Goal: Task Accomplishment & Management: Use online tool/utility

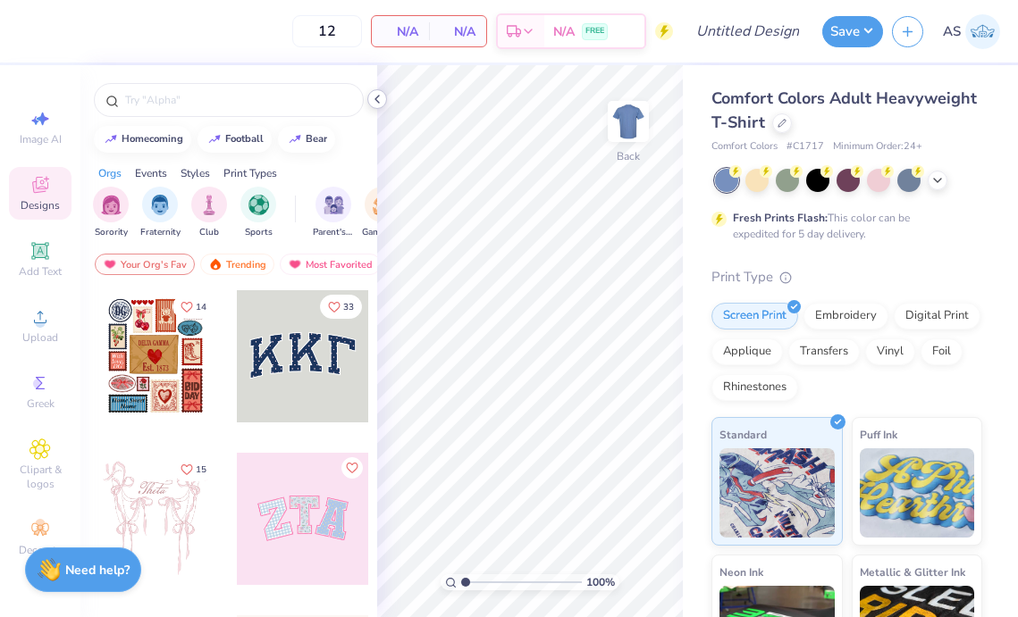
click at [375, 96] on icon at bounding box center [377, 99] width 14 height 14
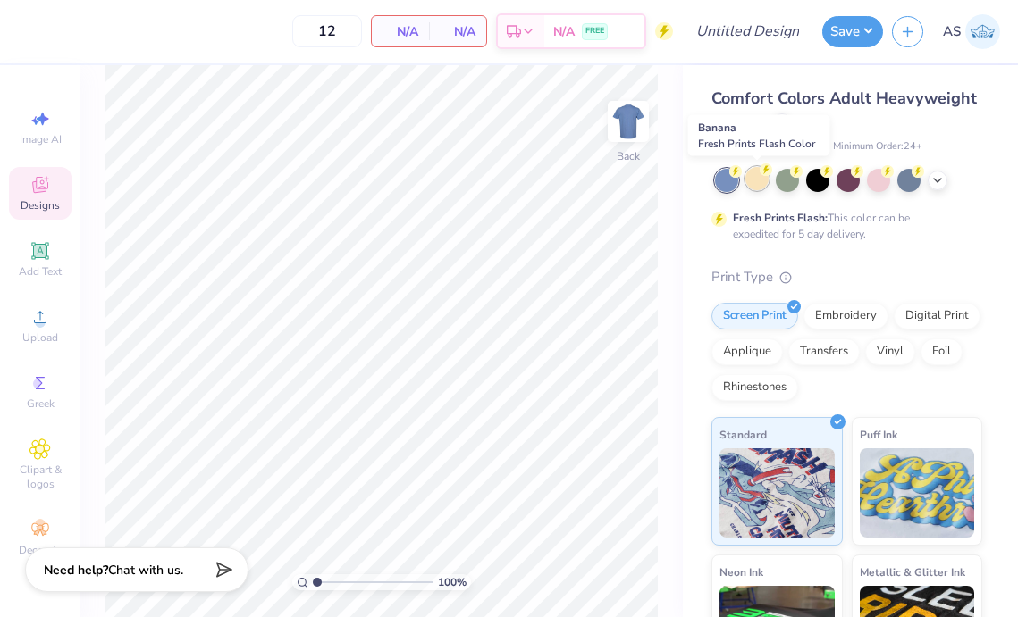
click at [758, 184] on div at bounding box center [756, 178] width 23 height 23
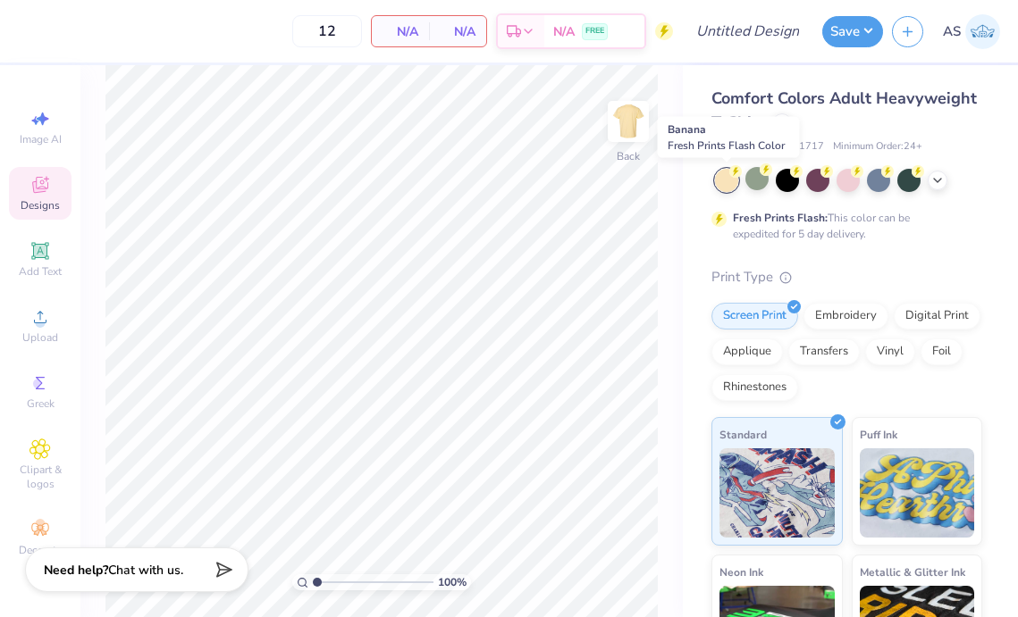
click at [723, 178] on div at bounding box center [726, 180] width 23 height 23
click at [937, 183] on icon at bounding box center [937, 179] width 14 height 14
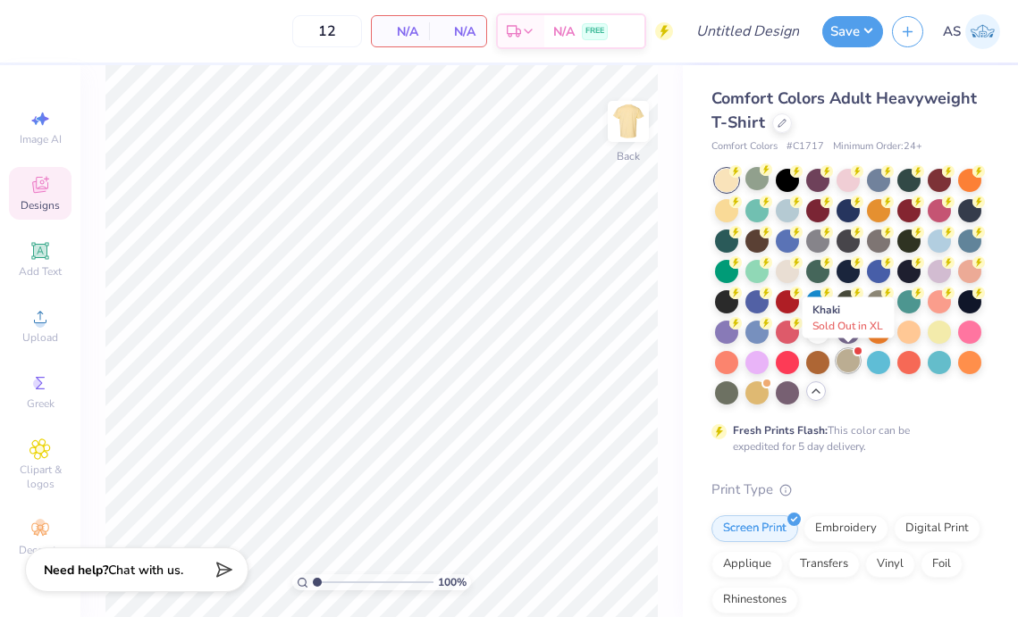
click at [849, 353] on div at bounding box center [847, 360] width 23 height 23
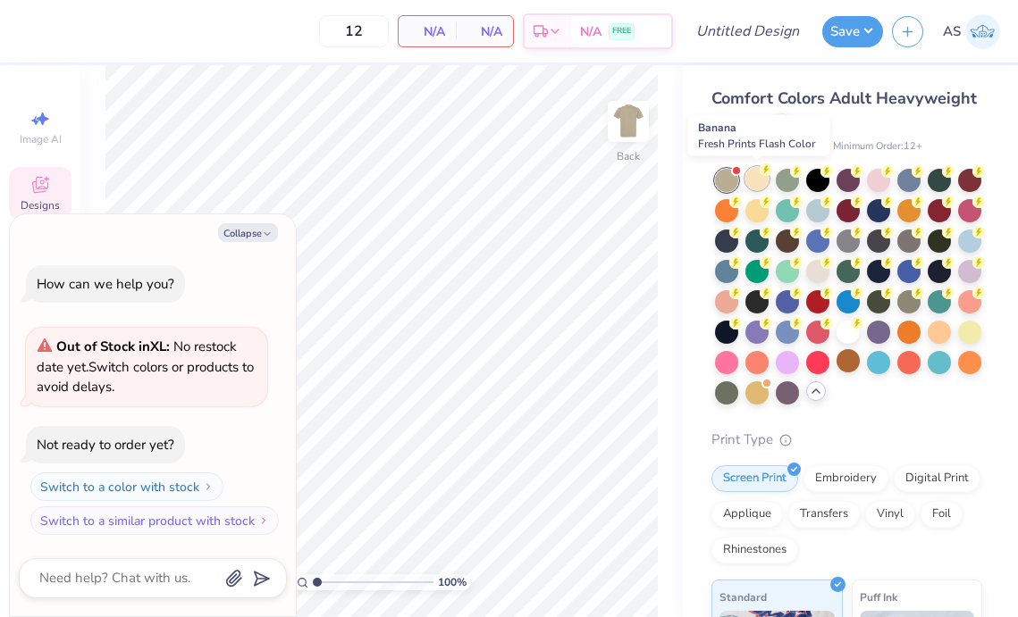
click at [750, 179] on div at bounding box center [756, 178] width 23 height 23
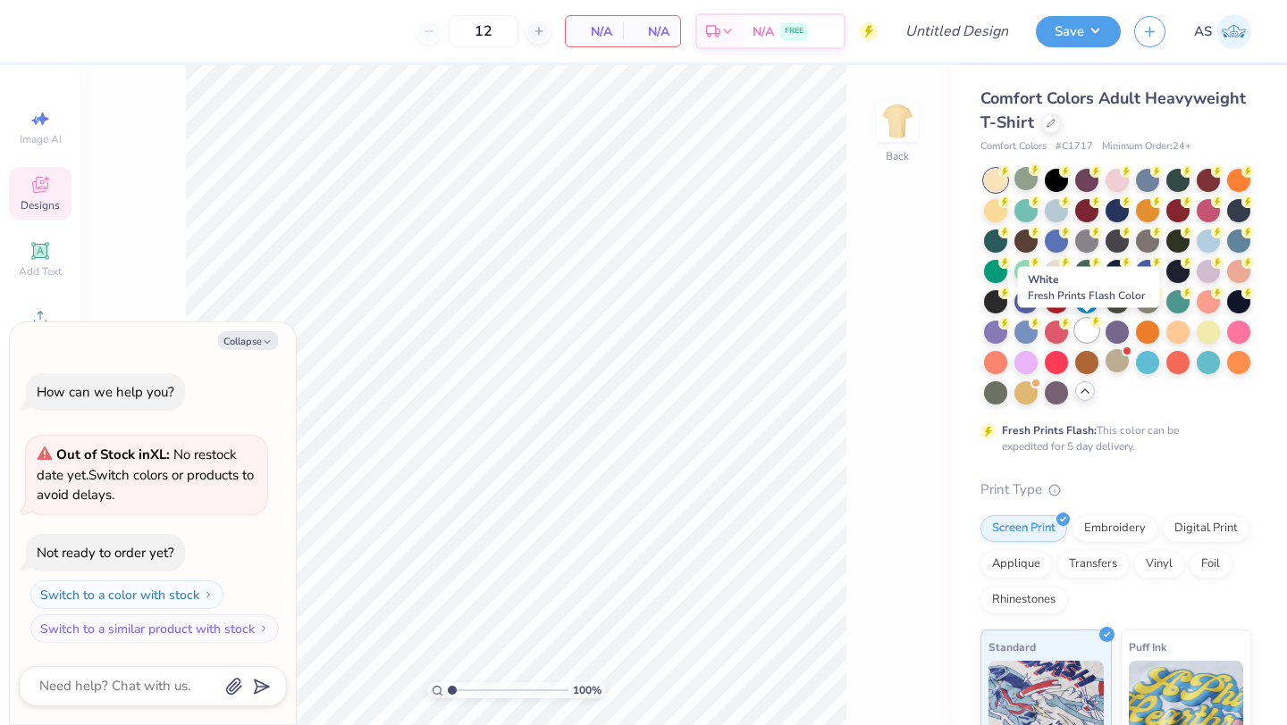
click at [1017, 327] on div at bounding box center [1086, 330] width 23 height 23
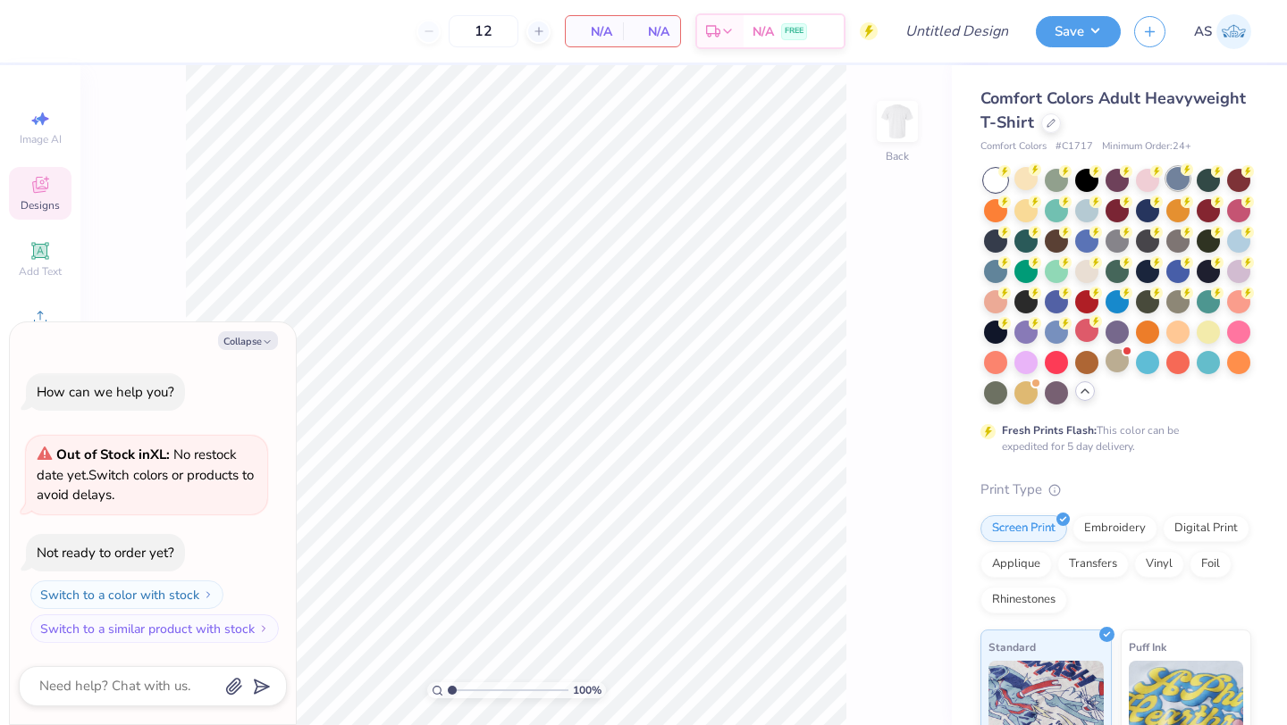
click at [1017, 172] on div at bounding box center [1177, 178] width 23 height 23
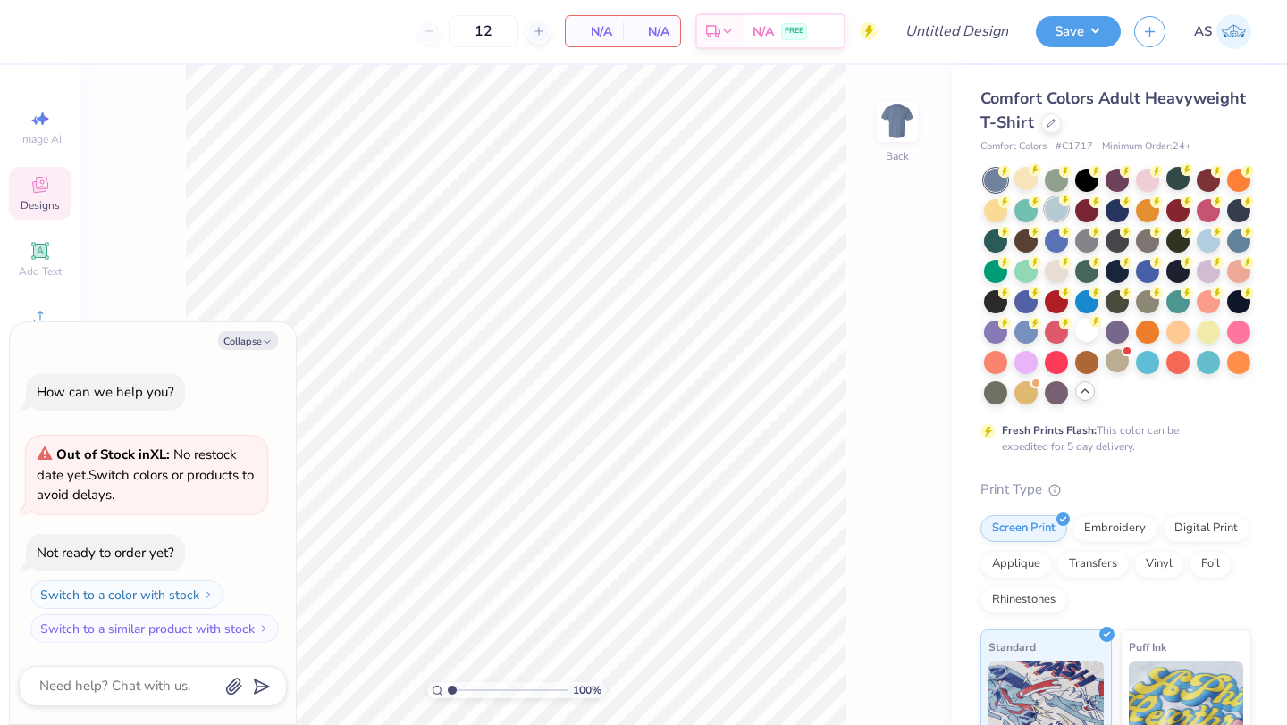
click at [1017, 212] on div at bounding box center [1055, 208] width 23 height 23
click at [992, 178] on div at bounding box center [995, 180] width 23 height 23
click at [1017, 237] on div at bounding box center [1055, 239] width 23 height 23
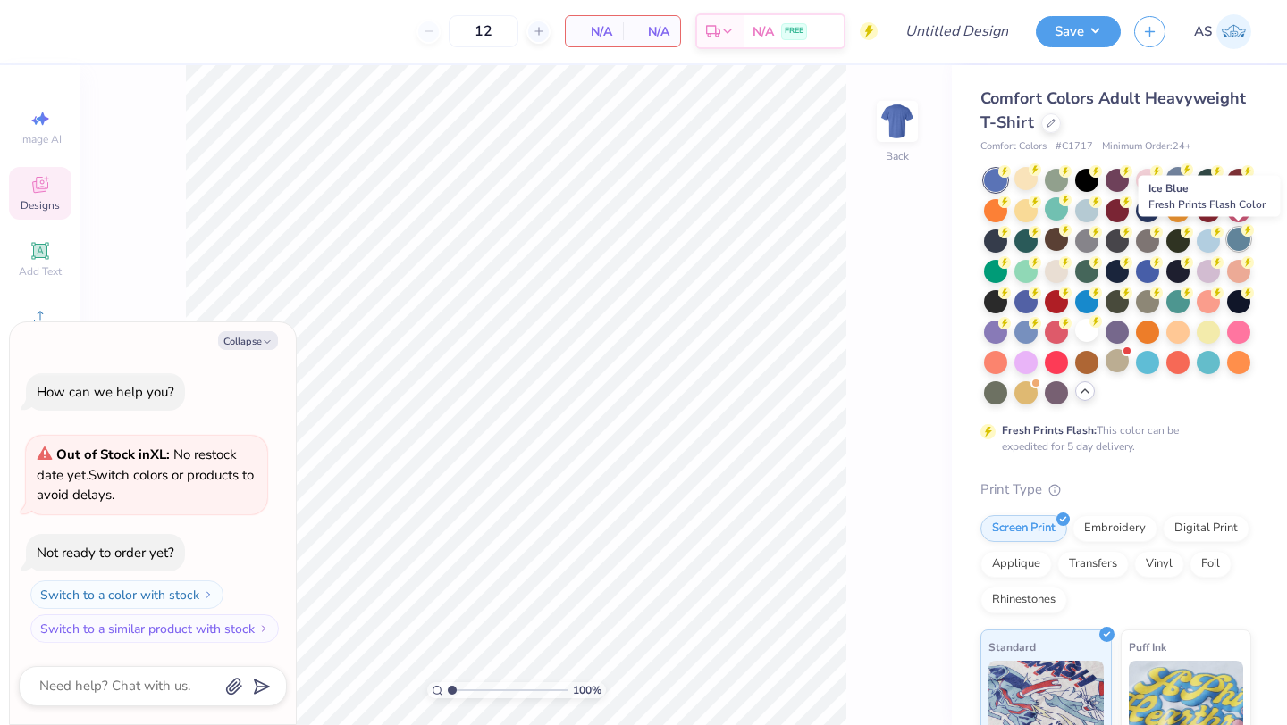
click at [1017, 233] on div at bounding box center [1238, 239] width 23 height 23
click at [280, 337] on div "Collapse" at bounding box center [153, 340] width 268 height 19
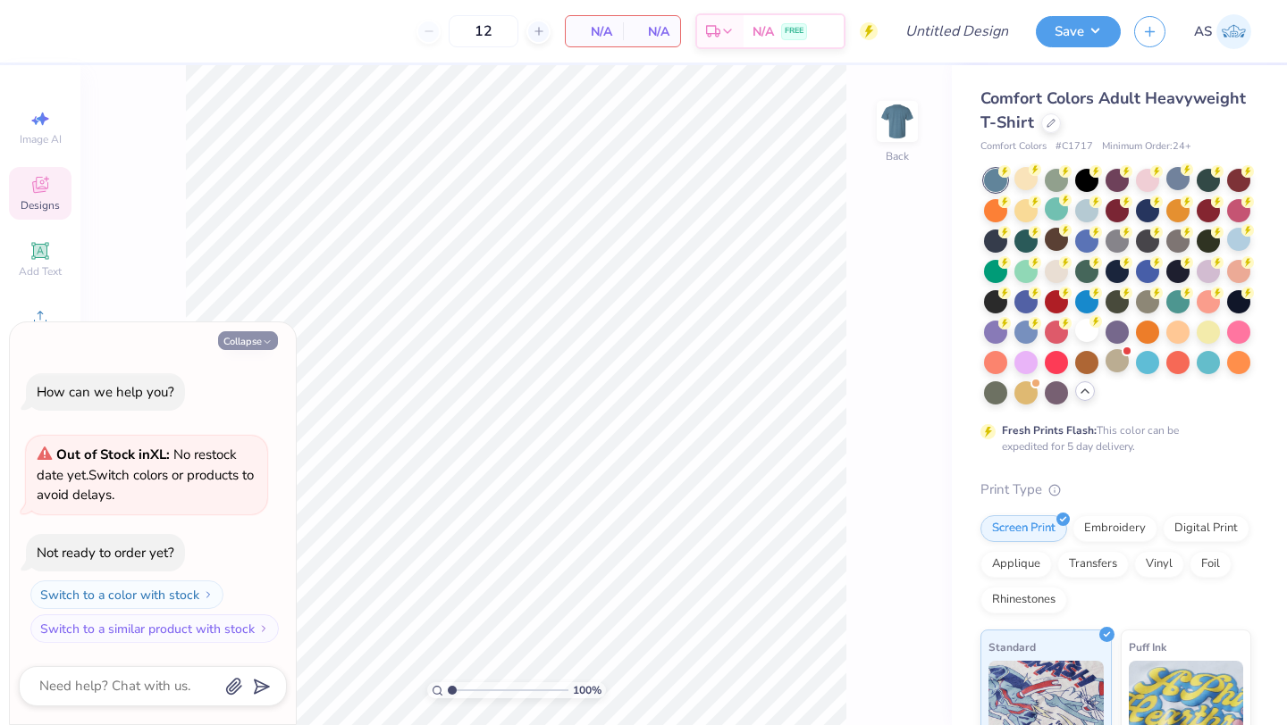
click at [275, 337] on button "Collapse" at bounding box center [248, 340] width 60 height 19
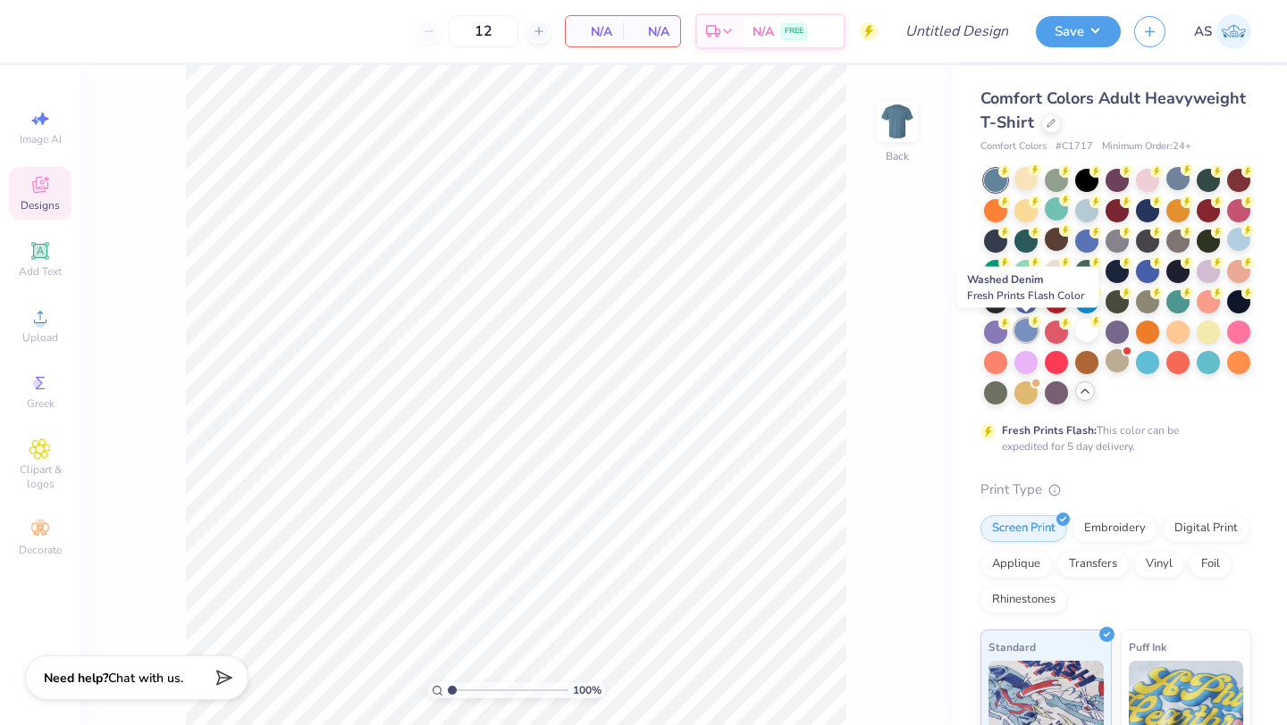
click at [1017, 329] on div at bounding box center [1025, 330] width 23 height 23
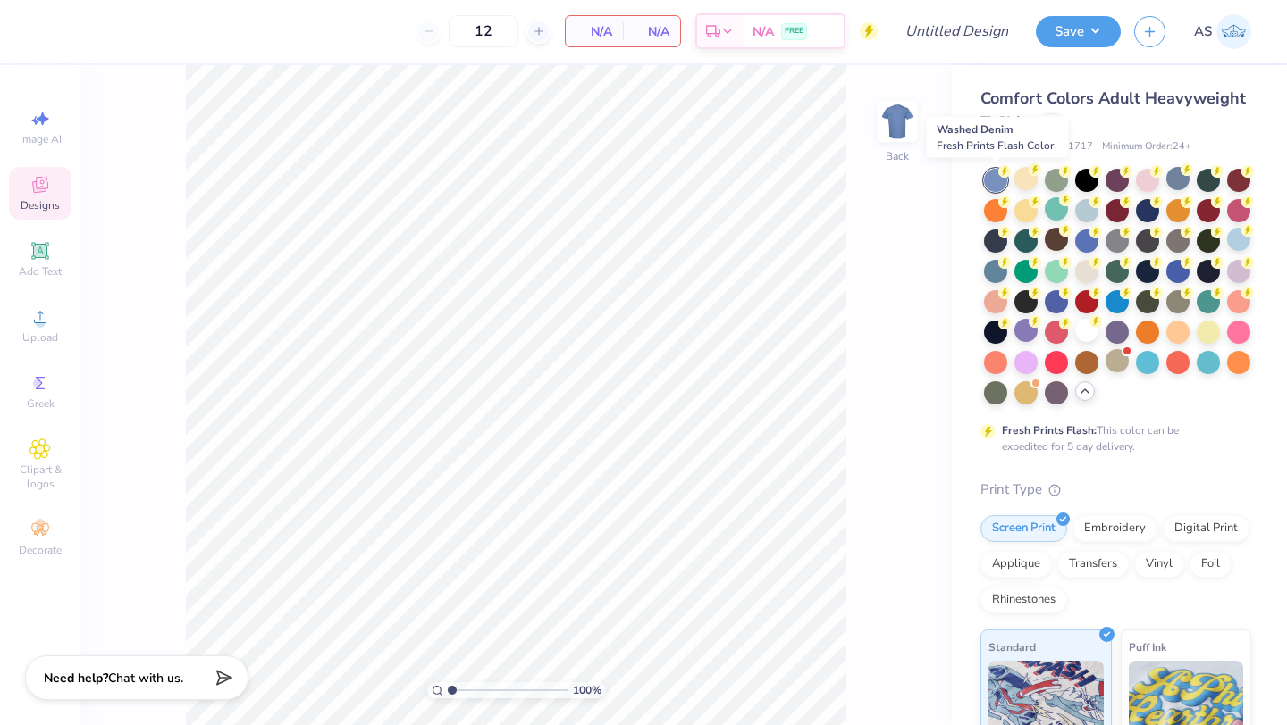
click at [991, 177] on div at bounding box center [995, 180] width 23 height 23
click at [1017, 180] on div at bounding box center [1177, 178] width 23 height 23
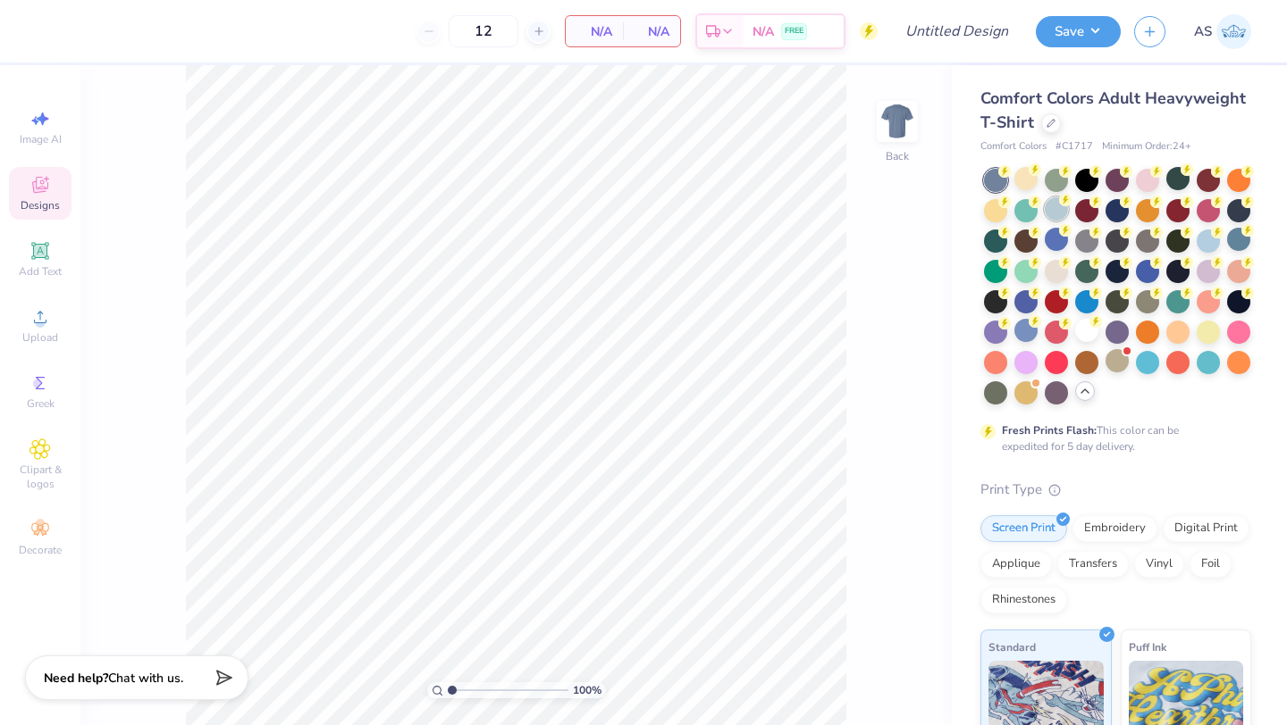
click at [1017, 212] on div at bounding box center [1055, 208] width 23 height 23
click at [1017, 186] on div at bounding box center [1177, 178] width 23 height 23
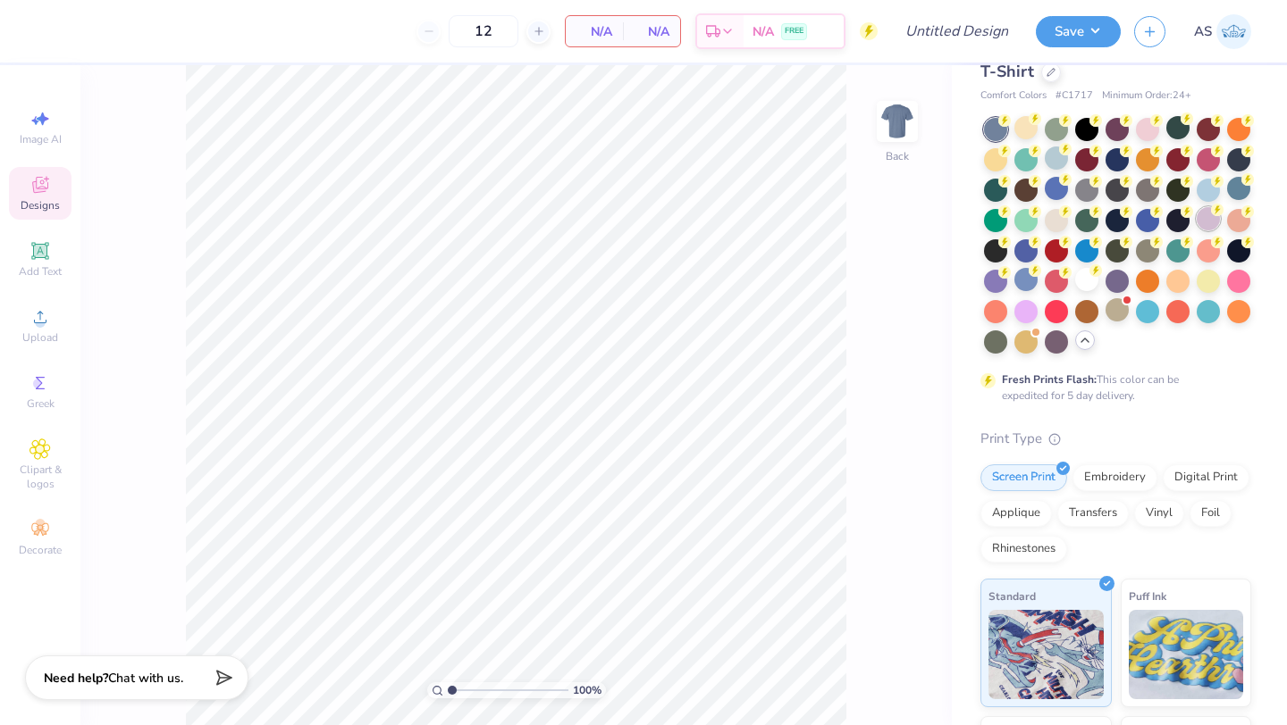
scroll to position [55, 0]
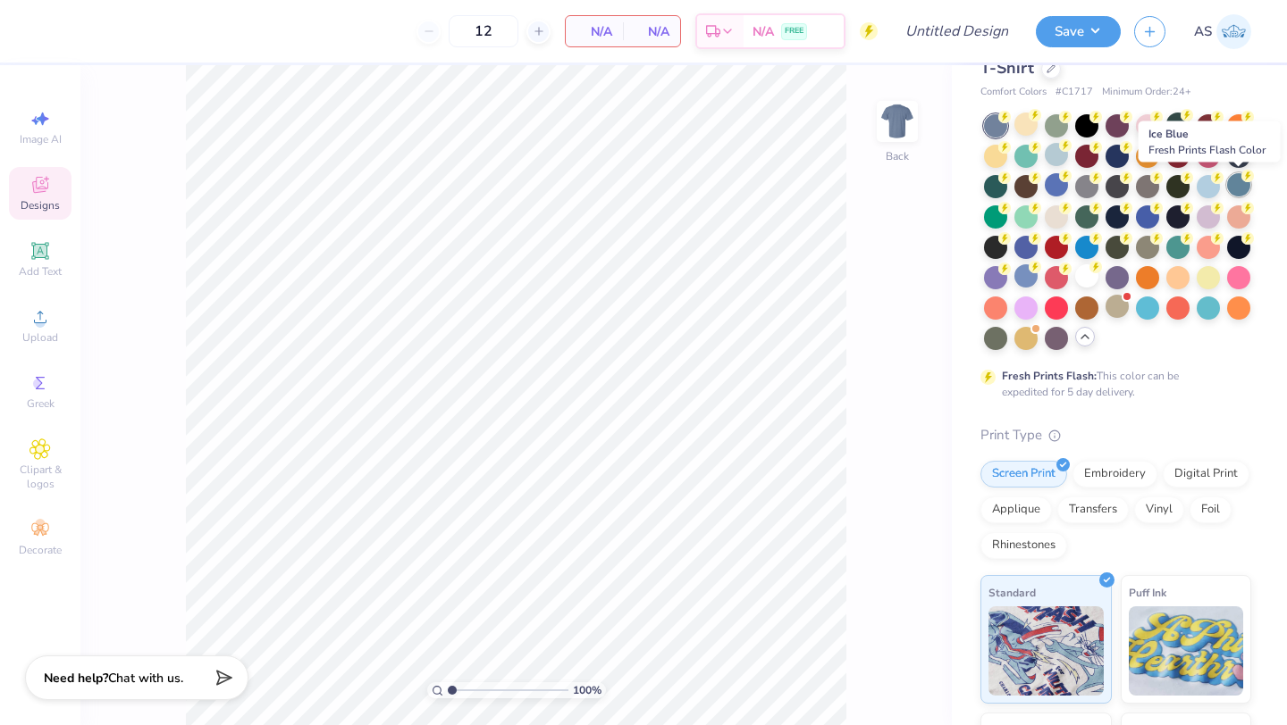
click at [1017, 180] on div at bounding box center [1238, 184] width 23 height 23
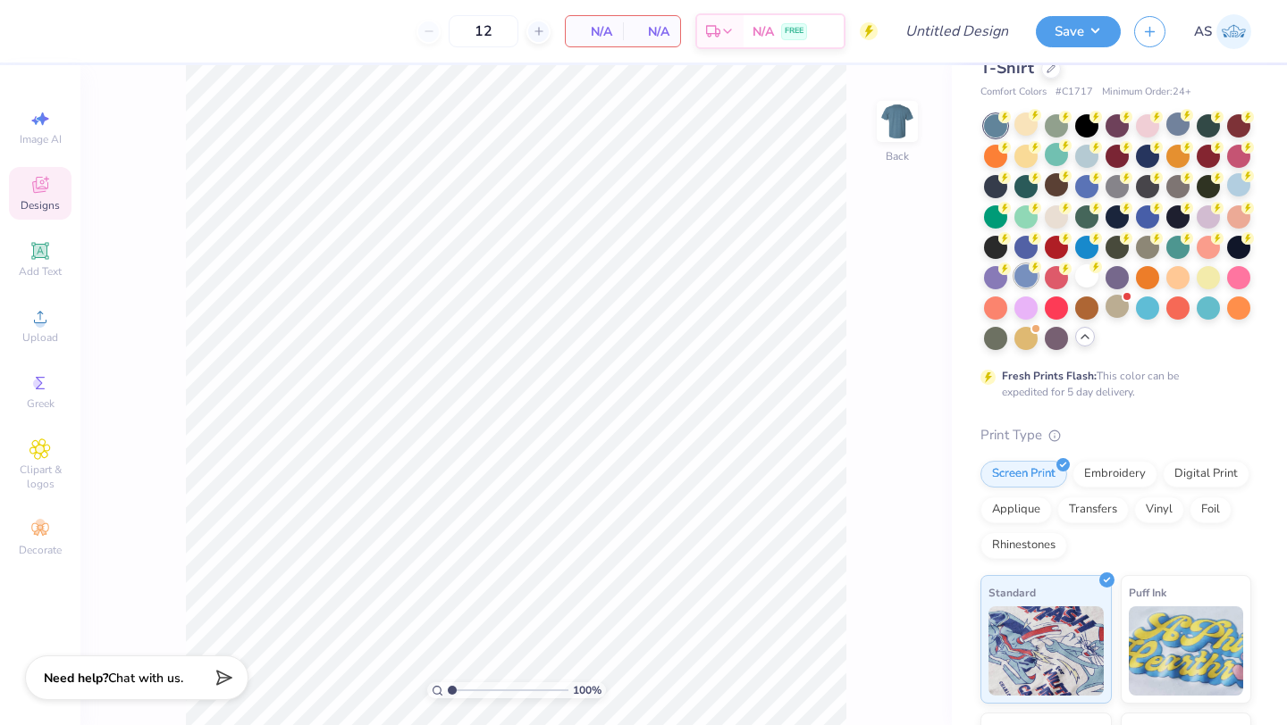
click at [1017, 278] on div at bounding box center [1025, 275] width 23 height 23
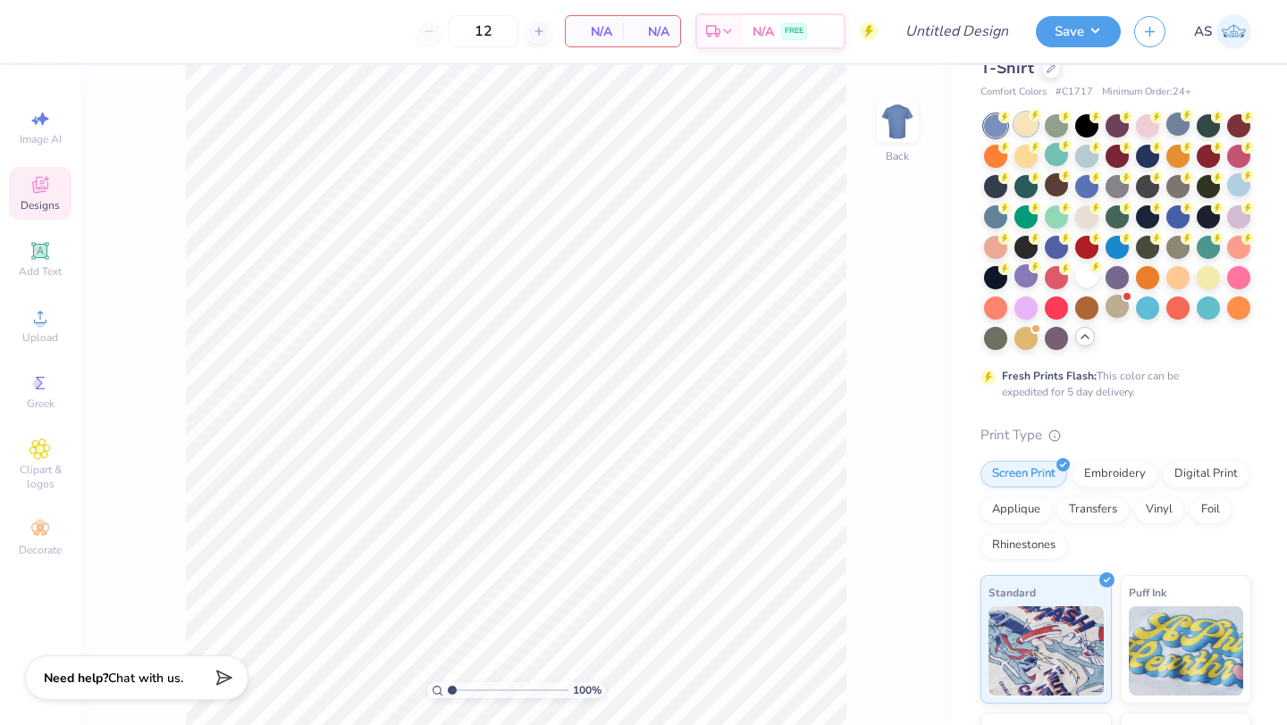
click at [1017, 120] on div at bounding box center [1025, 124] width 23 height 23
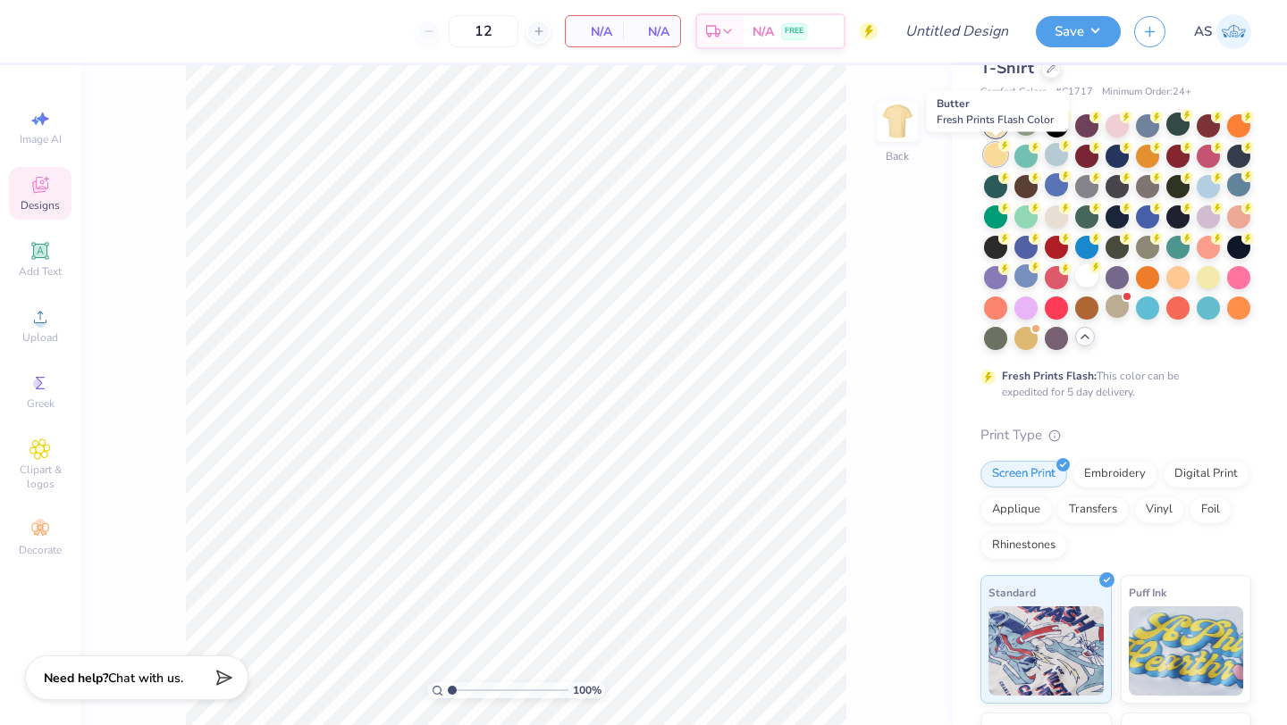
click at [989, 154] on div at bounding box center [995, 154] width 23 height 23
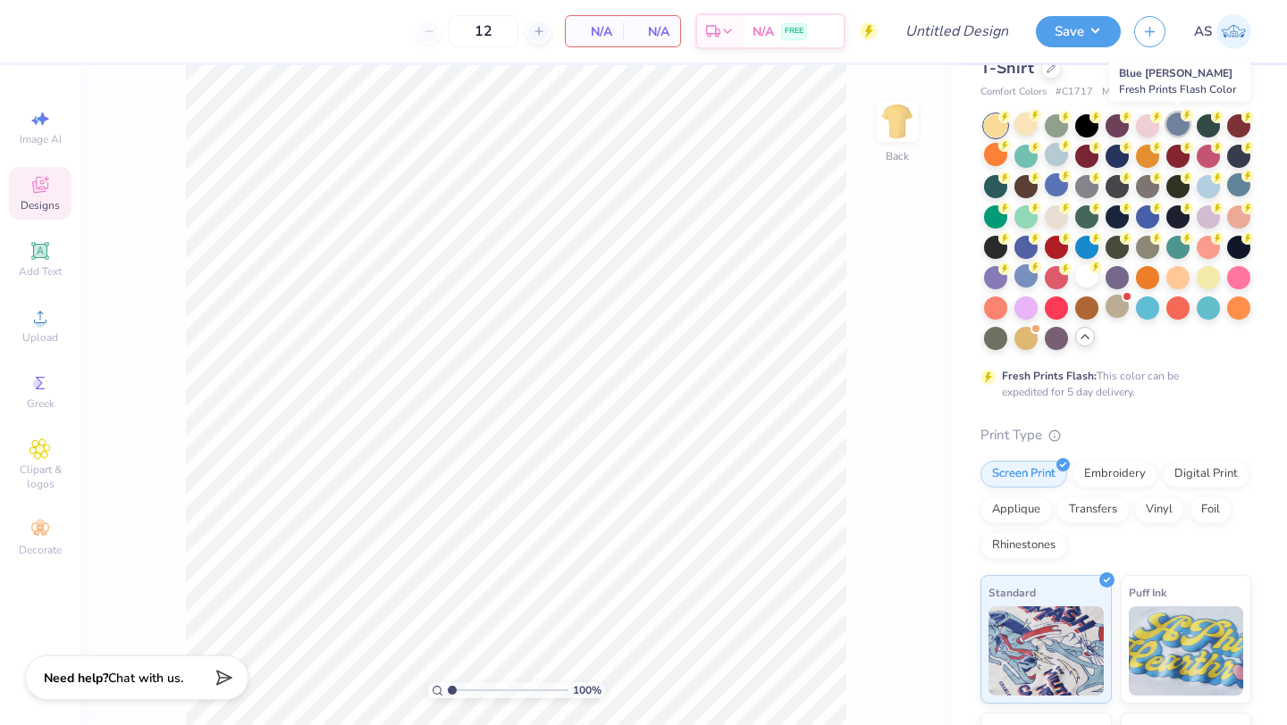
click at [1017, 119] on div at bounding box center [1177, 124] width 23 height 23
click at [1017, 128] on div at bounding box center [1238, 124] width 23 height 23
click at [1017, 189] on div at bounding box center [1147, 184] width 23 height 23
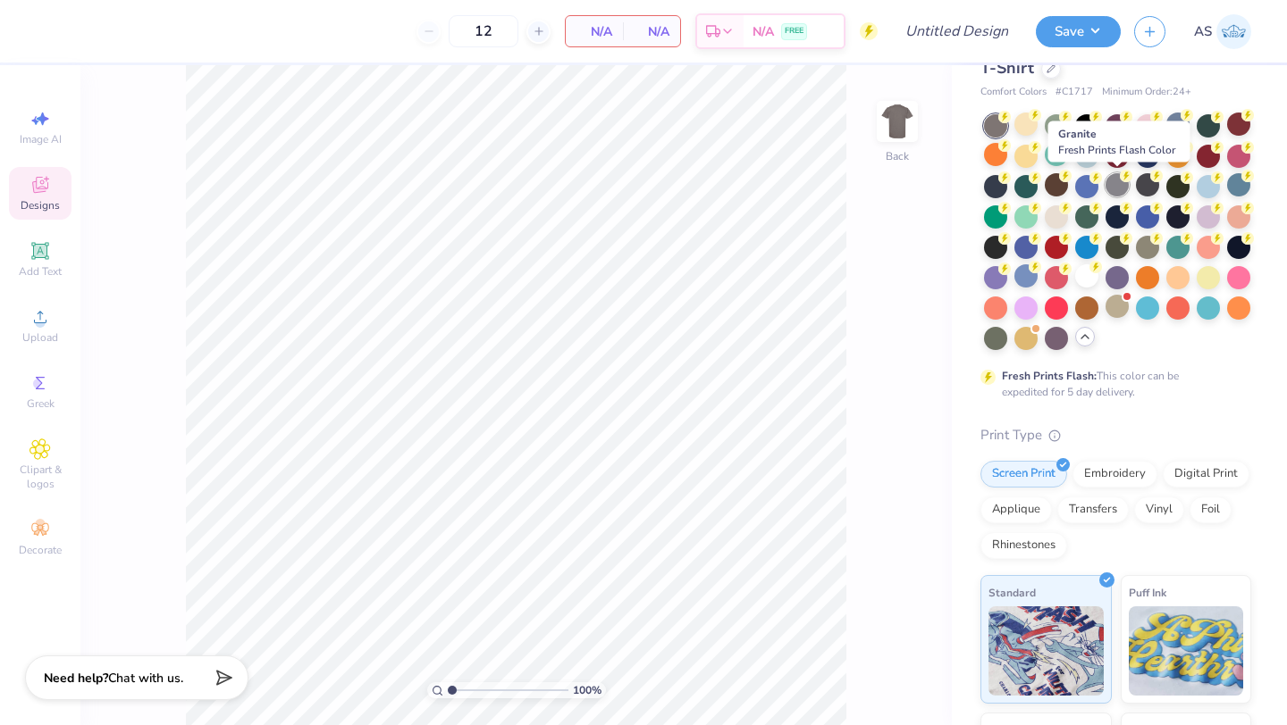
click at [1017, 186] on div at bounding box center [1116, 184] width 23 height 23
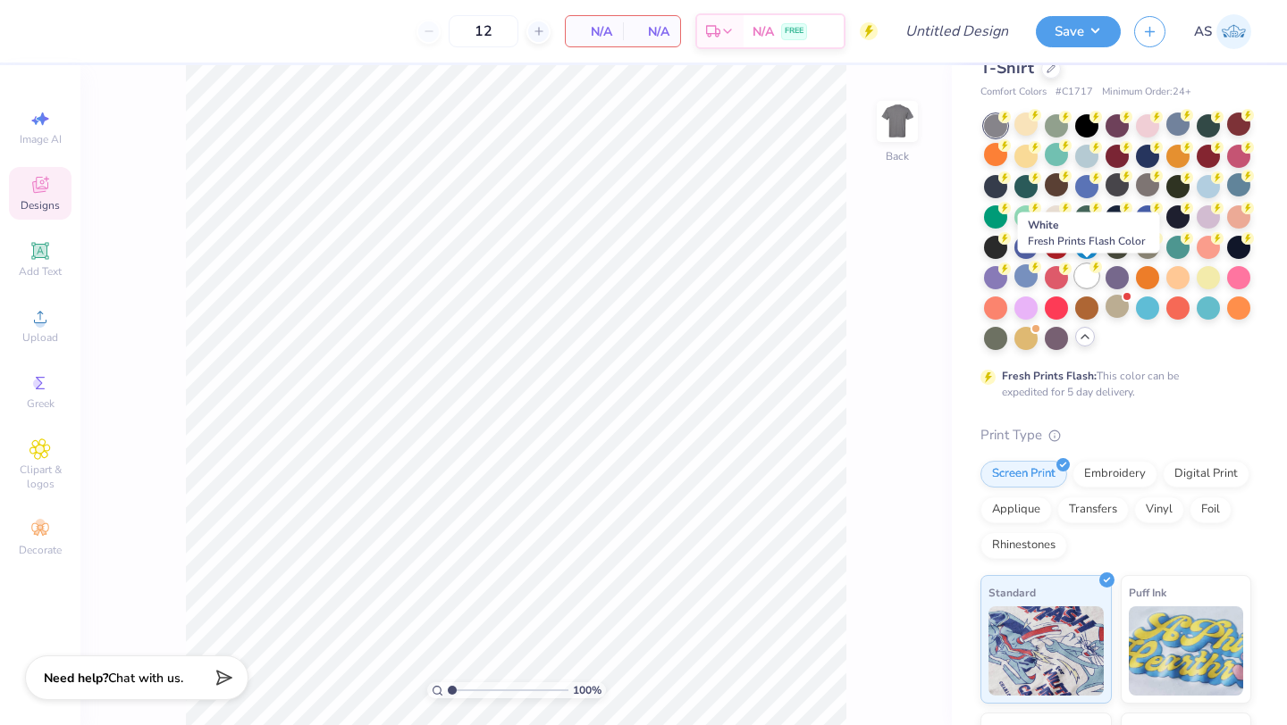
click at [1017, 276] on div at bounding box center [1086, 275] width 23 height 23
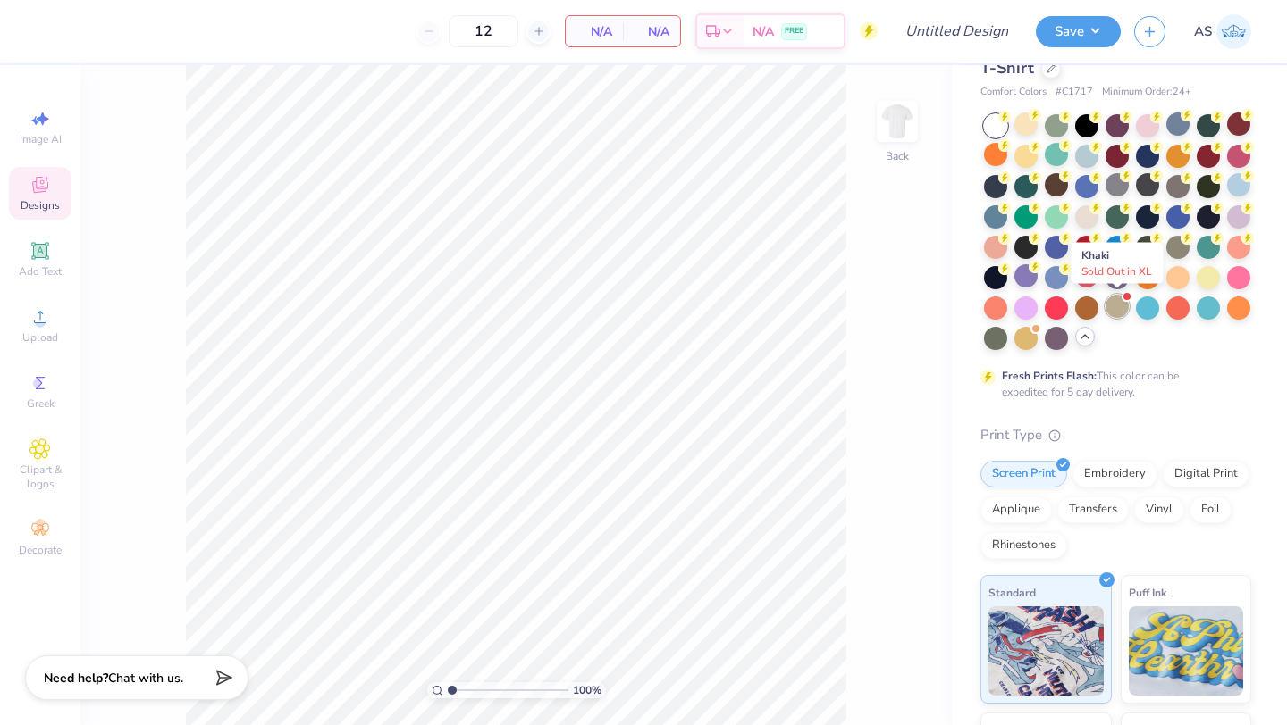
click at [1017, 295] on div at bounding box center [1116, 306] width 23 height 23
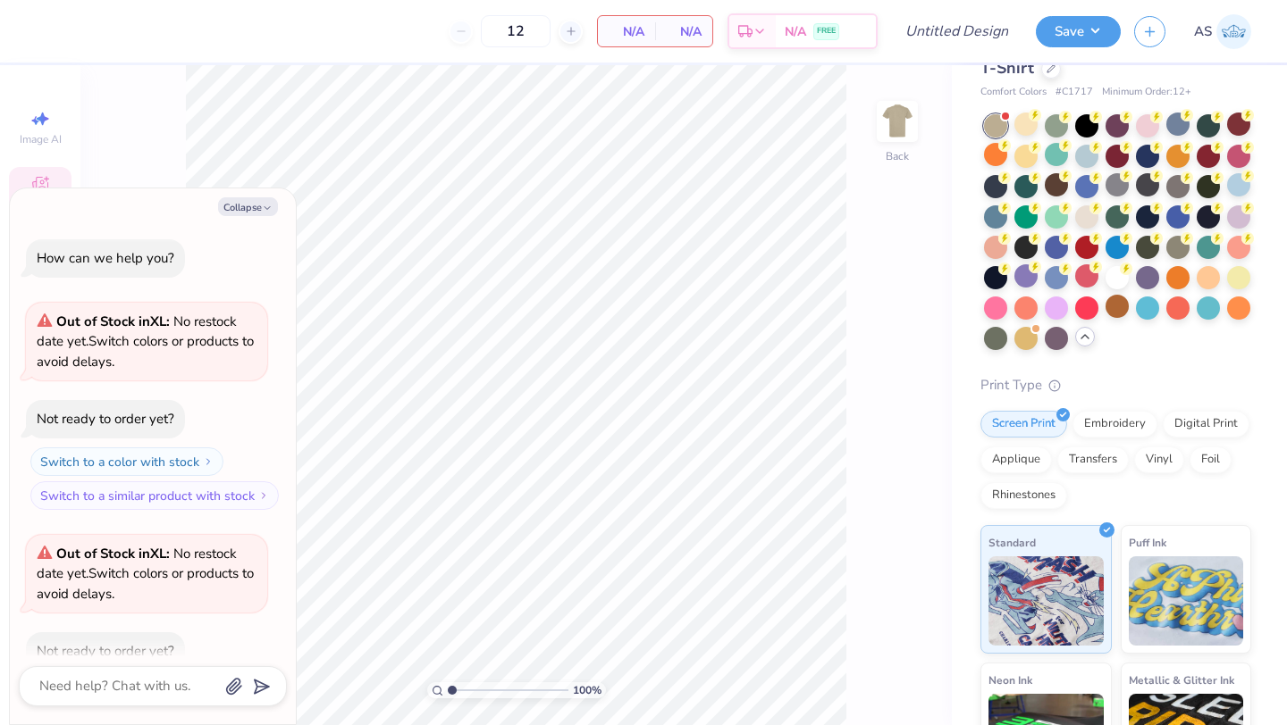
scroll to position [98, 0]
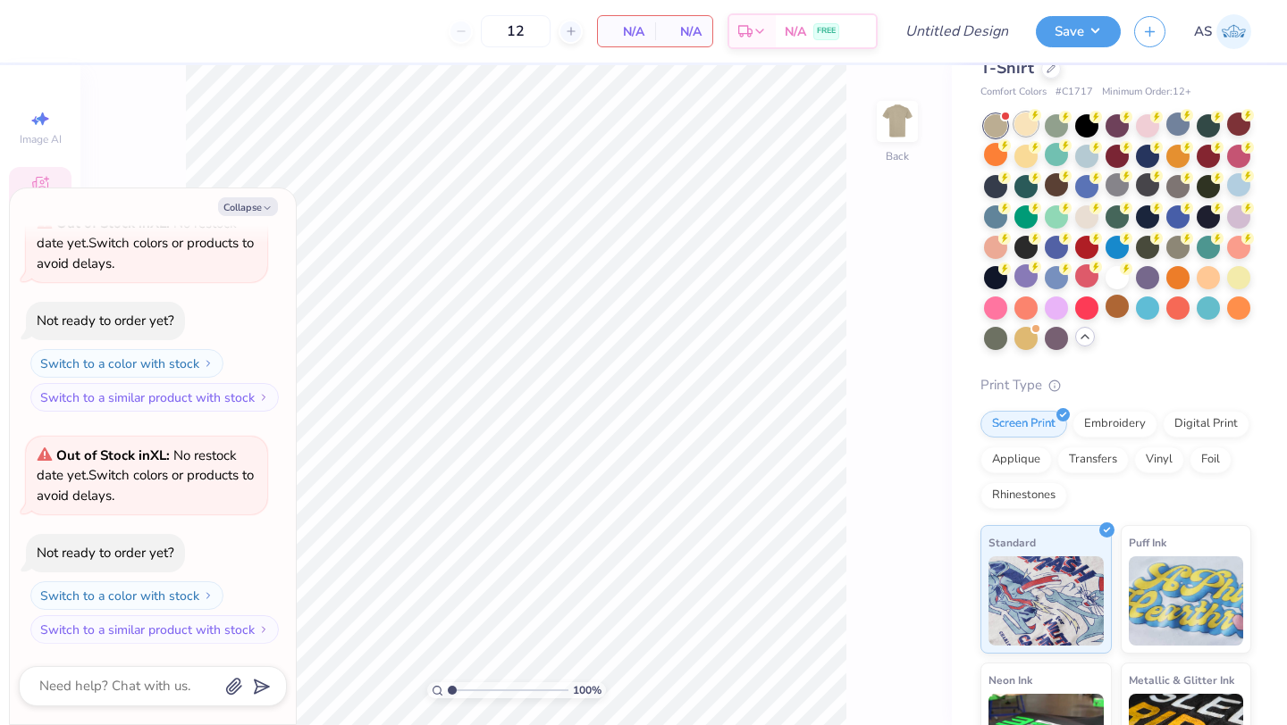
click at [1017, 128] on div at bounding box center [1025, 124] width 23 height 23
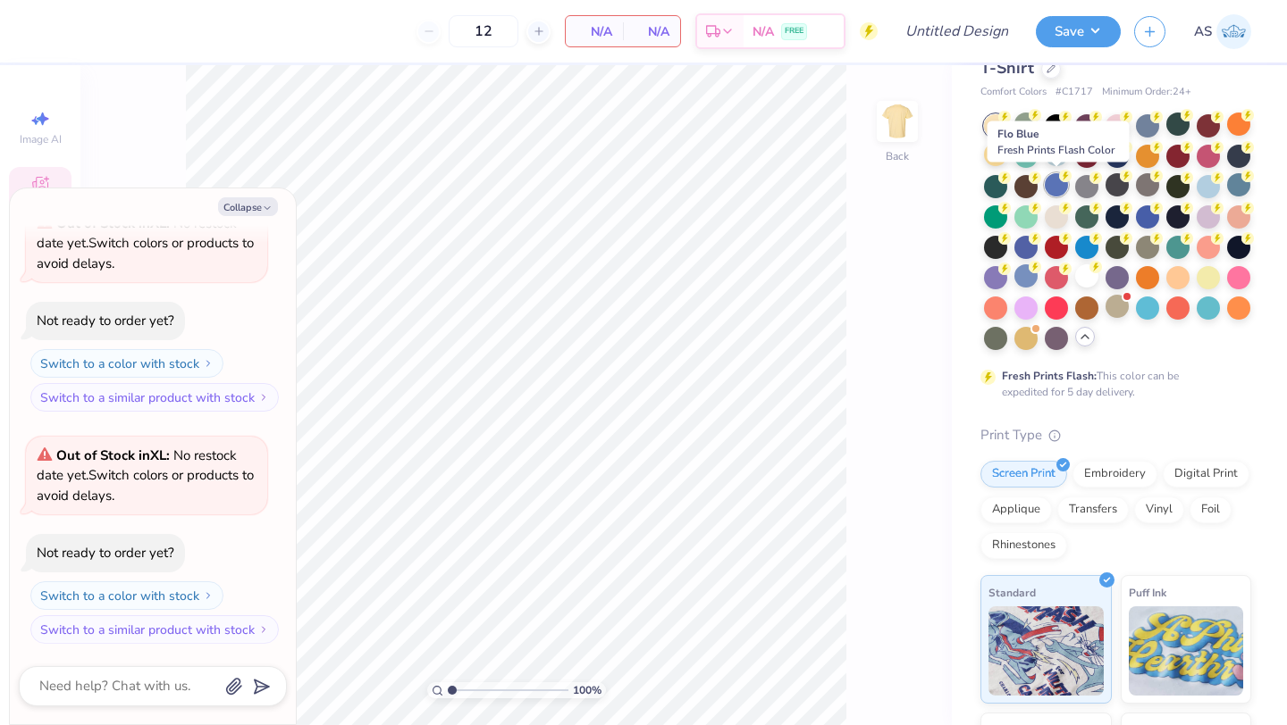
click at [1017, 190] on div at bounding box center [1055, 184] width 23 height 23
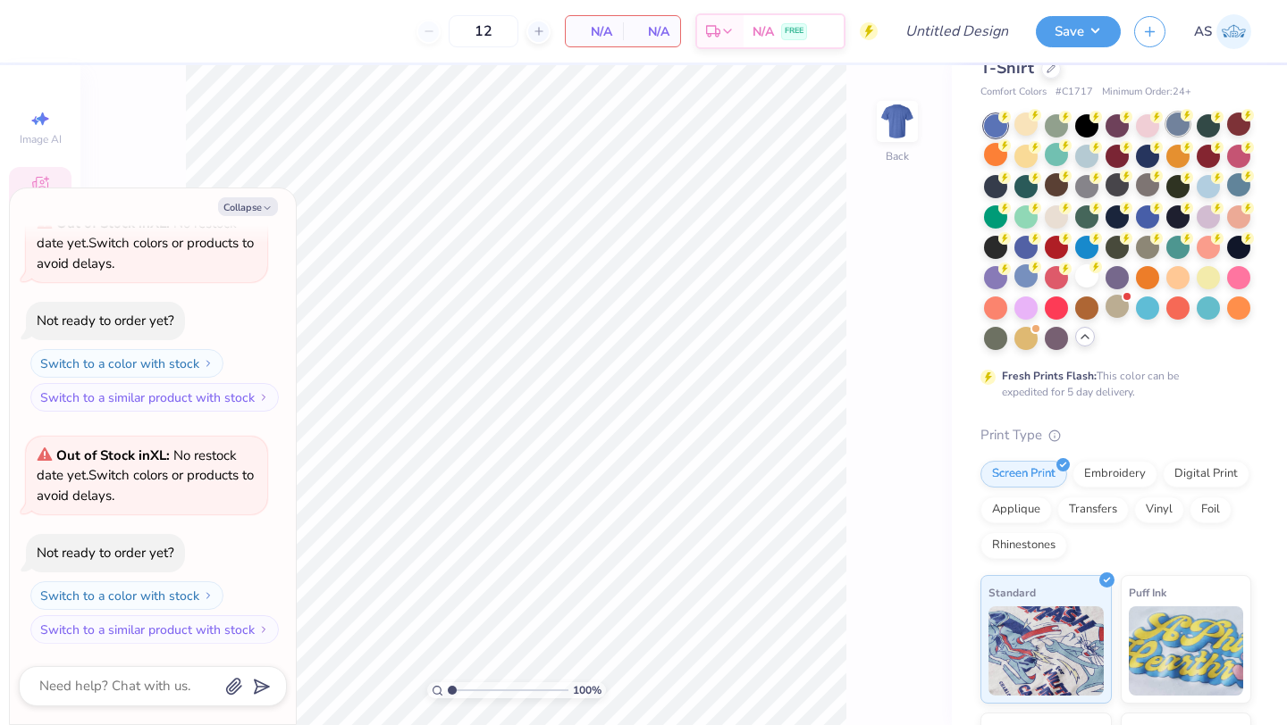
click at [1017, 128] on div at bounding box center [1177, 124] width 23 height 23
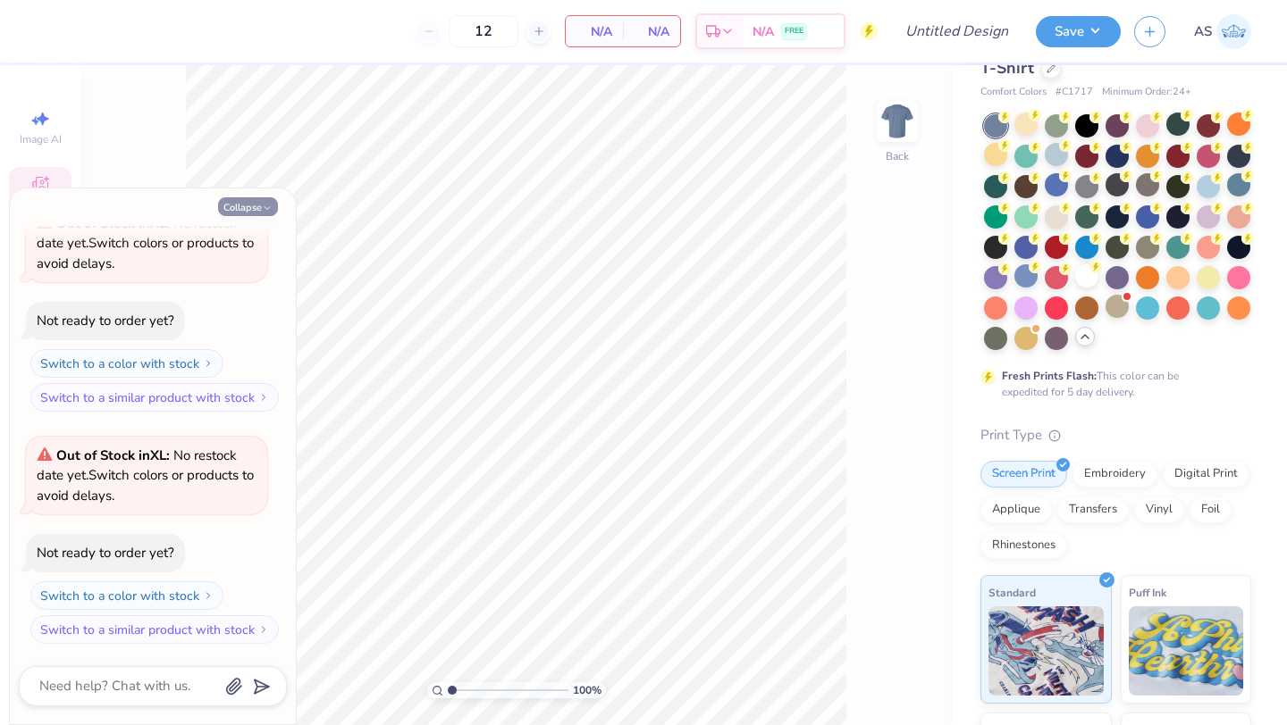
click at [255, 204] on button "Collapse" at bounding box center [248, 206] width 60 height 19
type textarea "x"
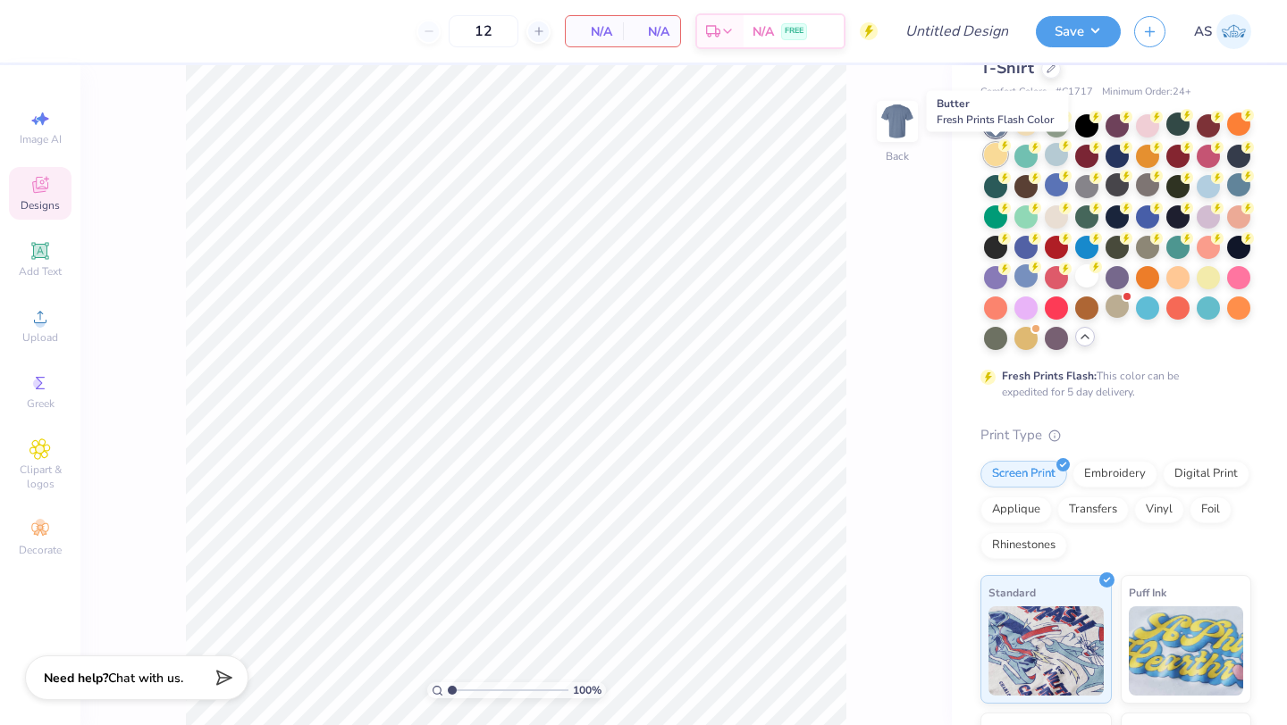
click at [995, 161] on div at bounding box center [995, 154] width 23 height 23
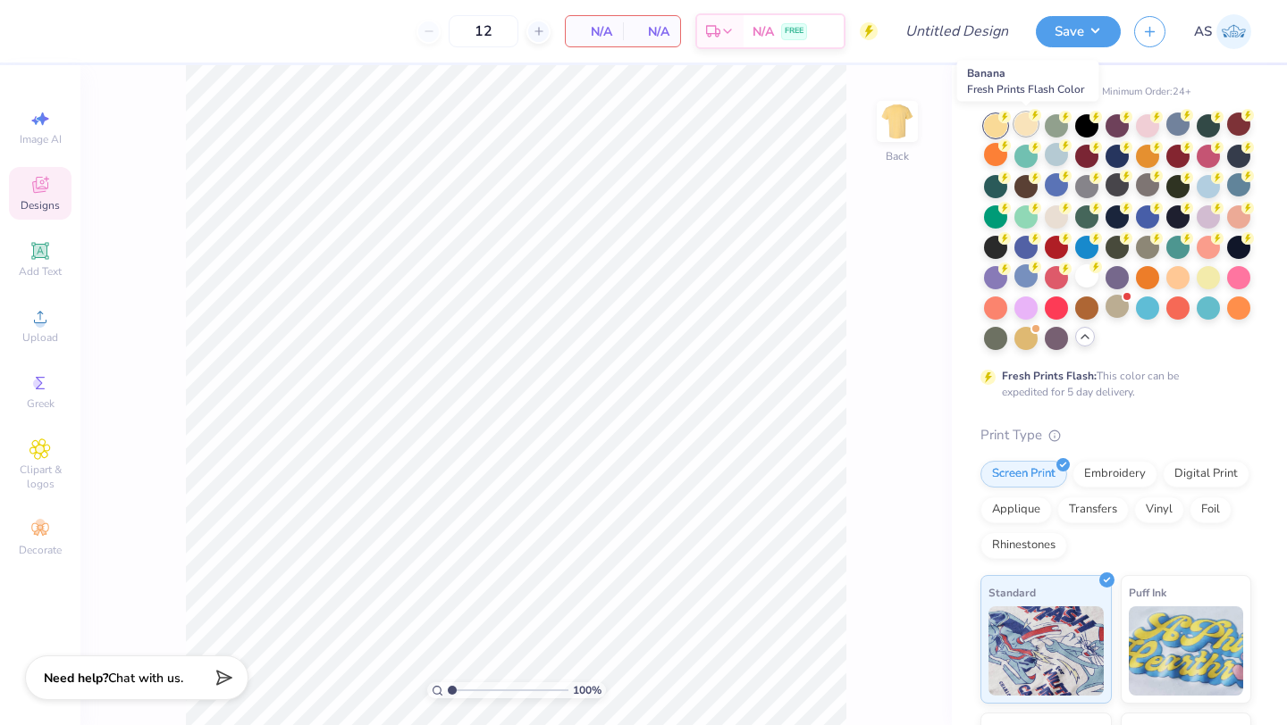
click at [1017, 127] on div at bounding box center [1025, 124] width 23 height 23
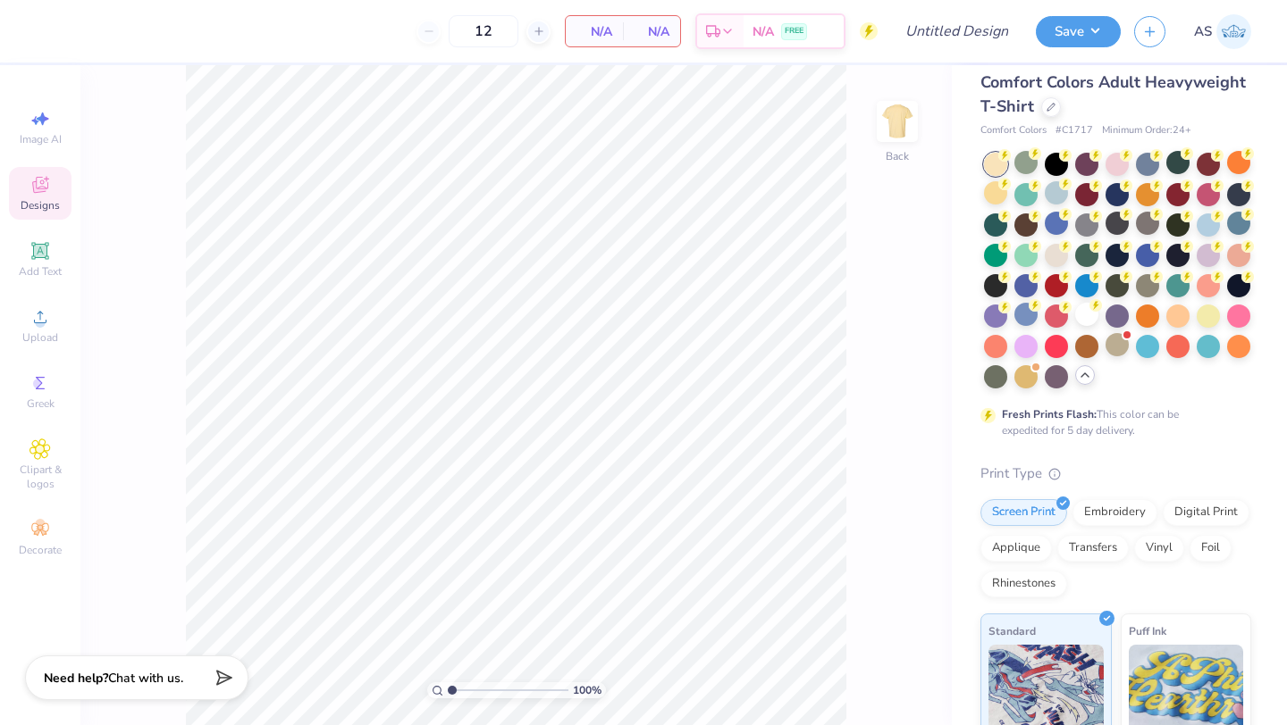
scroll to position [0, 0]
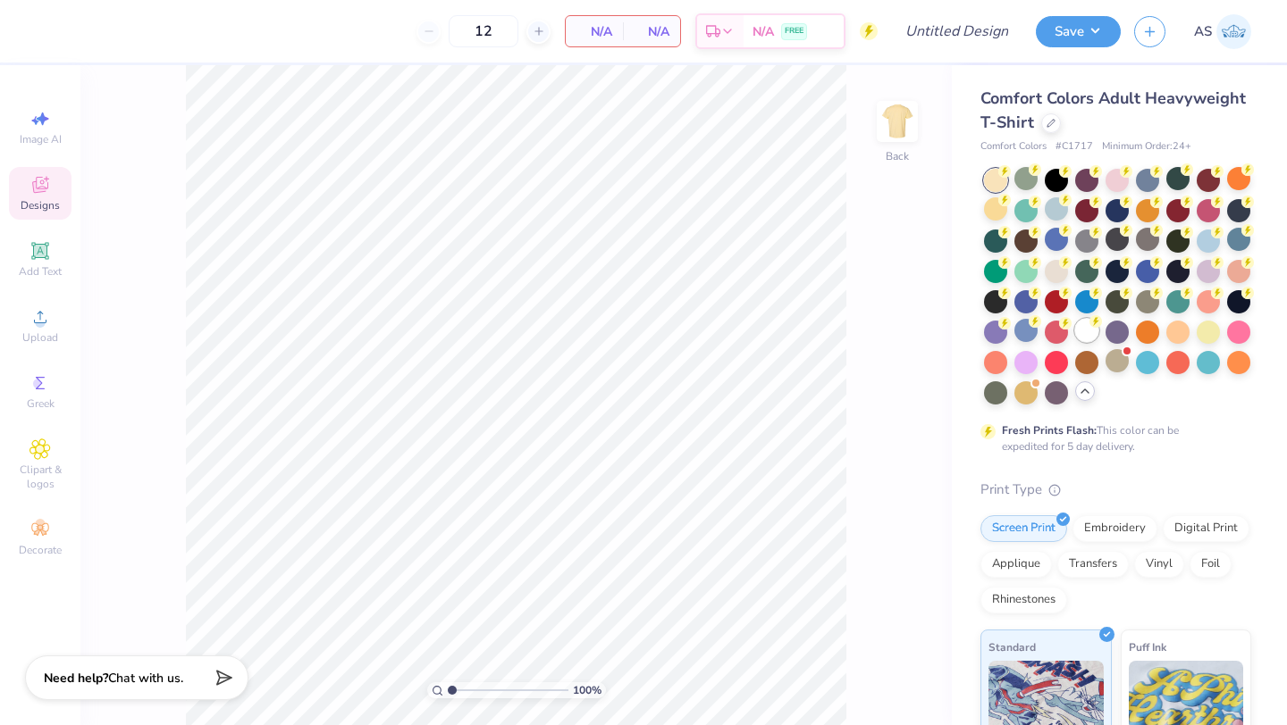
click at [1017, 337] on div at bounding box center [1086, 330] width 23 height 23
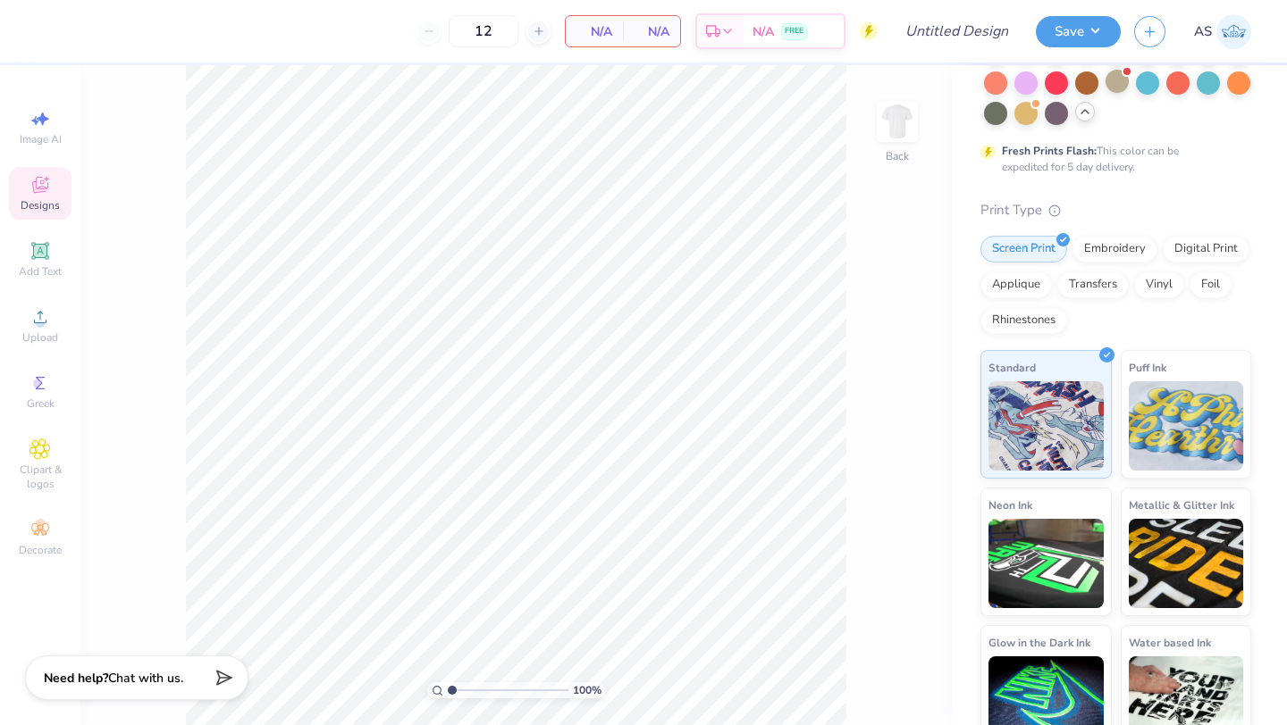
scroll to position [308, 0]
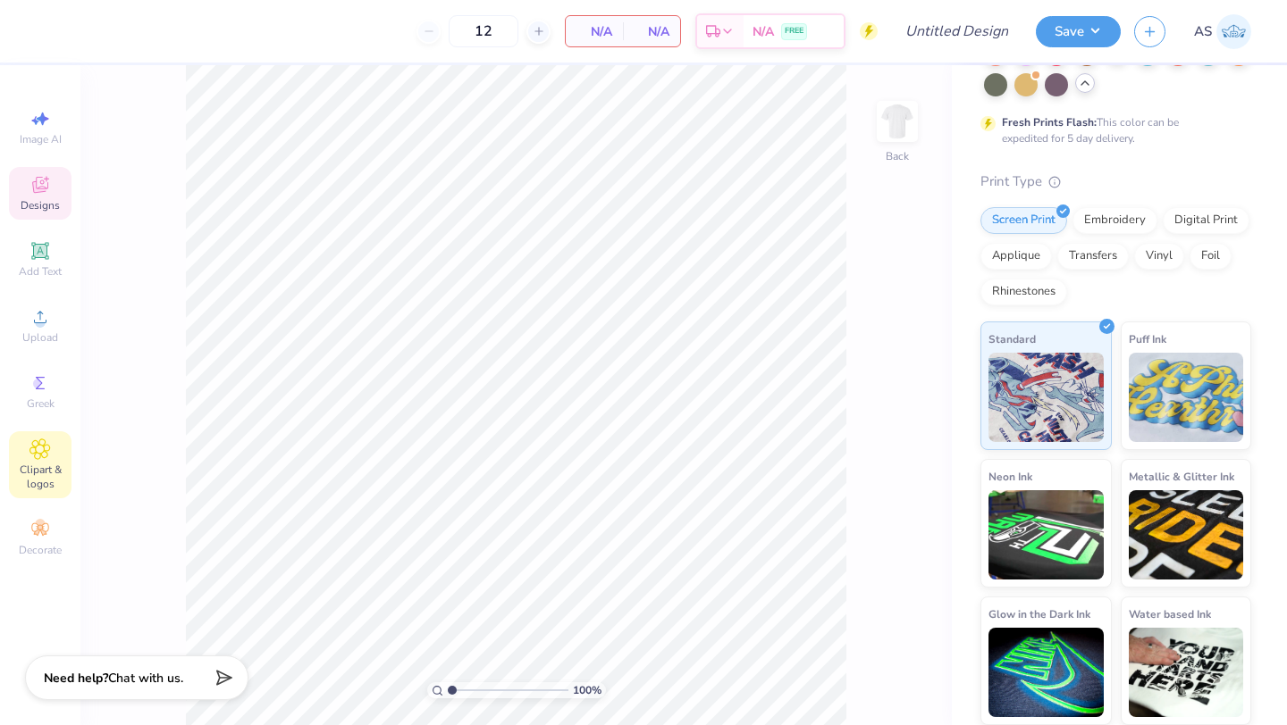
click at [57, 482] on span "Clipart & logos" at bounding box center [40, 477] width 63 height 29
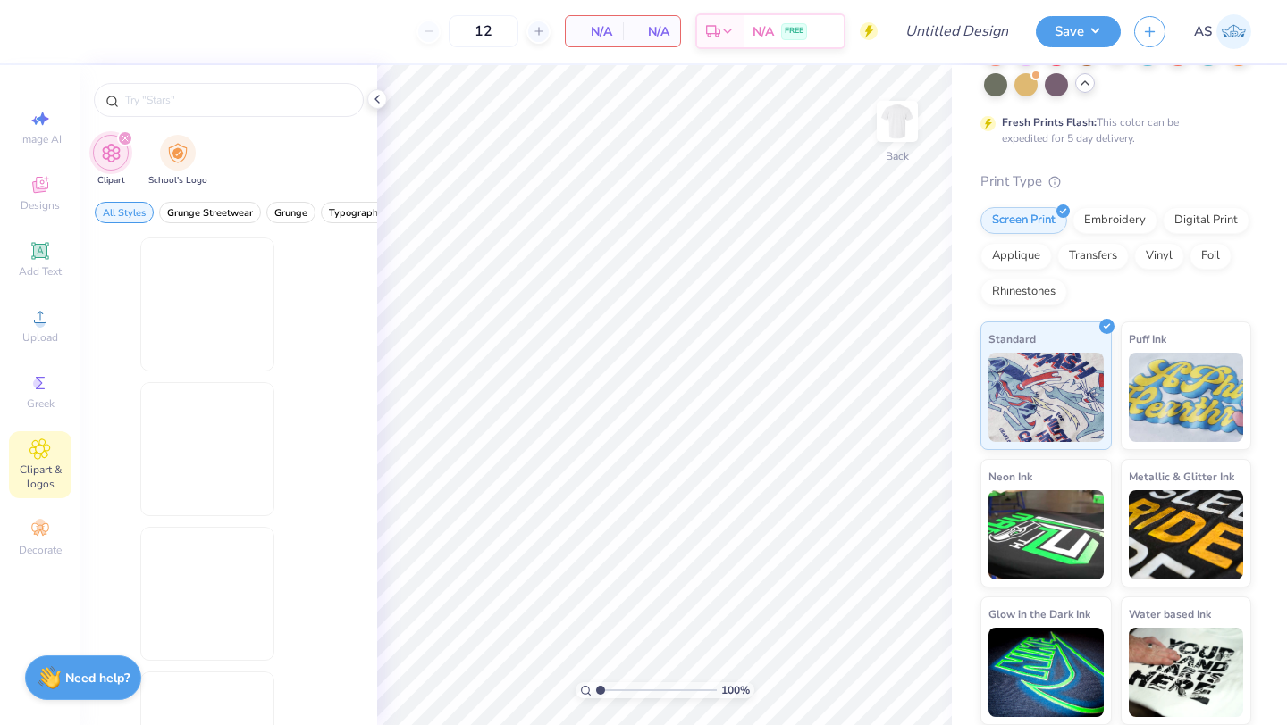
scroll to position [0, 0]
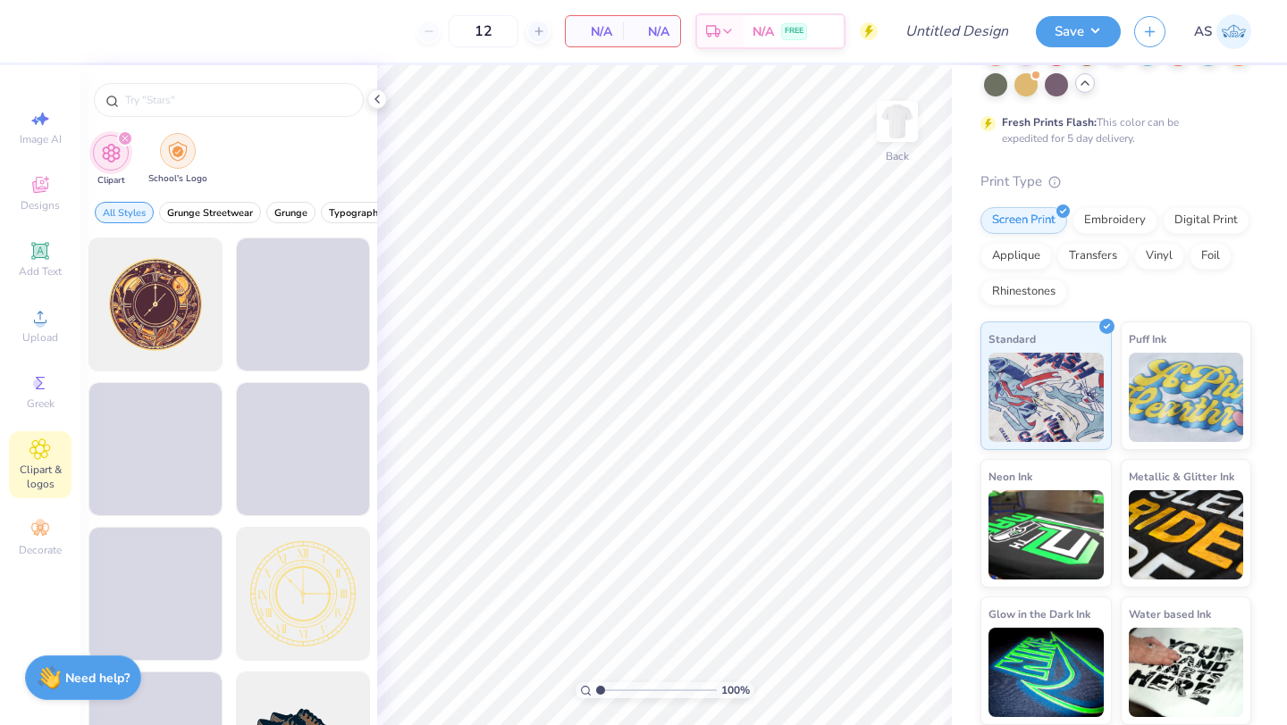
click at [187, 159] on div "filter for School's Logo" at bounding box center [178, 151] width 36 height 36
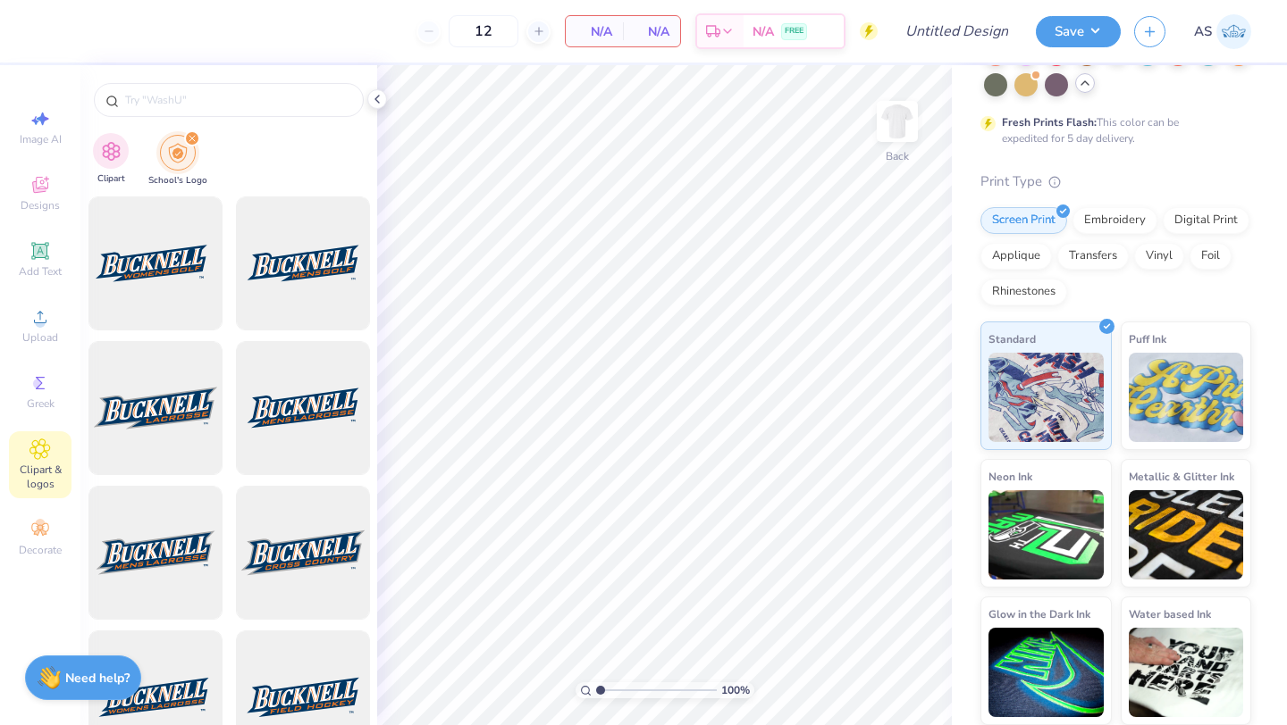
click at [123, 164] on div "Clipart" at bounding box center [111, 159] width 36 height 53
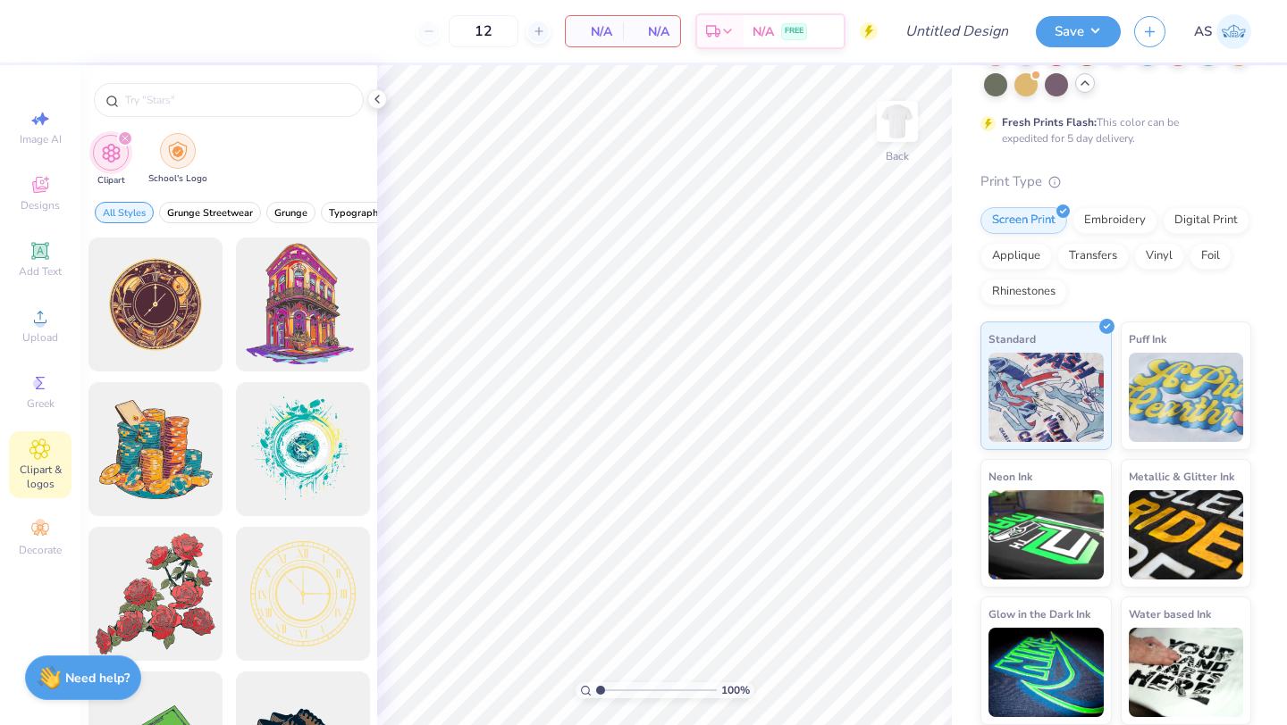
click at [175, 147] on img "filter for School's Logo" at bounding box center [178, 151] width 20 height 21
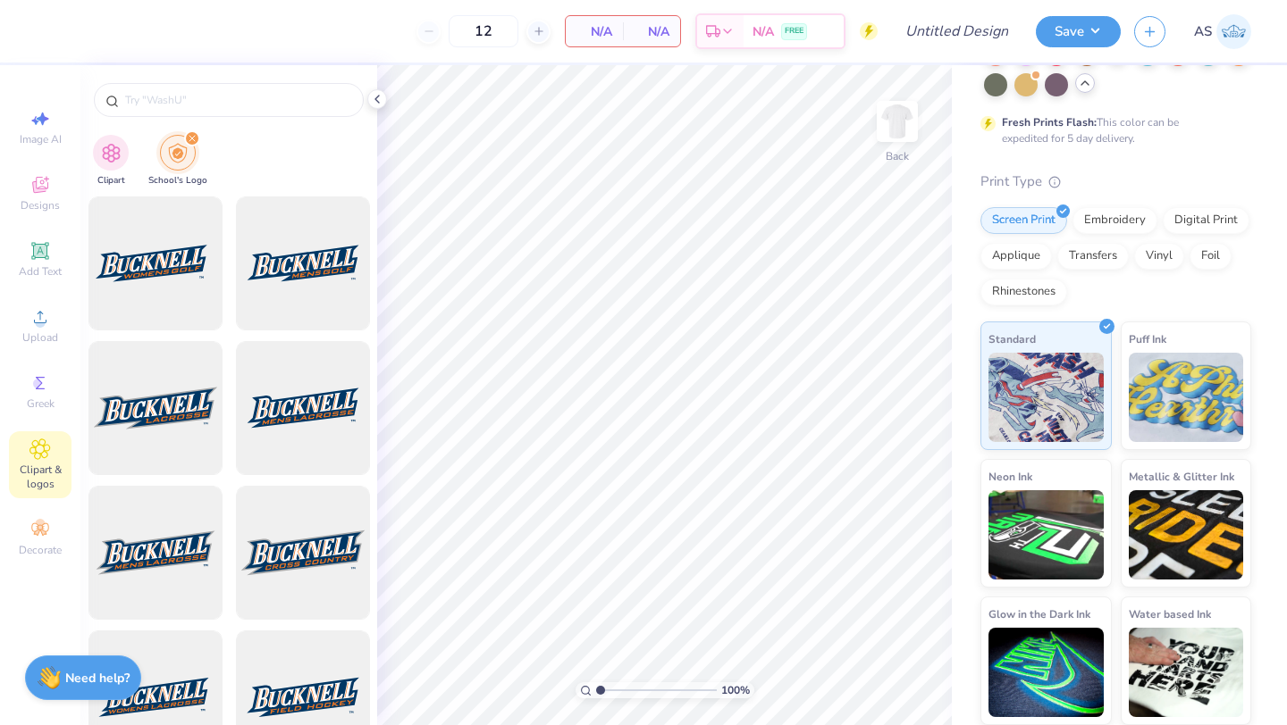
click at [5, 205] on div "Image AI Designs Add Text Upload Greek Clipart & logos Decorate" at bounding box center [40, 395] width 80 height 660
click at [17, 204] on div "Designs" at bounding box center [40, 193] width 63 height 53
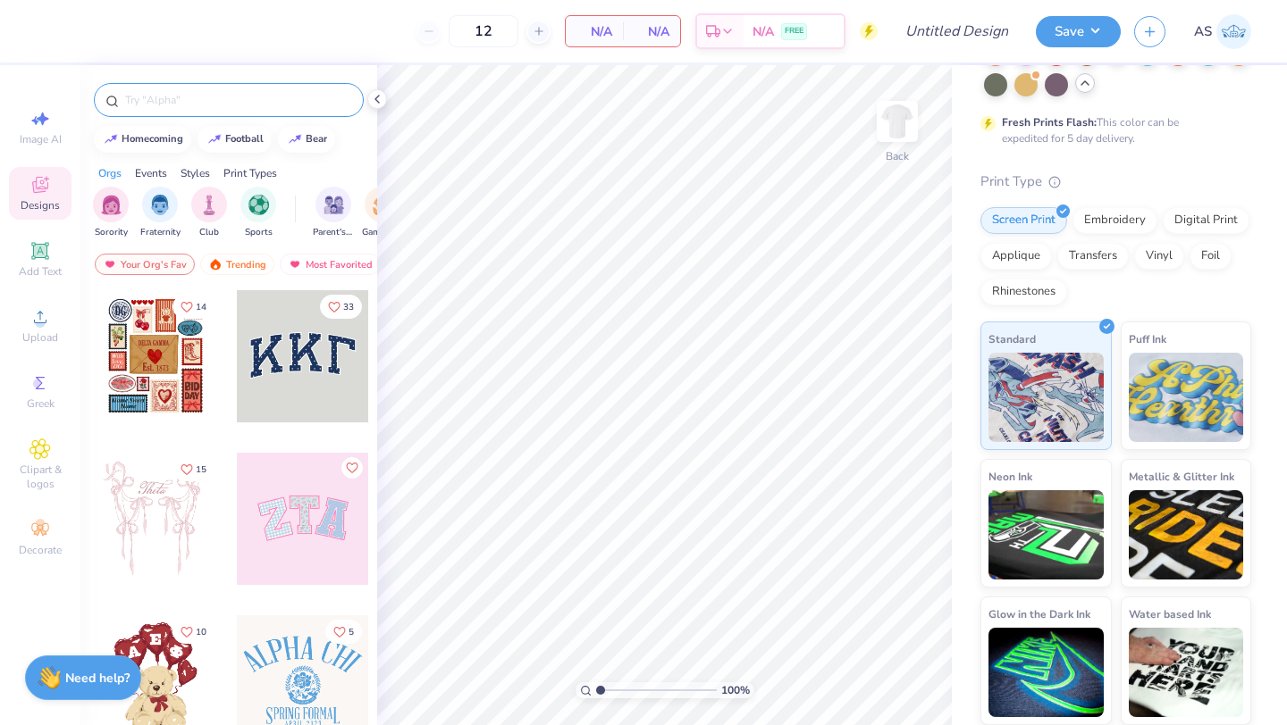
click at [176, 111] on div at bounding box center [229, 100] width 270 height 34
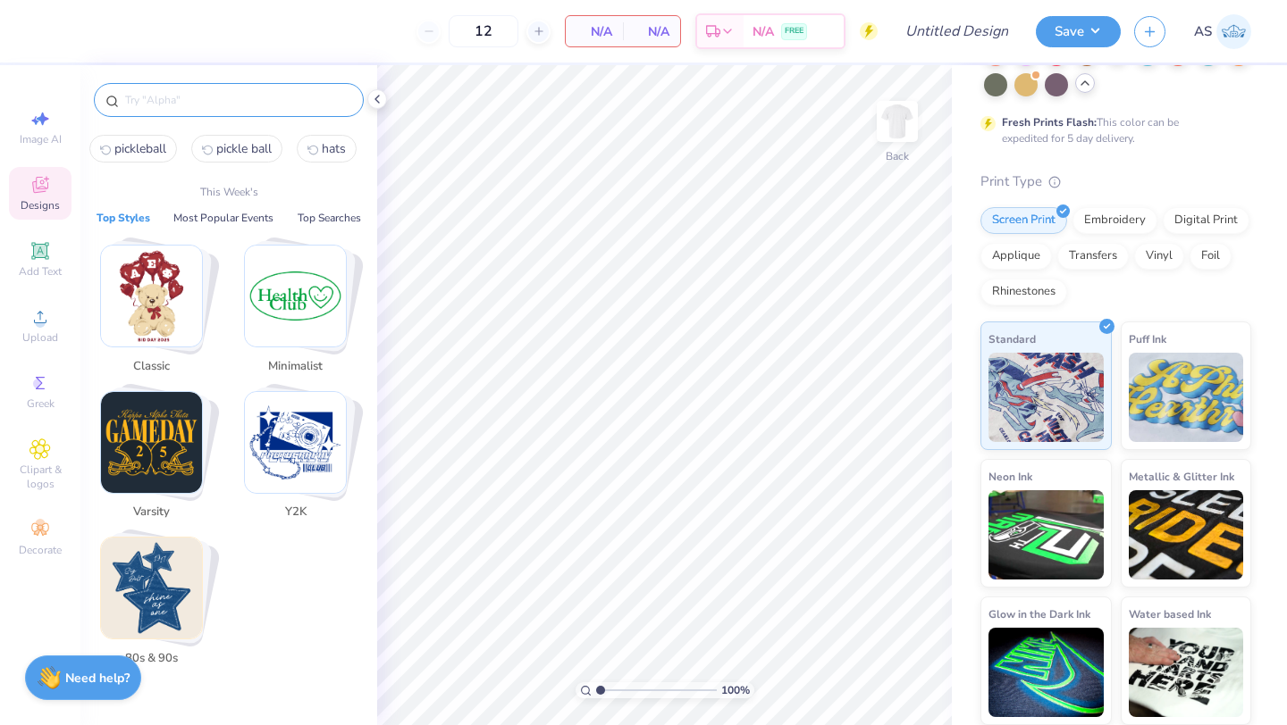
click at [172, 105] on input "text" at bounding box center [237, 100] width 229 height 18
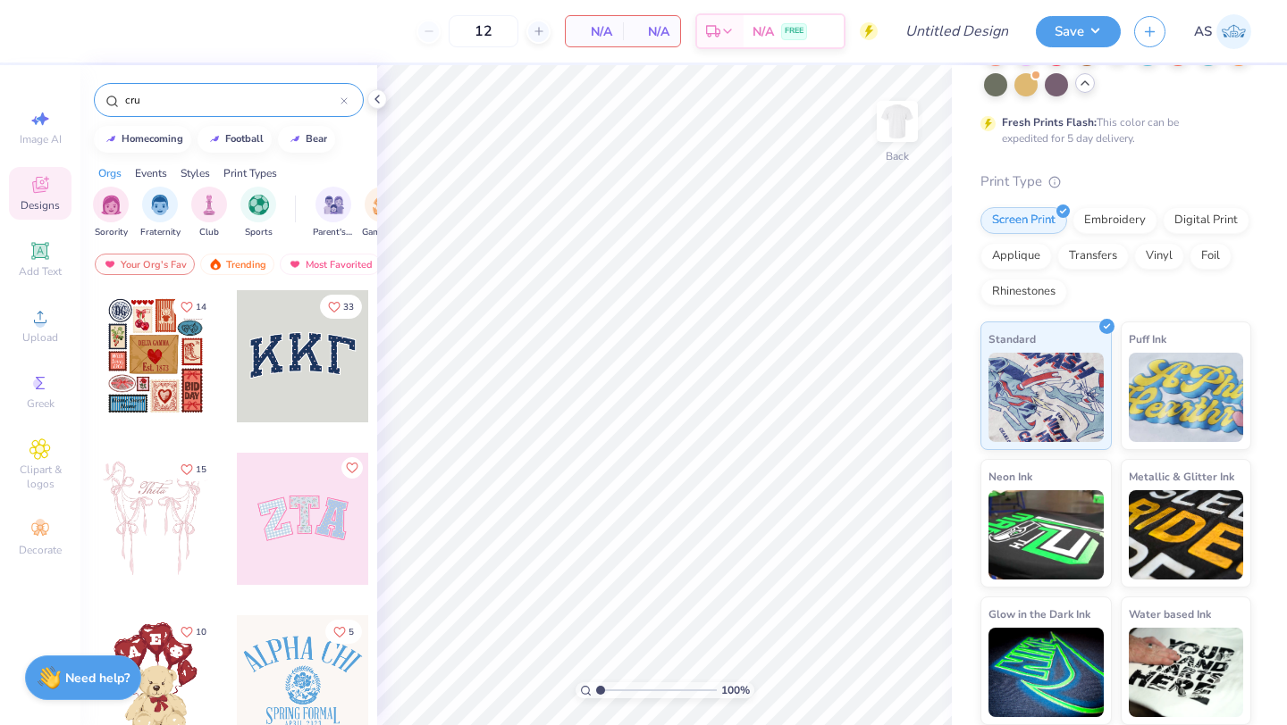
type input "cru"
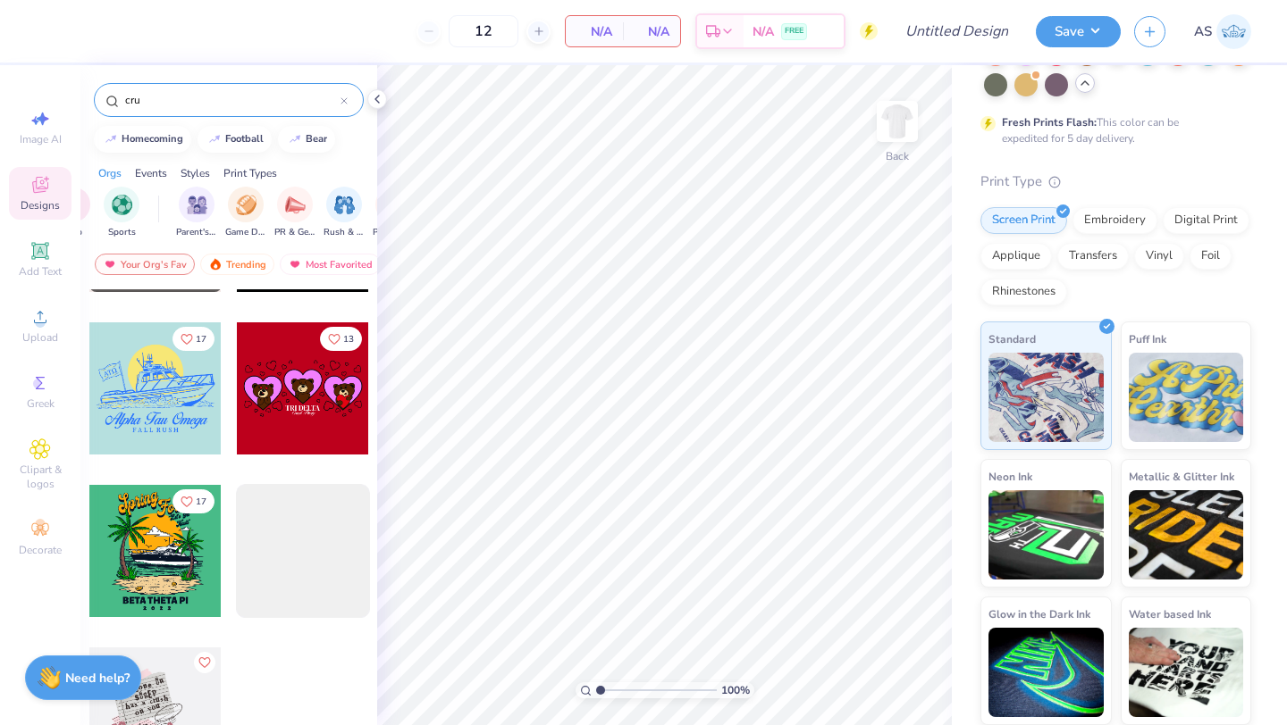
scroll to position [635, 0]
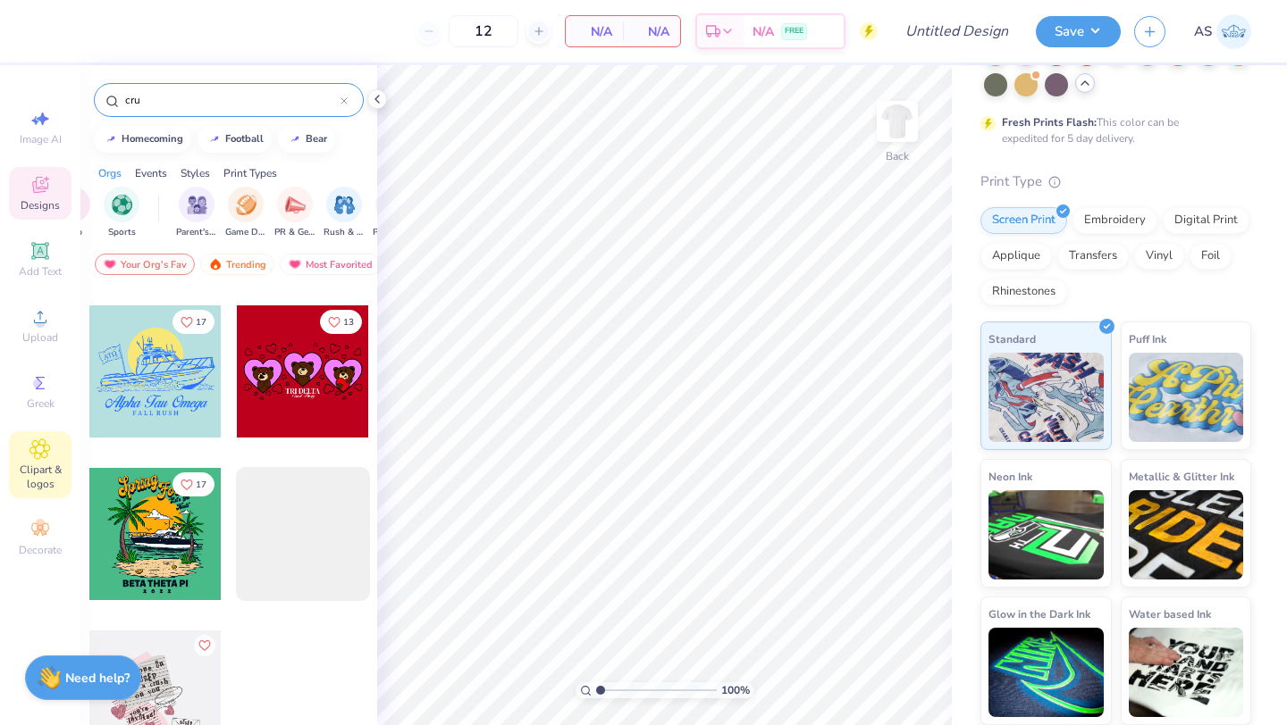
click at [36, 450] on icon at bounding box center [40, 449] width 9 height 9
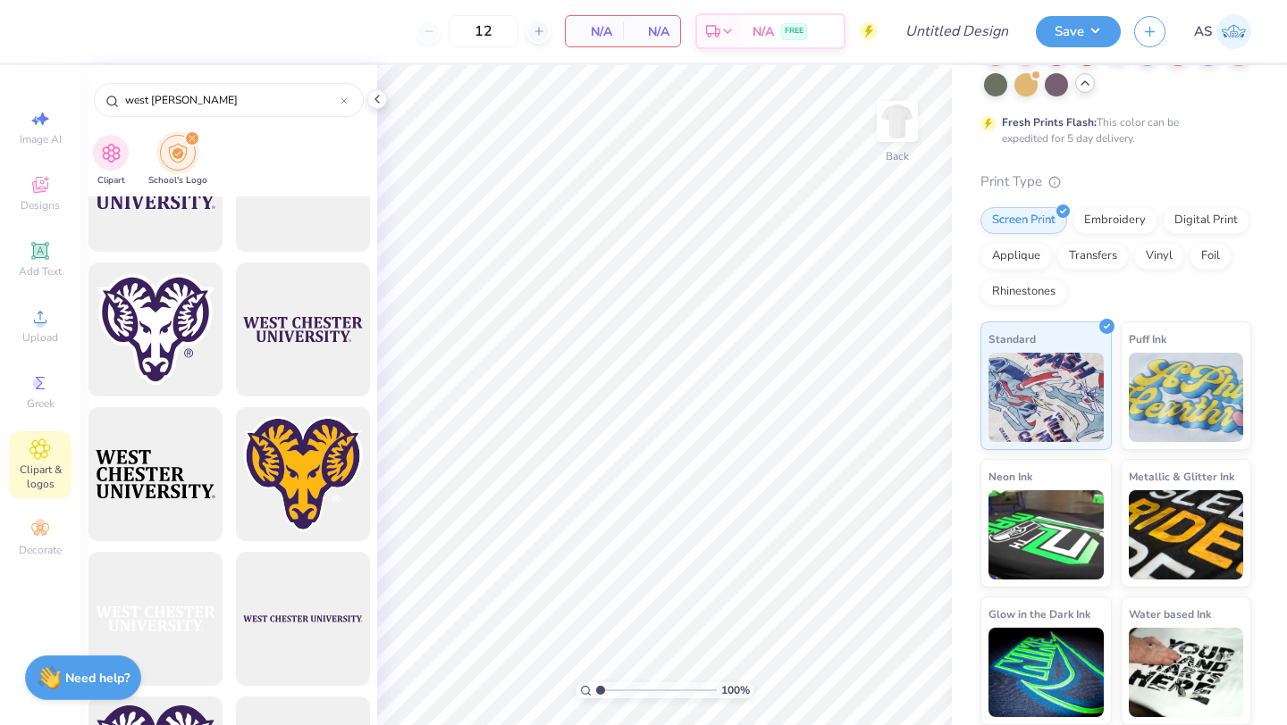
scroll to position [266, 0]
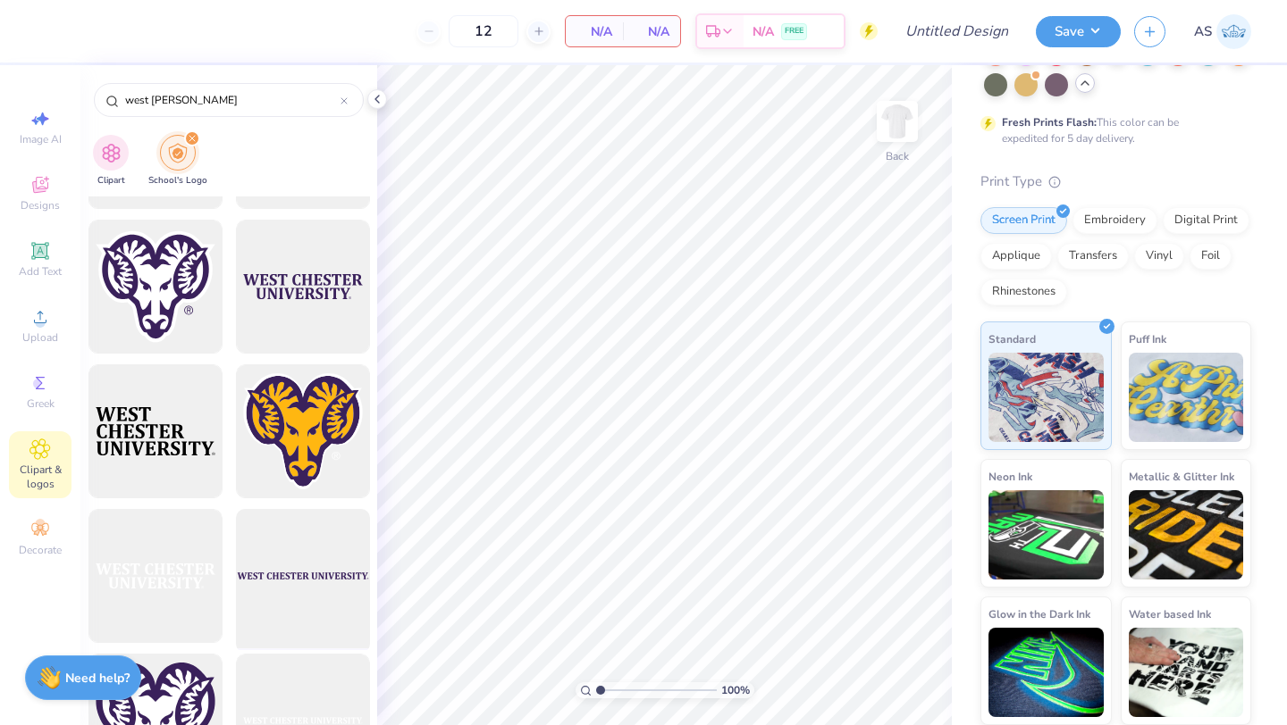
type input "west [PERSON_NAME]"
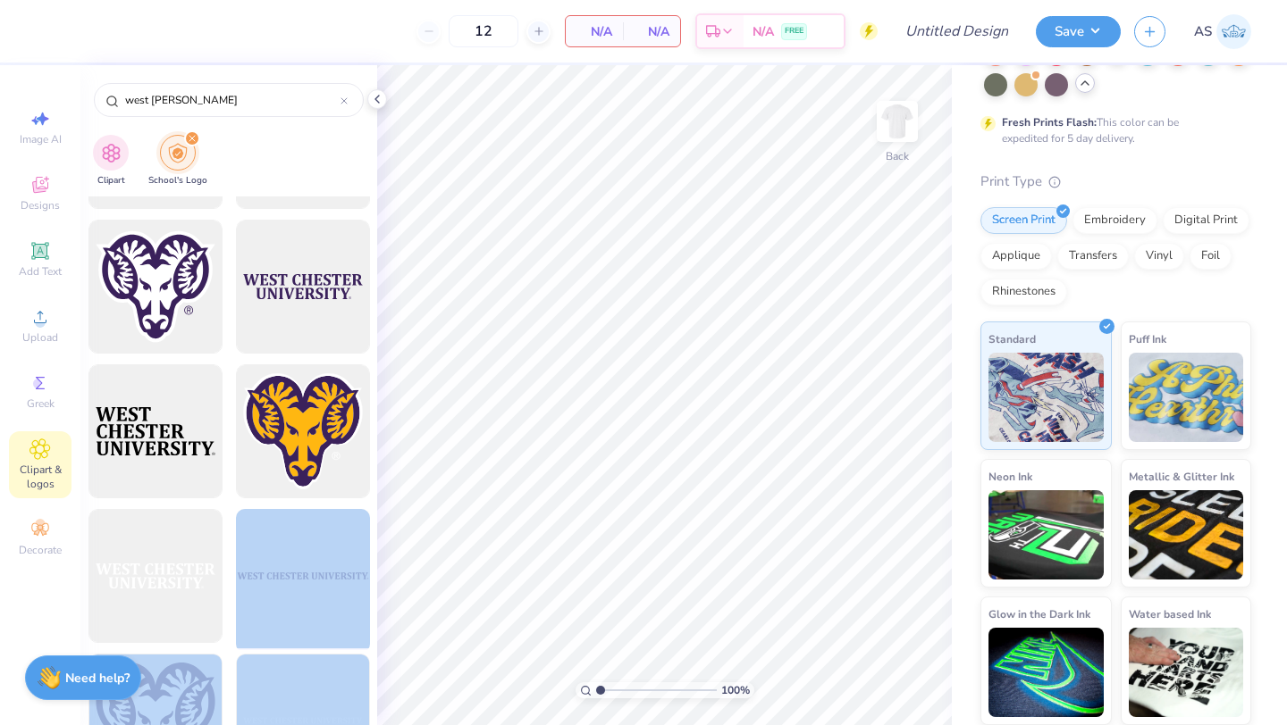
click at [650, 347] on div "12 N/A Per Item N/A Total Est. Delivery N/A FREE Design Title Save AS Image AI …" at bounding box center [643, 362] width 1287 height 725
click at [348, 558] on div at bounding box center [302, 576] width 147 height 147
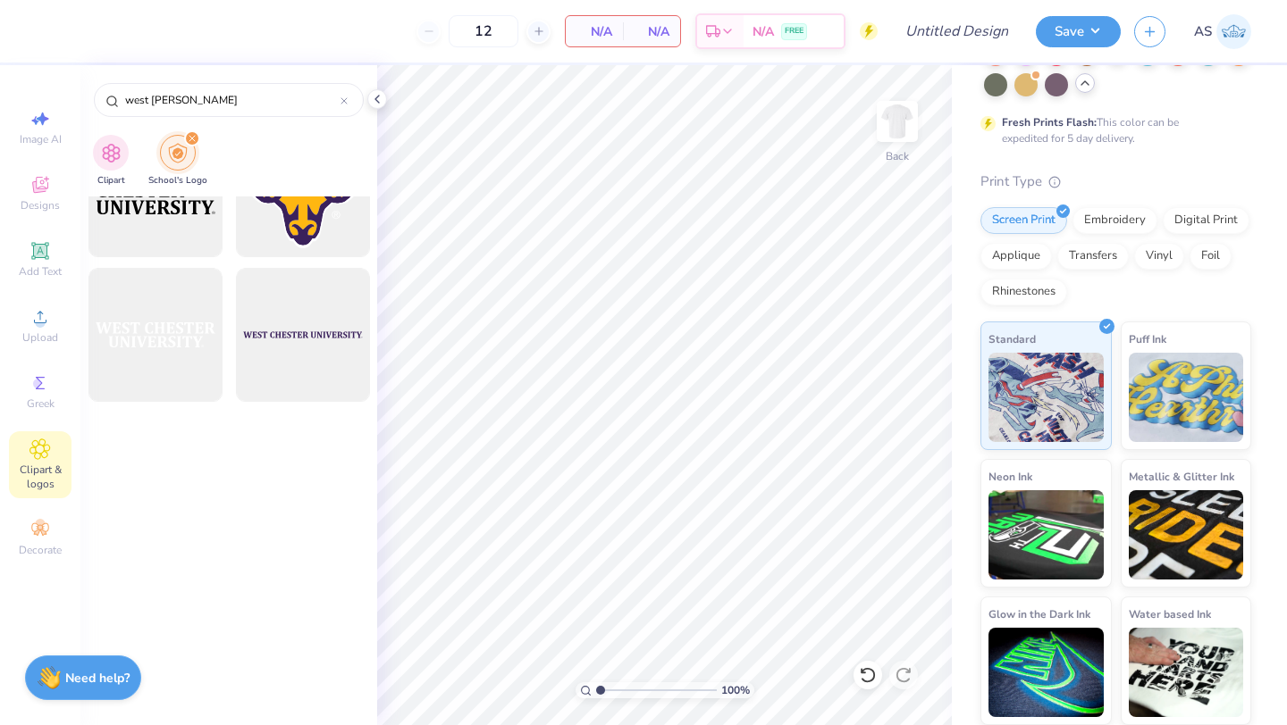
scroll to position [0, 0]
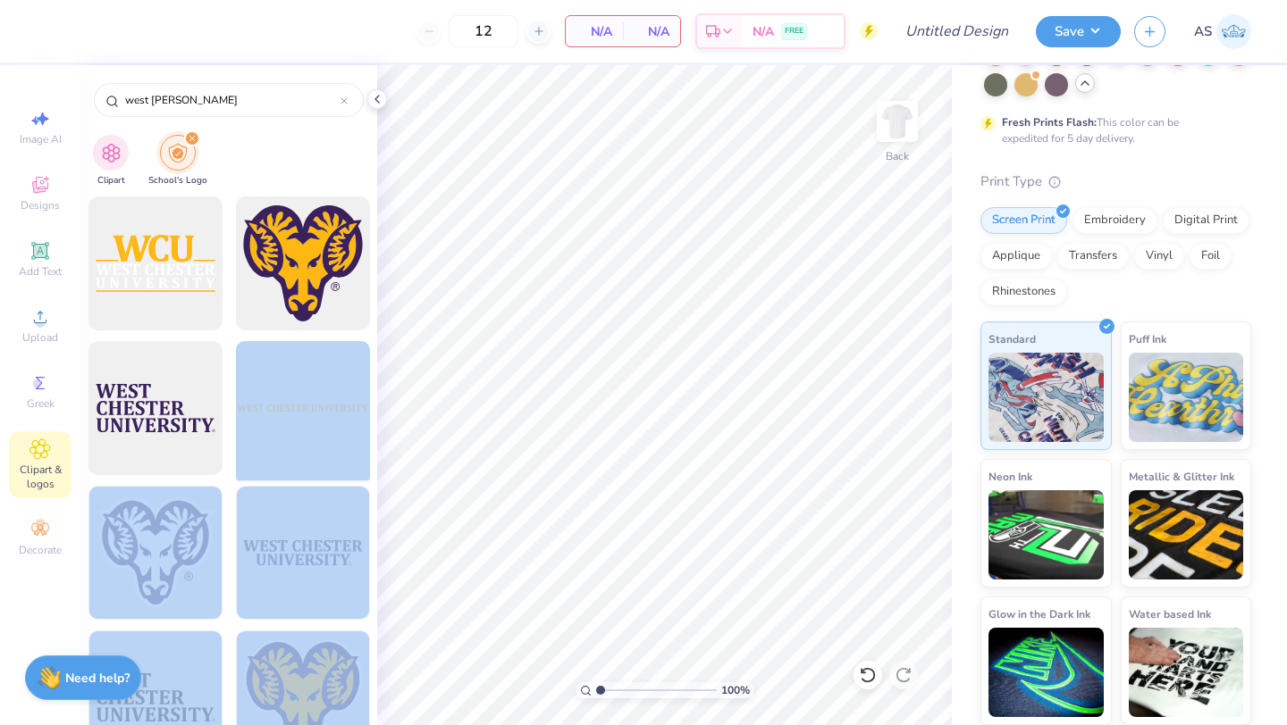
click at [708, 222] on div "12 N/A Per Item N/A Total Est. Delivery N/A FREE Design Title Save AS Image AI …" at bounding box center [643, 362] width 1287 height 725
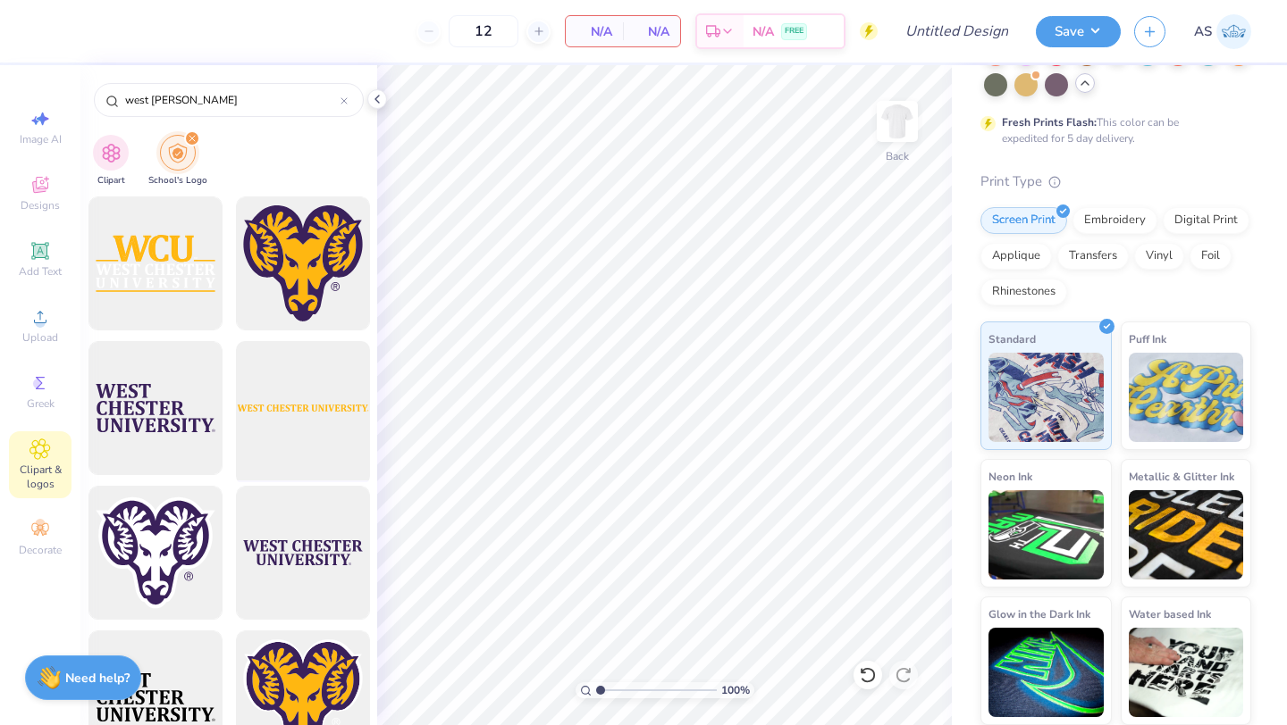
click at [338, 435] on div at bounding box center [302, 408] width 147 height 147
click at [46, 255] on icon at bounding box center [39, 250] width 17 height 17
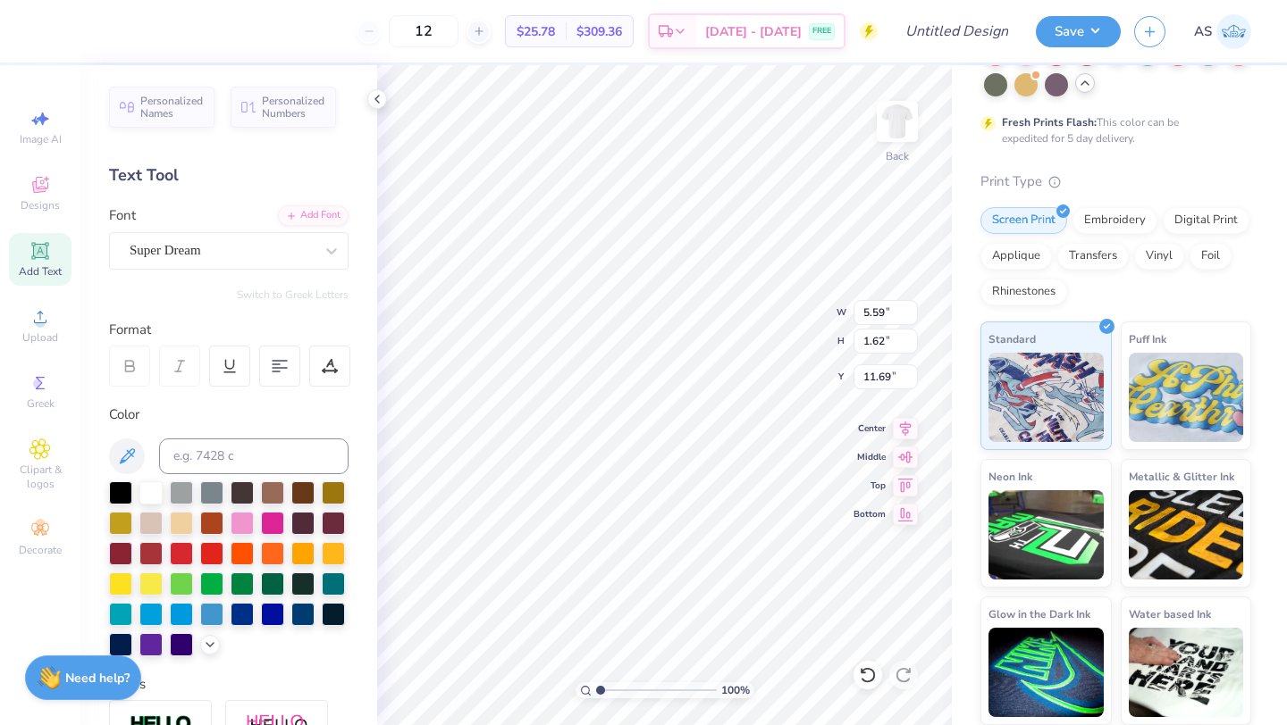
type textarea "TXT"
click at [743, 490] on li "Delete" at bounding box center [763, 494] width 140 height 35
type input "4.30"
type input "1.61"
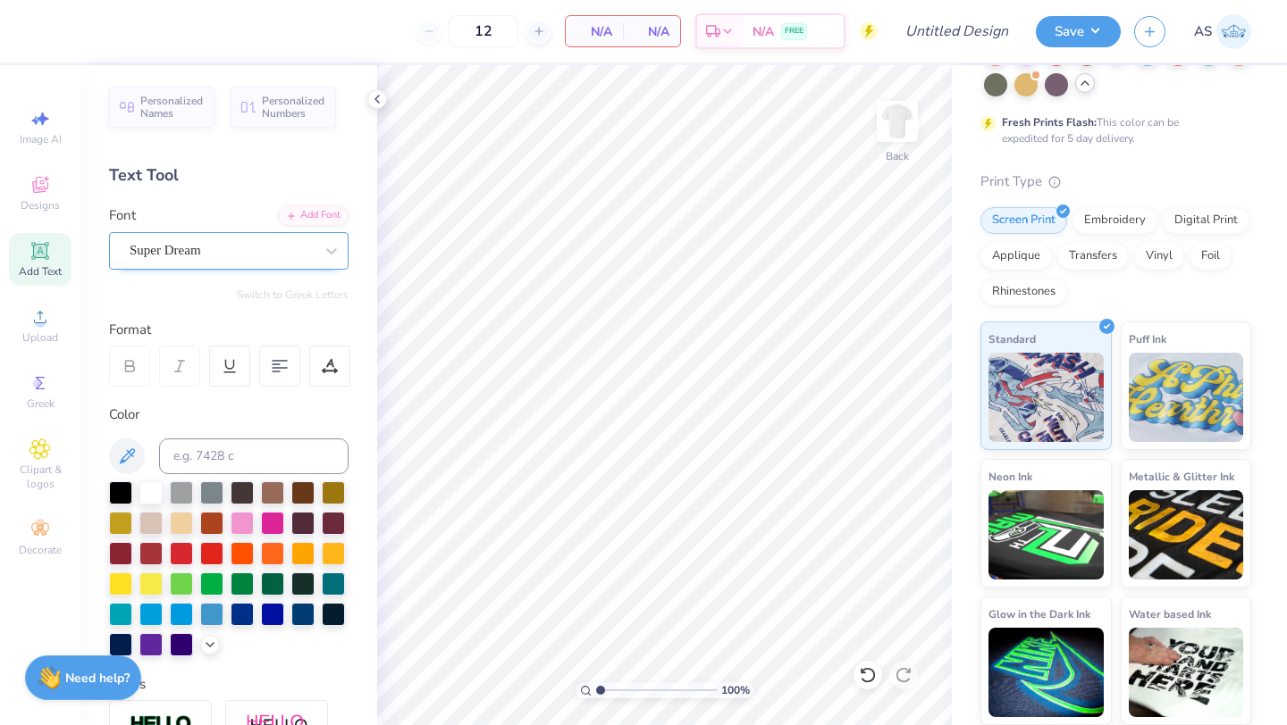
click at [279, 247] on div "Super Dream" at bounding box center [222, 251] width 188 height 28
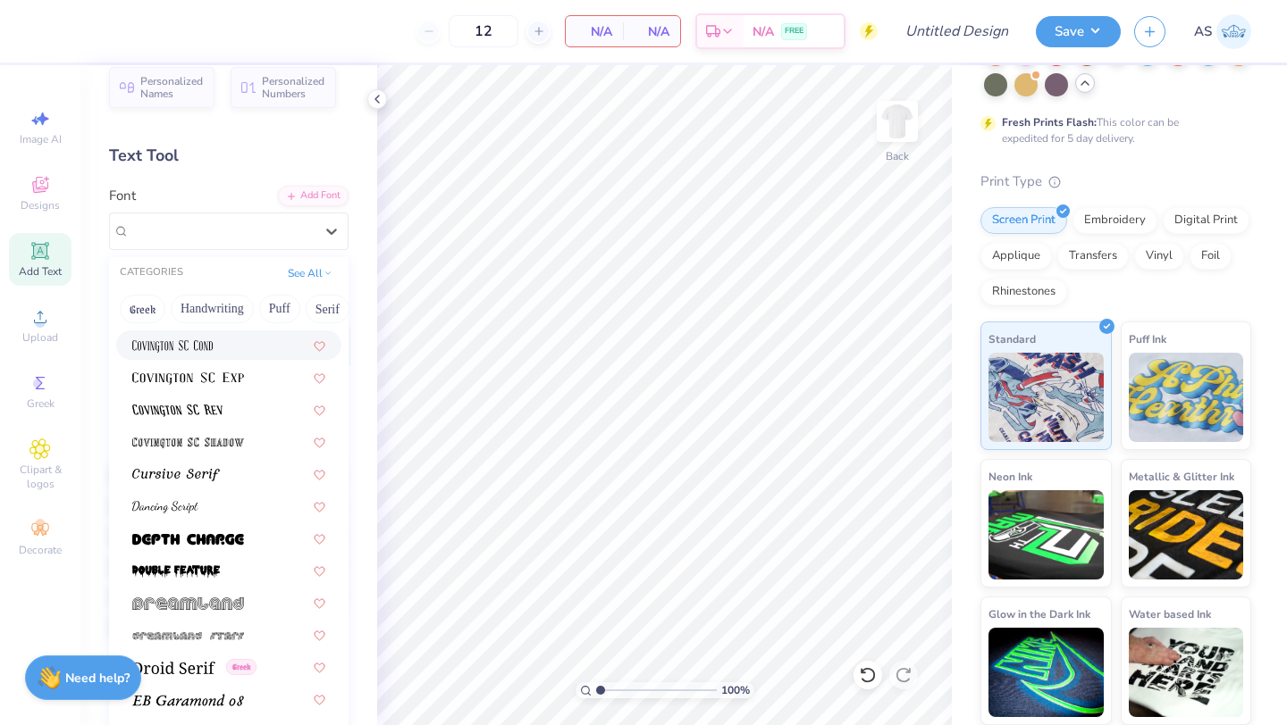
scroll to position [21, 0]
click at [313, 266] on button "See All" at bounding box center [309, 270] width 55 height 18
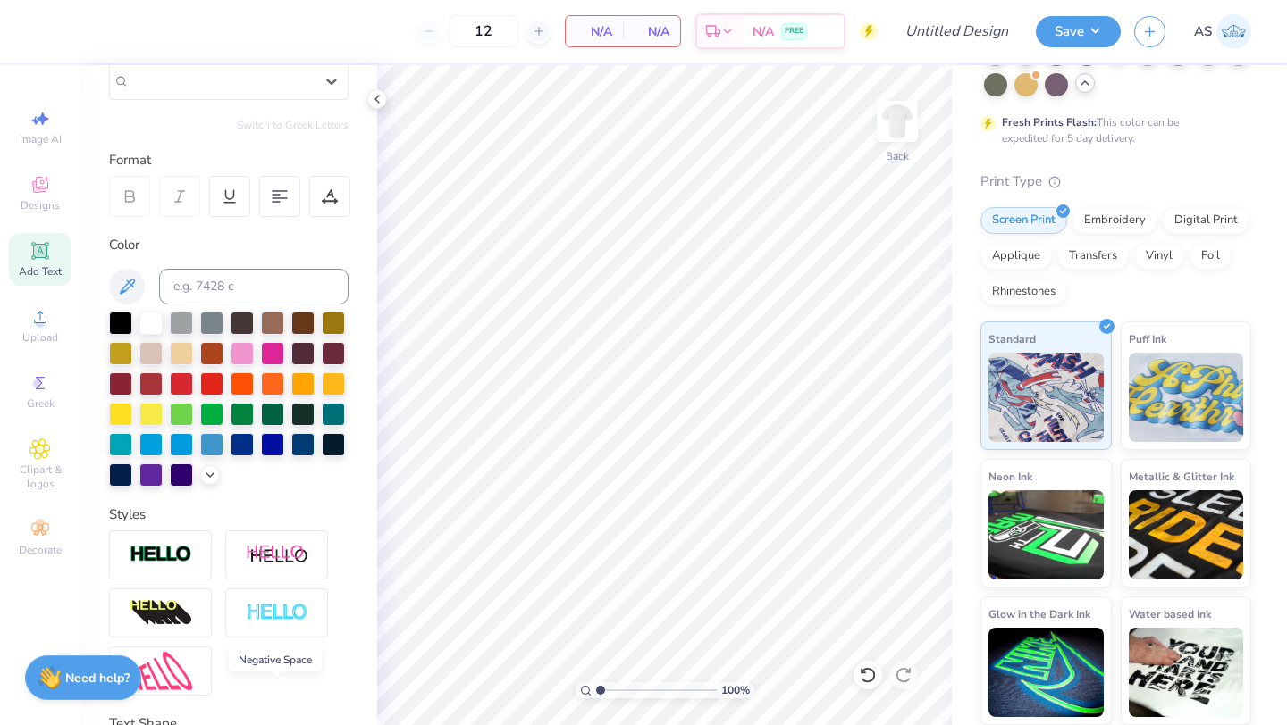
scroll to position [0, 0]
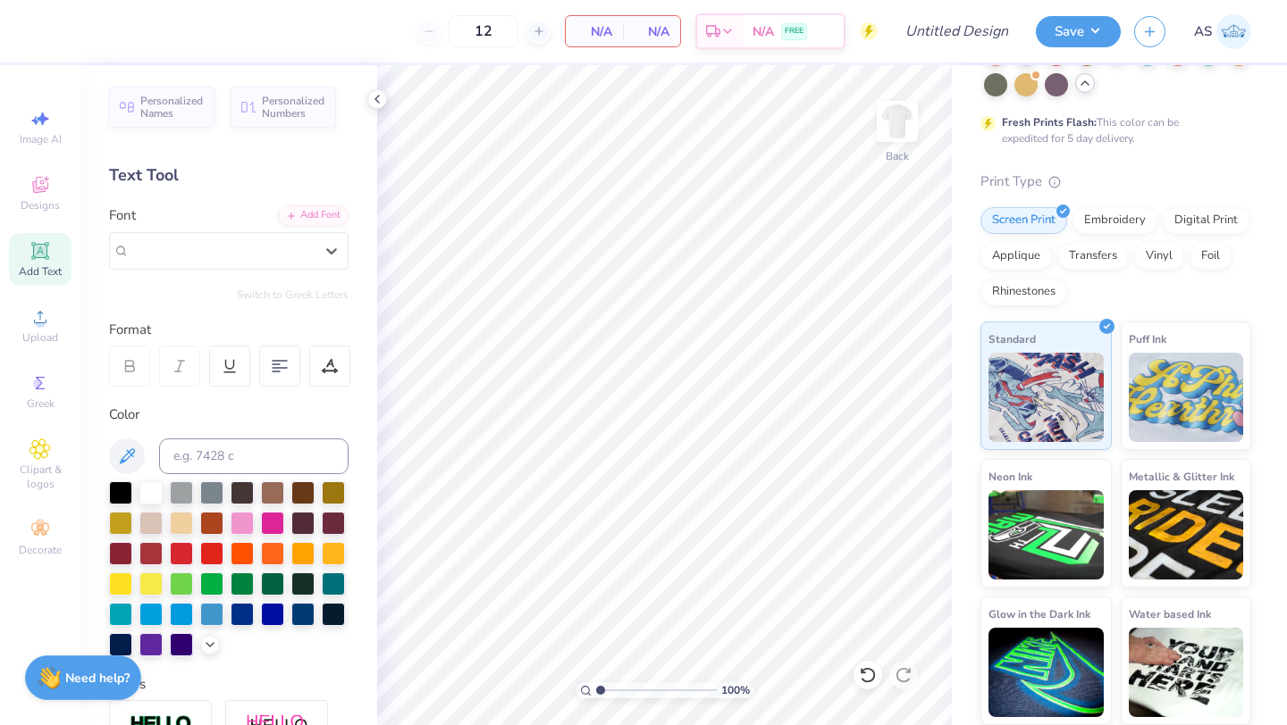
click at [58, 264] on span "Add Text" at bounding box center [40, 271] width 43 height 14
type textarea "TET"
click at [287, 257] on div "Super Dream" at bounding box center [222, 251] width 188 height 28
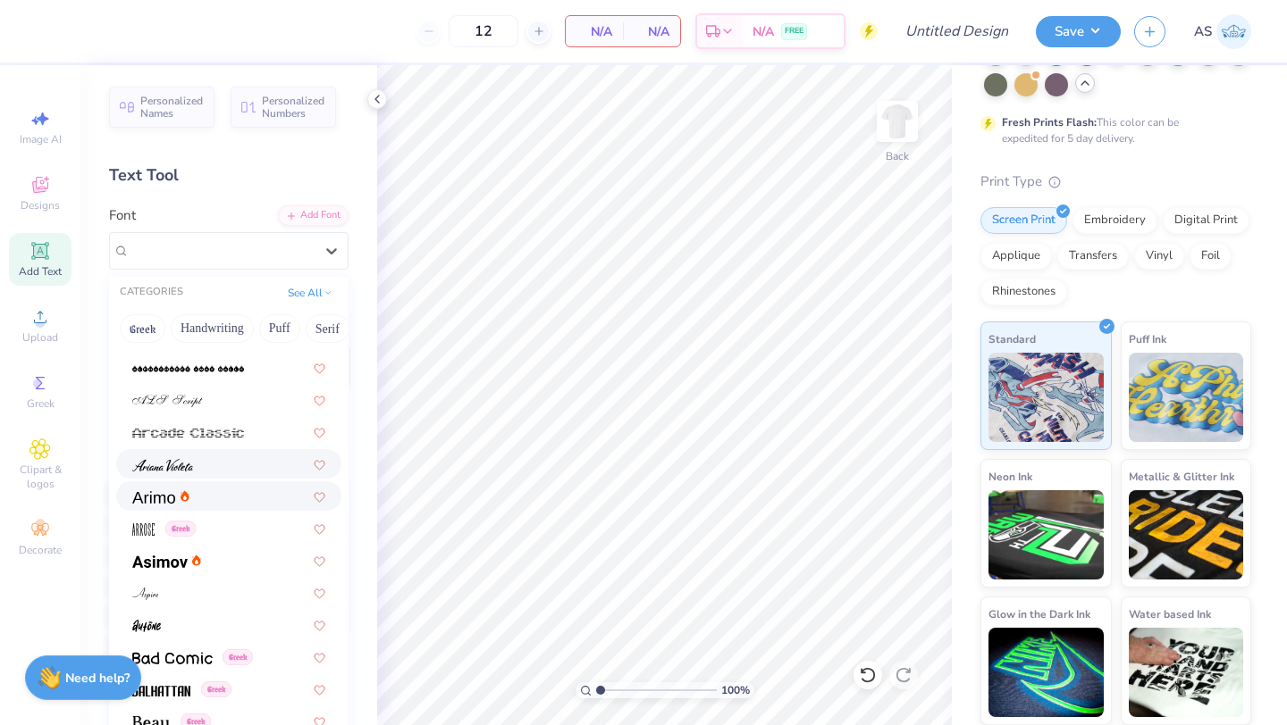
scroll to position [474, 0]
click at [181, 493] on icon at bounding box center [184, 497] width 9 height 12
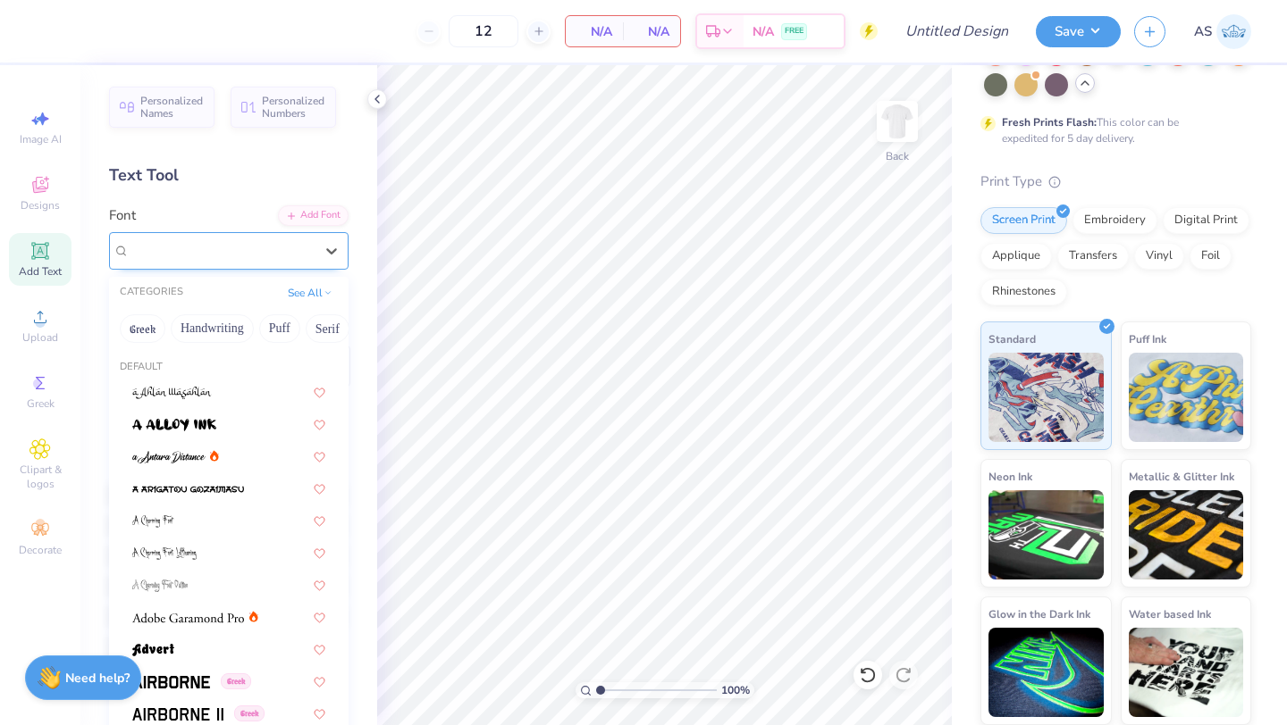
click at [293, 251] on div "Arimo" at bounding box center [222, 251] width 188 height 28
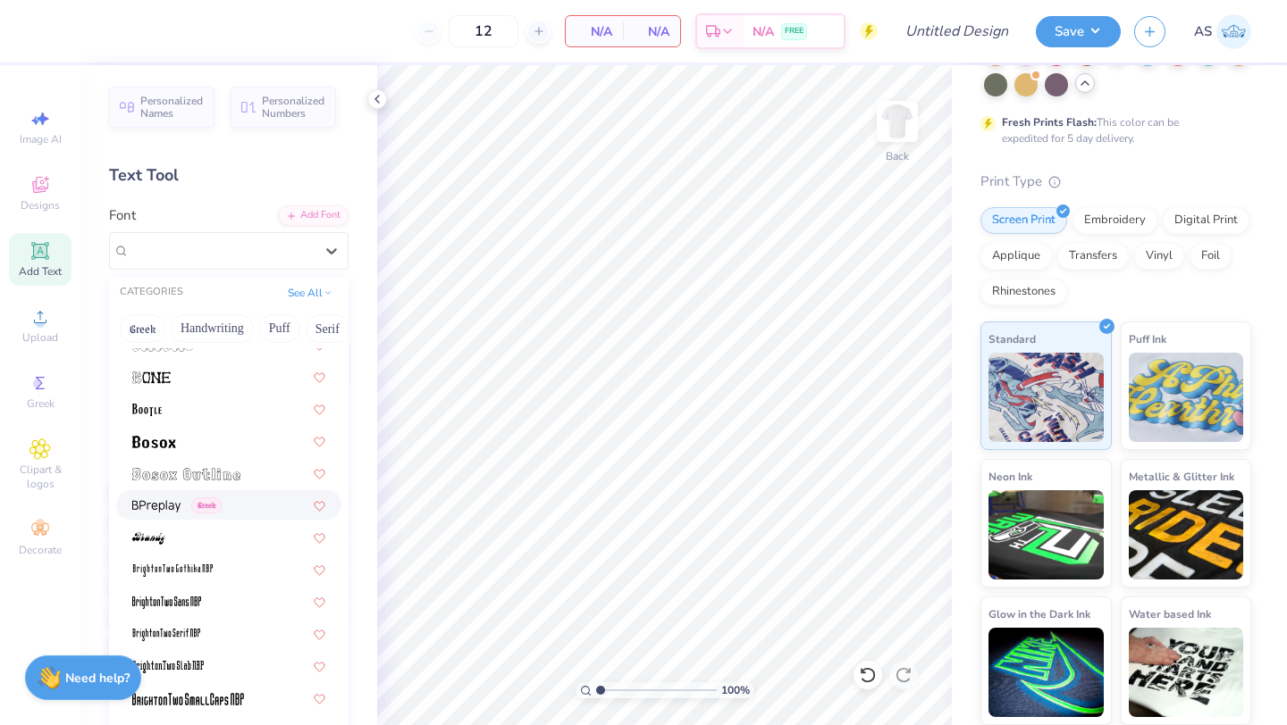
scroll to position [1300, 0]
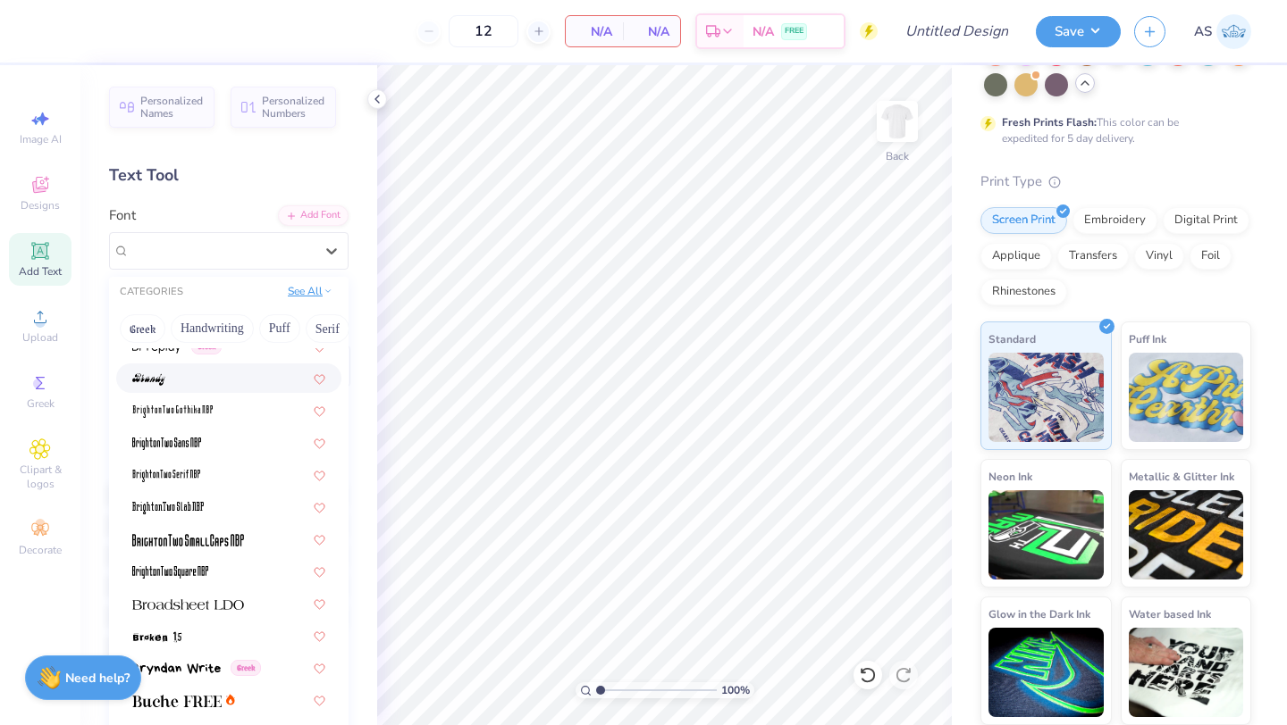
click at [306, 289] on button "See All" at bounding box center [309, 291] width 55 height 18
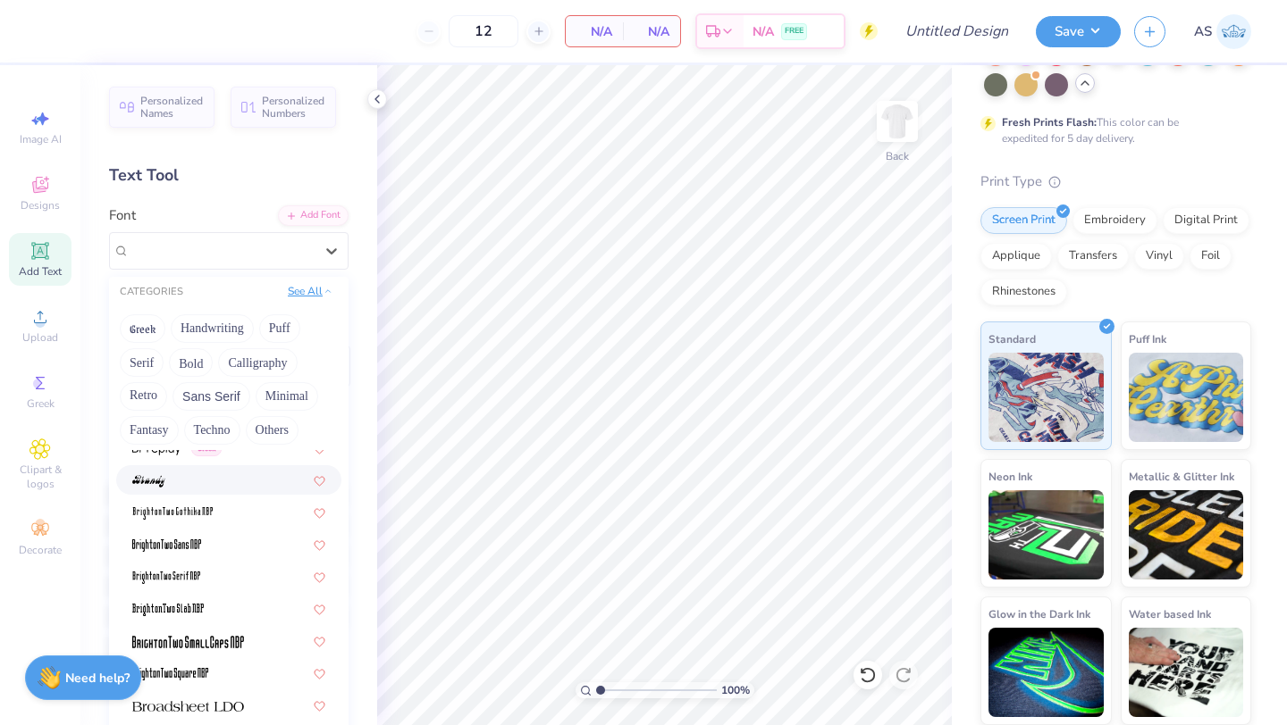
click at [319, 289] on button "See All" at bounding box center [309, 291] width 55 height 18
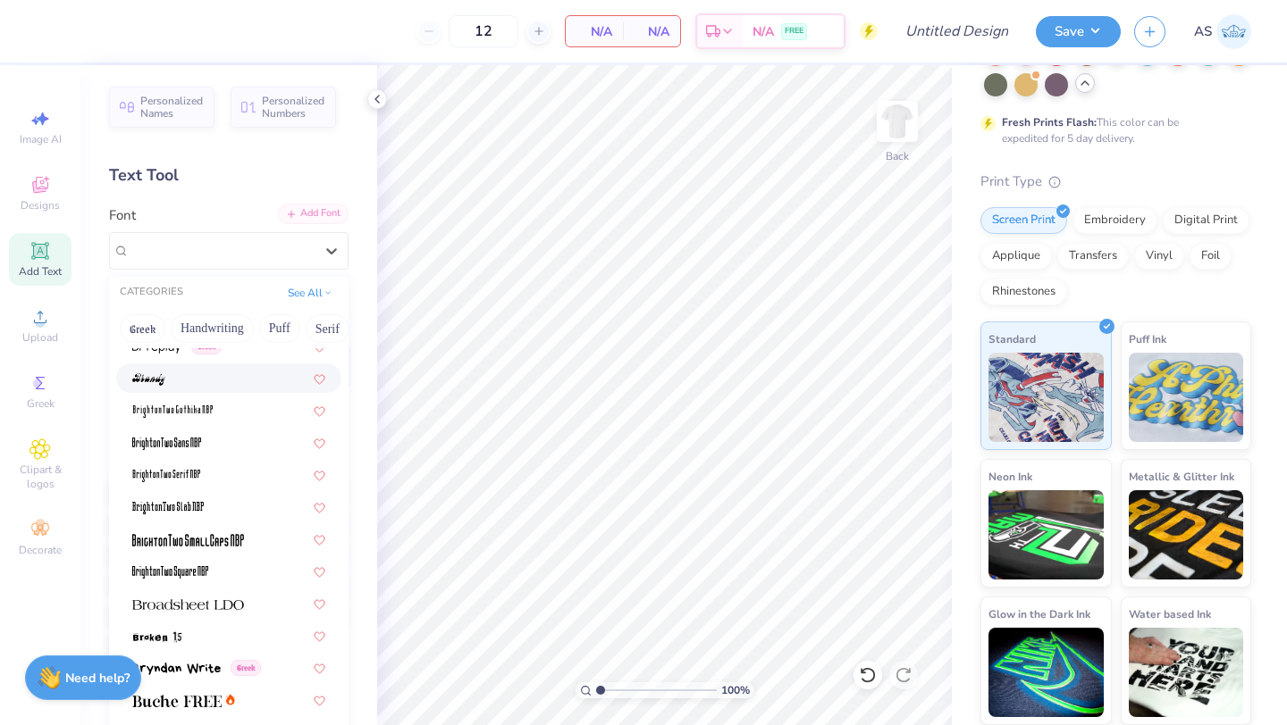
click at [326, 214] on div "Add Font" at bounding box center [313, 214] width 71 height 21
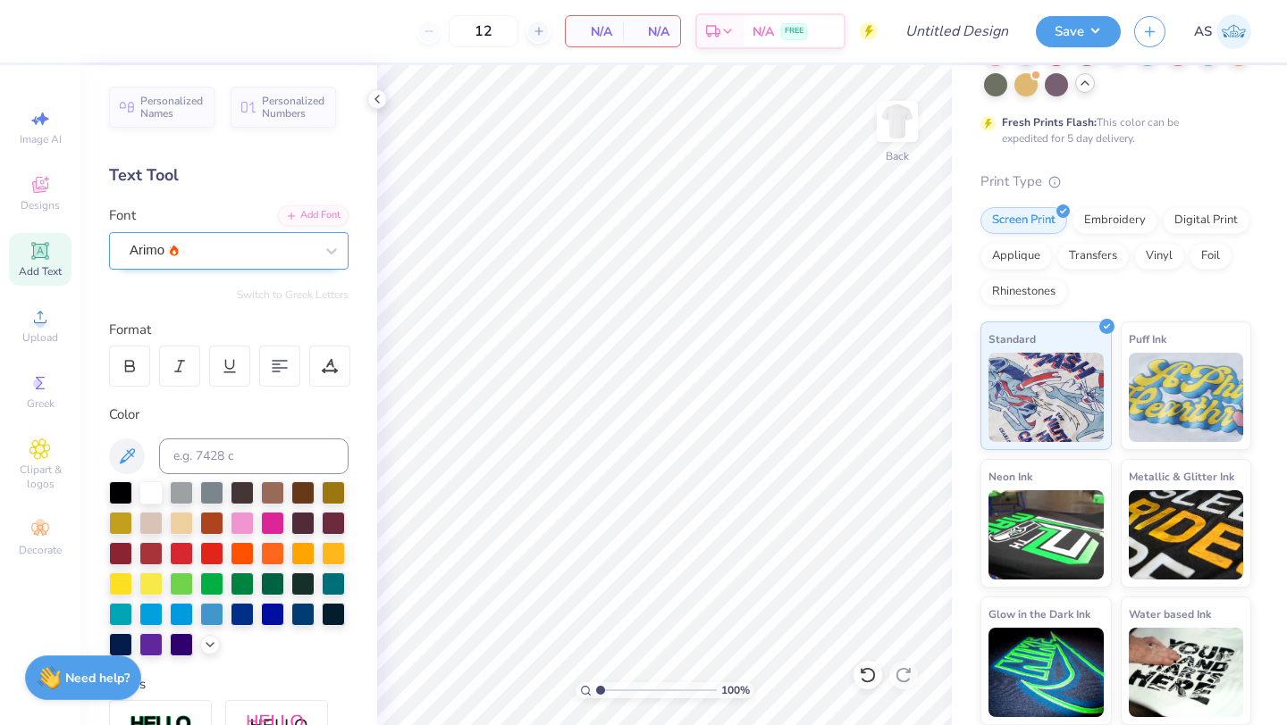
click at [218, 258] on div "Arimo" at bounding box center [222, 251] width 188 height 28
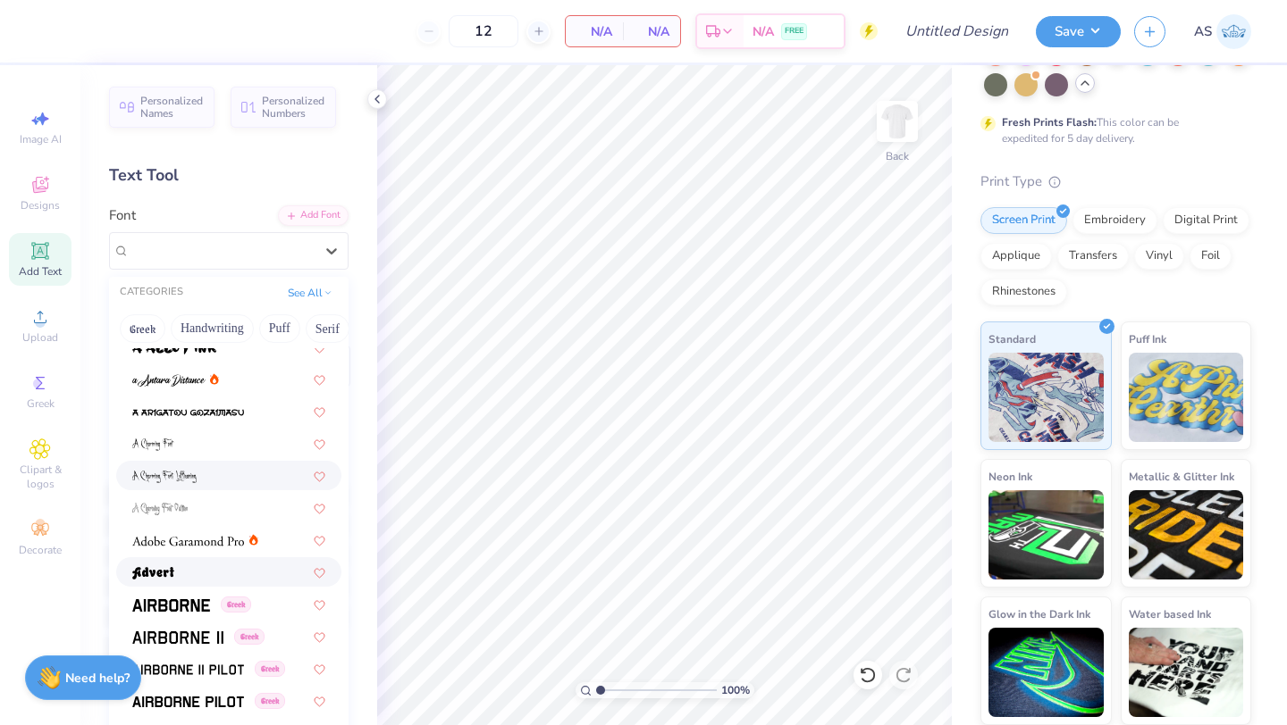
scroll to position [74, 0]
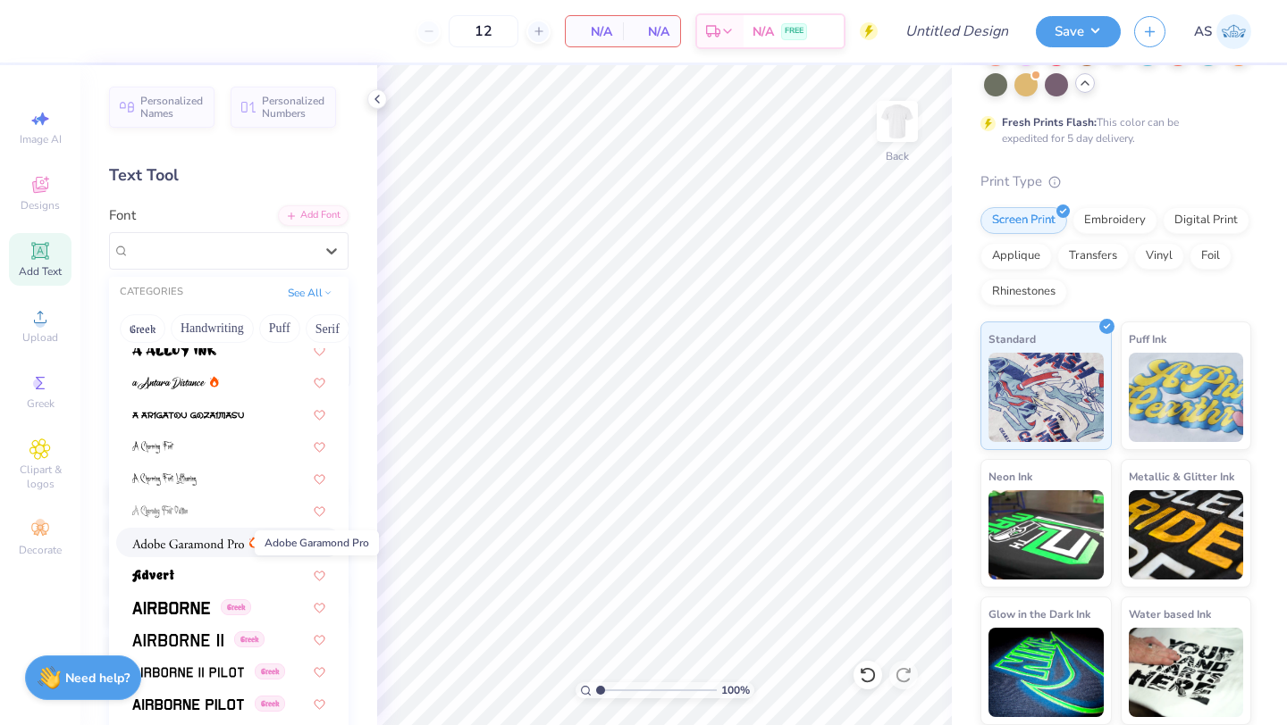
click at [226, 544] on img at bounding box center [188, 544] width 112 height 13
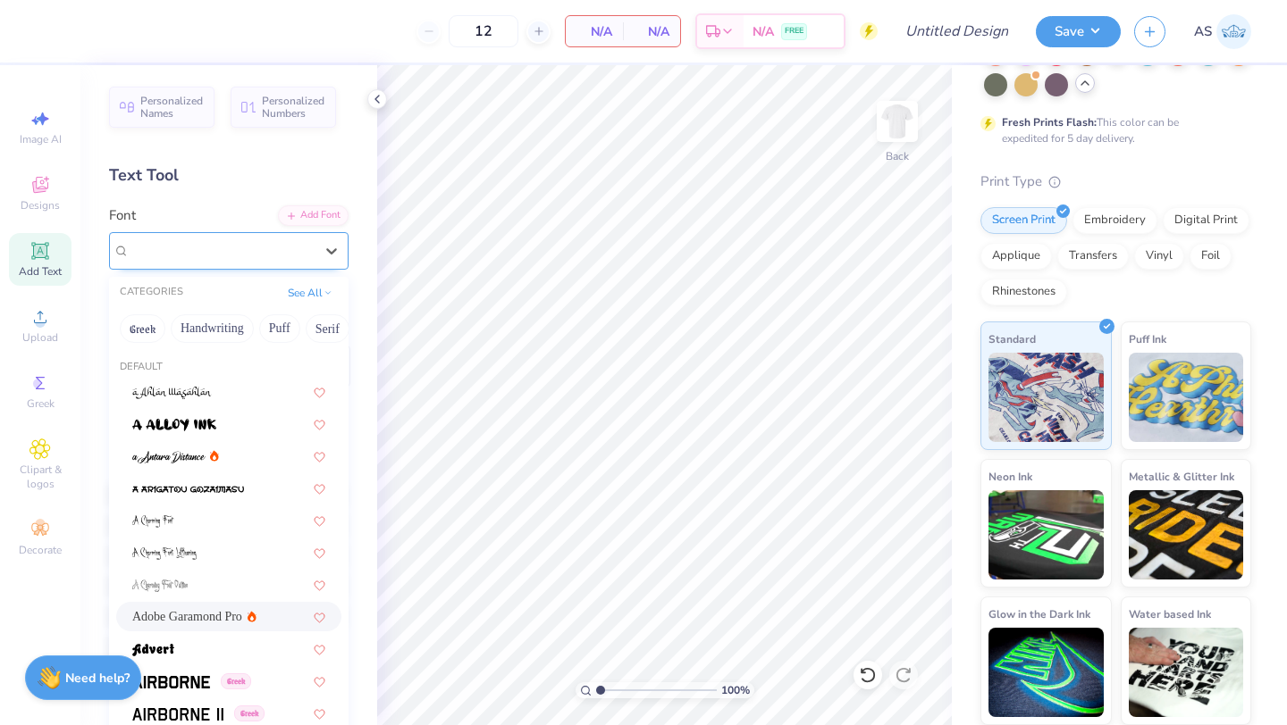
click at [283, 257] on div "Adobe Garamond Pro" at bounding box center [222, 251] width 188 height 28
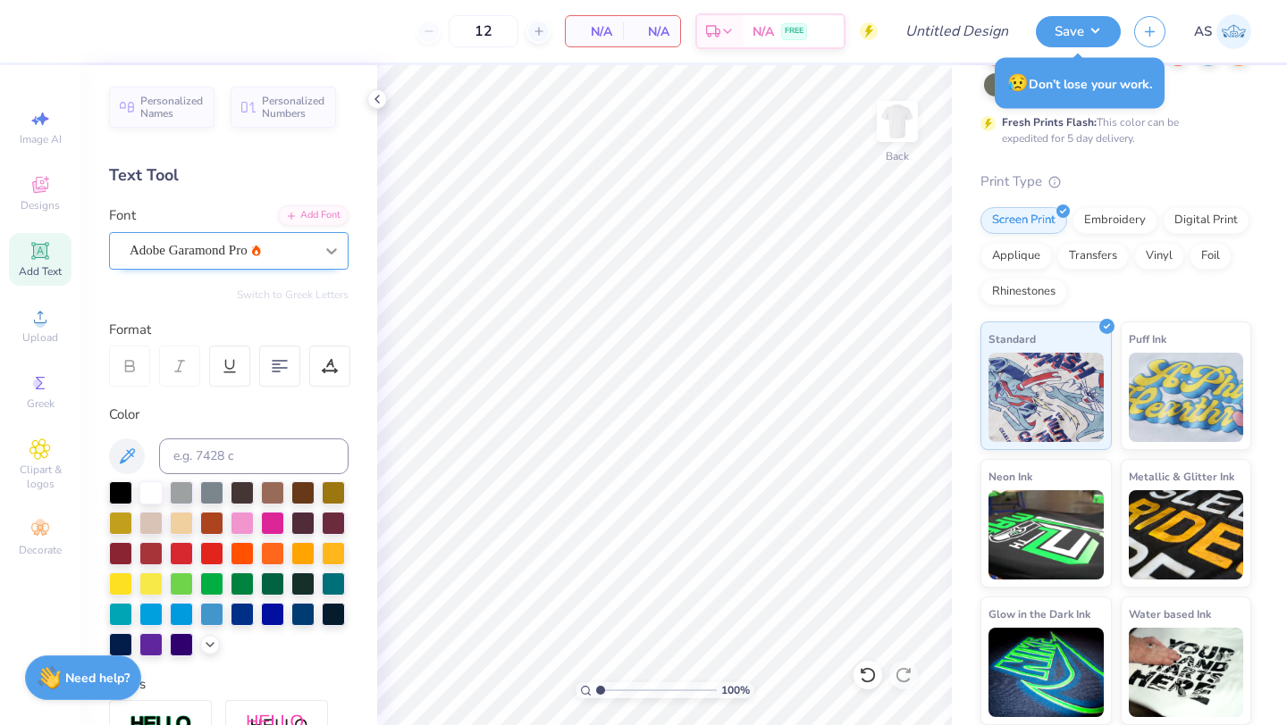
click at [319, 264] on div at bounding box center [331, 251] width 32 height 32
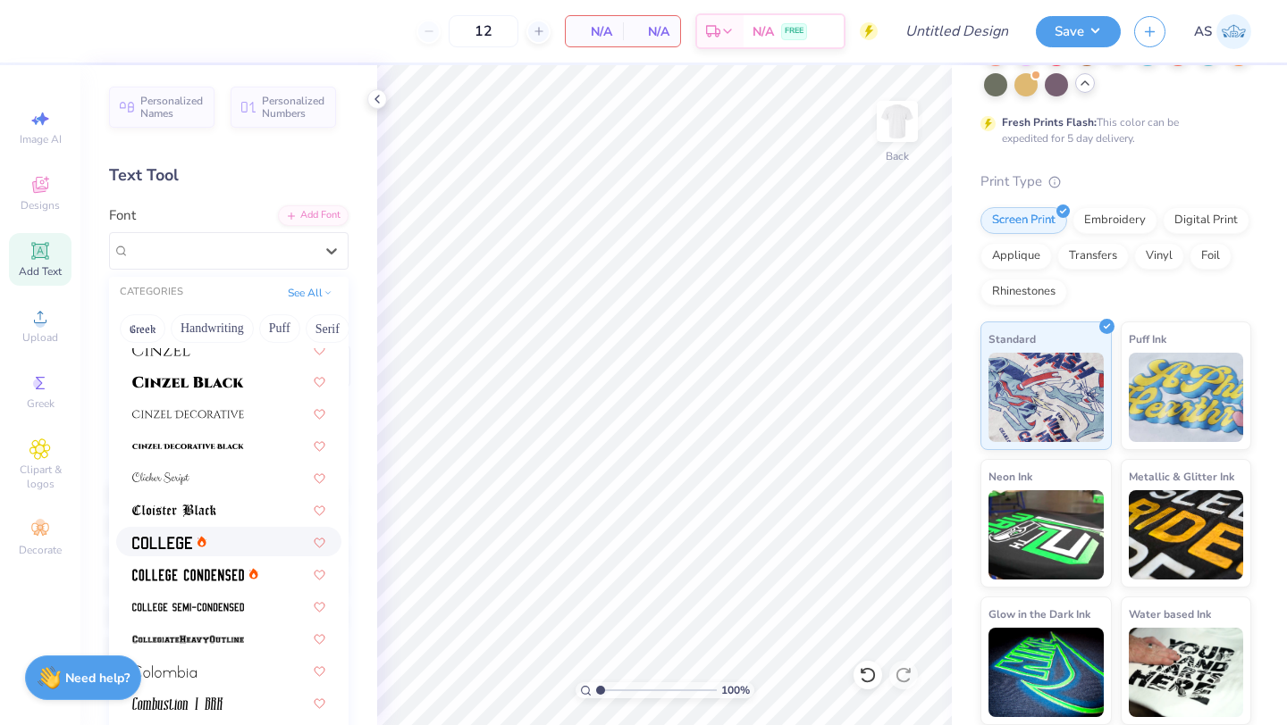
scroll to position [2167, 0]
click at [219, 550] on div at bounding box center [228, 540] width 225 height 29
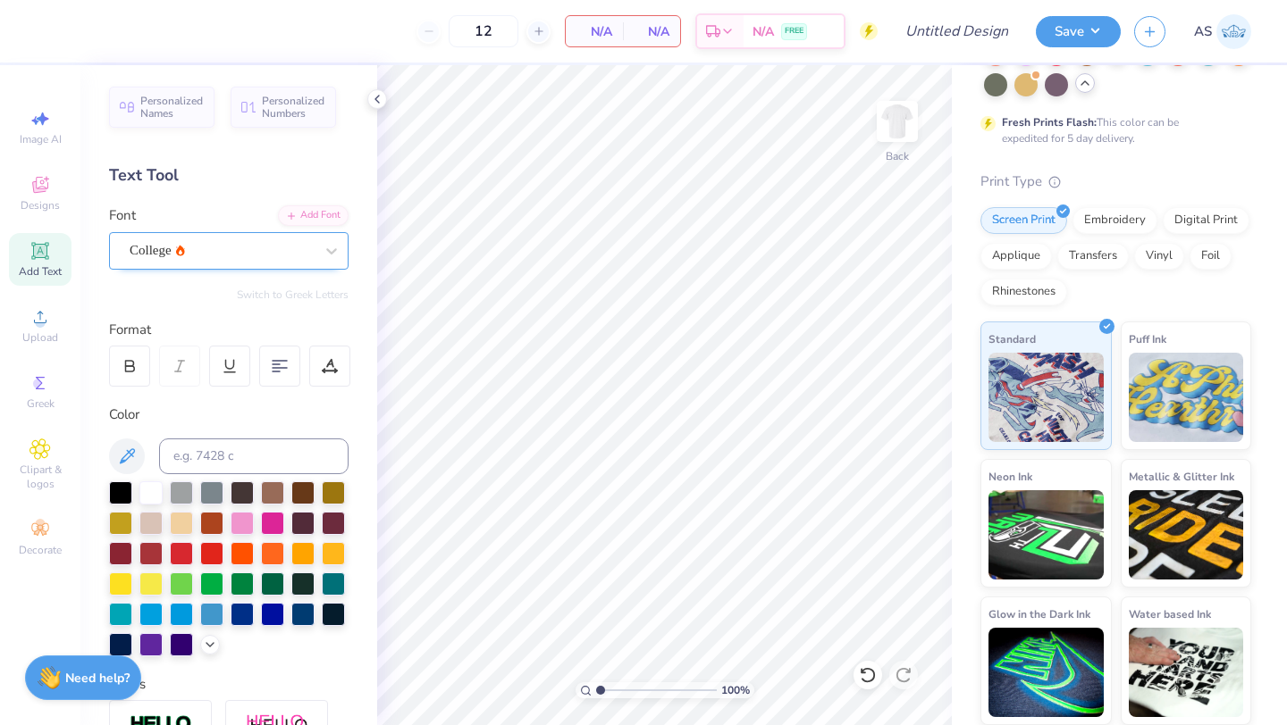
click at [309, 242] on div "College" at bounding box center [222, 251] width 188 height 28
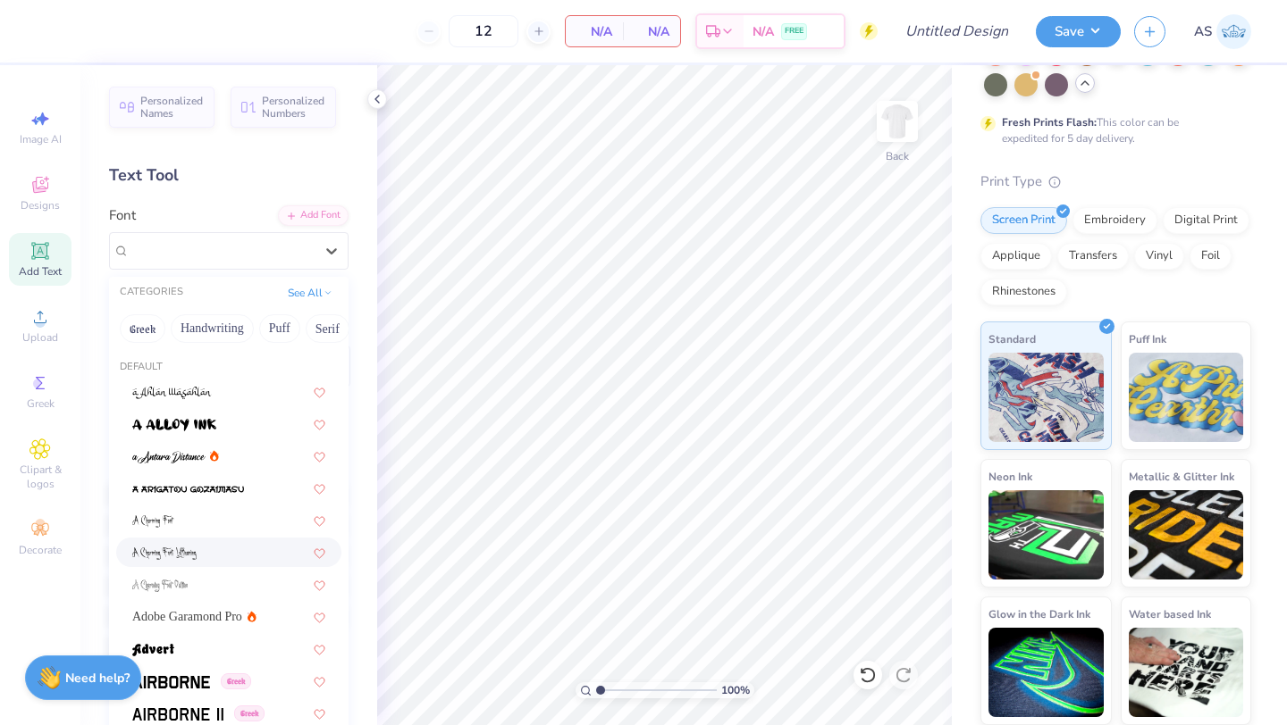
click at [672, 231] on div "12 N/A Per Item N/A Total Est. Delivery N/A FREE Design Title Save AS Image AI …" at bounding box center [643, 362] width 1287 height 725
click at [378, 93] on icon at bounding box center [377, 99] width 14 height 14
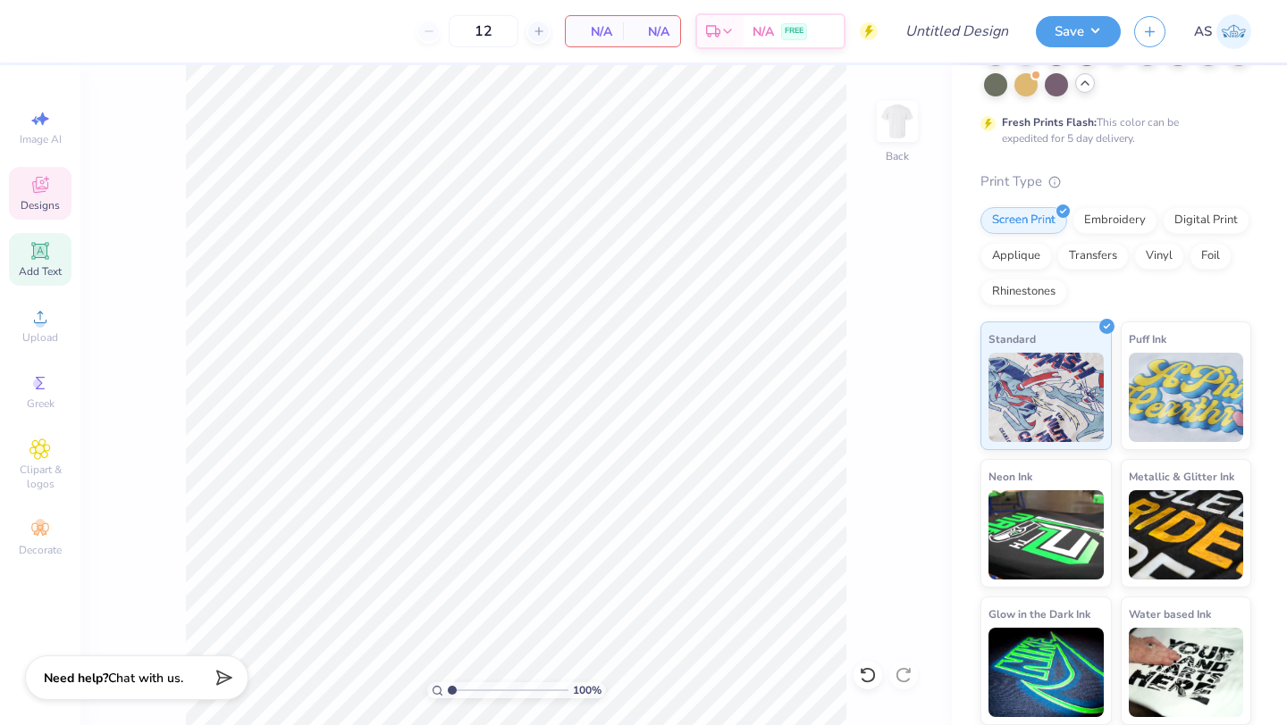
click at [50, 203] on span "Designs" at bounding box center [40, 205] width 39 height 14
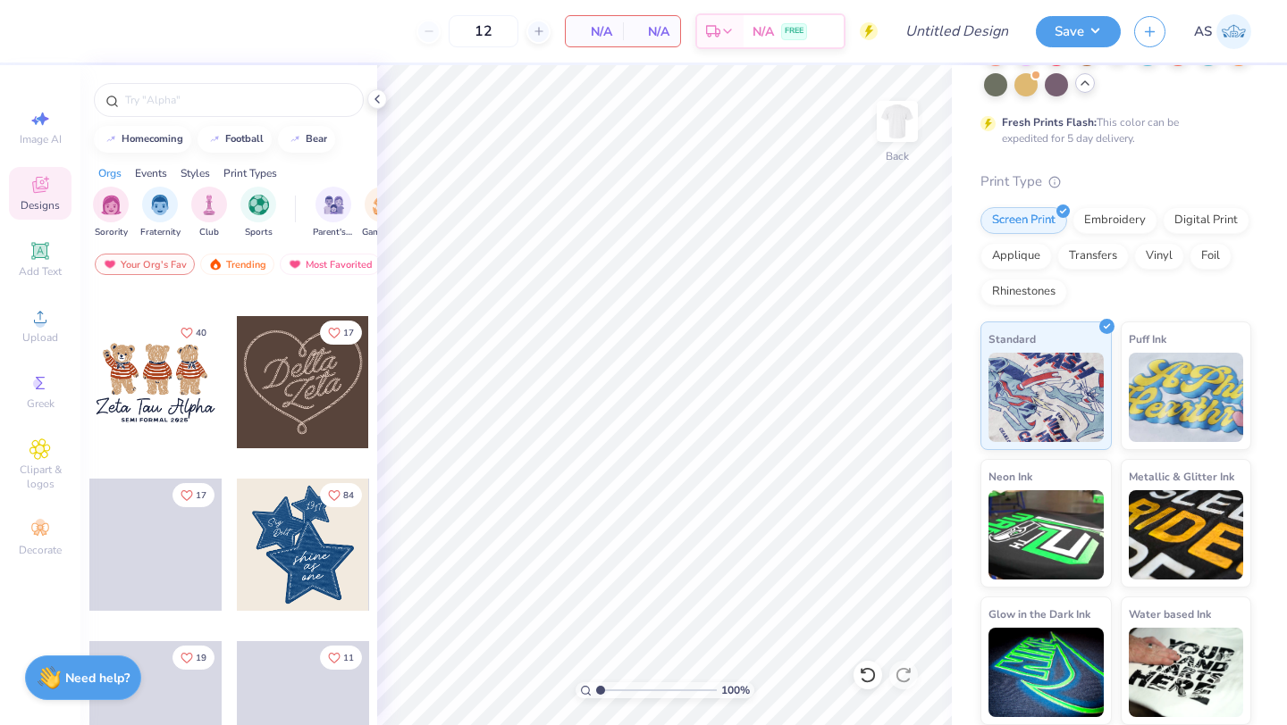
scroll to position [0, 0]
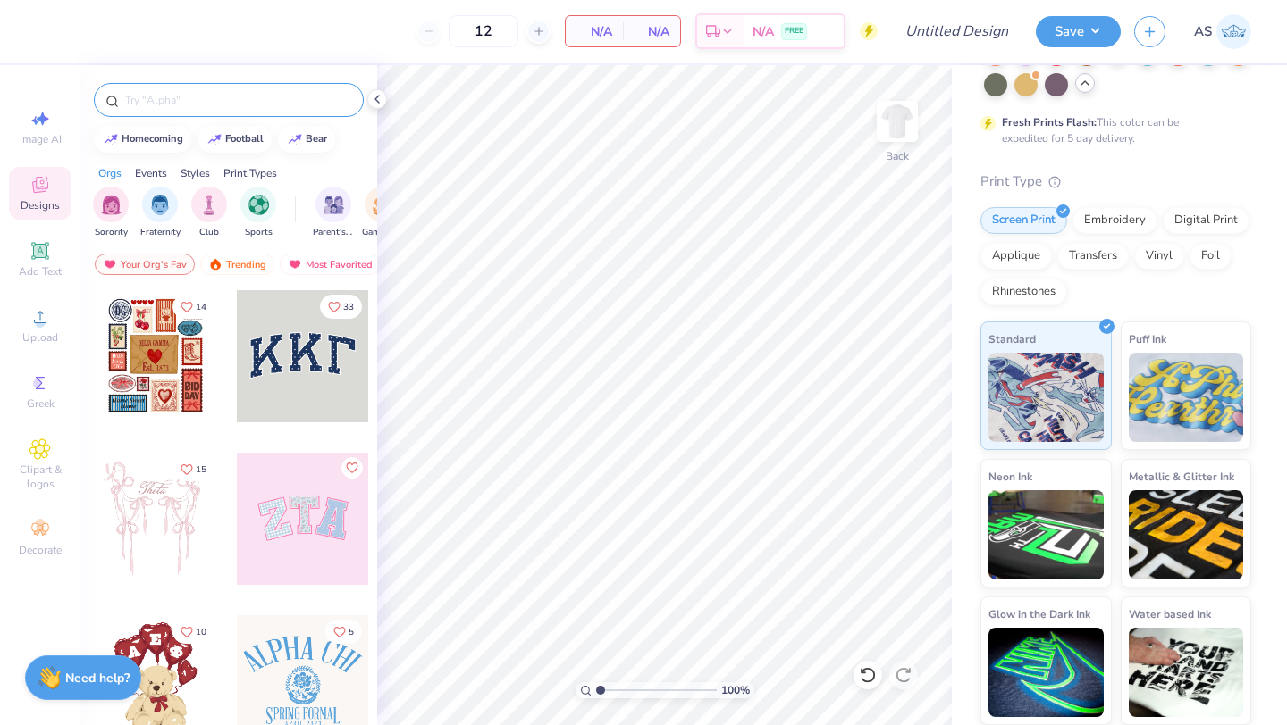
click at [219, 107] on input "text" at bounding box center [237, 100] width 229 height 18
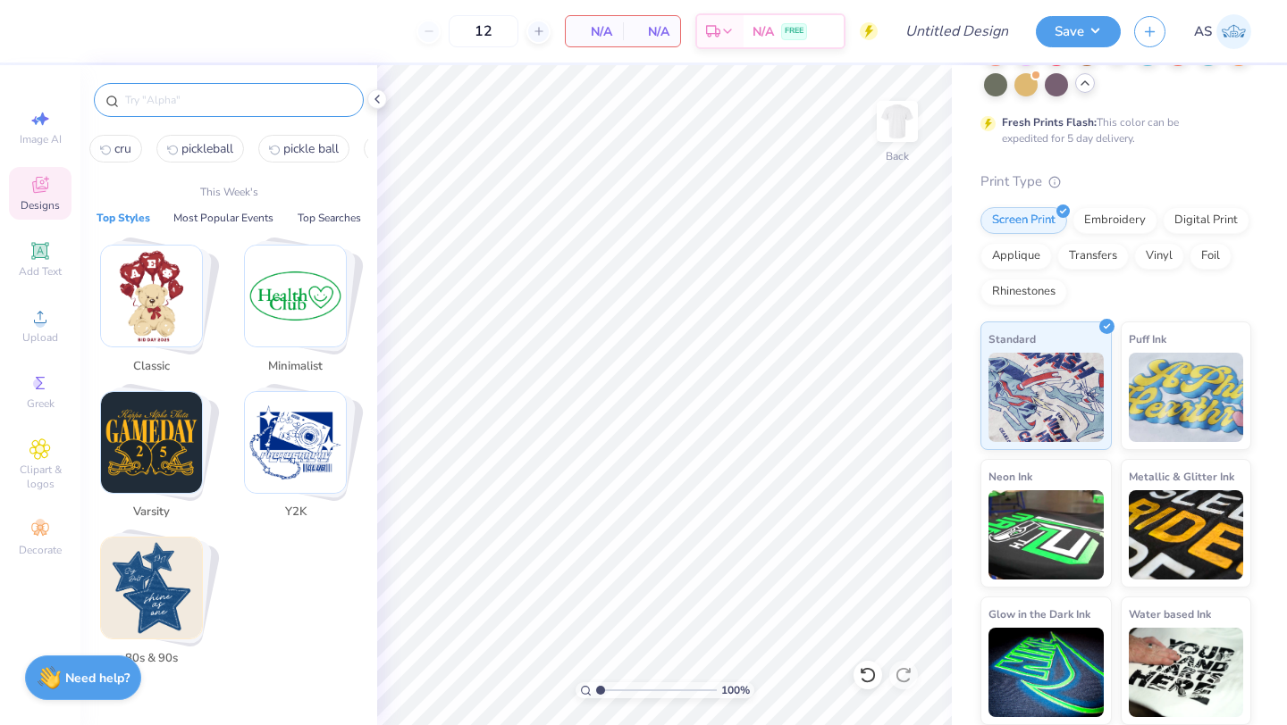
click at [124, 147] on span "cru" at bounding box center [122, 148] width 17 height 17
type input "cru"
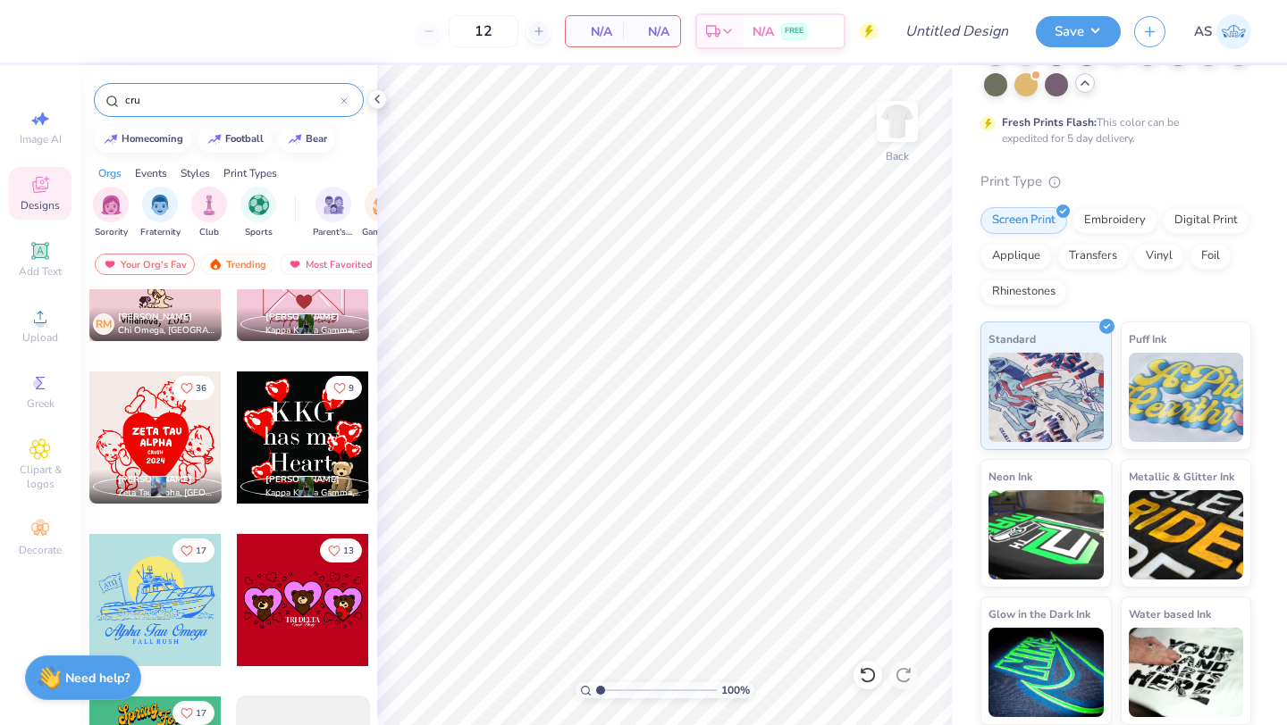
scroll to position [635, 0]
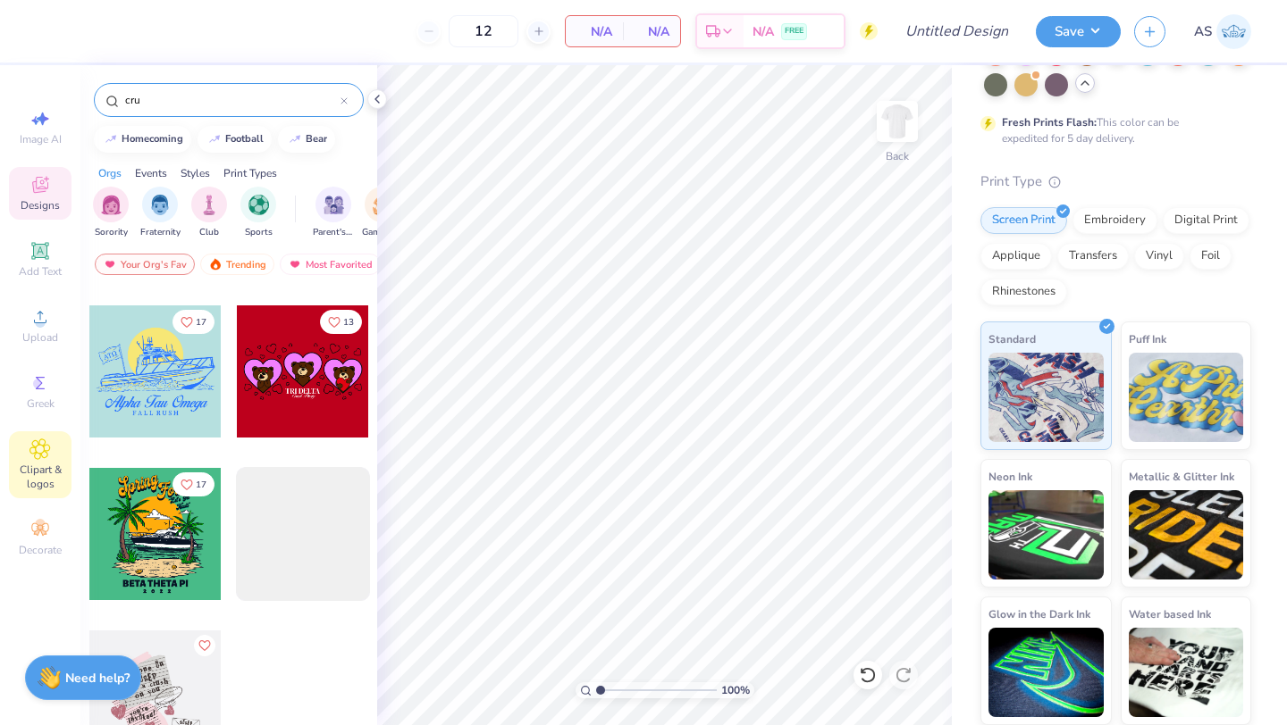
click at [61, 466] on span "Clipart & logos" at bounding box center [40, 477] width 63 height 29
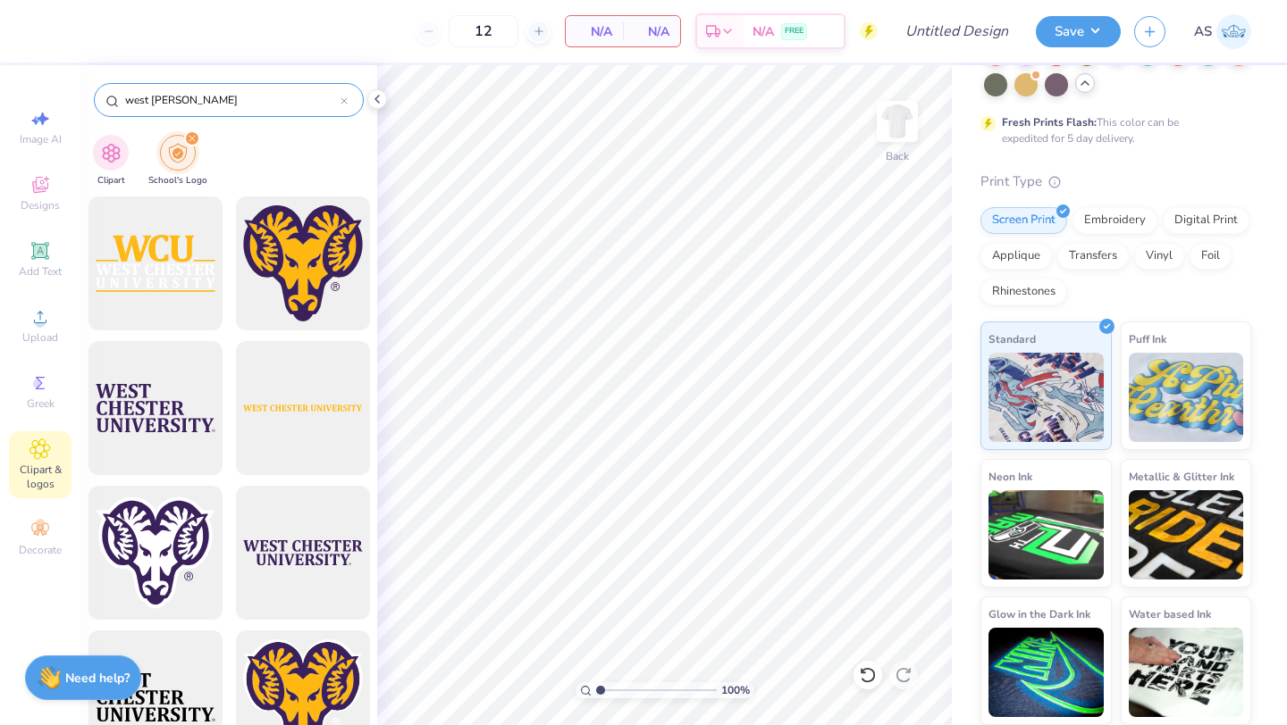
click at [346, 98] on icon at bounding box center [343, 100] width 5 height 5
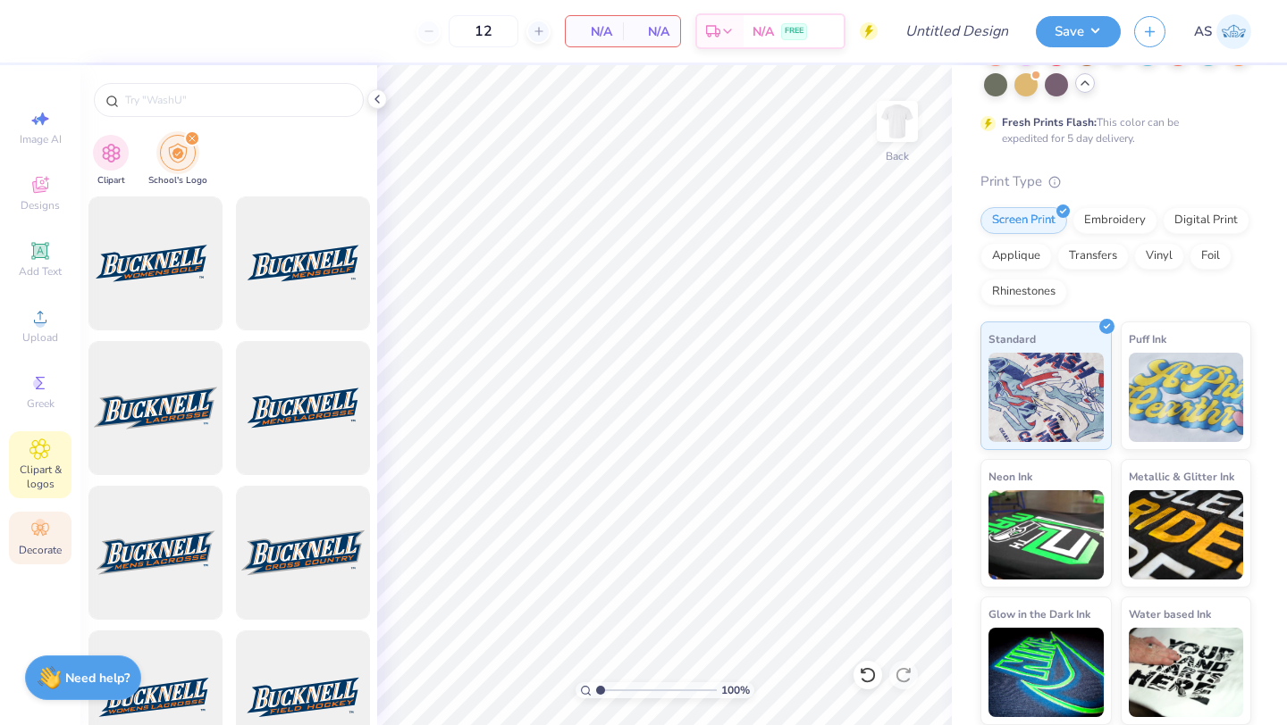
click at [29, 551] on span "Decorate" at bounding box center [40, 550] width 43 height 14
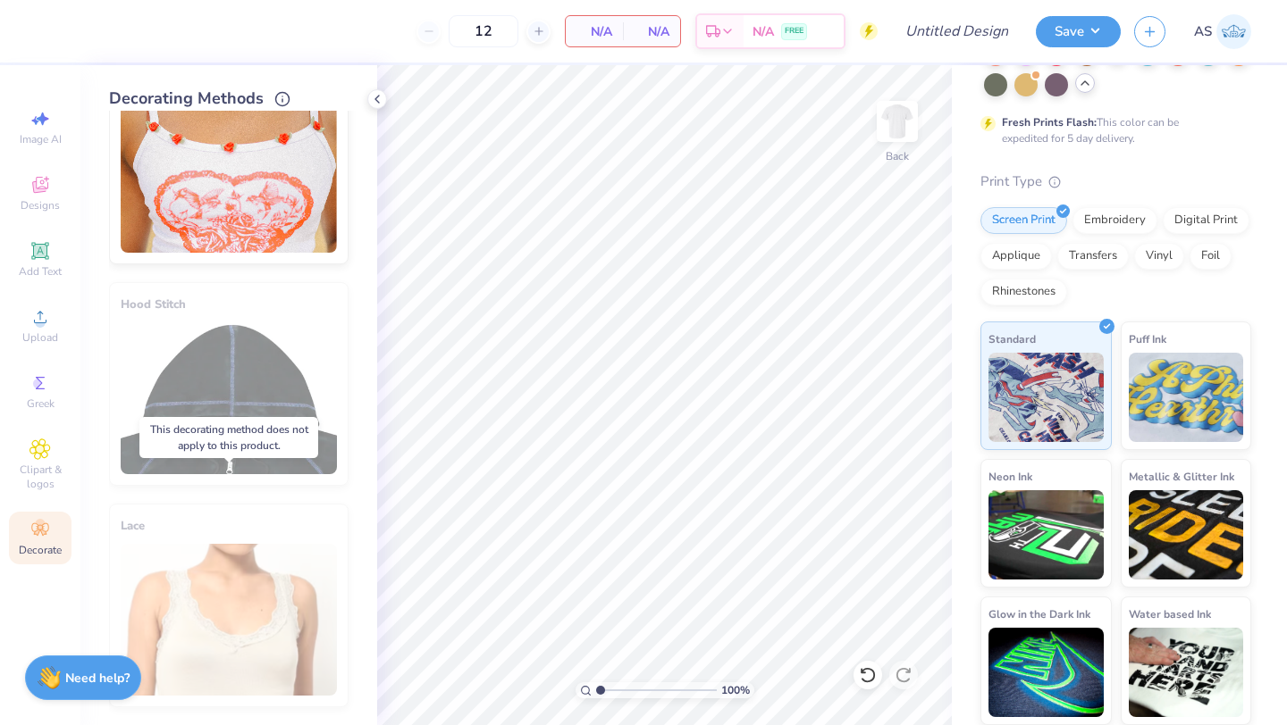
scroll to position [0, 0]
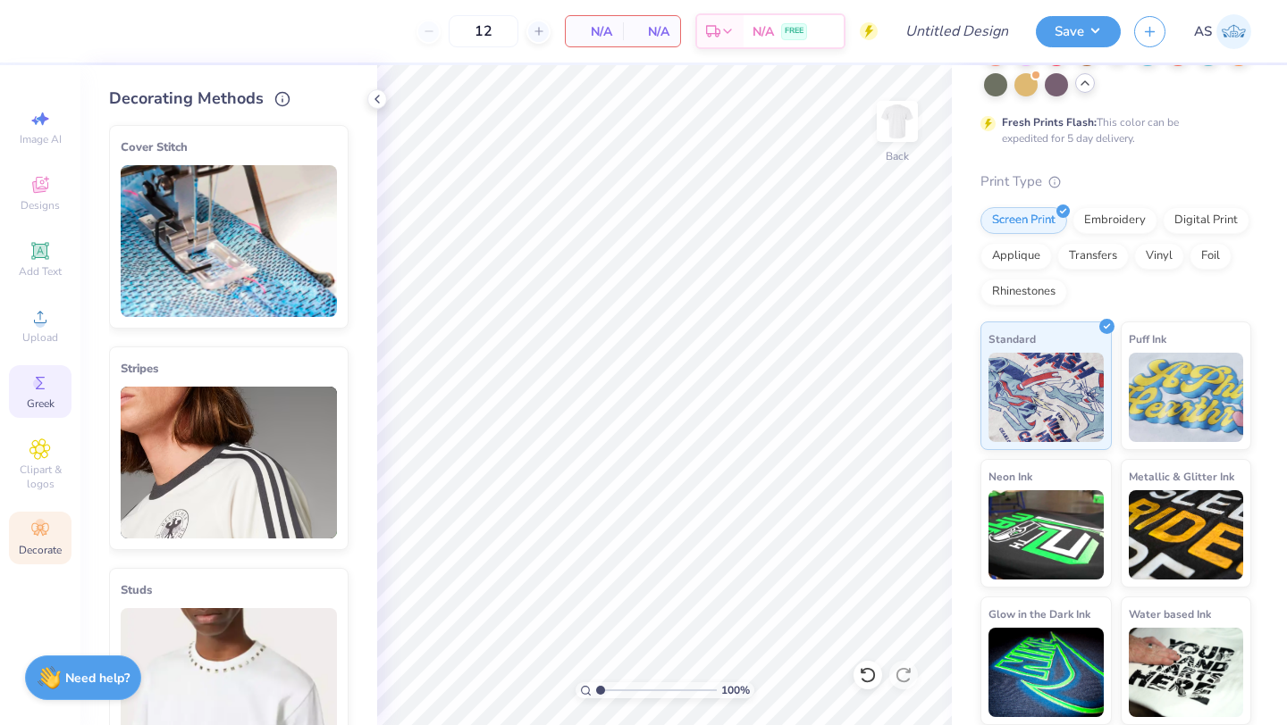
click at [37, 382] on circle at bounding box center [38, 384] width 10 height 10
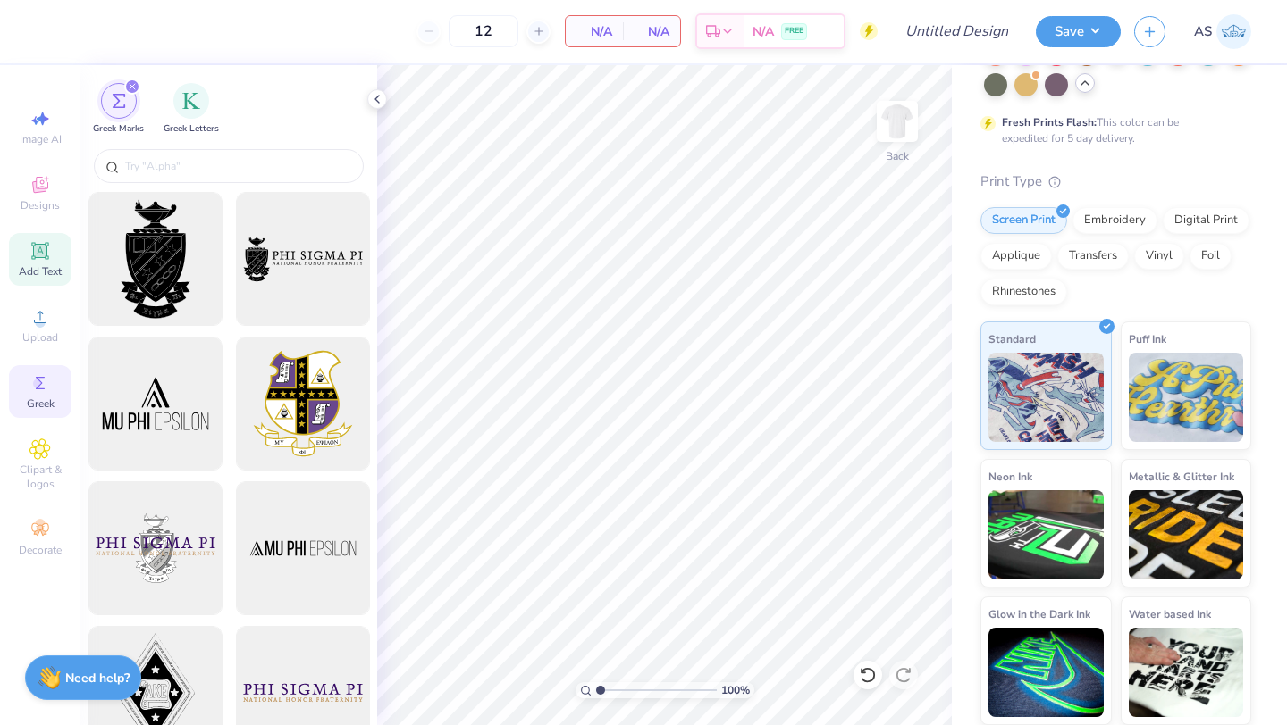
click at [28, 260] on div "Add Text" at bounding box center [40, 259] width 63 height 53
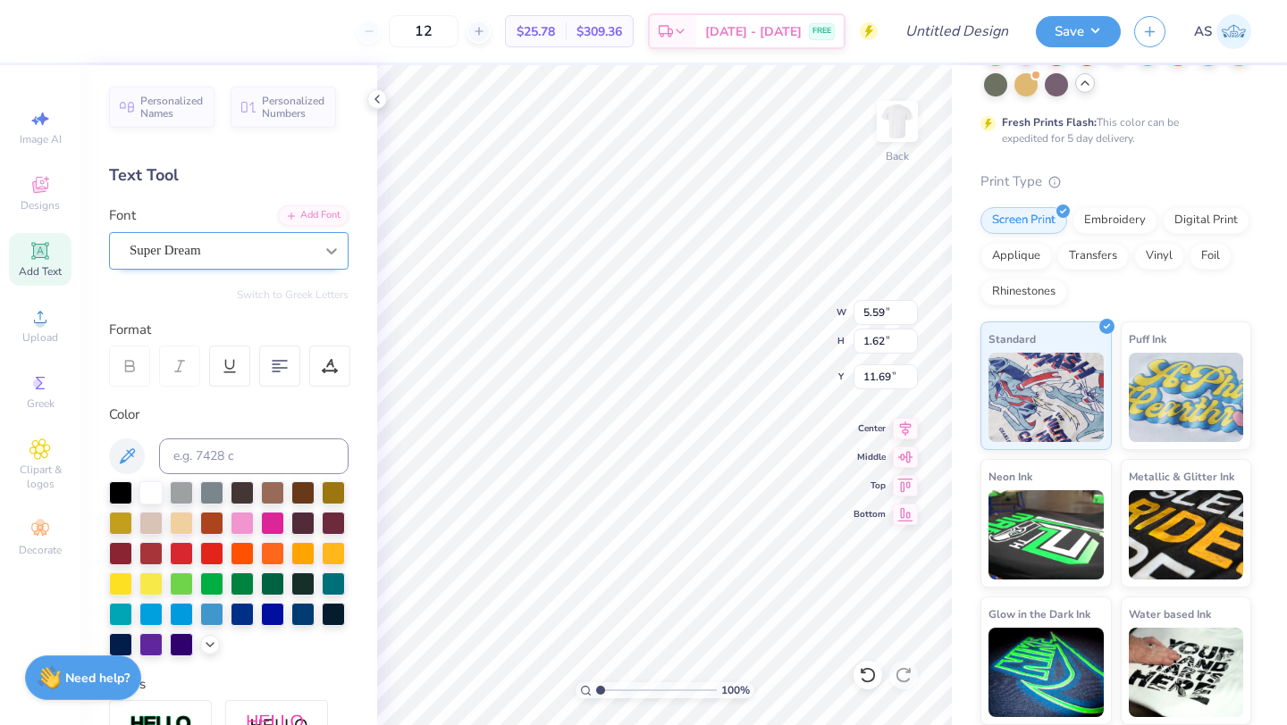
click at [325, 247] on icon at bounding box center [332, 251] width 18 height 18
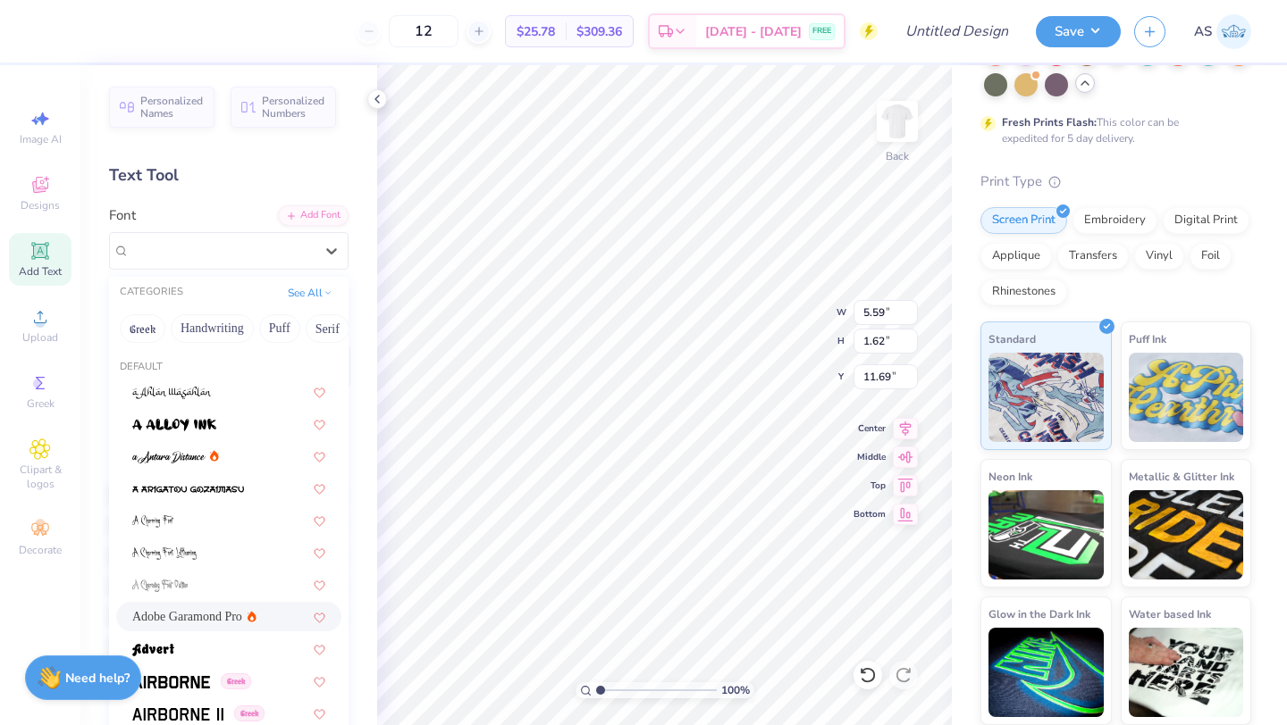
click at [253, 616] on div "Adobe Garamond Pro" at bounding box center [228, 617] width 193 height 19
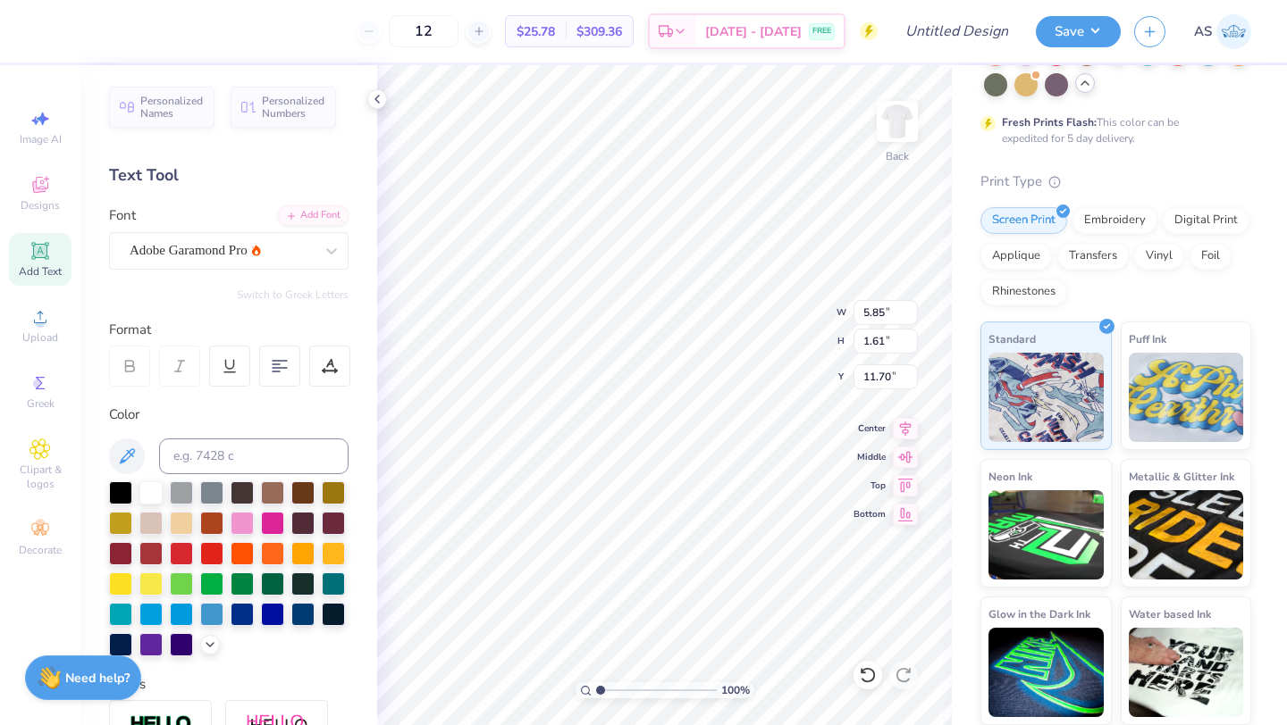
type input "5.85"
type input "1.61"
type input "11.70"
type textarea "CRU WCU"
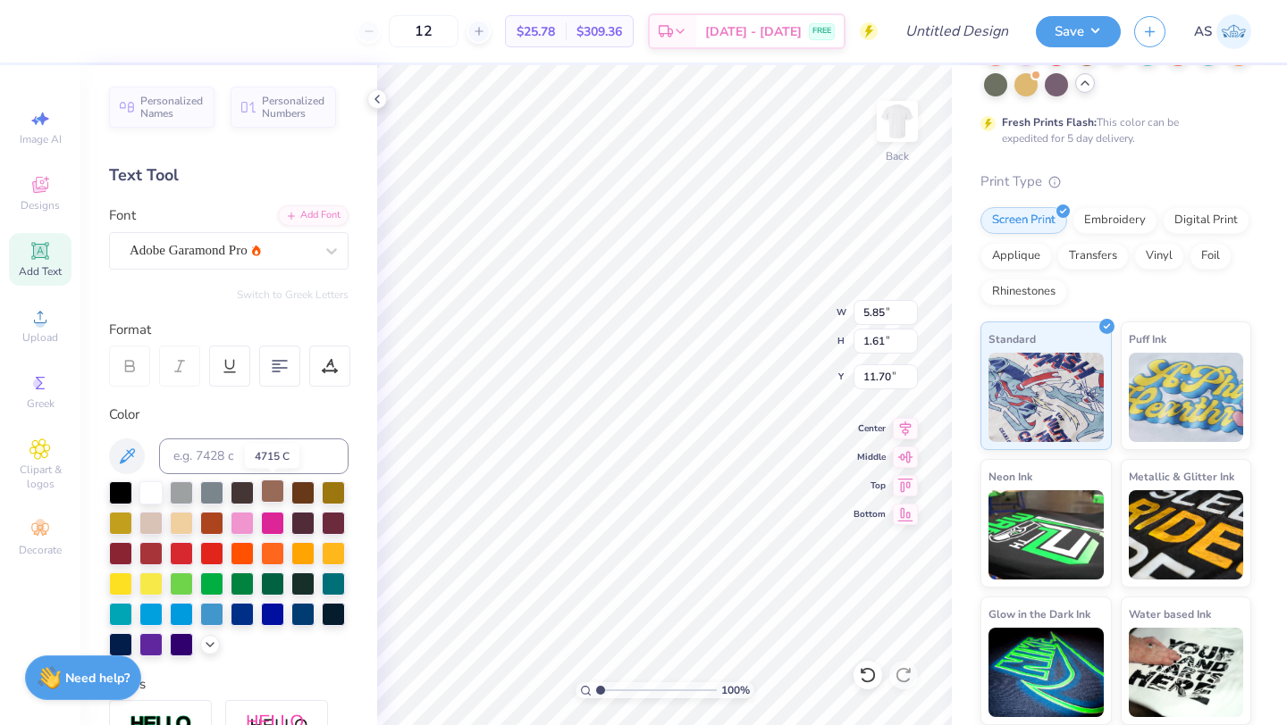
click at [276, 493] on div at bounding box center [272, 491] width 23 height 23
click at [866, 518] on div "Bottom" at bounding box center [885, 511] width 64 height 21
click at [908, 487] on icon at bounding box center [905, 483] width 25 height 21
click at [904, 445] on icon at bounding box center [905, 454] width 25 height 21
type input "11.70"
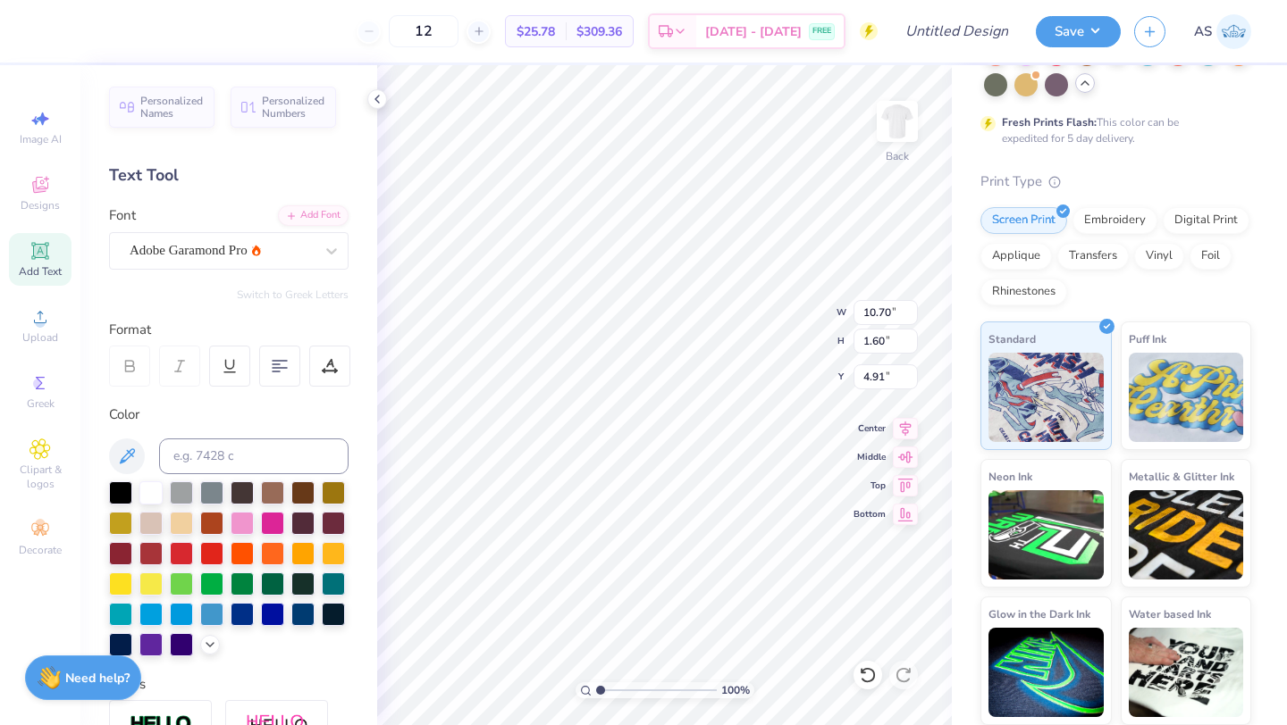
type input "4.91"
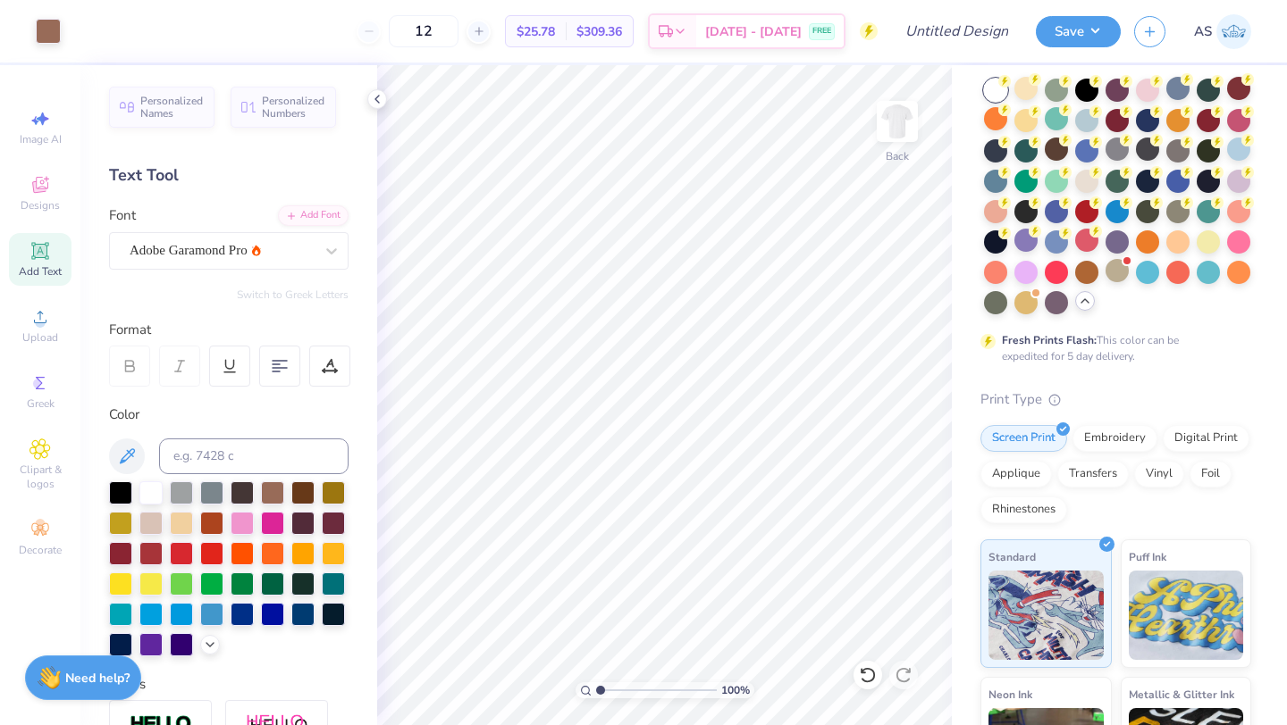
scroll to position [0, 0]
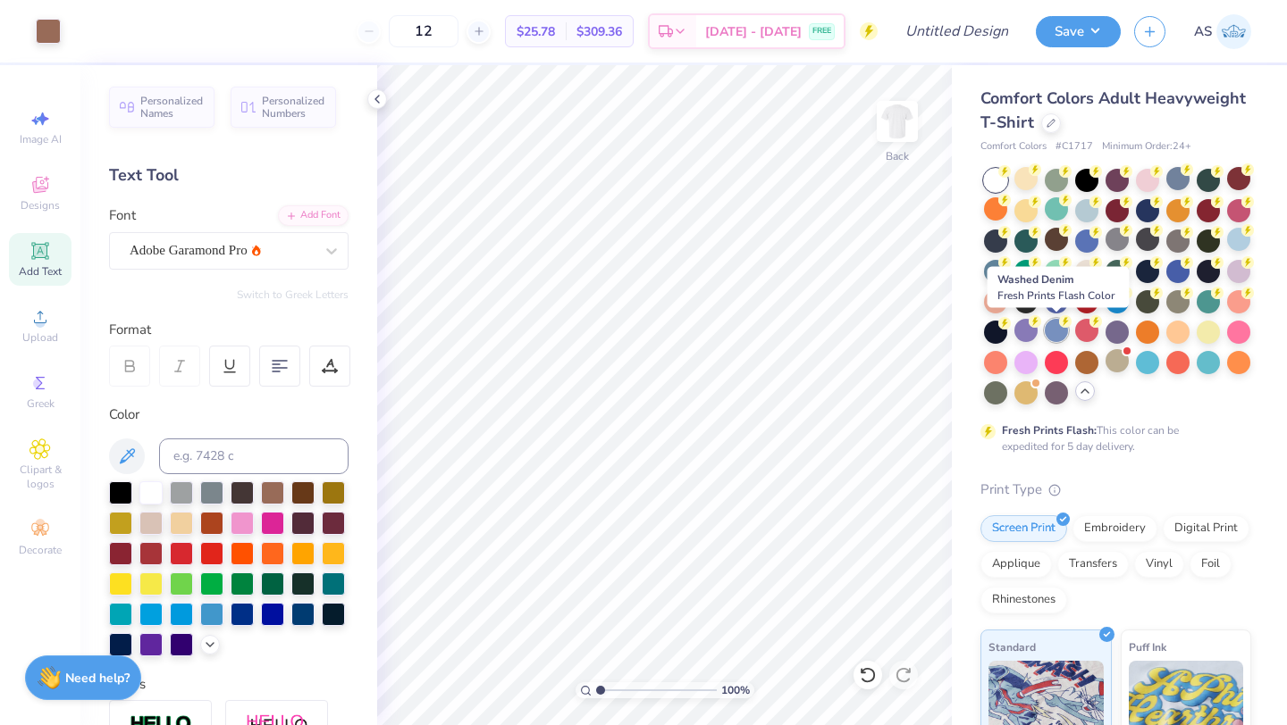
click at [1017, 335] on div at bounding box center [1055, 330] width 23 height 23
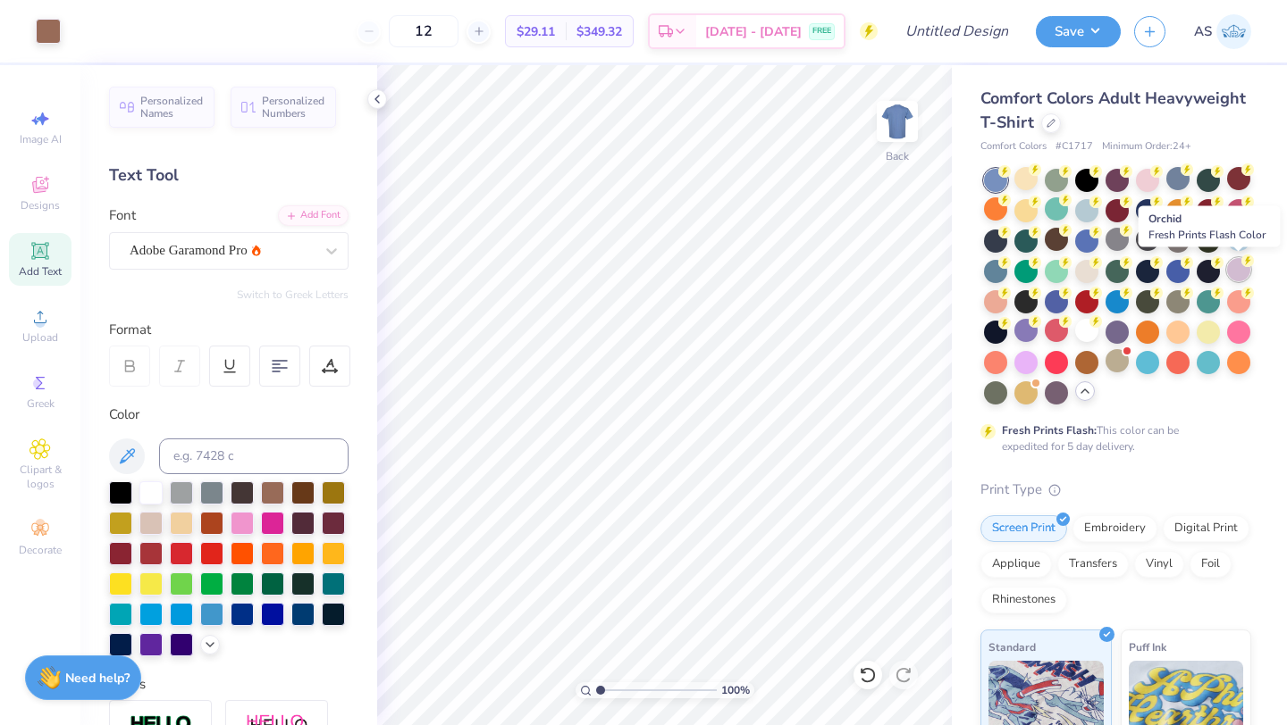
click at [1017, 271] on div at bounding box center [1238, 269] width 23 height 23
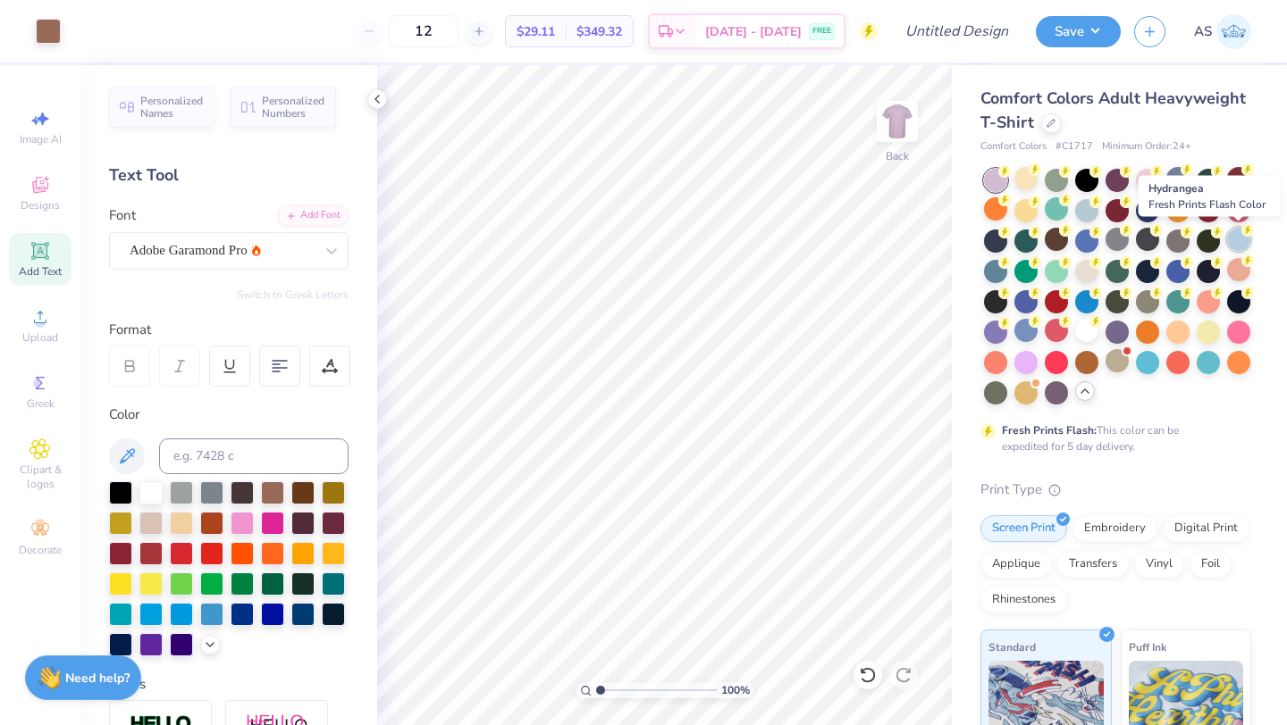
click at [1017, 238] on div at bounding box center [1238, 239] width 23 height 23
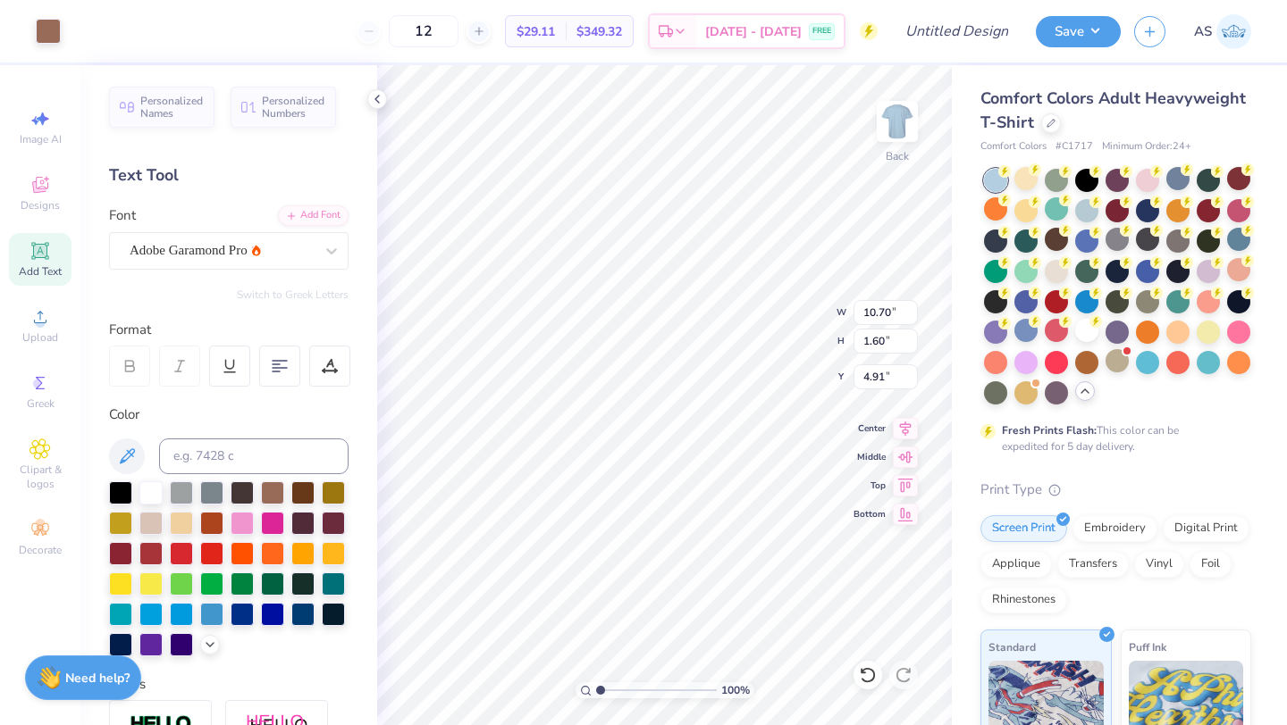
type input "4.92"
click at [332, 256] on icon at bounding box center [332, 251] width 18 height 18
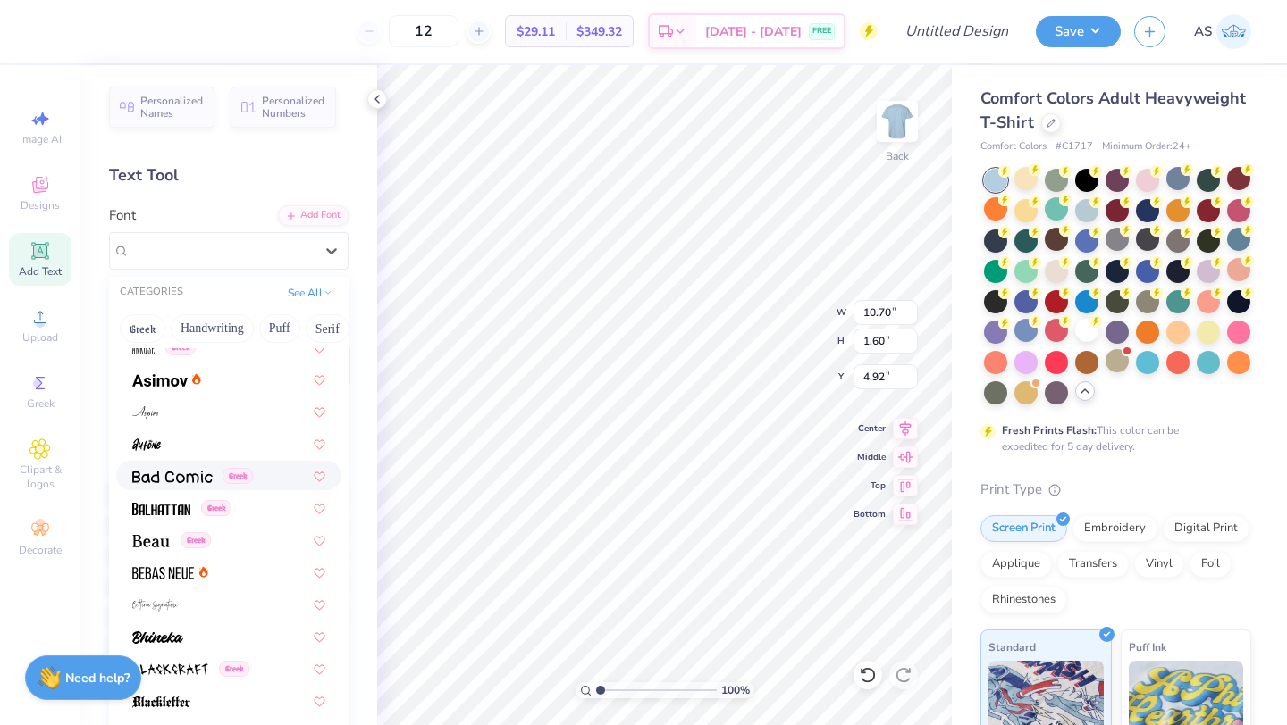
scroll to position [671, 0]
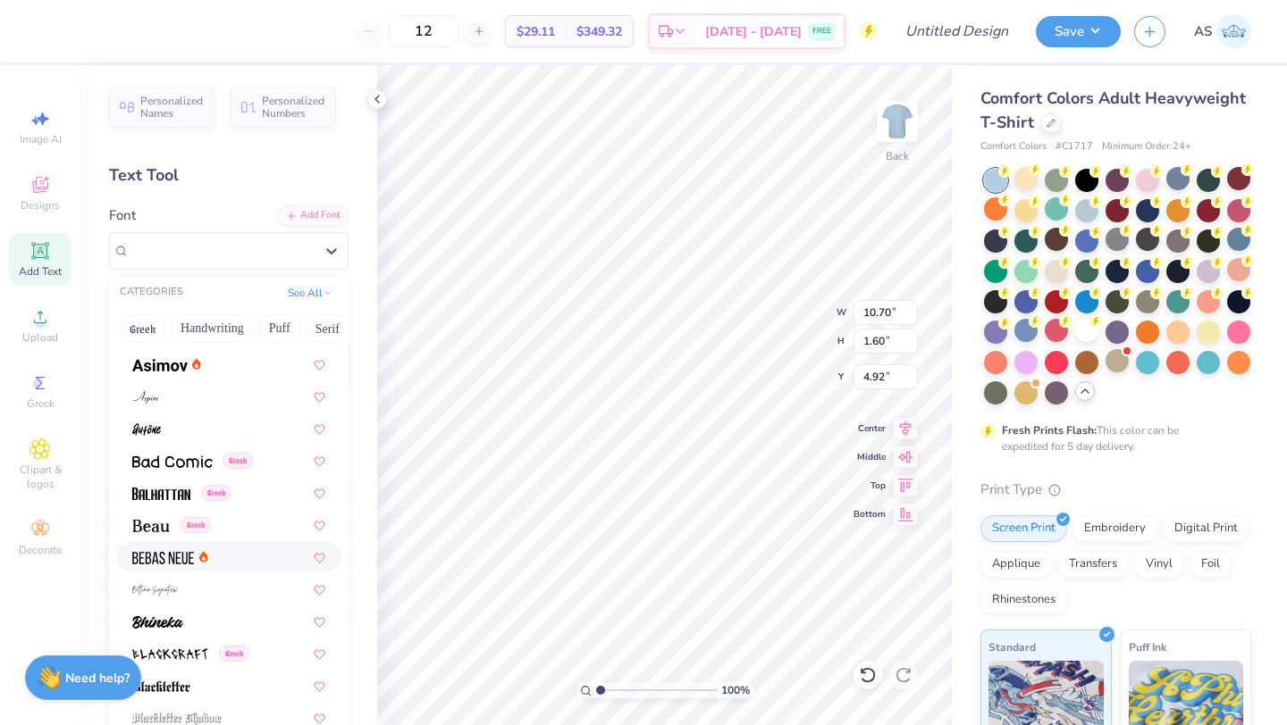
click at [247, 549] on div at bounding box center [228, 557] width 193 height 19
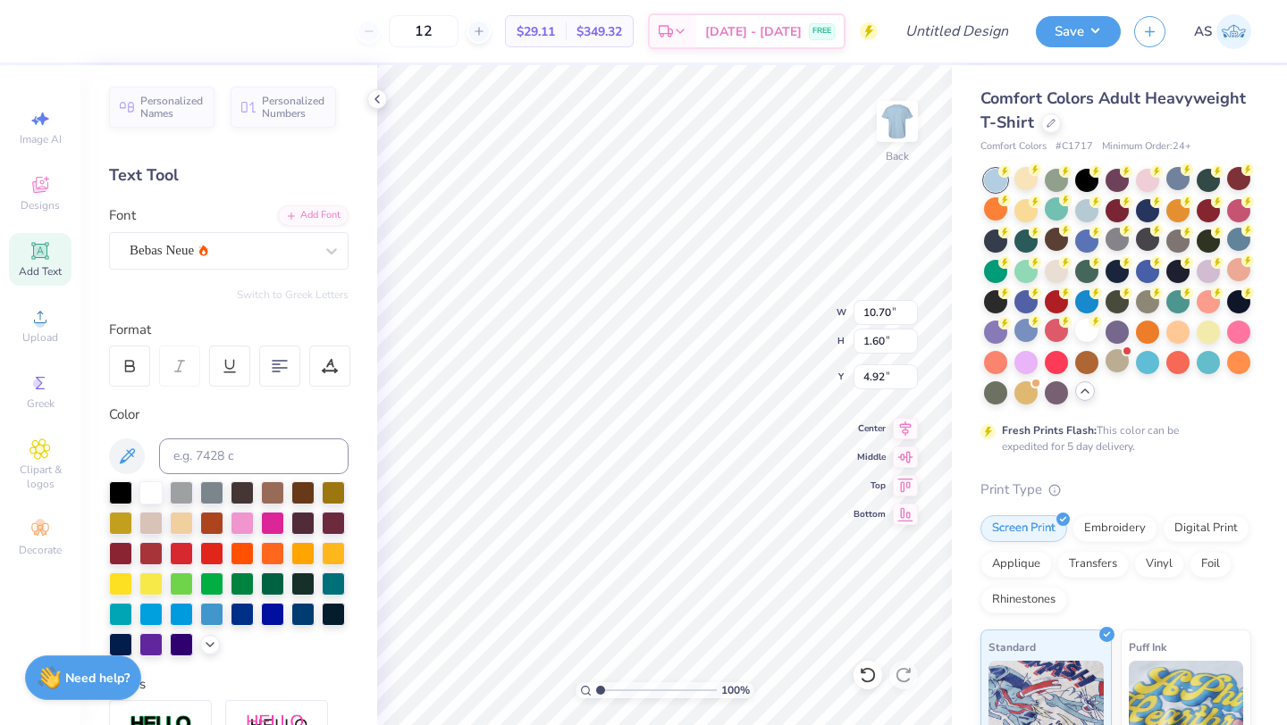
type input "6.00"
type input "1.65"
type input "4.89"
click at [298, 256] on div "Bebas Neue" at bounding box center [222, 251] width 188 height 28
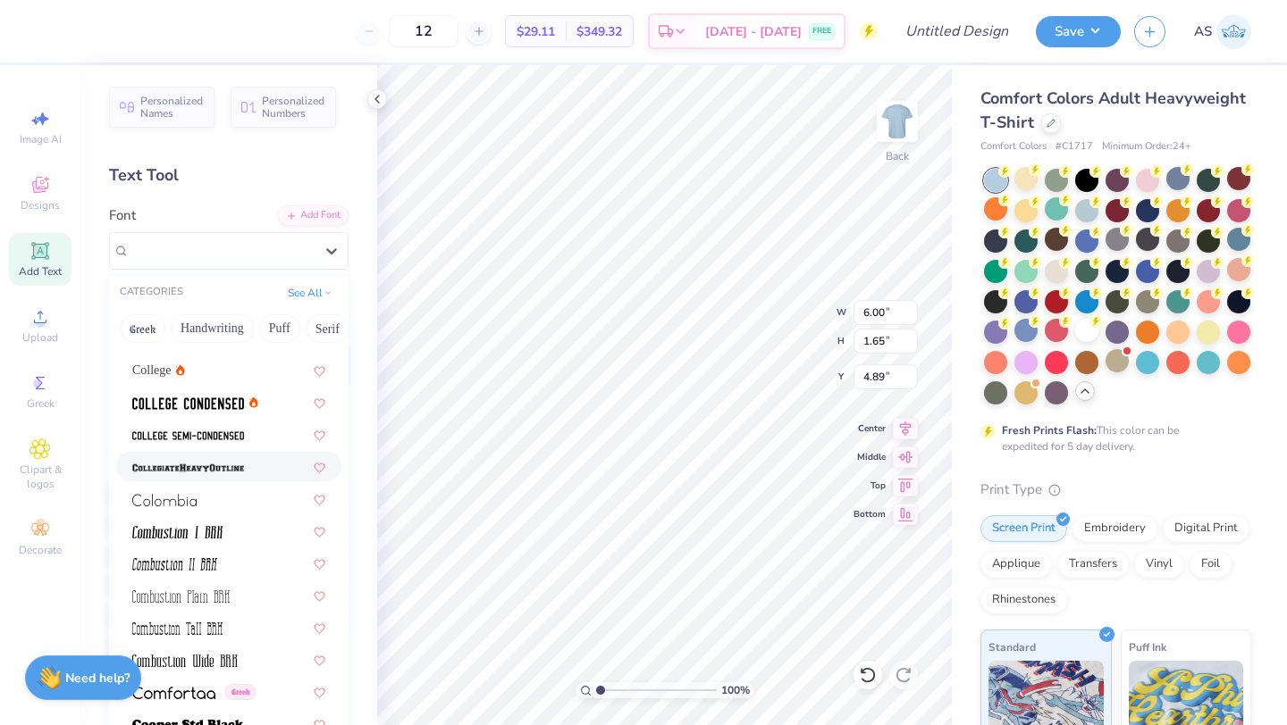
scroll to position [2348, 0]
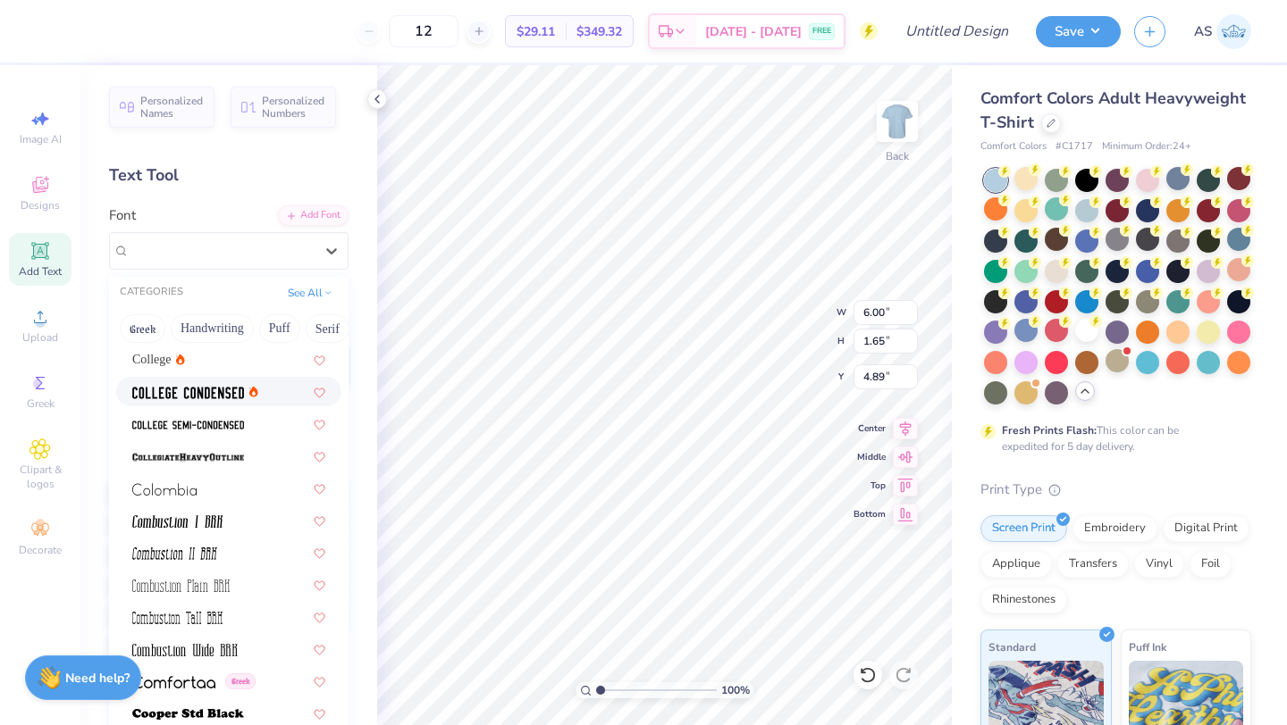
click at [242, 397] on img at bounding box center [188, 393] width 112 height 13
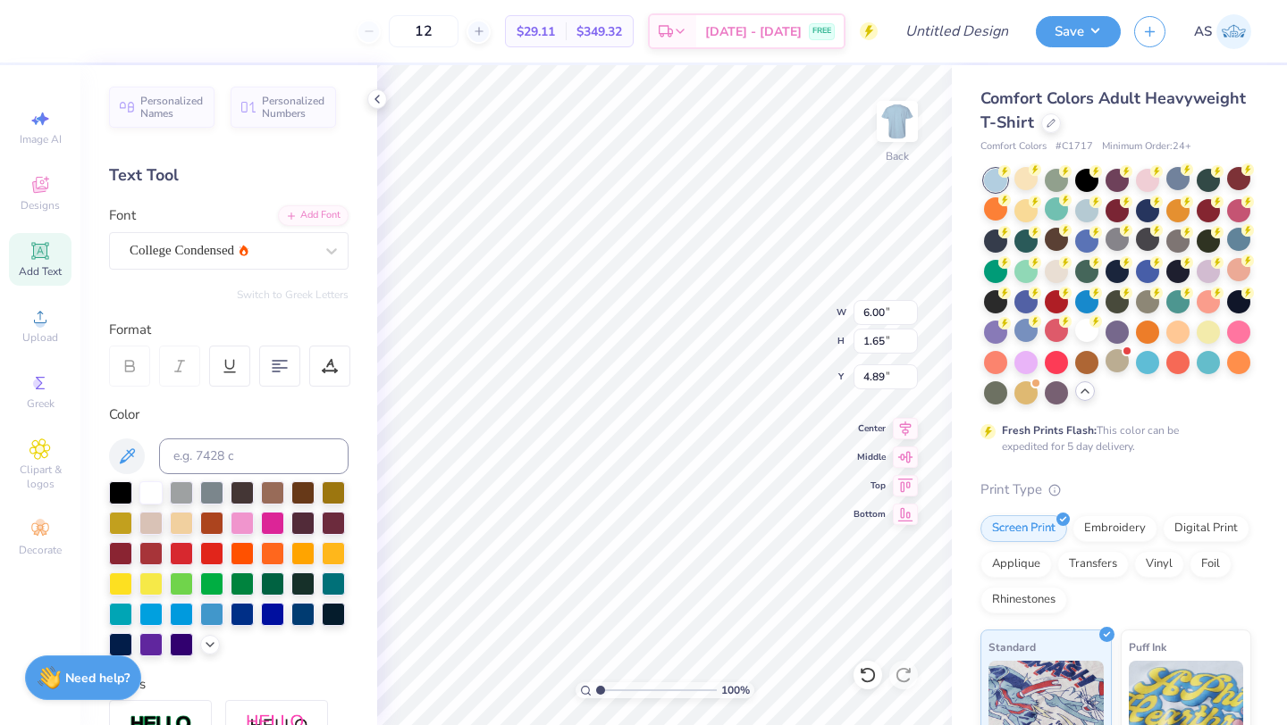
type input "7.22"
type input "1.58"
type input "4.93"
click at [258, 258] on div "College Condensed" at bounding box center [222, 251] width 188 height 28
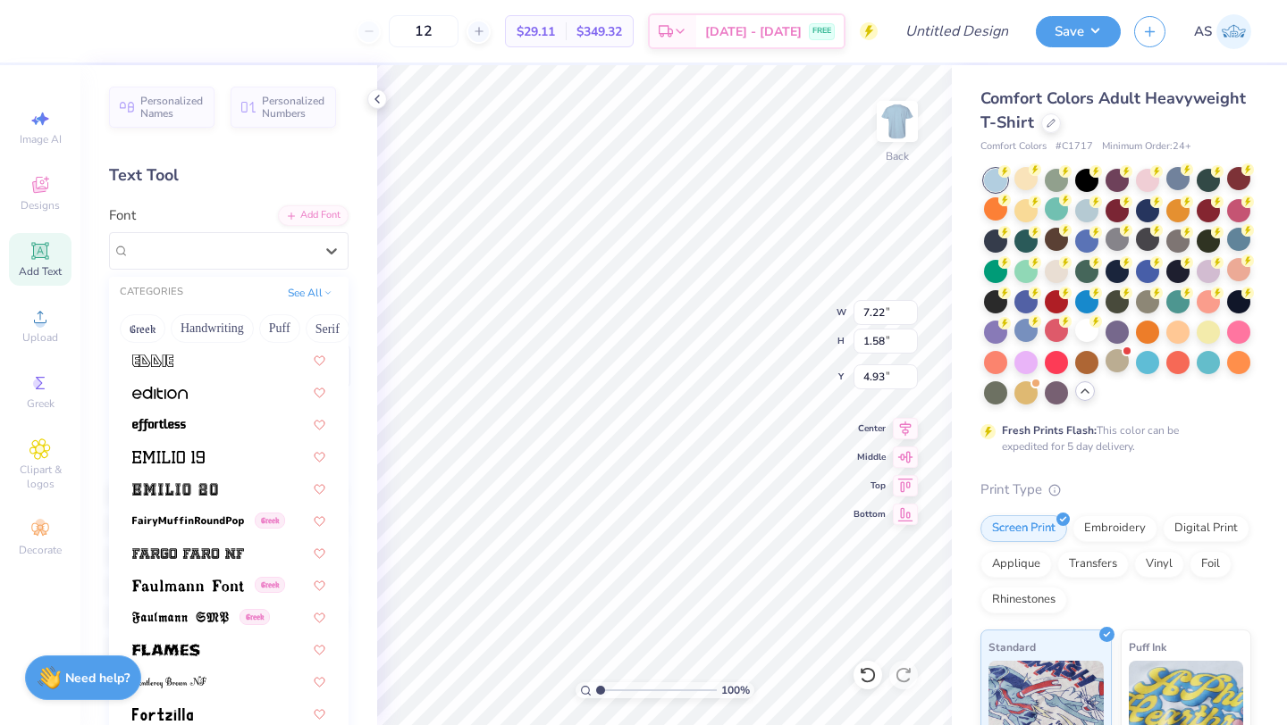
scroll to position [3573, 0]
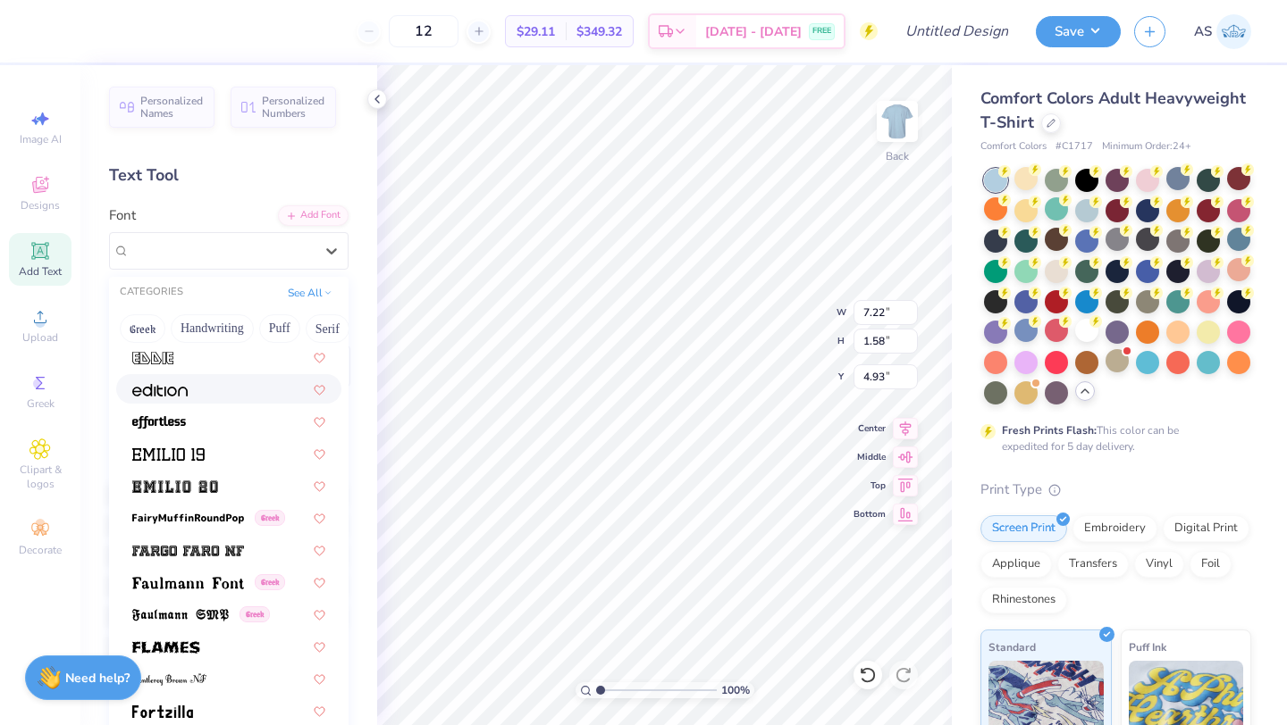
click at [269, 393] on div at bounding box center [228, 389] width 193 height 19
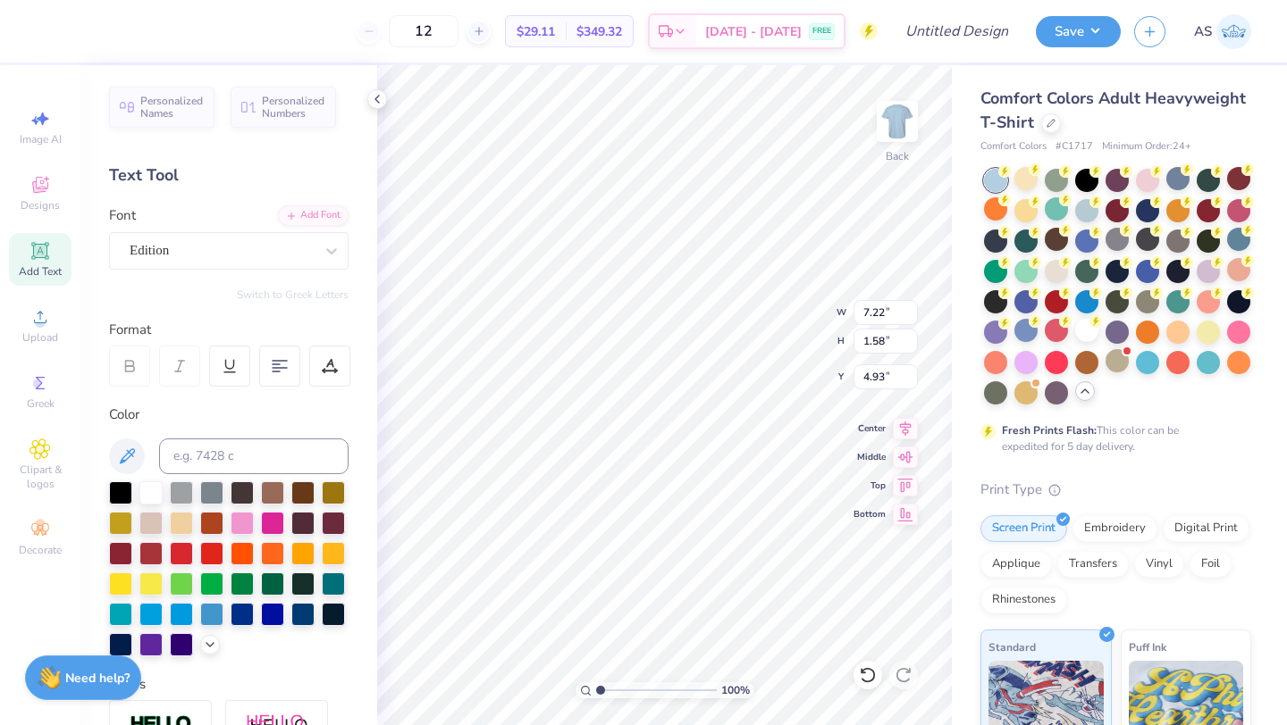
type input "11.89"
type input "1.65"
type input "4.89"
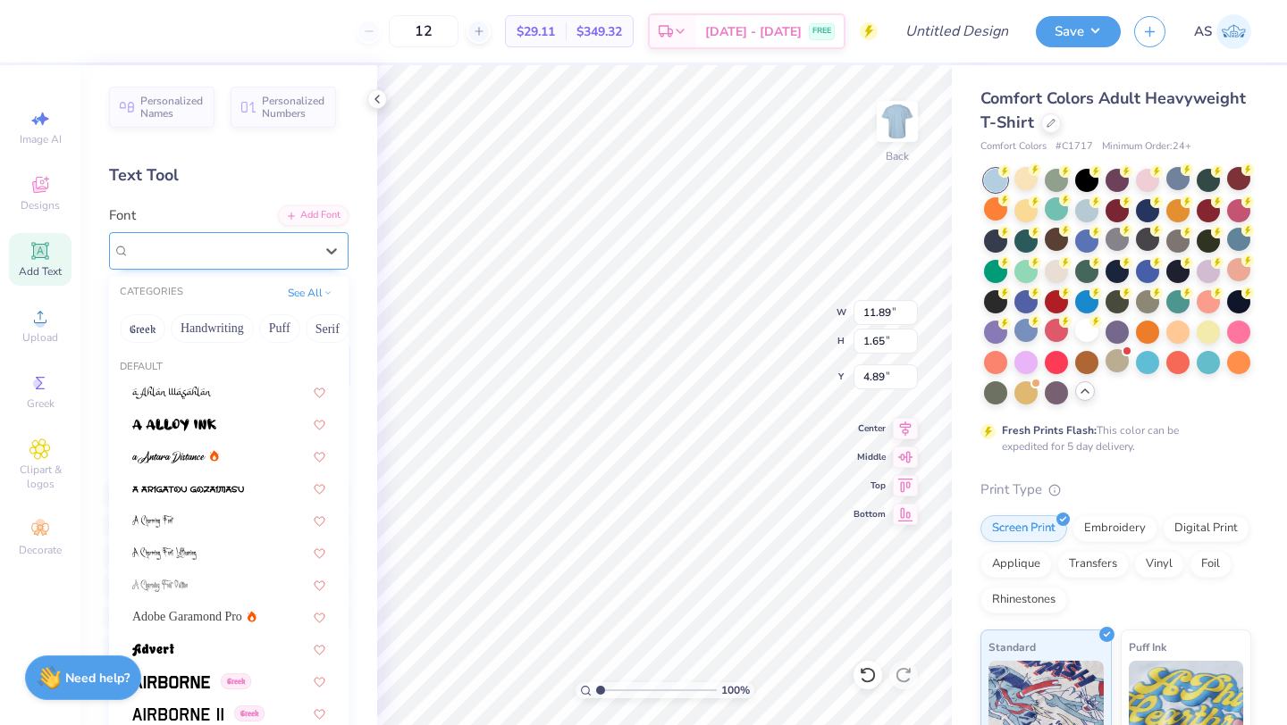
click at [271, 249] on div "Edition" at bounding box center [222, 251] width 188 height 28
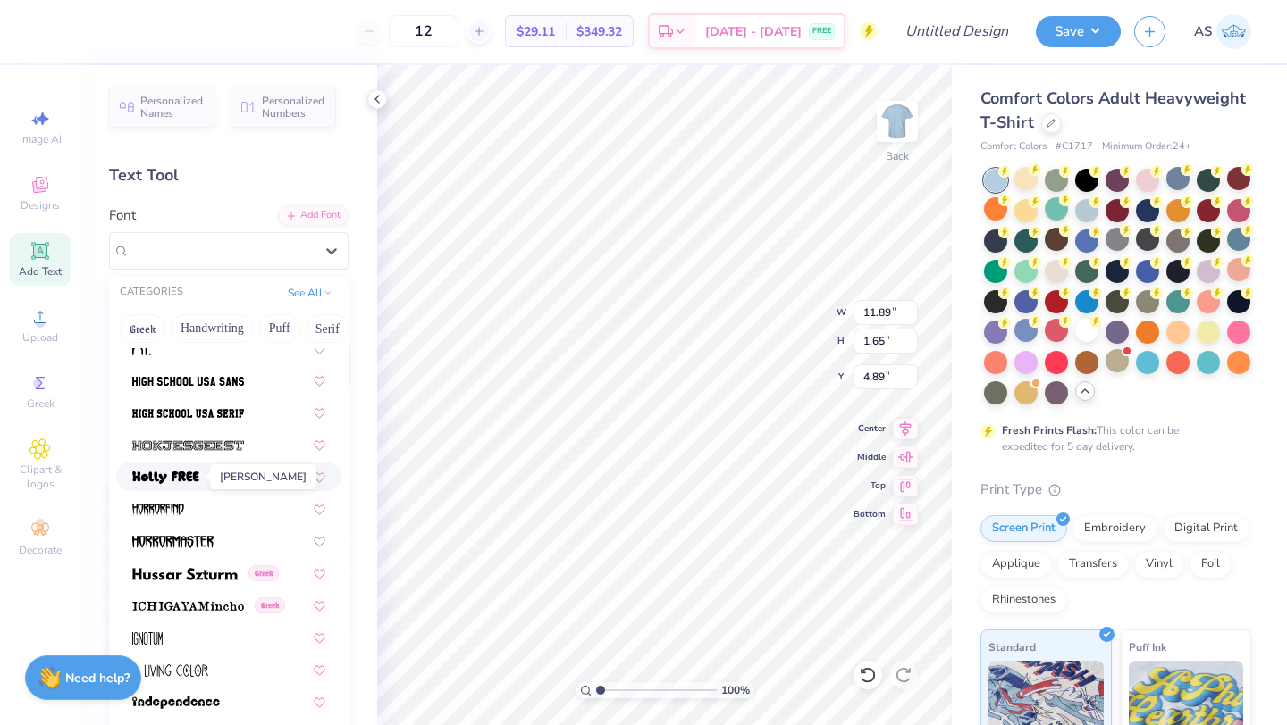
scroll to position [4514, 0]
click at [222, 382] on img at bounding box center [188, 382] width 112 height 13
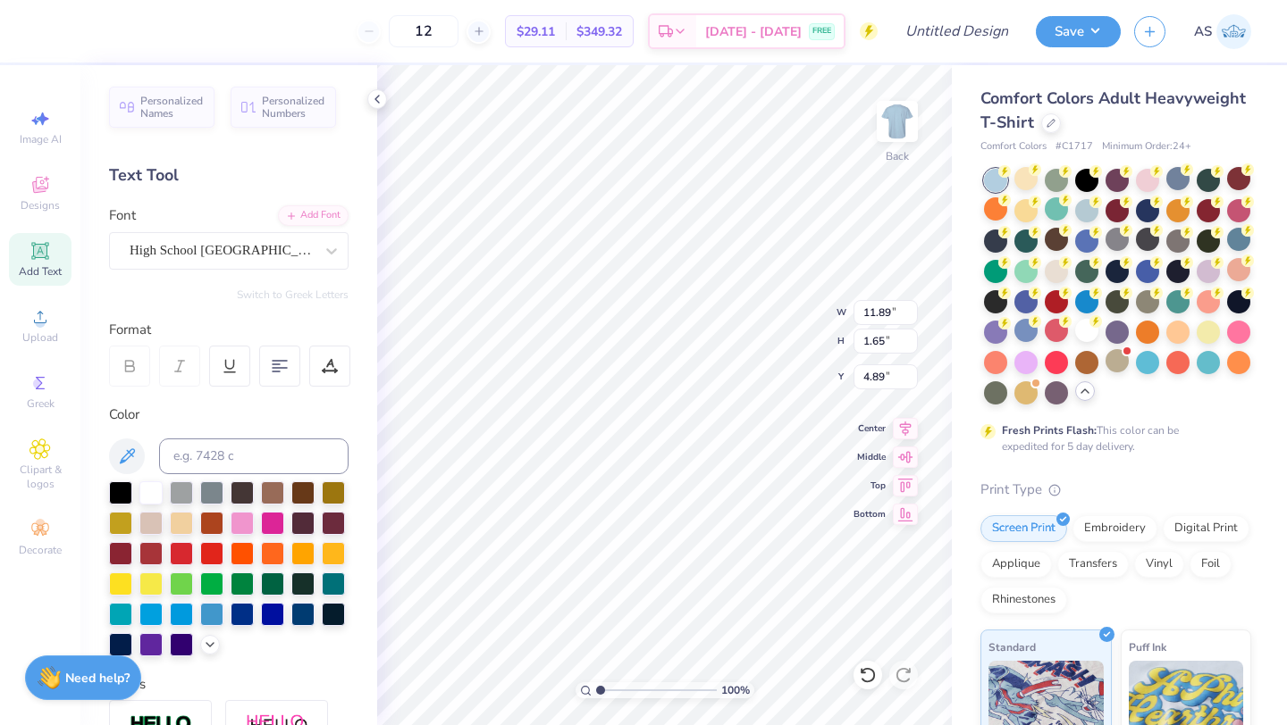
type input "8.60"
type input "1.83"
click at [1017, 335] on div at bounding box center [1086, 330] width 23 height 23
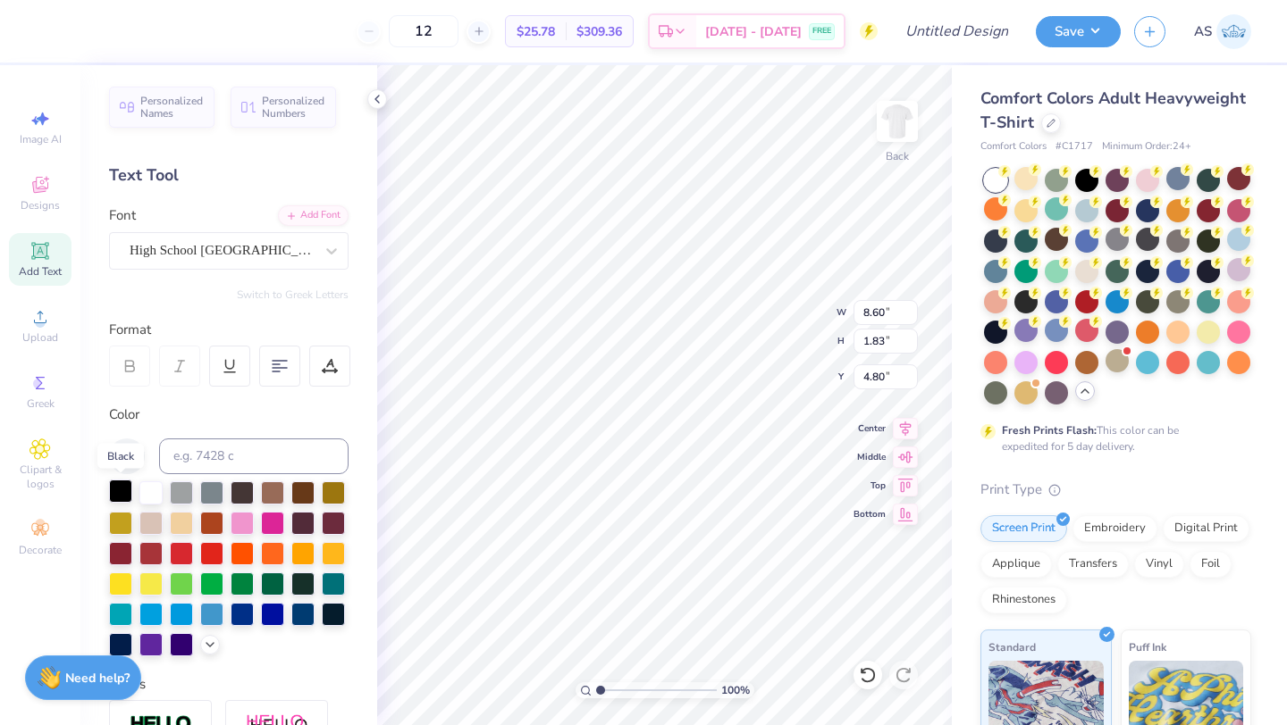
click at [122, 484] on div at bounding box center [120, 491] width 23 height 23
click at [1017, 335] on div at bounding box center [1025, 330] width 23 height 23
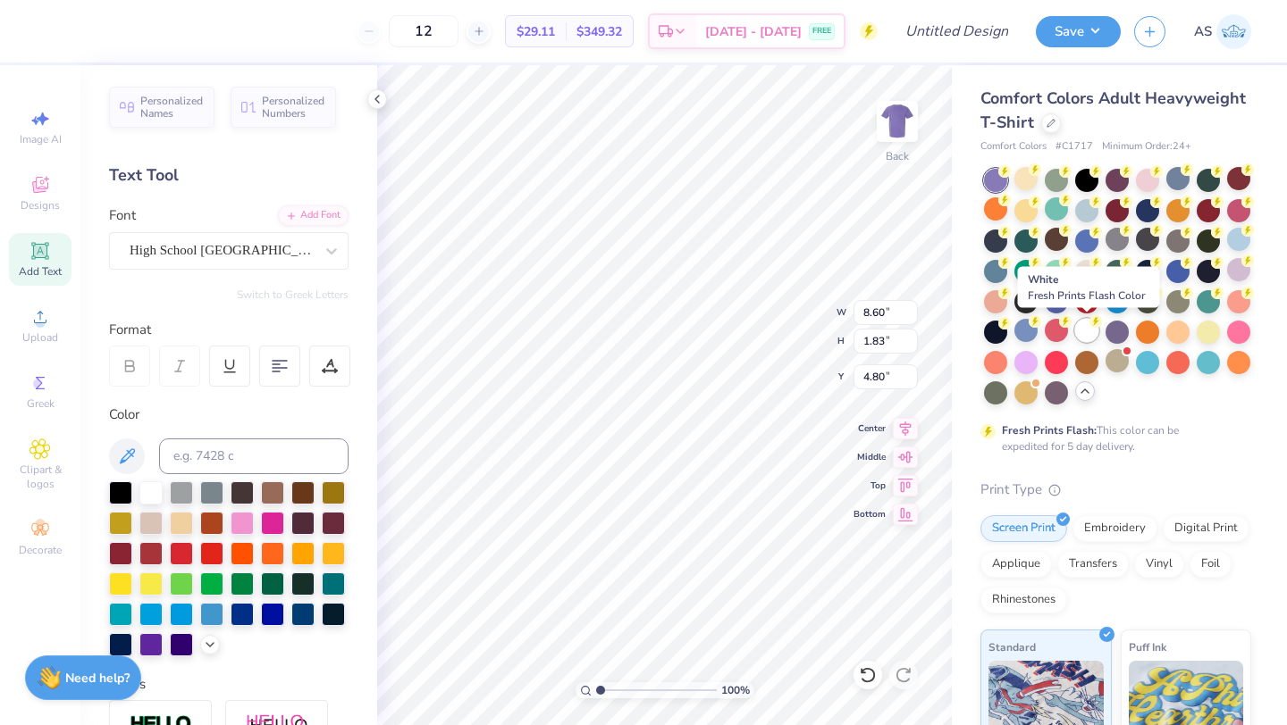
click at [1017, 334] on div at bounding box center [1086, 330] width 23 height 23
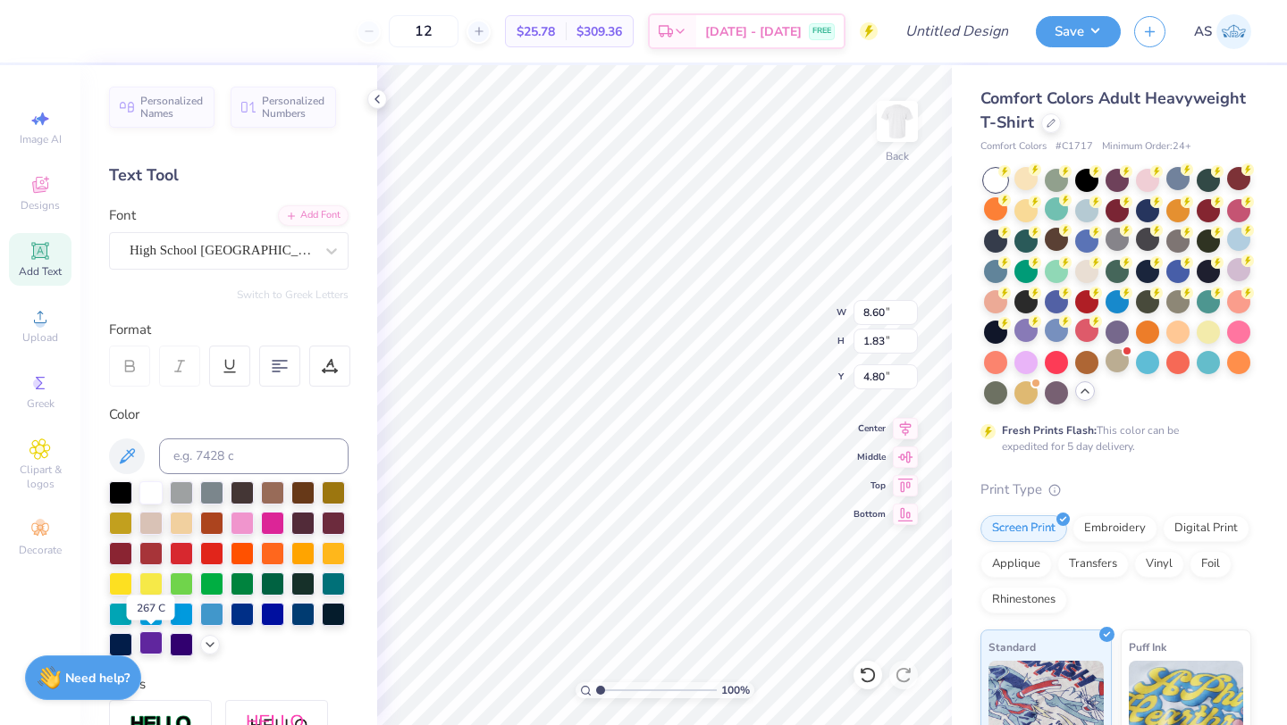
click at [153, 616] on div at bounding box center [150, 643] width 23 height 23
click at [205, 616] on icon at bounding box center [210, 643] width 14 height 14
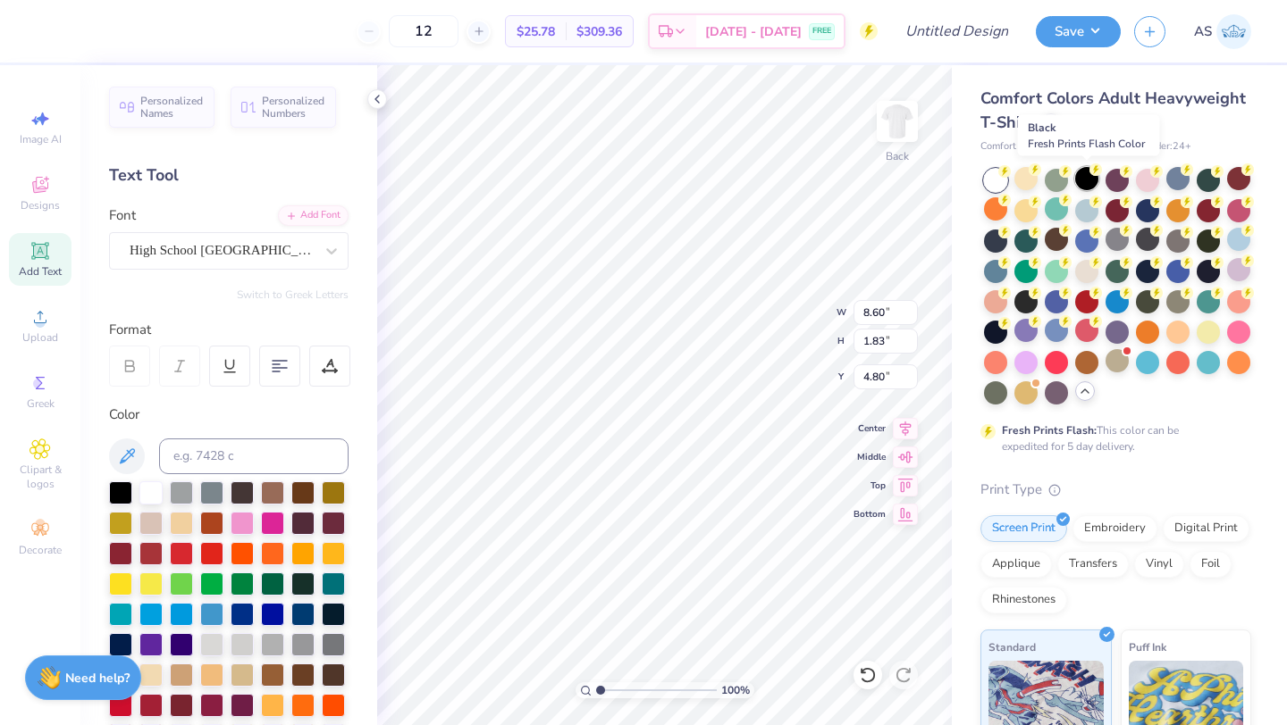
click at [1017, 182] on div at bounding box center [1086, 178] width 23 height 23
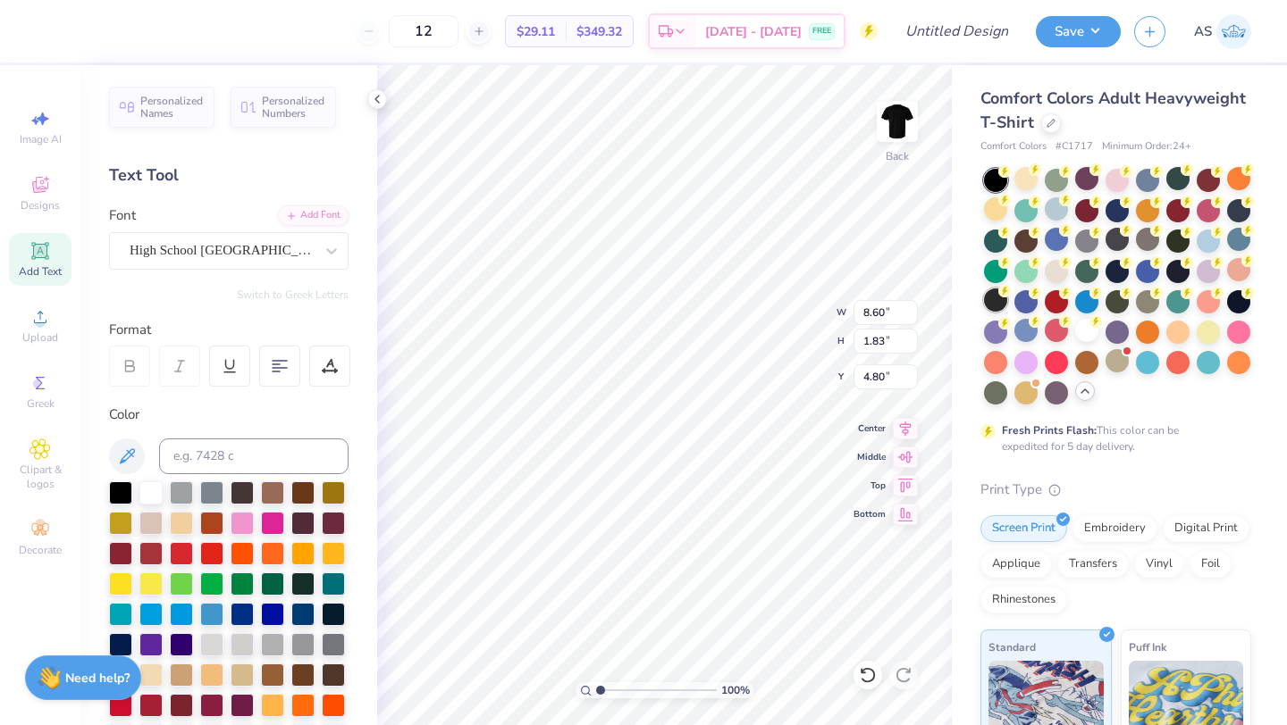
click at [997, 301] on div at bounding box center [995, 300] width 23 height 23
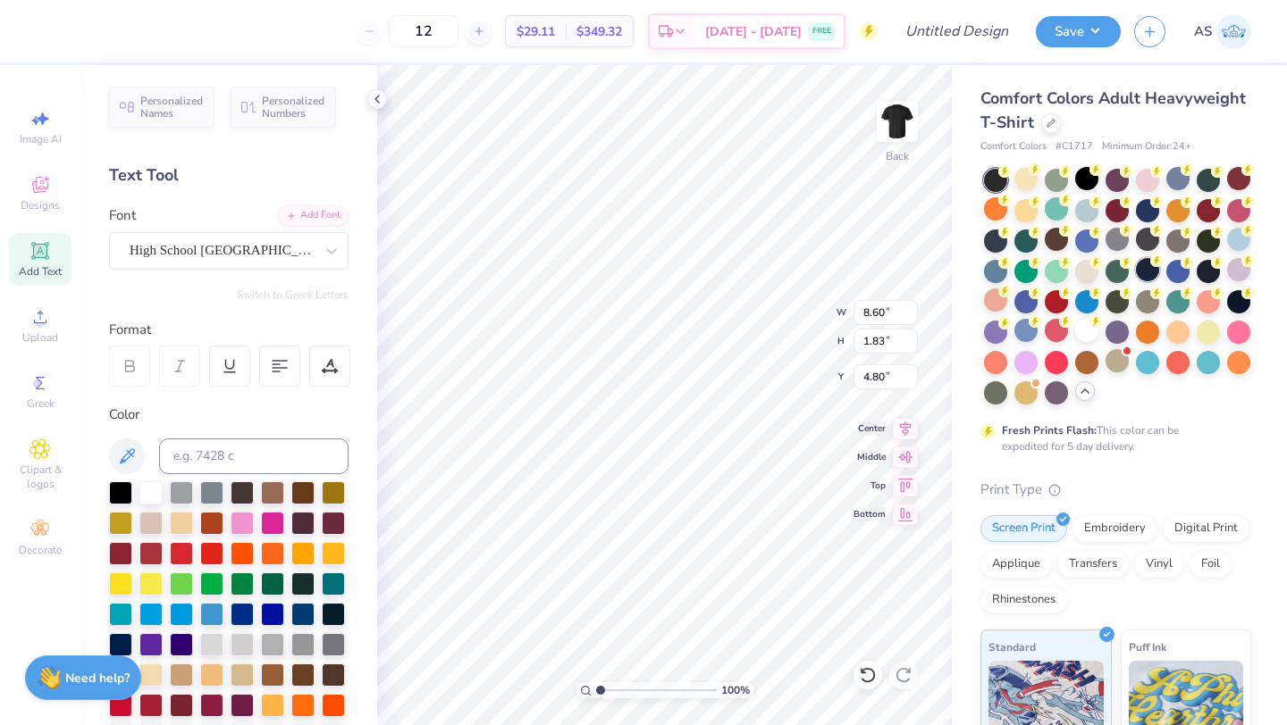
click at [1017, 273] on div at bounding box center [1147, 269] width 23 height 23
click at [1017, 298] on div at bounding box center [1238, 300] width 23 height 23
click at [992, 182] on div at bounding box center [995, 180] width 23 height 23
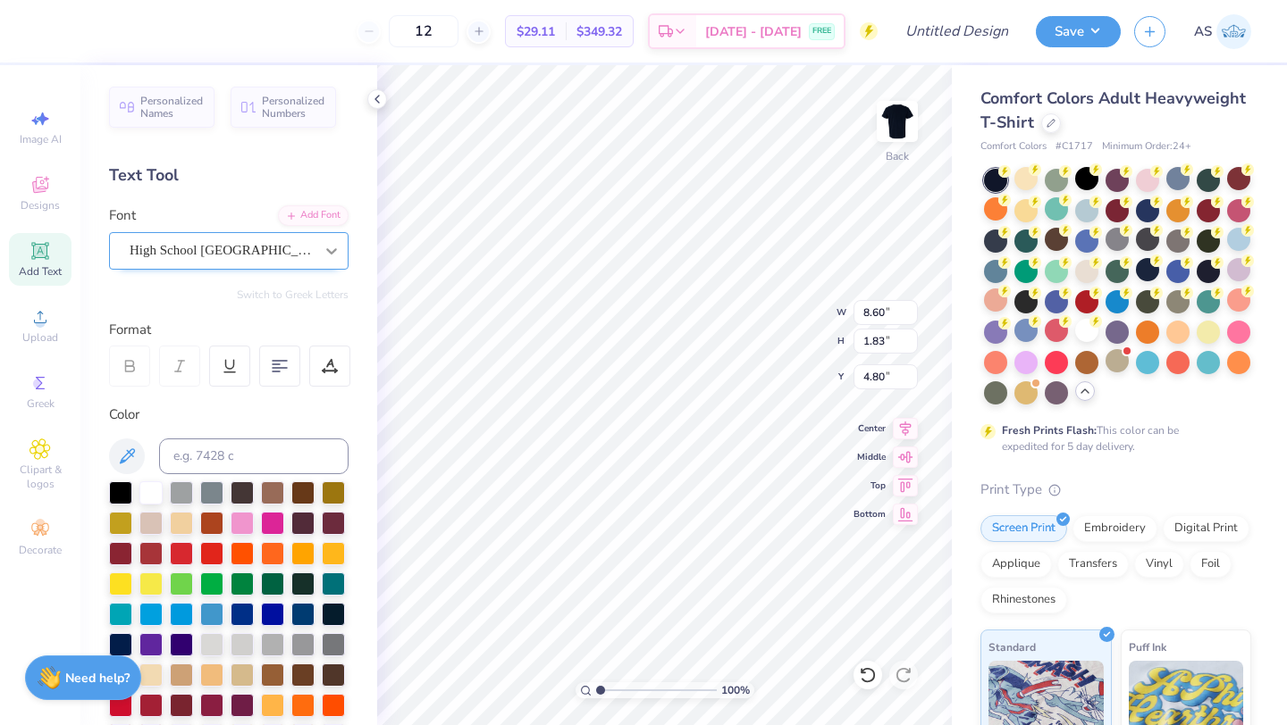
click at [337, 248] on icon at bounding box center [332, 251] width 18 height 18
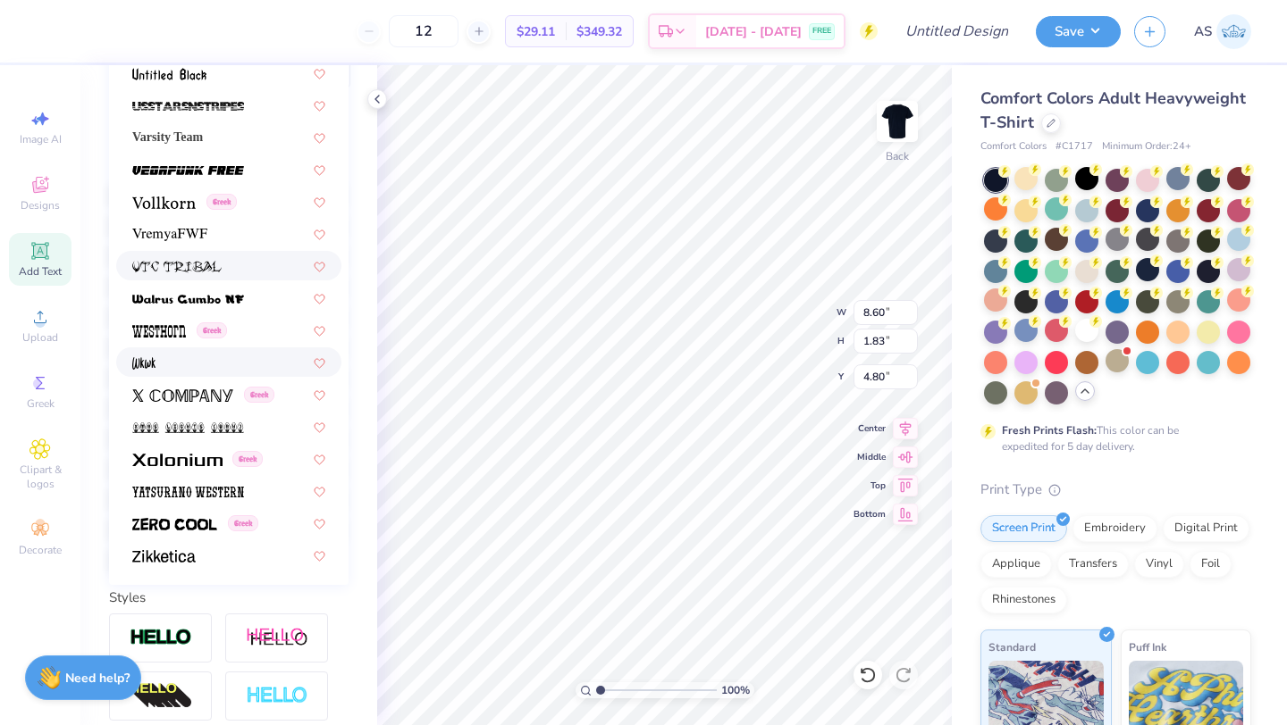
scroll to position [300, 0]
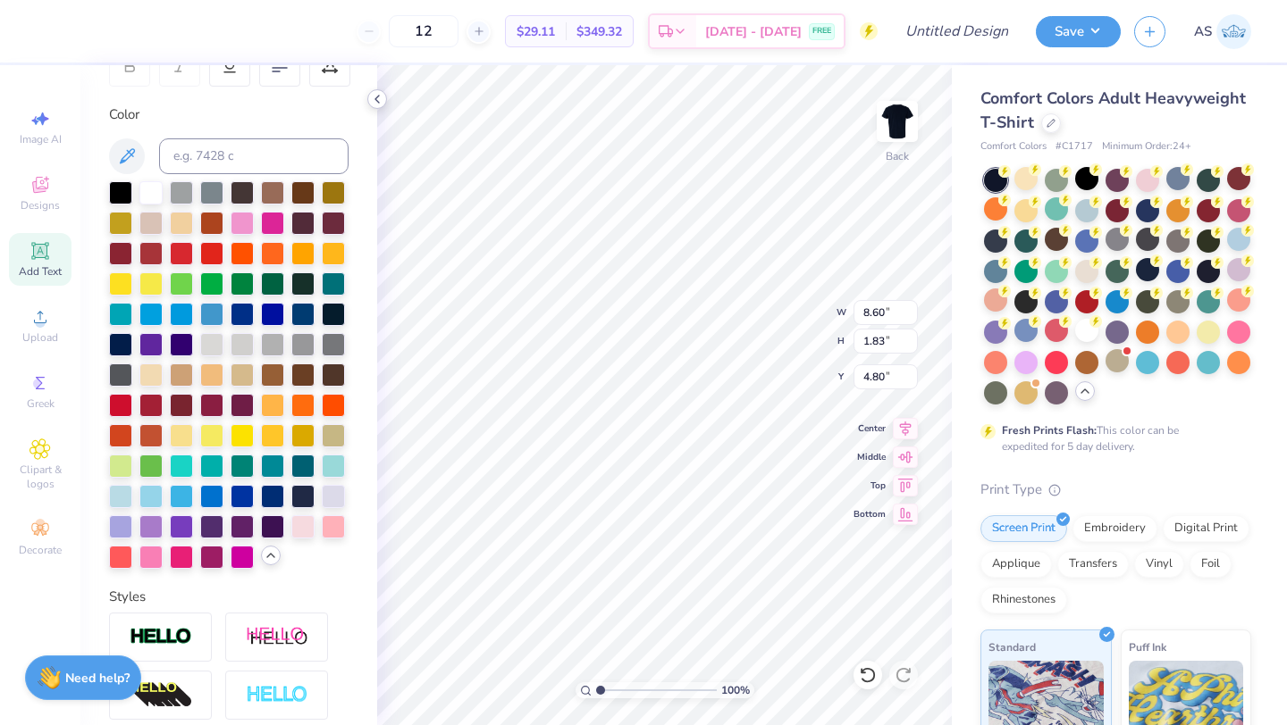
click at [374, 101] on icon at bounding box center [377, 99] width 14 height 14
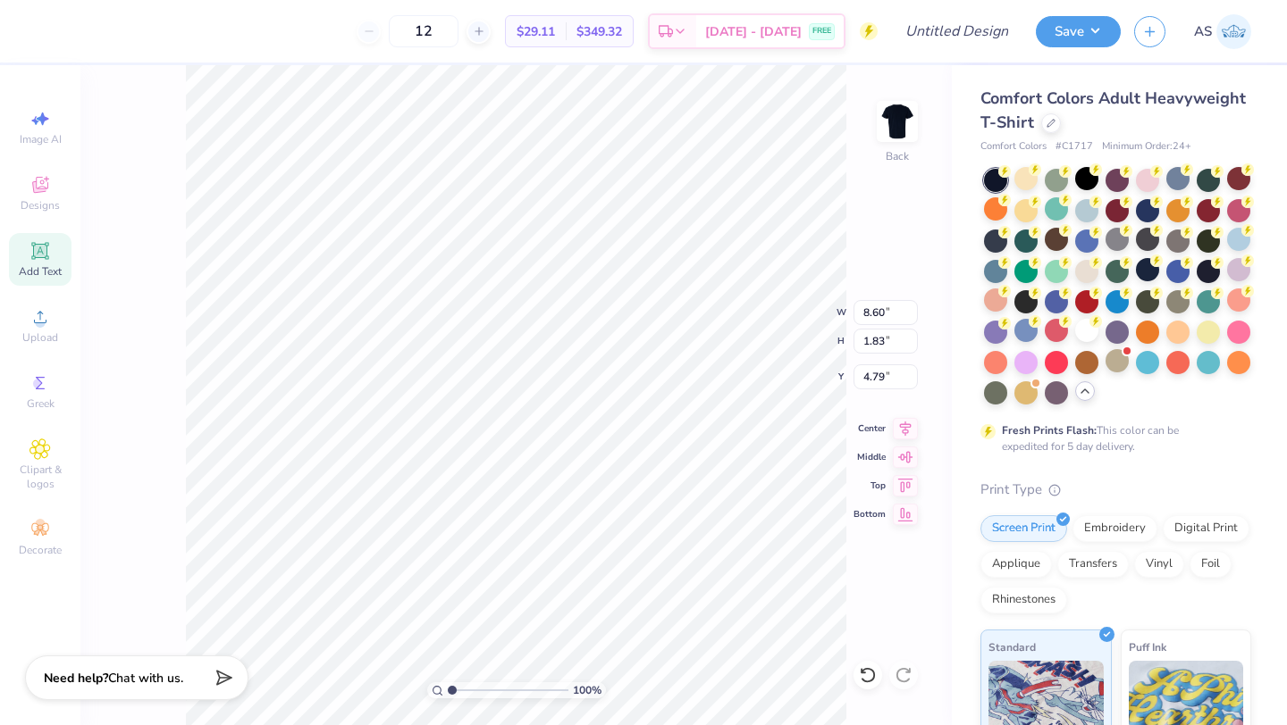
type input "4.62"
click at [1017, 365] on div at bounding box center [1116, 360] width 23 height 23
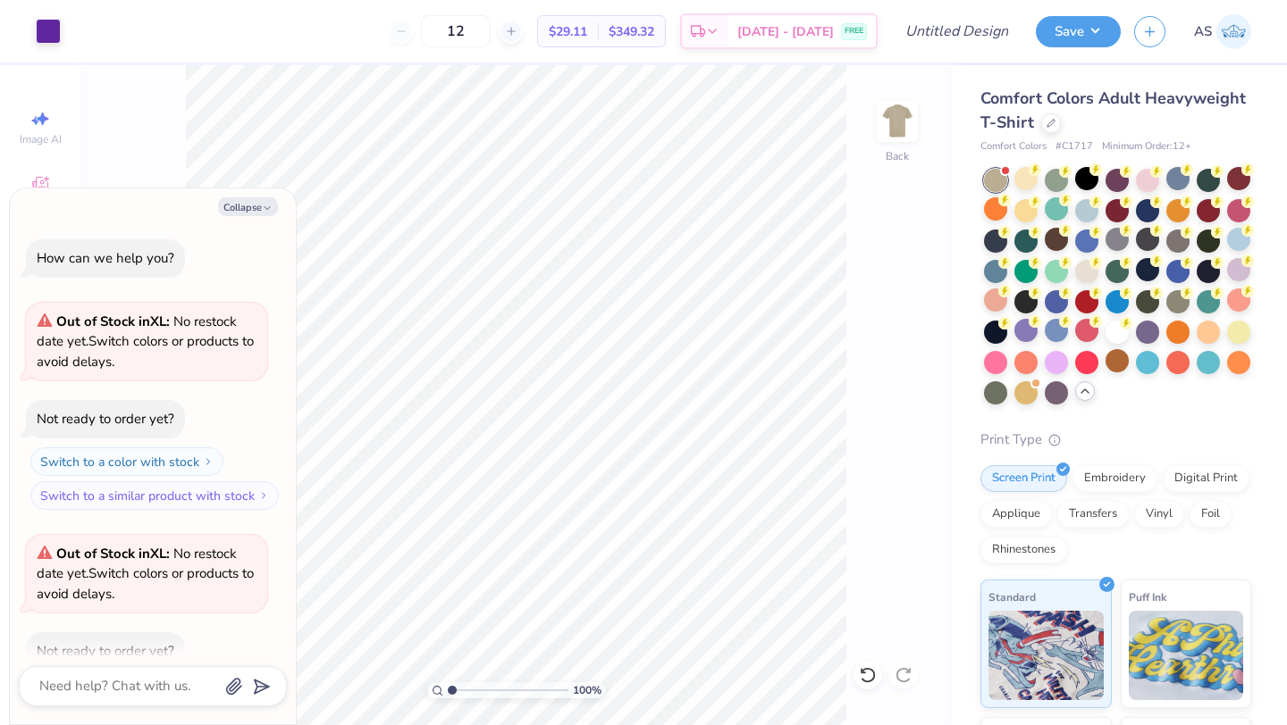
scroll to position [331, 0]
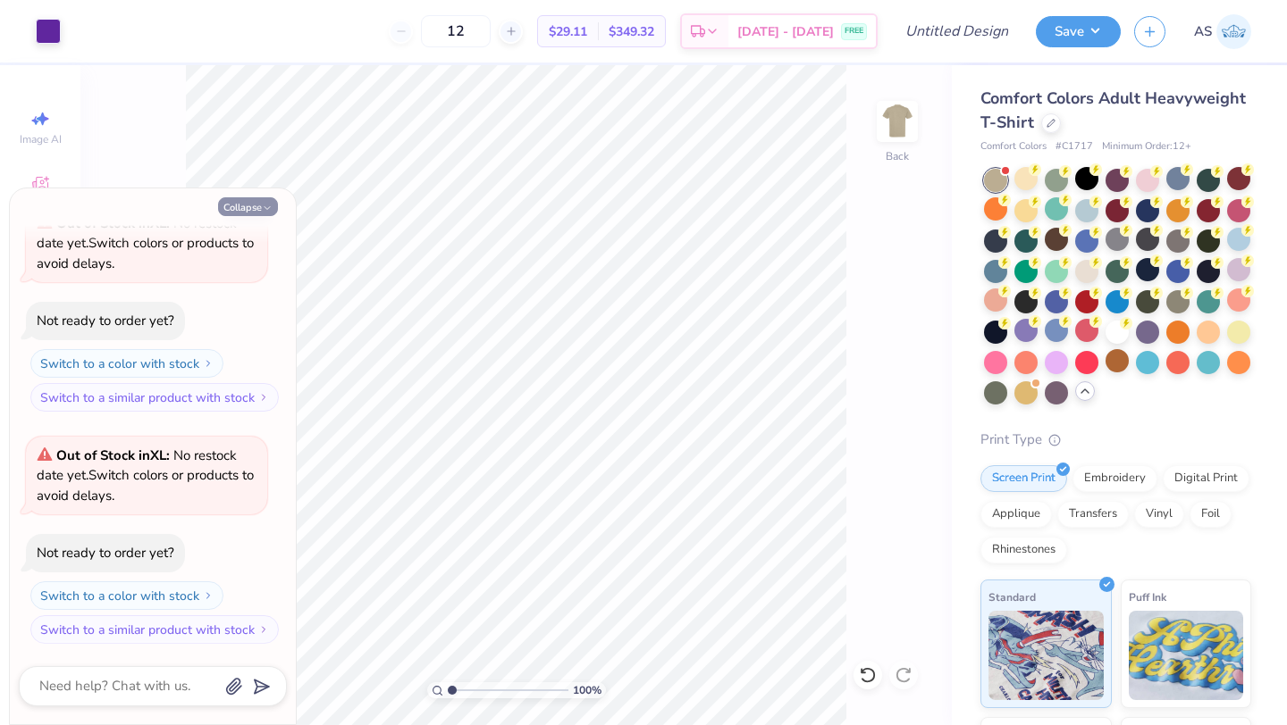
click at [265, 201] on button "Collapse" at bounding box center [248, 206] width 60 height 19
type textarea "x"
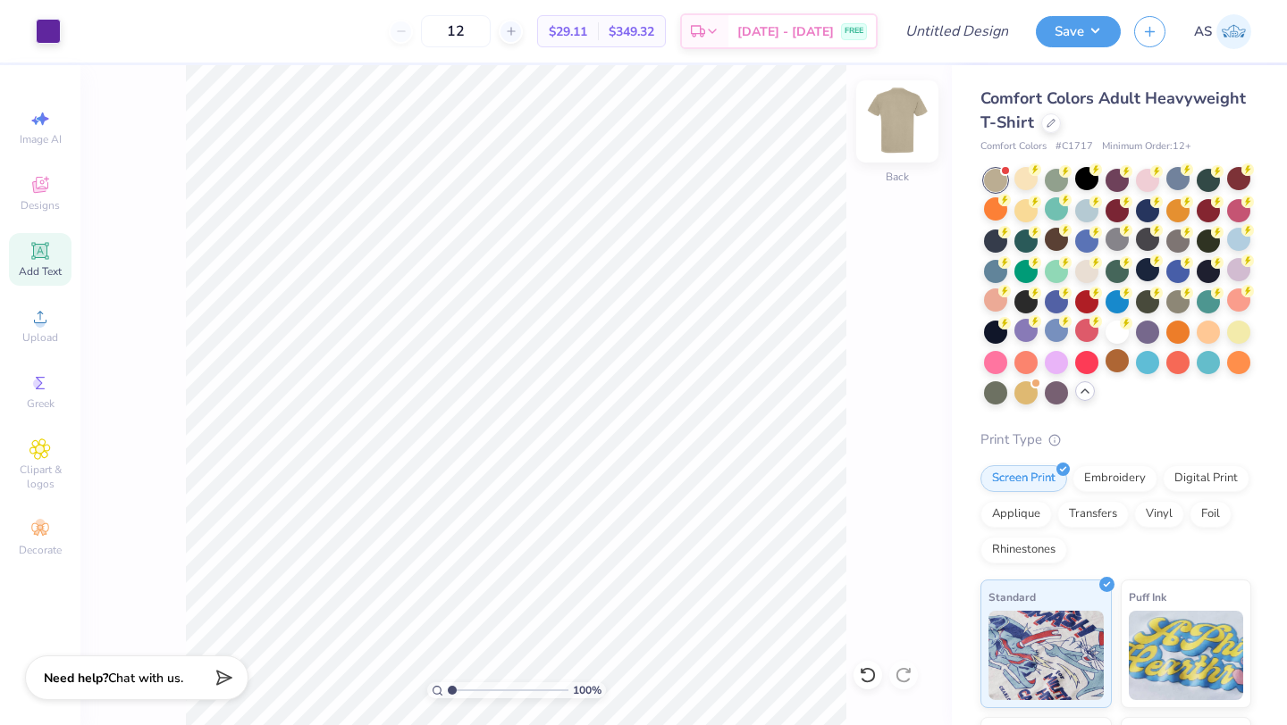
click at [881, 143] on img at bounding box center [896, 121] width 71 height 71
click at [908, 123] on img at bounding box center [896, 121] width 71 height 71
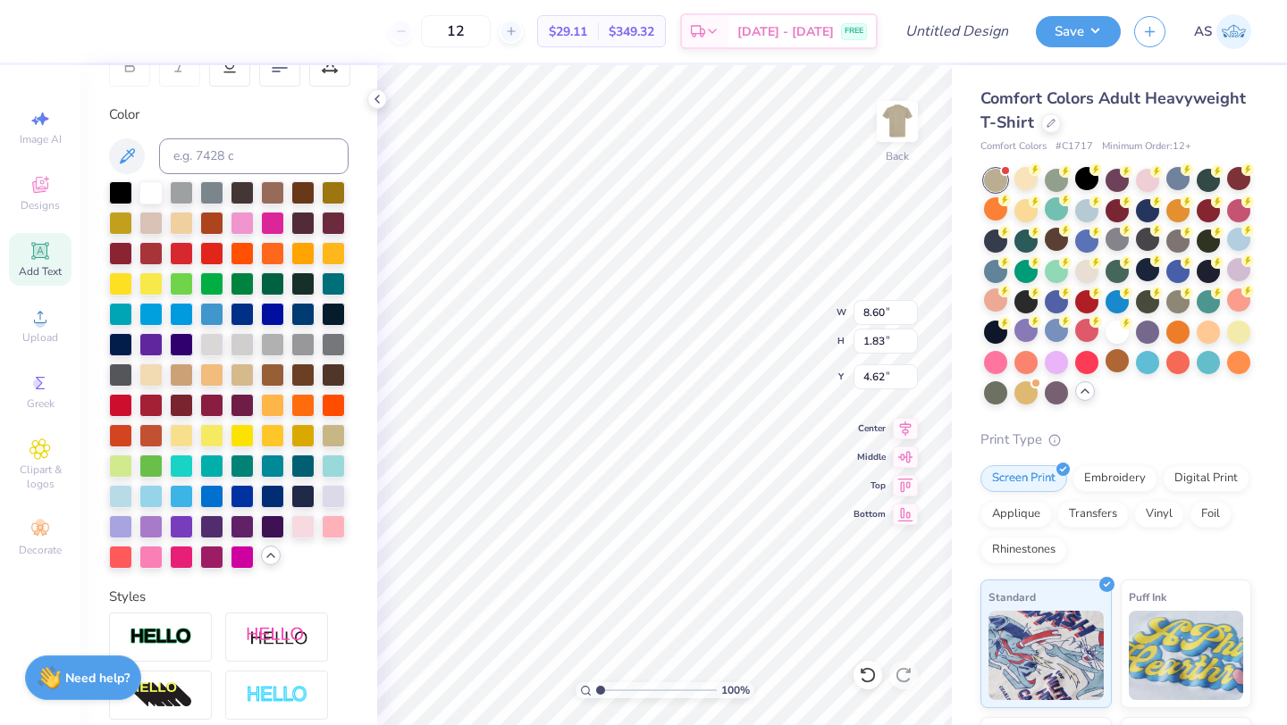
scroll to position [0, 3]
type textarea "WCU CRU"
type input "5.06"
type input "5.11"
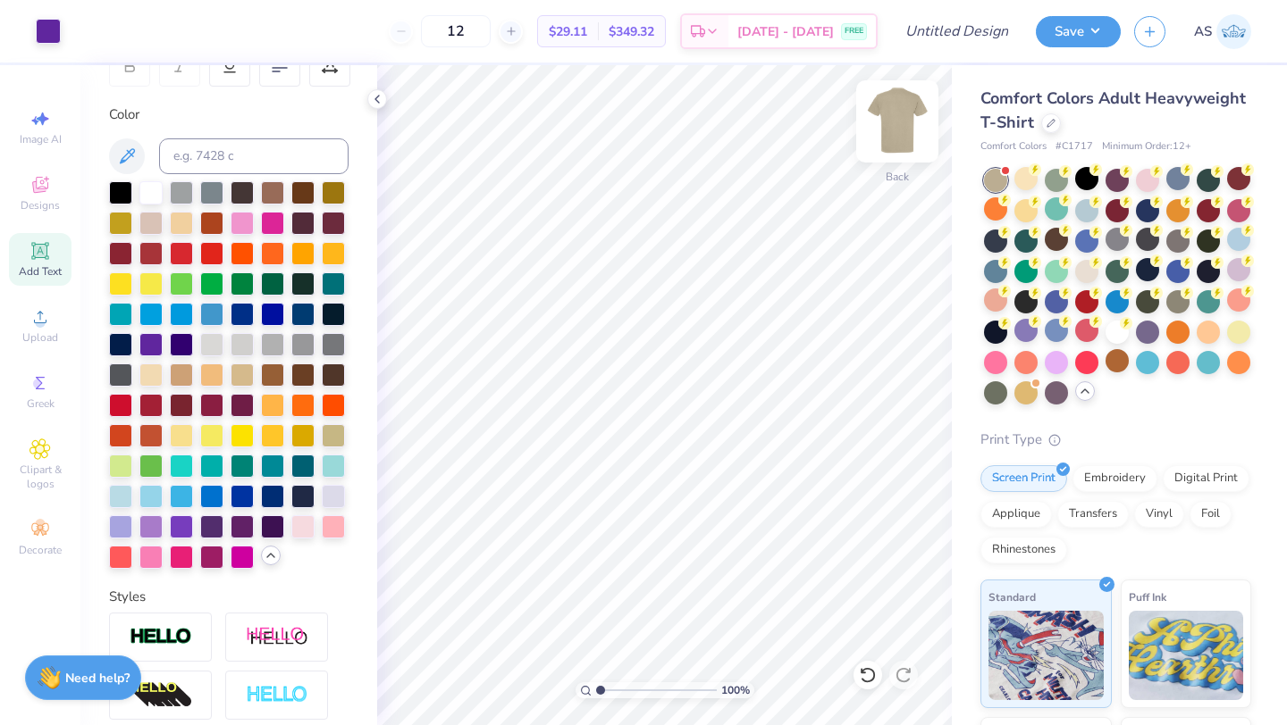
click at [891, 131] on img at bounding box center [896, 121] width 71 height 71
click at [890, 150] on img at bounding box center [896, 121] width 71 height 71
click at [891, 144] on img at bounding box center [896, 121] width 71 height 71
click at [906, 126] on img at bounding box center [896, 121] width 71 height 71
type input "4.88"
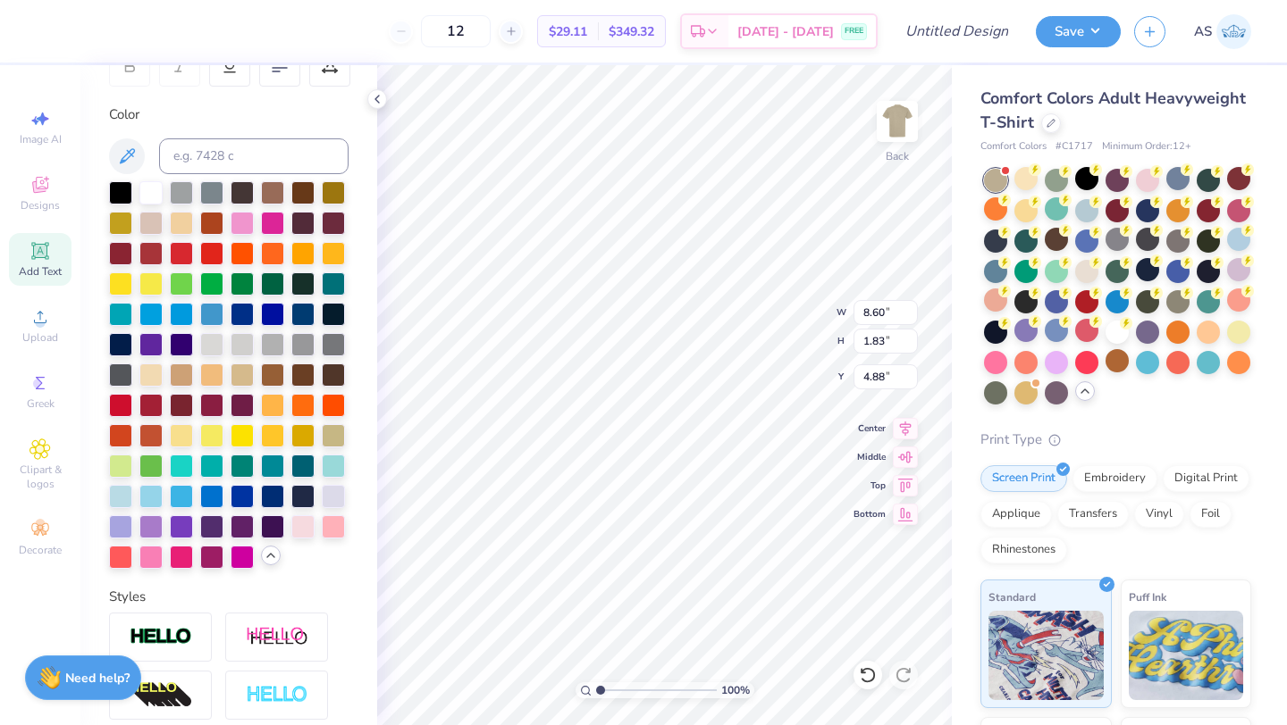
scroll to position [0, 5]
type textarea "WEST CHESTER CRU"
type input "5.66"
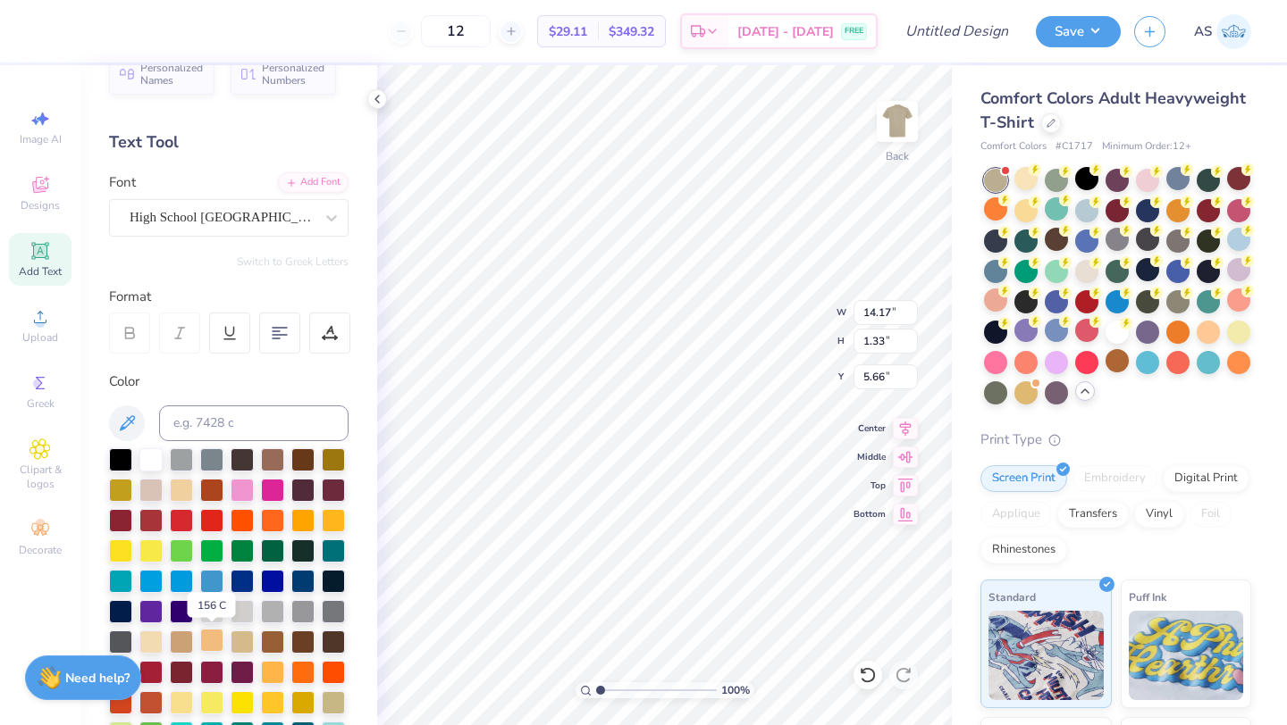
scroll to position [0, 0]
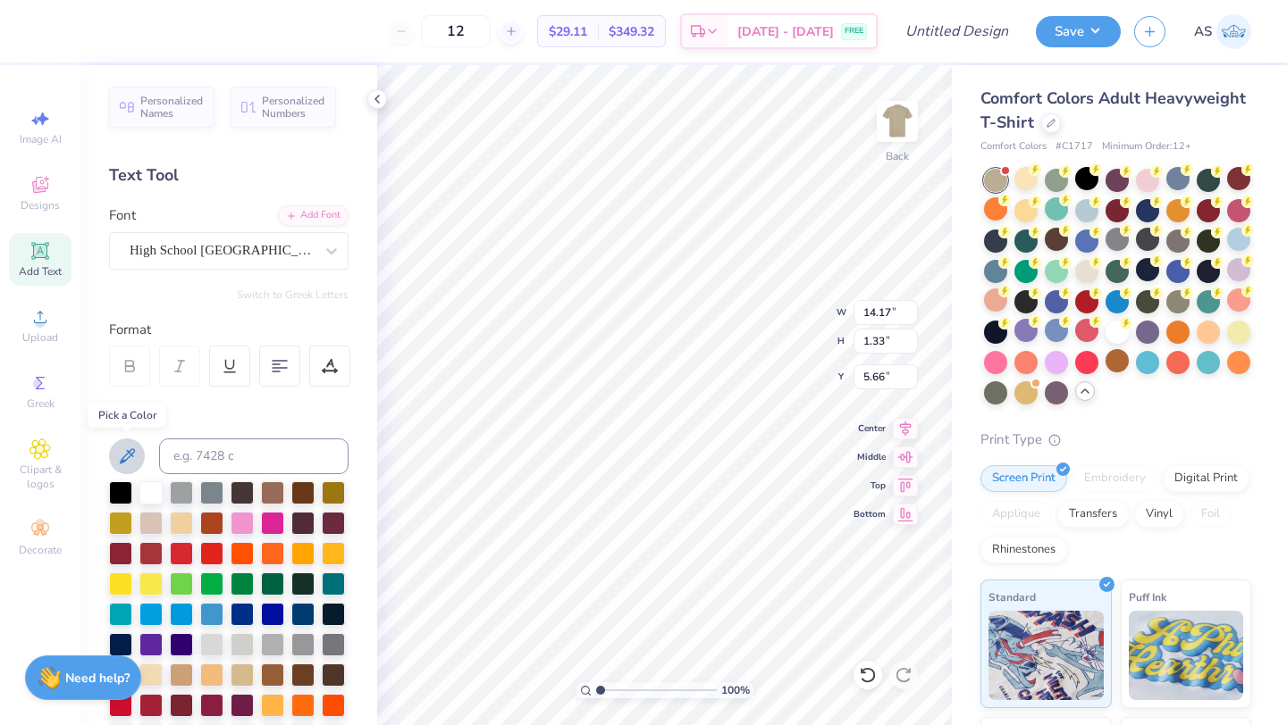
click at [134, 461] on icon at bounding box center [126, 456] width 21 height 21
click at [331, 371] on icon at bounding box center [329, 371] width 13 height 0
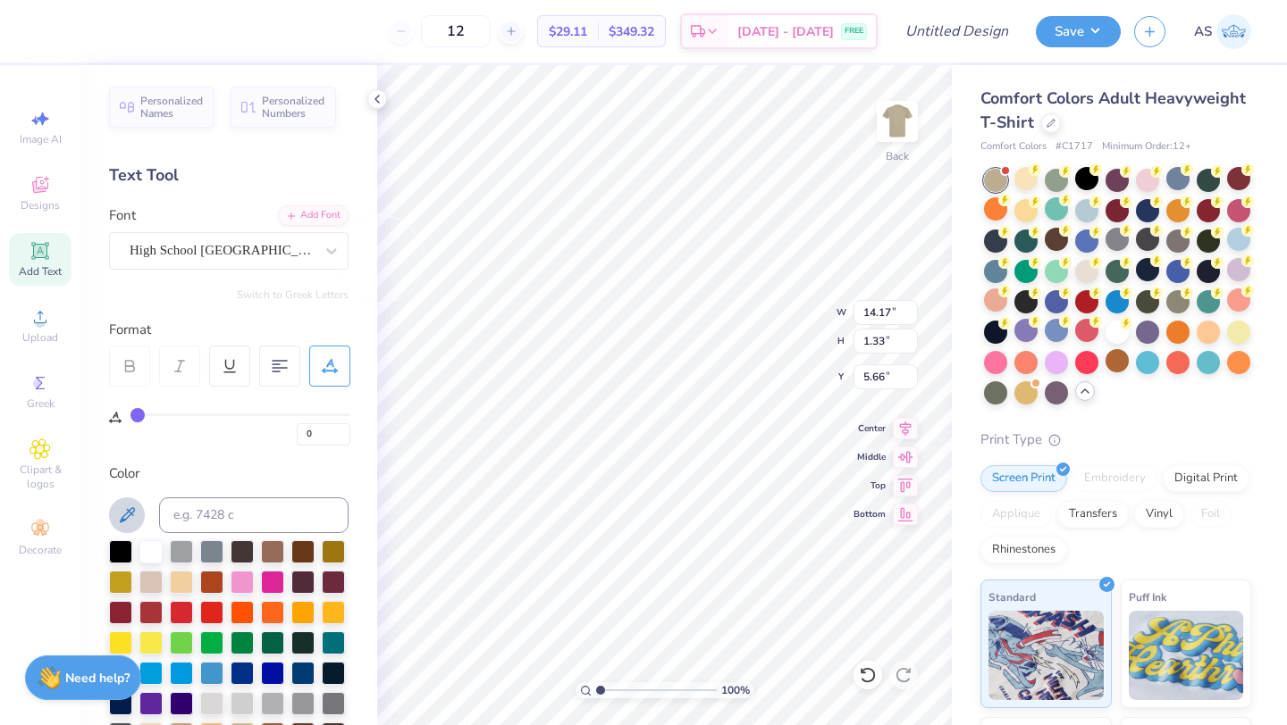
click at [135, 416] on input "range" at bounding box center [240, 415] width 220 height 3
click at [1010, 286] on div "12 $29.11 Per Item $349.32 Total Est. Delivery Sep 17 - 20 FREE Design Title Sa…" at bounding box center [643, 362] width 1287 height 725
type input "2"
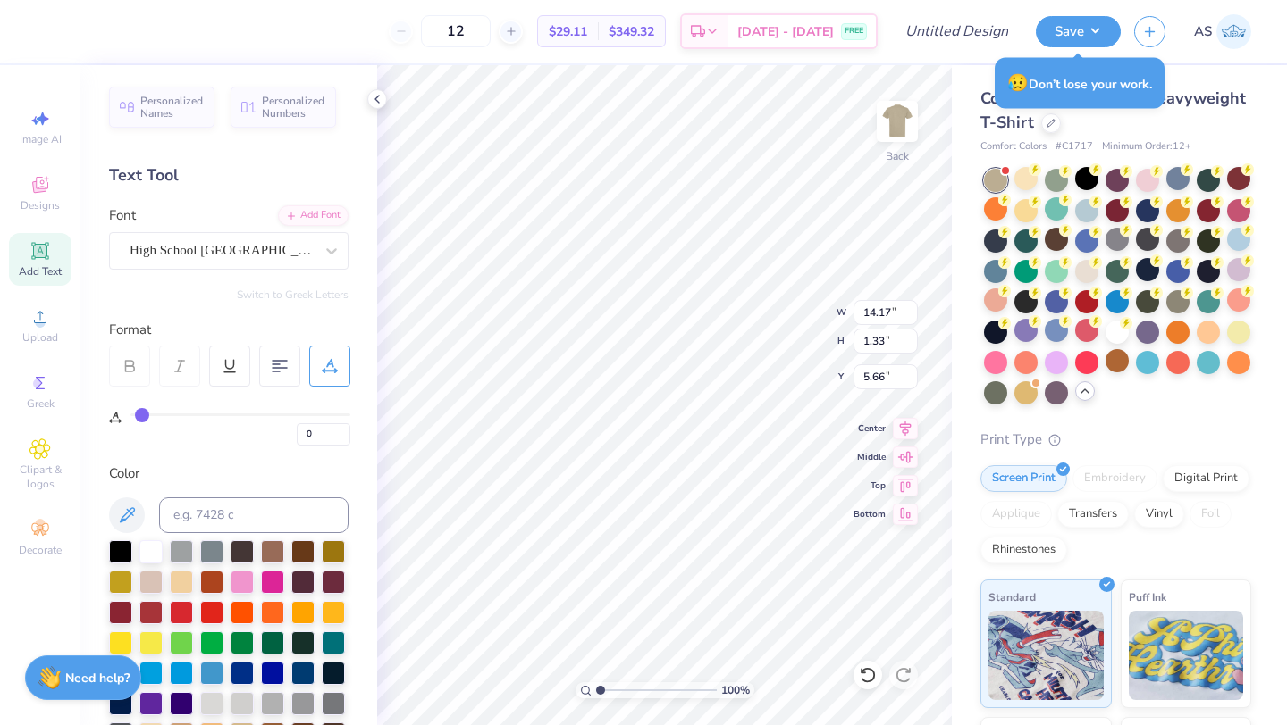
type input "2"
type input "1"
type input "0"
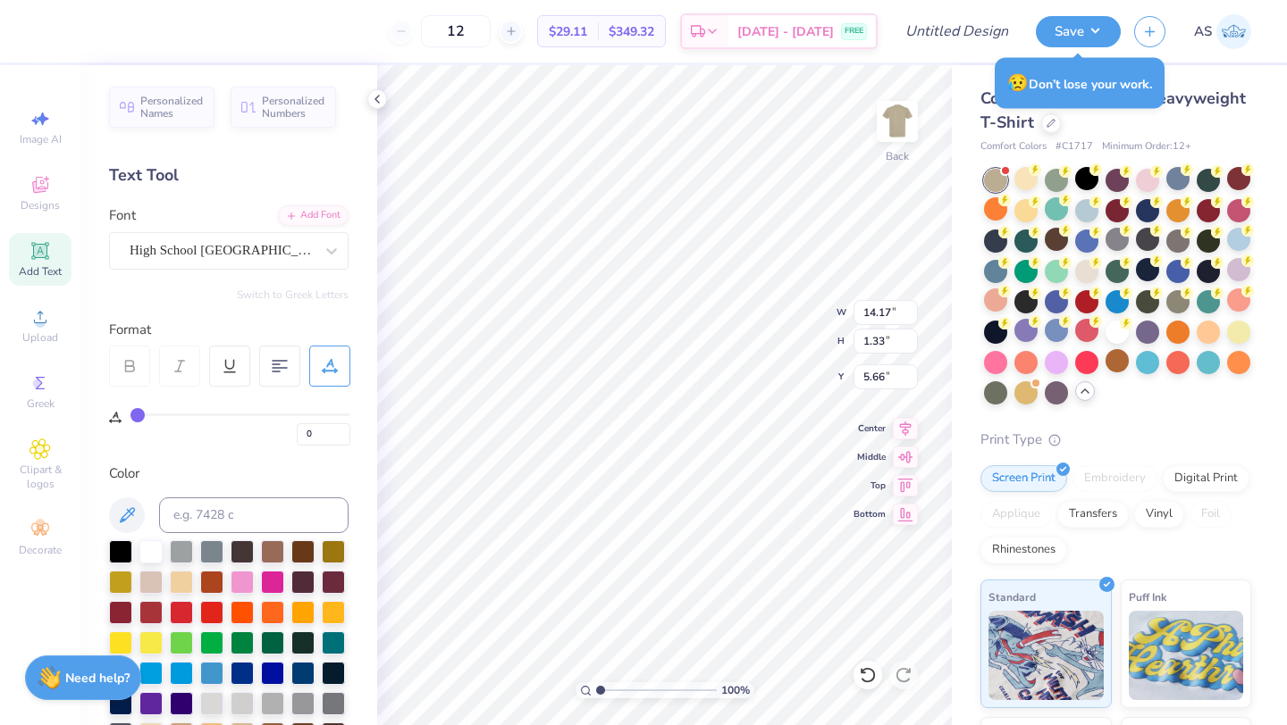
drag, startPoint x: 141, startPoint y: 415, endPoint x: 123, endPoint y: 425, distance: 20.8
click at [122, 421] on div "0" at bounding box center [229, 416] width 241 height 59
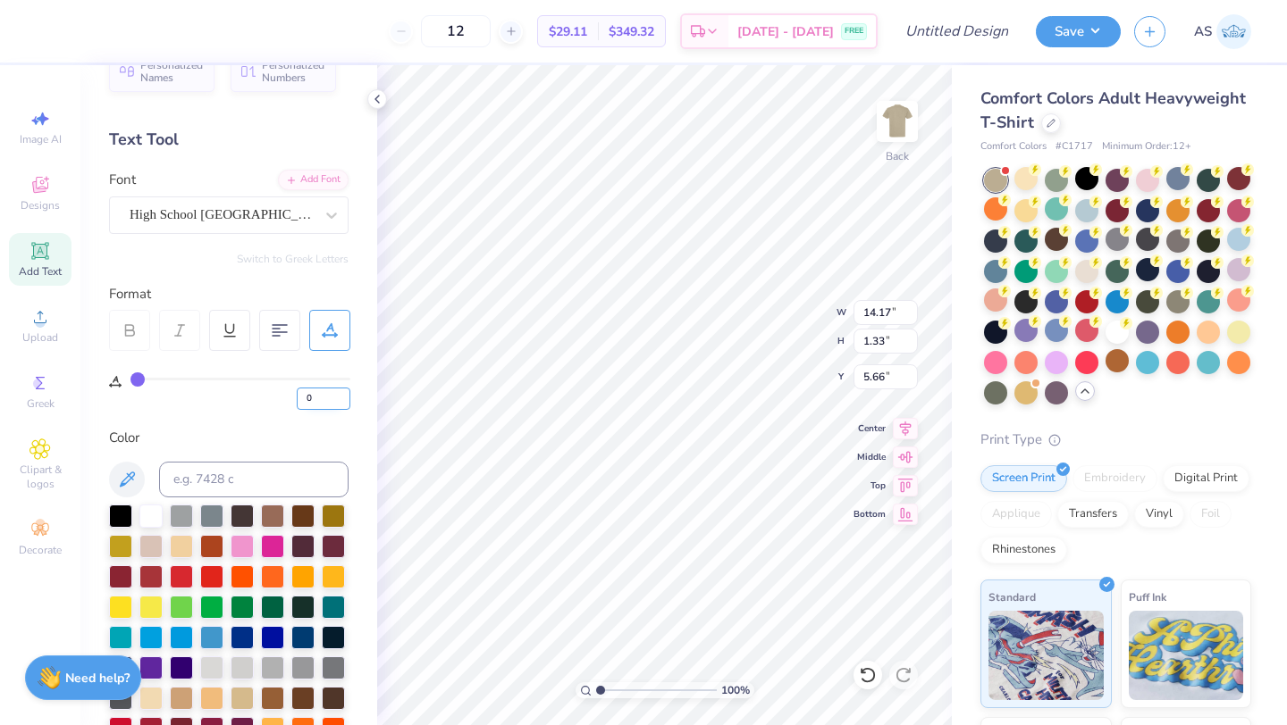
scroll to position [38, 0]
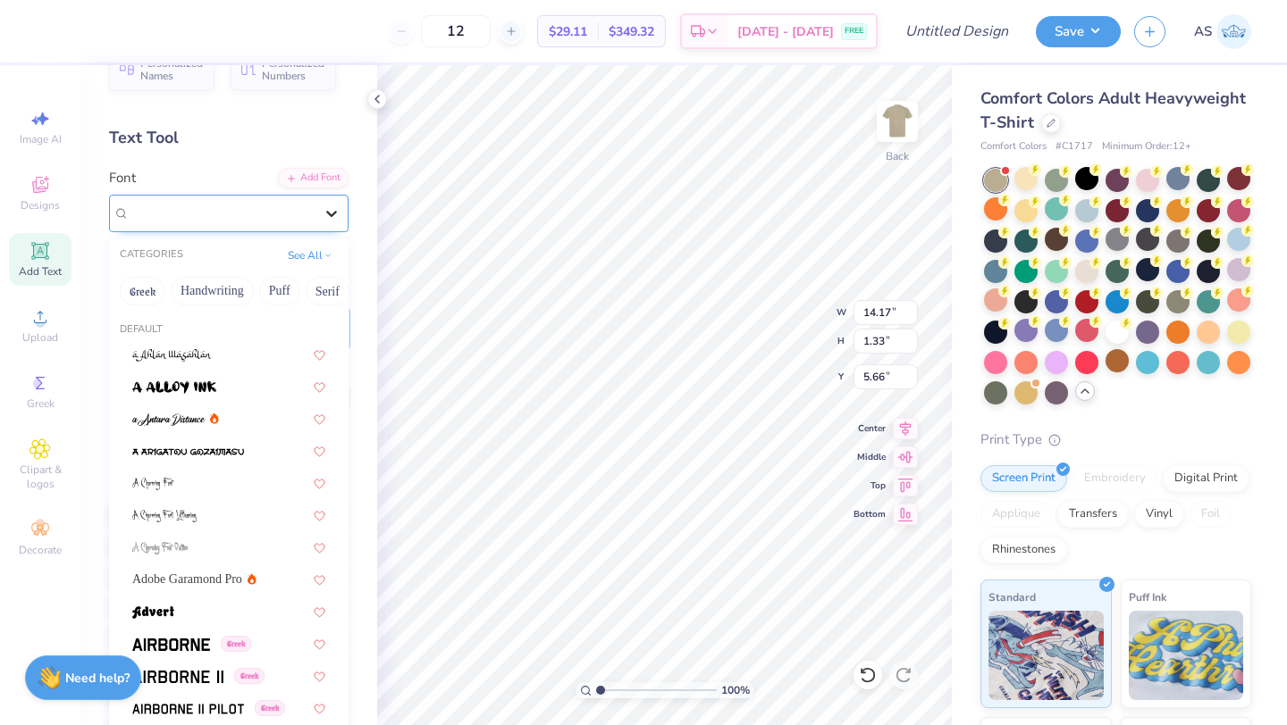
click at [336, 205] on icon at bounding box center [332, 214] width 18 height 18
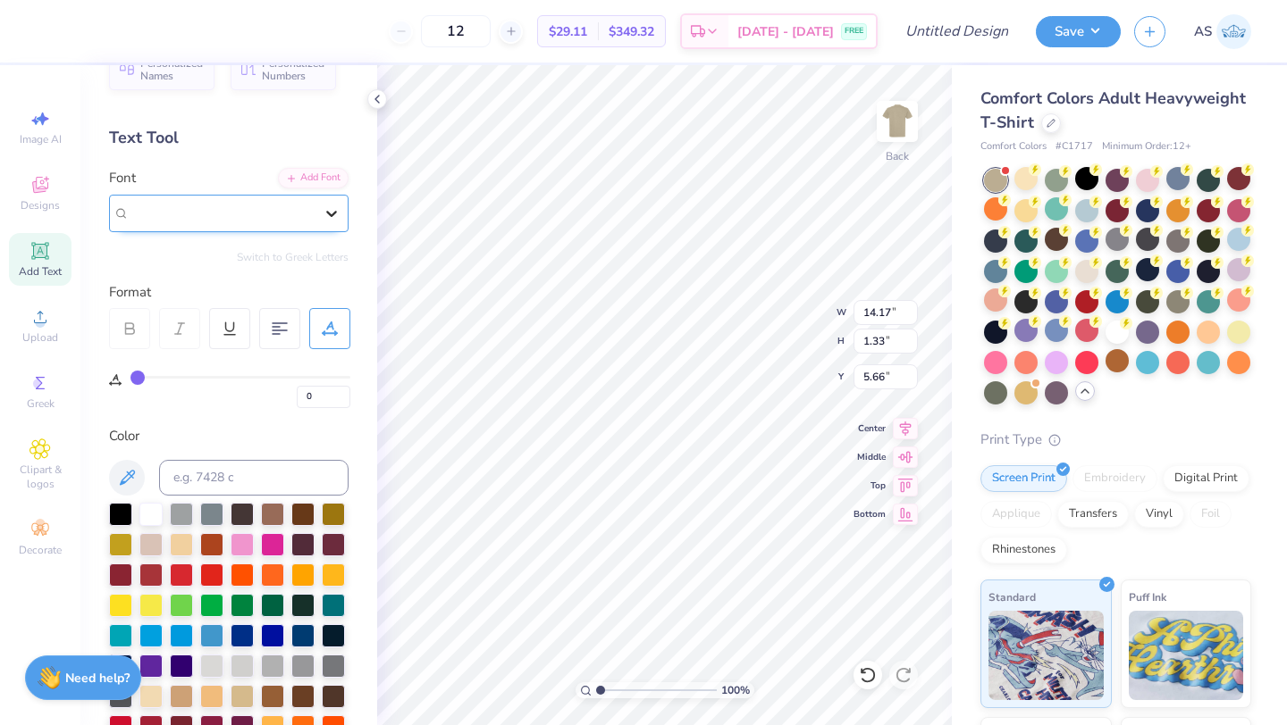
click at [336, 205] on icon at bounding box center [332, 214] width 18 height 18
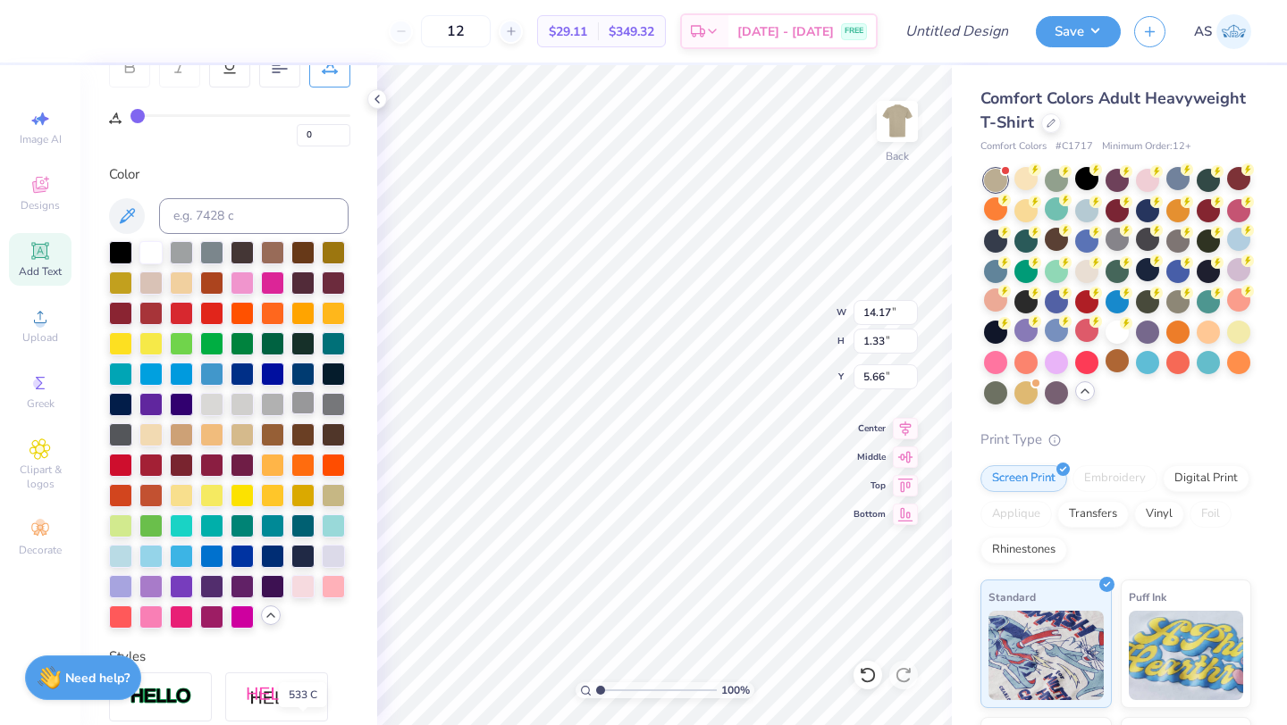
scroll to position [0, 0]
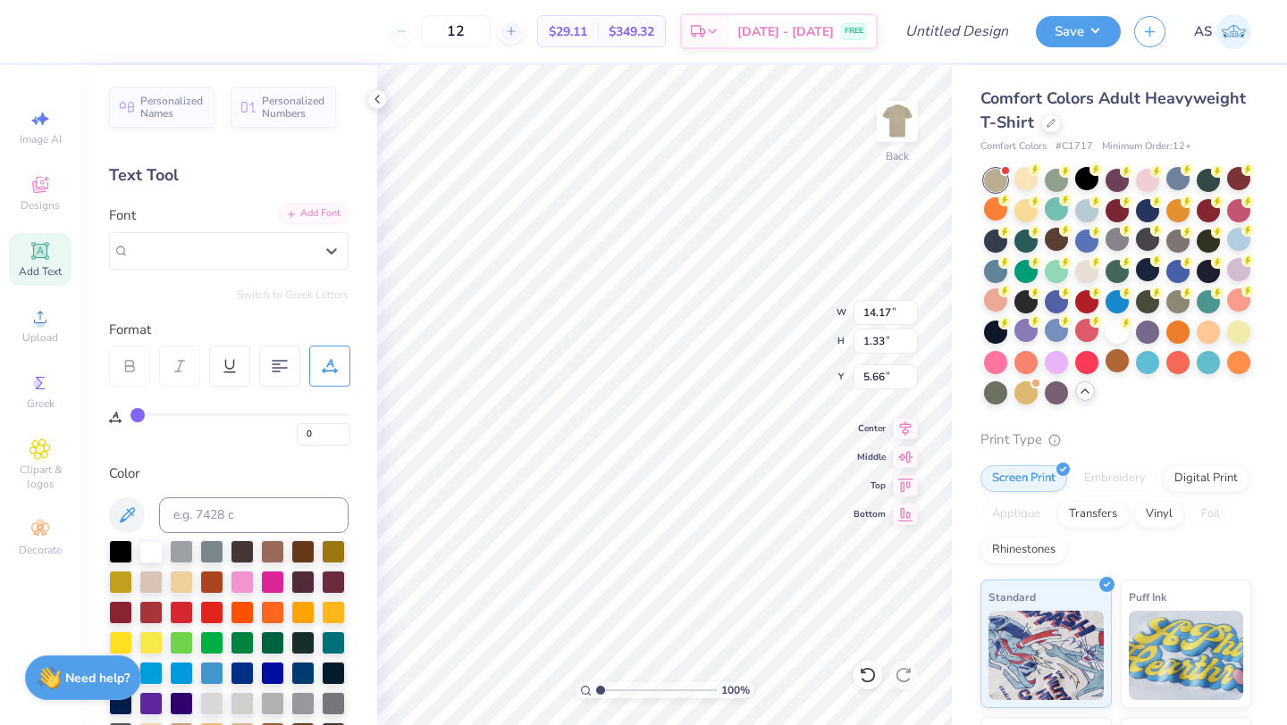
click at [287, 212] on icon at bounding box center [291, 214] width 11 height 11
type input "13.36"
type input "1.25"
type input "5.95"
click at [328, 239] on div at bounding box center [331, 251] width 32 height 32
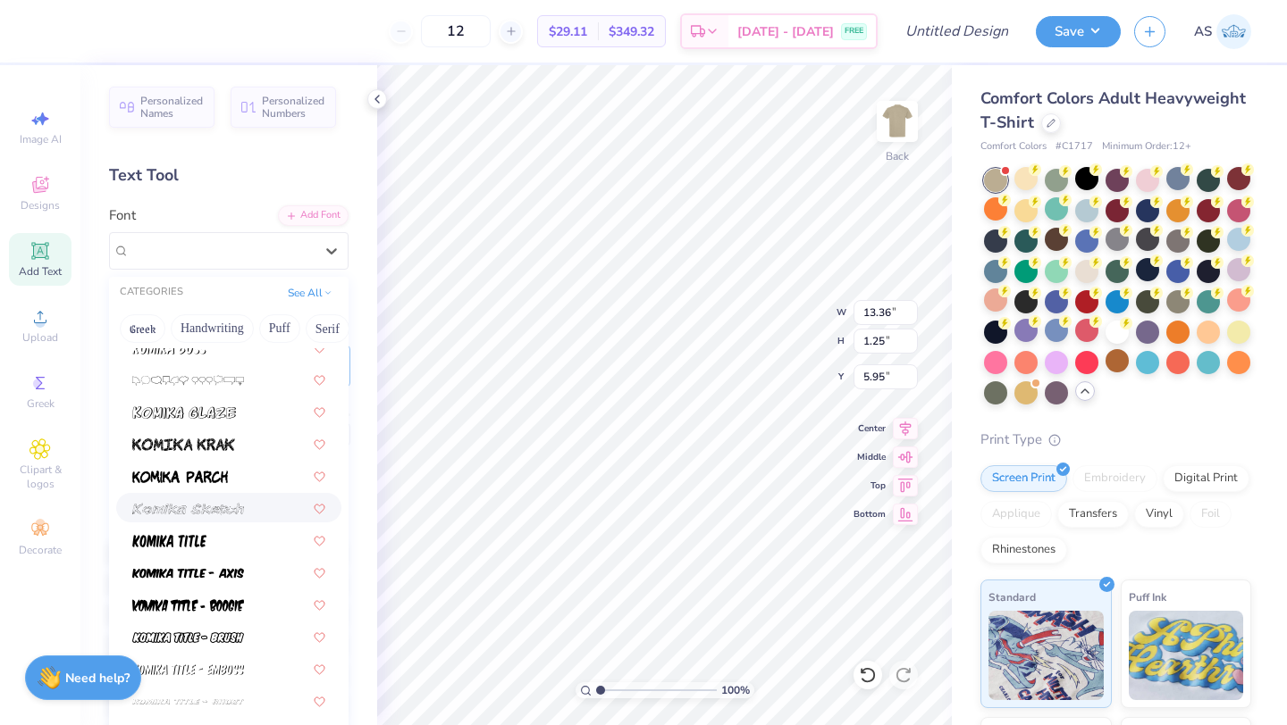
scroll to position [5288, 0]
click at [237, 444] on div at bounding box center [228, 442] width 193 height 19
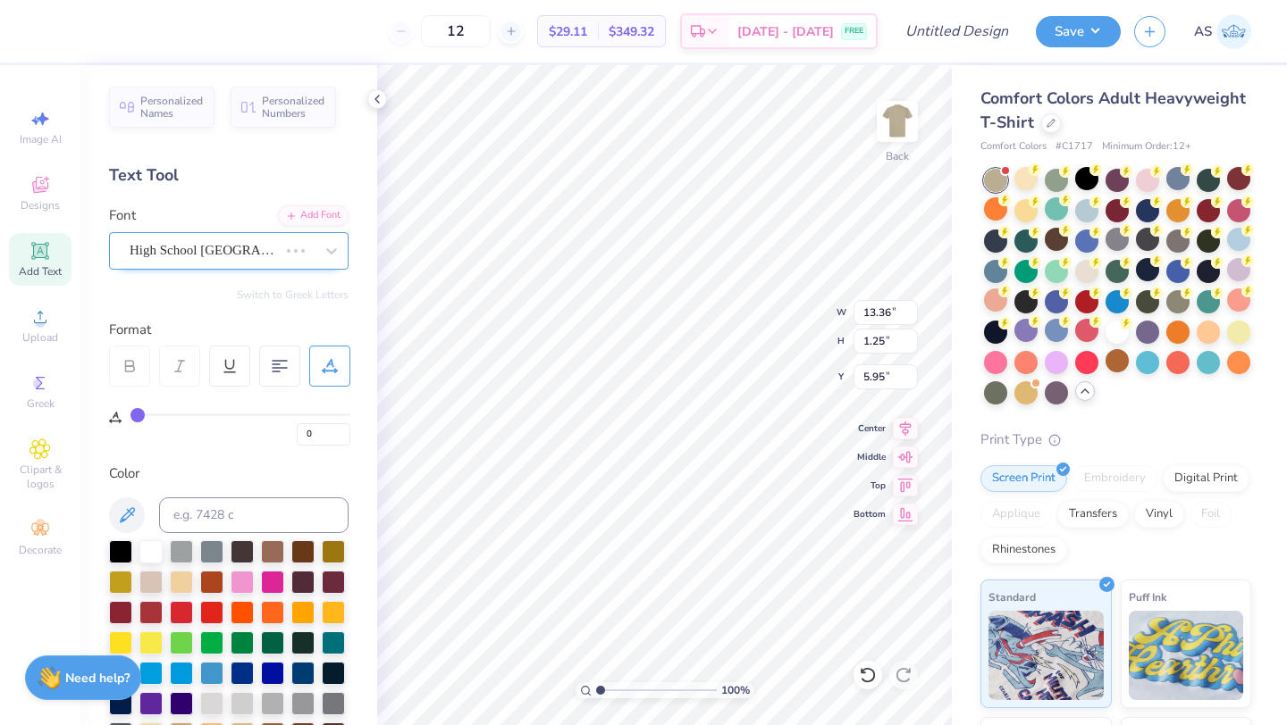
click at [279, 255] on div "High School USA Sans" at bounding box center [204, 251] width 152 height 28
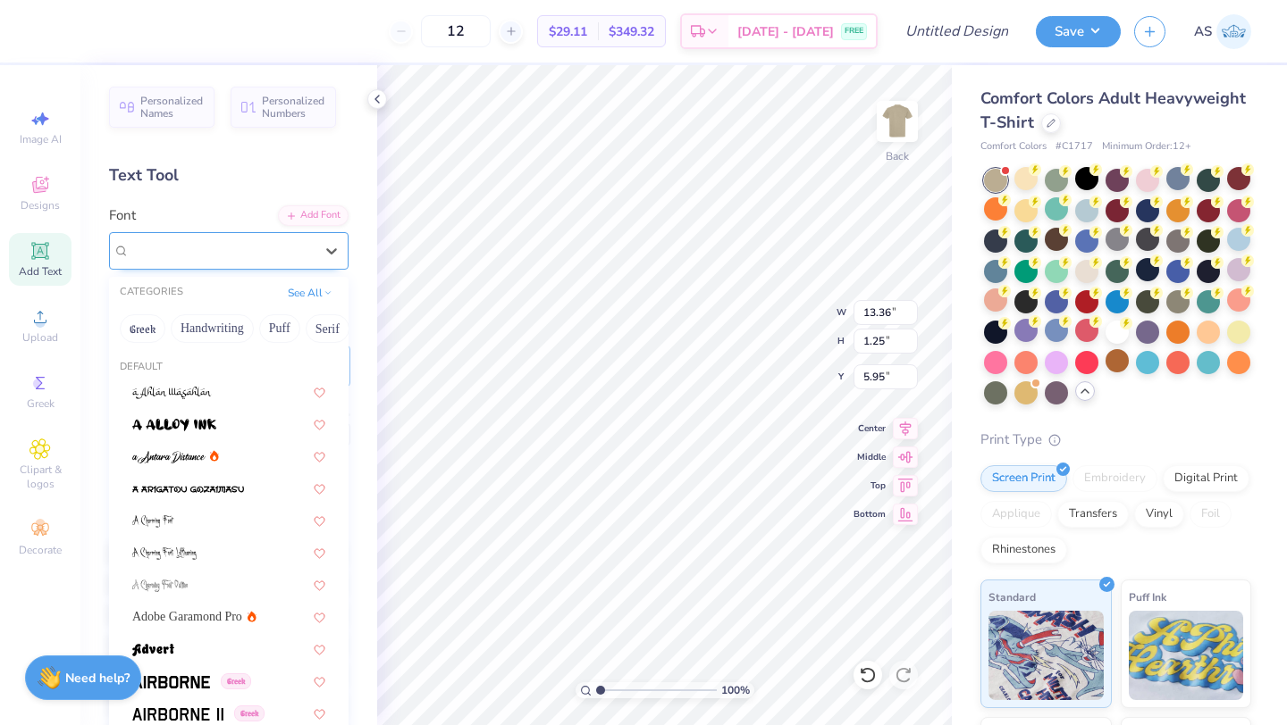
type input "14.17"
type input "1.21"
type input "5.97"
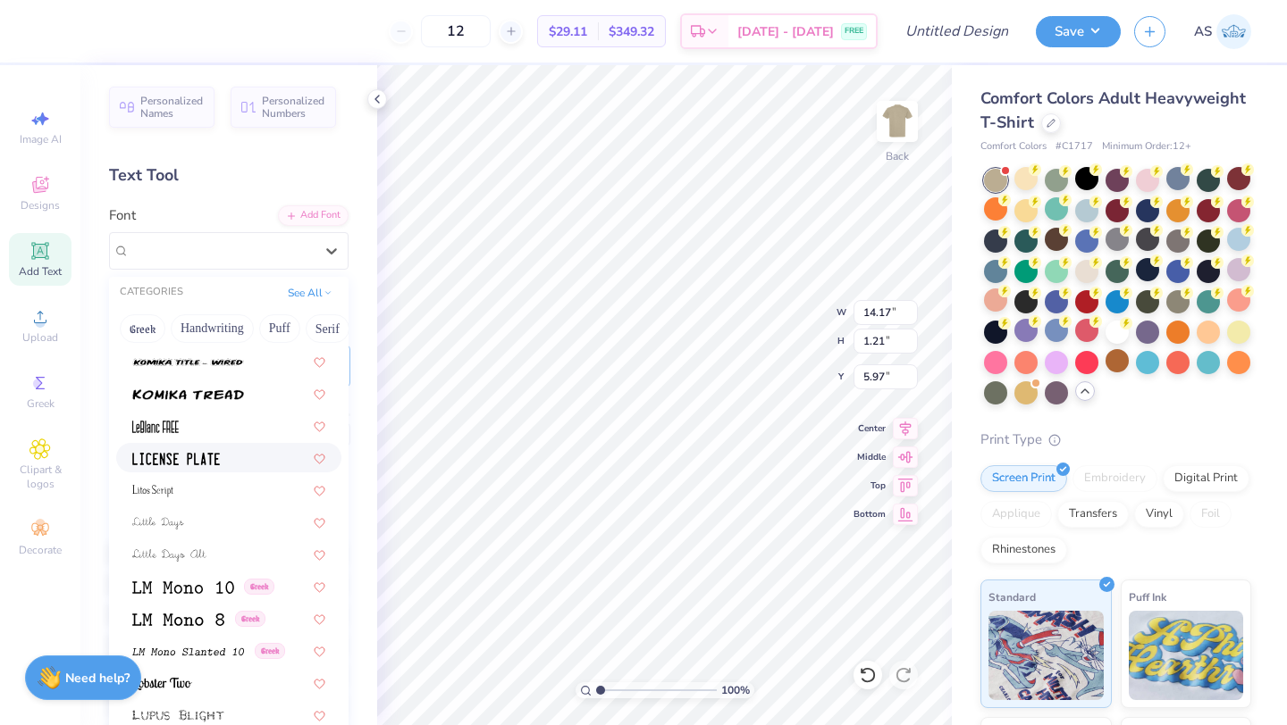
scroll to position [5864, 0]
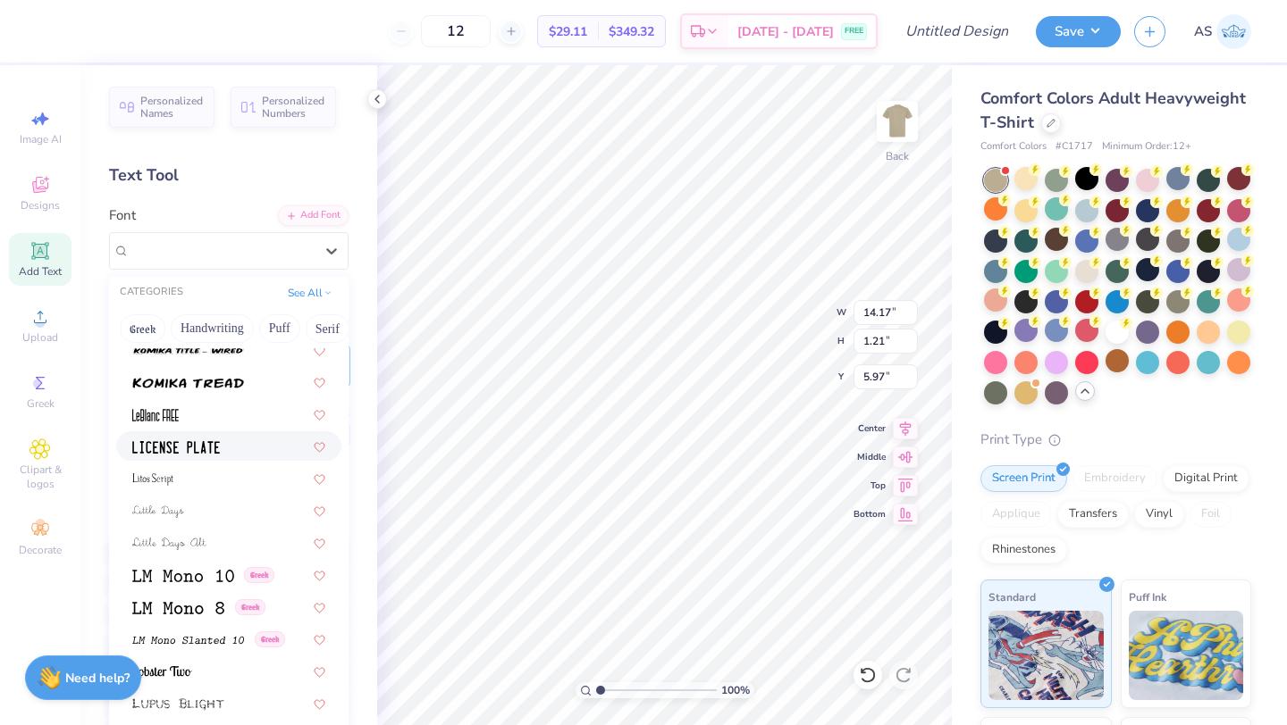
click at [247, 457] on div at bounding box center [228, 446] width 225 height 29
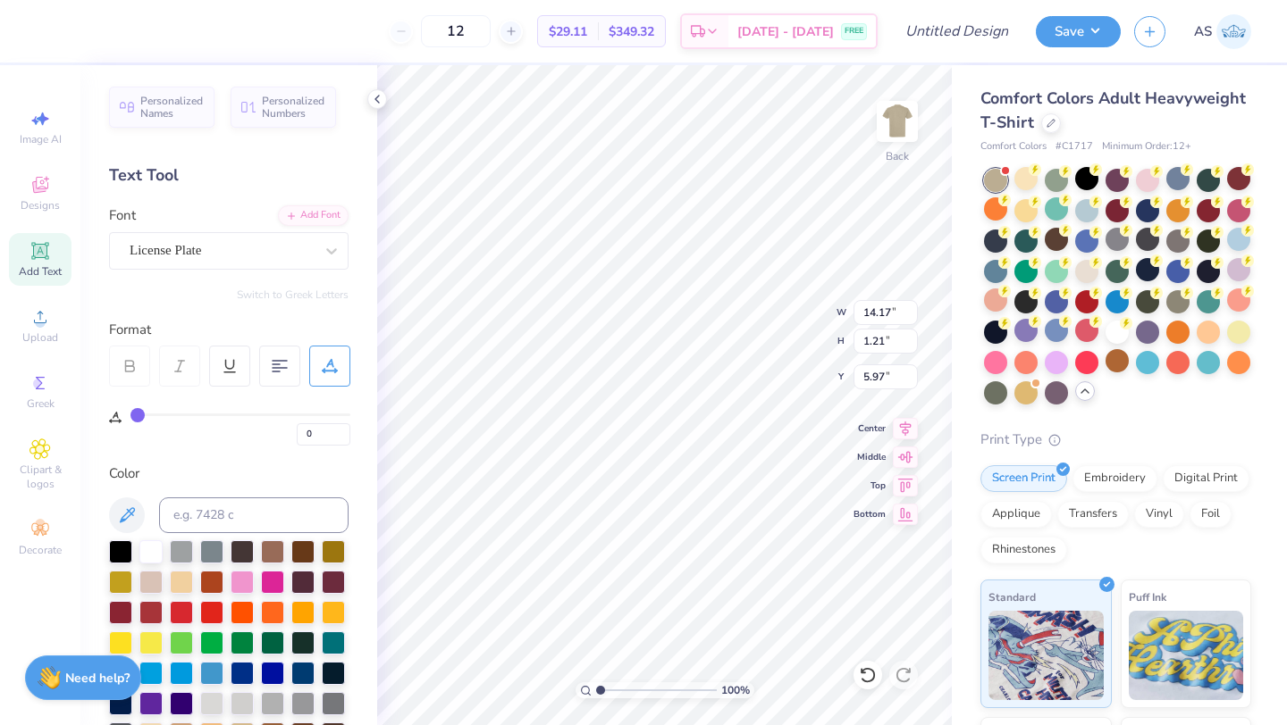
type input "9.96"
type input "1.13"
type input "6.01"
click at [285, 254] on div "License Plate" at bounding box center [222, 251] width 188 height 28
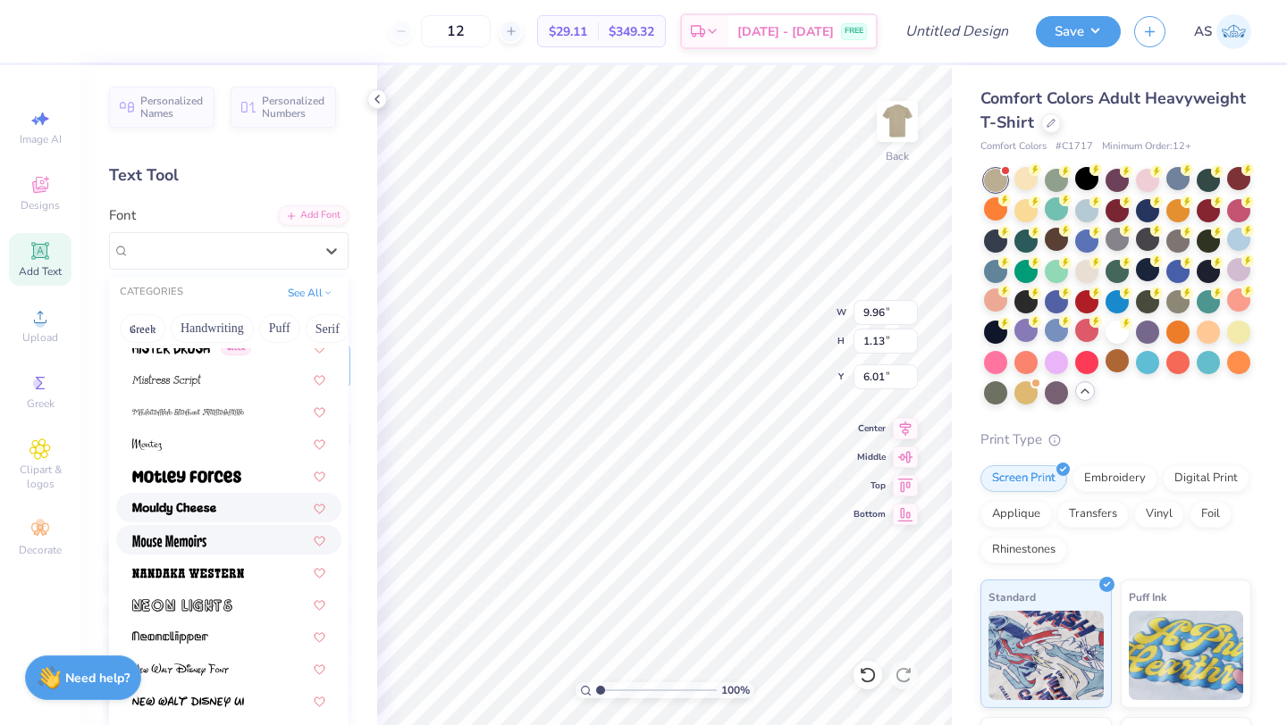
scroll to position [6605, 0]
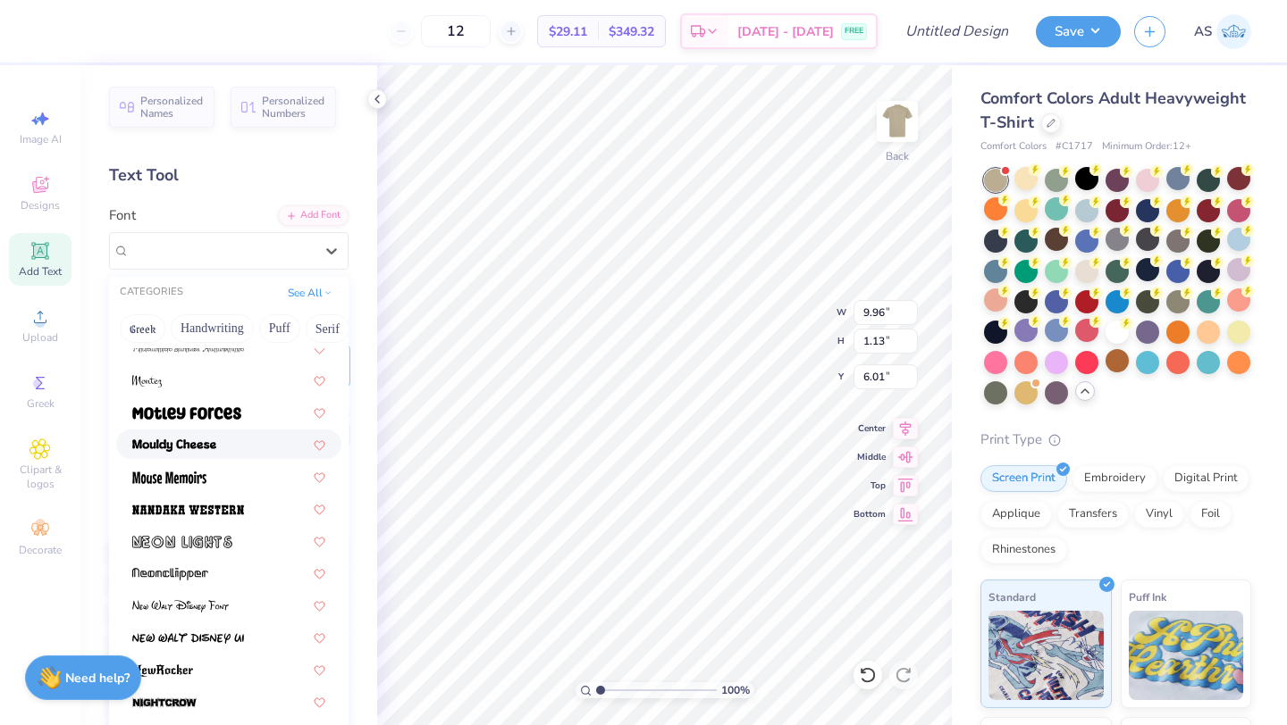
click at [247, 455] on div at bounding box center [228, 444] width 225 height 29
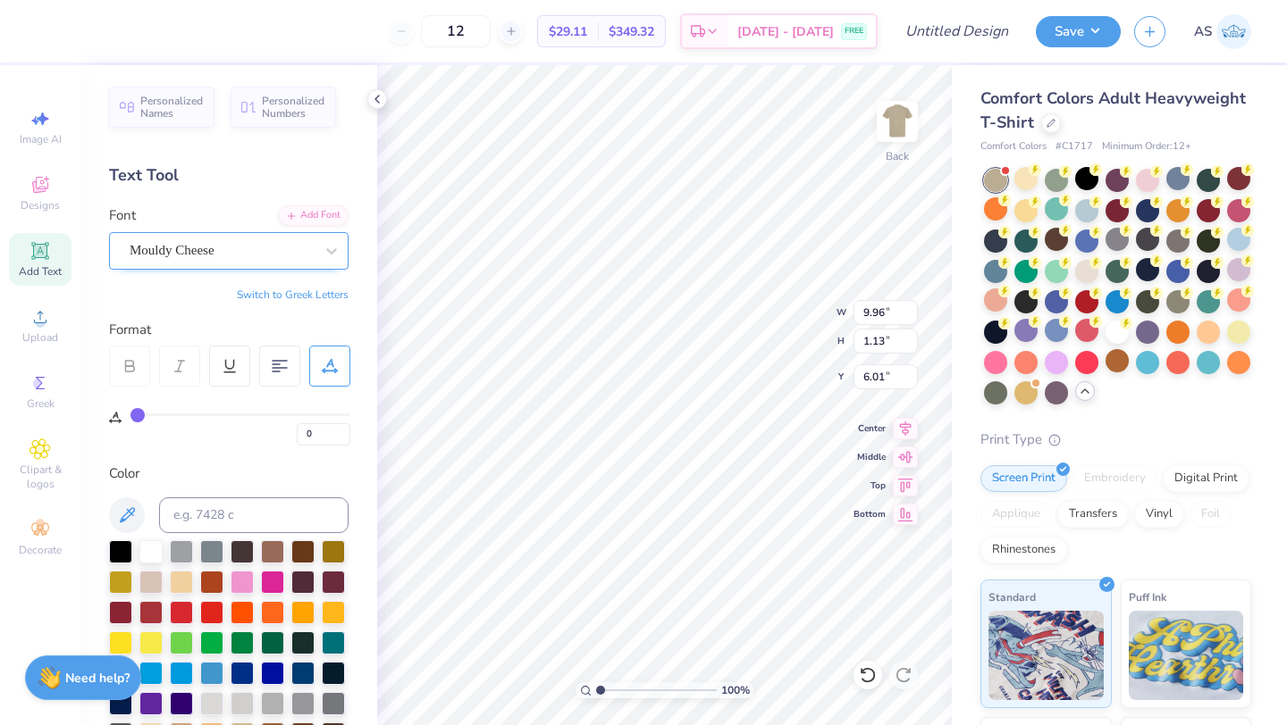
type input "12.51"
type input "1.11"
type input "6.02"
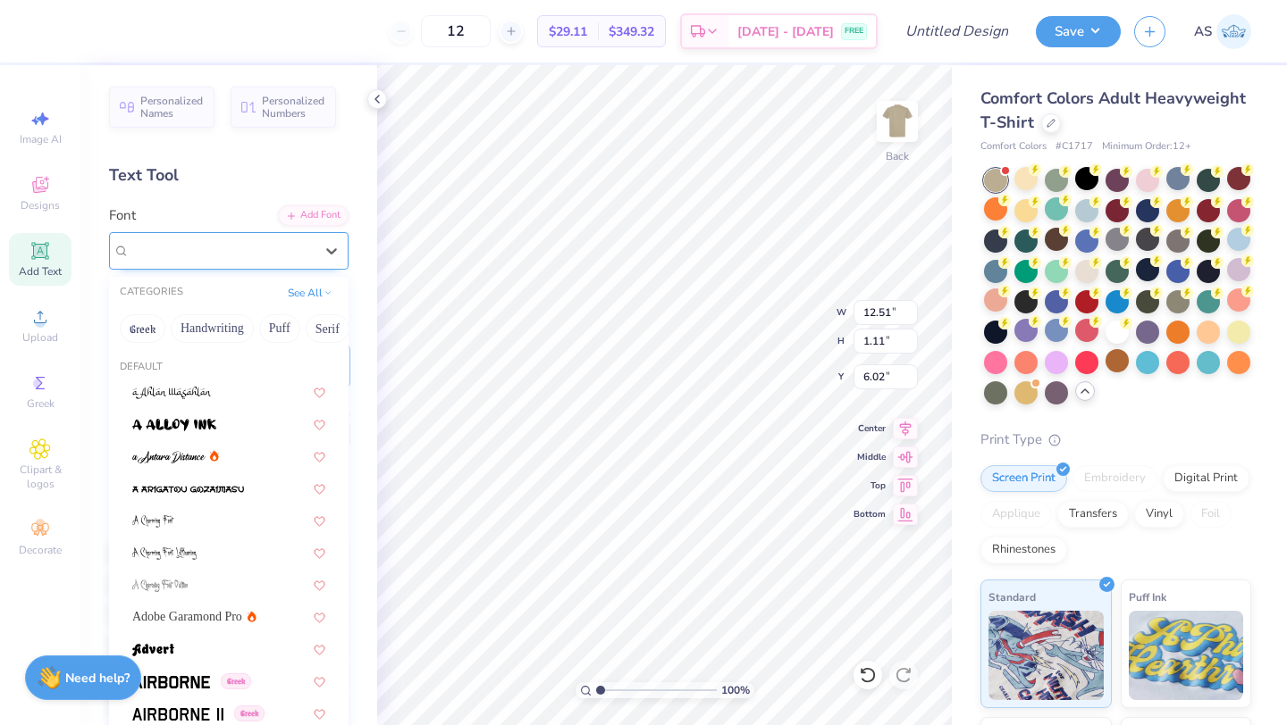
click at [245, 258] on div "Mouldy Cheese" at bounding box center [222, 251] width 188 height 28
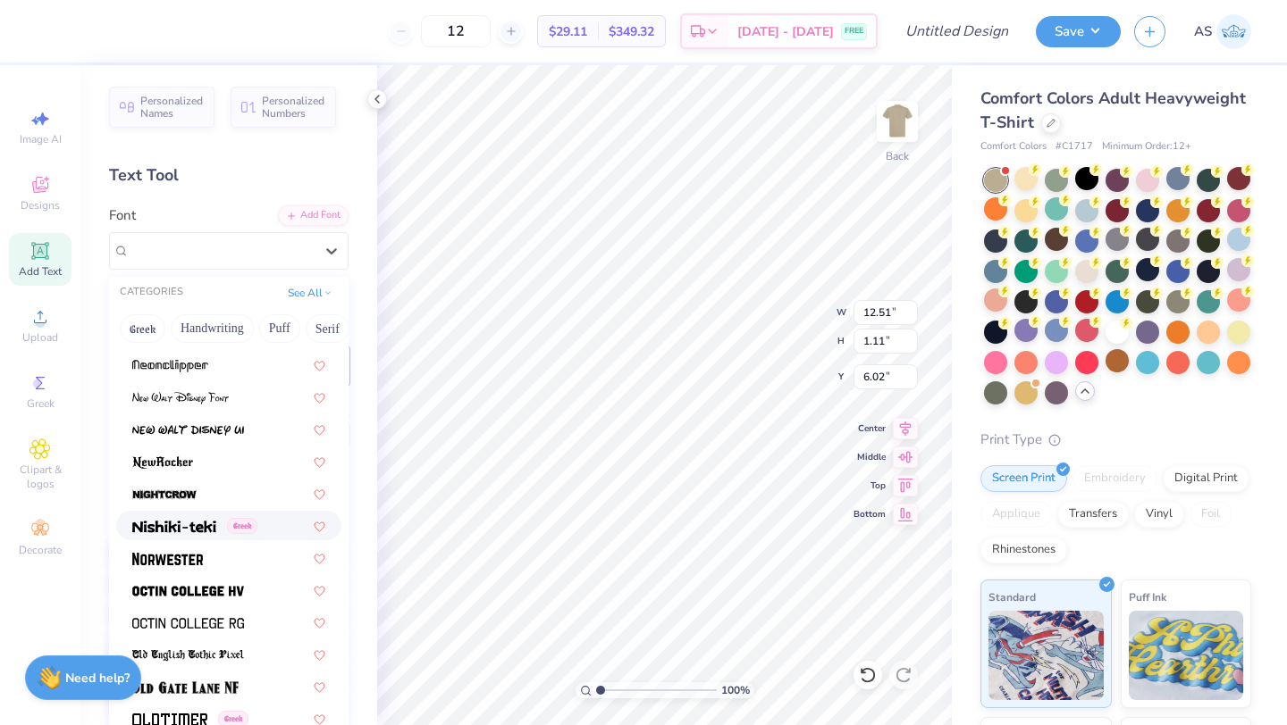
scroll to position [6817, 0]
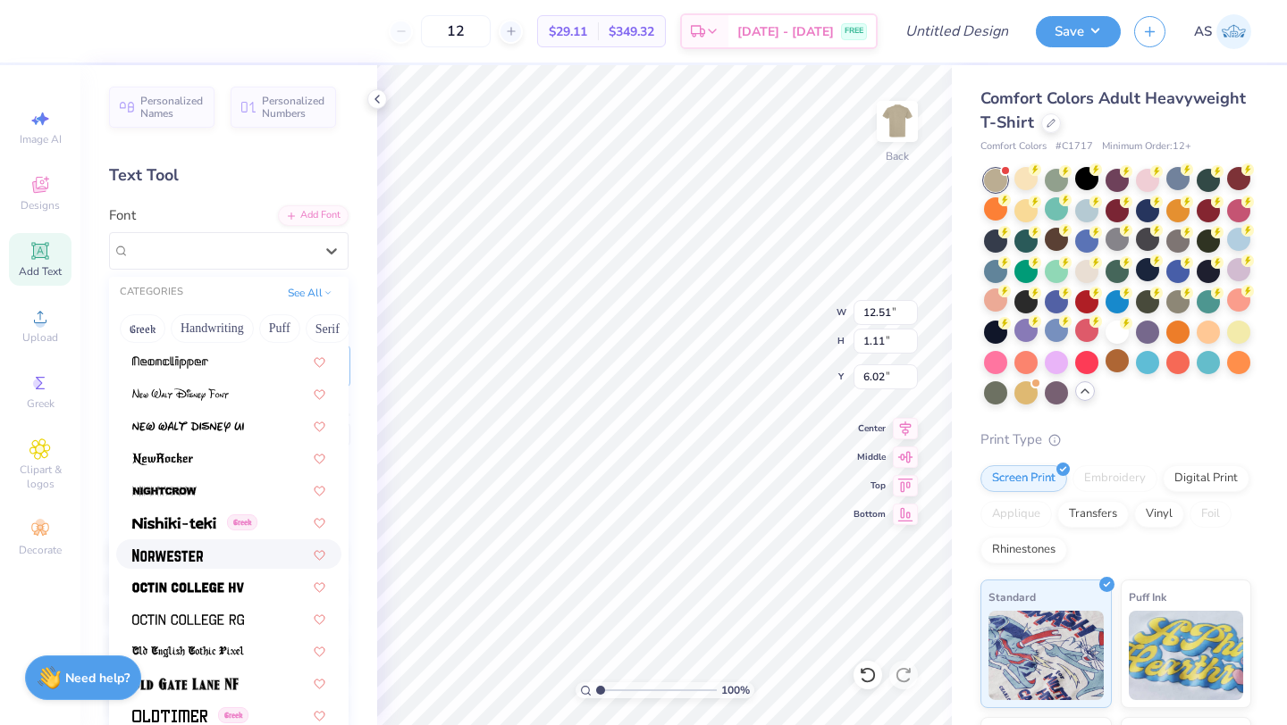
click at [259, 563] on div at bounding box center [228, 554] width 193 height 19
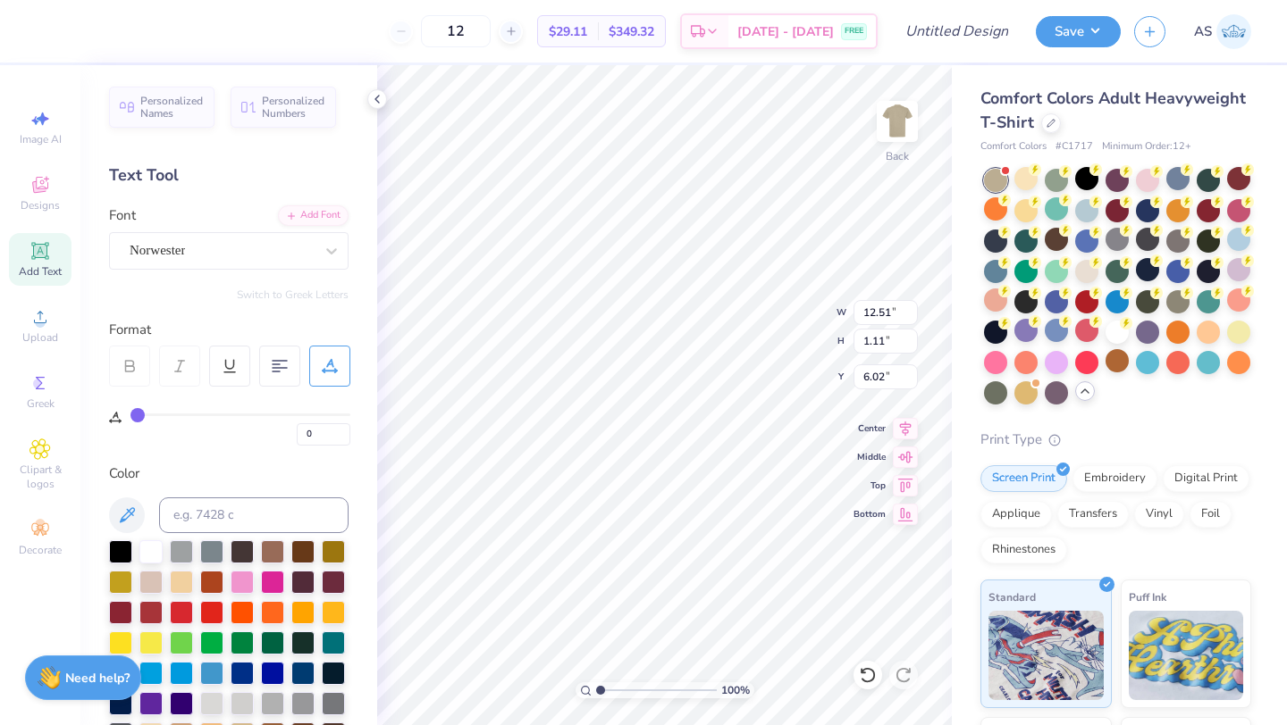
type input "10.78"
type input "1.15"
type input "6.00"
click at [287, 259] on div "Norwester" at bounding box center [222, 251] width 188 height 28
type input "11.48"
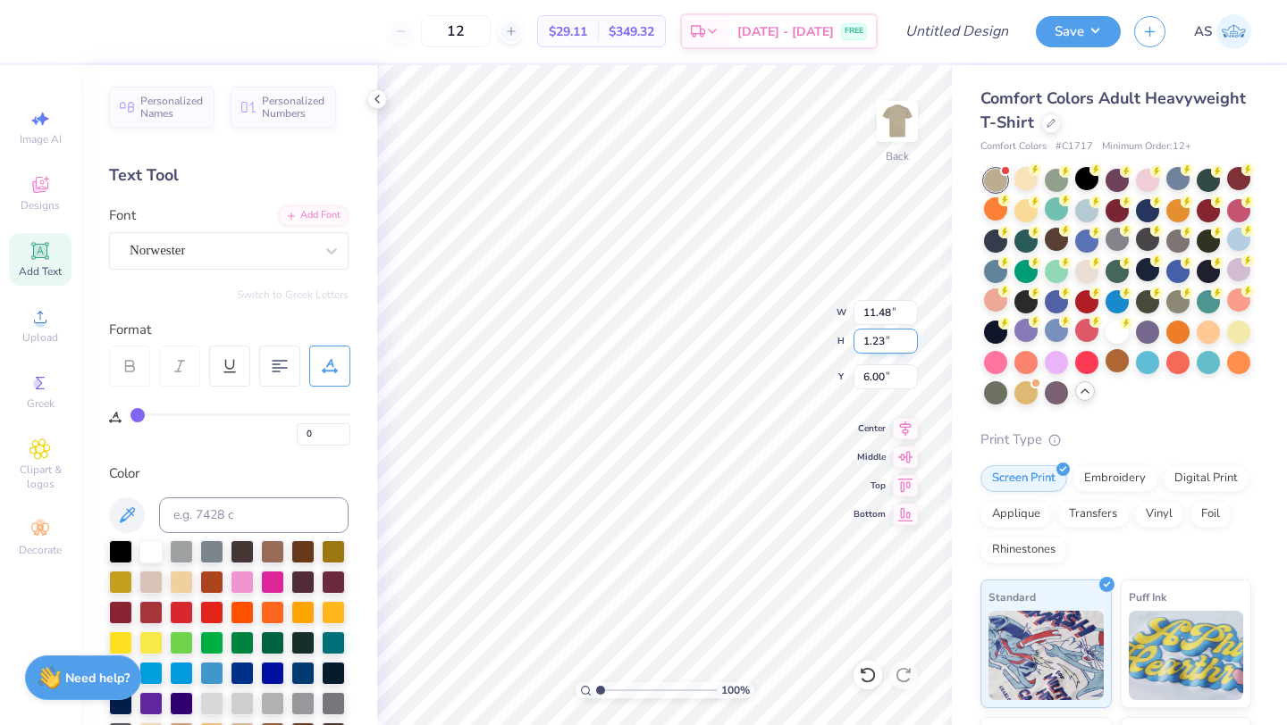
type input "1.23"
type input "6.30"
click at [1017, 334] on div at bounding box center [1116, 330] width 23 height 23
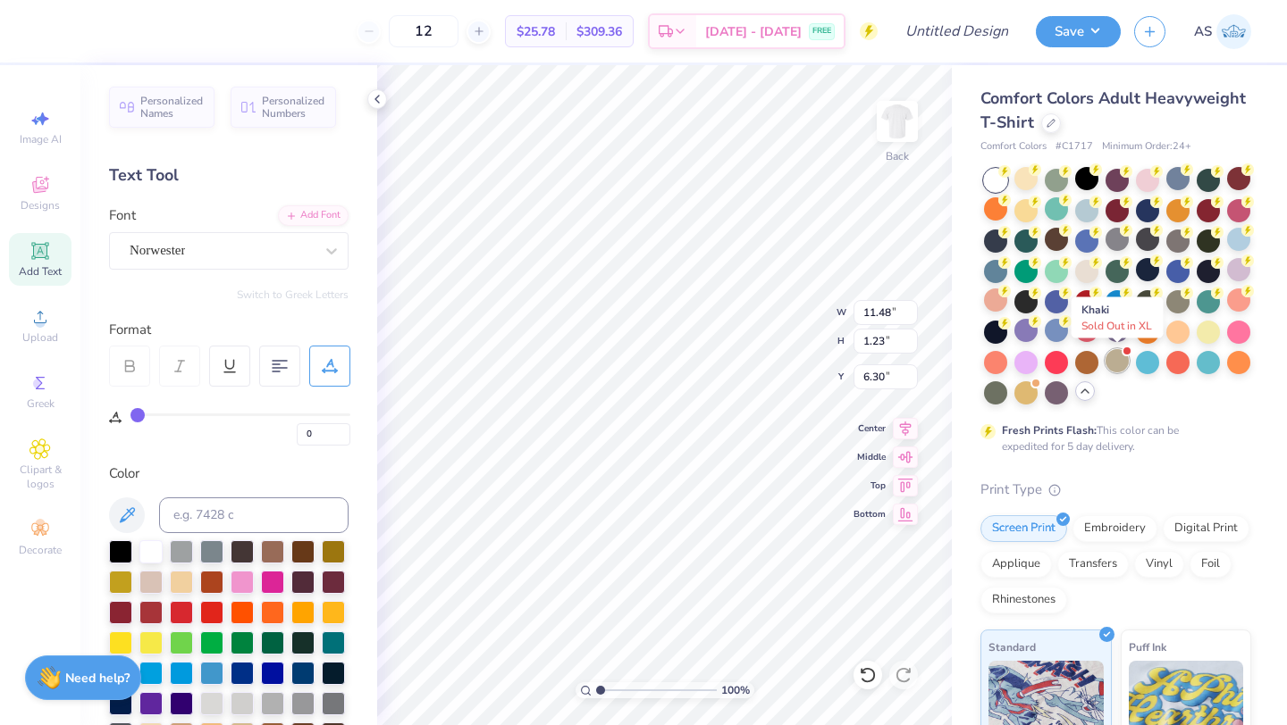
click at [1017, 357] on div at bounding box center [1116, 360] width 23 height 23
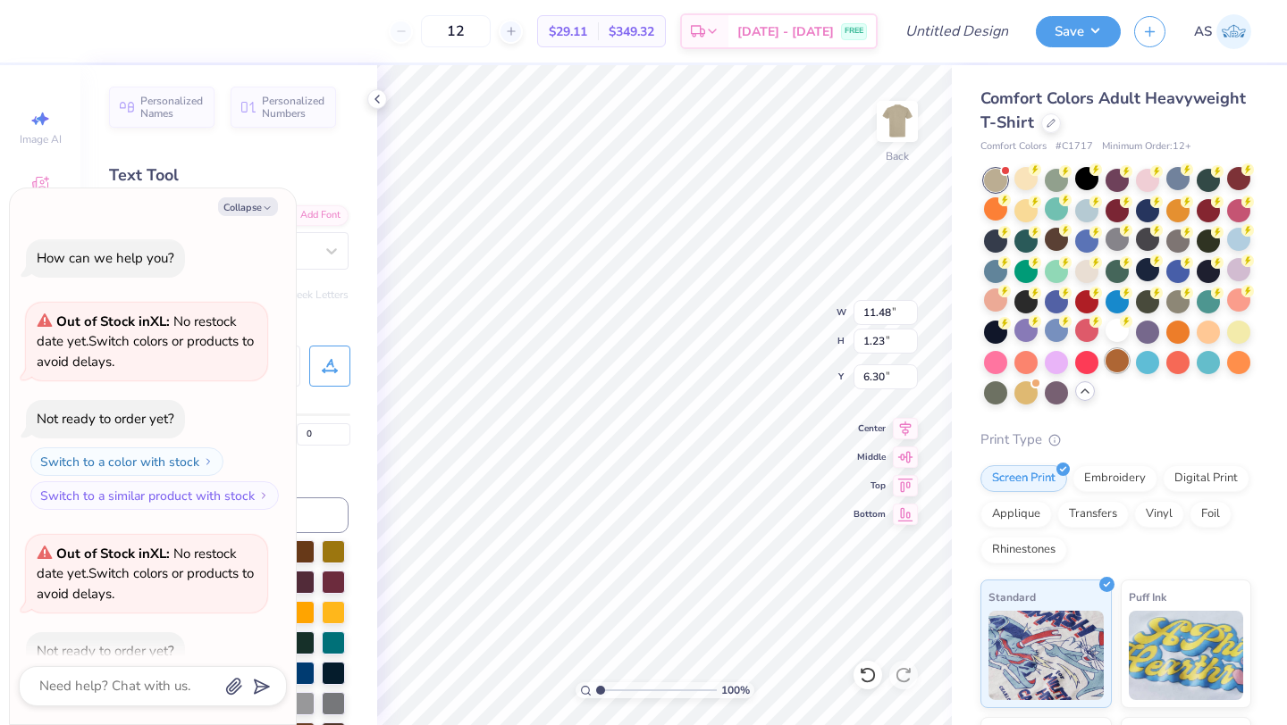
scroll to position [563, 0]
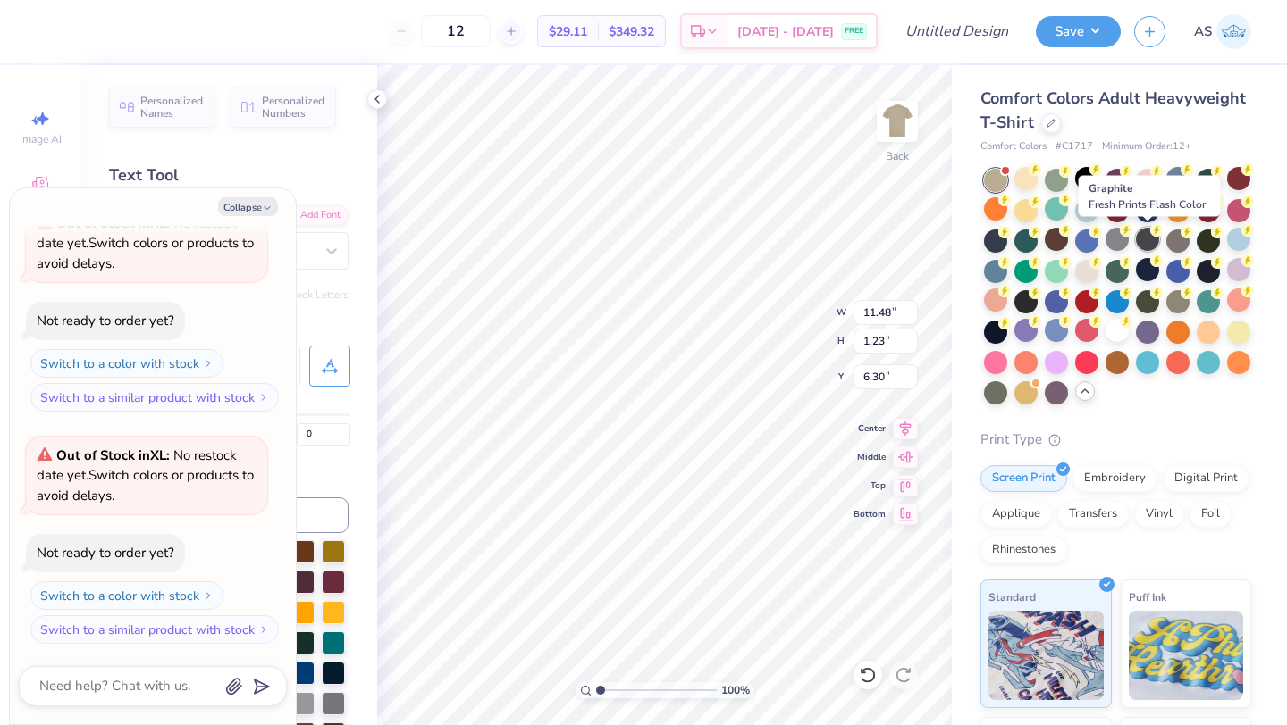
click at [1017, 242] on div at bounding box center [1147, 239] width 23 height 23
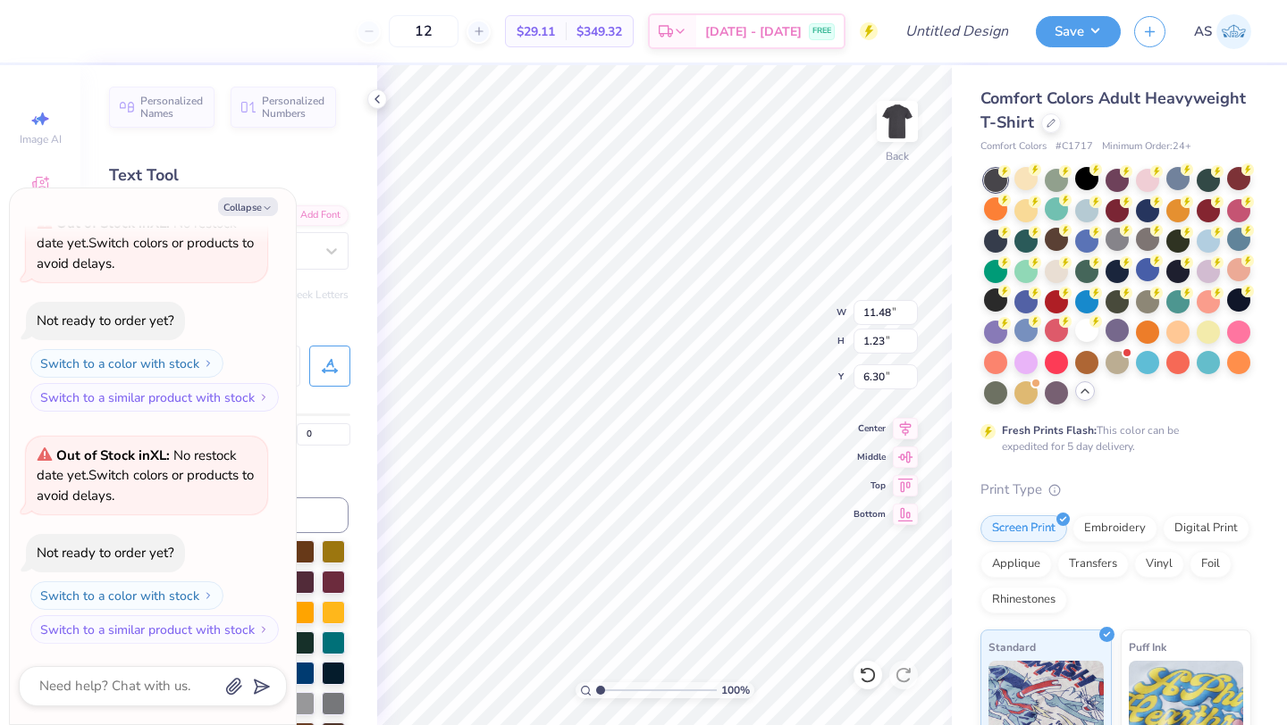
click at [347, 447] on div "Personalized Names Personalized Numbers Text Tool Add Font Font Norwester Switc…" at bounding box center [228, 395] width 297 height 660
click at [262, 208] on icon "button" at bounding box center [267, 208] width 11 height 11
type textarea "x"
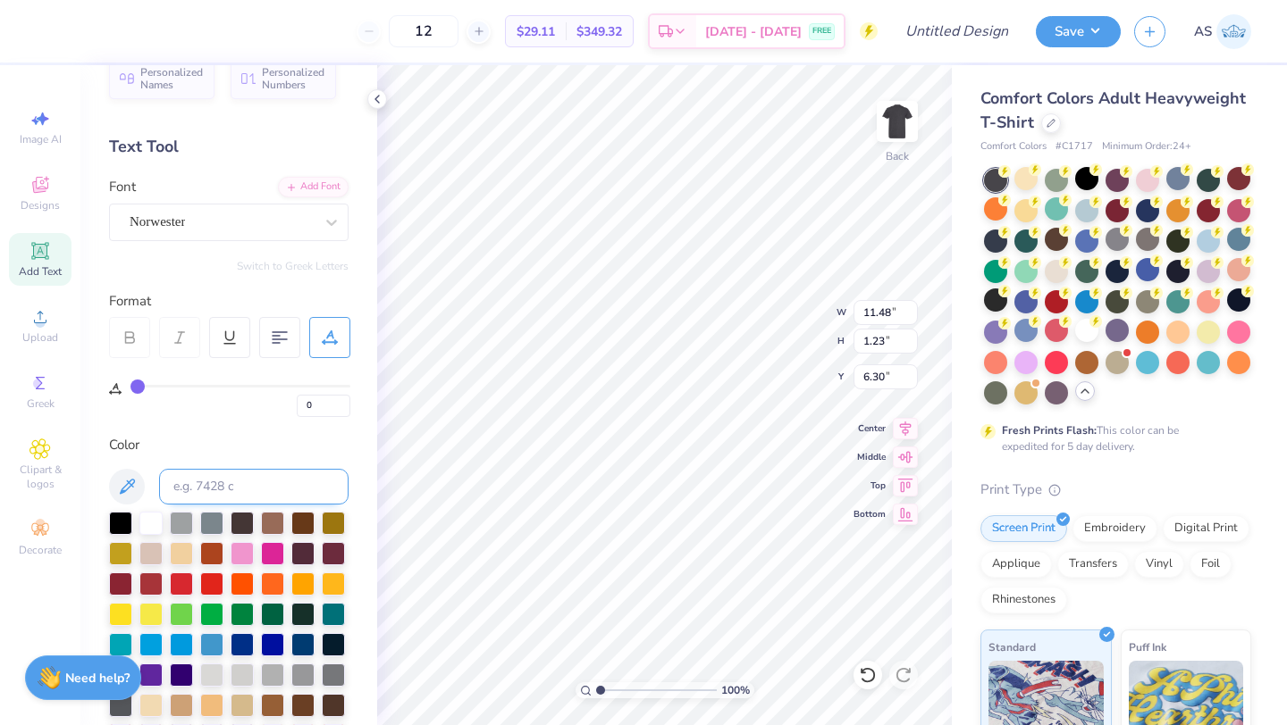
scroll to position [44, 0]
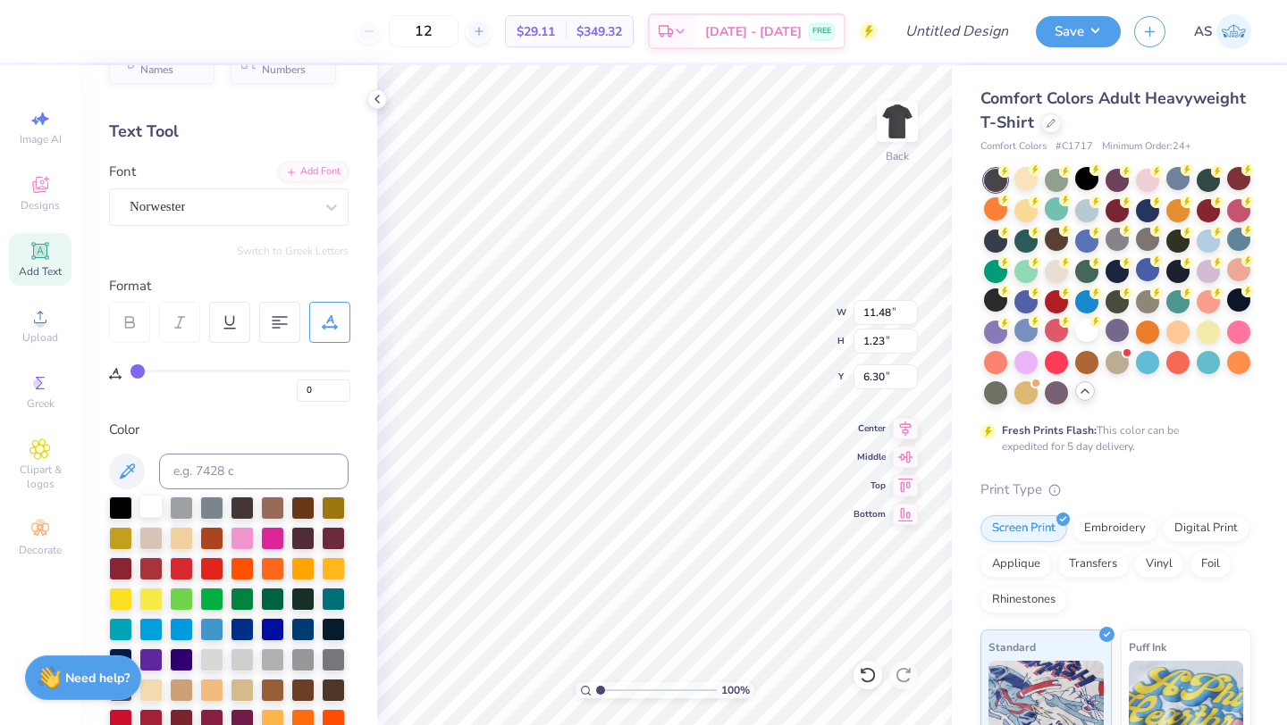
click at [161, 506] on div at bounding box center [150, 506] width 23 height 23
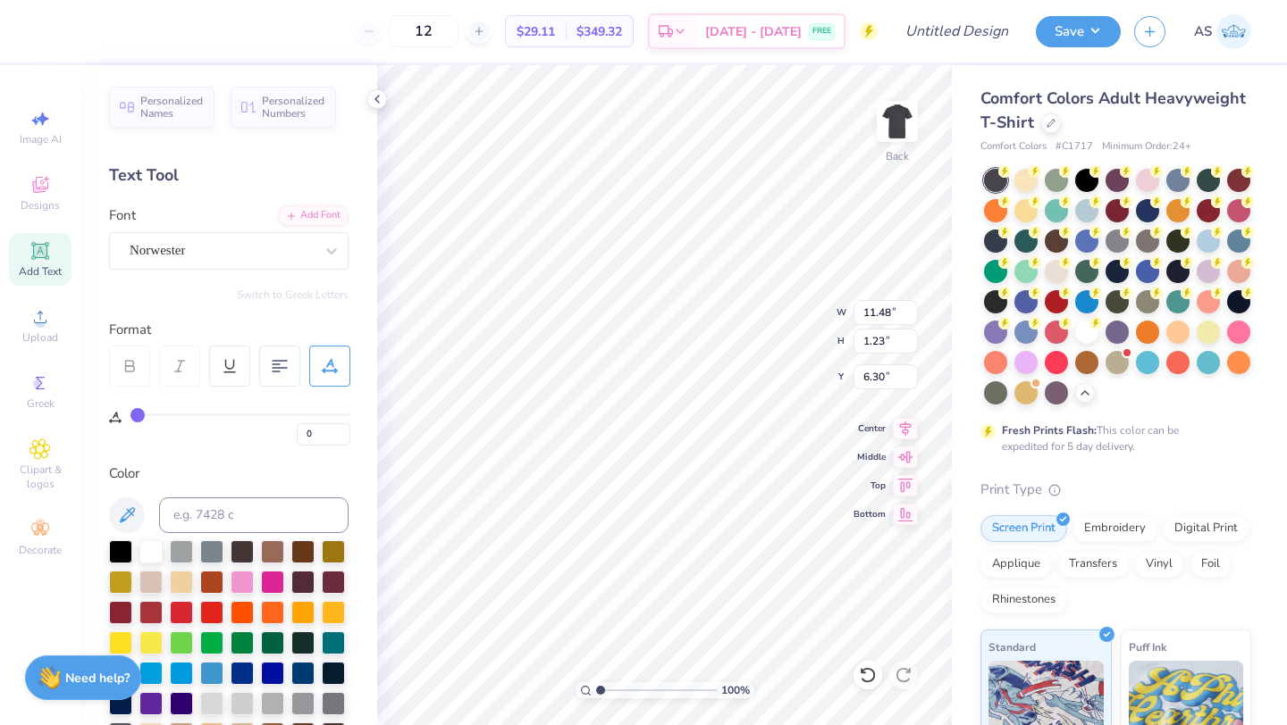
scroll to position [44, 0]
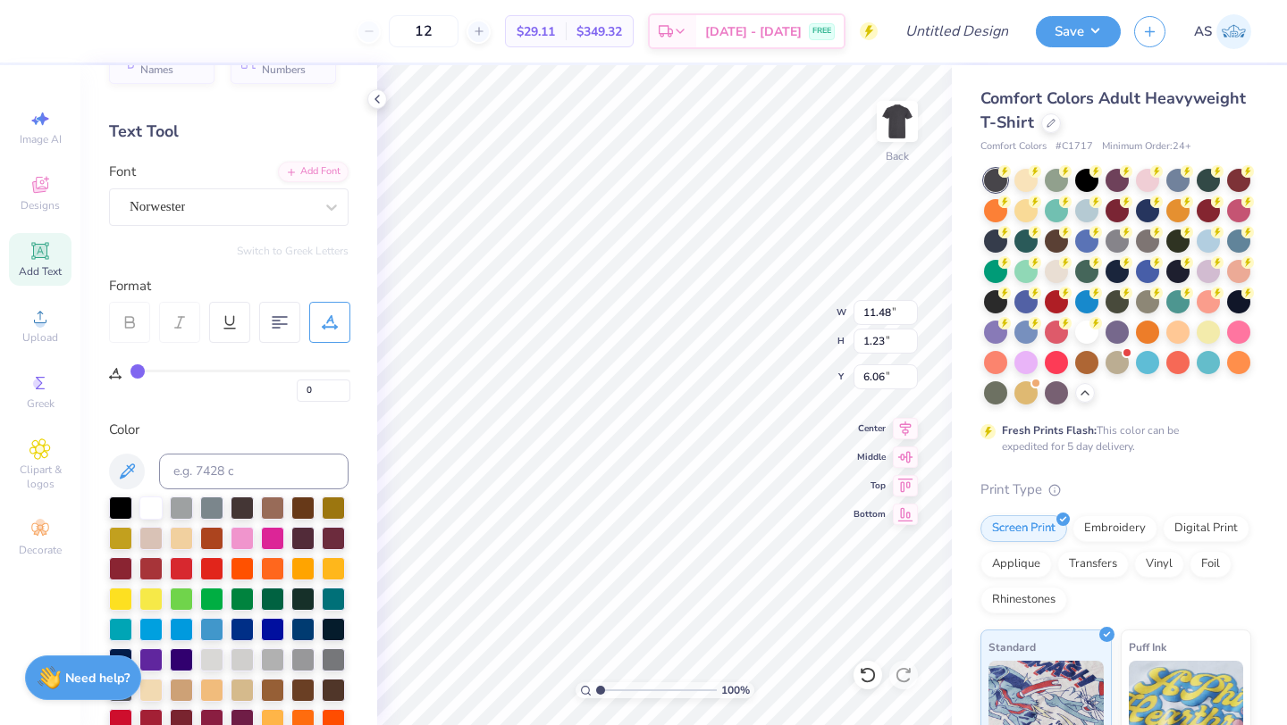
type input "6.06"
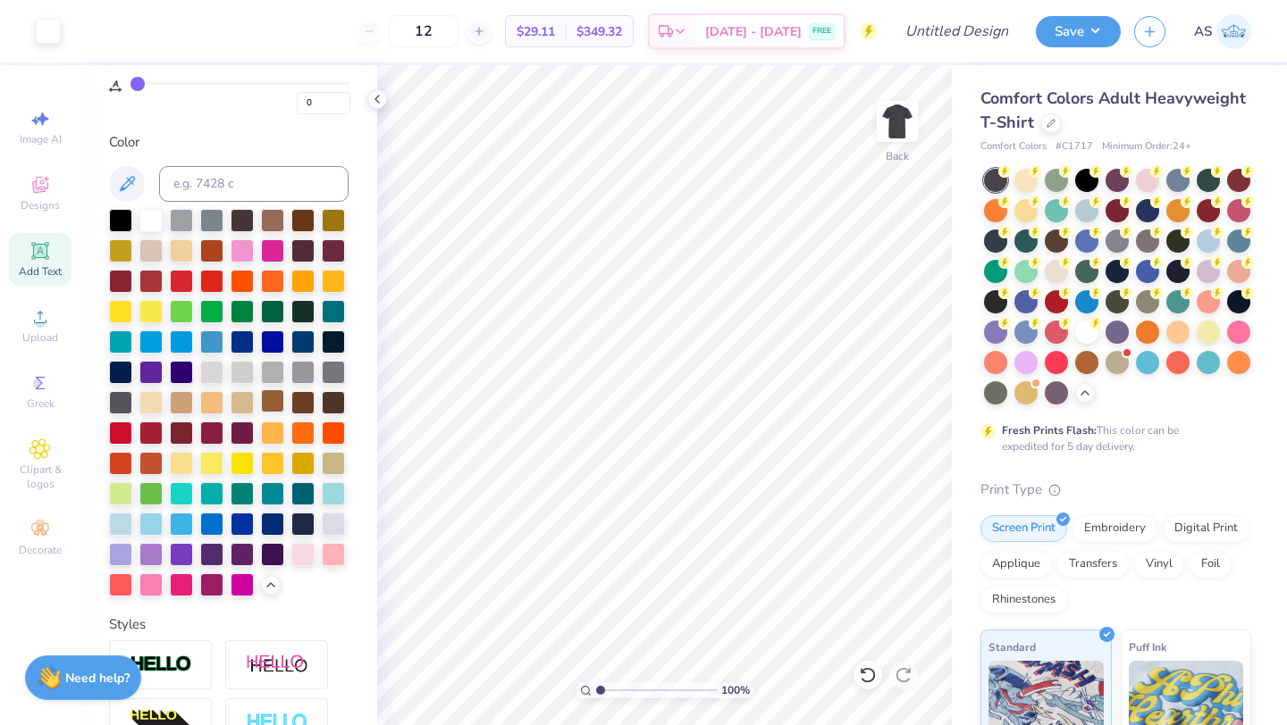
scroll to position [332, 0]
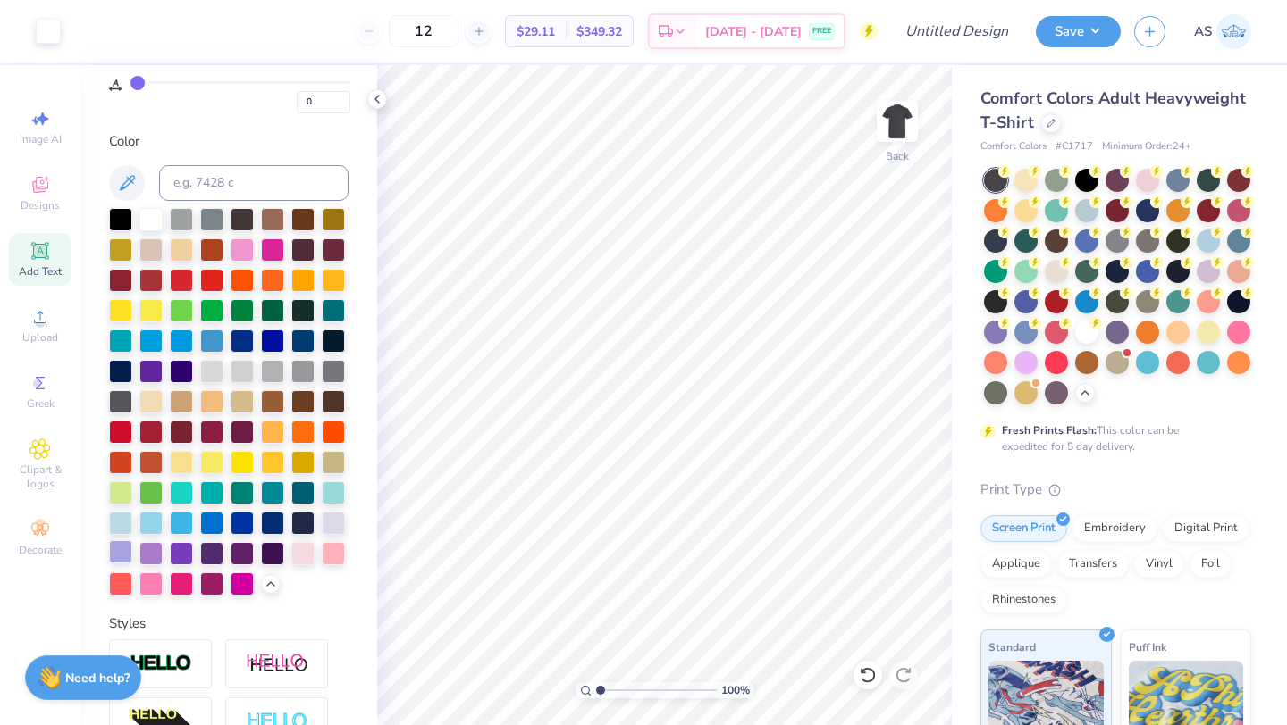
click at [126, 555] on div at bounding box center [120, 552] width 23 height 23
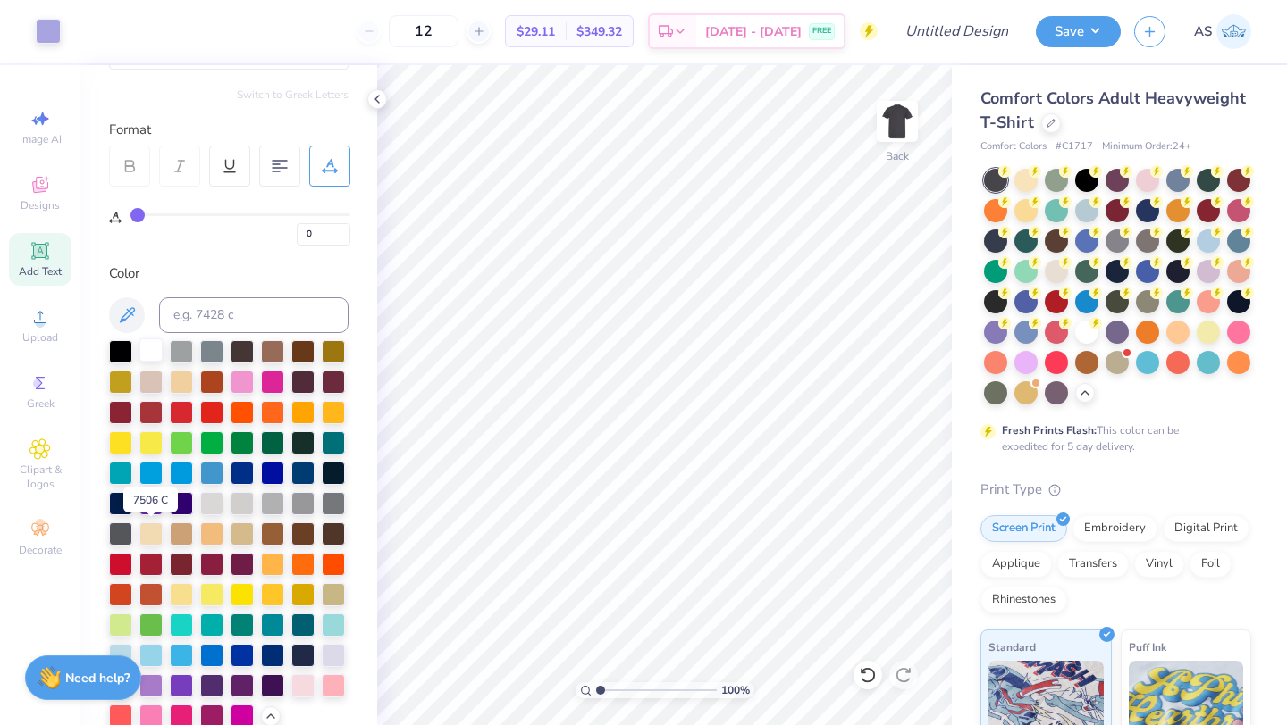
scroll to position [203, 0]
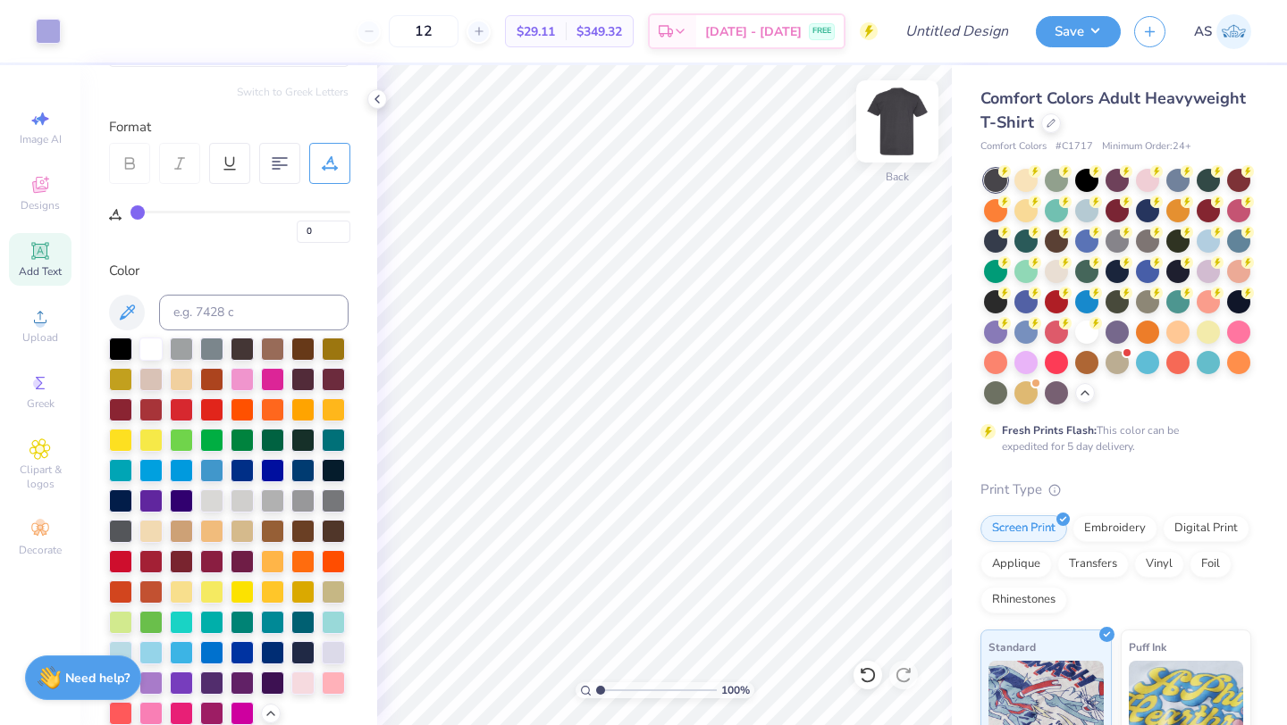
click at [893, 138] on img at bounding box center [896, 121] width 71 height 71
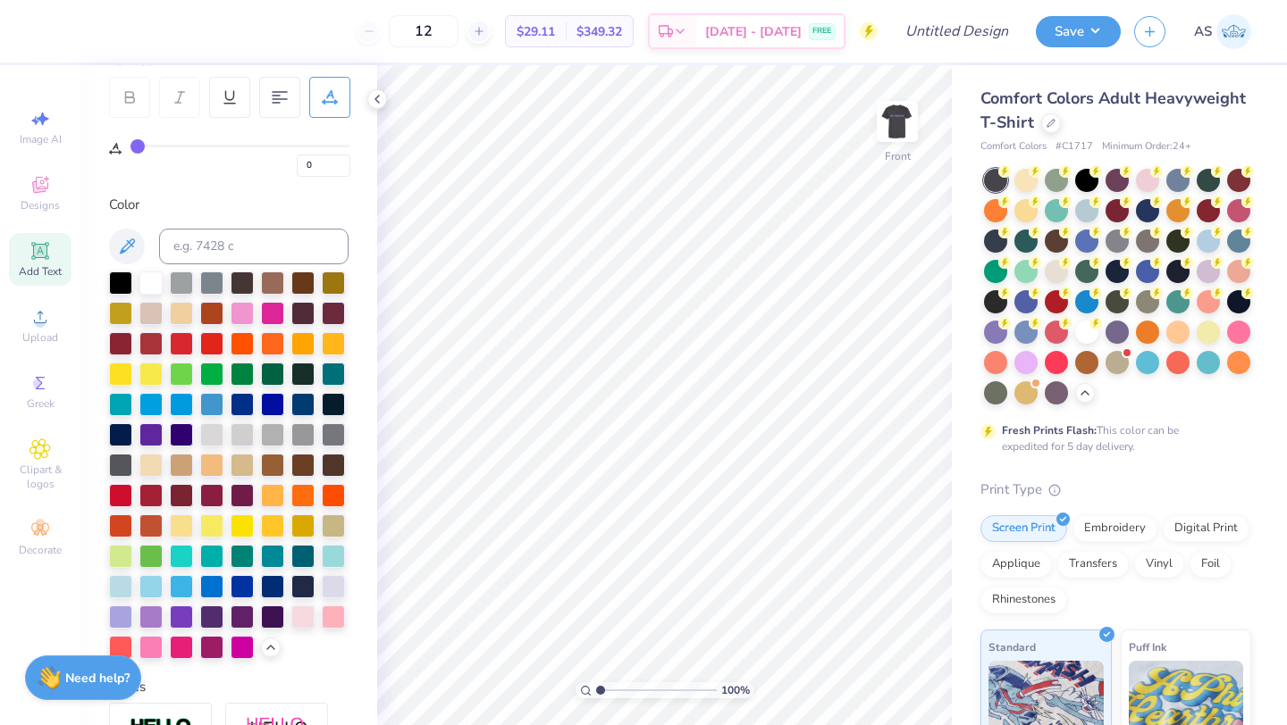
scroll to position [264, 0]
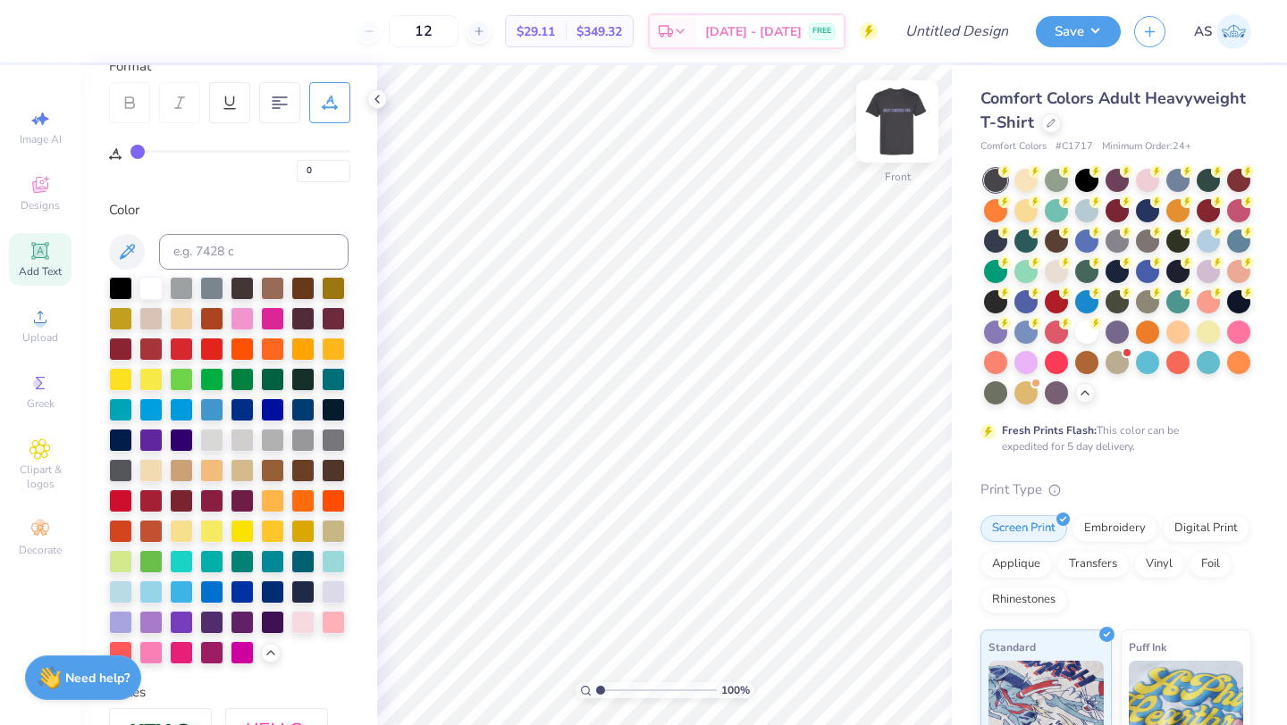
click at [896, 153] on img at bounding box center [896, 121] width 71 height 71
type input "5.57"
type input "5.44"
click at [894, 148] on img at bounding box center [896, 121] width 71 height 71
click at [22, 499] on div "Image AI Designs Add Text Upload Greek Clipart & logos Decorate" at bounding box center [40, 333] width 63 height 464
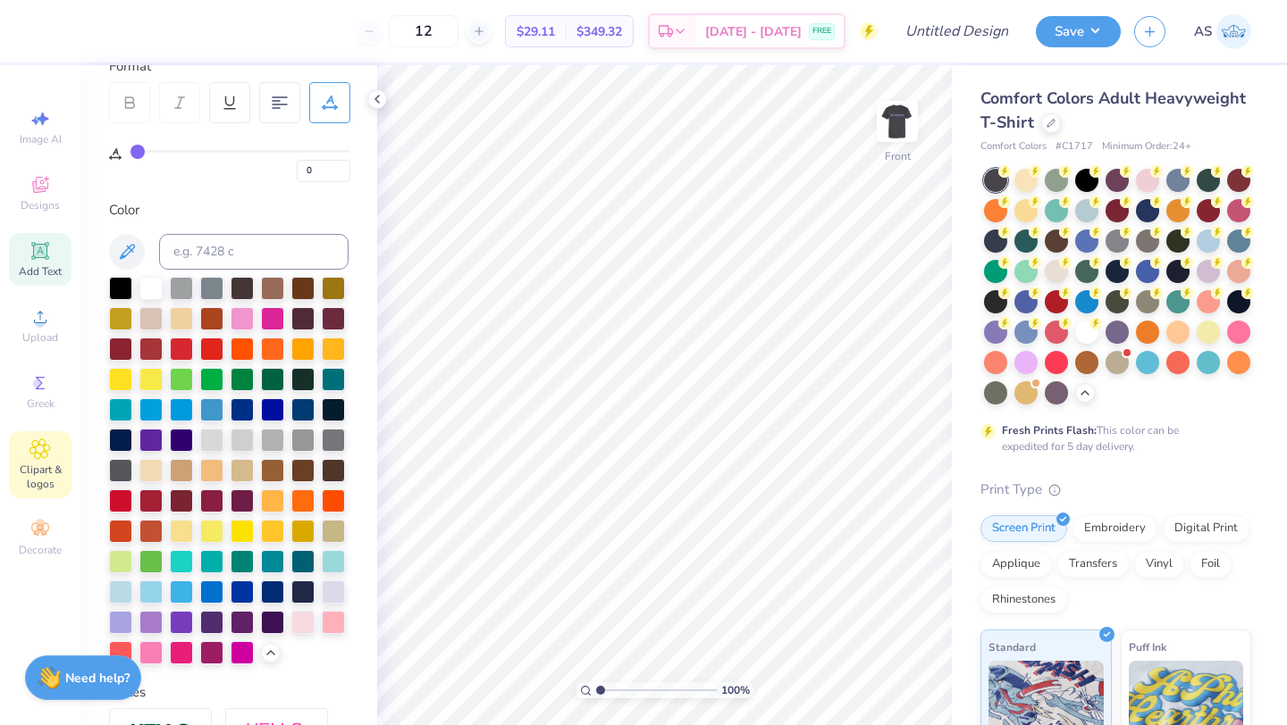
click at [38, 478] on span "Clipart & logos" at bounding box center [40, 477] width 63 height 29
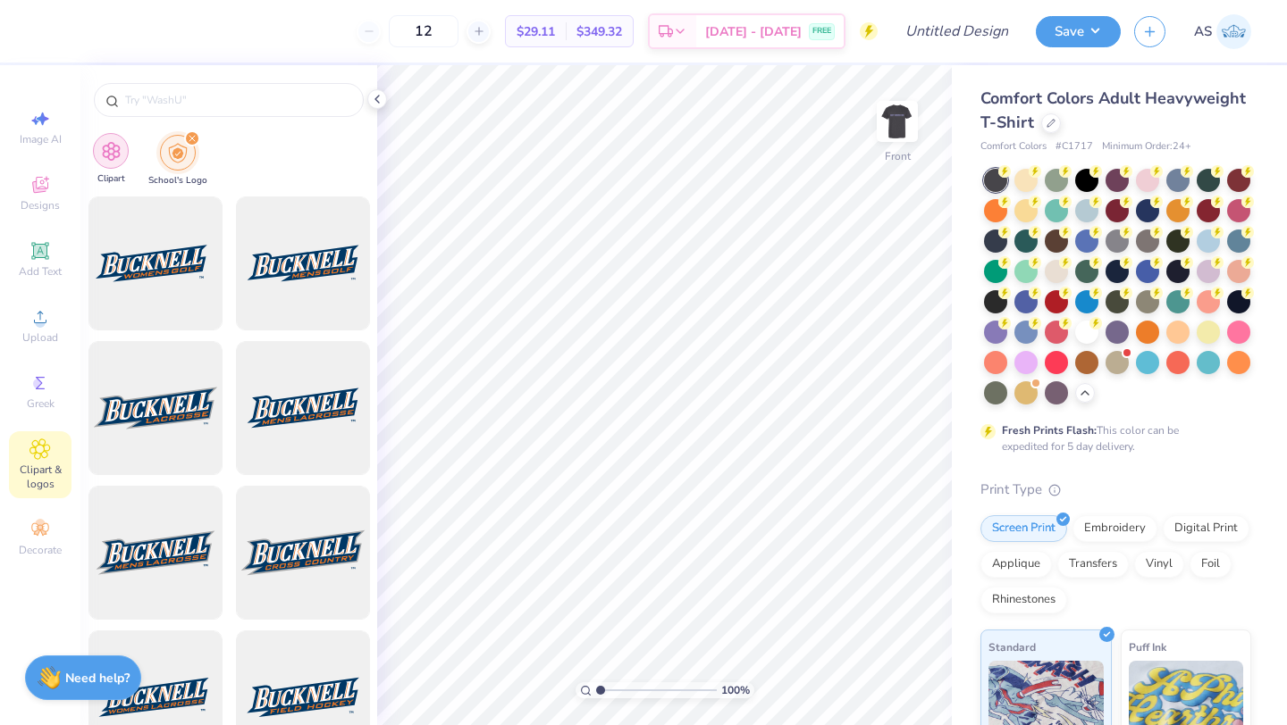
click at [100, 165] on div "filter for Clipart" at bounding box center [111, 151] width 36 height 36
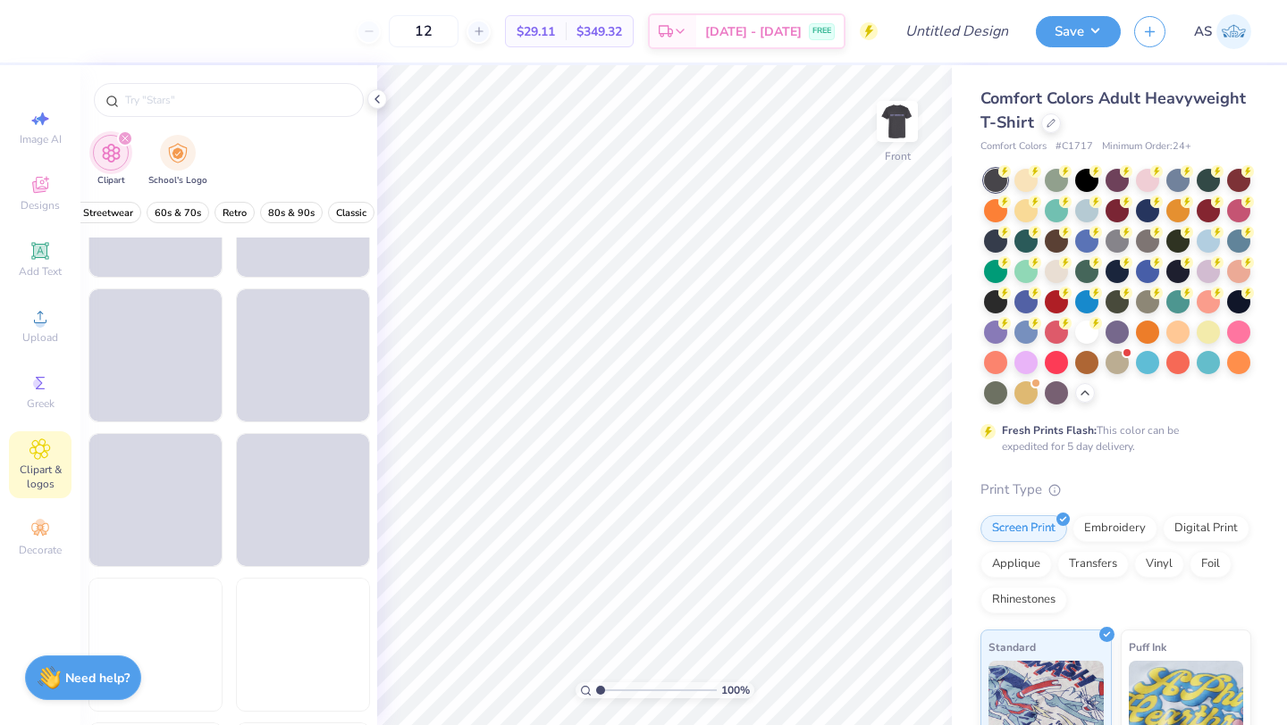
scroll to position [1685, 0]
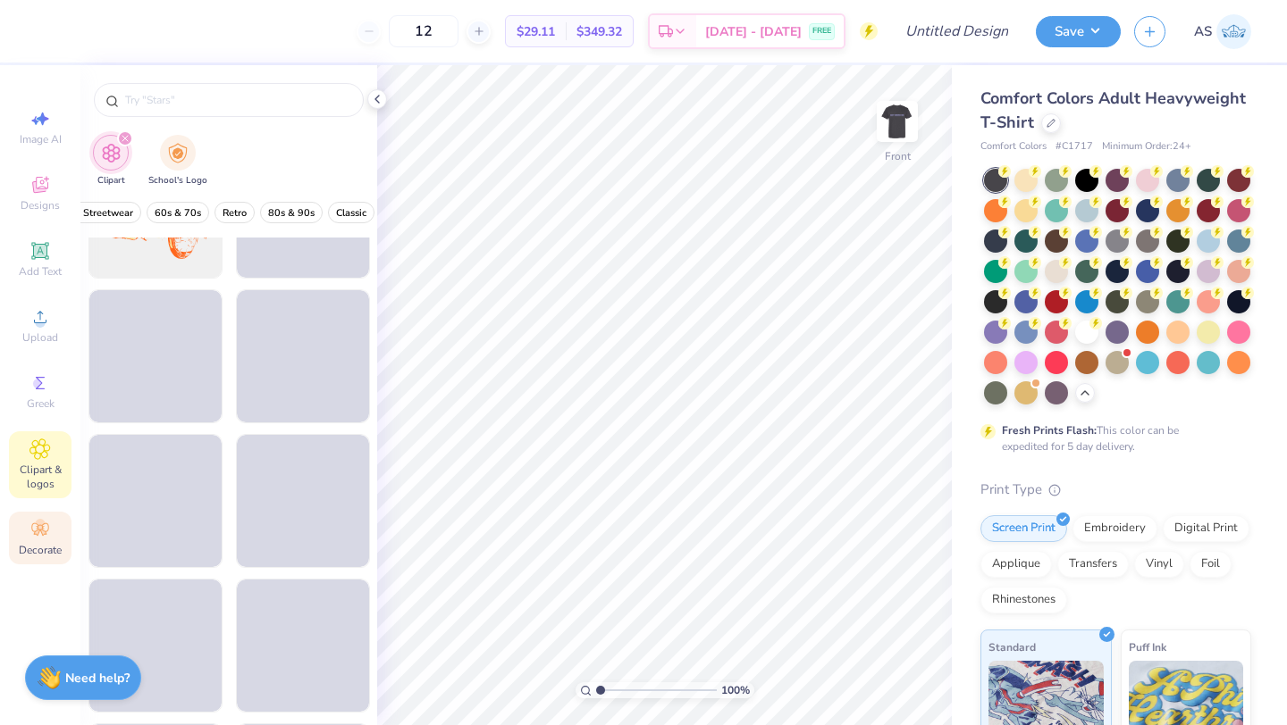
click at [34, 549] on span "Decorate" at bounding box center [40, 550] width 43 height 14
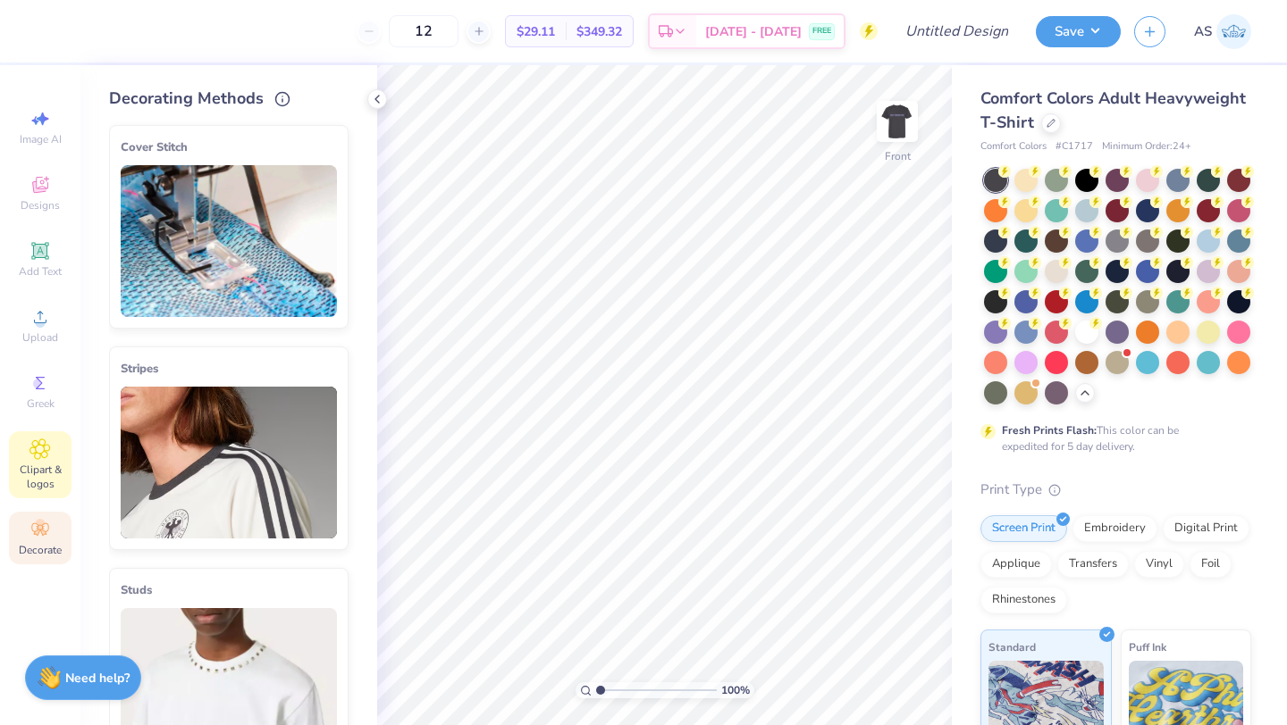
click at [37, 468] on span "Clipart & logos" at bounding box center [40, 477] width 63 height 29
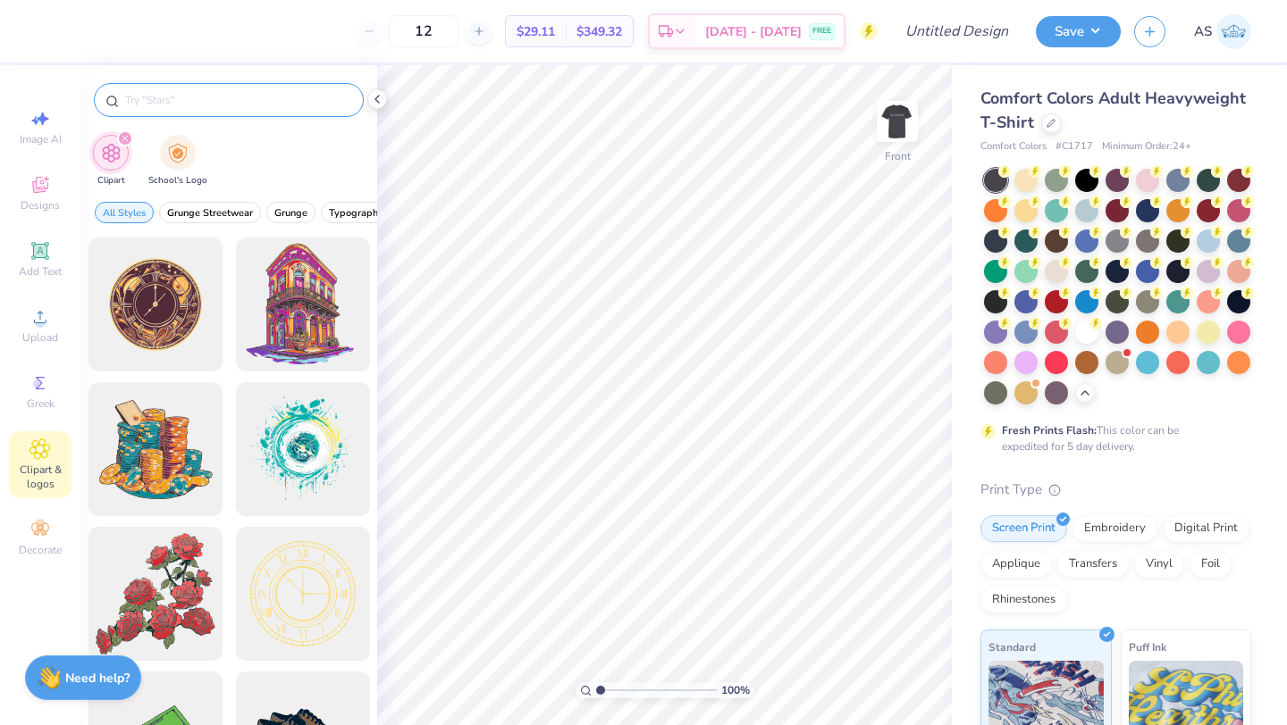
click at [202, 97] on input "text" at bounding box center [237, 100] width 229 height 18
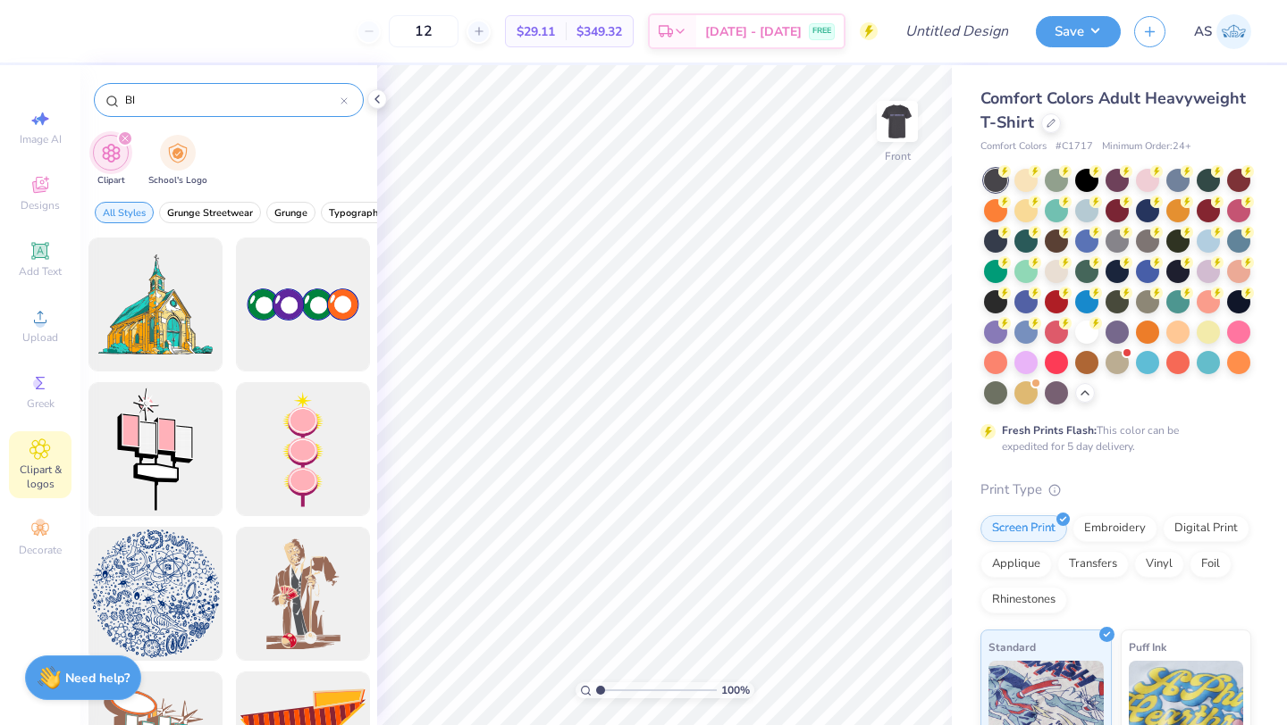
type input "B"
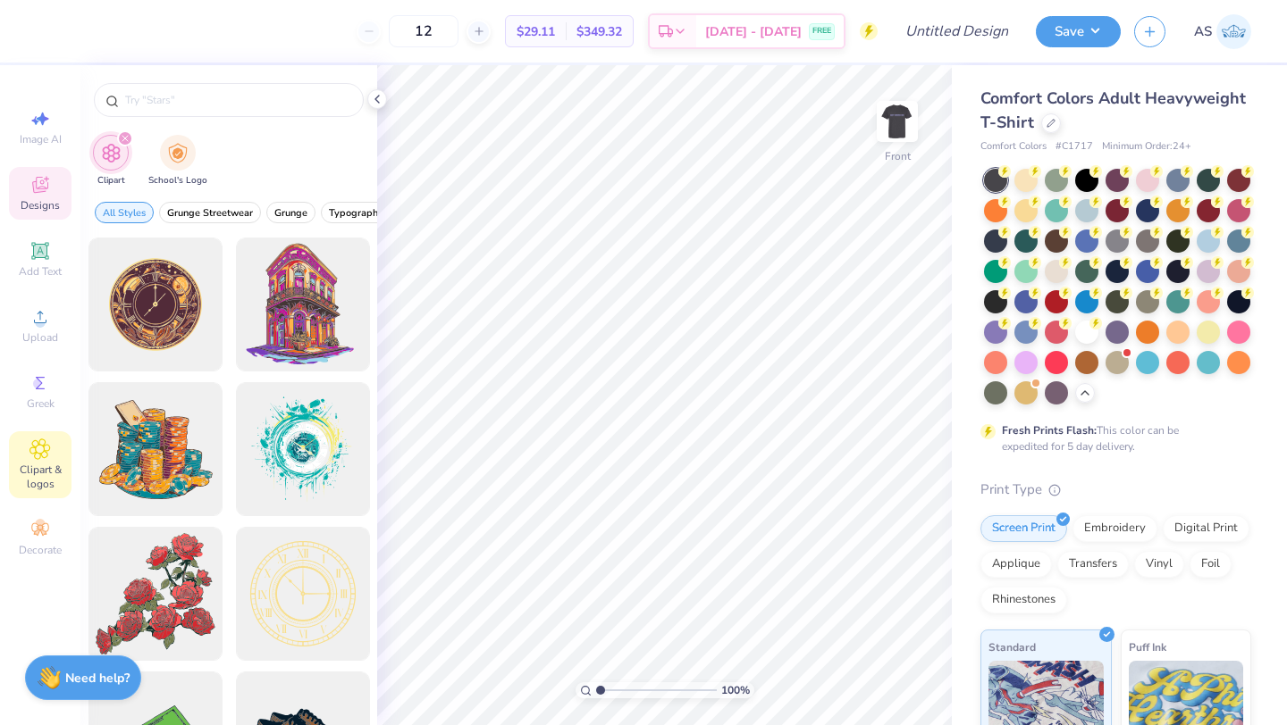
click at [31, 203] on span "Designs" at bounding box center [40, 205] width 39 height 14
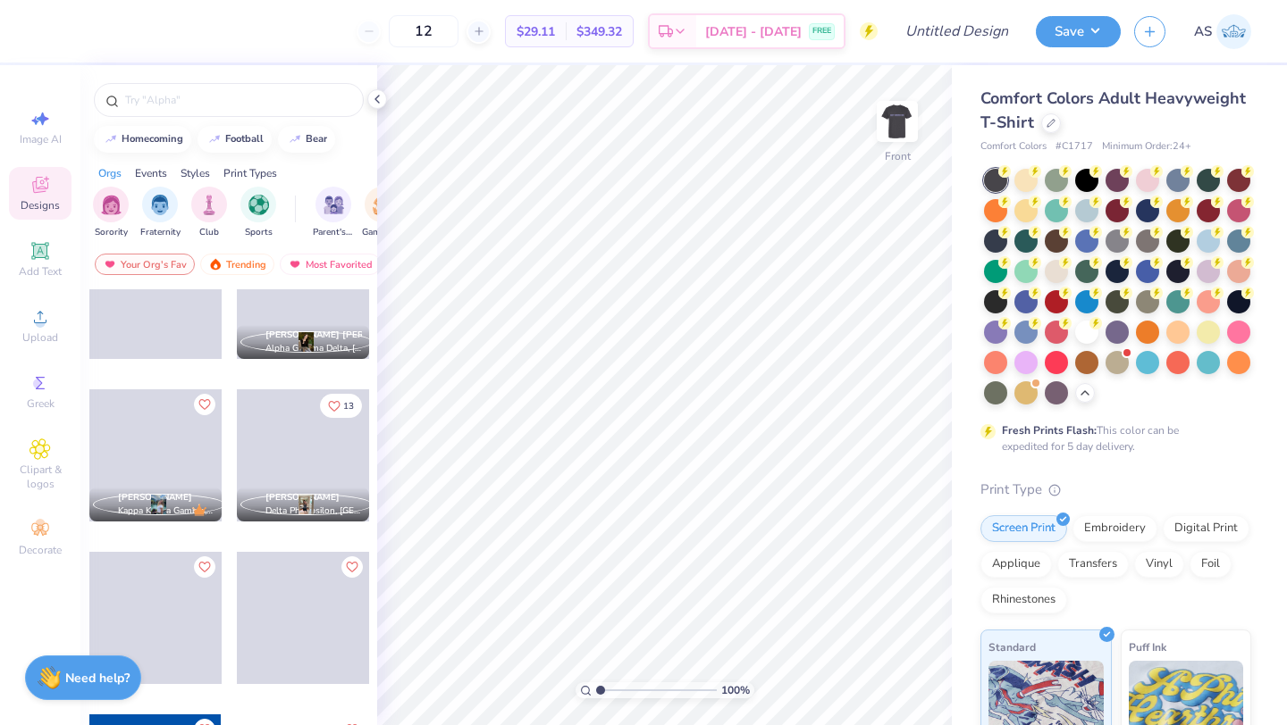
scroll to position [4749, 0]
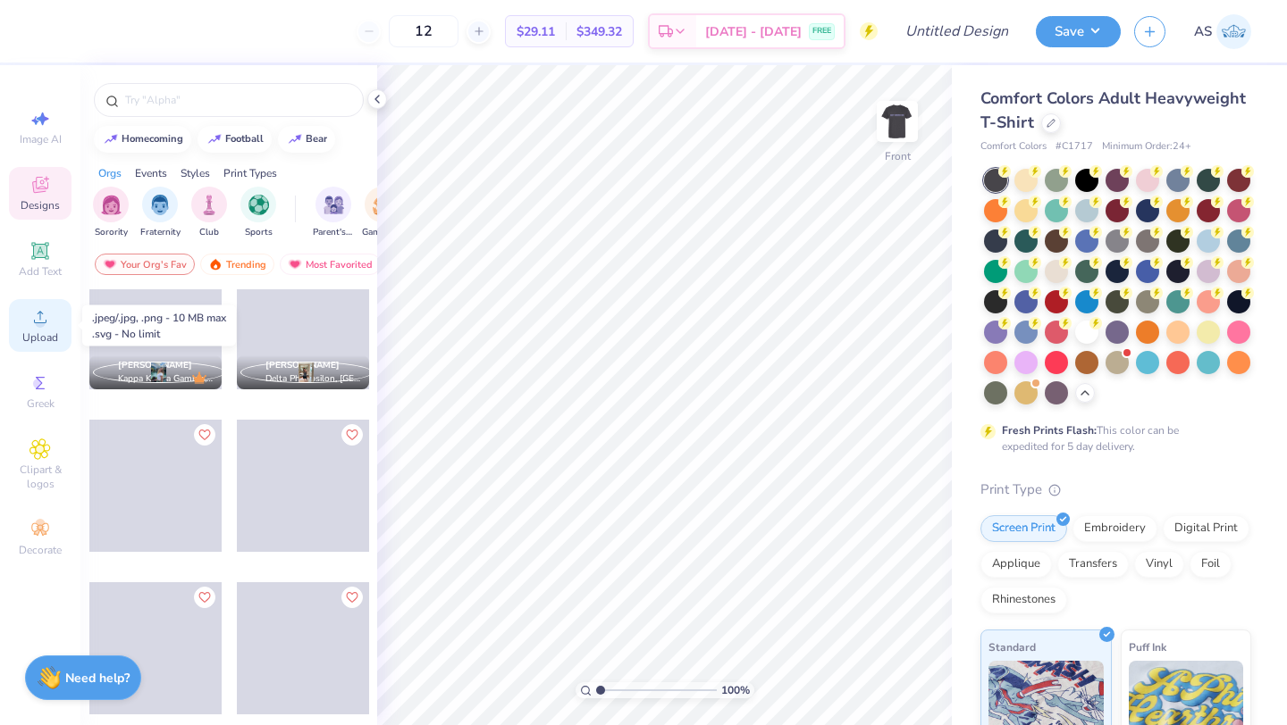
click at [50, 349] on div "Upload" at bounding box center [40, 325] width 63 height 53
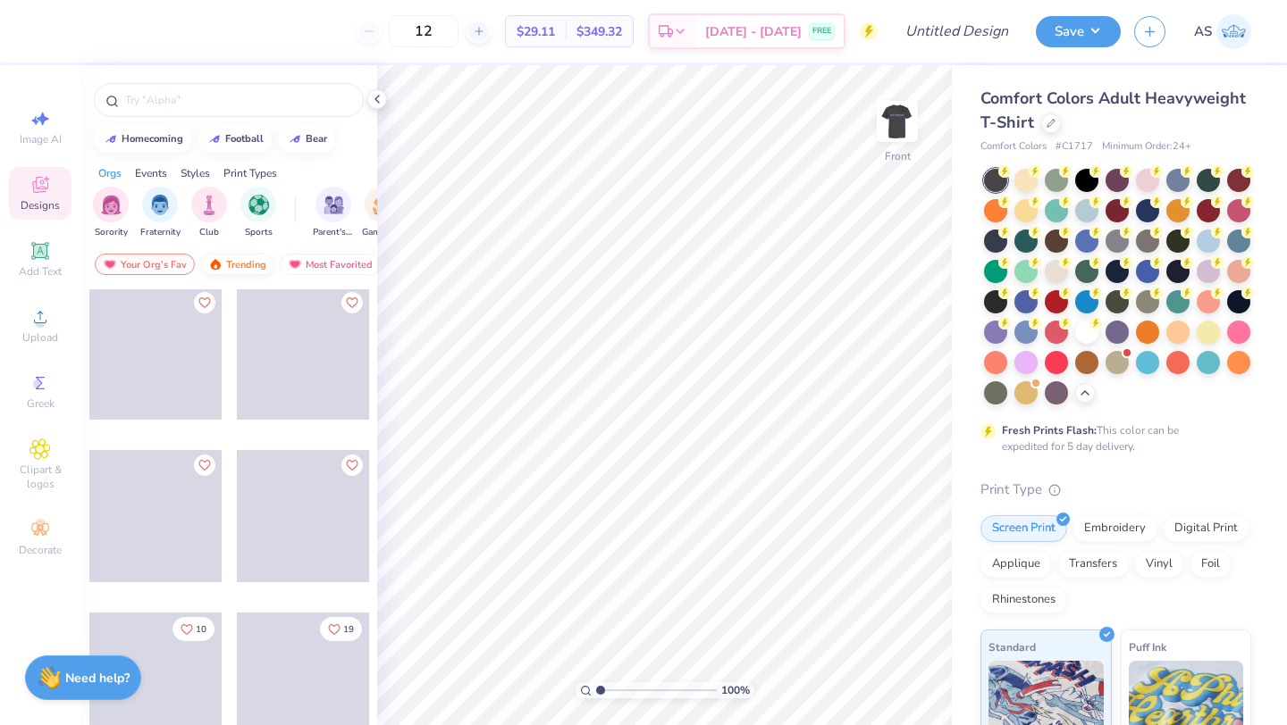
click at [216, 266] on img at bounding box center [215, 264] width 14 height 13
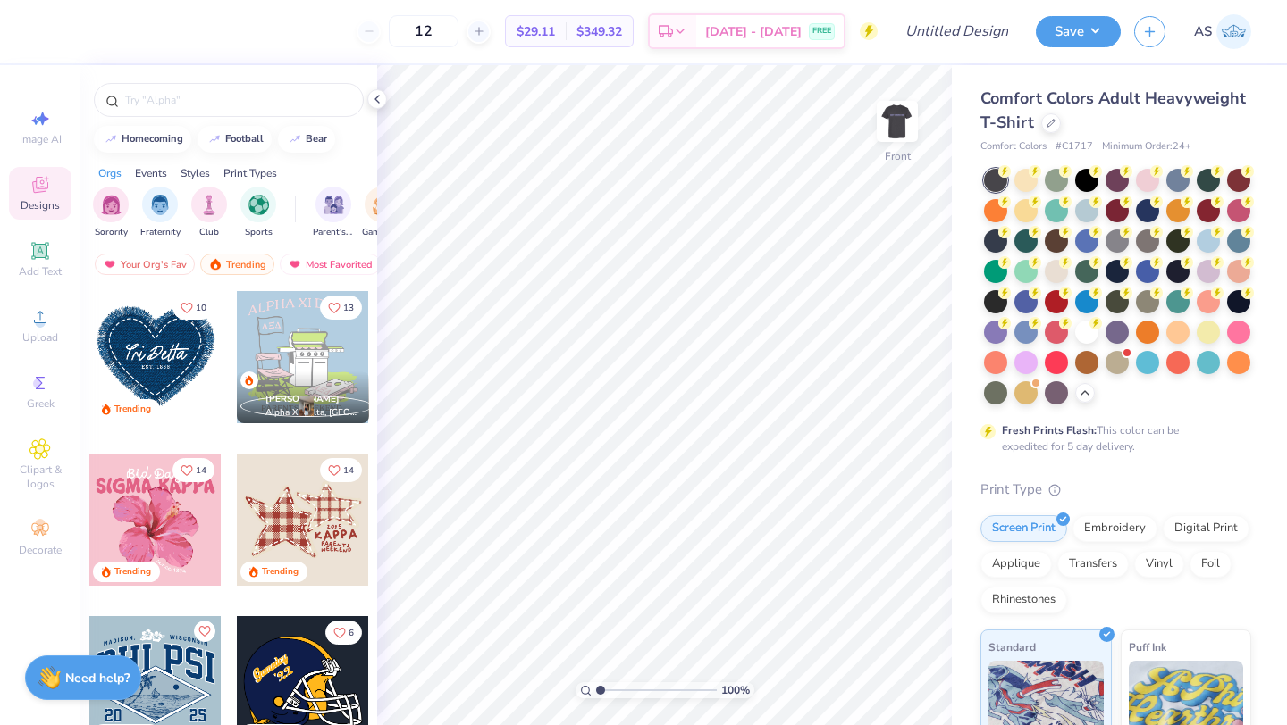
scroll to position [6083, 0]
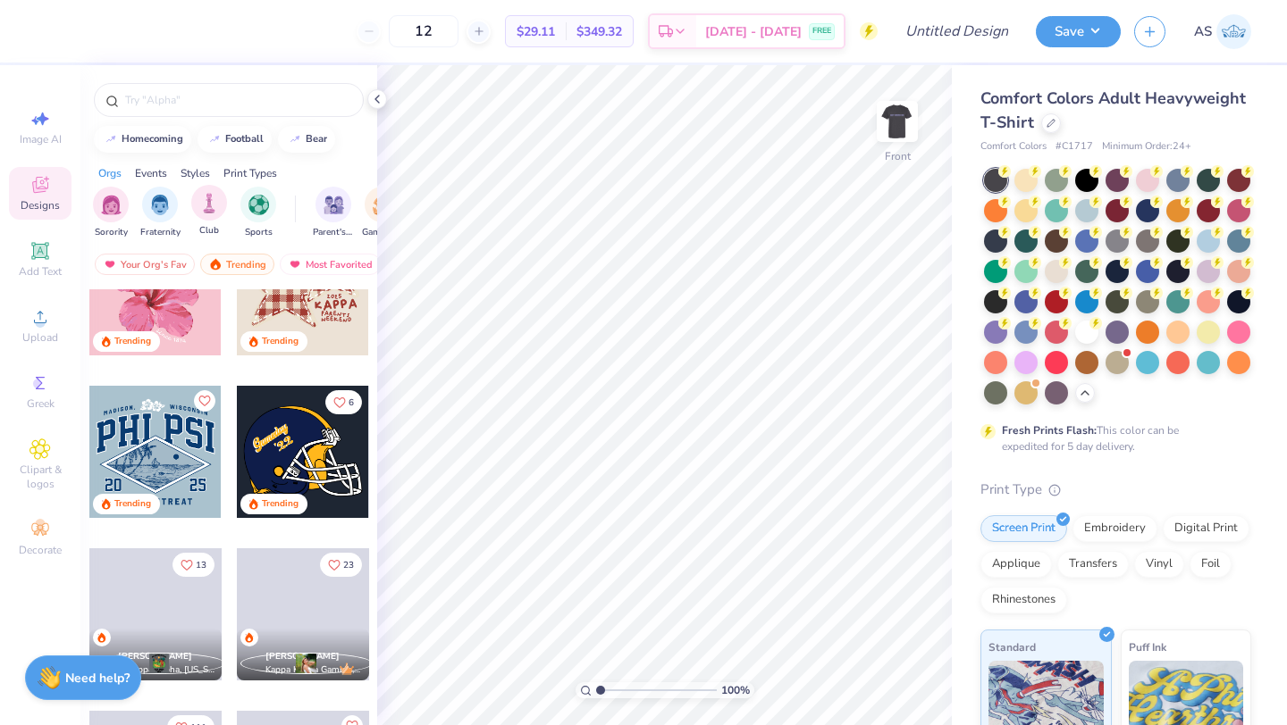
click at [216, 222] on div "Club" at bounding box center [209, 211] width 36 height 53
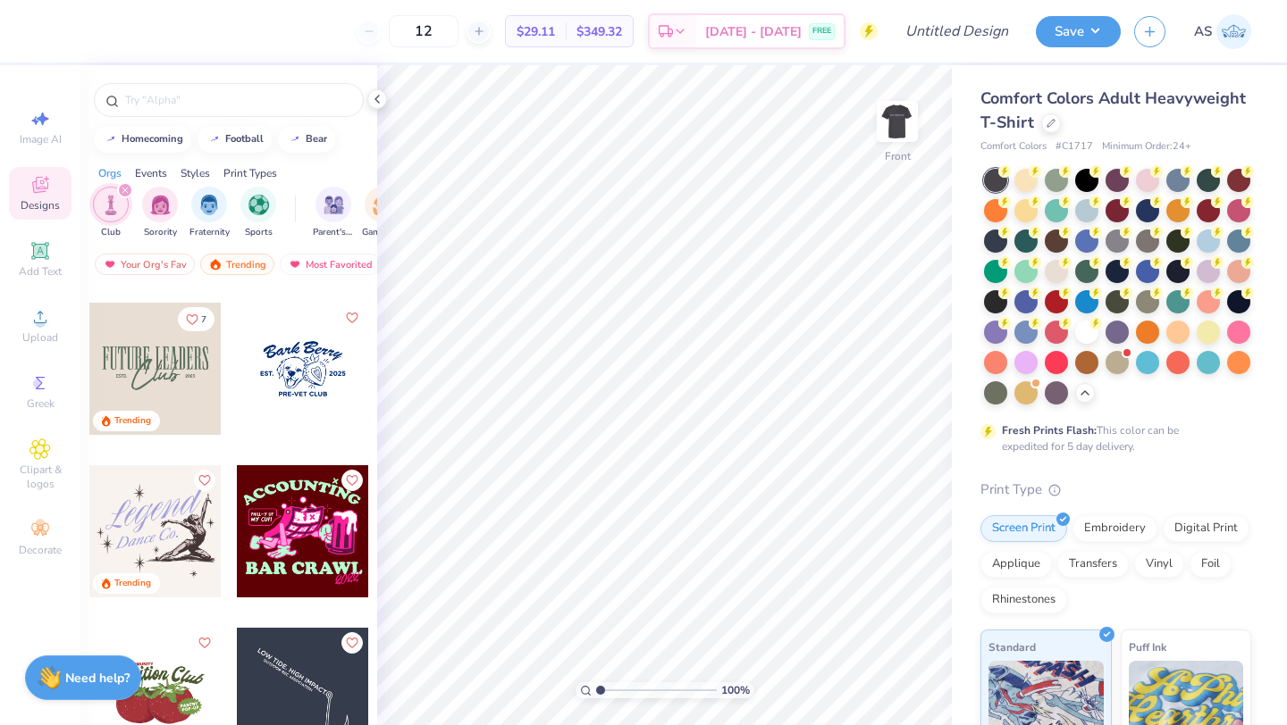
scroll to position [639, 0]
click at [917, 108] on img at bounding box center [896, 121] width 71 height 71
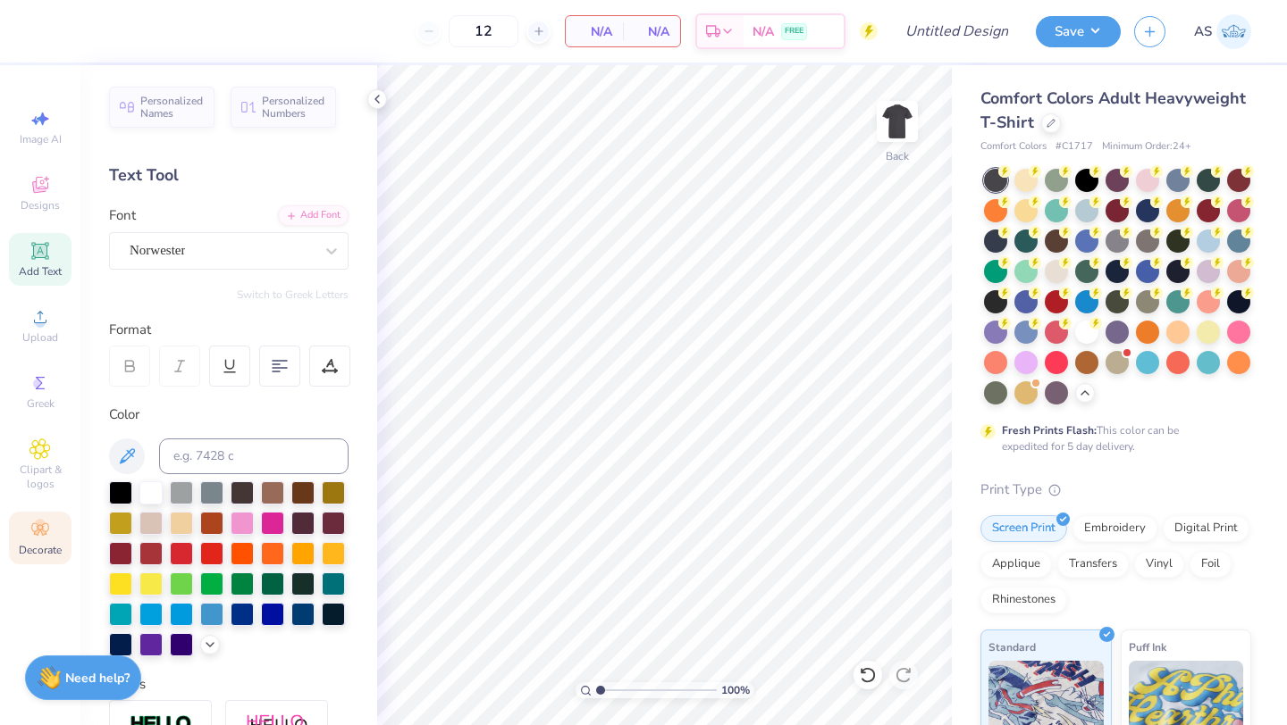
click at [49, 541] on div "Decorate" at bounding box center [40, 538] width 63 height 53
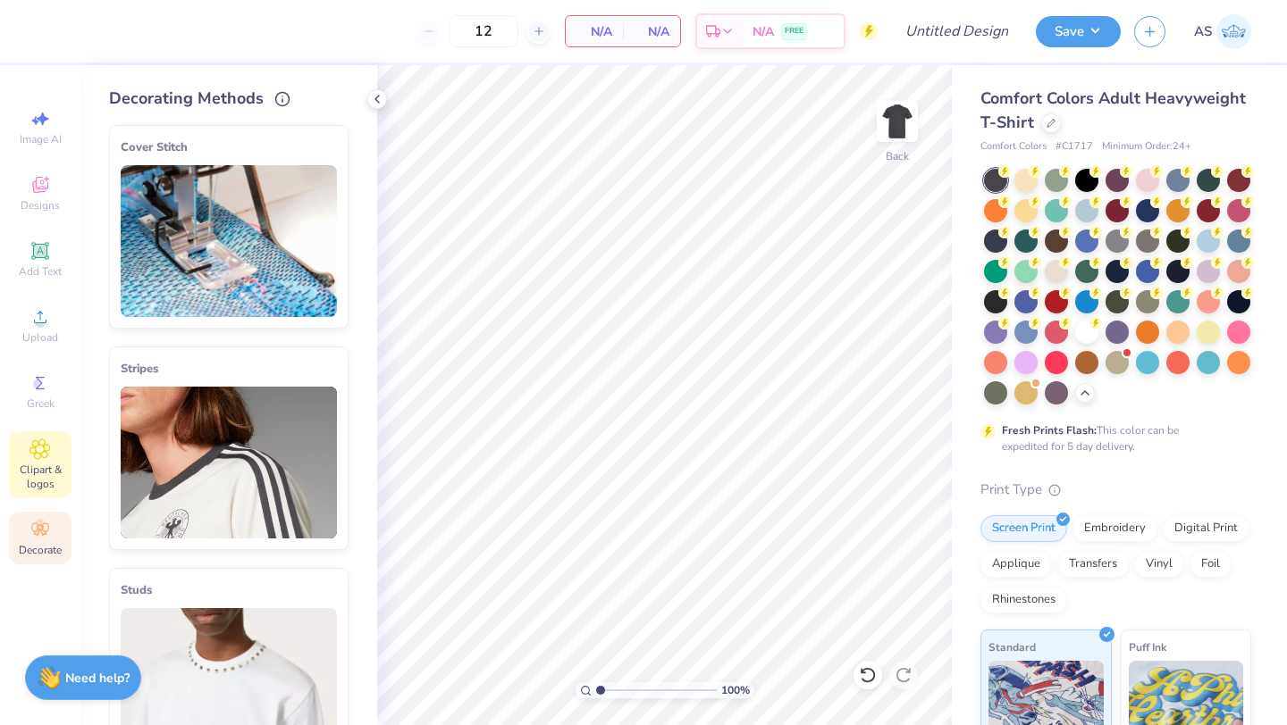
click at [37, 491] on span "Clipart & logos" at bounding box center [40, 477] width 63 height 29
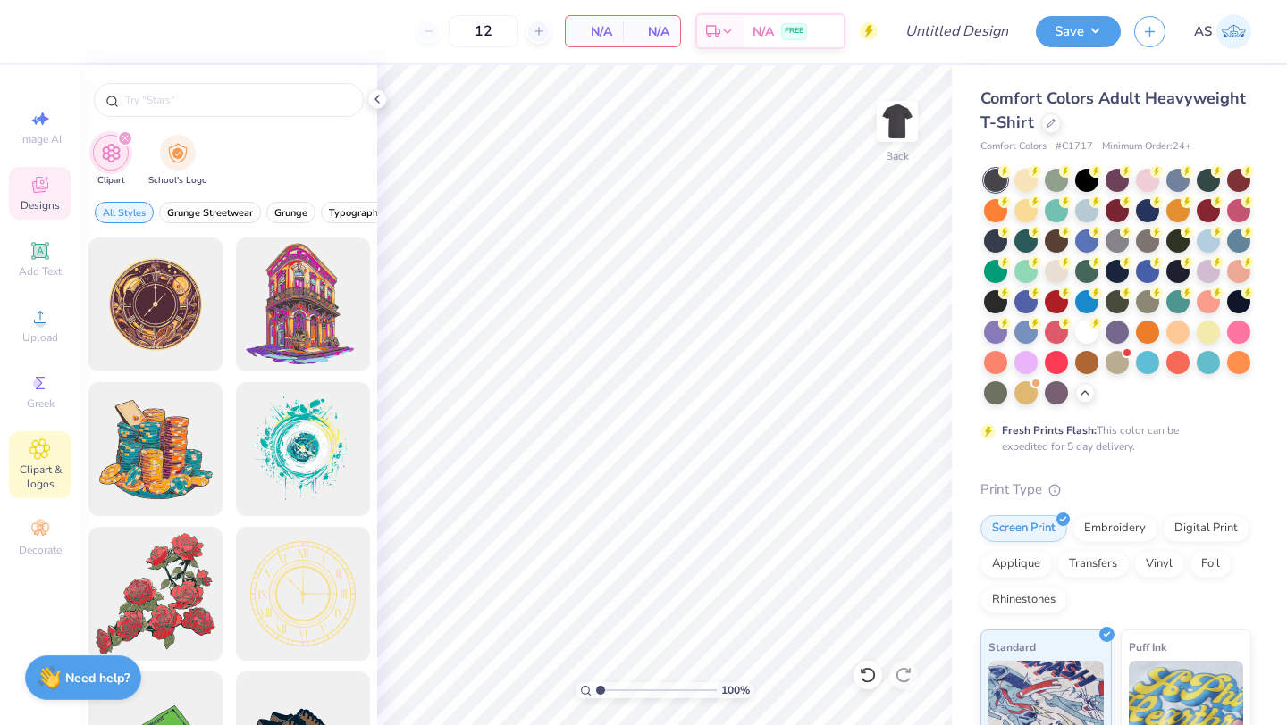
click at [33, 194] on icon at bounding box center [39, 184] width 21 height 21
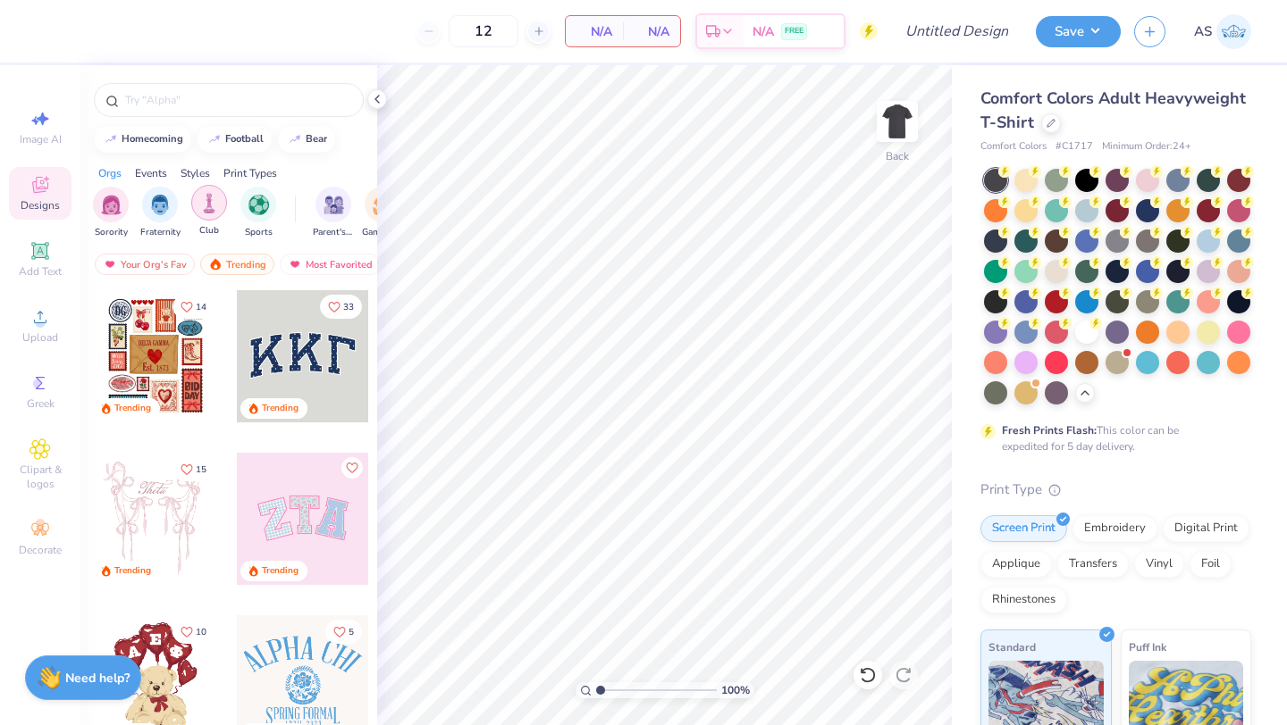
click at [214, 212] on img "filter for Club" at bounding box center [209, 203] width 20 height 21
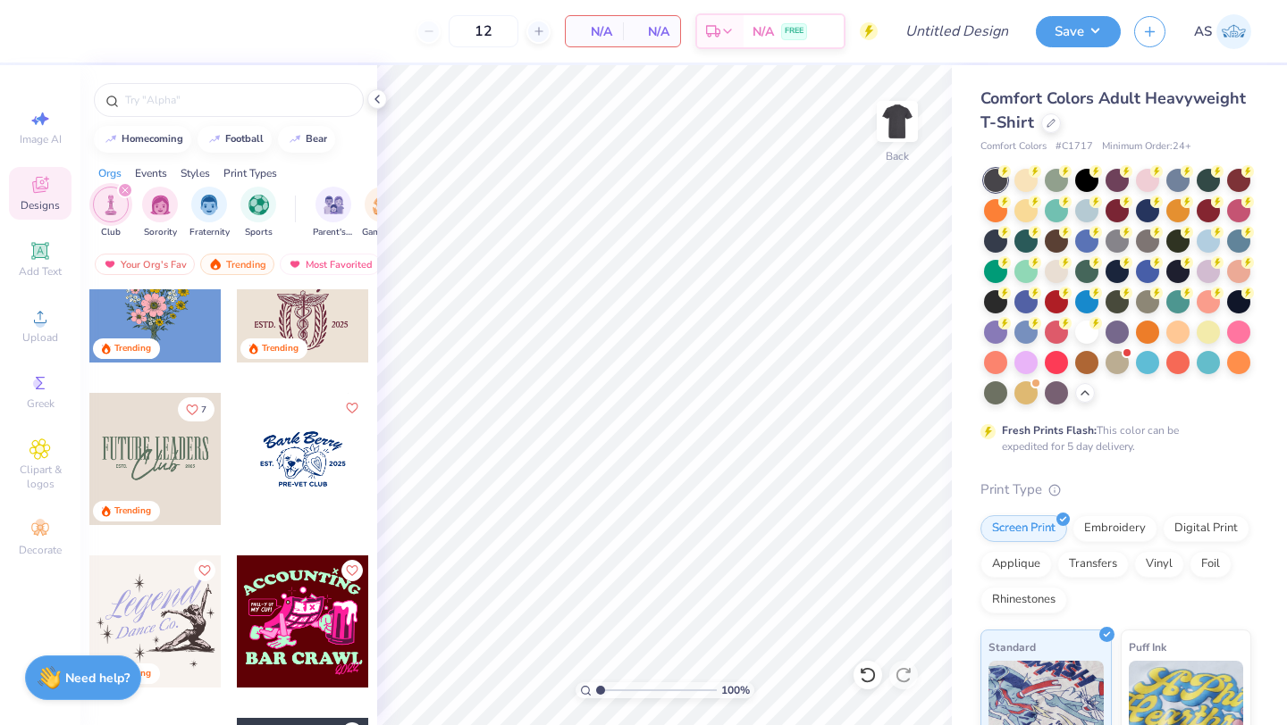
scroll to position [550, 0]
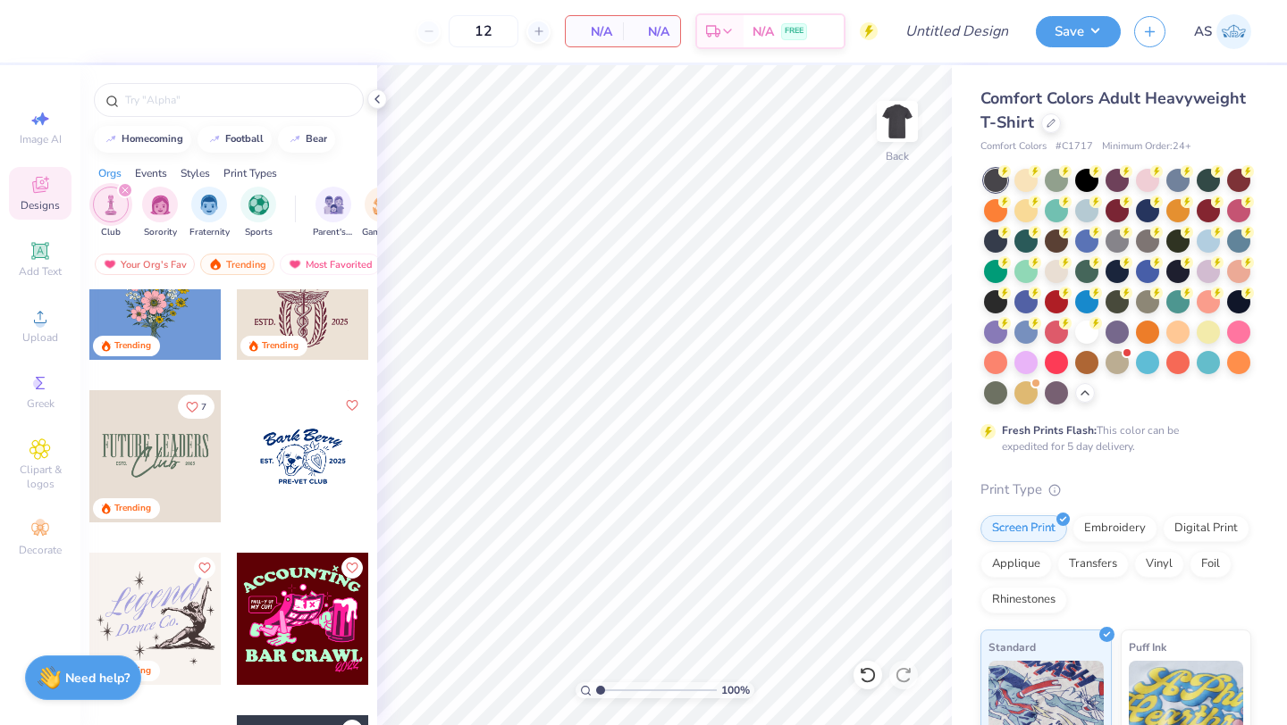
click at [183, 471] on div at bounding box center [155, 456] width 132 height 132
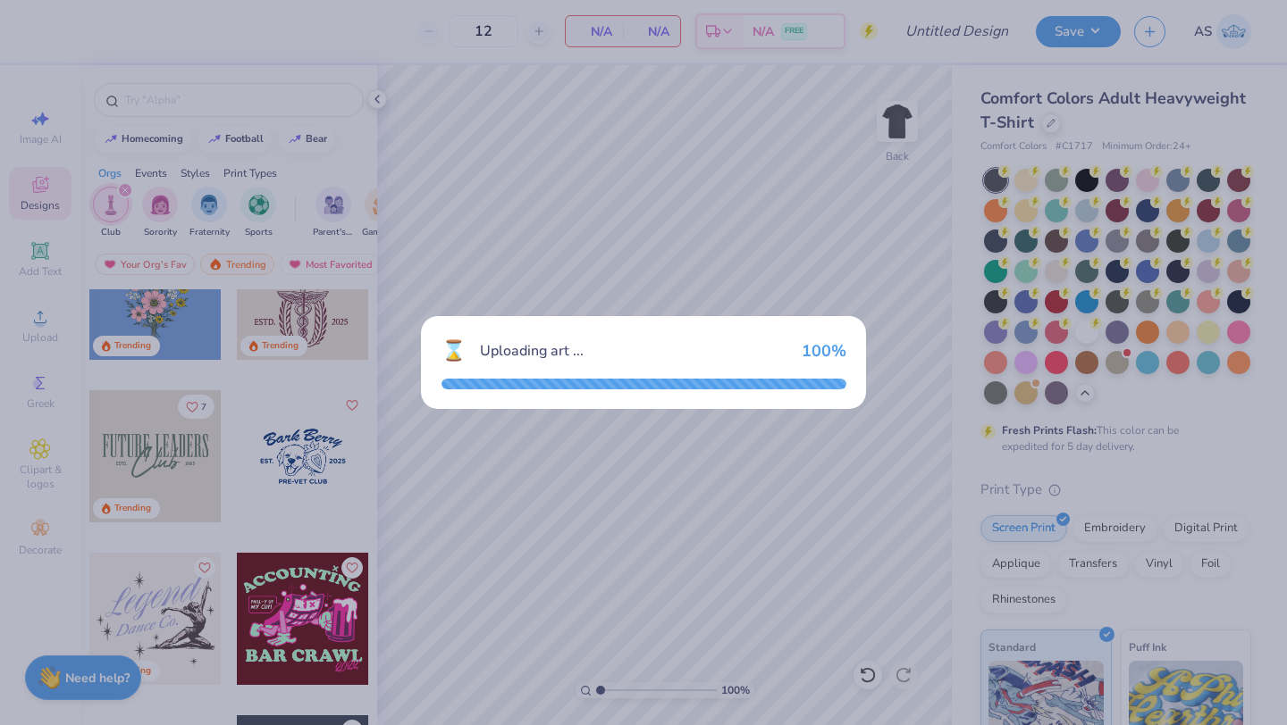
click at [616, 290] on div "⌛ Uploading art ... 100 %" at bounding box center [643, 362] width 1287 height 725
click at [689, 376] on div "⌛ Uploading art ... 100 %" at bounding box center [643, 362] width 445 height 93
click at [714, 564] on div "⌛ Uploading art ... 100 %" at bounding box center [643, 362] width 1287 height 725
drag, startPoint x: 832, startPoint y: 358, endPoint x: 825, endPoint y: 494, distance: 136.0
click at [828, 492] on div "⌛ Uploading art ... 100 %" at bounding box center [643, 362] width 1287 height 725
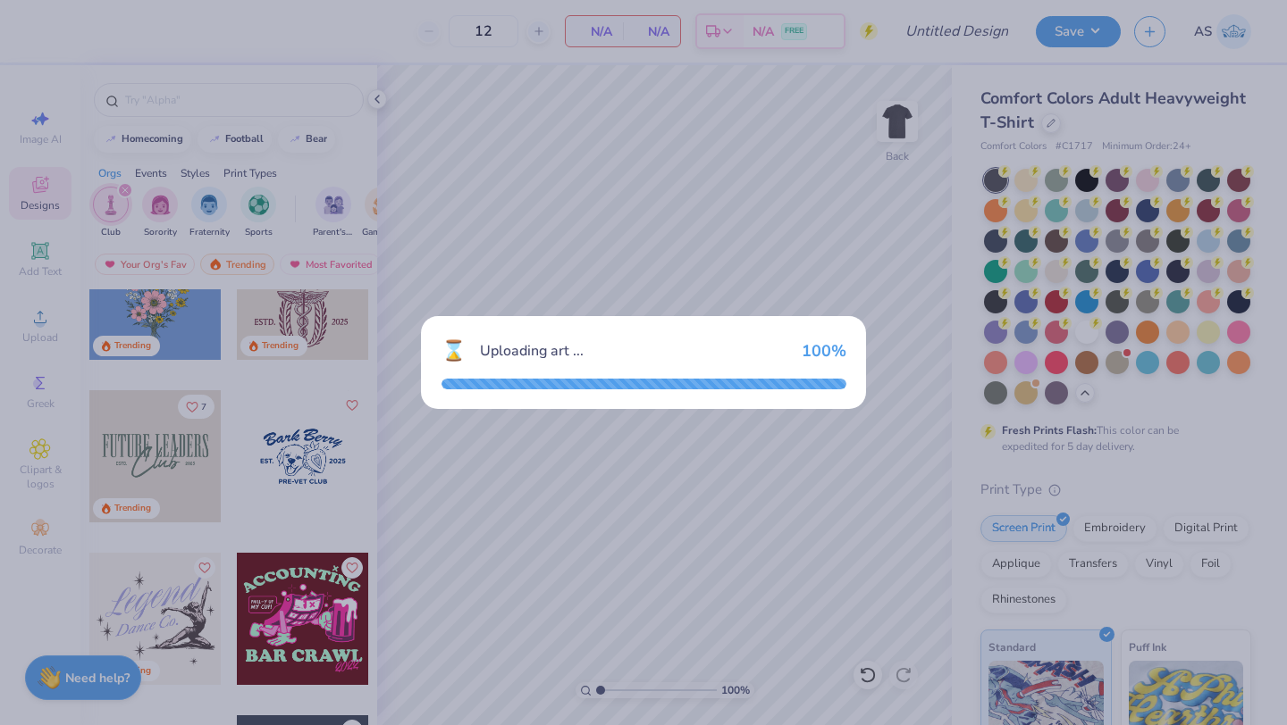
click at [149, 451] on div "⌛ Uploading art ... 100 %" at bounding box center [643, 362] width 1287 height 725
click at [351, 391] on div "⌛ Uploading art ... 100 %" at bounding box center [643, 362] width 1287 height 725
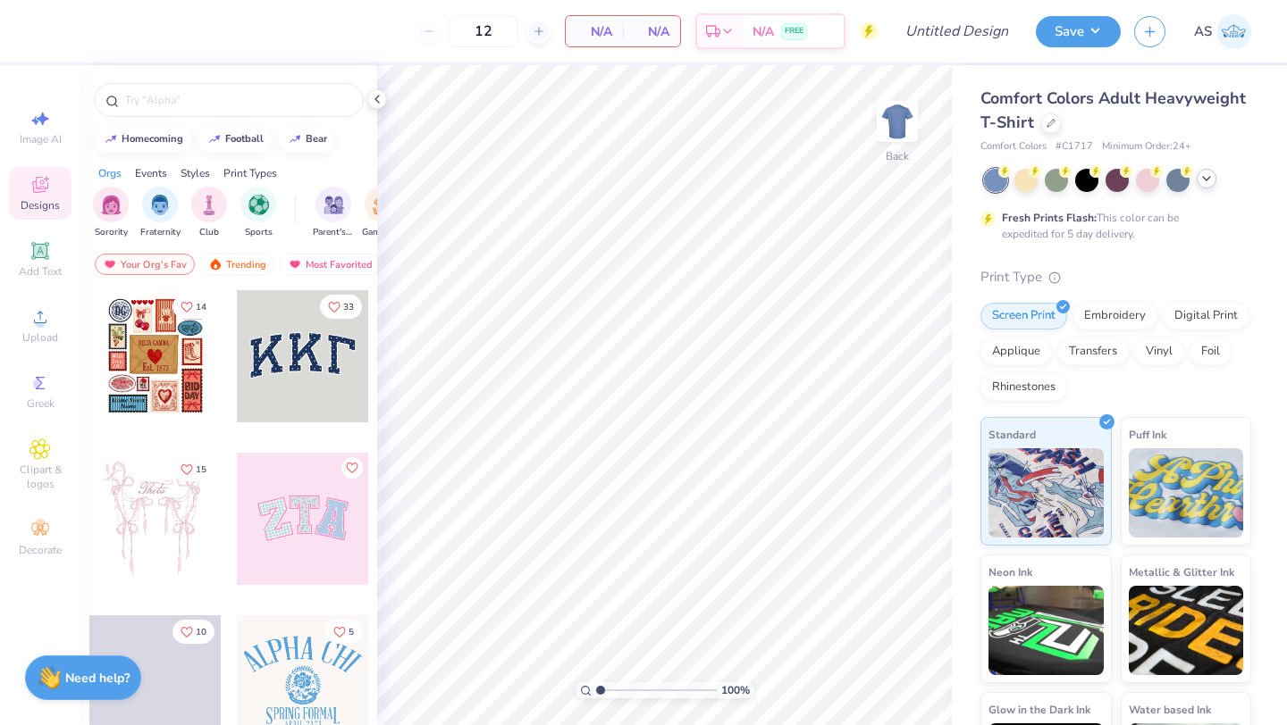
click at [1209, 174] on icon at bounding box center [1206, 179] width 14 height 14
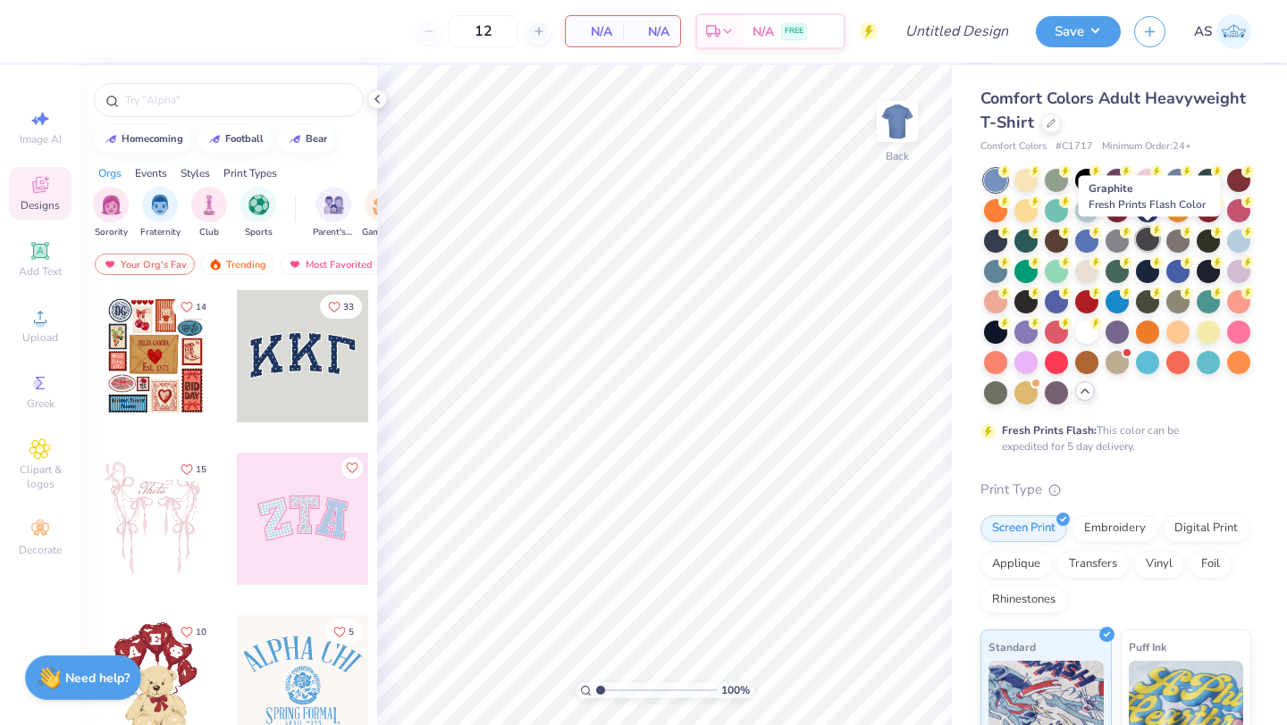
click at [1147, 234] on div at bounding box center [1147, 239] width 23 height 23
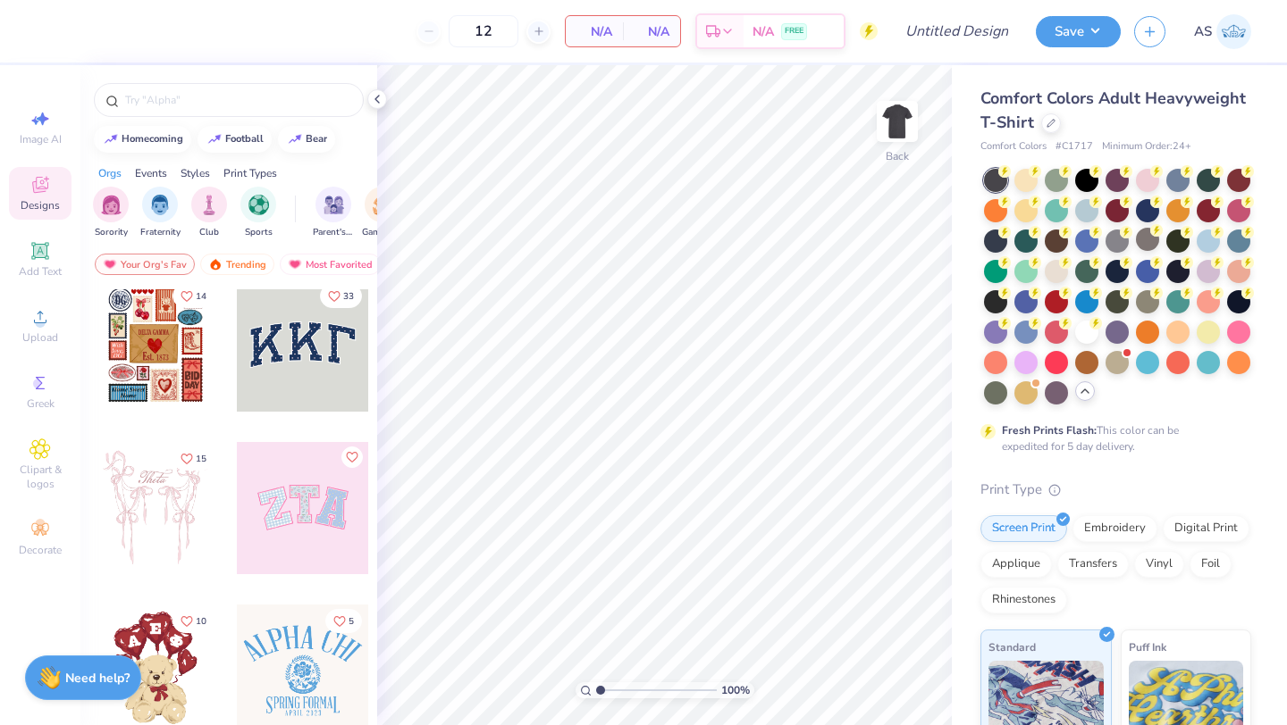
scroll to position [14, 0]
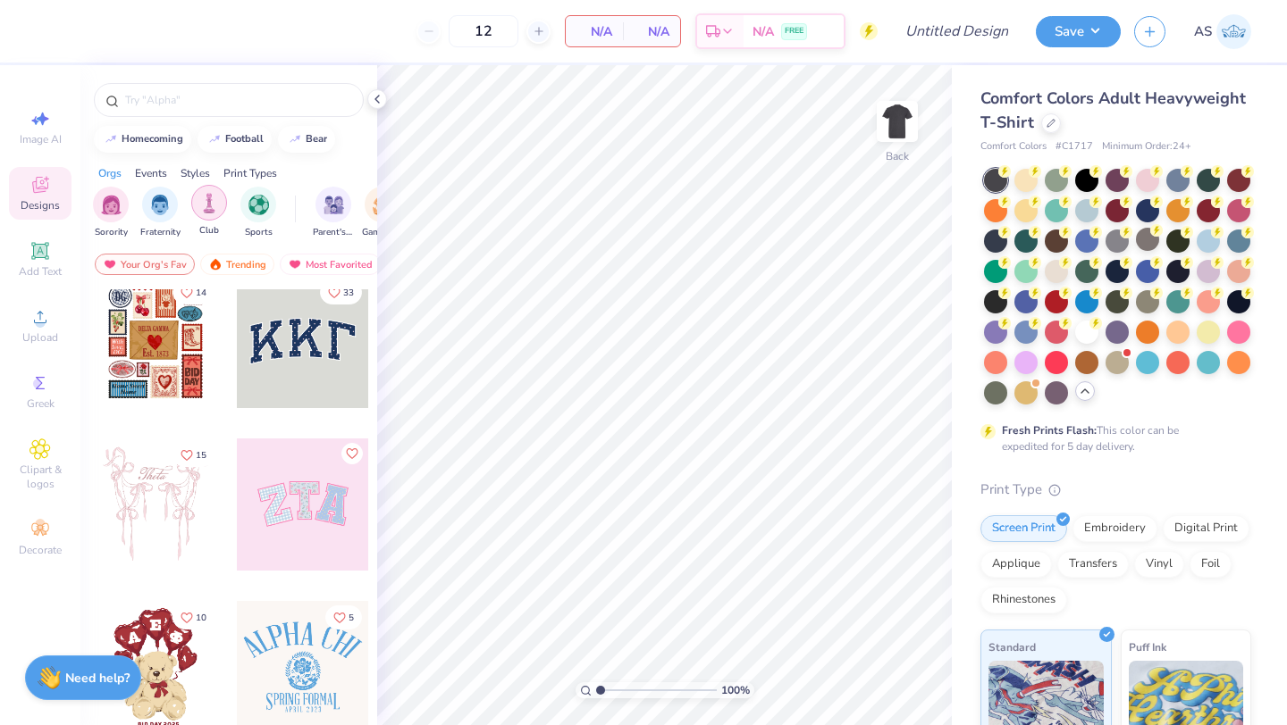
click at [211, 212] on img "filter for Club" at bounding box center [209, 203] width 20 height 21
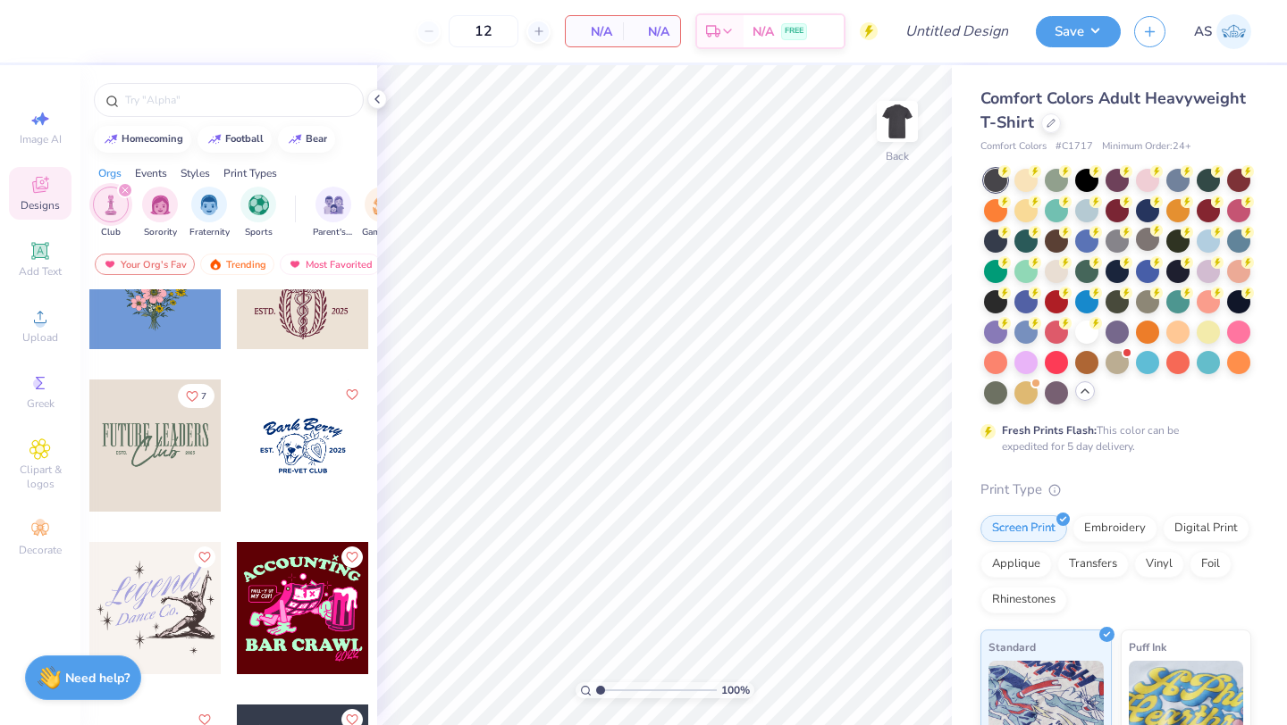
scroll to position [572, 0]
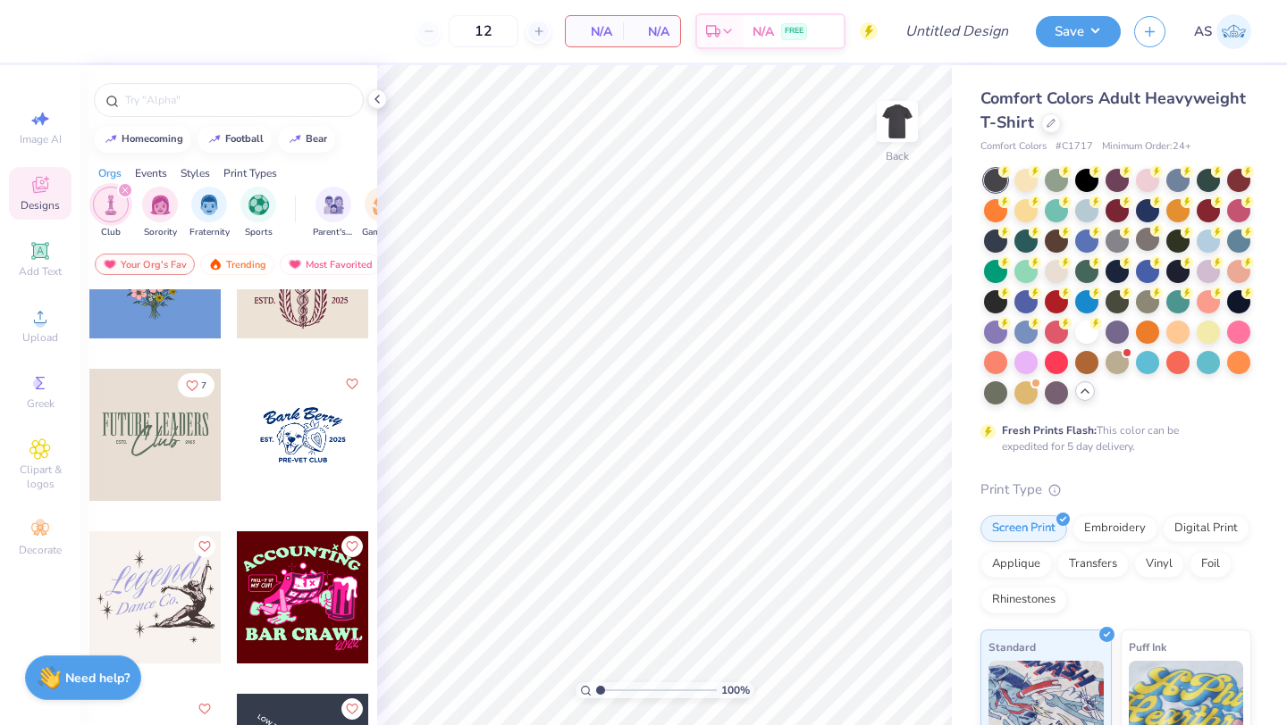
click at [167, 449] on div at bounding box center [155, 435] width 132 height 132
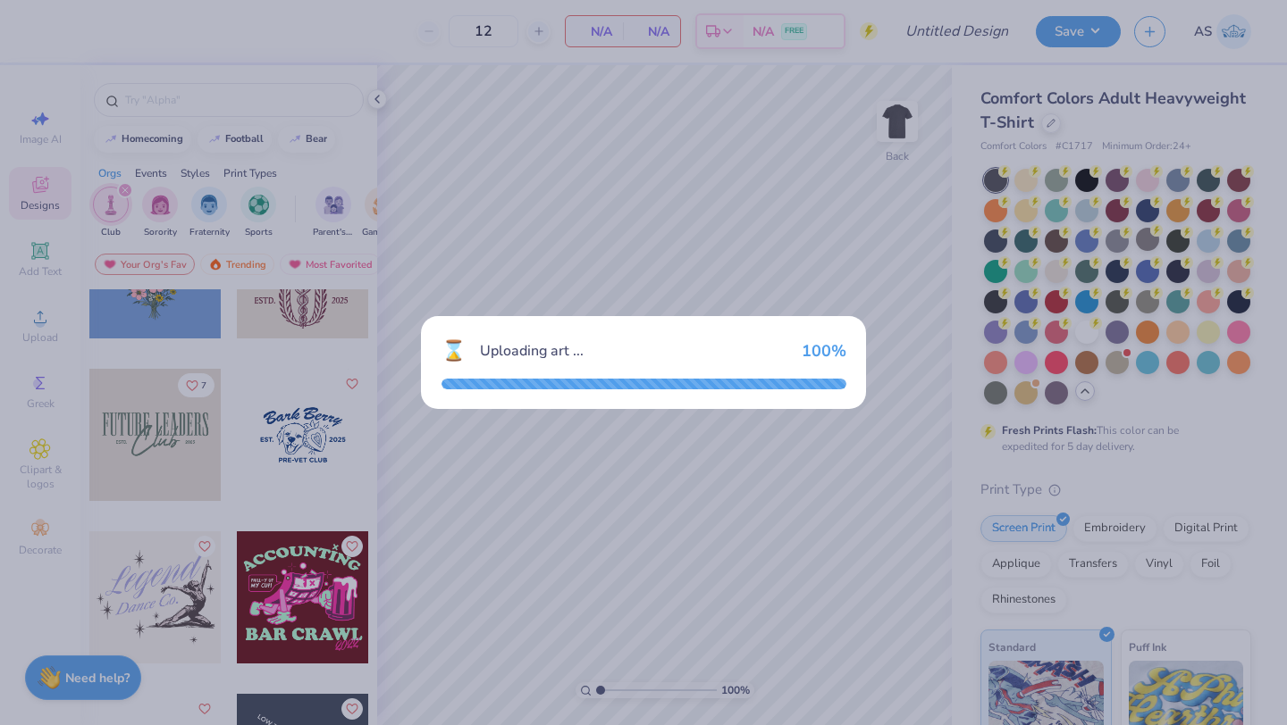
click at [628, 455] on div "⌛ Uploading art ... 100 %" at bounding box center [643, 362] width 1287 height 725
click at [451, 346] on div "⌛" at bounding box center [453, 351] width 24 height 29
drag, startPoint x: 454, startPoint y: 362, endPoint x: 452, endPoint y: 327, distance: 34.9
click at [452, 327] on div "⌛ Uploading art ... 100 %" at bounding box center [643, 362] width 445 height 93
click at [479, 417] on div "⌛ Uploading art ... 100 %" at bounding box center [643, 362] width 1287 height 725
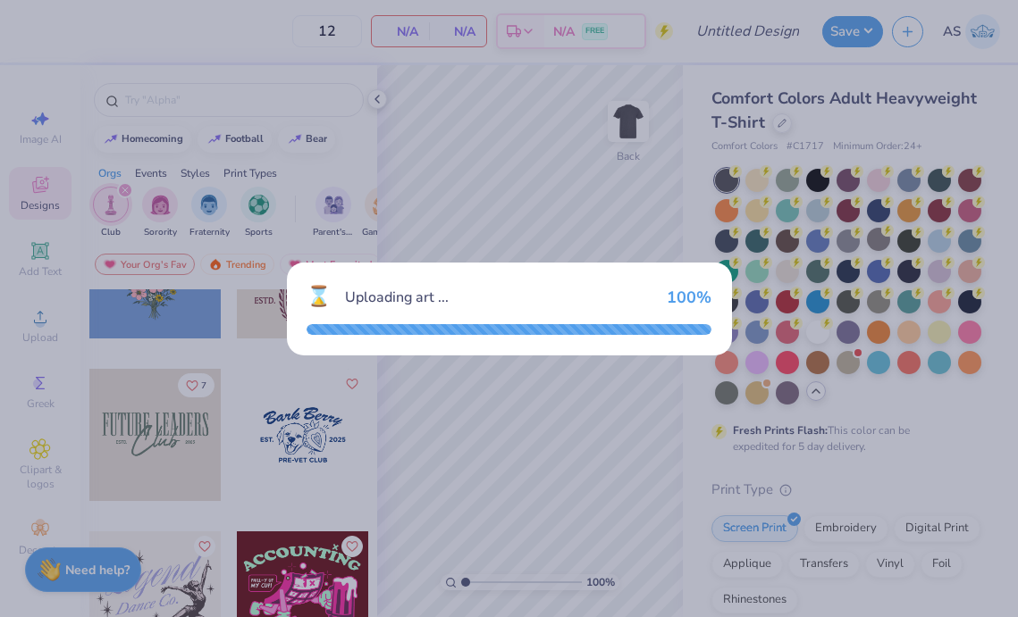
click at [675, 288] on div "100 %" at bounding box center [689, 298] width 45 height 20
click at [514, 370] on div "⌛ Uploading art ... 100 %" at bounding box center [509, 308] width 1018 height 617
click at [431, 338] on div "⌛ Uploading art ... 100 %" at bounding box center [509, 309] width 445 height 93
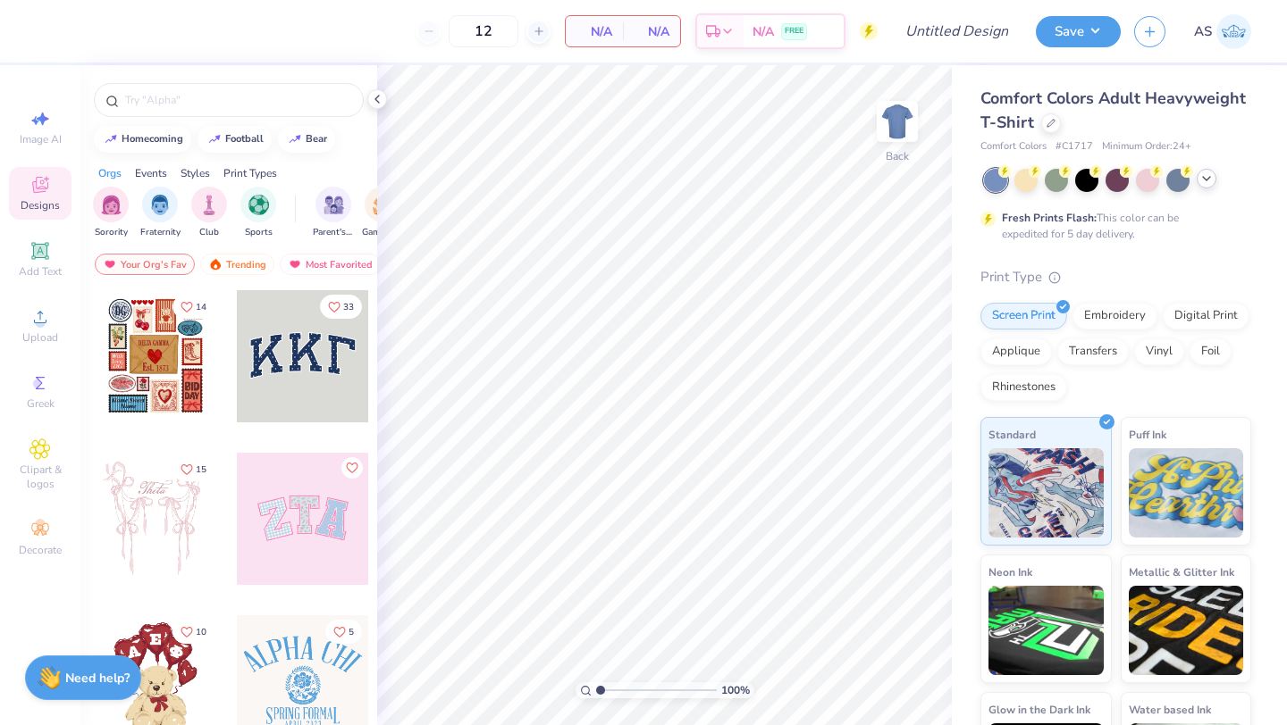
click at [1209, 176] on icon at bounding box center [1206, 179] width 14 height 14
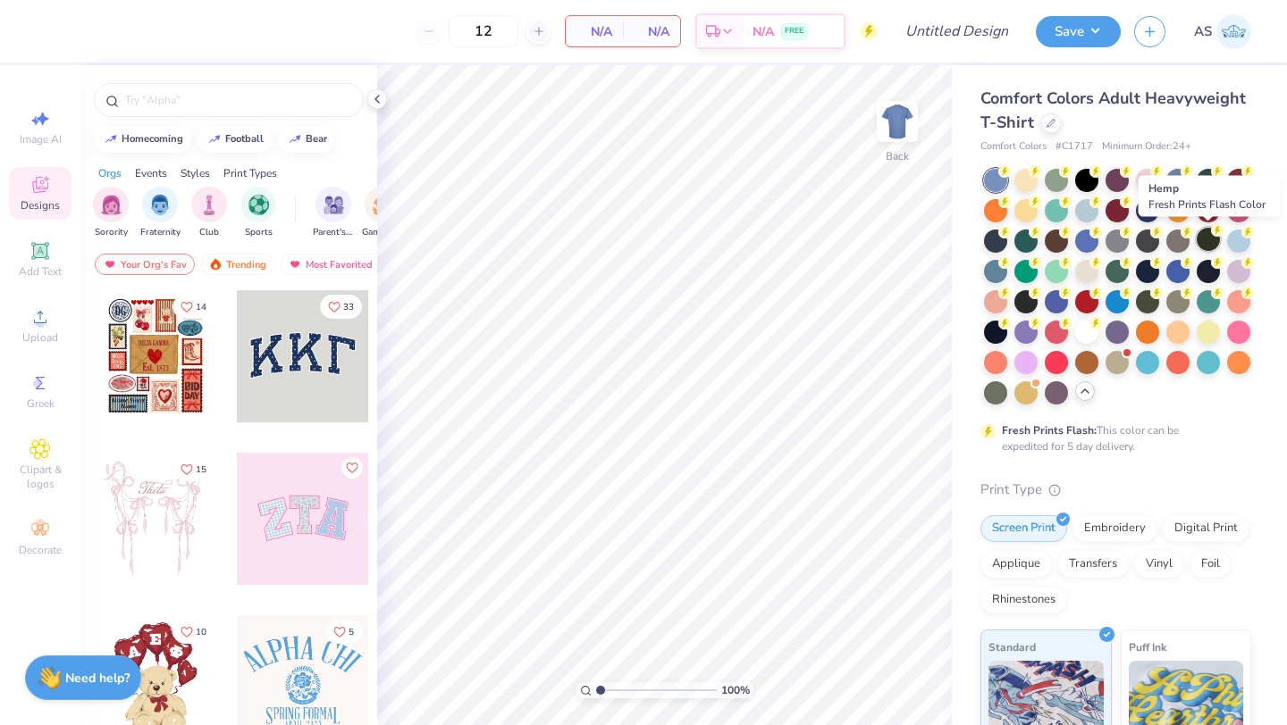
click at [1205, 240] on div at bounding box center [1207, 239] width 23 height 23
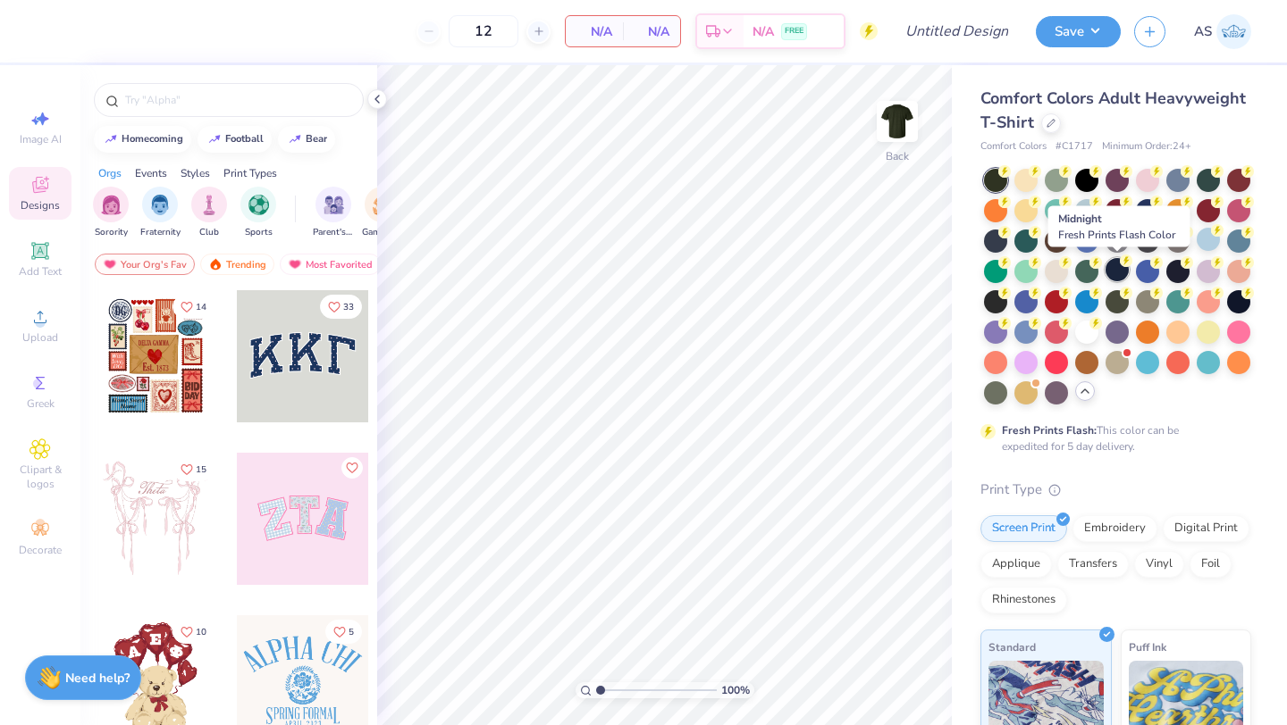
click at [1117, 273] on div at bounding box center [1116, 269] width 23 height 23
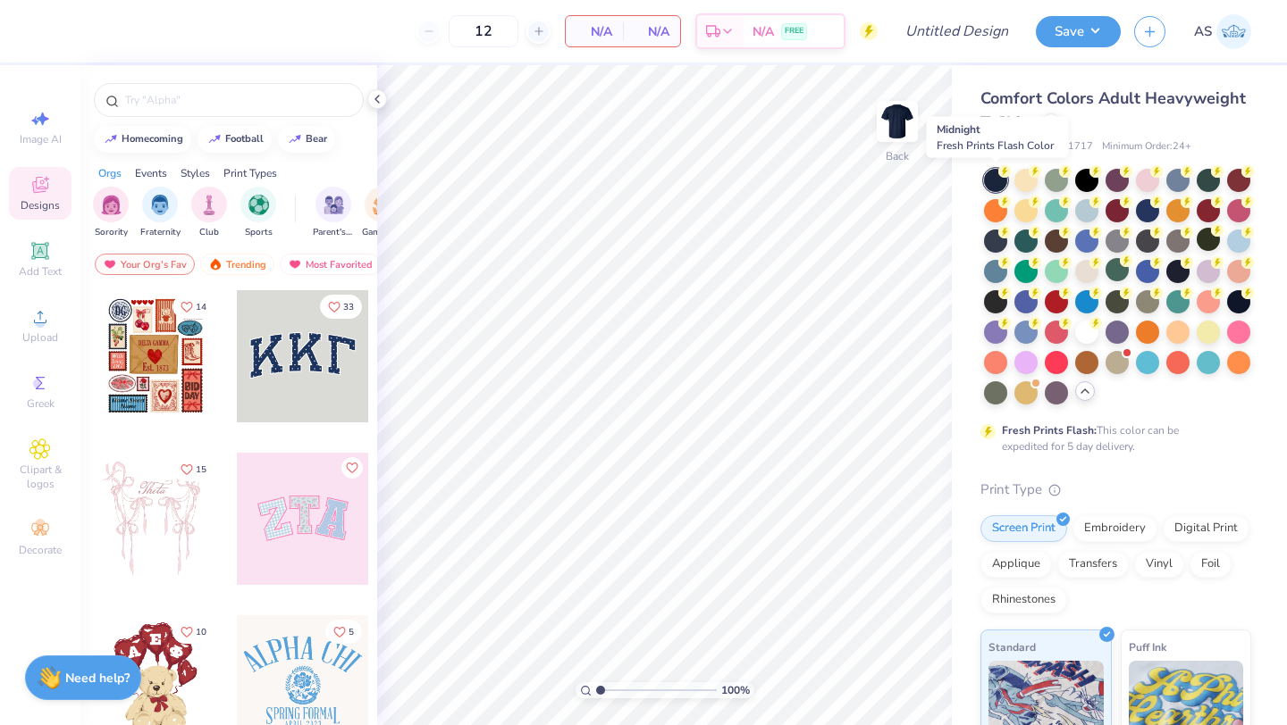
click at [995, 179] on div at bounding box center [995, 180] width 23 height 23
click at [1238, 297] on div at bounding box center [1238, 300] width 23 height 23
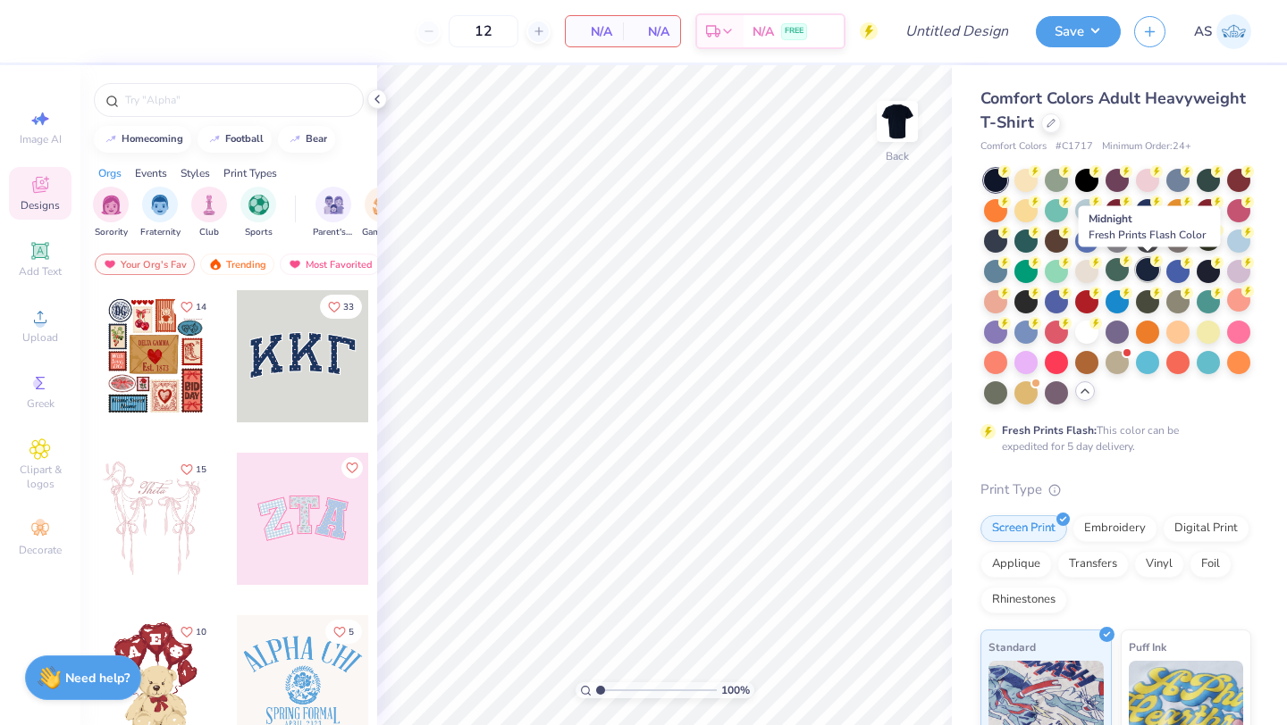
click at [1150, 274] on div at bounding box center [1147, 269] width 23 height 23
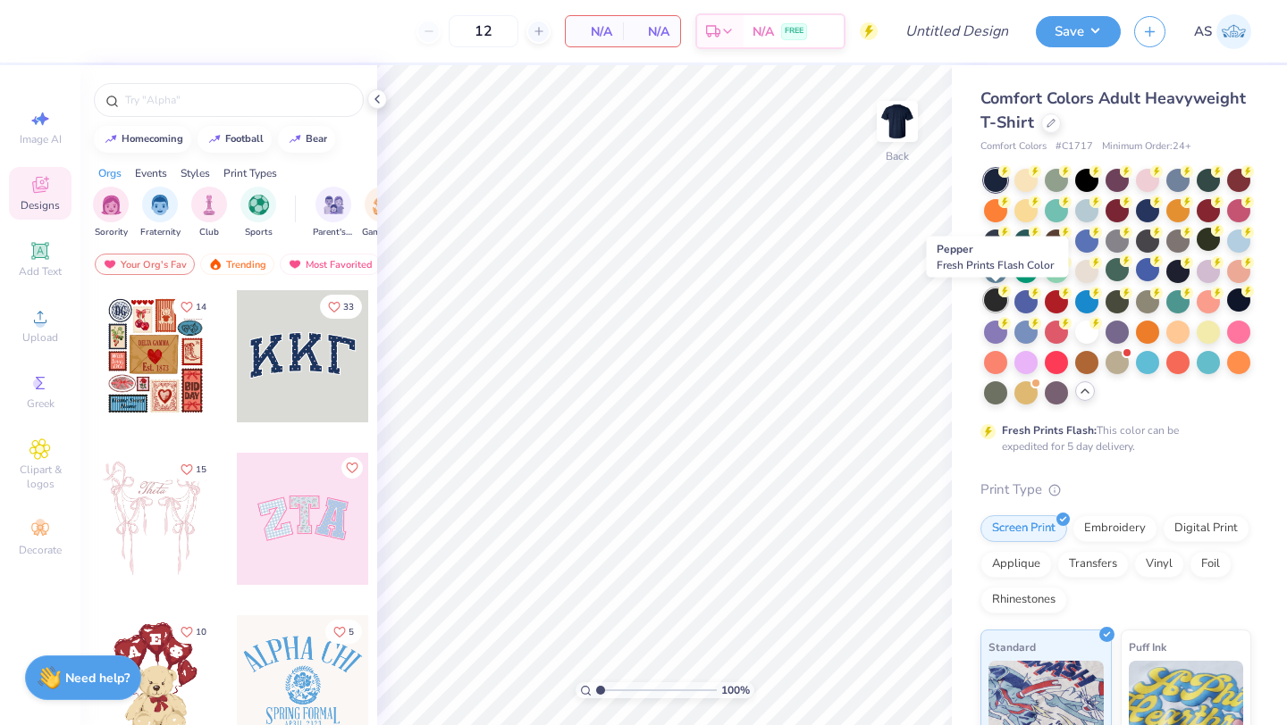
click at [995, 296] on div at bounding box center [995, 300] width 23 height 23
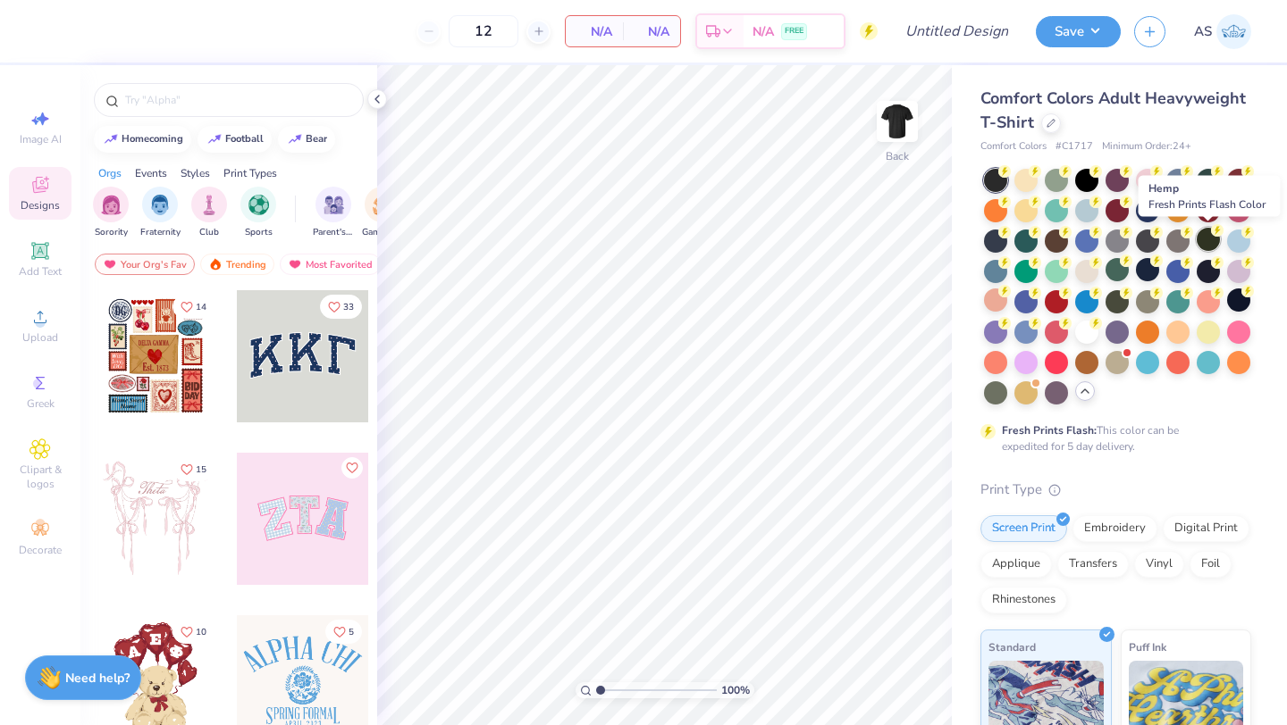
click at [1206, 239] on div at bounding box center [1207, 239] width 23 height 23
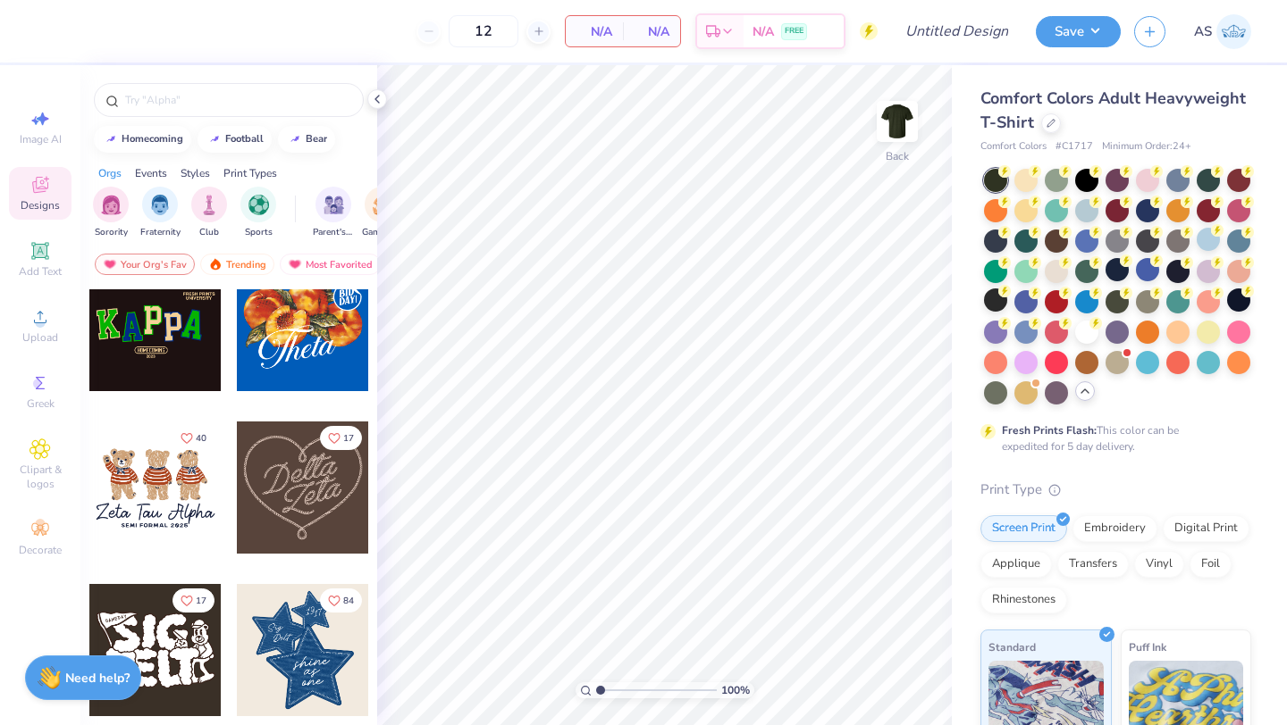
scroll to position [691, 0]
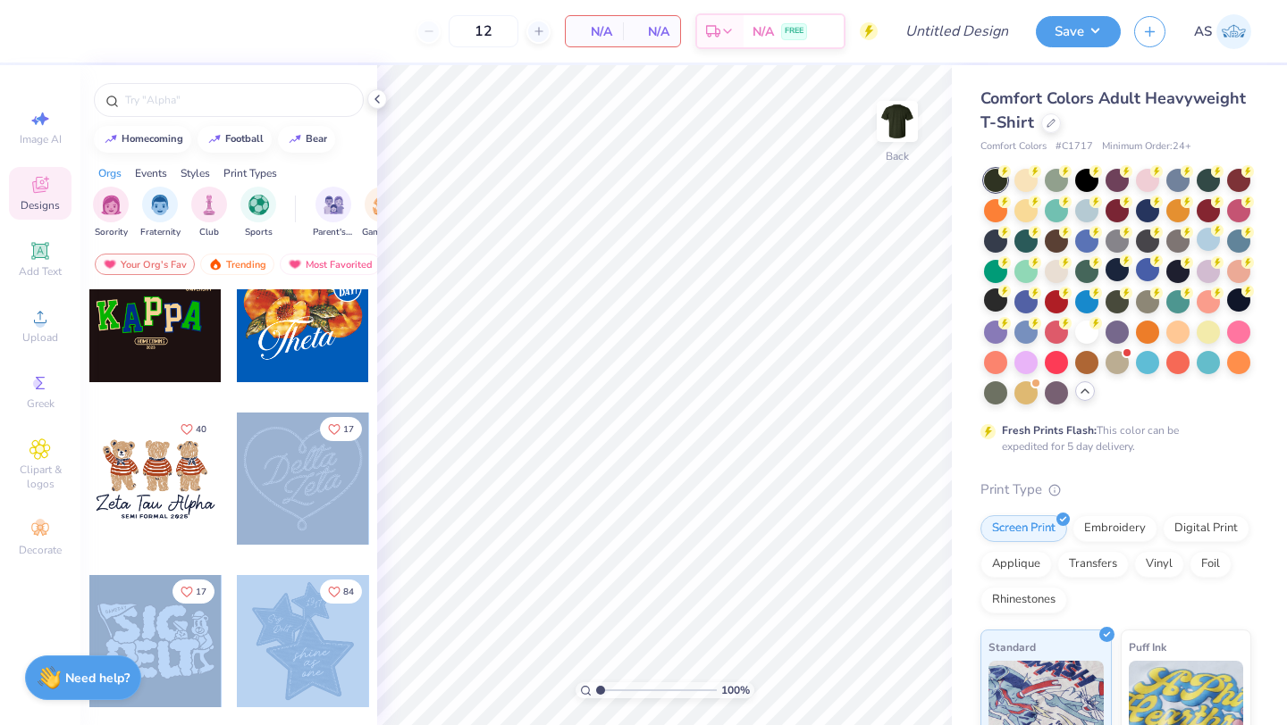
click at [597, 376] on div "12 N/A Per Item N/A Total Est. Delivery N/A FREE Design Title Save AS Image AI …" at bounding box center [643, 362] width 1287 height 725
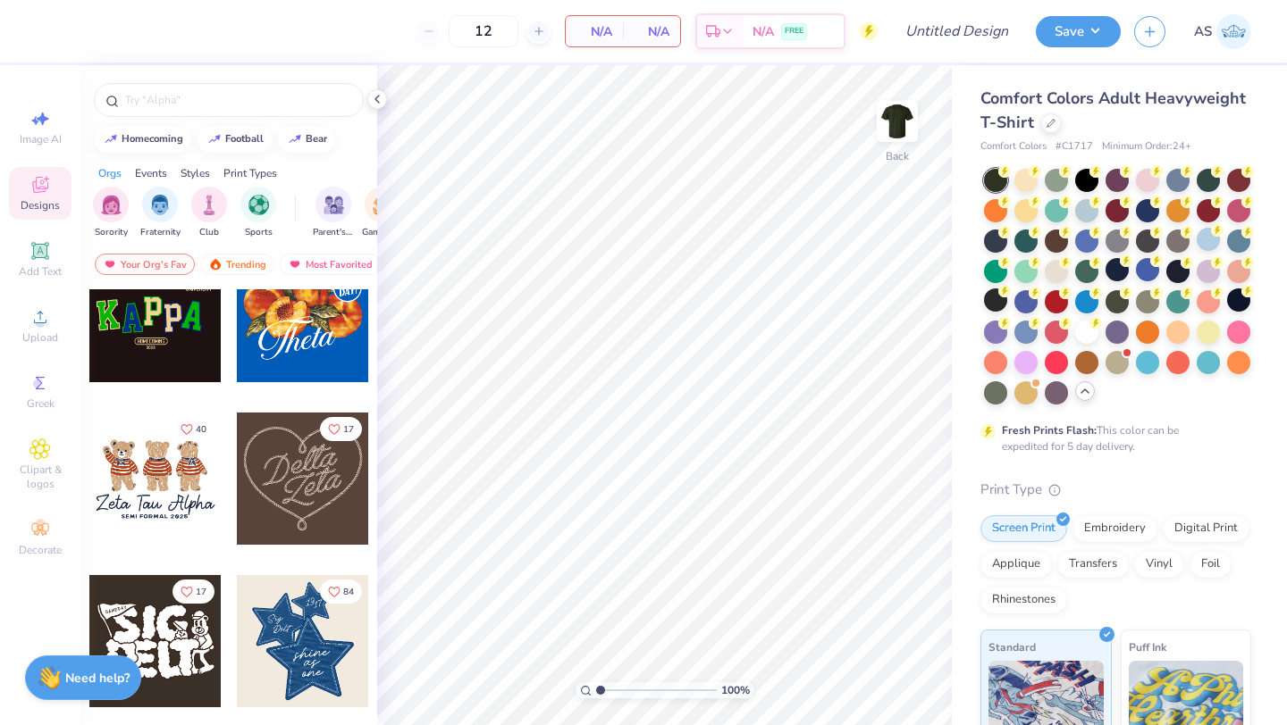
click at [305, 526] on div at bounding box center [303, 479] width 132 height 132
click at [217, 224] on span "Club" at bounding box center [209, 230] width 20 height 13
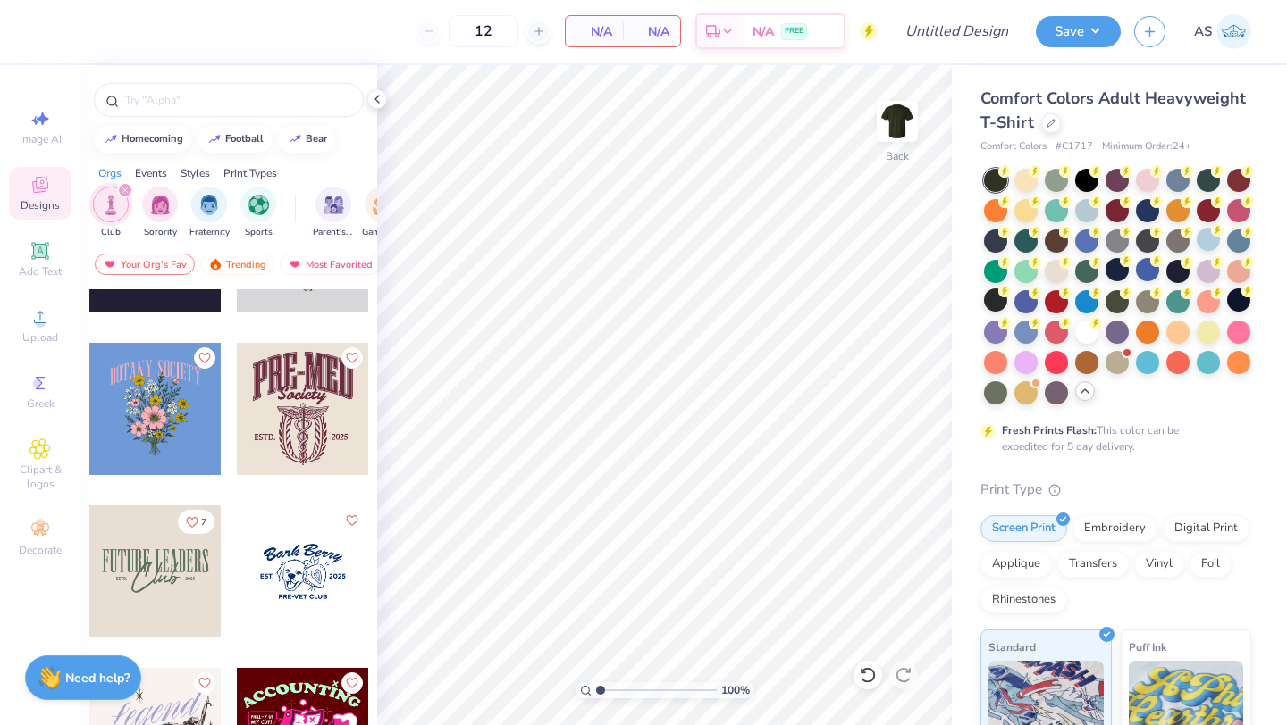
scroll to position [436, 0]
click at [164, 594] on div at bounding box center [155, 571] width 132 height 132
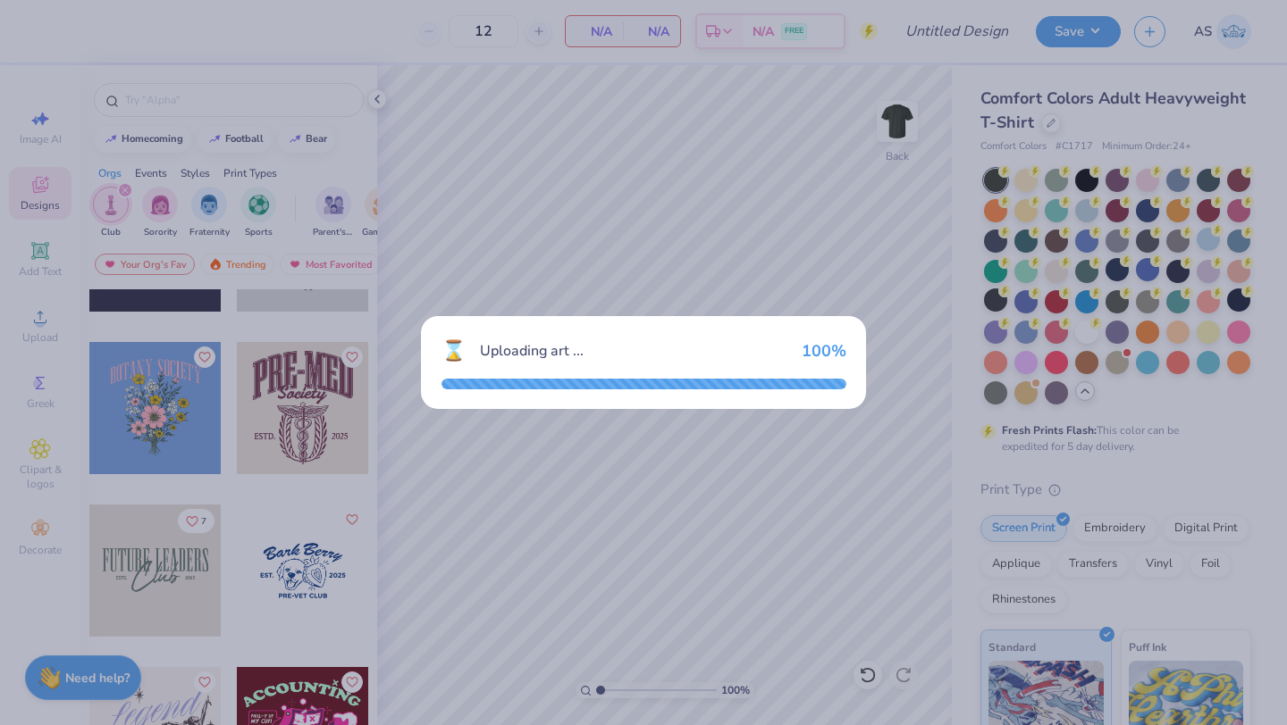
click at [256, 549] on div "⌛ Uploading art ... 100 %" at bounding box center [643, 362] width 1287 height 725
click at [638, 287] on div "⌛ Uploading art ... 100 %" at bounding box center [643, 362] width 1287 height 725
click at [664, 323] on div "⌛ Uploading art ... 100 %" at bounding box center [643, 362] width 445 height 93
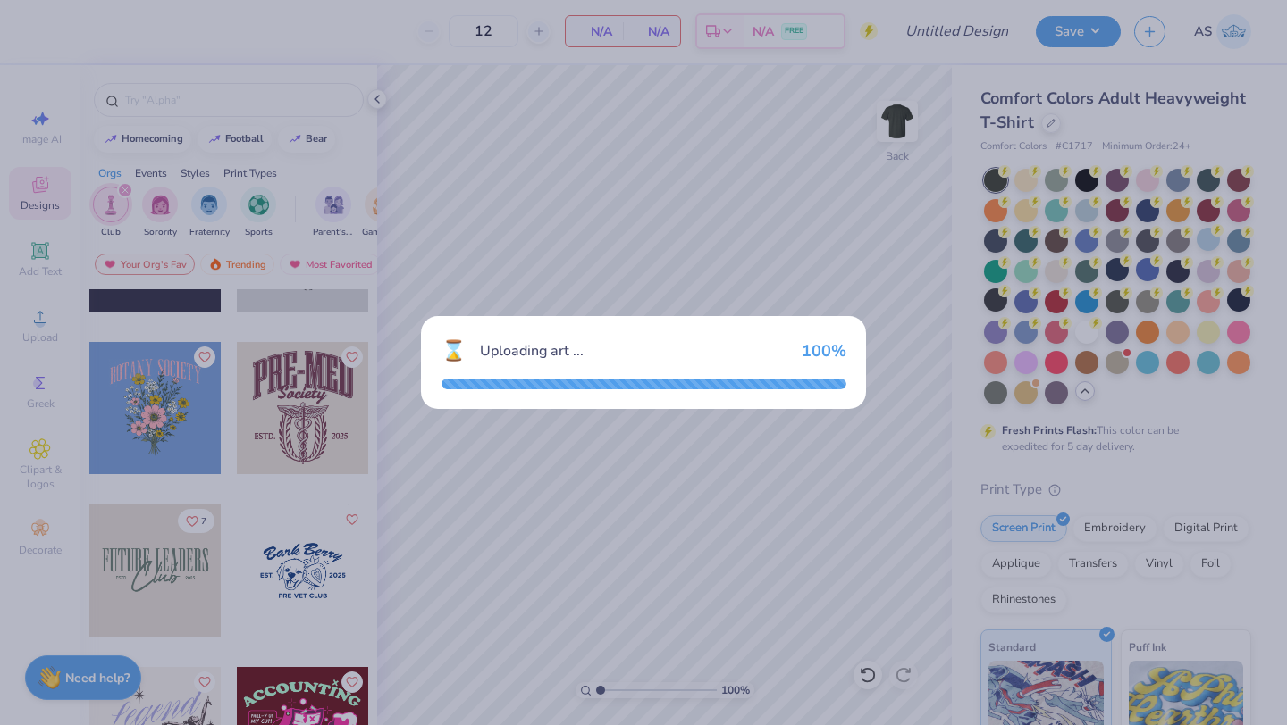
click at [510, 481] on div "⌛ Uploading art ... 100 %" at bounding box center [643, 362] width 1287 height 725
click at [340, 549] on div "⌛ Uploading art ... 100 %" at bounding box center [643, 362] width 1287 height 725
click at [285, 568] on div "⌛ Uploading art ... 100 %" at bounding box center [643, 362] width 1287 height 725
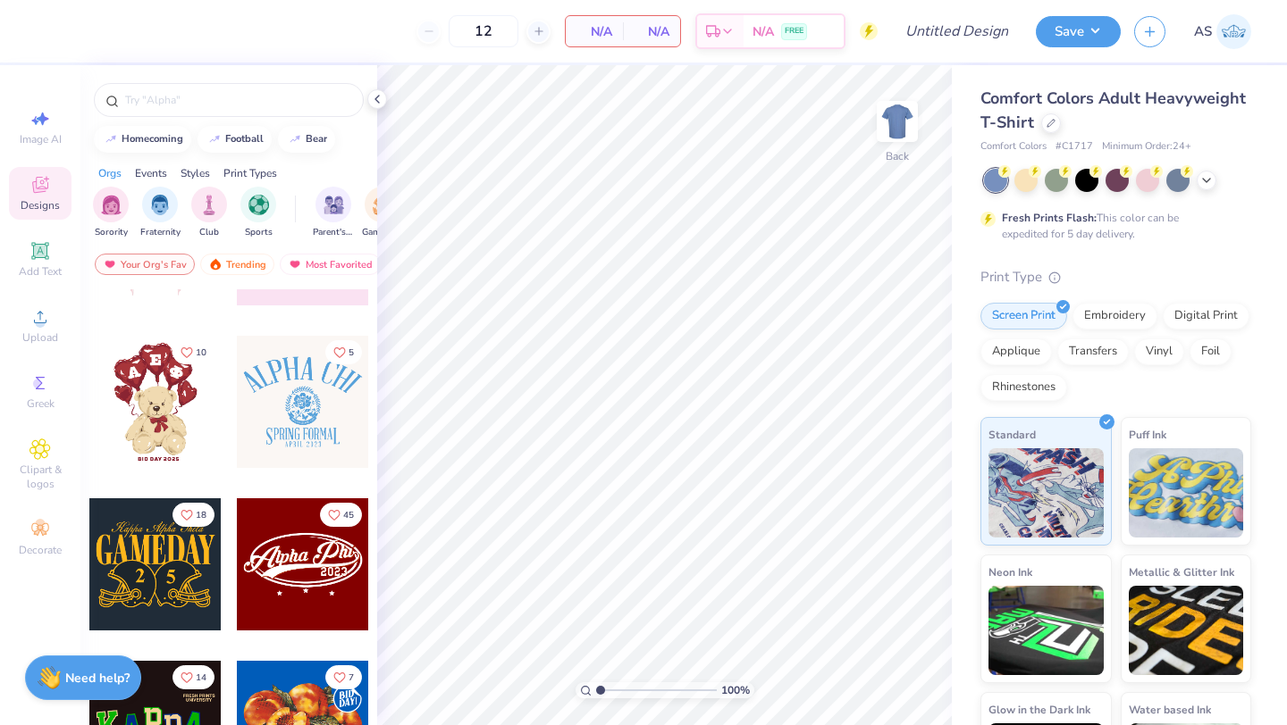
scroll to position [281, 0]
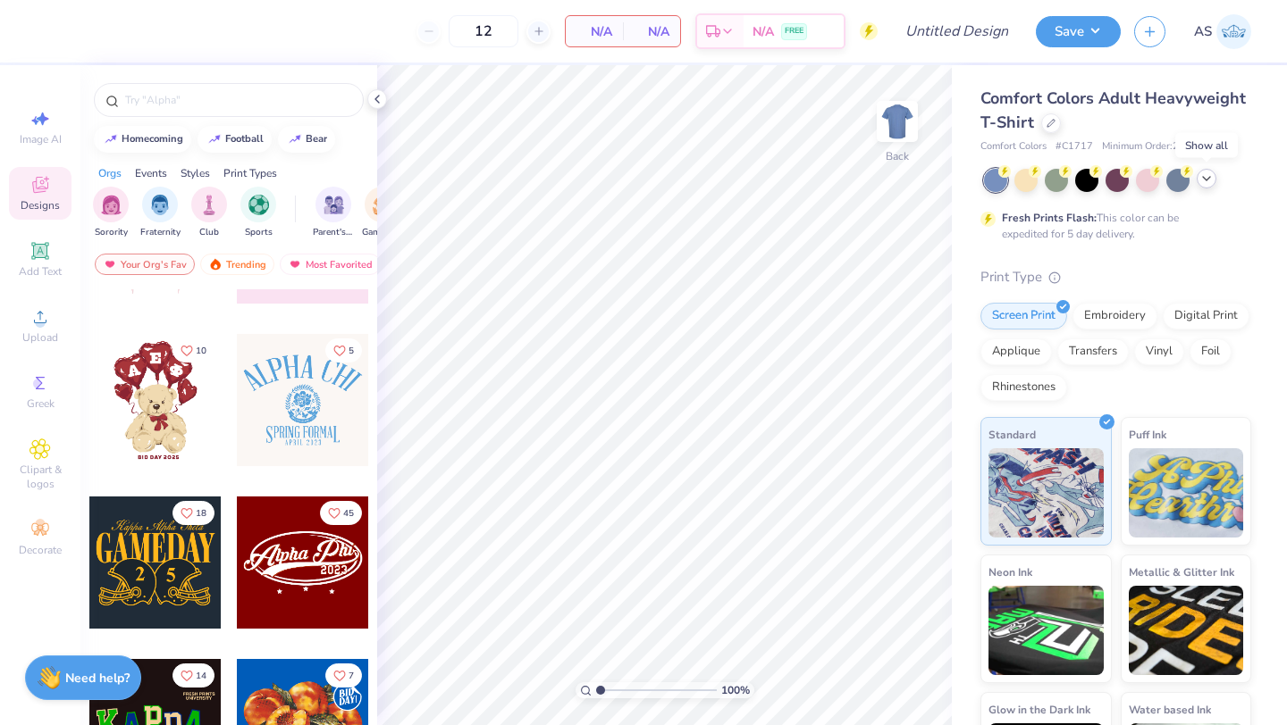
click at [1209, 181] on icon at bounding box center [1206, 179] width 14 height 14
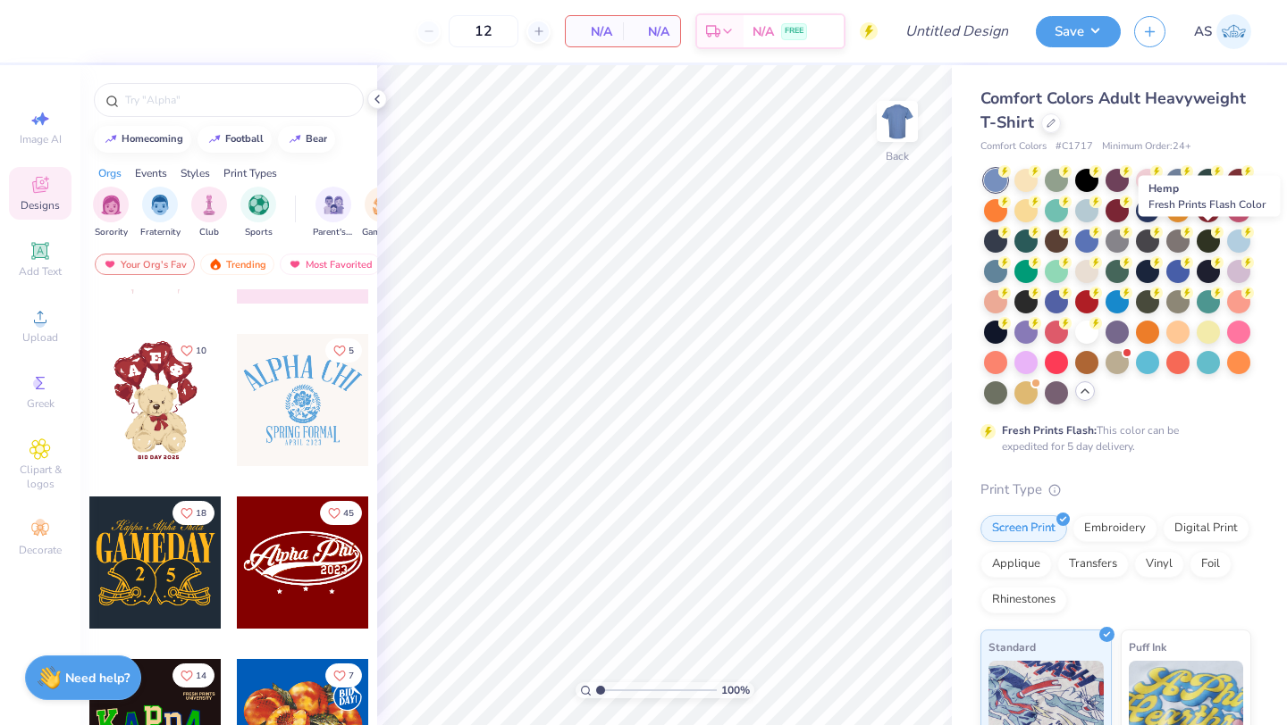
click at [1211, 236] on icon at bounding box center [1217, 232] width 13 height 13
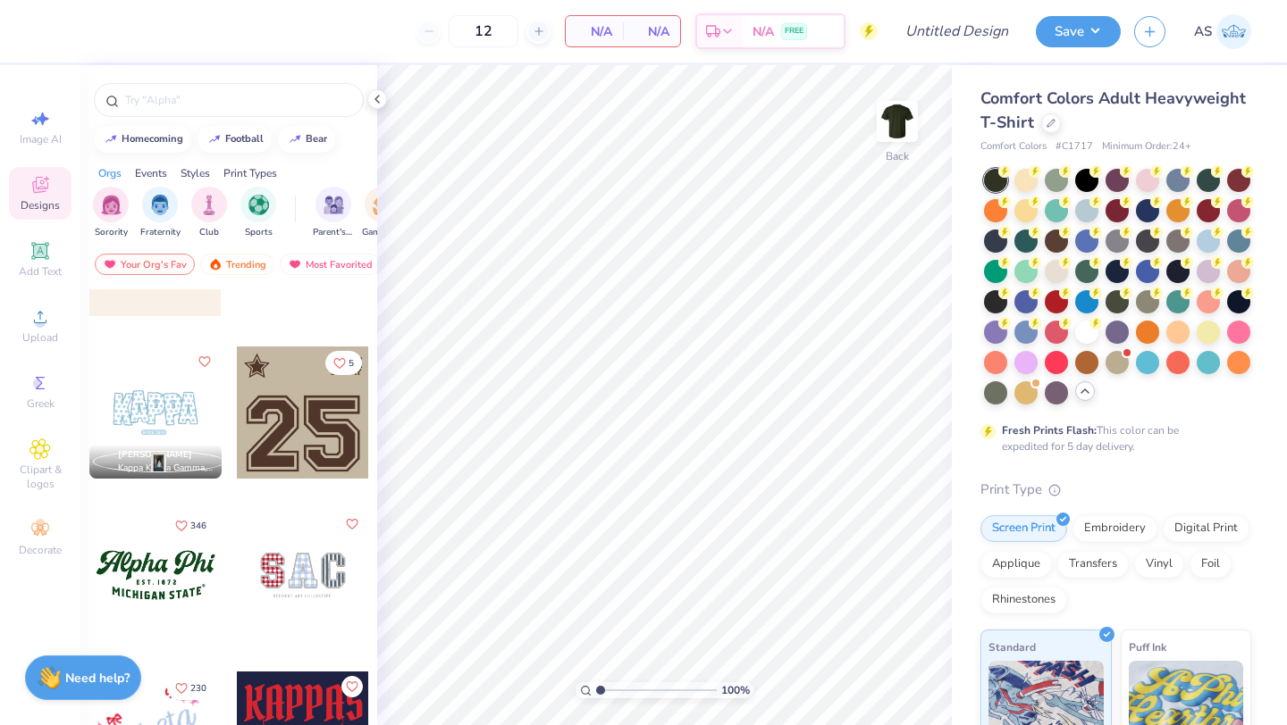
scroll to position [1573, 0]
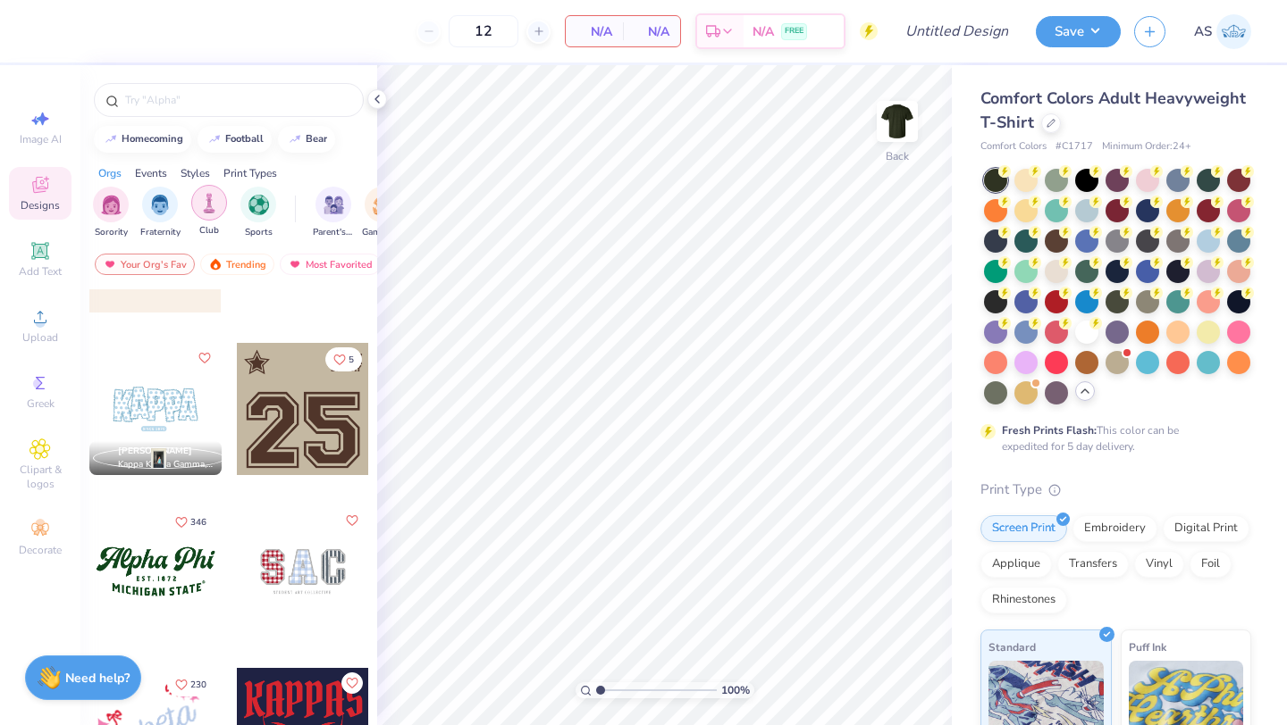
click at [204, 217] on div "filter for Club" at bounding box center [209, 203] width 36 height 36
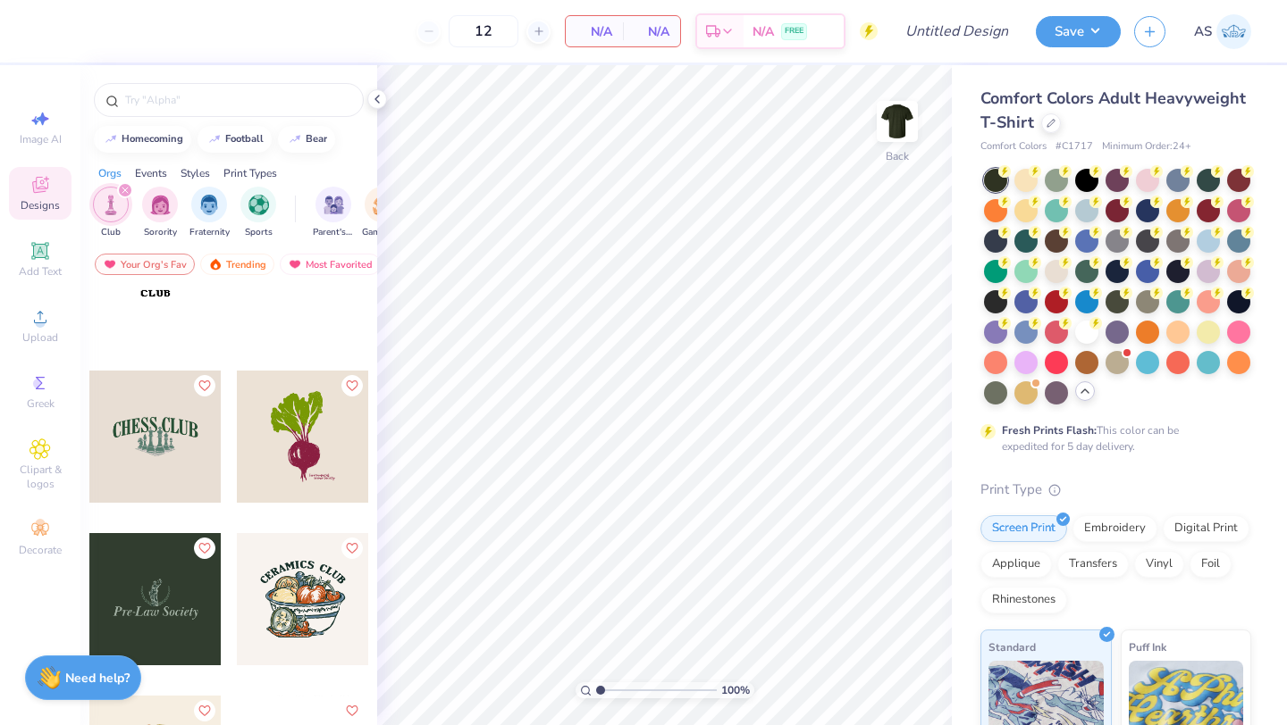
scroll to position [1873, 0]
click at [180, 452] on div at bounding box center [155, 435] width 132 height 132
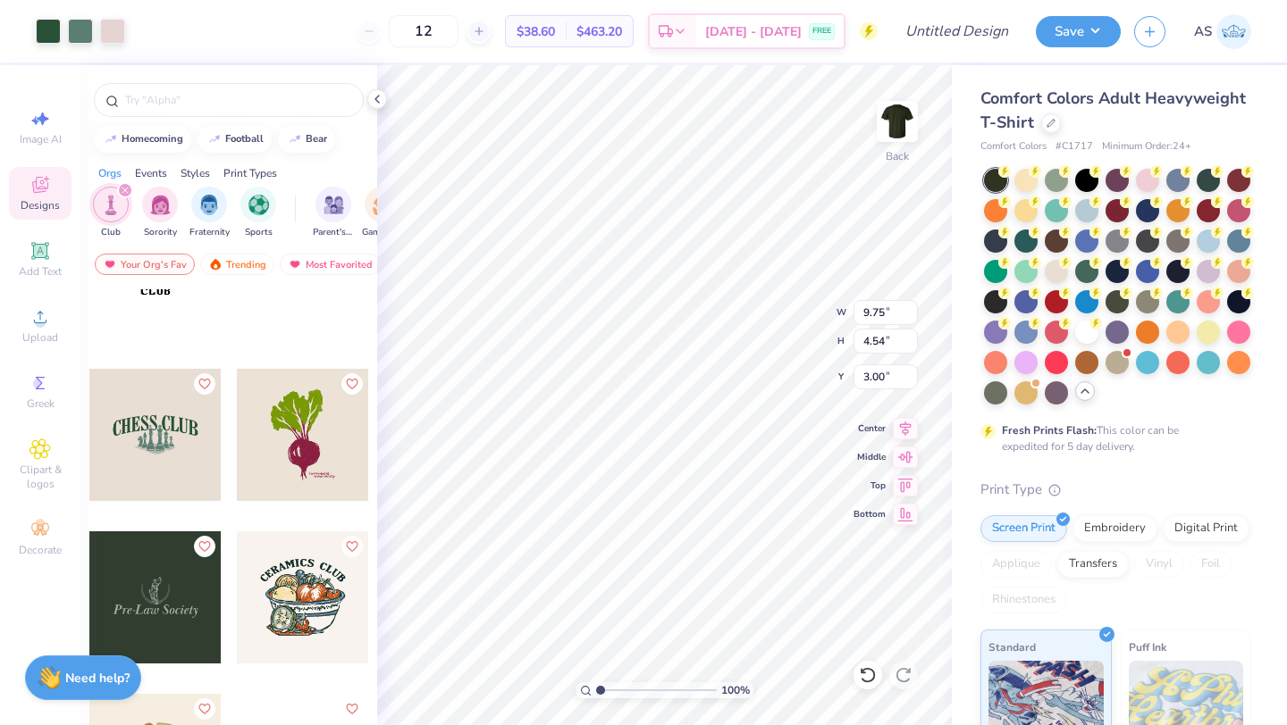
type input "9.75"
type input "4.54"
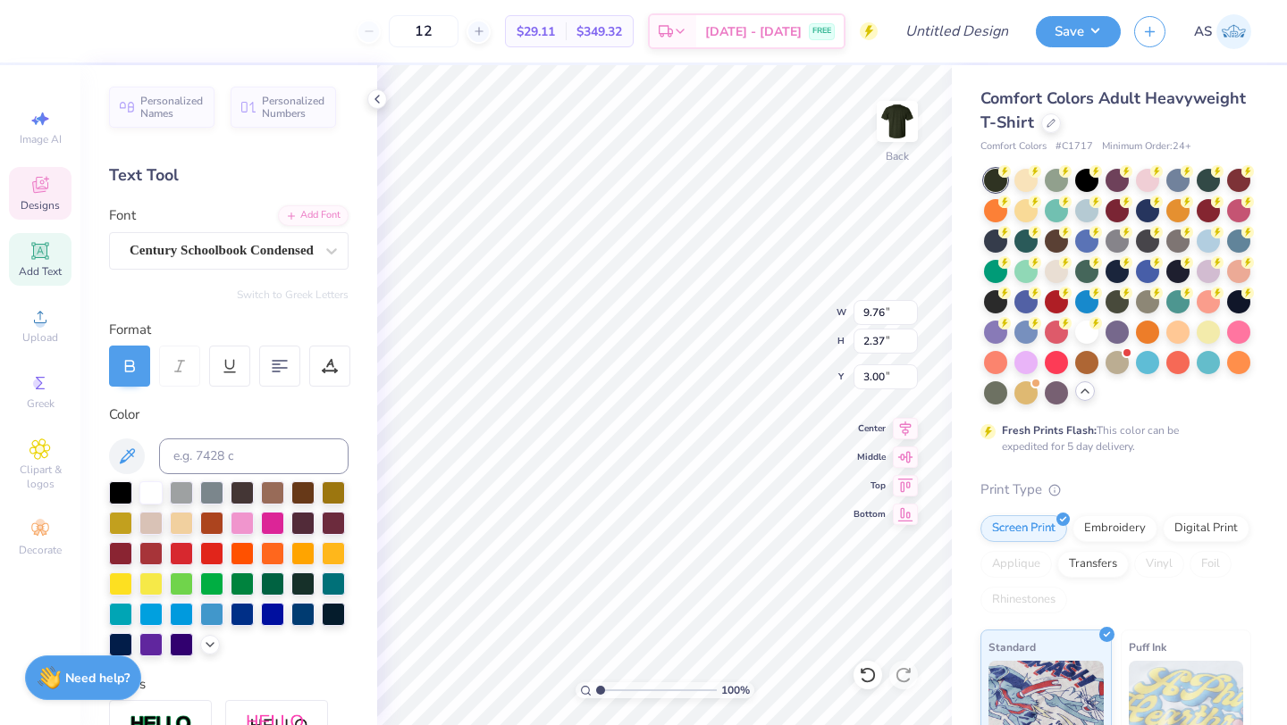
scroll to position [0, 3]
type textarea "WCU CRU"
type textarea "C"
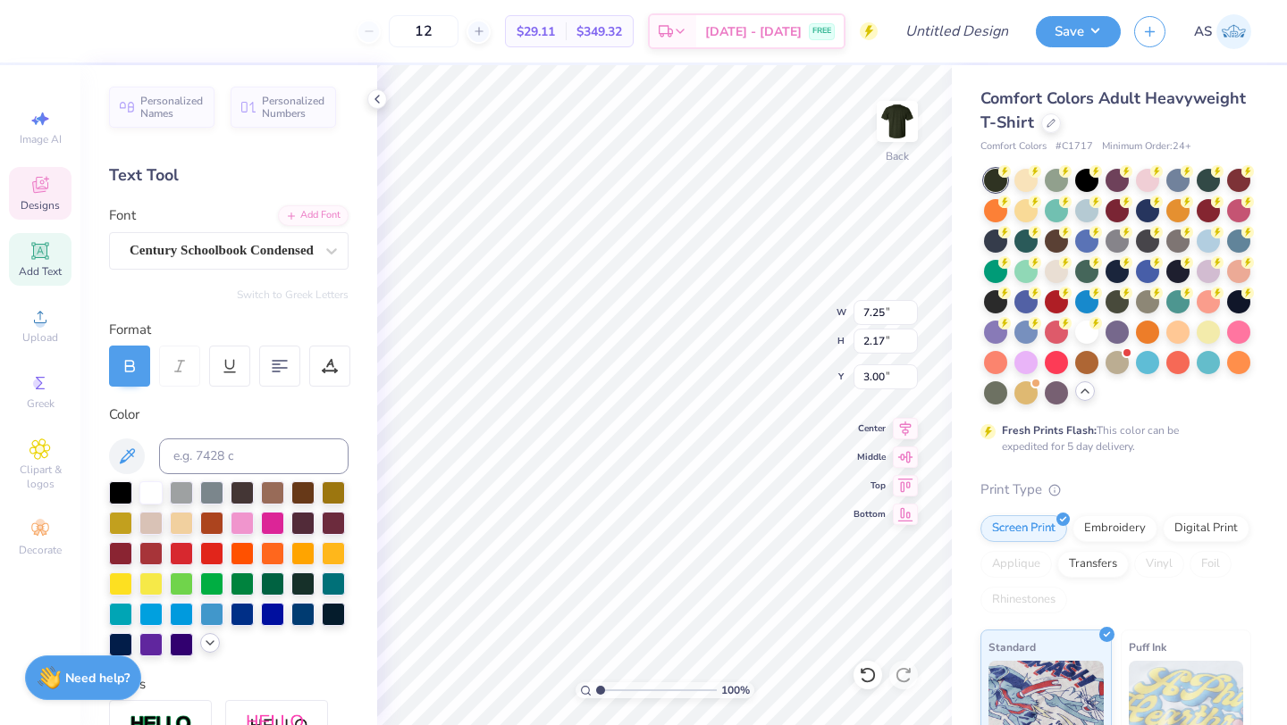
type textarea "WCU CRU"
click at [206, 650] on icon at bounding box center [210, 643] width 14 height 14
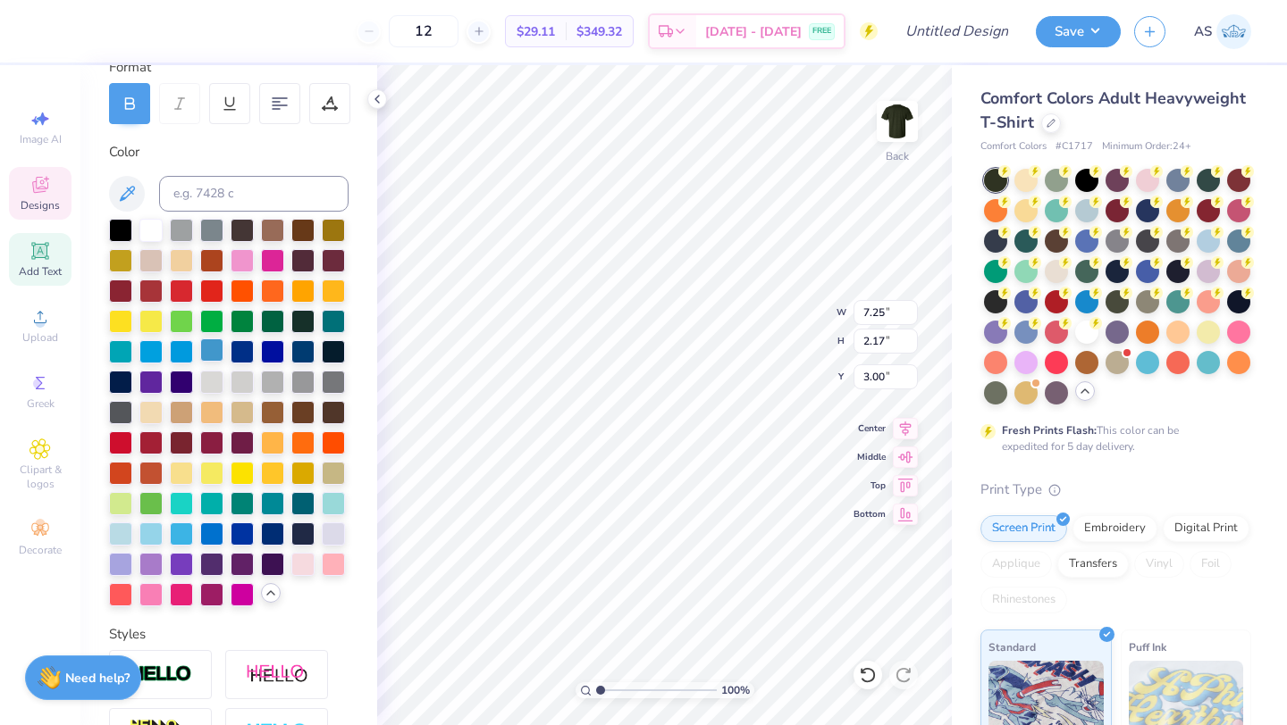
scroll to position [264, 0]
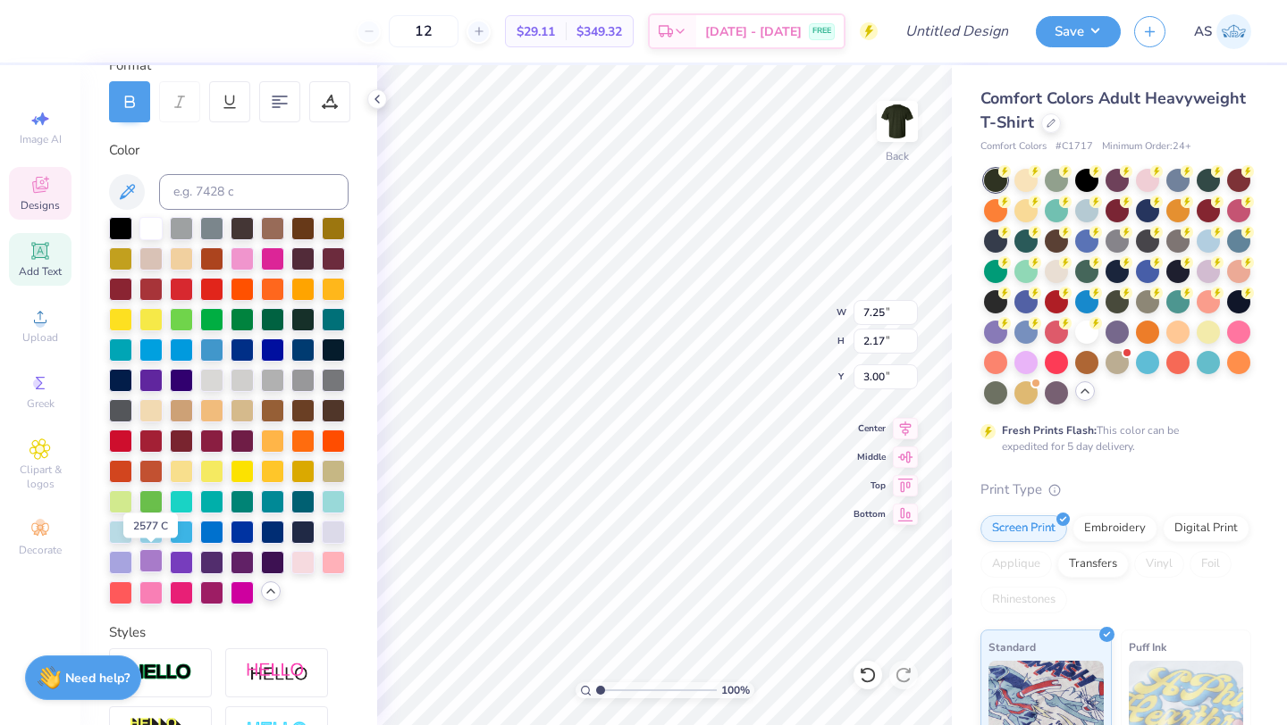
click at [147, 559] on div at bounding box center [150, 560] width 23 height 23
click at [189, 564] on div at bounding box center [181, 560] width 23 height 23
click at [116, 565] on div at bounding box center [120, 560] width 23 height 23
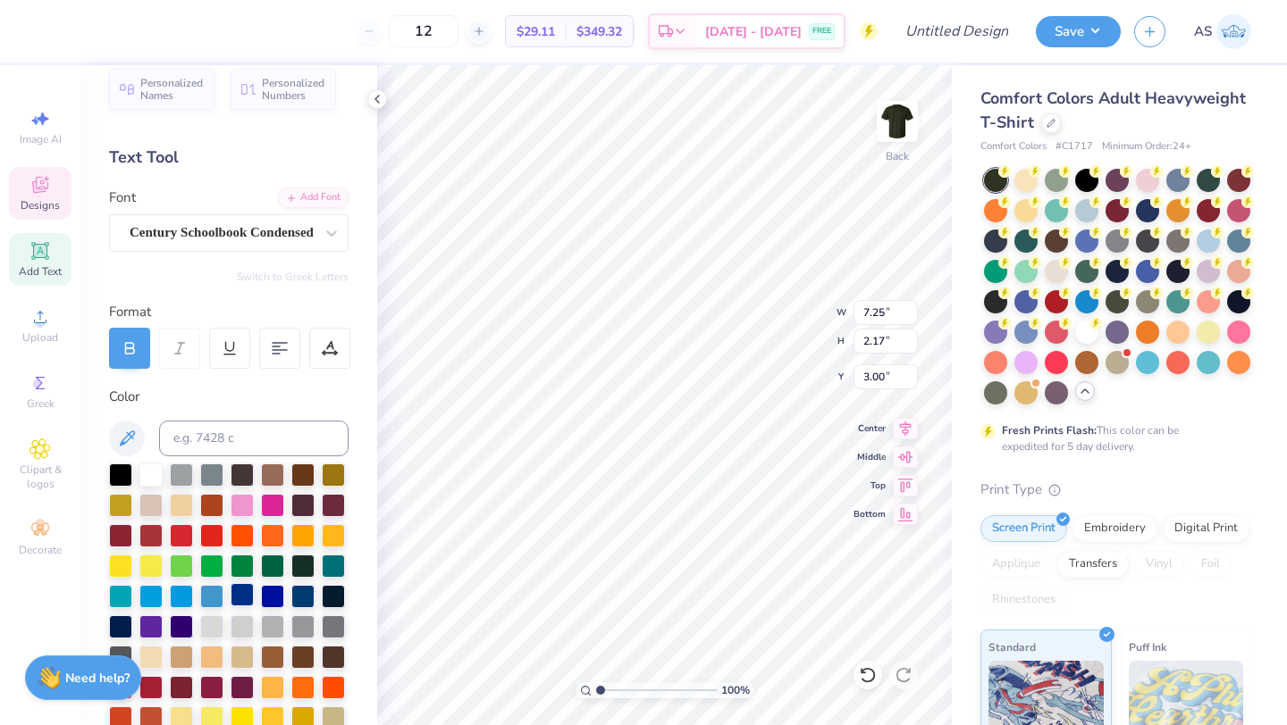
scroll to position [62, 0]
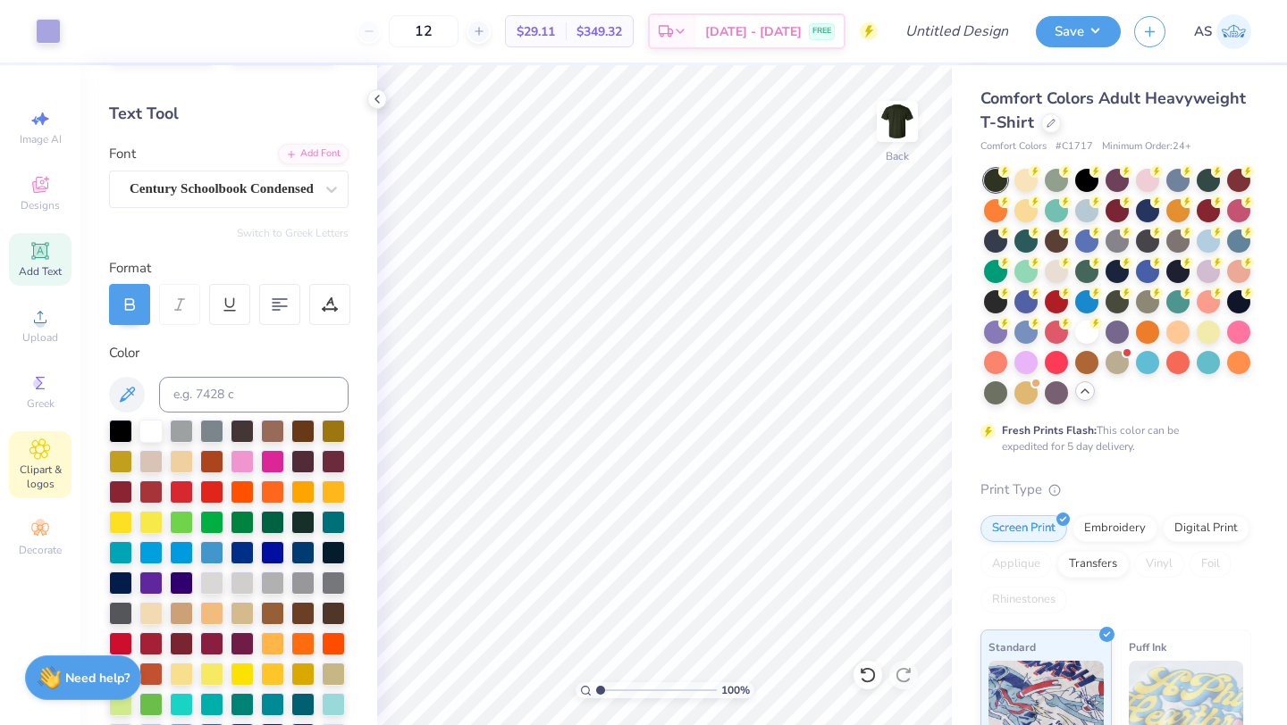
click at [54, 468] on span "Clipart & logos" at bounding box center [40, 477] width 63 height 29
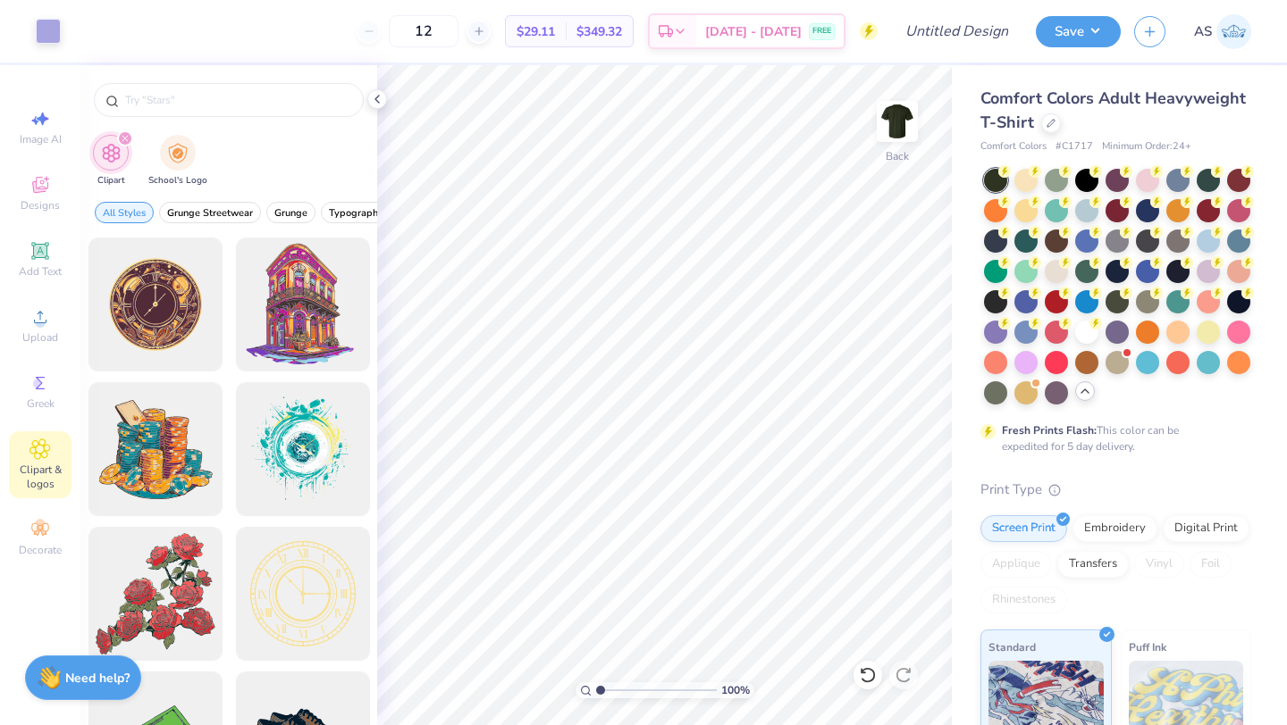
click at [199, 119] on div at bounding box center [228, 95] width 297 height 61
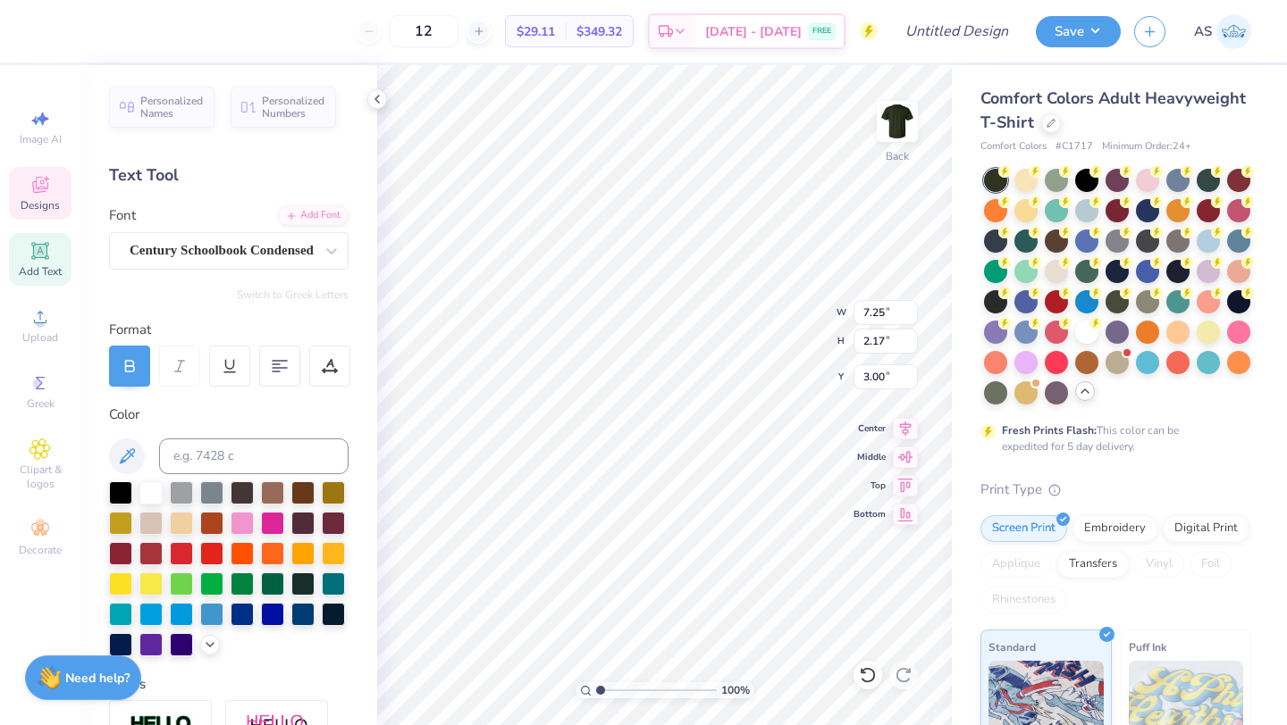
scroll to position [0, 0]
type textarea "WEST CHESTER"
type input "3.00"
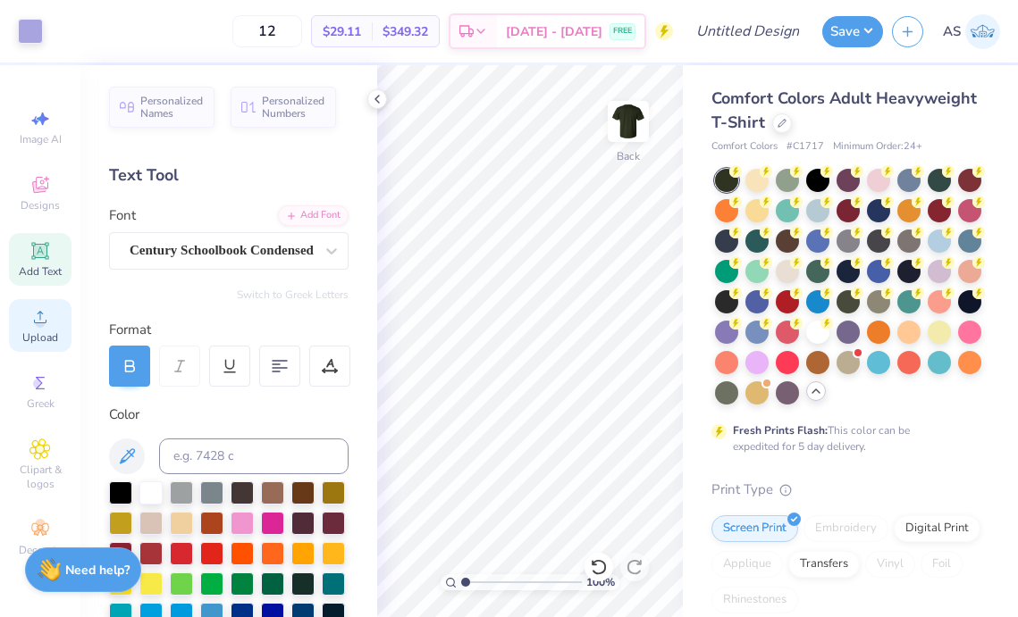
click at [56, 322] on div "Upload" at bounding box center [40, 325] width 63 height 53
click at [41, 326] on circle at bounding box center [40, 323] width 10 height 10
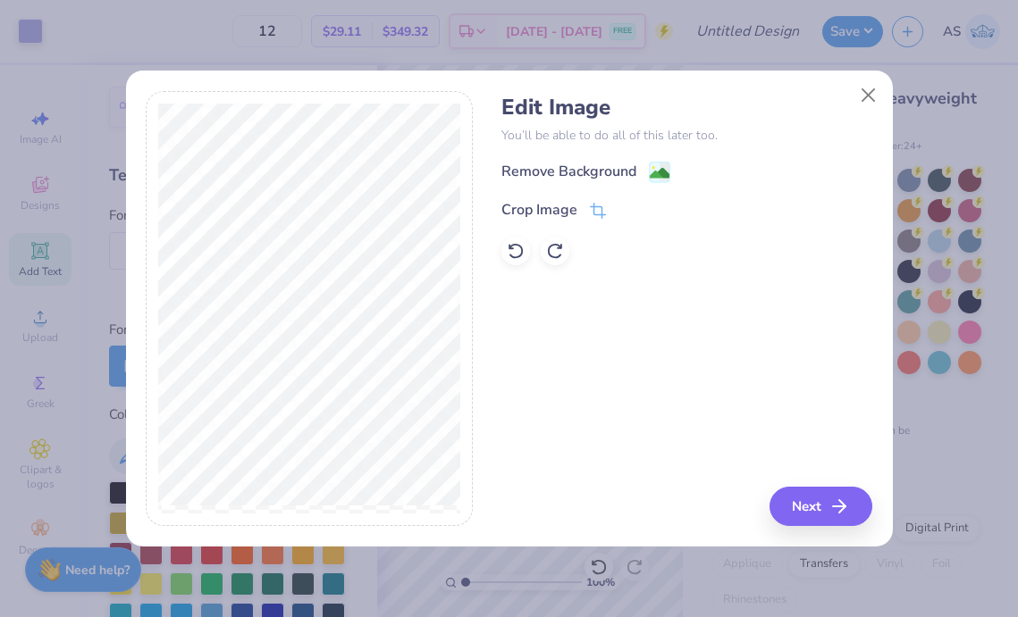
click at [581, 171] on div "Remove Background" at bounding box center [568, 171] width 135 height 21
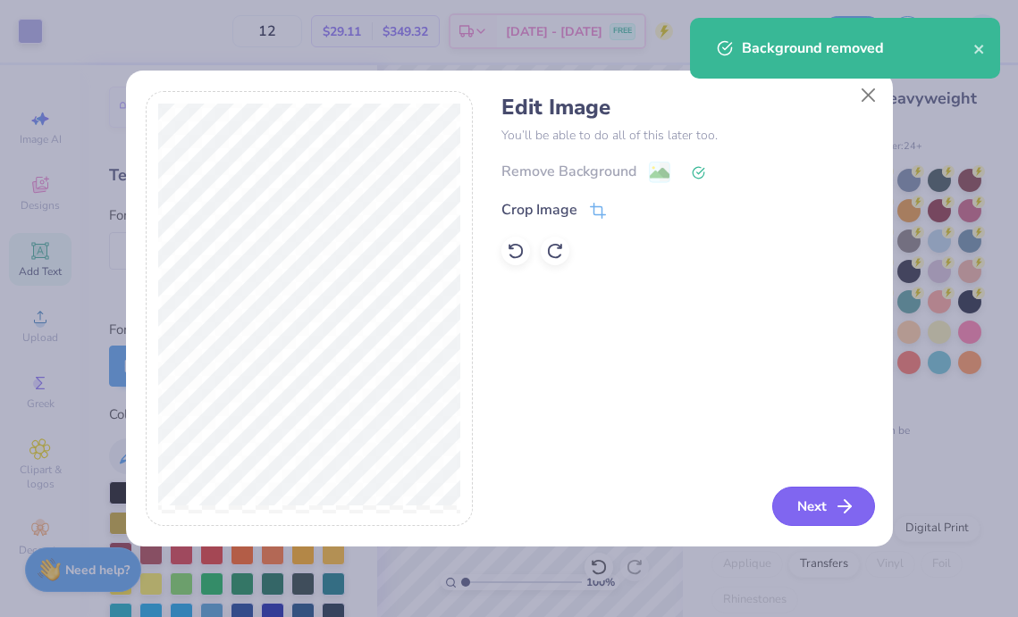
click at [834, 508] on icon "button" at bounding box center [844, 506] width 21 height 21
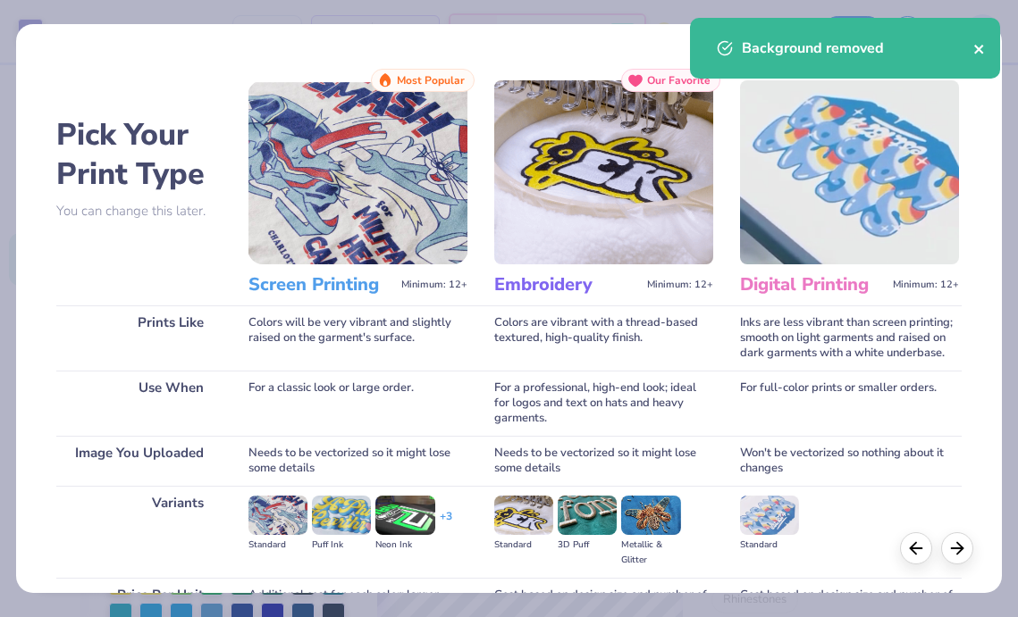
click at [981, 47] on icon "close" at bounding box center [979, 49] width 13 height 14
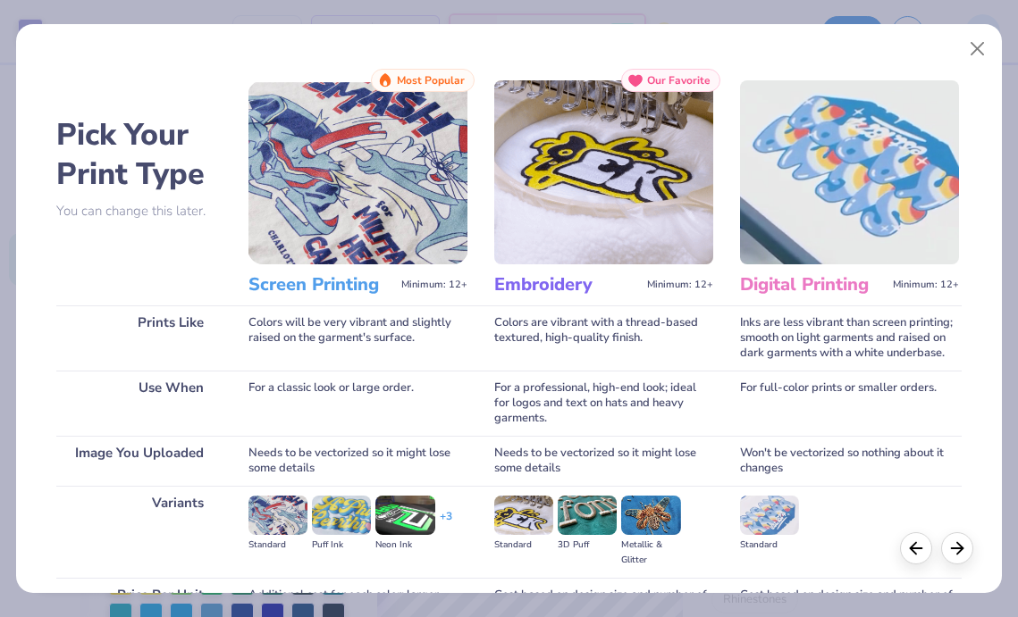
click at [980, 50] on body "Art colors 12 $29.11 Per Item $349.32 Total Est. Delivery Sep 17 - 20 FREE Desi…" at bounding box center [509, 308] width 1018 height 617
click at [975, 60] on button "Close" at bounding box center [977, 49] width 34 height 34
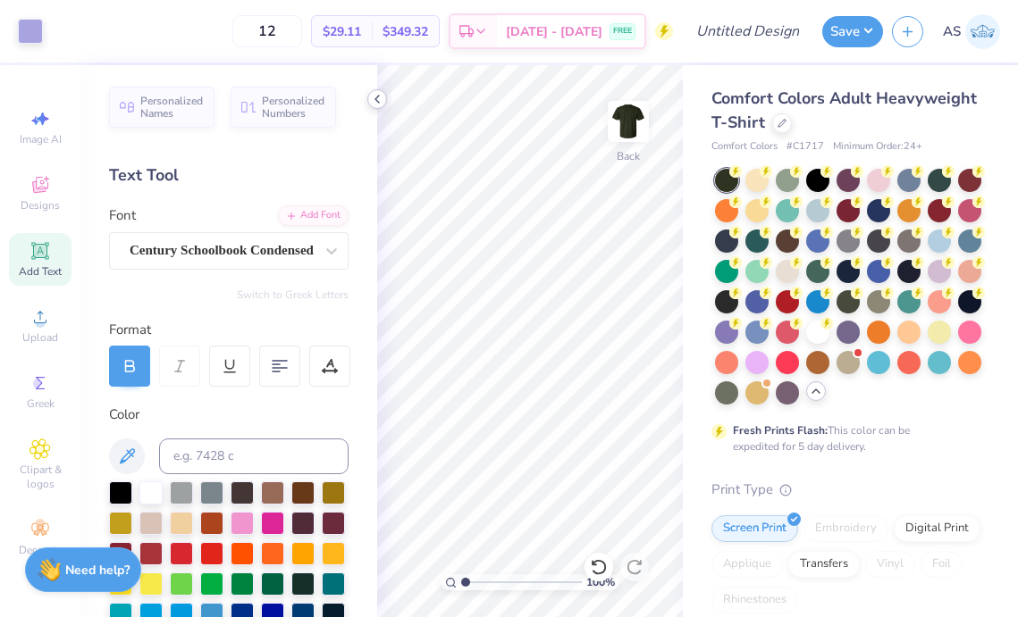
click at [377, 102] on polyline at bounding box center [377, 99] width 4 height 7
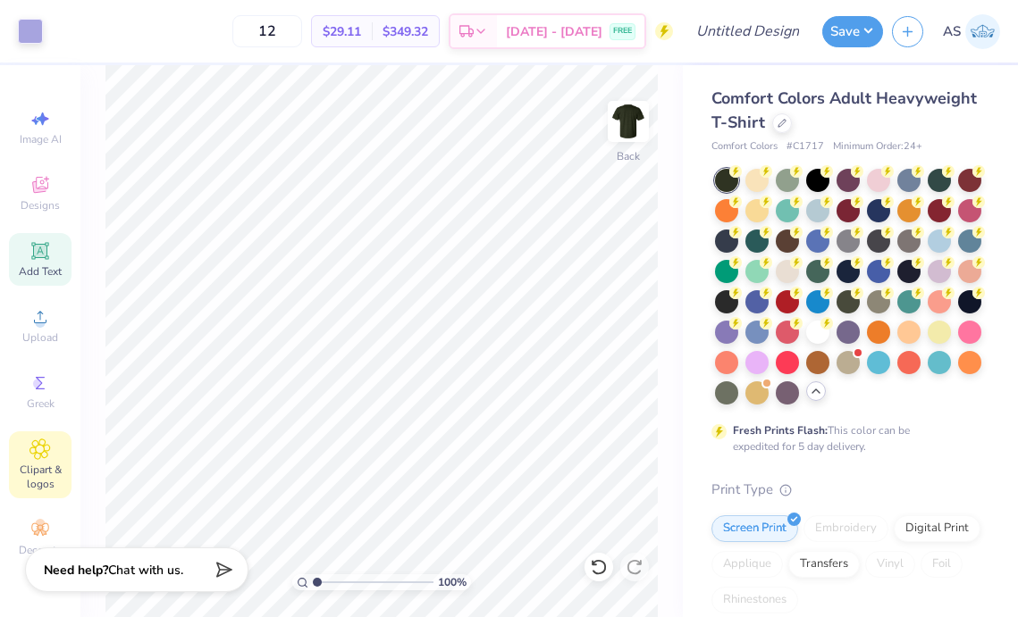
click at [28, 477] on span "Clipart & logos" at bounding box center [40, 477] width 63 height 29
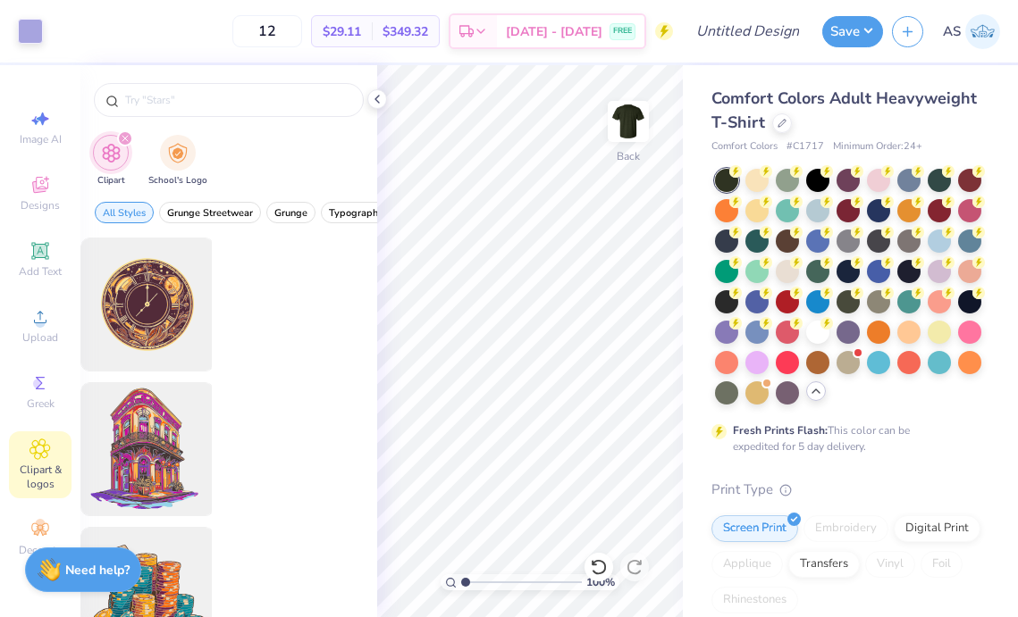
scroll to position [0, 0]
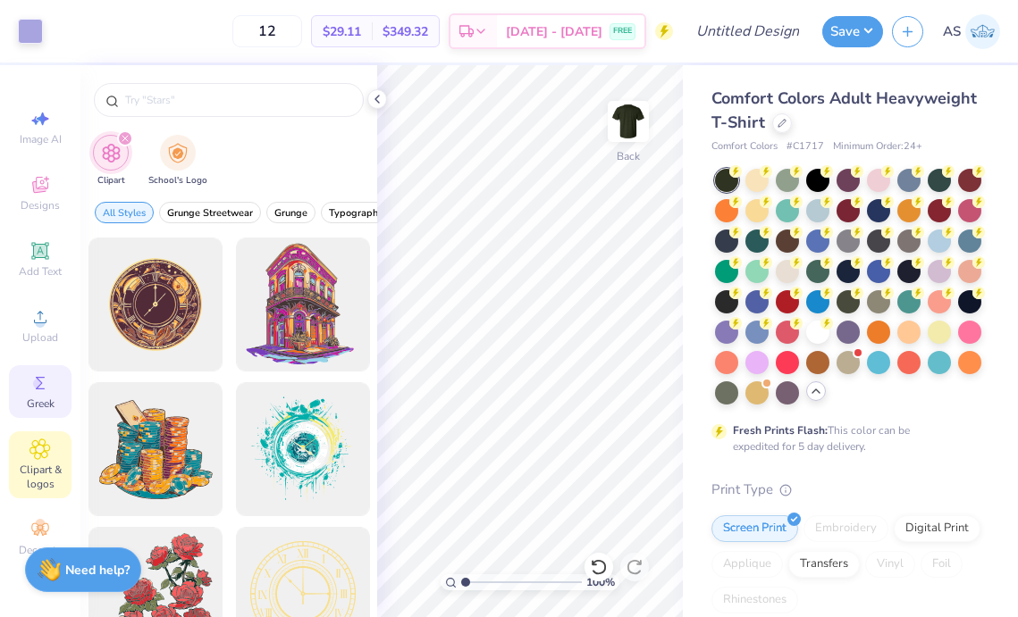
click at [41, 415] on div "Greek" at bounding box center [40, 391] width 63 height 53
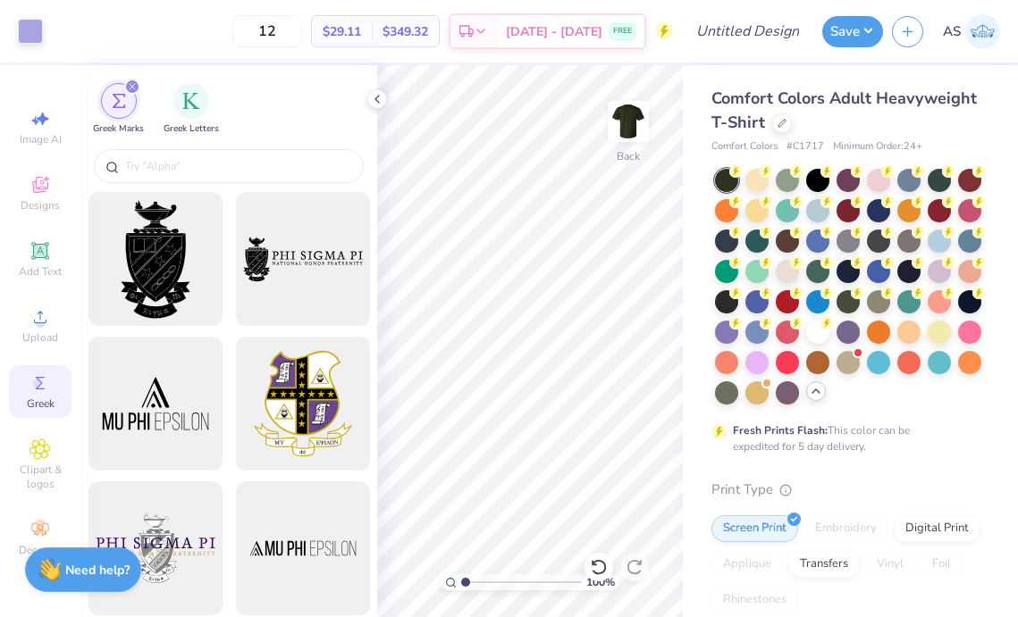
click at [38, 354] on div "Image AI Designs Add Text Upload Greek Clipart & logos Decorate" at bounding box center [40, 333] width 63 height 464
click at [35, 326] on icon at bounding box center [39, 316] width 21 height 21
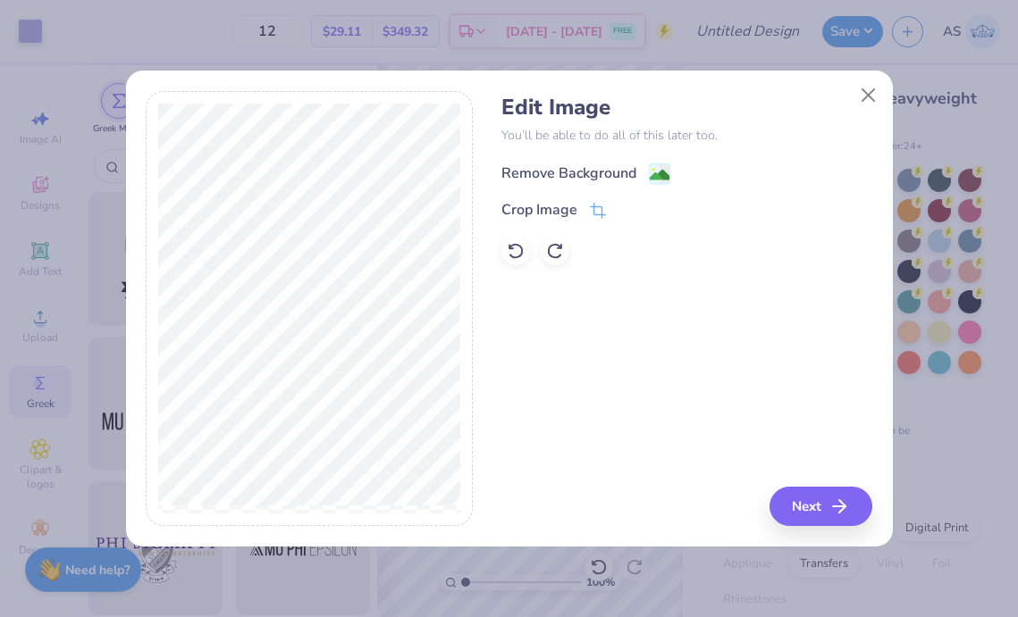
click at [614, 166] on div "Remove Background" at bounding box center [568, 173] width 135 height 21
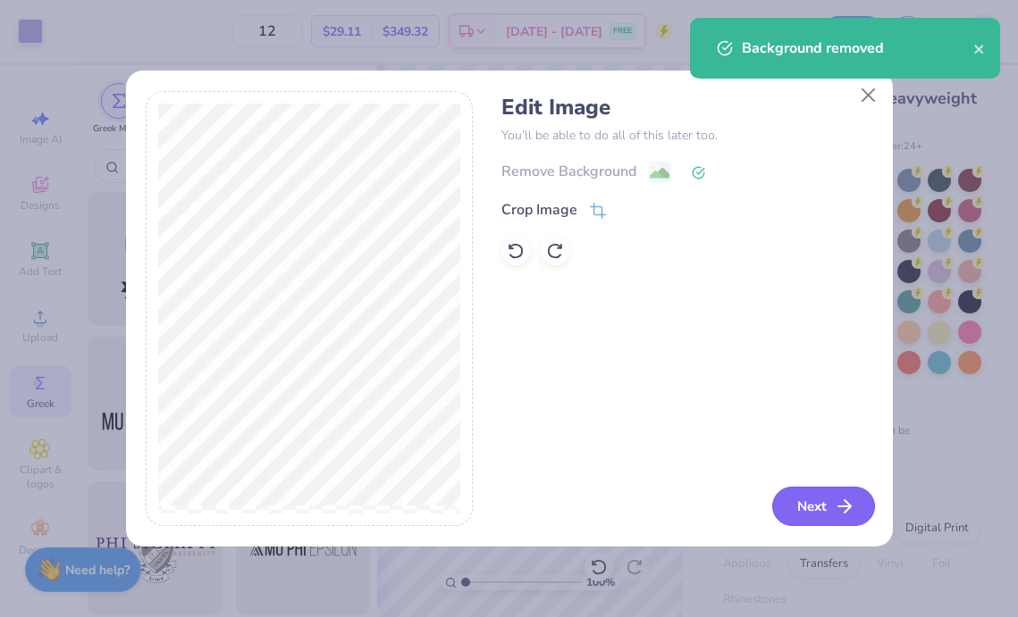
click at [816, 507] on button "Next" at bounding box center [823, 506] width 103 height 39
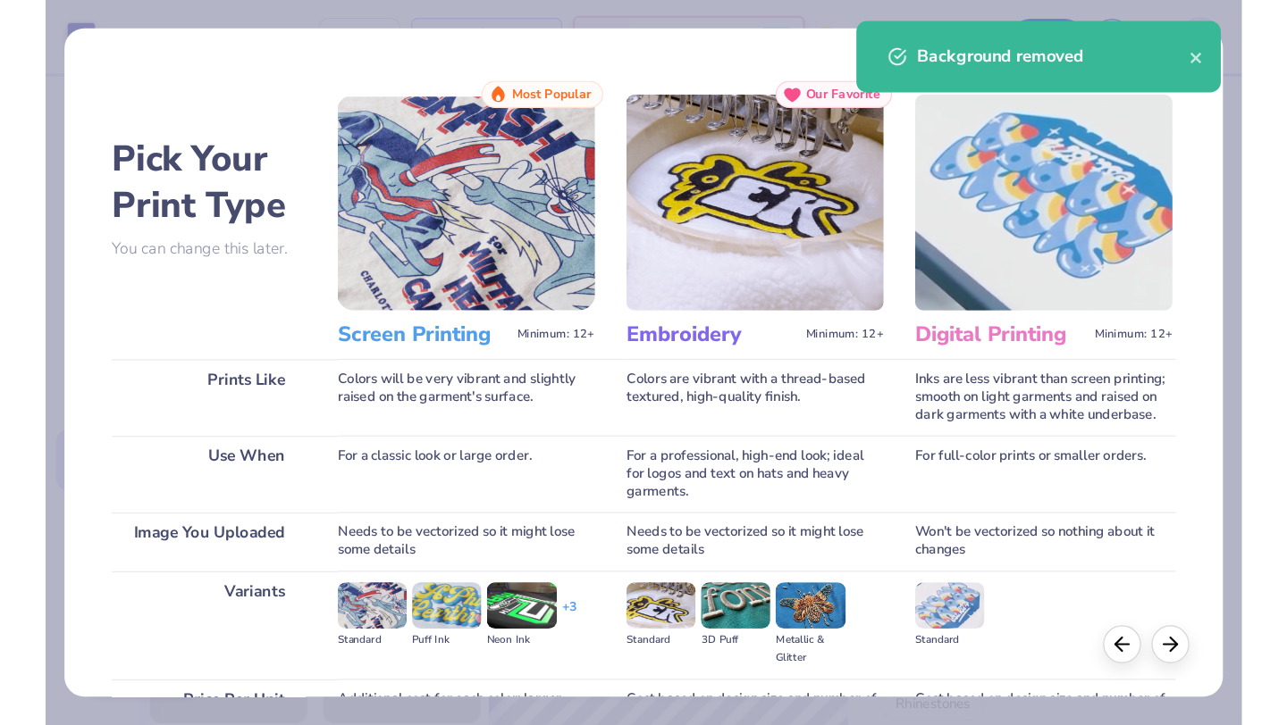
scroll to position [184, 0]
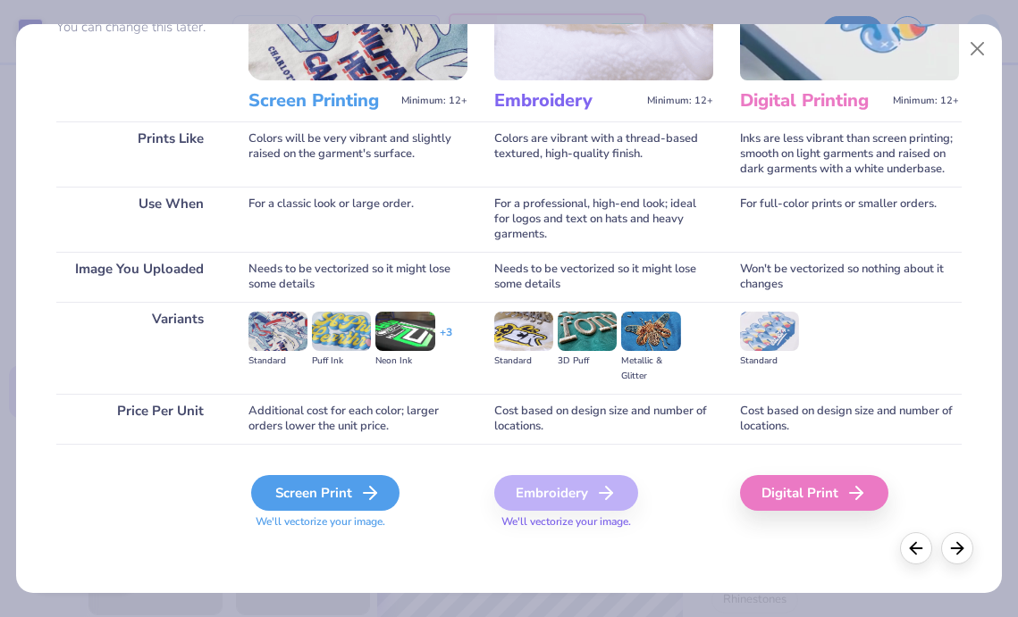
click at [354, 492] on div "Screen Print" at bounding box center [325, 493] width 148 height 36
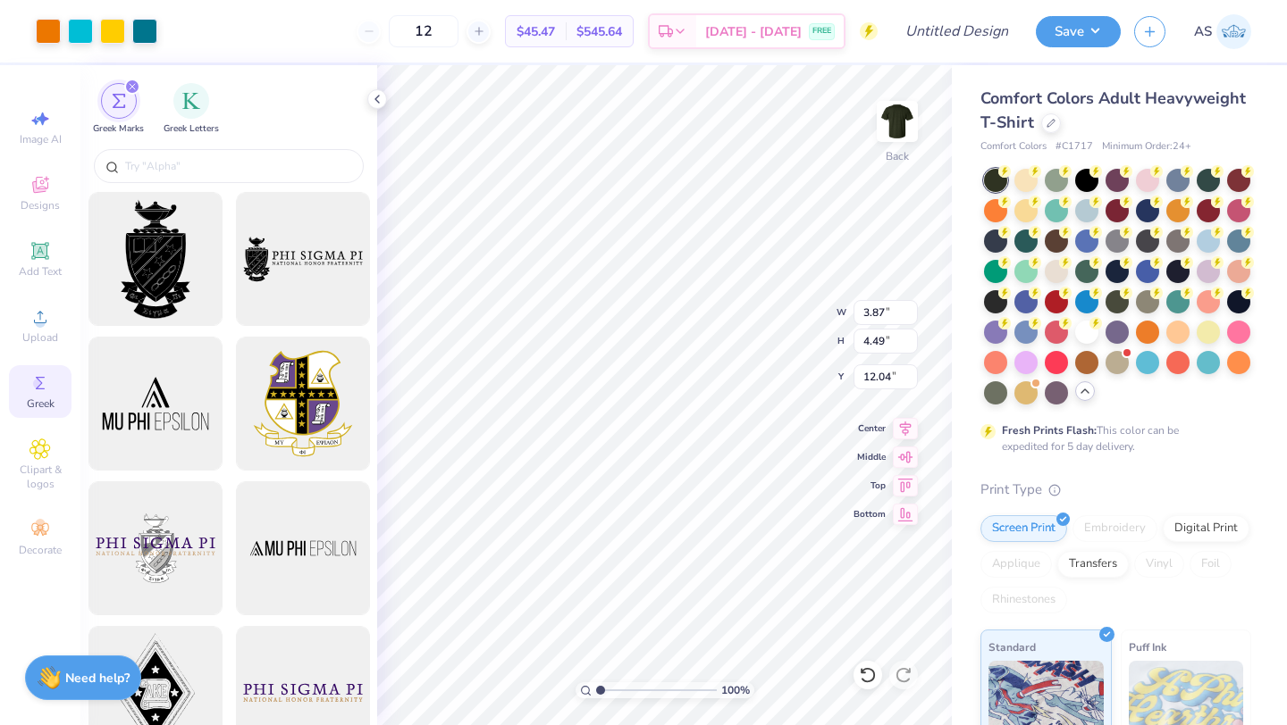
type input "3.87"
type input "4.49"
type input "5.65"
click at [767, 316] on div "100 % Back W 3.87 3.87 " H 4.49 4.49 " Y 5.65 5.65 " Center Middle Top Bottom" at bounding box center [664, 395] width 574 height 660
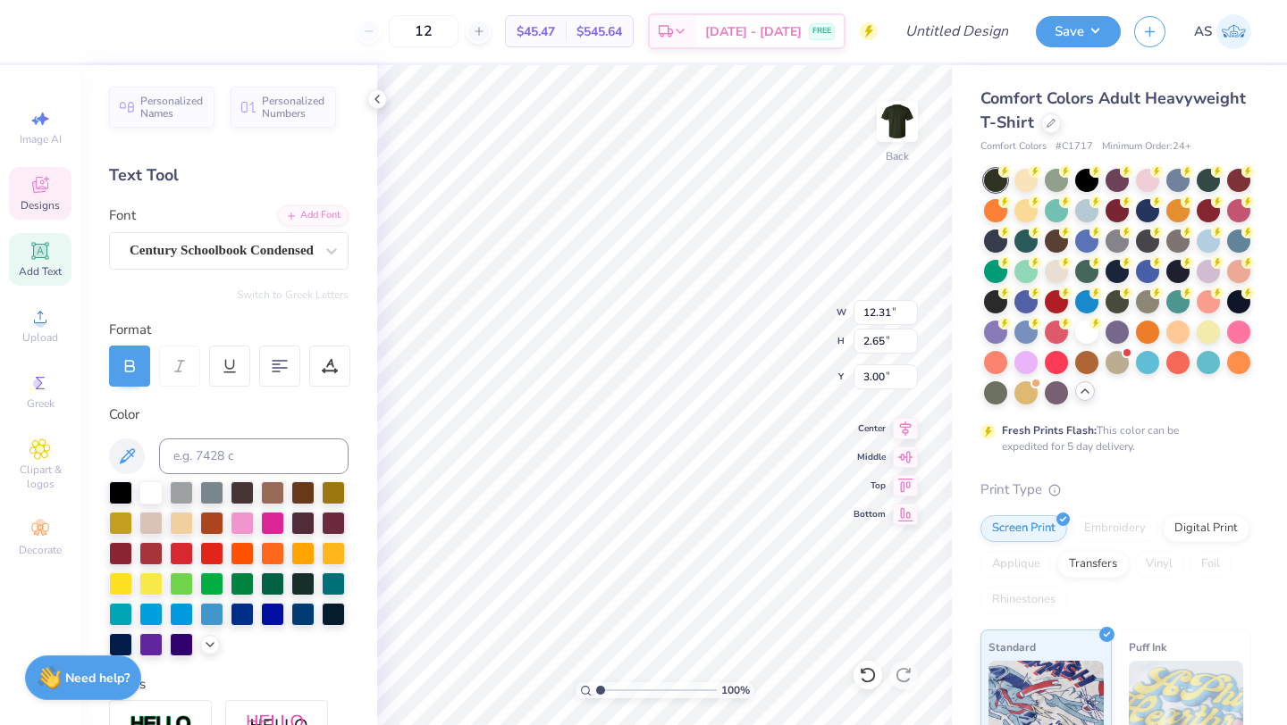
scroll to position [0, 0]
type textarea "W"
type textarea "c"
type textarea "CRU WCU"
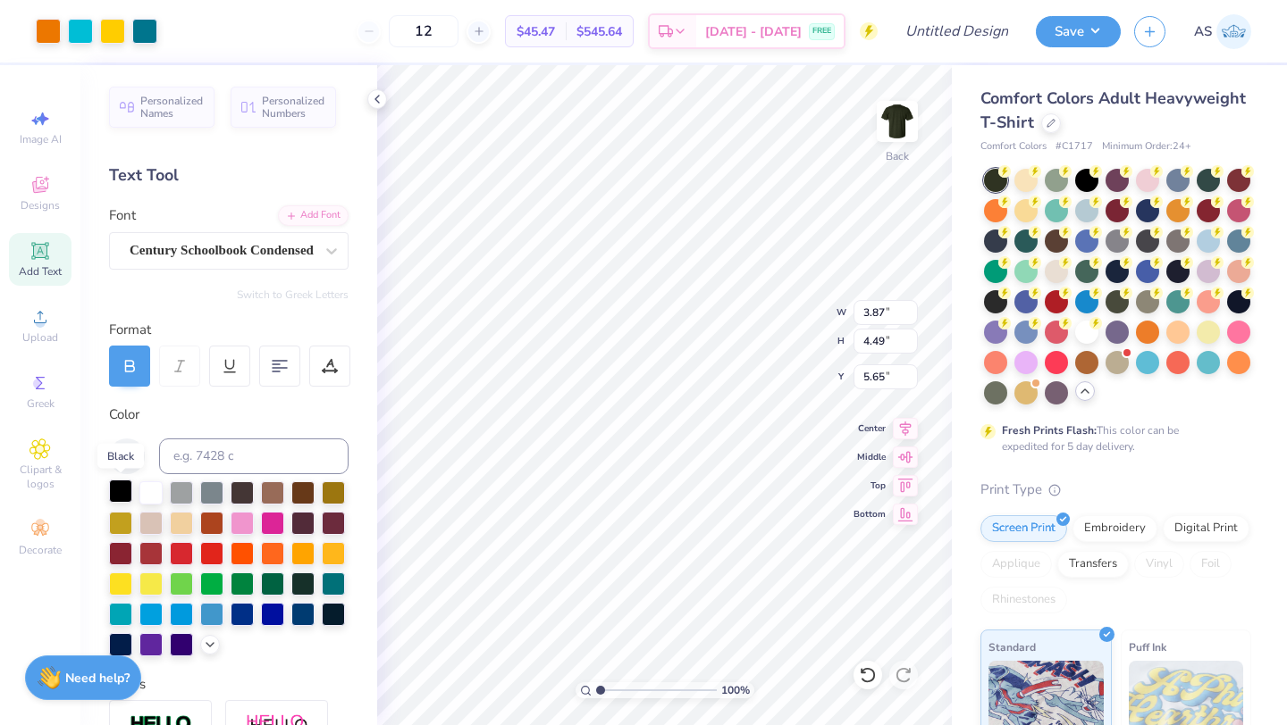
click at [122, 480] on div at bounding box center [120, 491] width 23 height 23
click at [153, 646] on div at bounding box center [150, 643] width 23 height 23
click at [209, 644] on polyline at bounding box center [209, 643] width 7 height 4
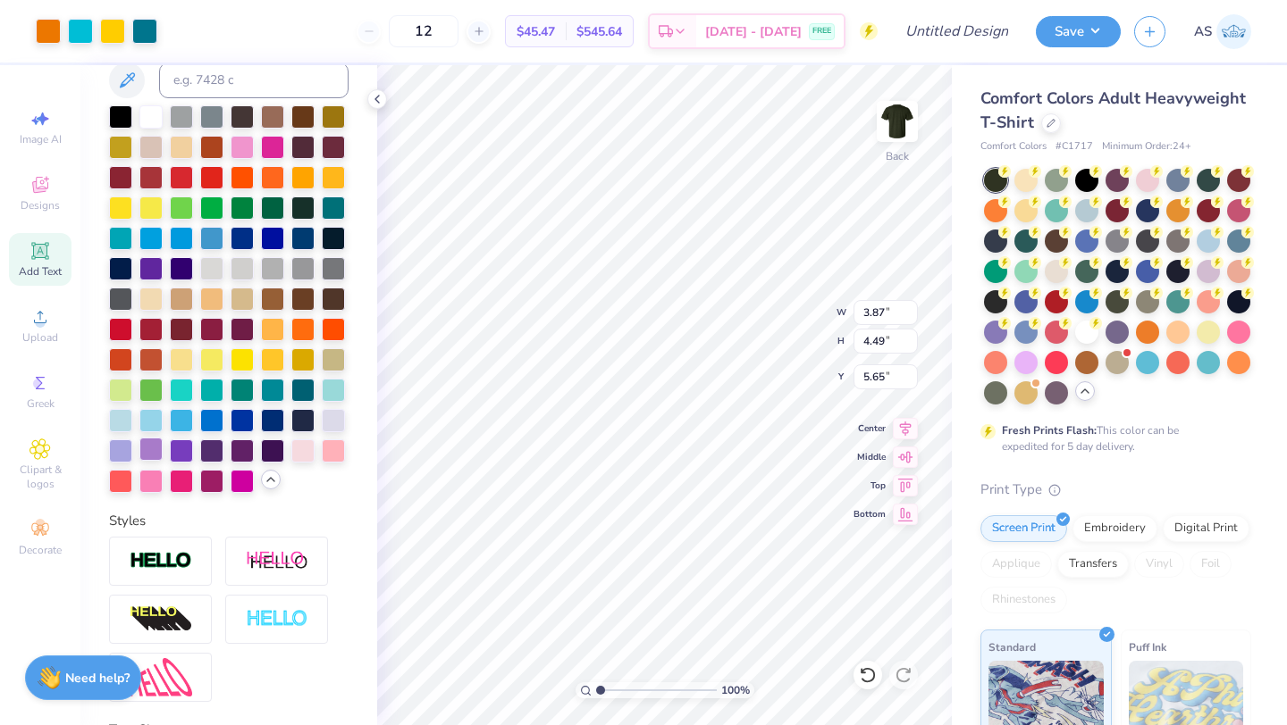
scroll to position [390, 0]
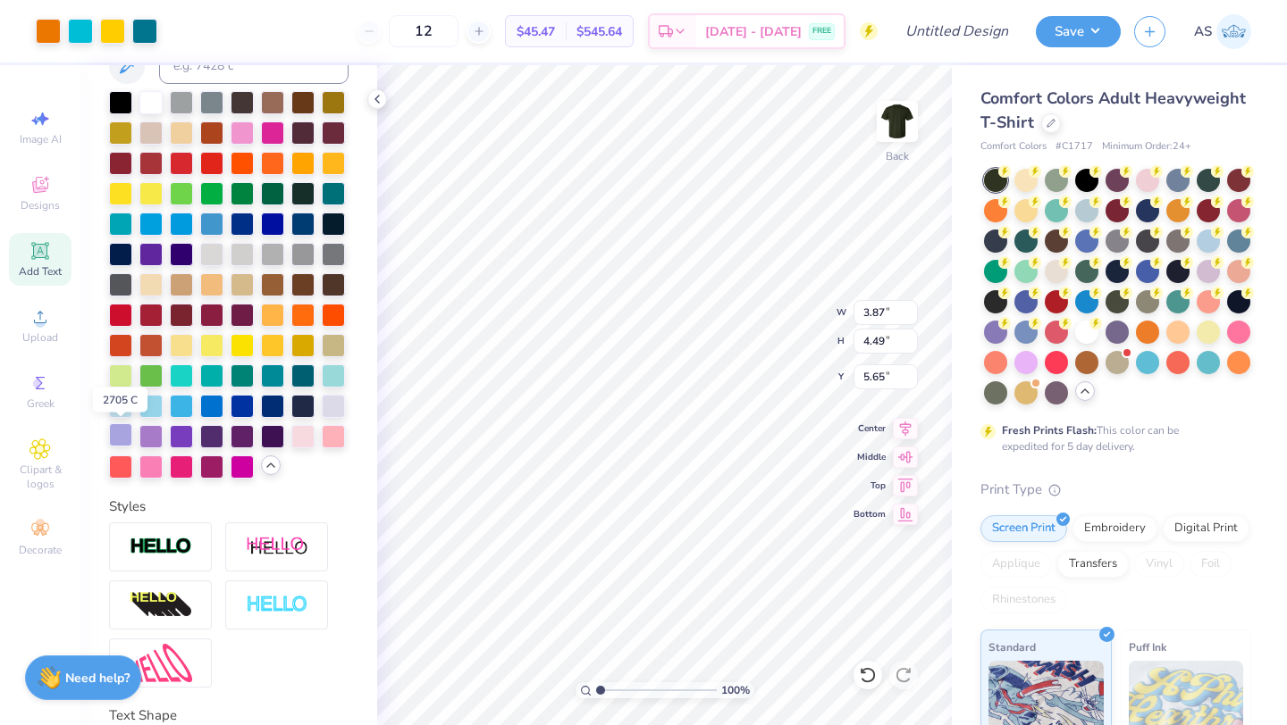
click at [122, 432] on div at bounding box center [120, 434] width 23 height 23
click at [119, 436] on div at bounding box center [120, 434] width 23 height 23
click at [117, 432] on div at bounding box center [120, 434] width 23 height 23
type input "1.34"
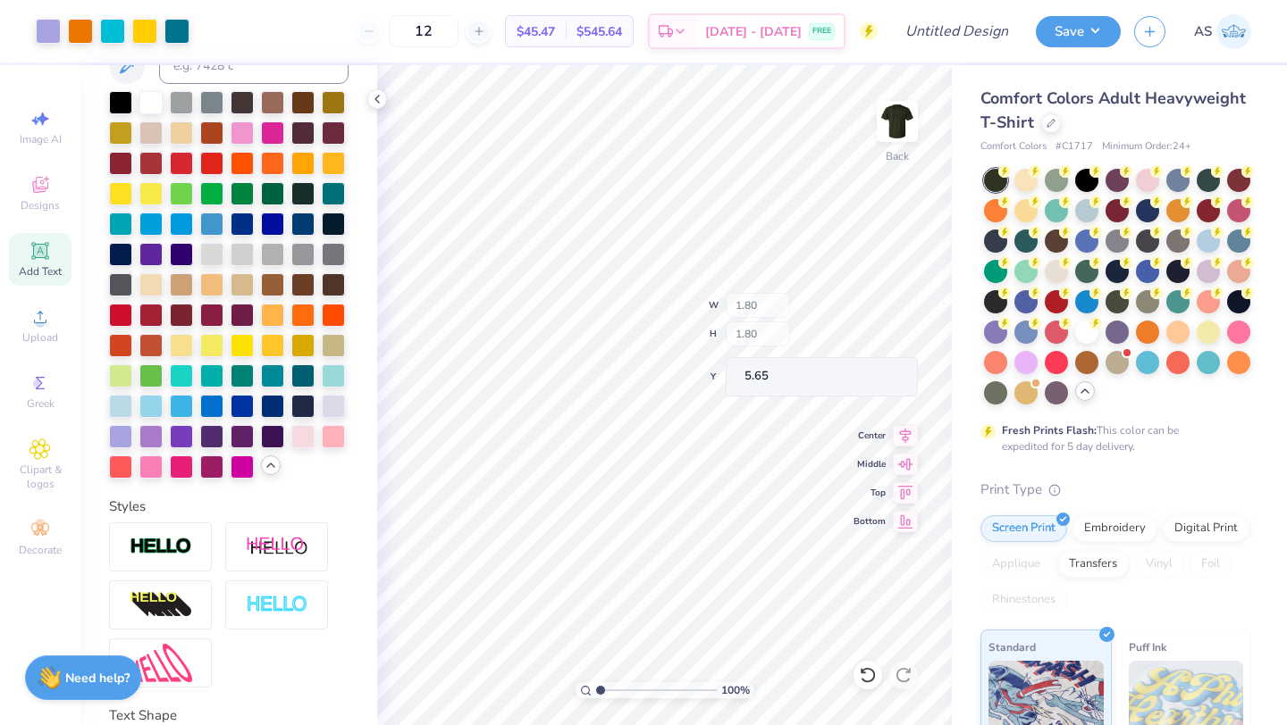
type input "1.34"
type input "6.10"
type input "1.80"
type input "5.65"
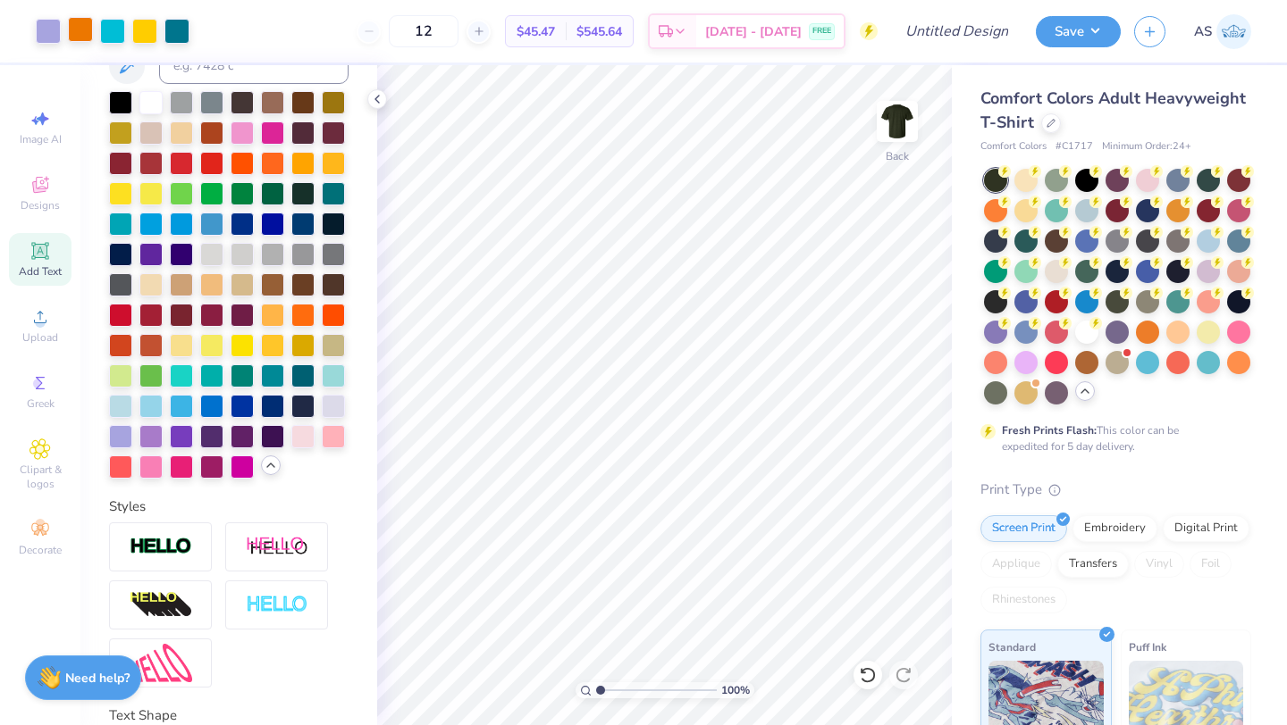
click at [74, 38] on div at bounding box center [80, 29] width 25 height 25
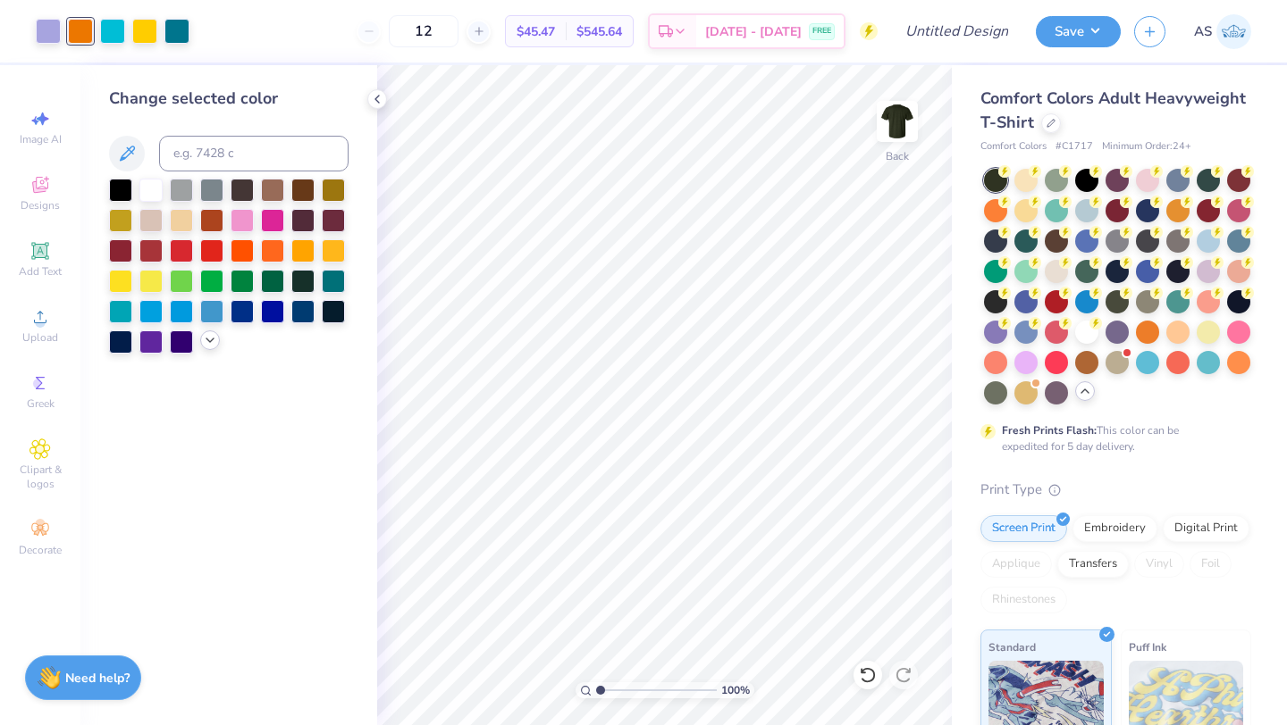
click at [214, 340] on icon at bounding box center [210, 340] width 14 height 14
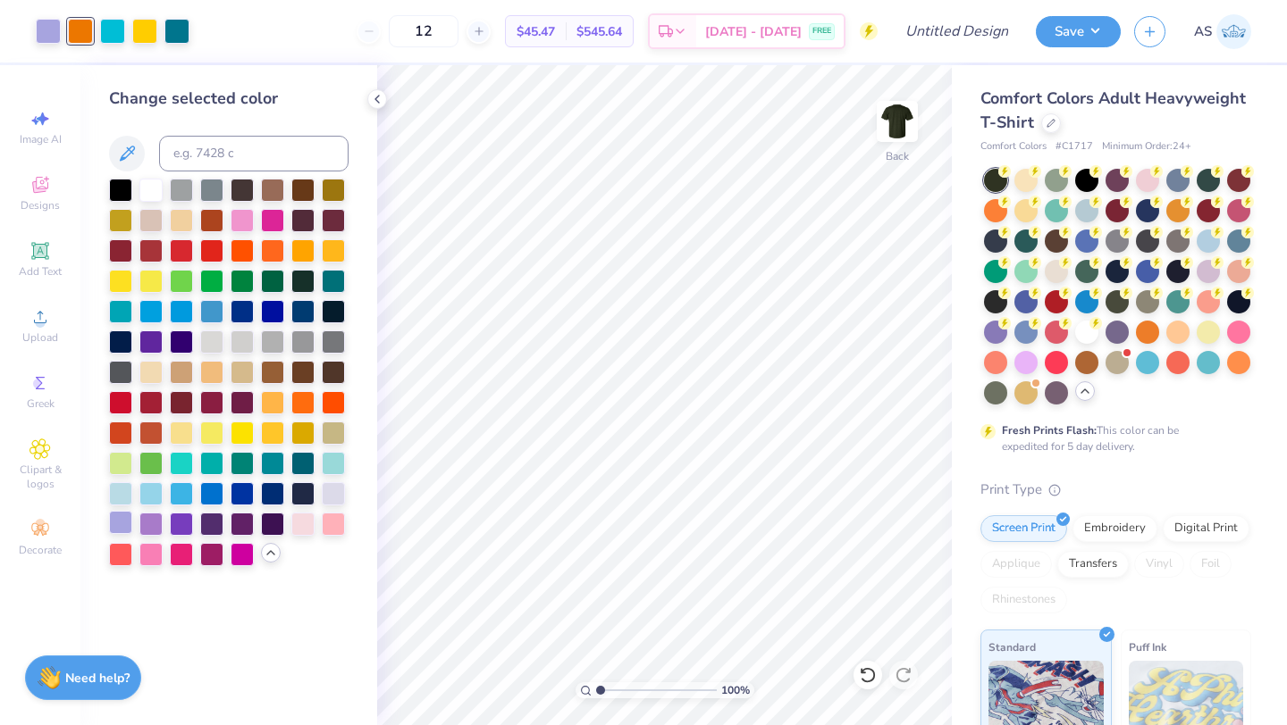
click at [120, 524] on div at bounding box center [120, 522] width 23 height 23
click at [76, 30] on div at bounding box center [80, 29] width 25 height 25
click at [122, 530] on div at bounding box center [120, 522] width 23 height 23
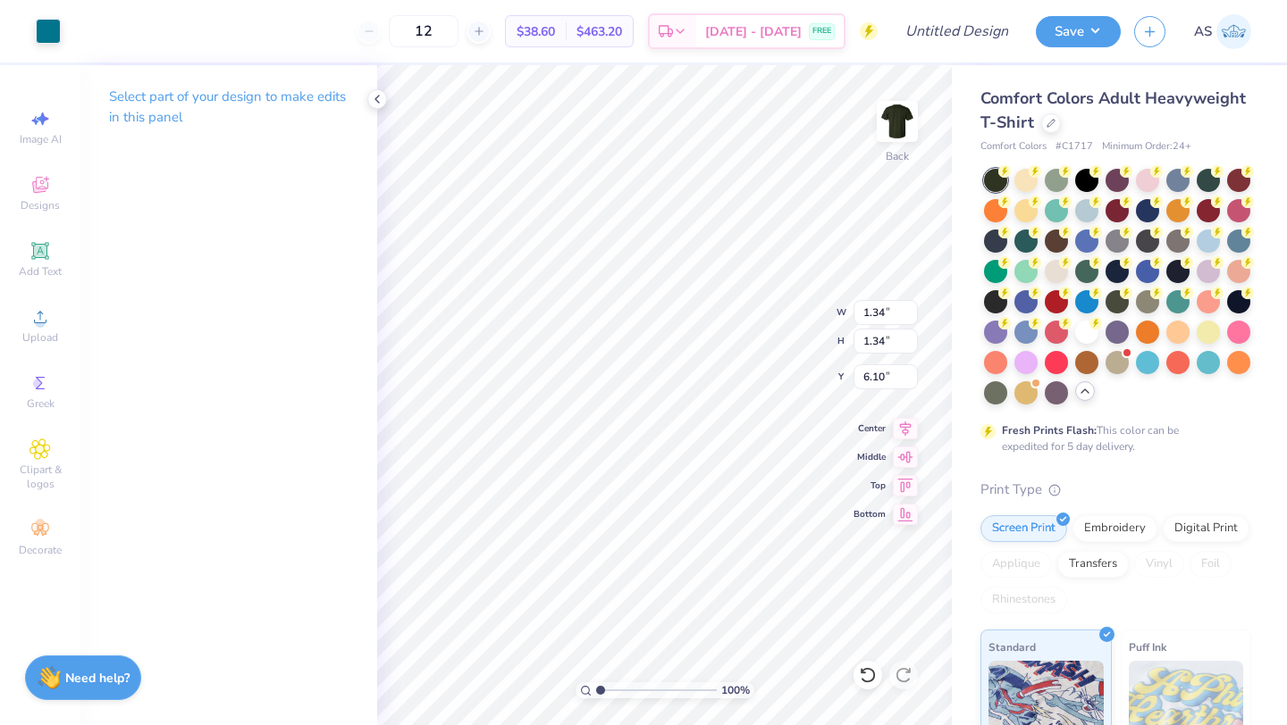
click at [373, 103] on icon at bounding box center [377, 99] width 14 height 14
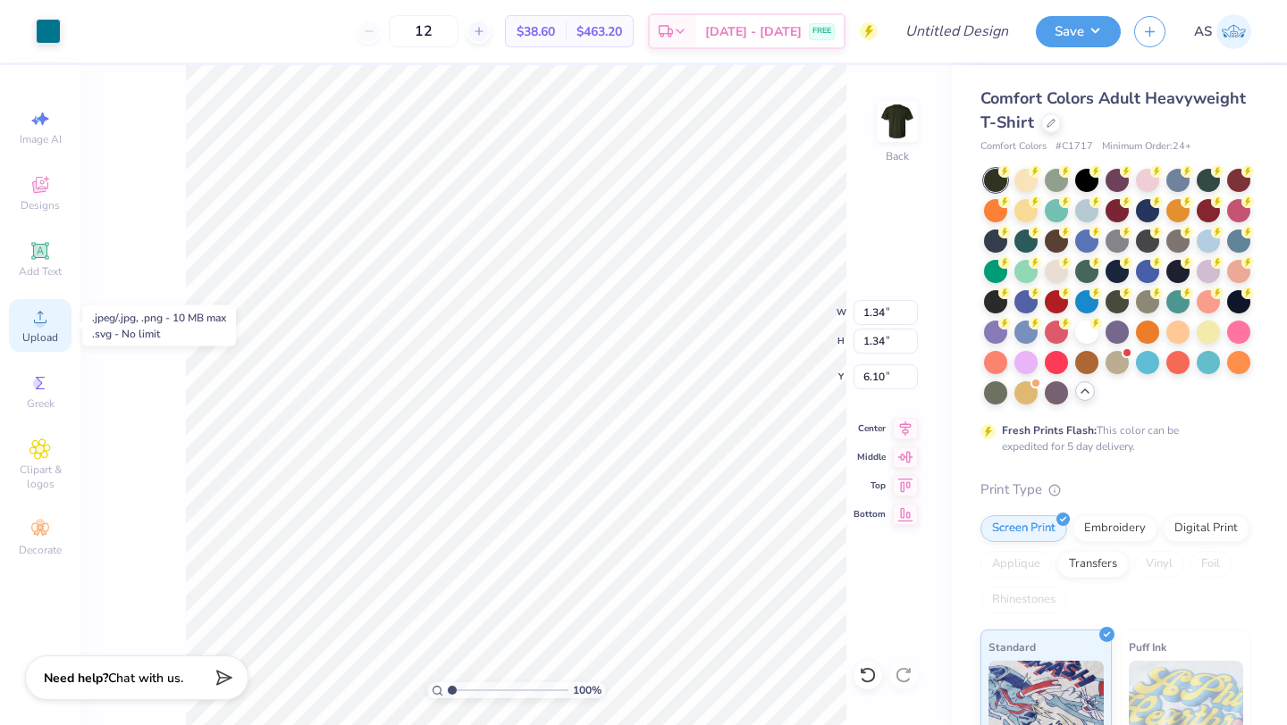
click at [39, 338] on span "Upload" at bounding box center [40, 338] width 36 height 14
click at [86, 421] on div "100 % Back W 1.34 1.34 " H 1.34 1.34 " Y 6.10 6.10 " Center Middle Top Bottom" at bounding box center [515, 395] width 871 height 660
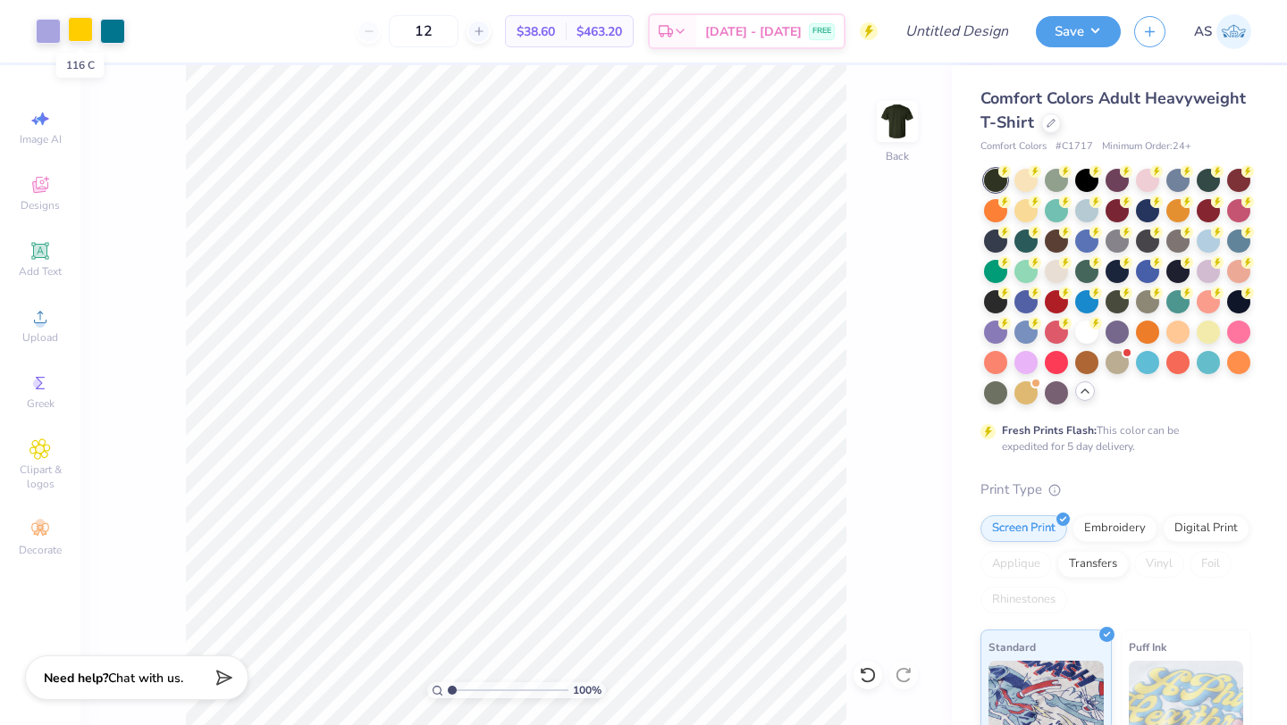
click at [79, 32] on div at bounding box center [80, 29] width 25 height 25
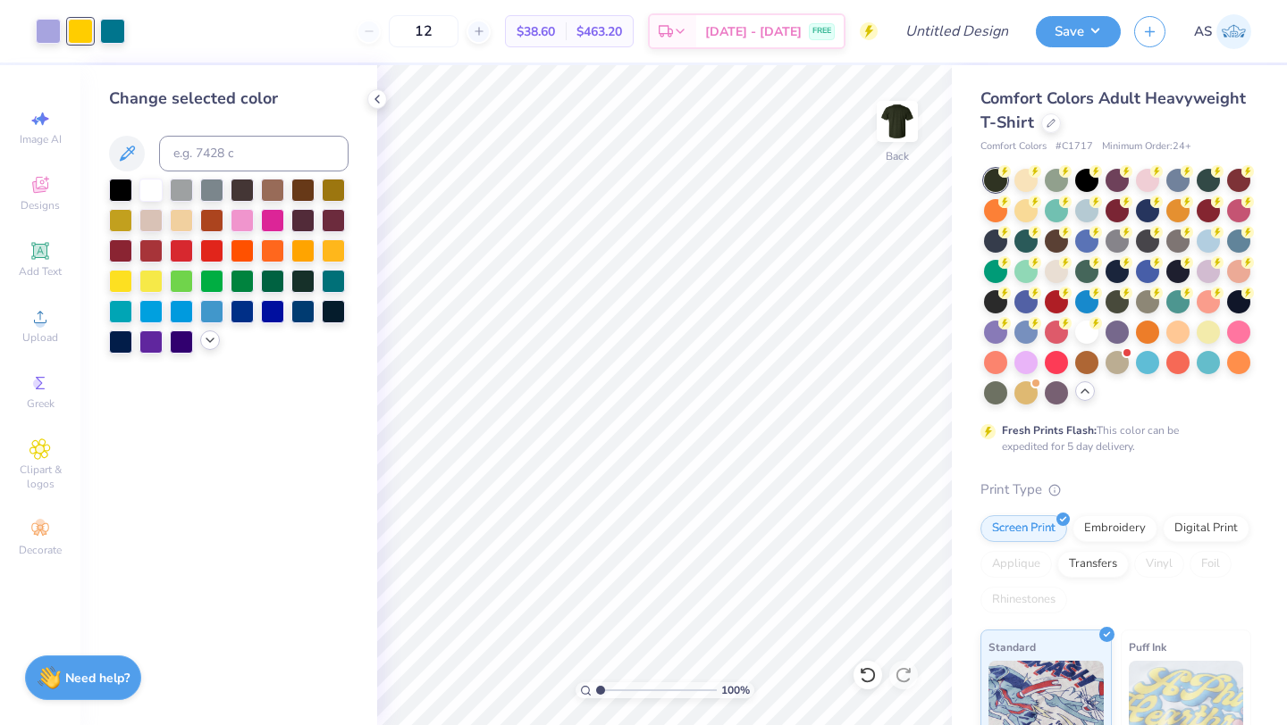
click at [210, 340] on icon at bounding box center [210, 340] width 14 height 14
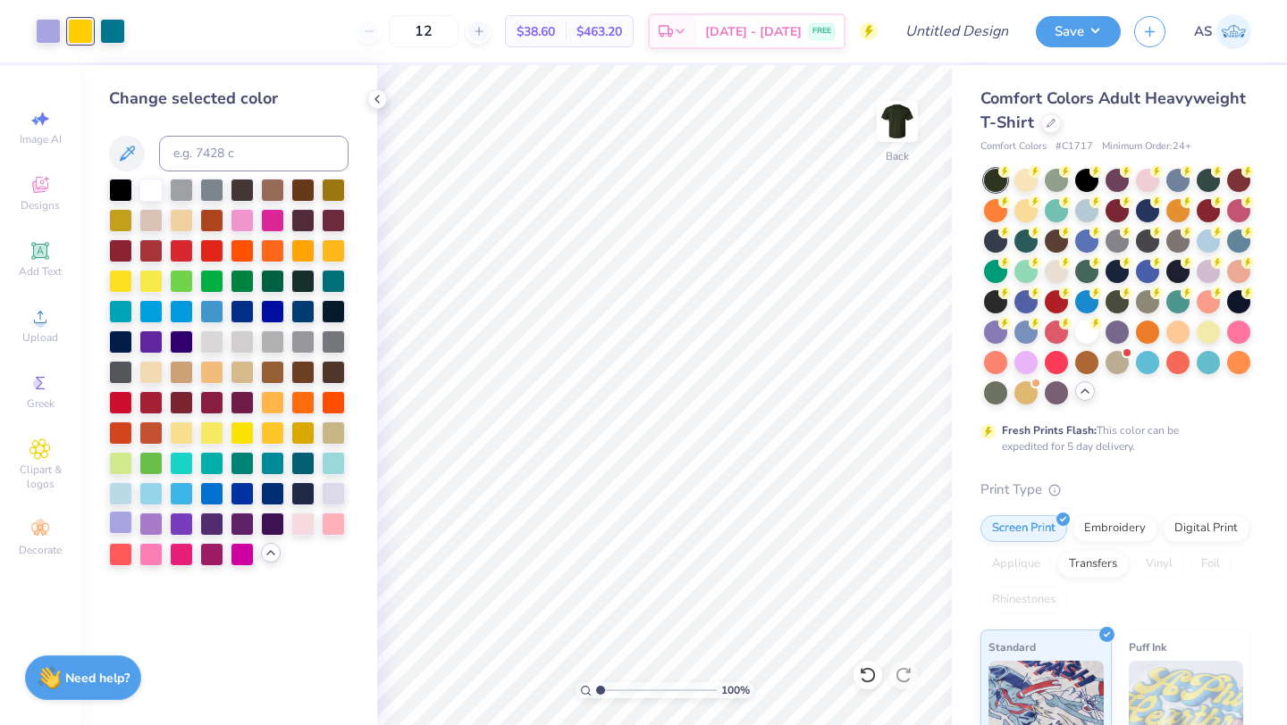
click at [115, 522] on div at bounding box center [120, 522] width 23 height 23
click at [81, 26] on div at bounding box center [80, 29] width 25 height 25
click at [118, 524] on div at bounding box center [120, 522] width 23 height 23
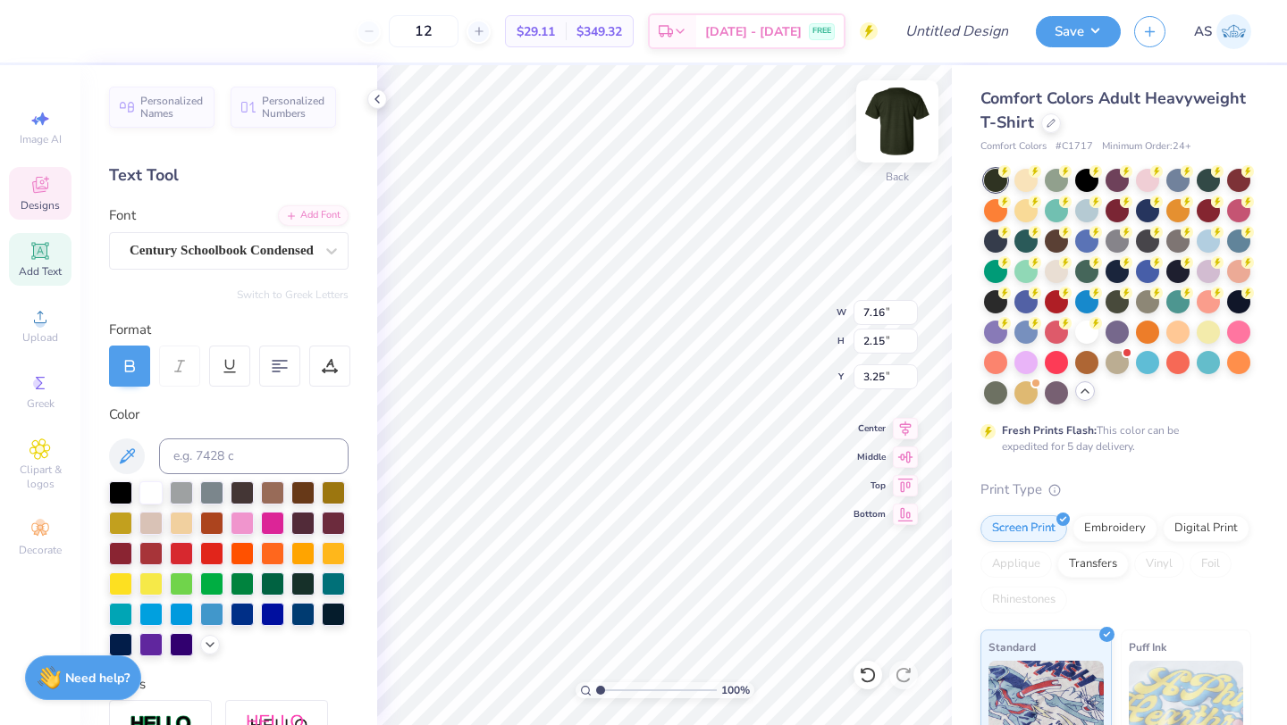
click at [898, 121] on img at bounding box center [896, 121] width 71 height 71
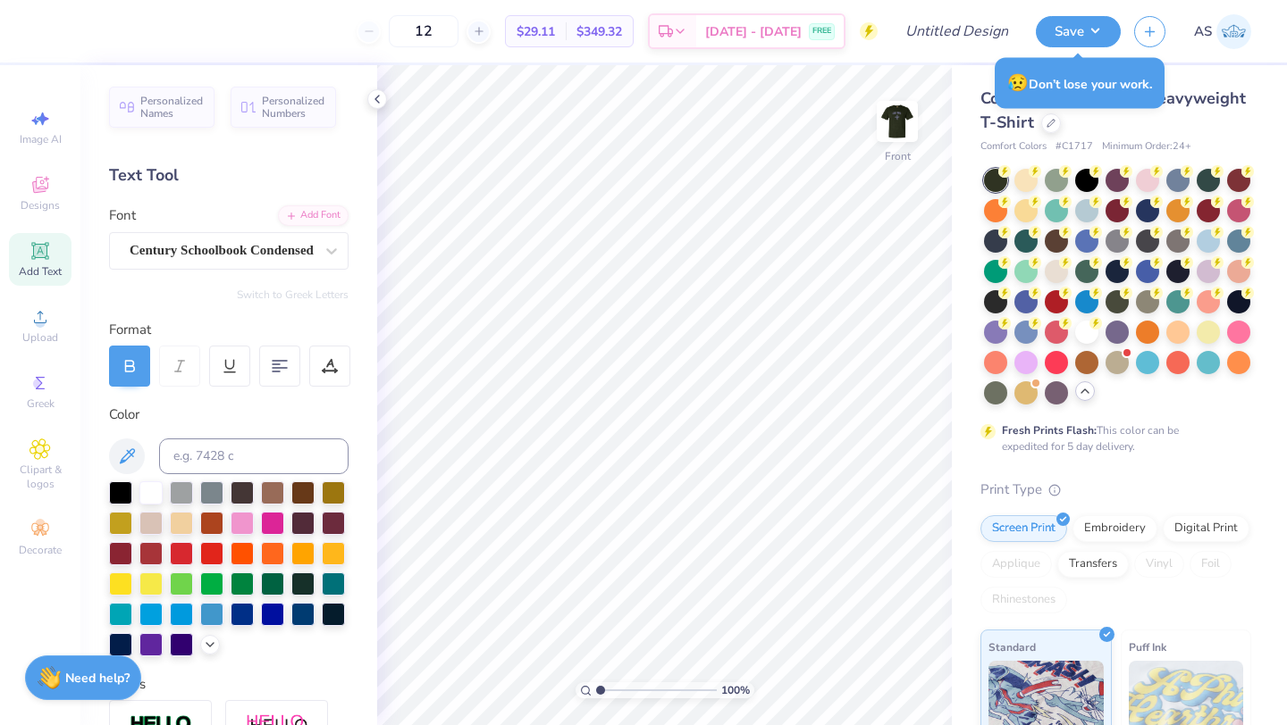
click at [40, 263] on div "Add Text" at bounding box center [40, 259] width 63 height 53
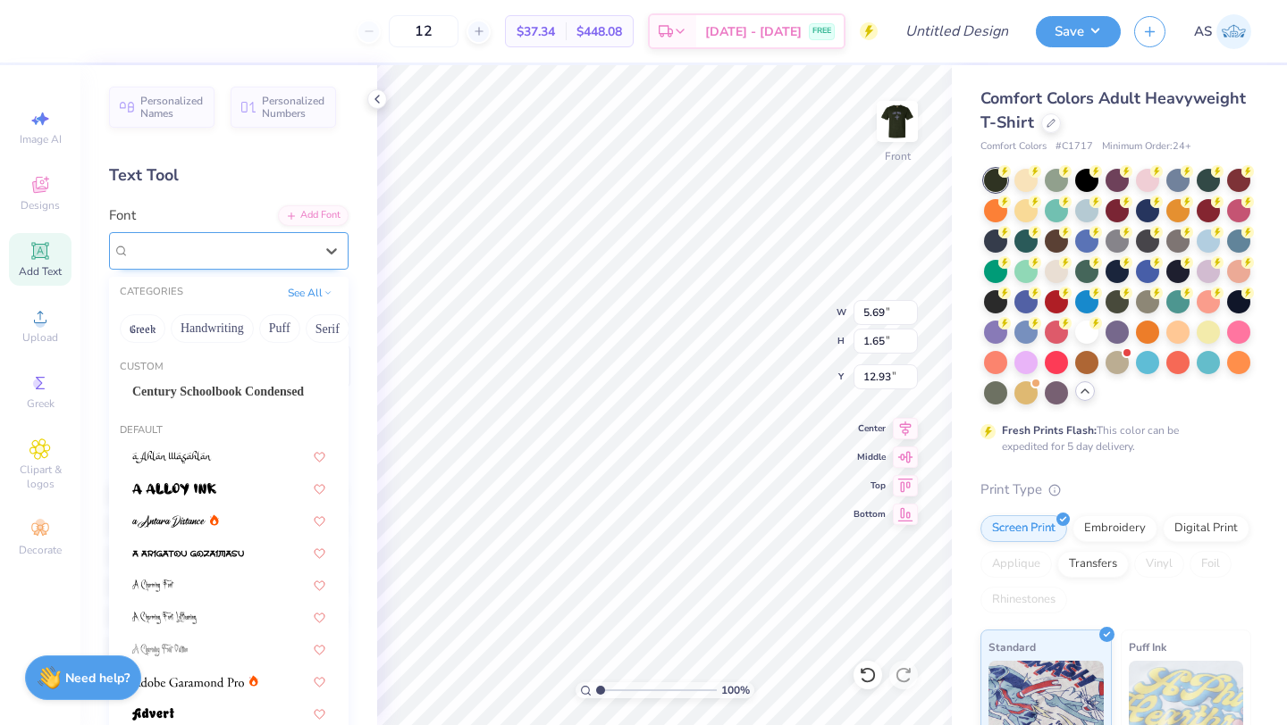
click at [293, 239] on div at bounding box center [222, 251] width 184 height 24
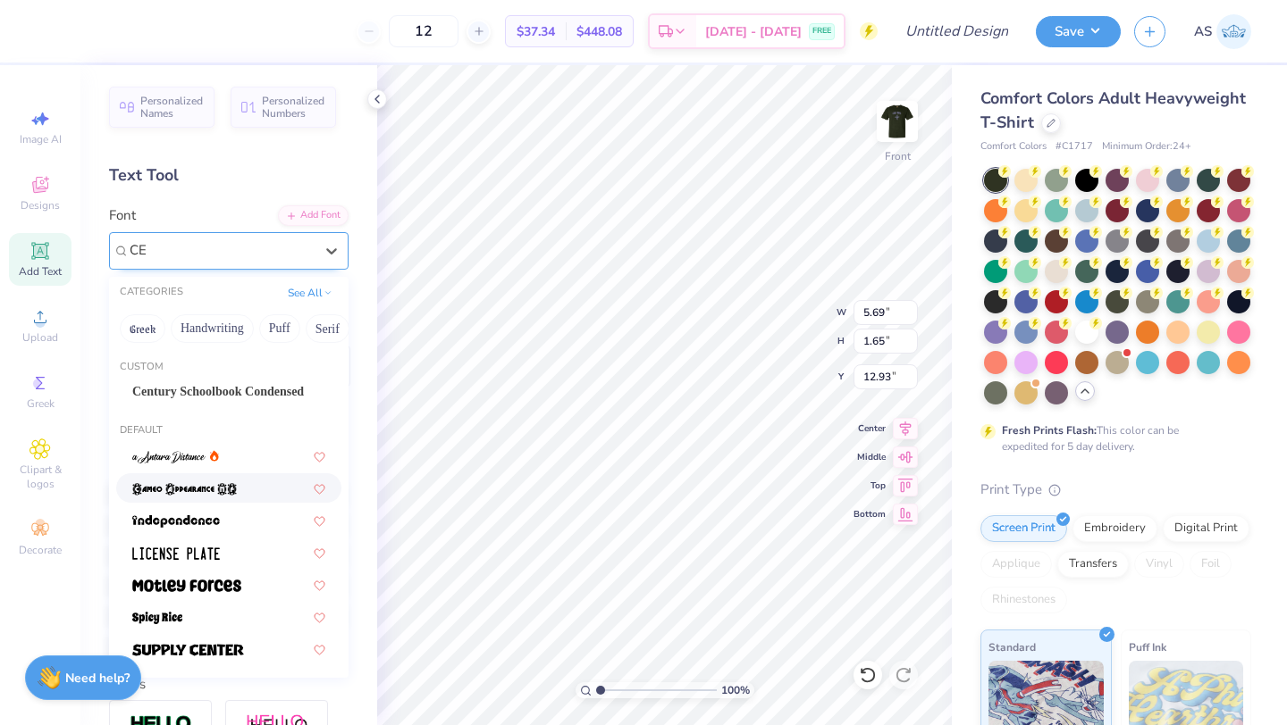
scroll to position [0, 0]
click at [214, 383] on span "Century Schoolbook Condensed" at bounding box center [218, 391] width 172 height 19
type input "CE"
type input "3.97"
type input "1.69"
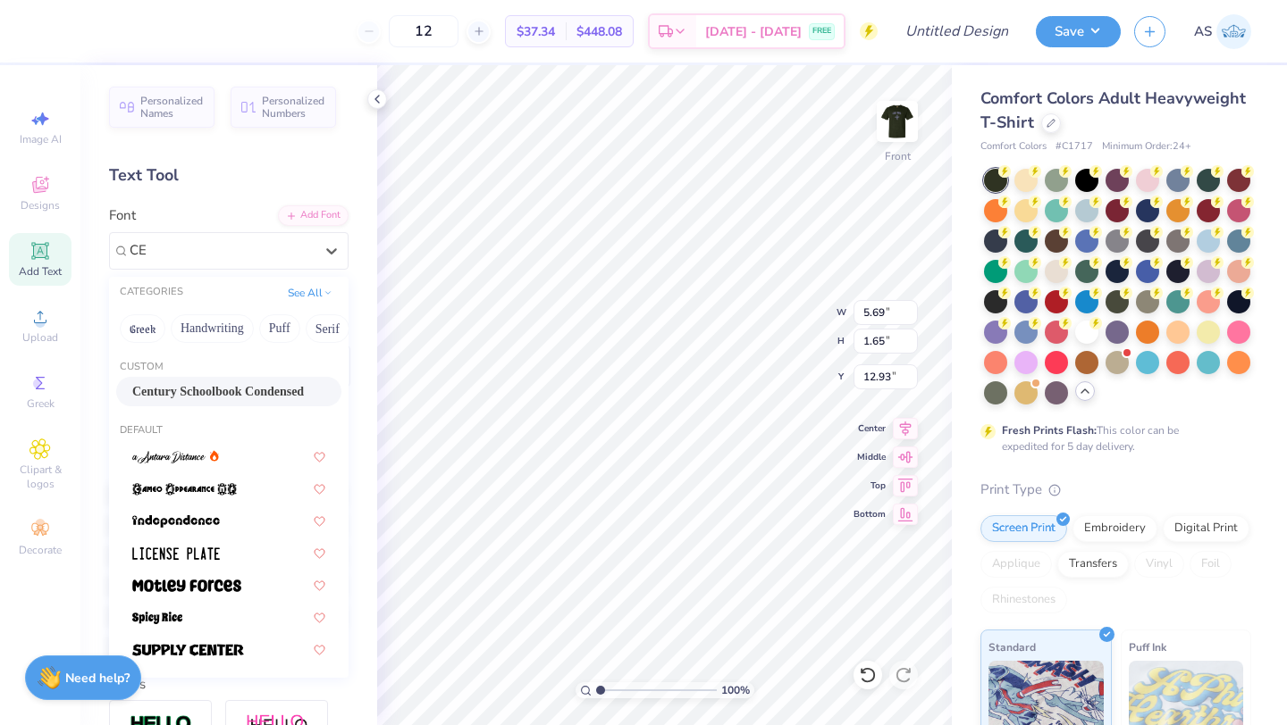
type input "12.91"
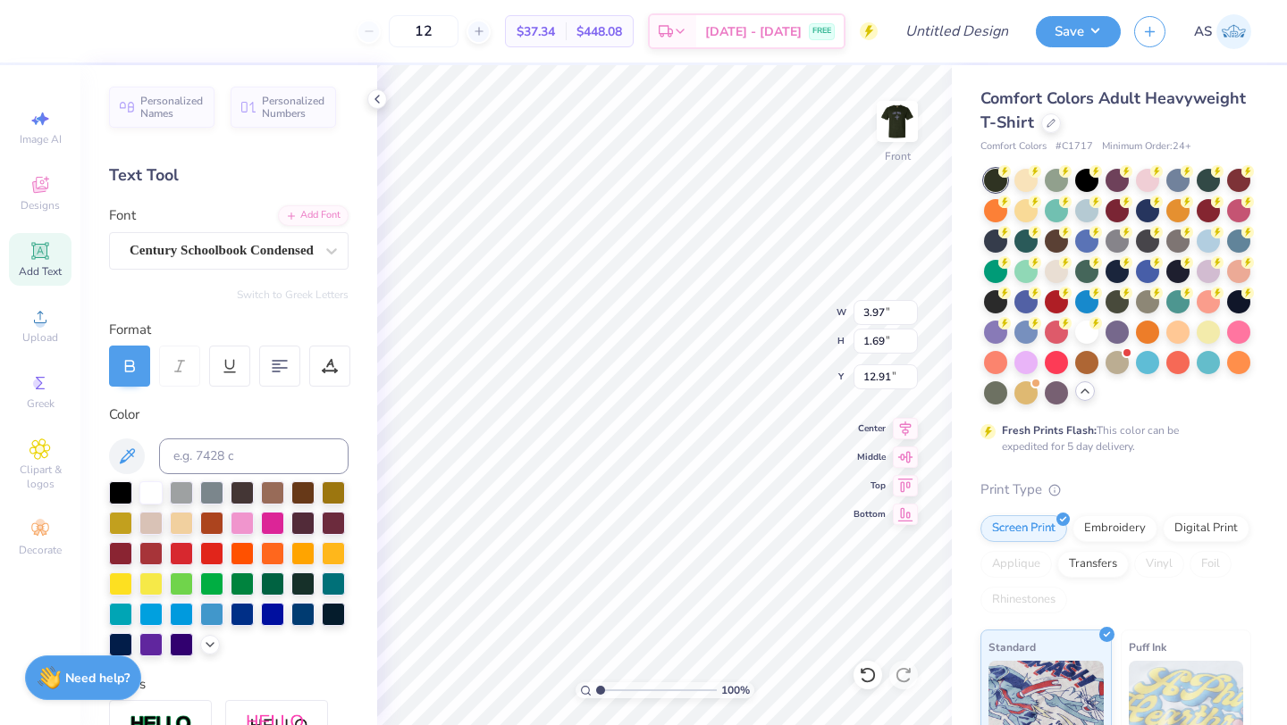
type textarea "FALL RETREAT 2025"
type input "9.94"
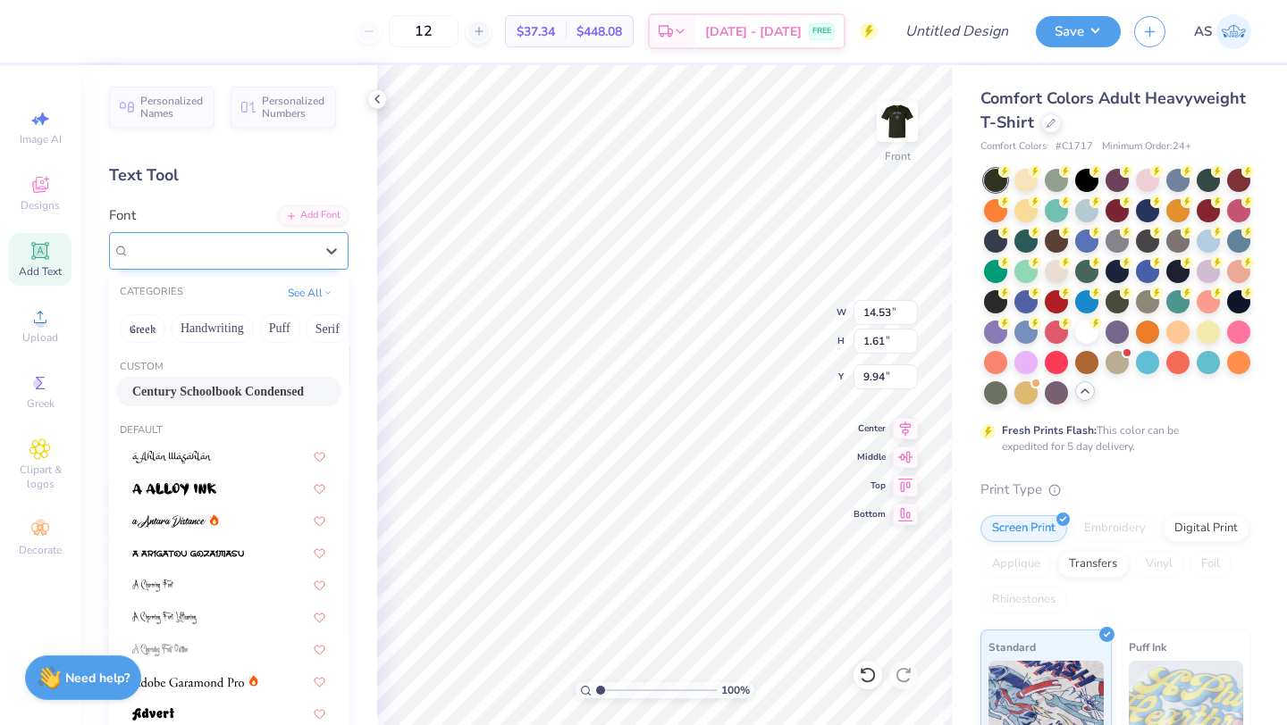
click at [308, 253] on div "Century Schoolbook Condensed" at bounding box center [222, 251] width 188 height 28
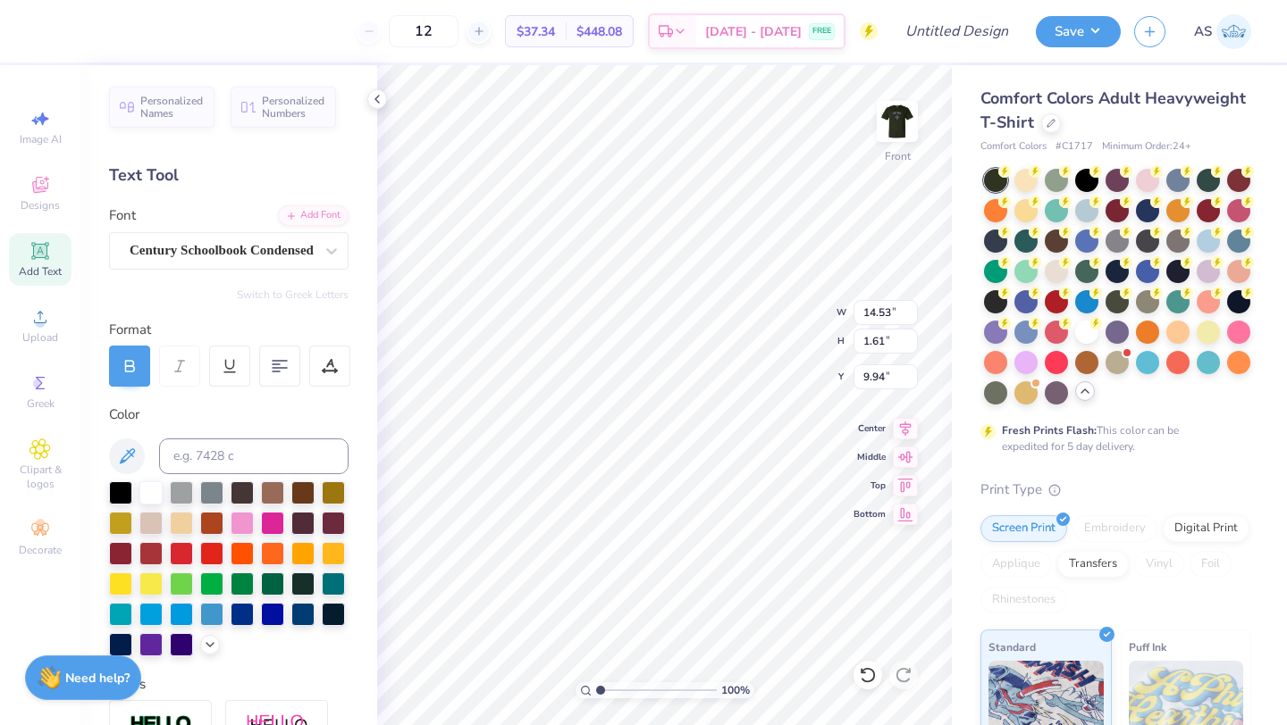
scroll to position [0, 1]
click at [219, 257] on div "Century Schoolbook Condensed" at bounding box center [222, 251] width 188 height 28
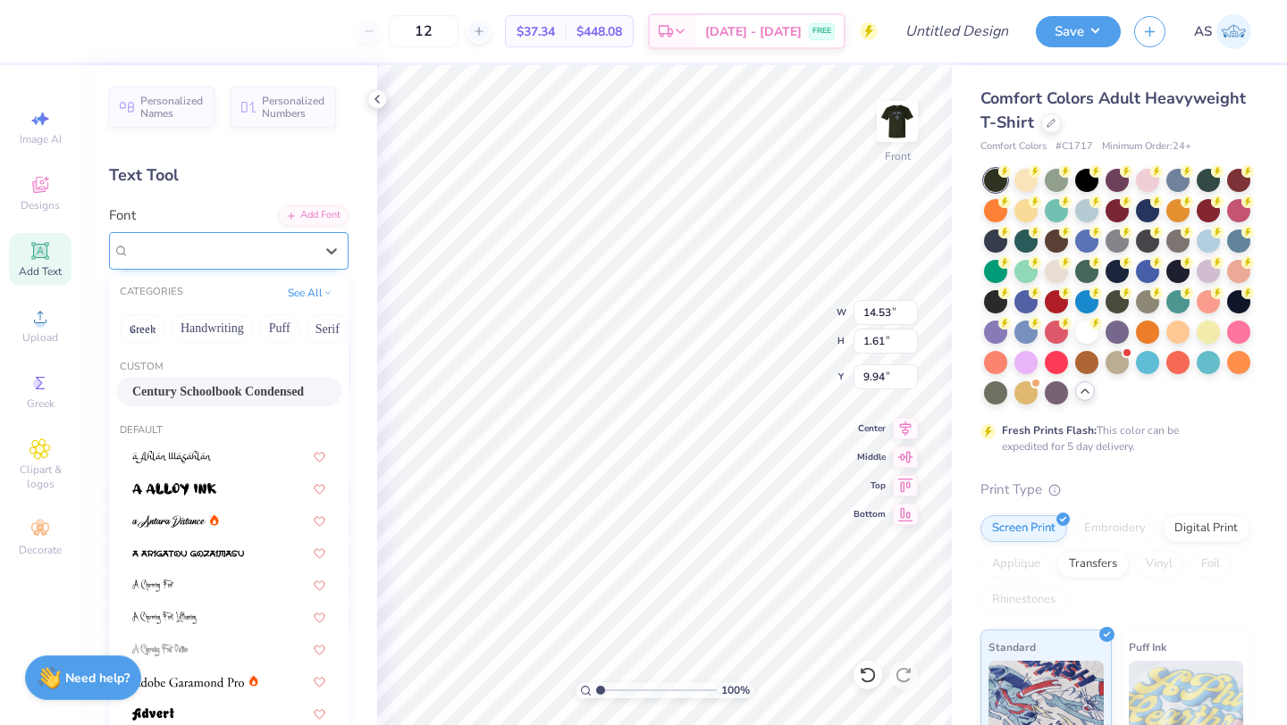
click at [297, 266] on div "Century Schoolbook Condensed" at bounding box center [228, 251] width 239 height 38
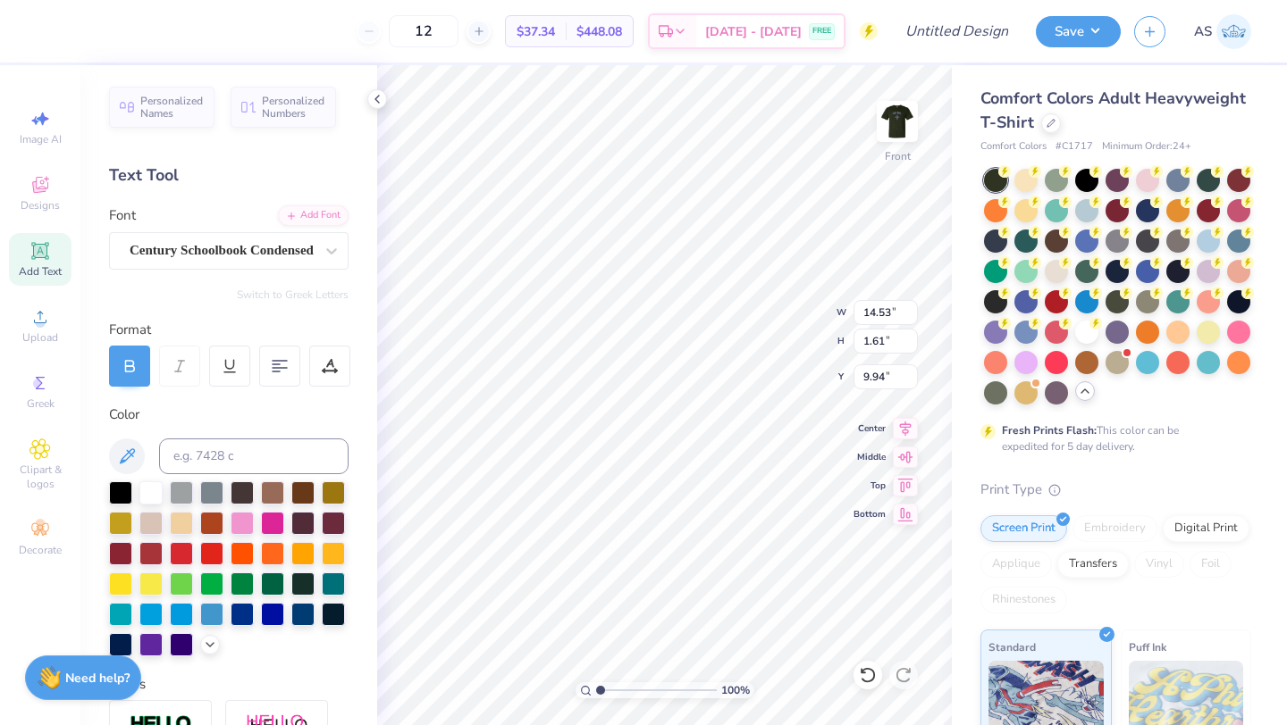
type input "13.49"
type input "1.50"
type input "3.00"
type input "7.54"
type input "5.61"
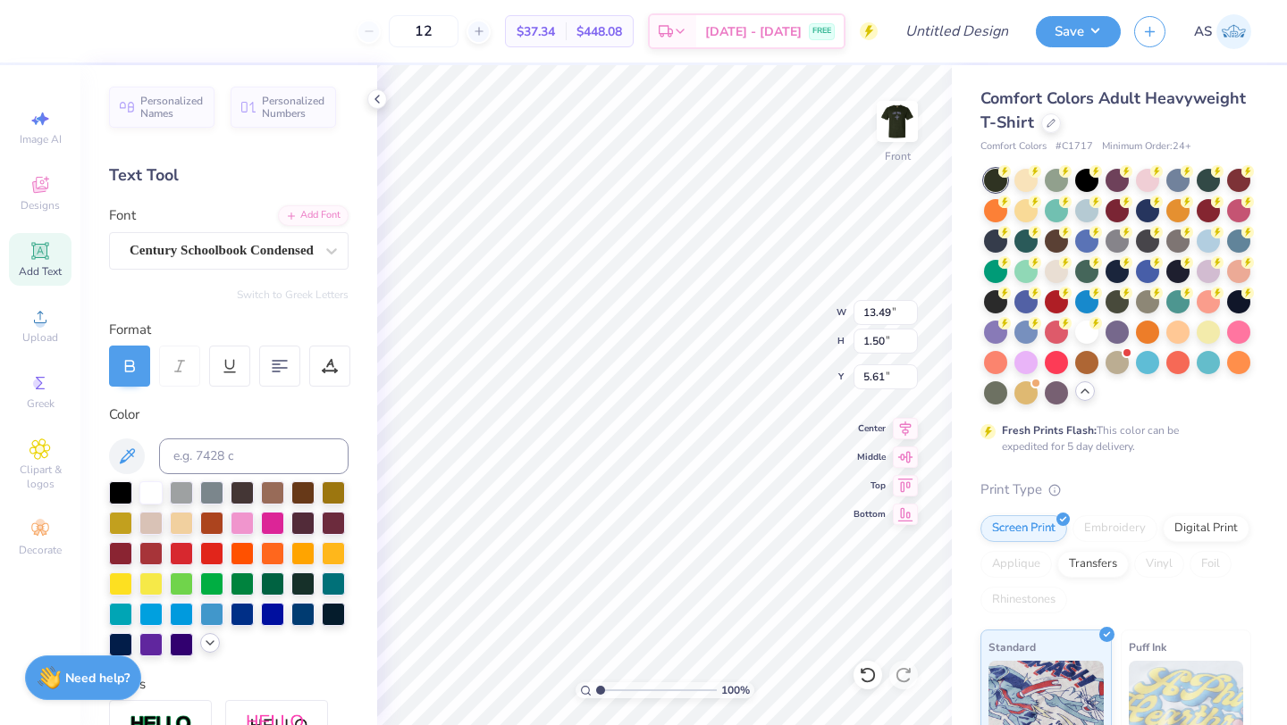
click at [212, 646] on icon at bounding box center [210, 643] width 14 height 14
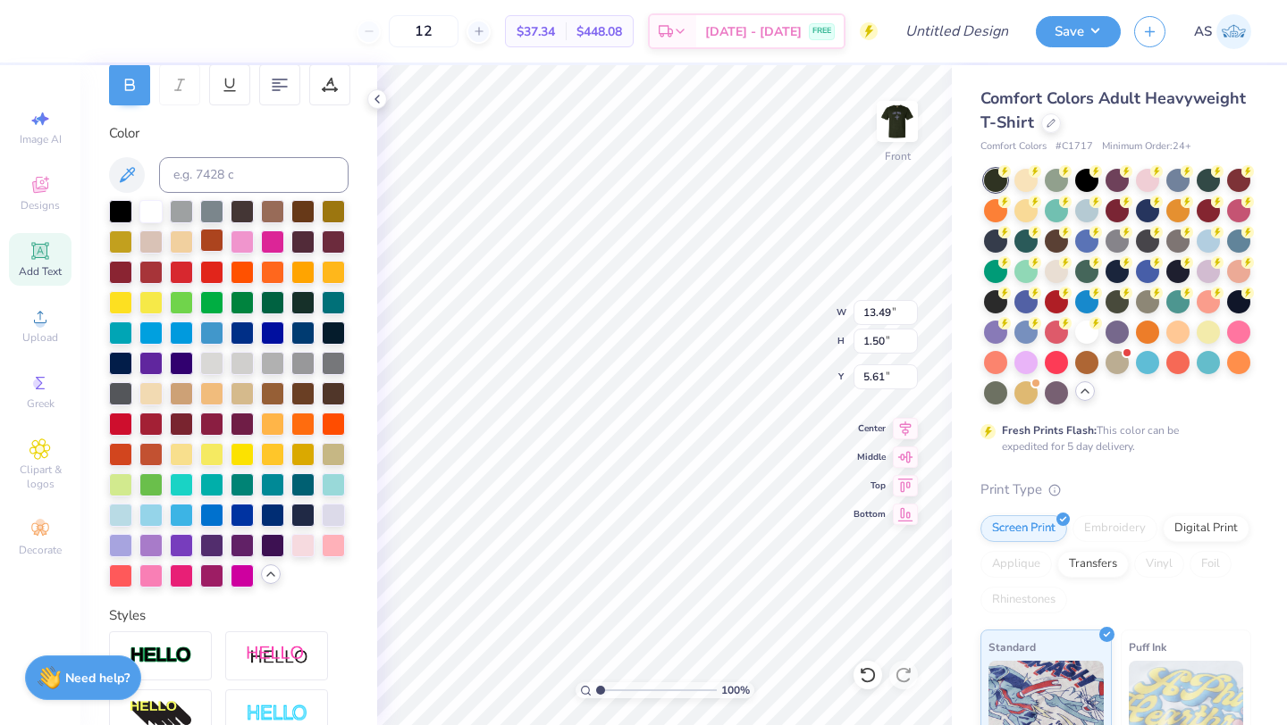
scroll to position [361, 0]
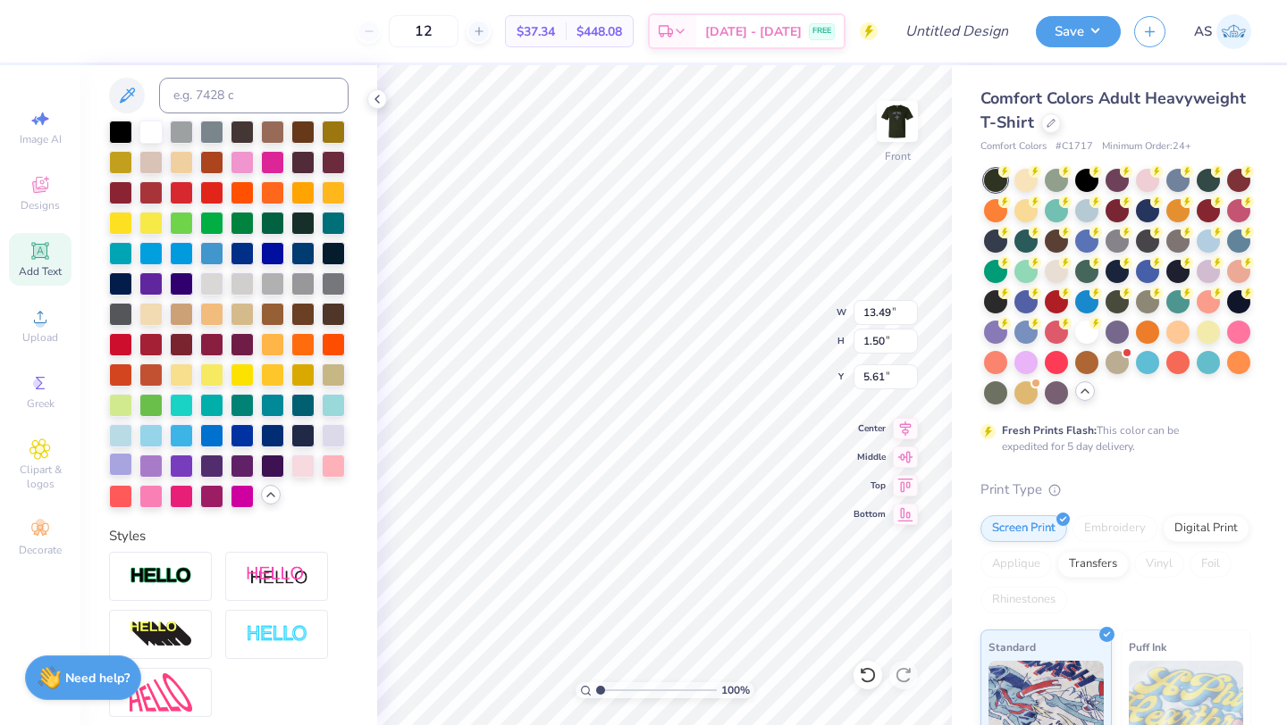
click at [122, 460] on div at bounding box center [120, 464] width 23 height 23
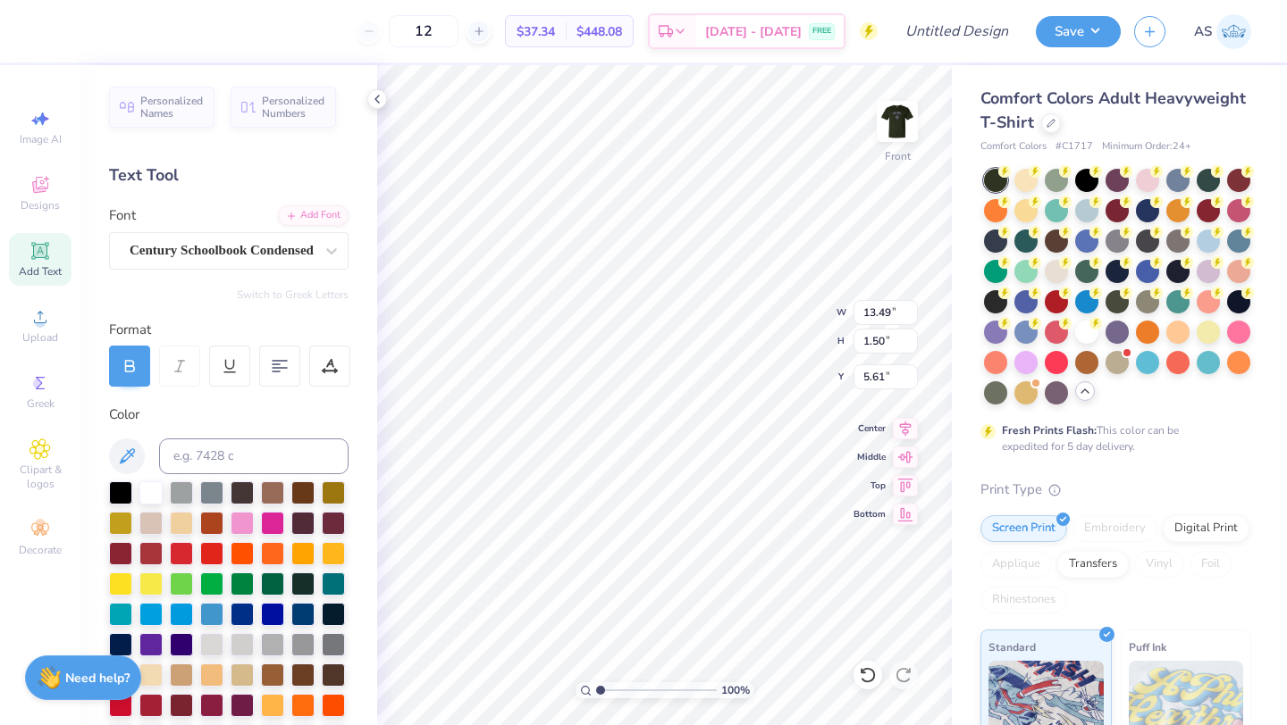
scroll to position [0, 6]
click at [47, 251] on icon at bounding box center [39, 250] width 21 height 21
click at [281, 249] on div "Super Dream" at bounding box center [222, 251] width 188 height 28
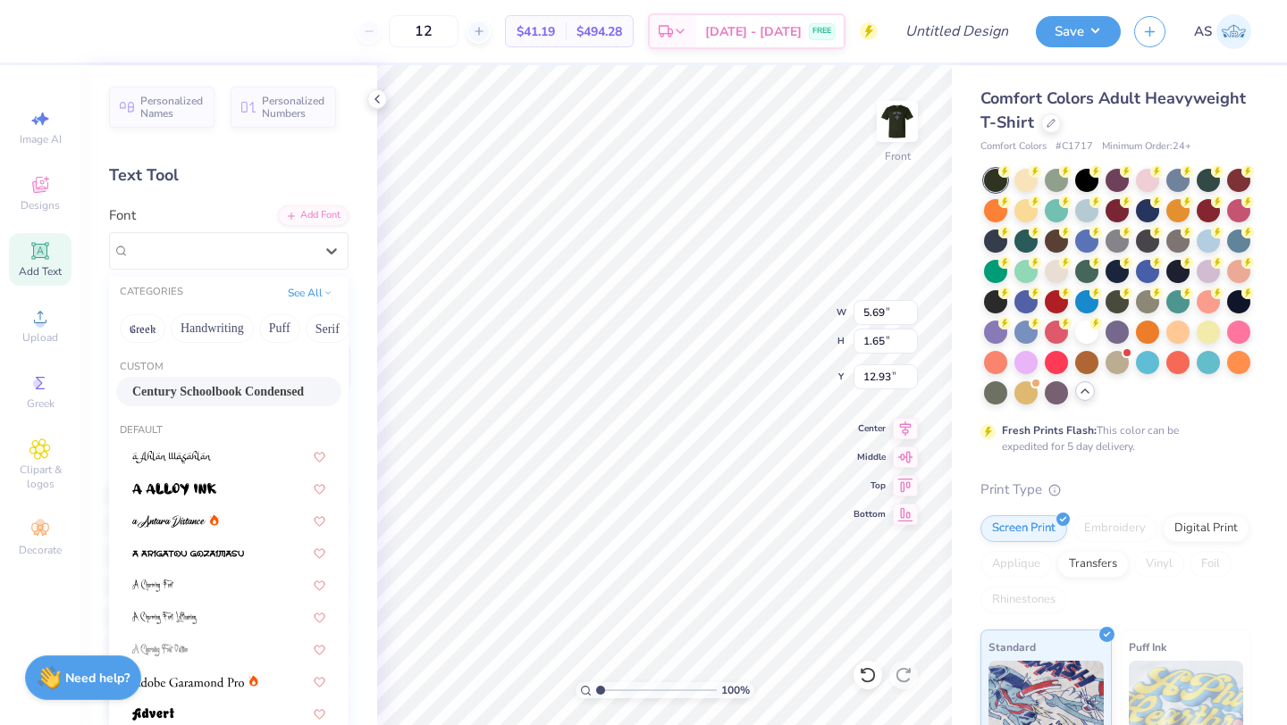
click at [256, 395] on span "Century Schoolbook Condensed" at bounding box center [218, 391] width 172 height 19
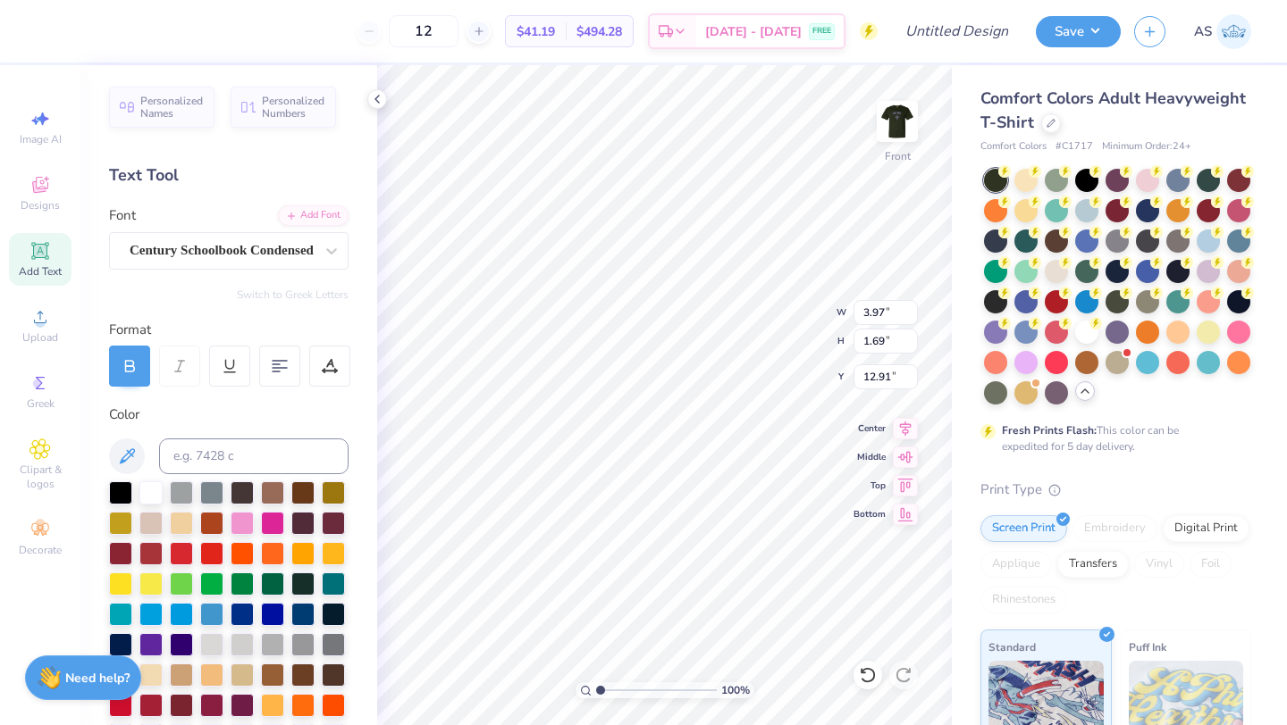
type input "3.97"
type input "1.69"
type input "12.91"
type textarea "f"
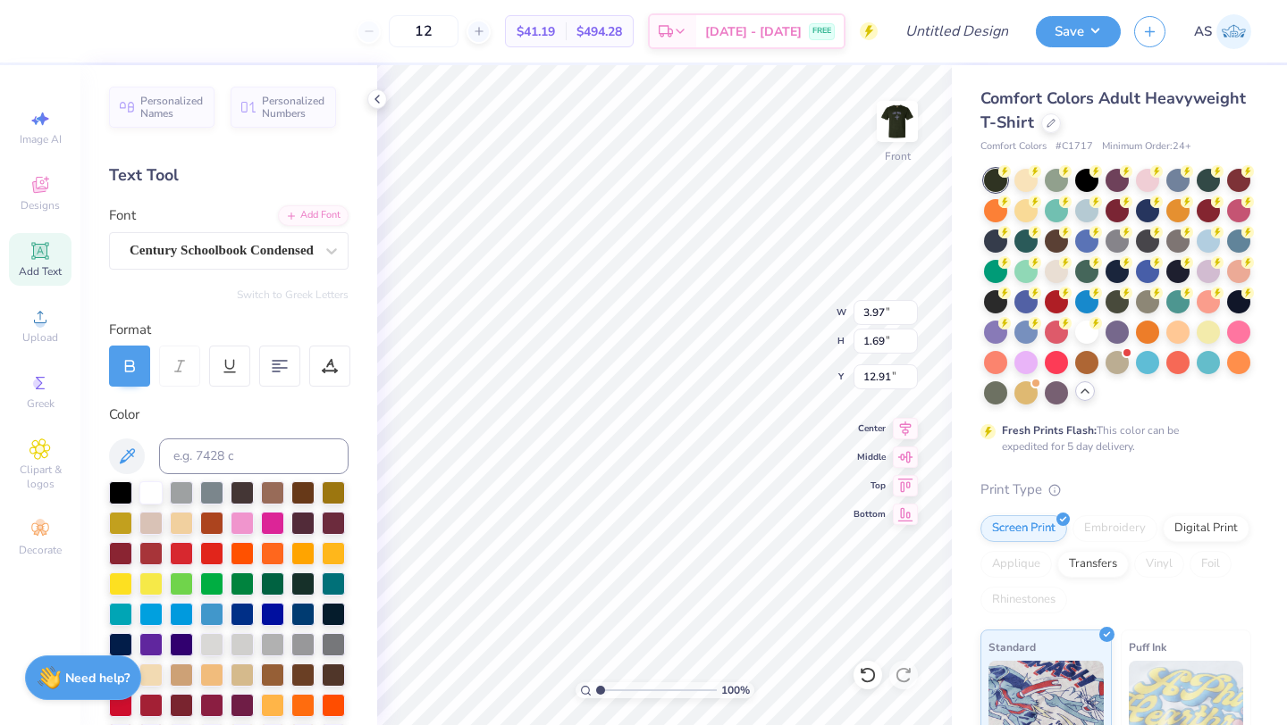
scroll to position [0, 19]
type textarea "For by grace you have been saved by ===d through"
type input "8.85"
type input "12.29"
type input "0.63"
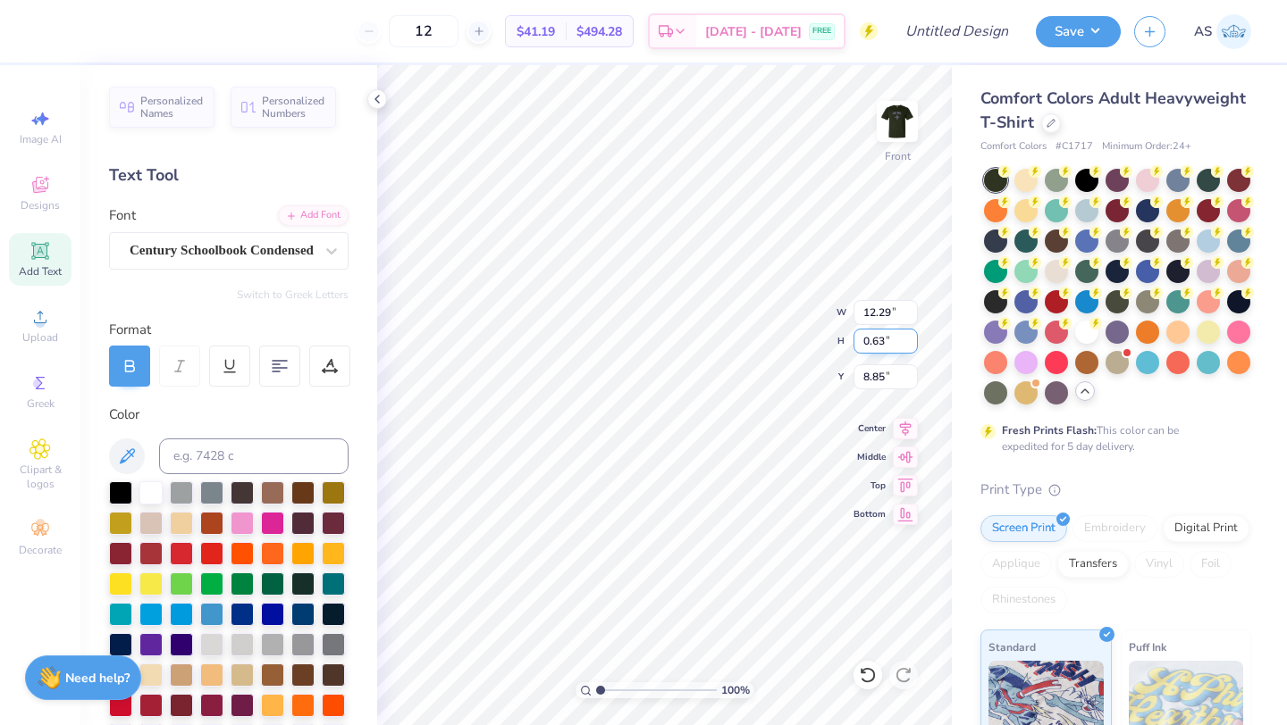
scroll to position [0, 53]
type textarea "For by grace you have been saved by saved through faith. And this is not your o…"
click at [773, 302] on div "100 % Front W 12.29 12.29 " H 0.63 0.63 " Y 8.85 8.85 " Center Middle Top Bottom" at bounding box center [664, 395] width 574 height 660
type input "8.82"
click at [806, 293] on div "100 % Front W 14.53 14.53 " H 0.29 0.29 " Y 8.82 8.82 " Center Middle Top Bottom" at bounding box center [664, 395] width 574 height 660
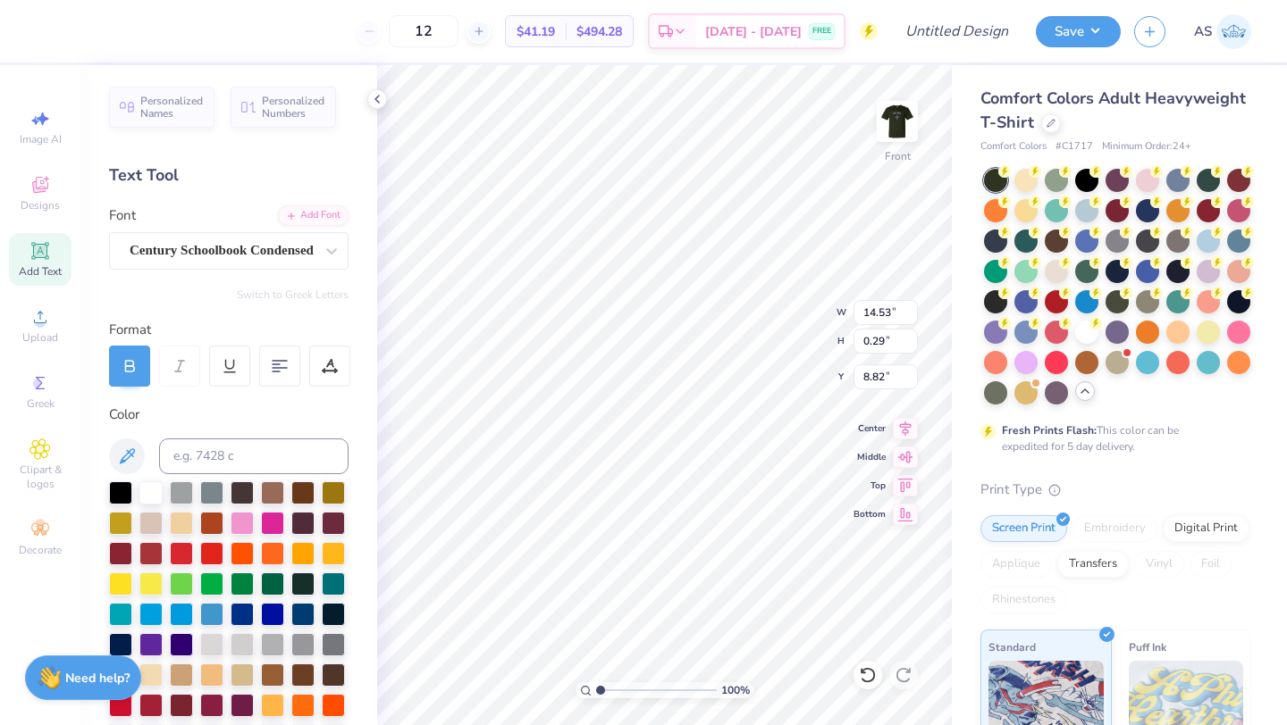
scroll to position [1, 17]
type textarea "For by grace you have been saved by saved through faith. And this is not your o…"
type input "12.56"
type input "0.74"
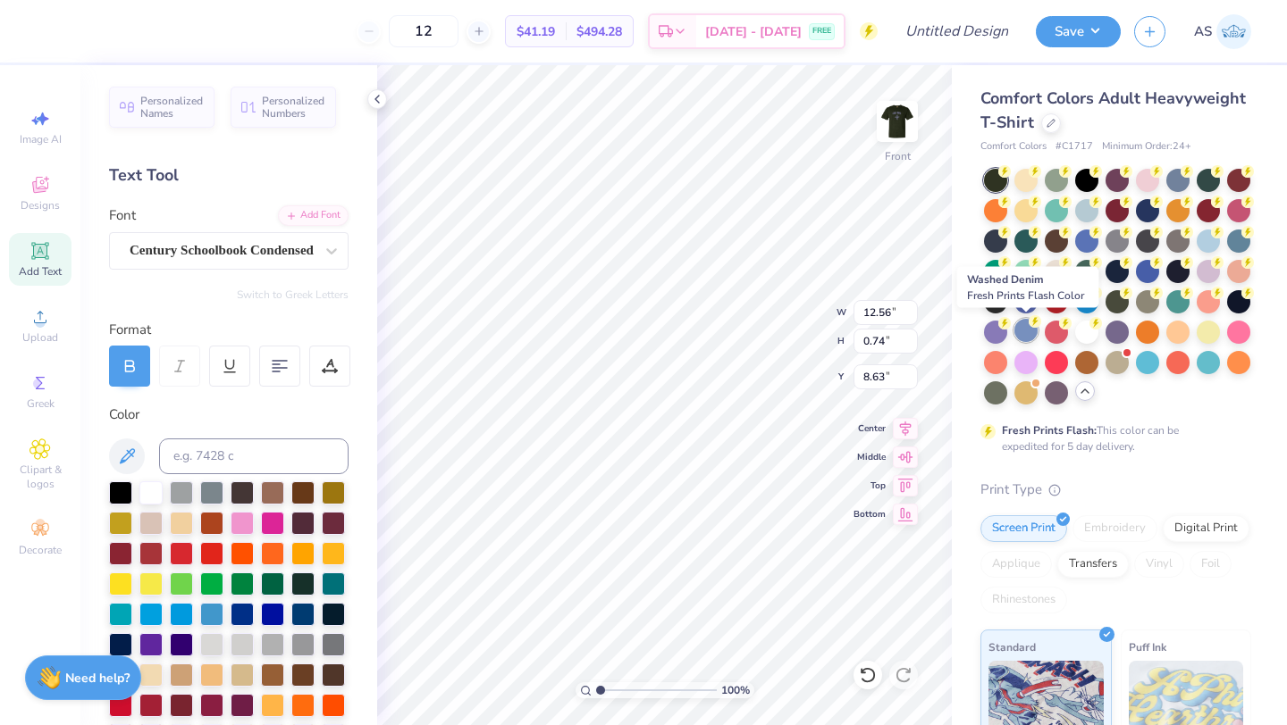
click at [1018, 331] on div "12 $41.19 Per Item $494.28 Total Est. Delivery Sep 17 - 20 FREE Design Title Sa…" at bounding box center [643, 362] width 1287 height 725
type textarea "For by grace you have been saved by saved through faith. And this is not your o…"
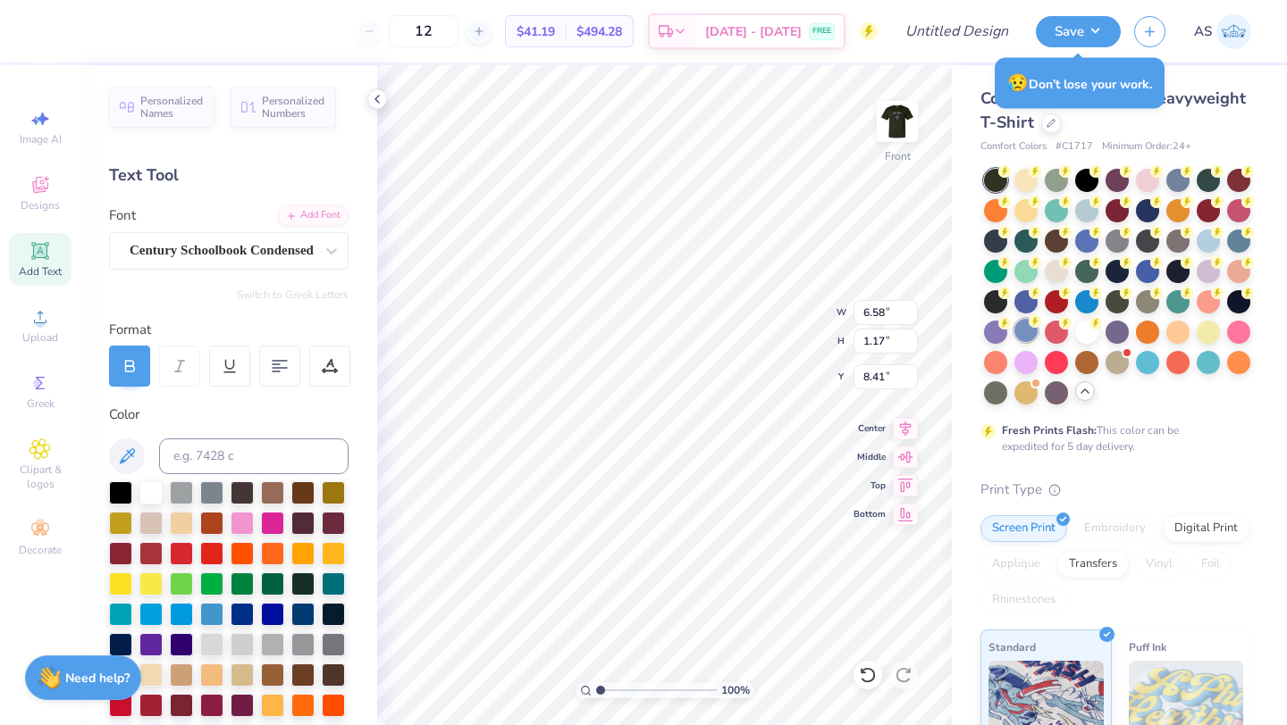
type input "9.41"
type input "1.67"
type input "8.17"
type input "12.53"
type input "2.22"
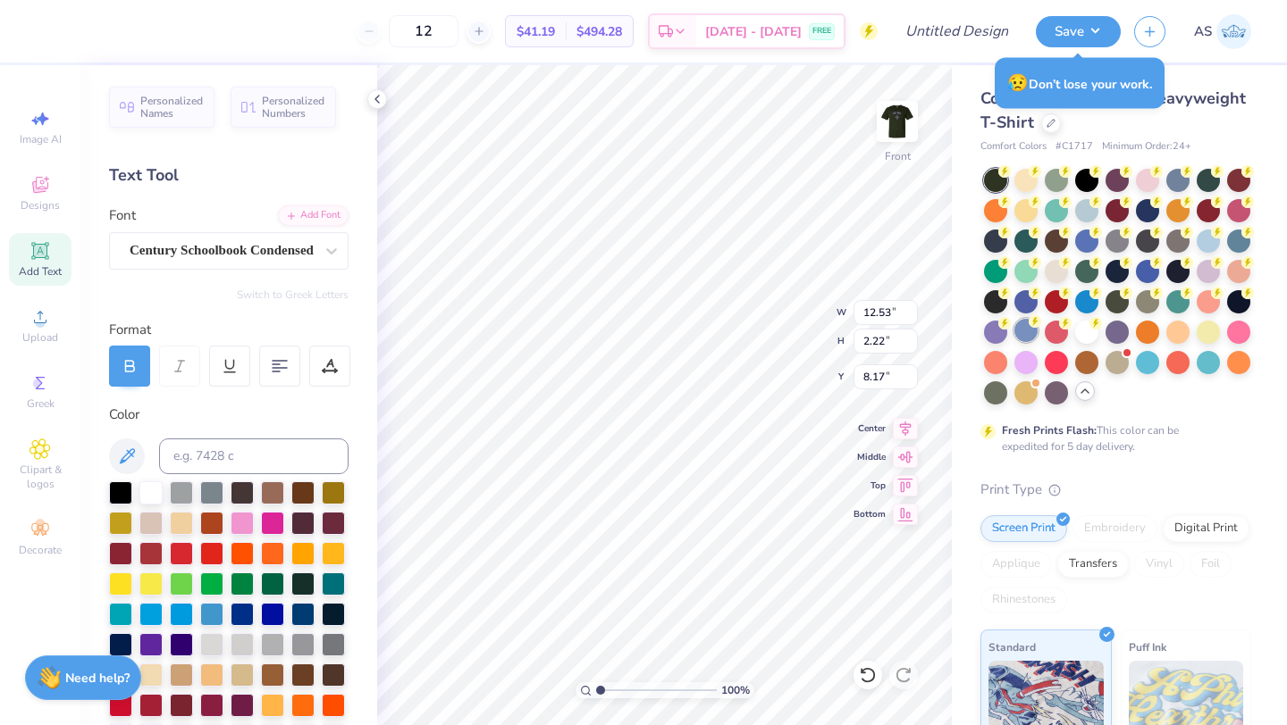
type input "7.86"
type textarea "For by grace you have been saved by saved through faith. And this is not your o…"
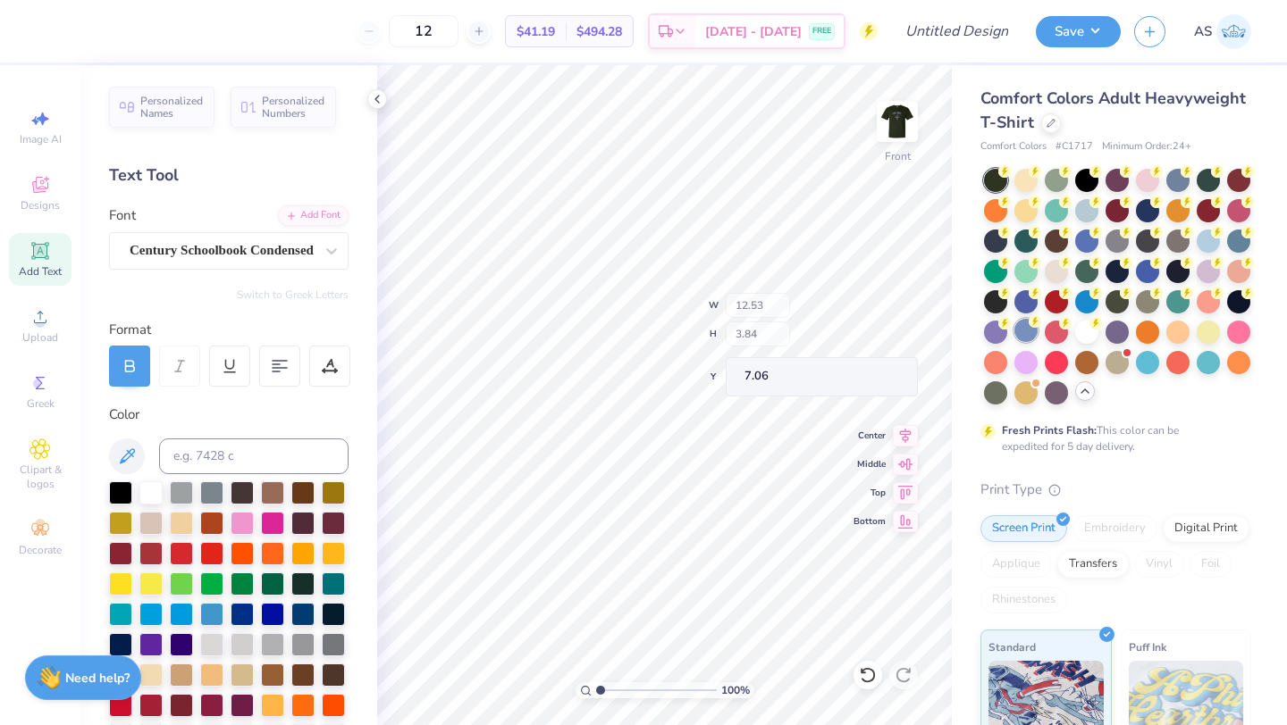
type input "7.60"
type input "8.09"
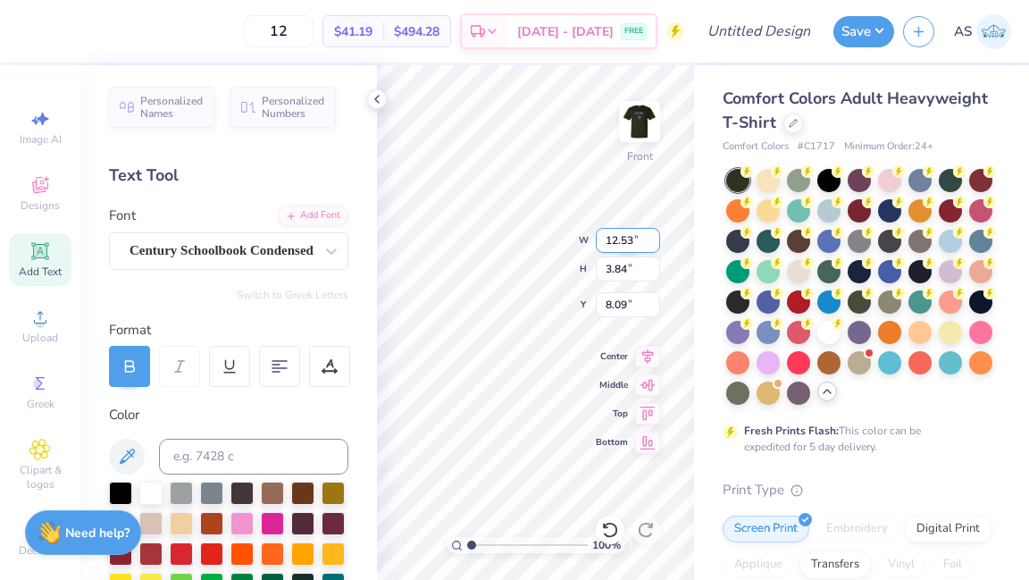
scroll to position [4, 0]
click at [934, 423] on div "Fresh Prints Flash: This color can be expedited for 5 day delivery." at bounding box center [854, 439] width 220 height 32
type input "13.47"
type input "4.13"
type input "8.10"
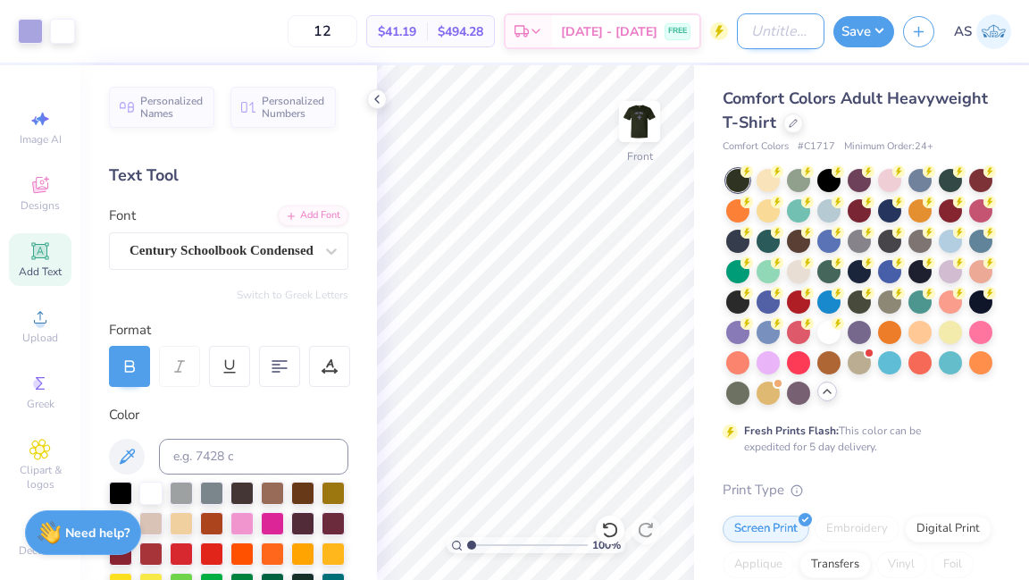
click at [766, 29] on input "Design Title" at bounding box center [781, 31] width 88 height 36
type input "fall retreat 2025"
click at [872, 25] on button "Save" at bounding box center [864, 28] width 61 height 31
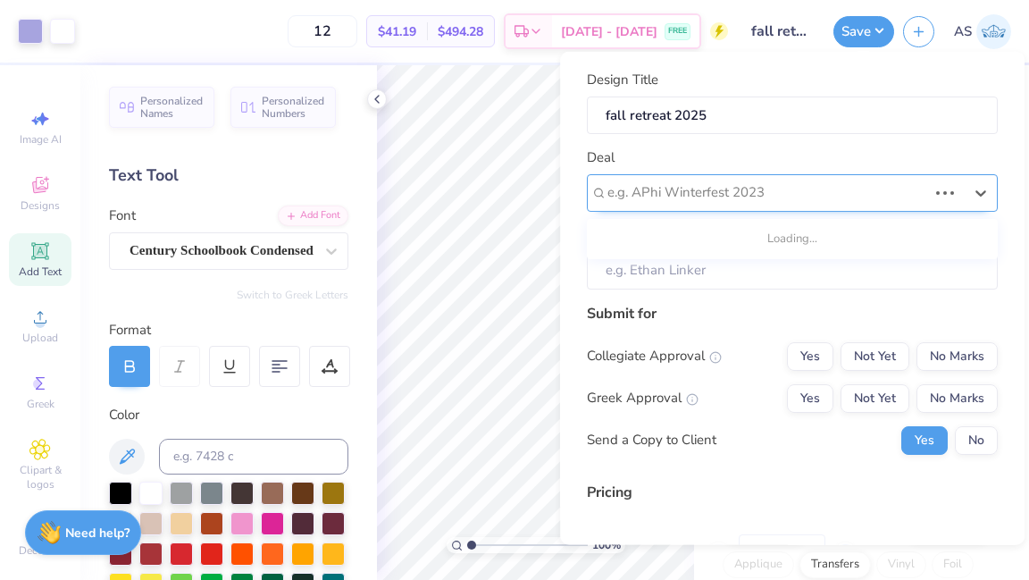
click at [801, 197] on div at bounding box center [768, 192] width 320 height 24
type input "w"
type input "c"
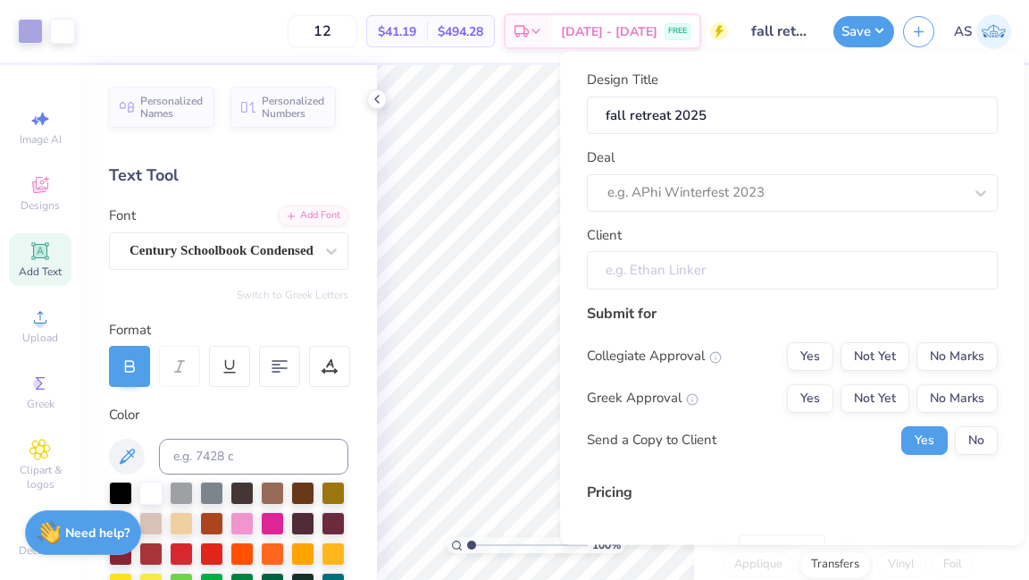
click at [680, 281] on input "Client" at bounding box center [792, 270] width 411 height 38
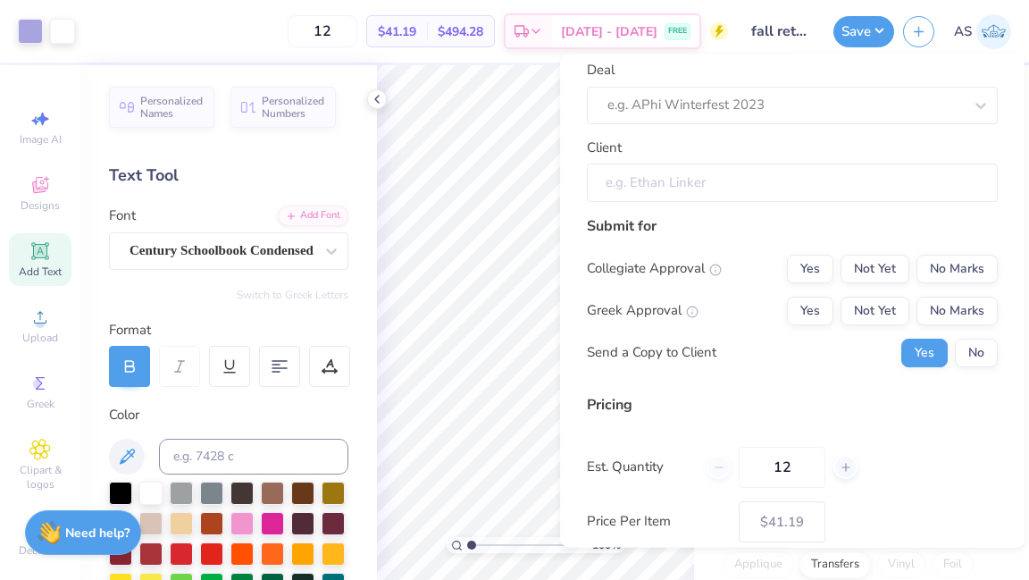
scroll to position [94, 0]
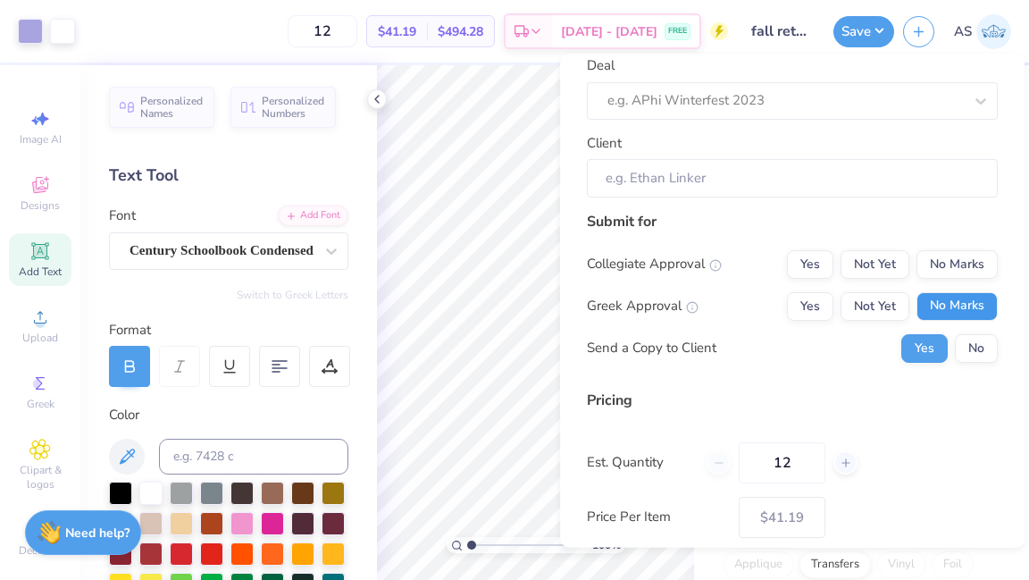
click at [955, 300] on button "No Marks" at bounding box center [957, 306] width 81 height 29
click at [882, 268] on button "Not Yet" at bounding box center [875, 264] width 69 height 29
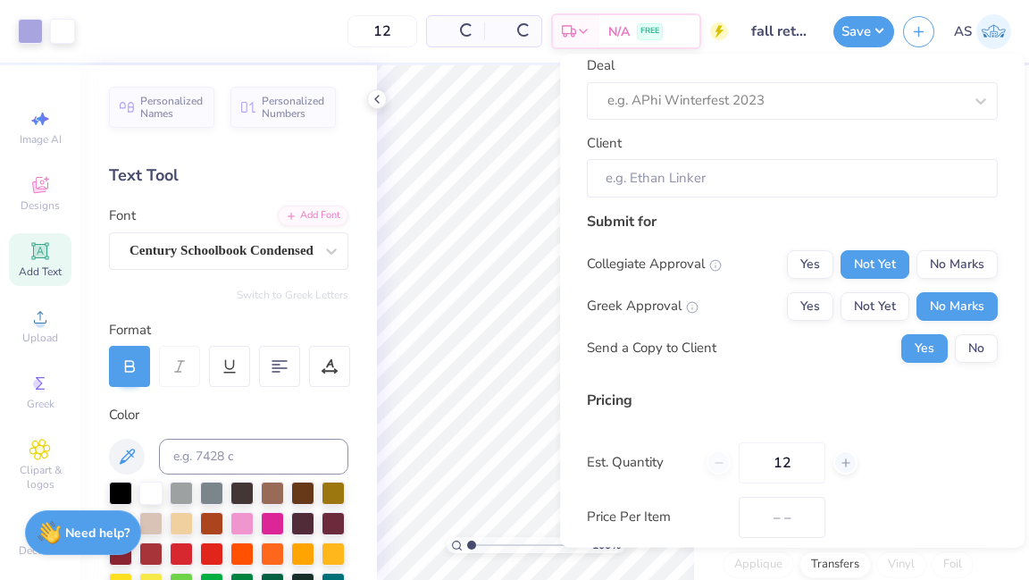
type input "$41.19"
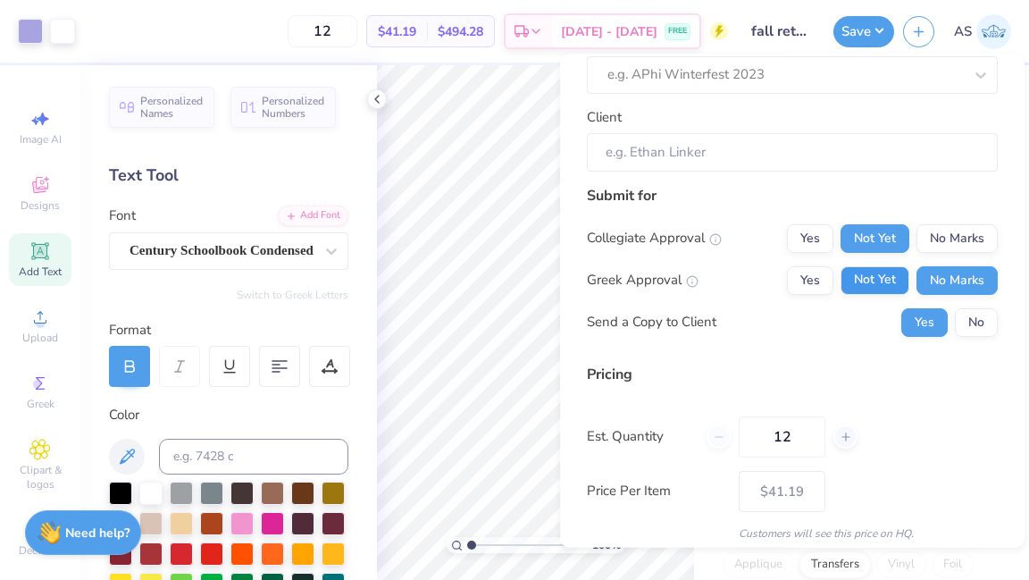
scroll to position [122, 0]
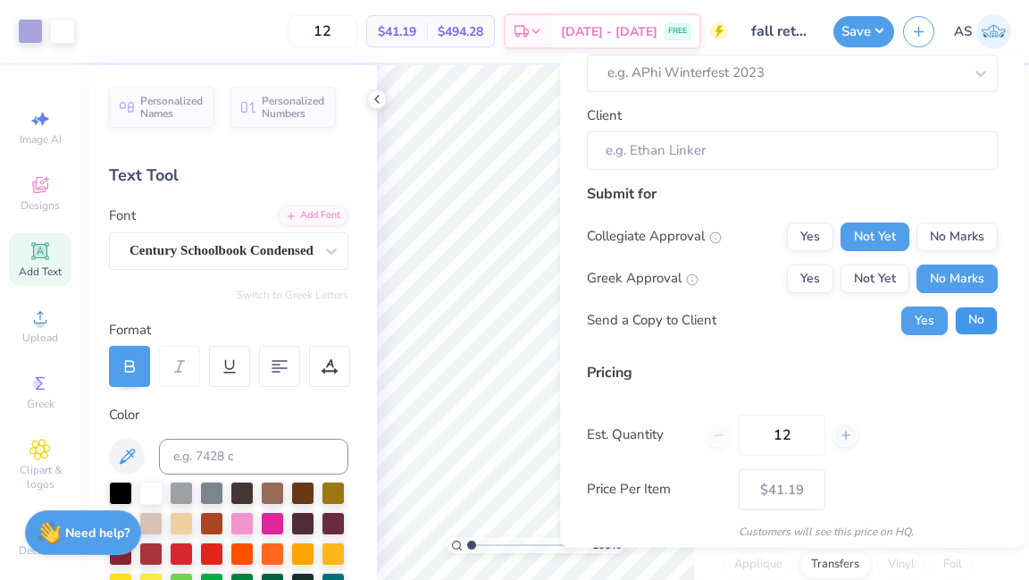
click at [977, 321] on button "No" at bounding box center [976, 320] width 43 height 29
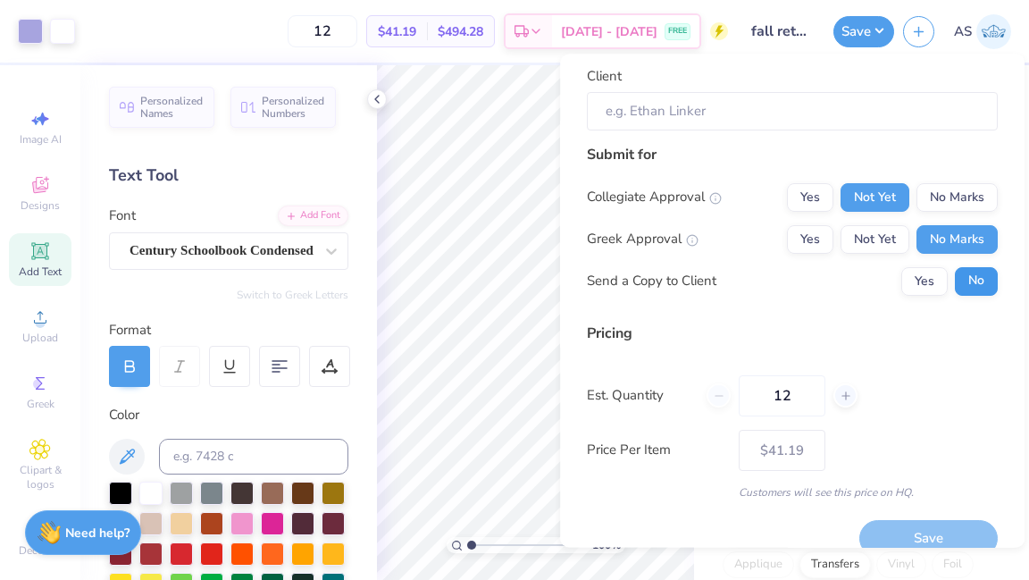
scroll to position [187, 0]
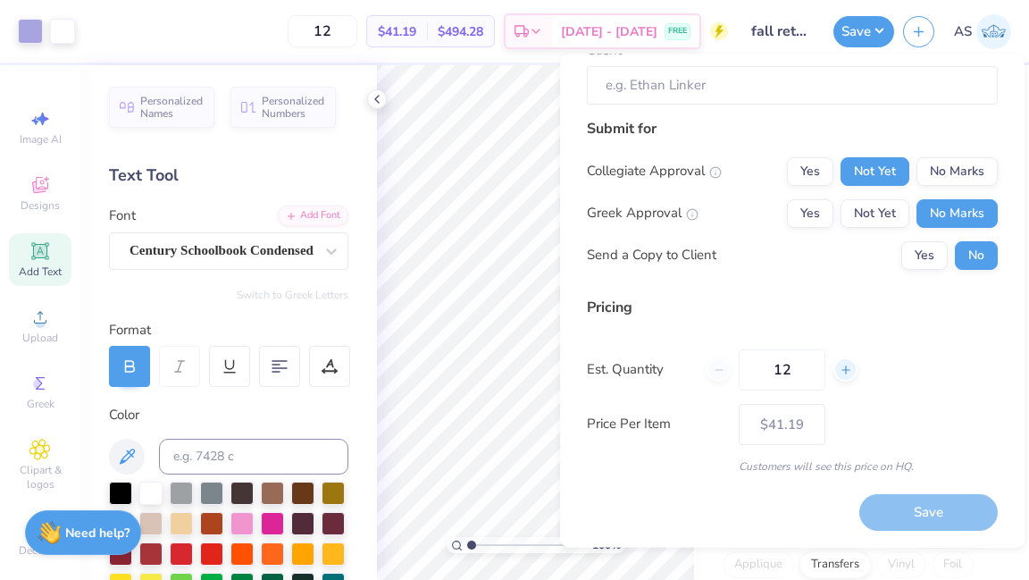
click at [841, 378] on div at bounding box center [846, 369] width 24 height 24
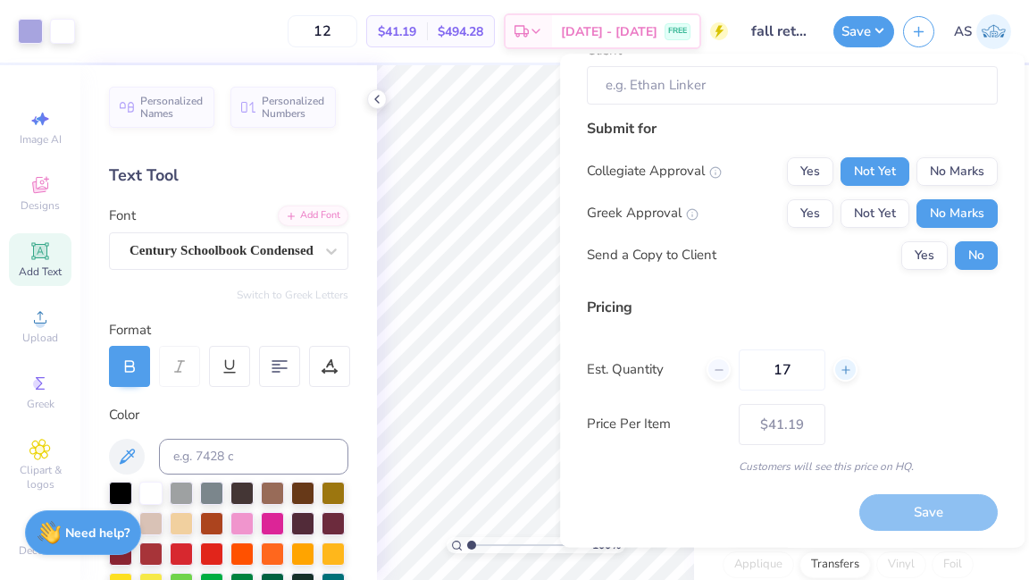
click at [841, 378] on div at bounding box center [846, 369] width 24 height 24
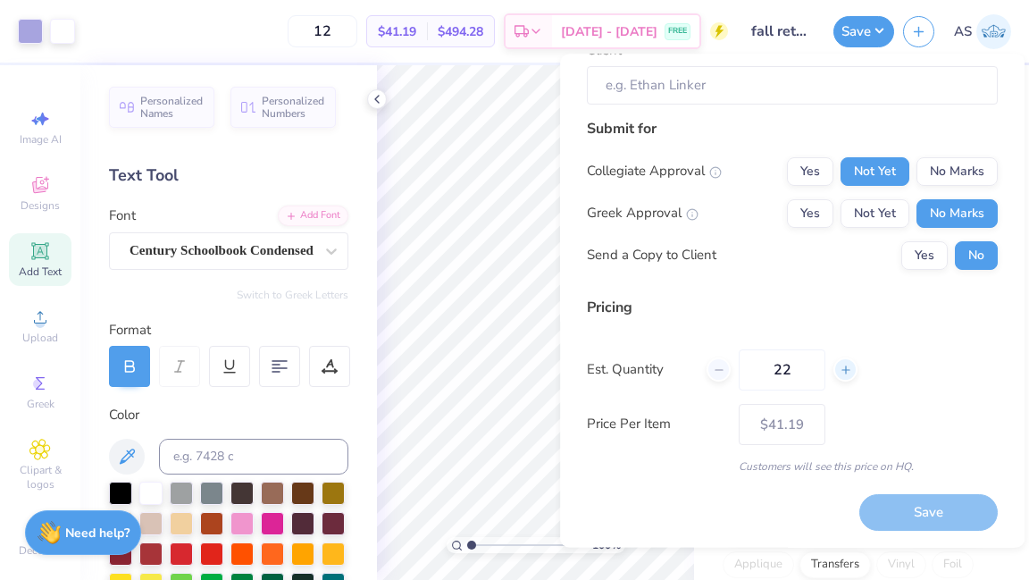
click at [841, 378] on div at bounding box center [846, 369] width 24 height 24
type input "24"
click at [800, 365] on input "24" at bounding box center [782, 369] width 87 height 41
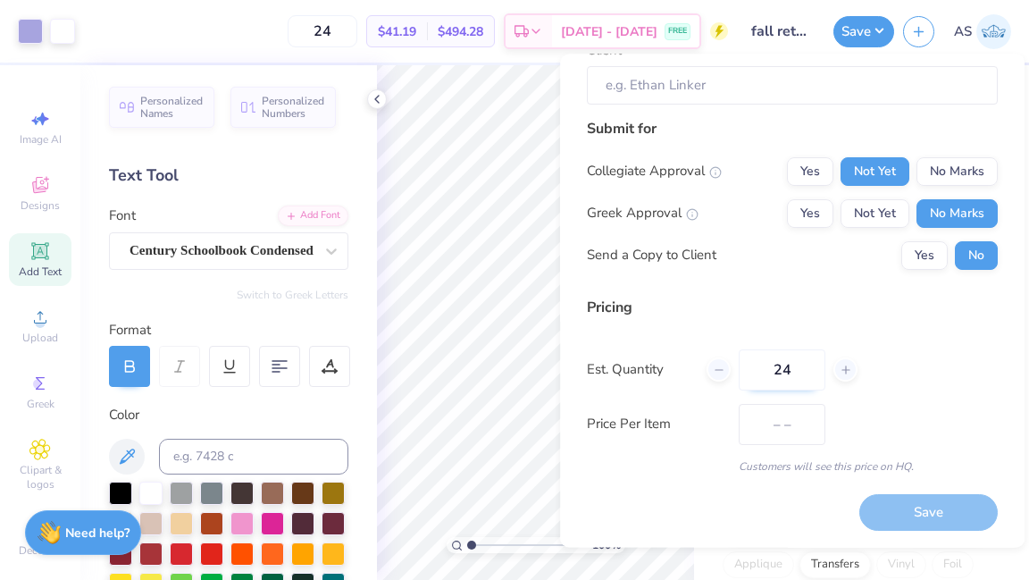
type input "$27.16"
click at [800, 365] on input "24" at bounding box center [782, 369] width 87 height 41
drag, startPoint x: 801, startPoint y: 367, endPoint x: 742, endPoint y: 366, distance: 59.0
click at [742, 366] on input "24" at bounding box center [782, 369] width 87 height 41
type input "100"
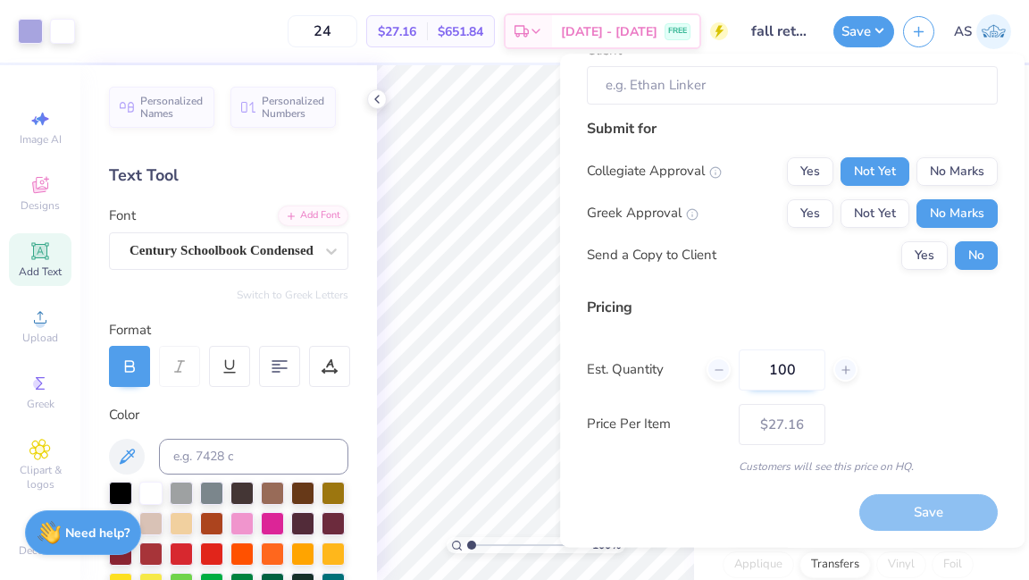
type input "100"
type input "$18.76"
type input "100"
click at [907, 359] on div "Est. Quantity 100" at bounding box center [792, 369] width 411 height 41
click at [857, 28] on button "Save" at bounding box center [864, 28] width 61 height 31
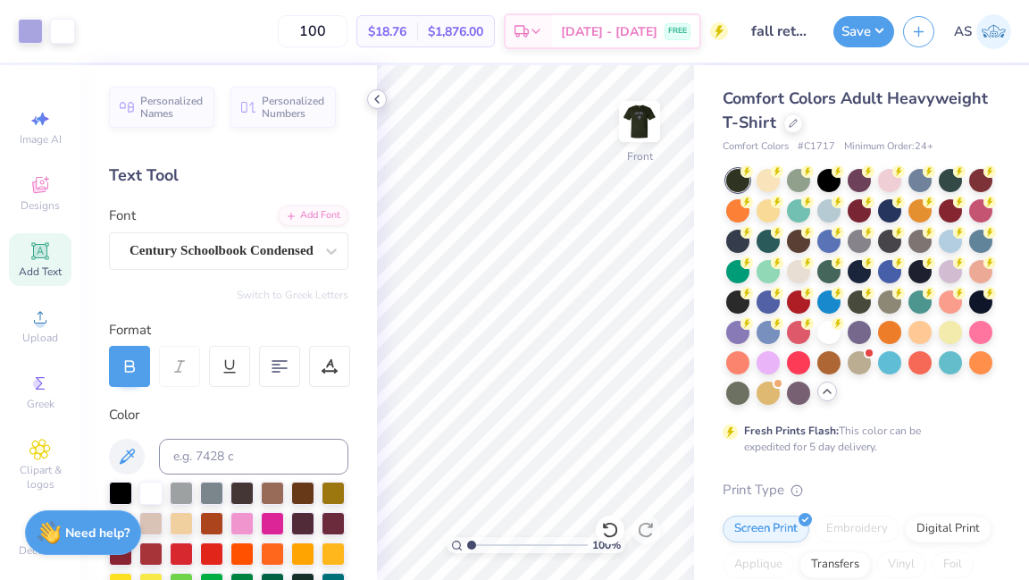
click at [380, 104] on icon at bounding box center [377, 99] width 14 height 14
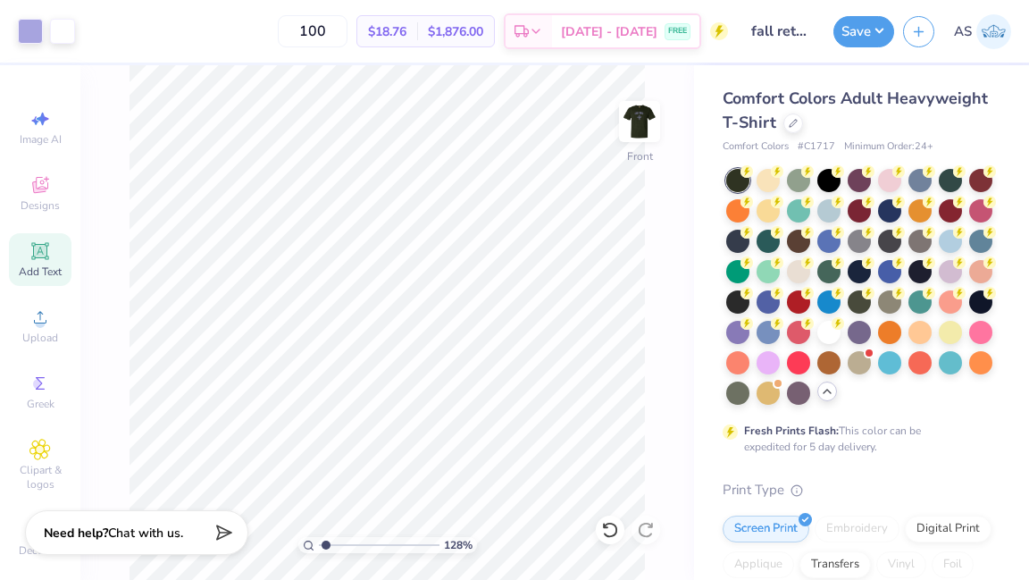
type input "1"
drag, startPoint x: 326, startPoint y: 543, endPoint x: 313, endPoint y: 543, distance: 13.4
click at [319, 543] on input "range" at bounding box center [379, 545] width 121 height 16
click at [644, 114] on img at bounding box center [639, 121] width 71 height 71
click at [644, 130] on img at bounding box center [639, 121] width 71 height 71
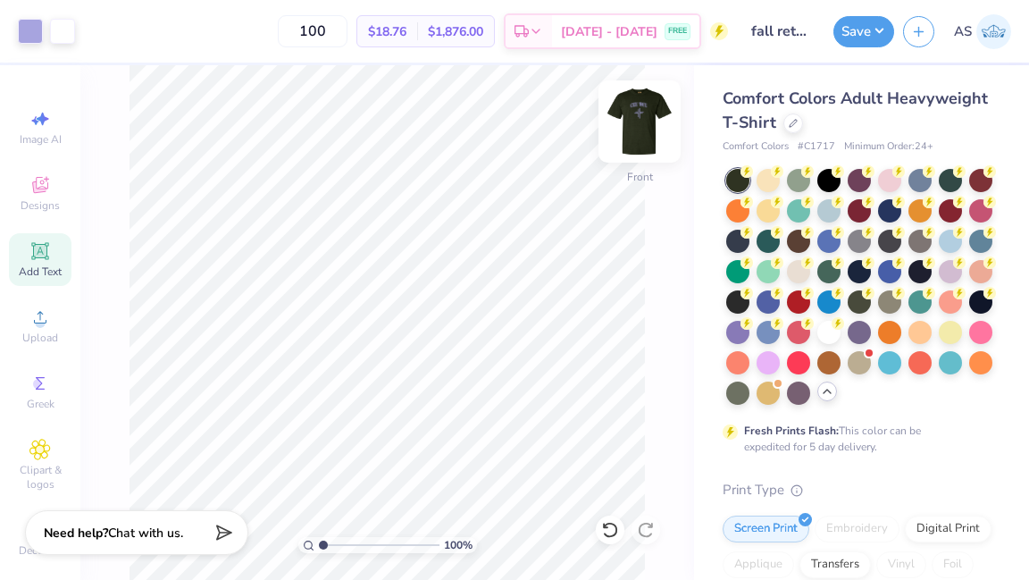
click at [634, 136] on img at bounding box center [639, 121] width 71 height 71
click at [636, 128] on img at bounding box center [639, 121] width 71 height 71
click at [861, 38] on button "Save" at bounding box center [864, 28] width 61 height 31
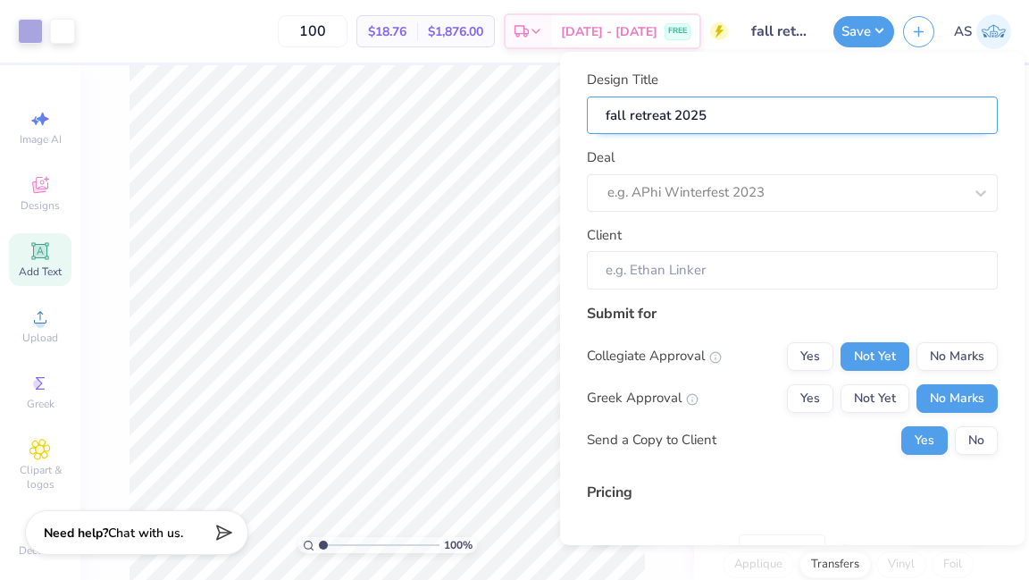
click at [740, 116] on input "fall retreat 2025" at bounding box center [792, 115] width 411 height 38
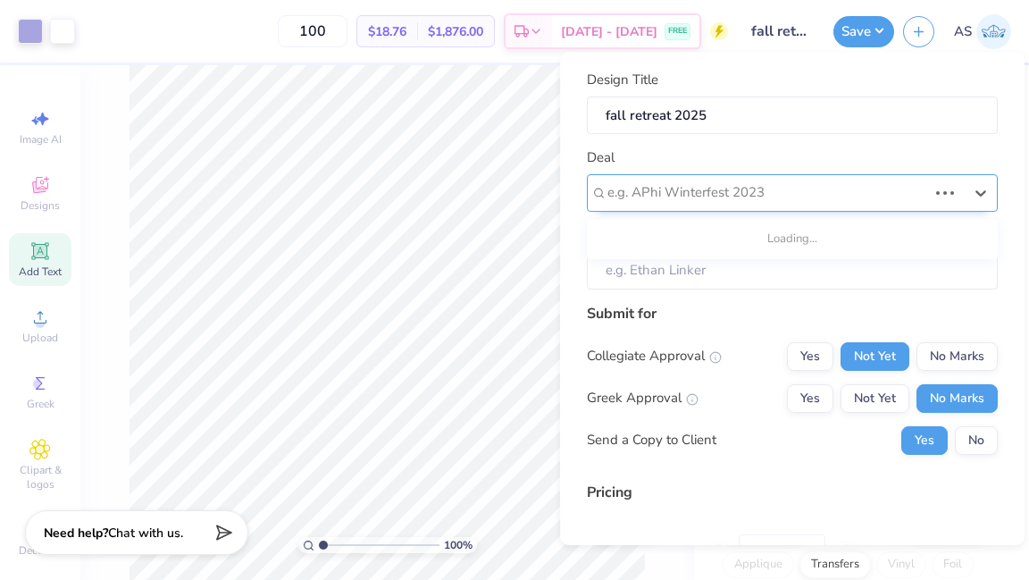
click at [732, 191] on div at bounding box center [768, 192] width 320 height 24
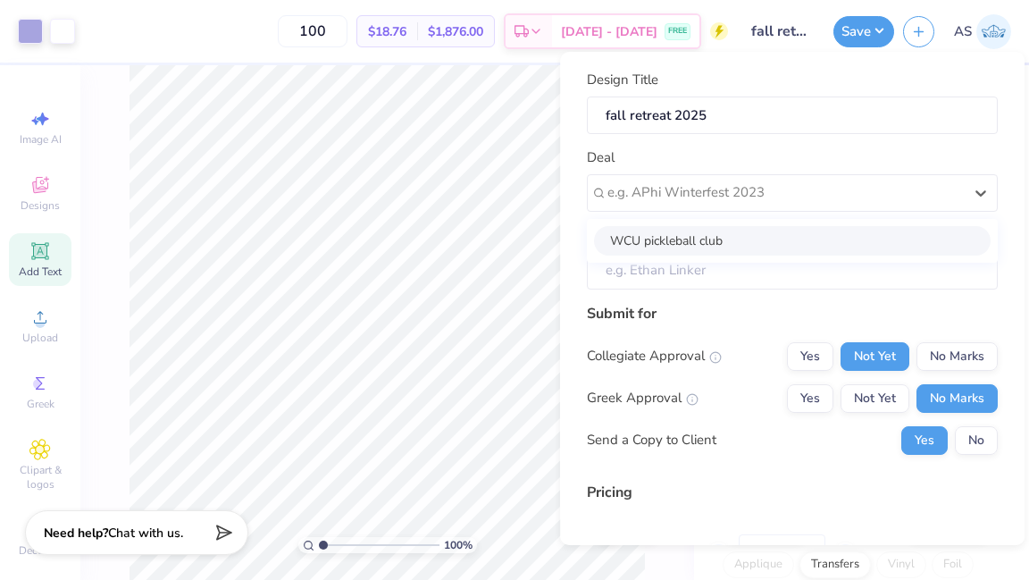
click at [695, 279] on input "Client" at bounding box center [792, 270] width 411 height 38
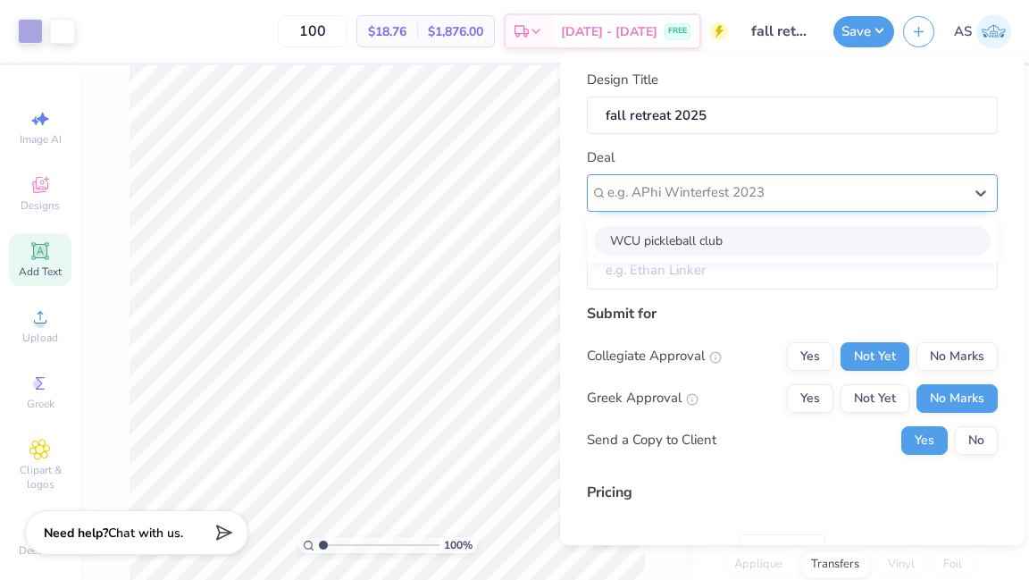
click at [692, 203] on div at bounding box center [786, 192] width 356 height 24
type input "cru"
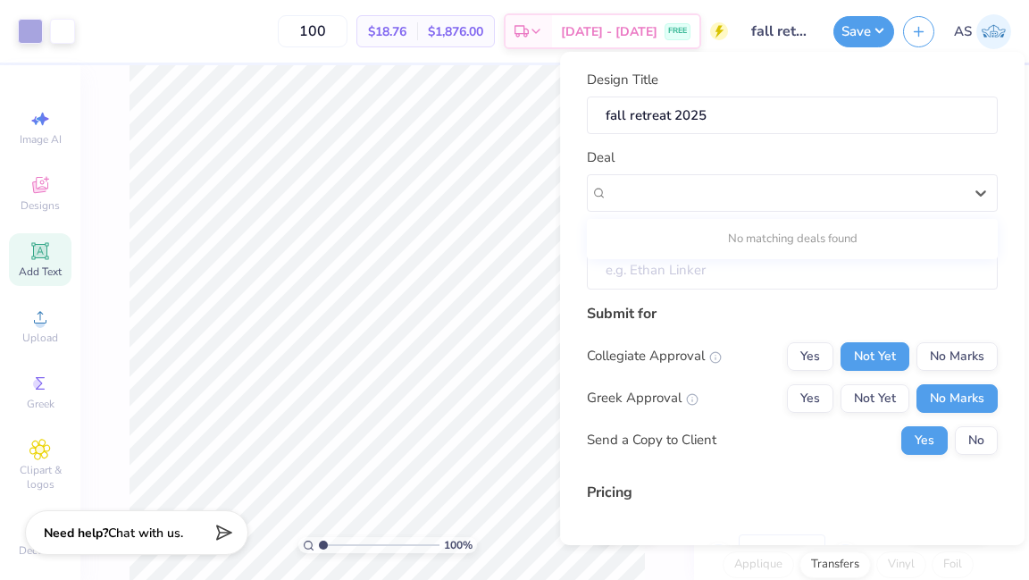
click at [686, 260] on input "Client" at bounding box center [792, 270] width 411 height 38
click at [750, 267] on input "Client" at bounding box center [792, 270] width 411 height 38
click at [727, 268] on input "Client" at bounding box center [792, 270] width 411 height 38
click at [702, 269] on input "Client" at bounding box center [792, 270] width 411 height 38
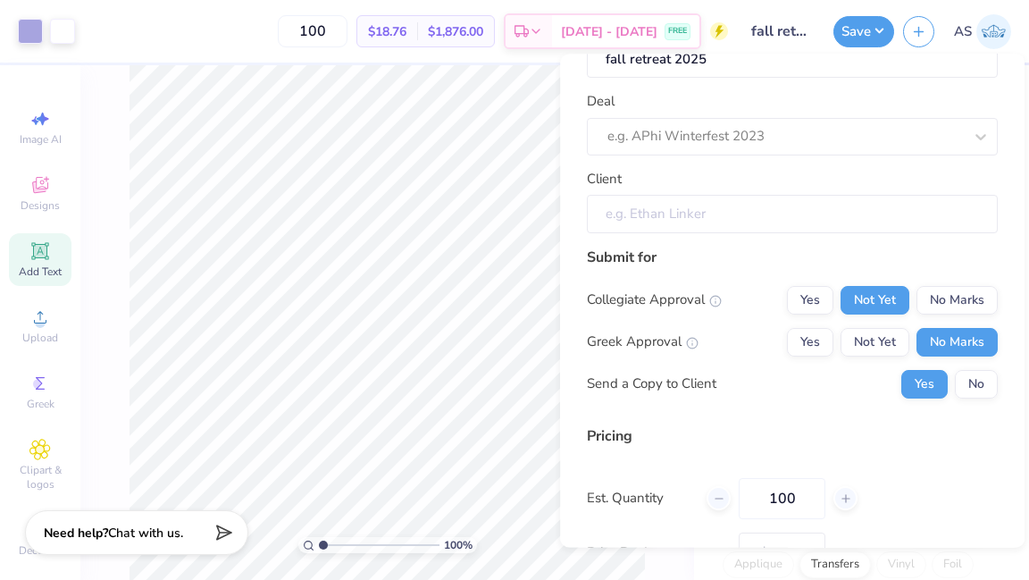
scroll to position [71, 0]
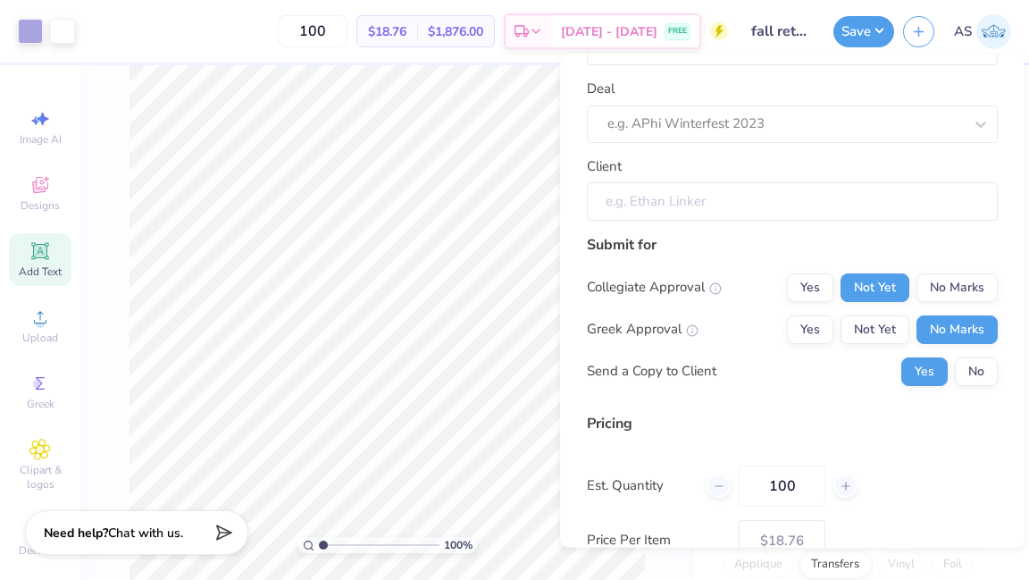
click at [699, 205] on input "Client" at bounding box center [792, 201] width 411 height 38
click at [699, 204] on input "Client" at bounding box center [792, 201] width 411 height 38
click at [792, 202] on input "Client" at bounding box center [792, 201] width 411 height 38
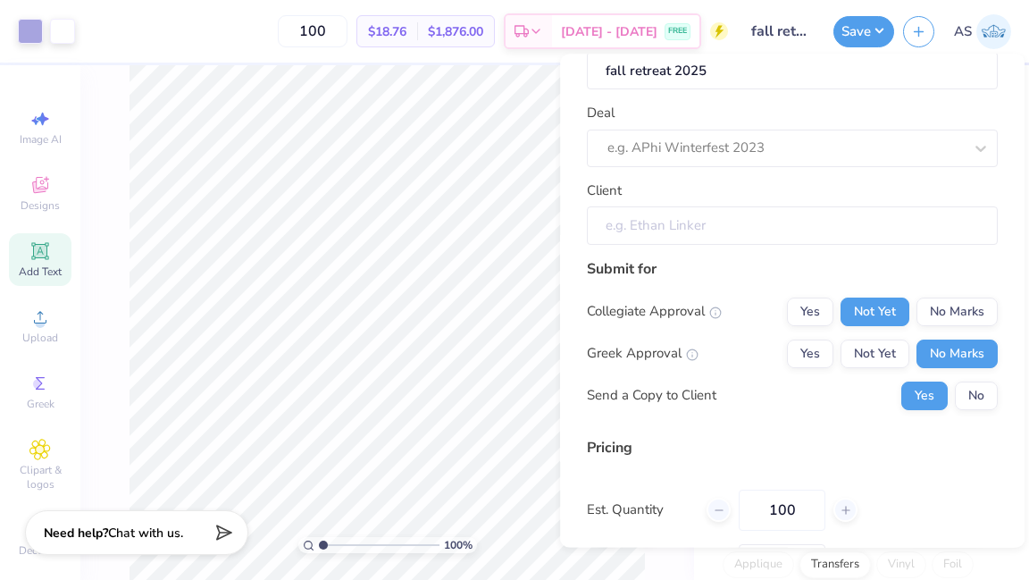
scroll to position [0, 0]
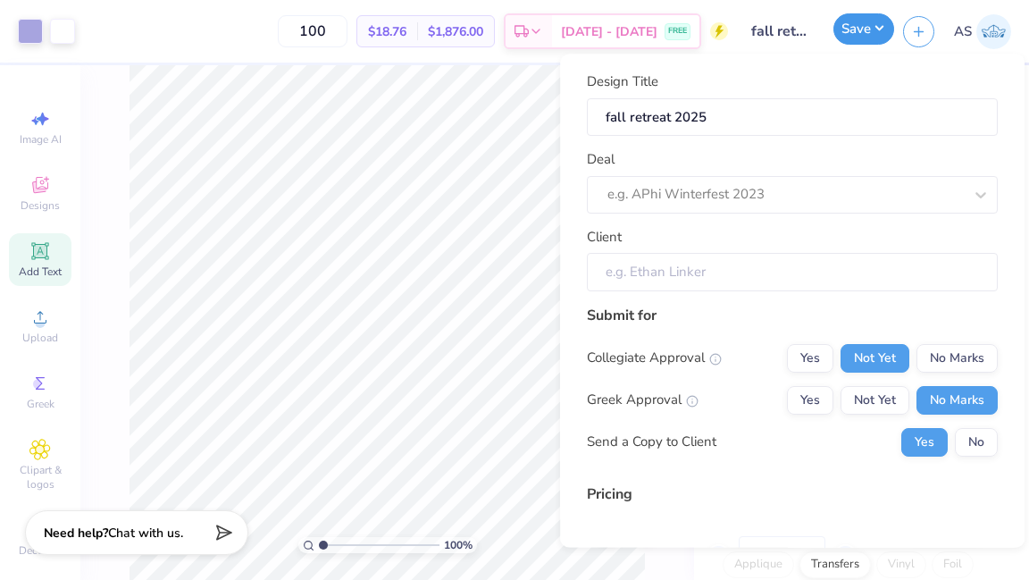
click at [877, 31] on button "Save" at bounding box center [864, 28] width 61 height 31
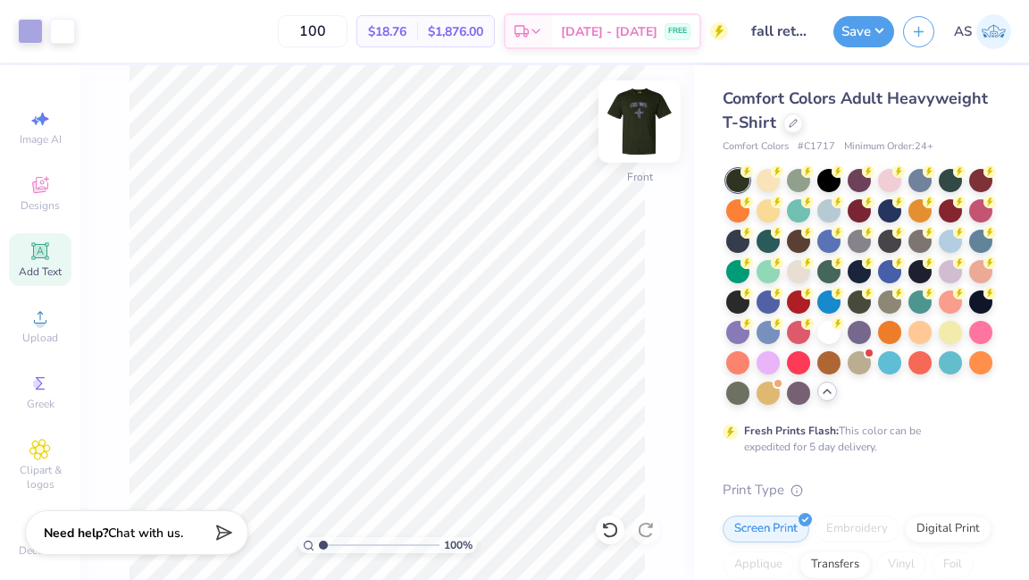
click at [637, 127] on img at bounding box center [639, 121] width 71 height 71
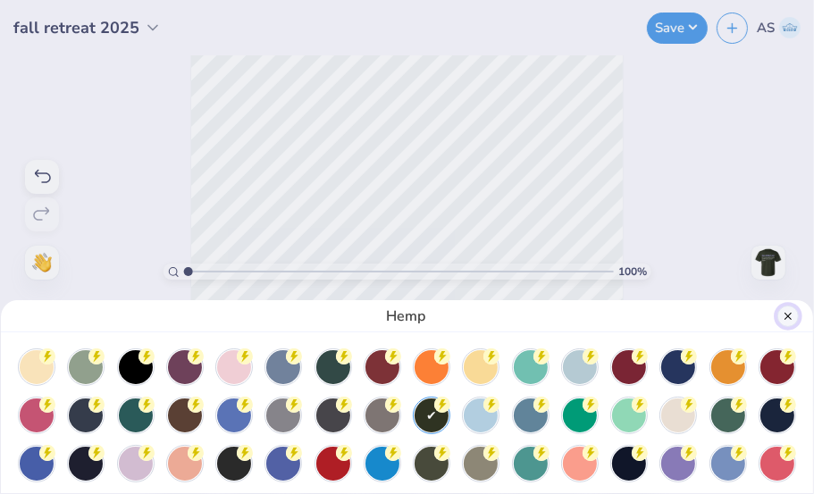
click at [791, 319] on button "Close" at bounding box center [787, 316] width 21 height 21
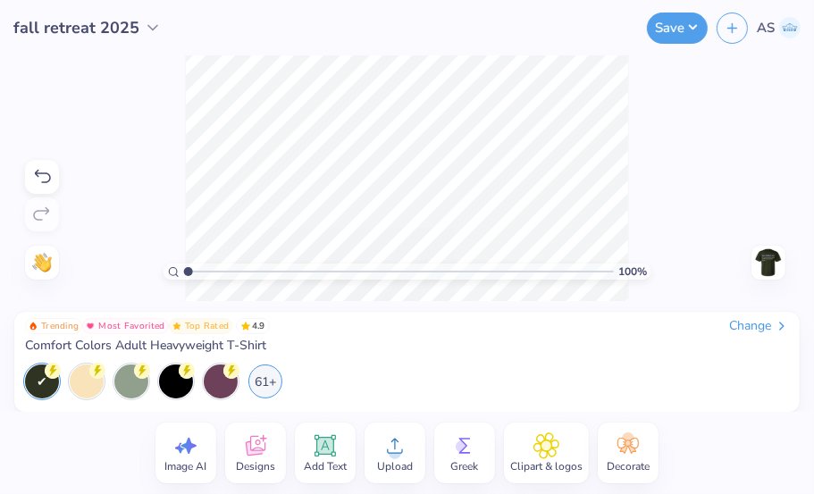
click at [442, 367] on div "61+" at bounding box center [382, 382] width 715 height 34
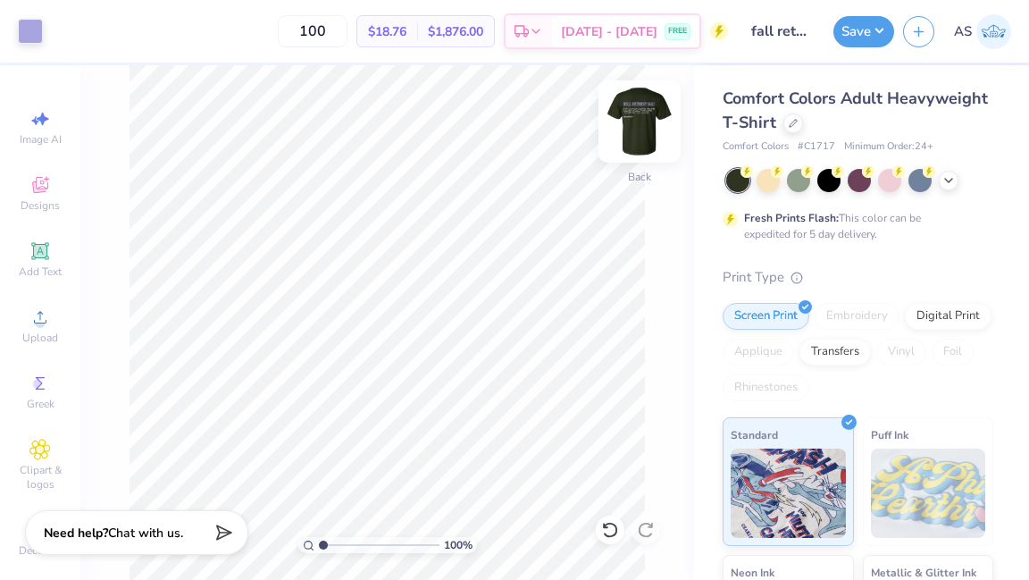
click at [633, 129] on img at bounding box center [639, 121] width 71 height 71
click at [641, 116] on img at bounding box center [639, 121] width 71 height 71
click at [640, 115] on img at bounding box center [639, 121] width 71 height 71
click at [640, 115] on img at bounding box center [640, 122] width 36 height 36
click at [640, 122] on img at bounding box center [639, 121] width 71 height 71
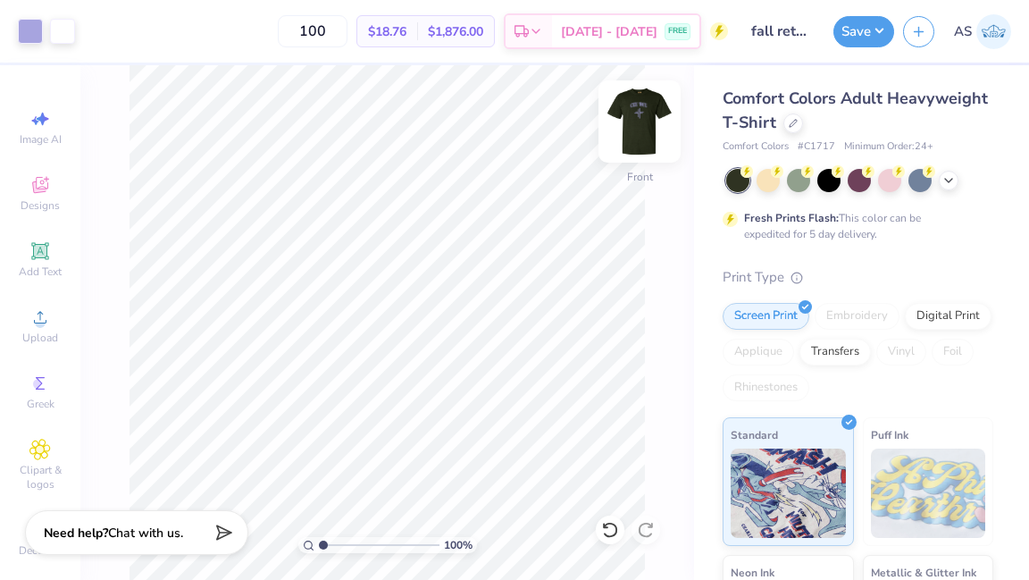
click at [632, 116] on img at bounding box center [639, 121] width 71 height 71
click at [636, 119] on img at bounding box center [639, 121] width 71 height 71
click at [643, 129] on img at bounding box center [639, 121] width 71 height 71
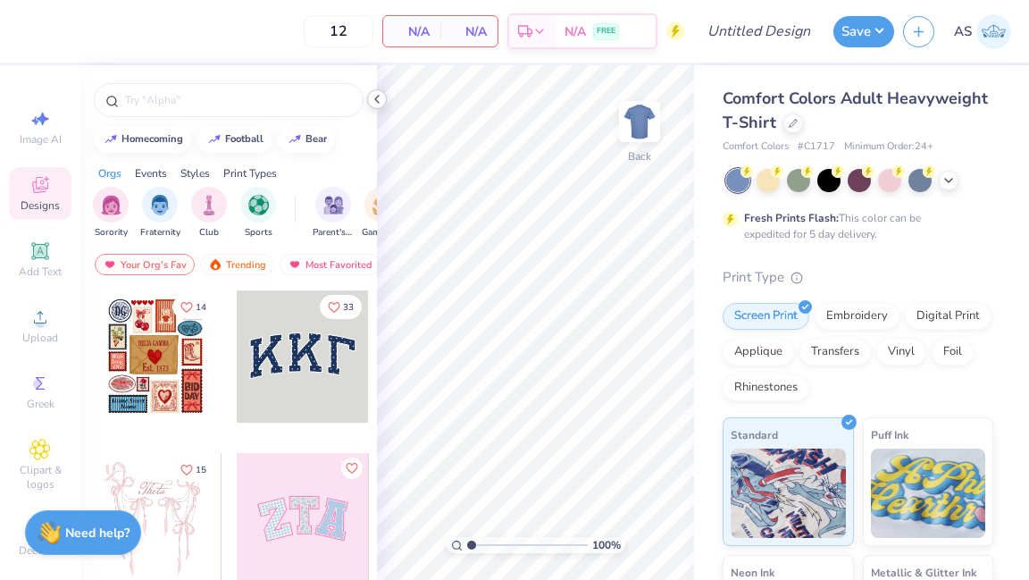
click at [377, 99] on icon at bounding box center [377, 99] width 14 height 14
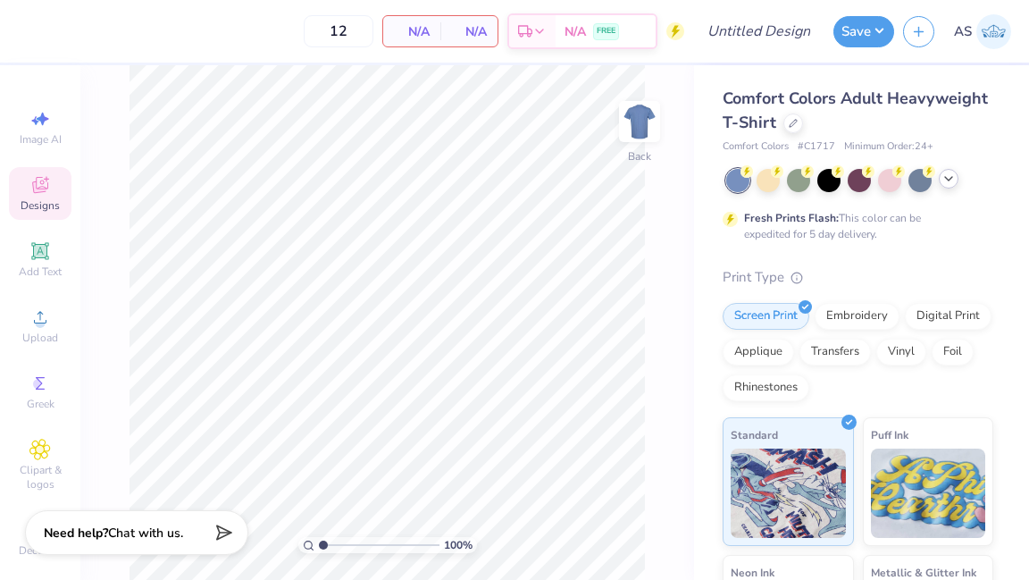
click at [943, 172] on icon at bounding box center [949, 179] width 14 height 14
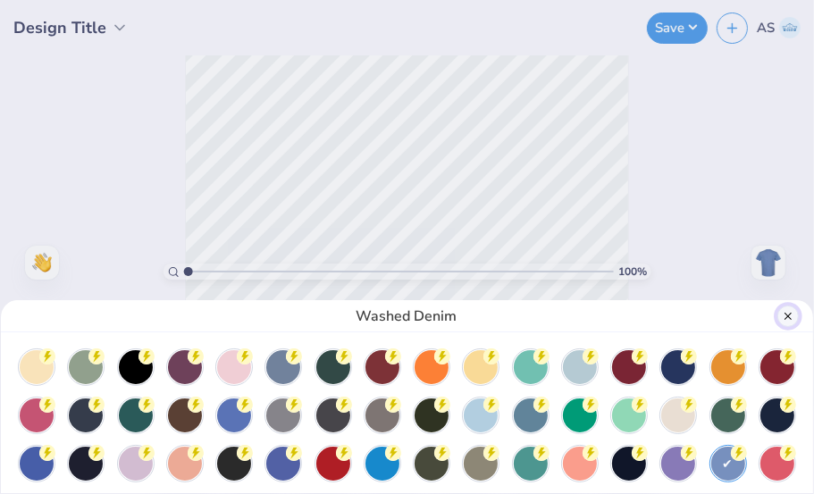
click at [796, 321] on button "Close" at bounding box center [787, 316] width 21 height 21
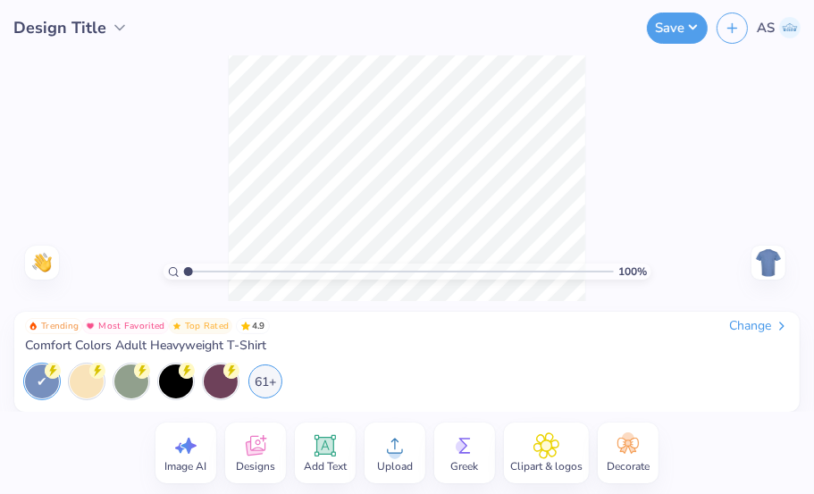
click at [773, 266] on img at bounding box center [768, 262] width 29 height 29
click at [730, 35] on button "button" at bounding box center [732, 25] width 31 height 31
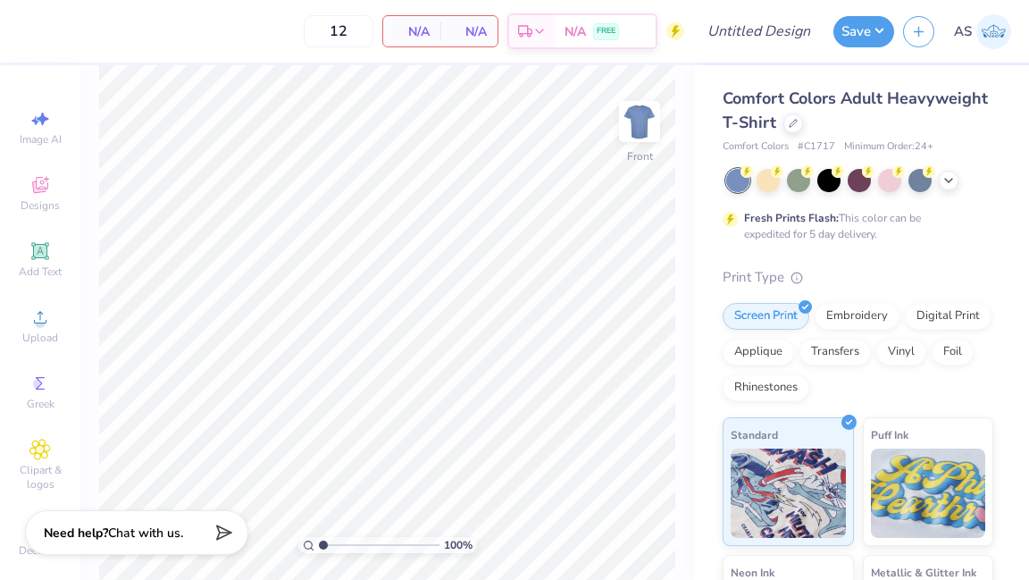
click at [0, 429] on div "Image AI Designs Add Text Upload Greek Clipart & logos Decorate" at bounding box center [40, 322] width 80 height 515
click at [908, 26] on button "button" at bounding box center [918, 28] width 31 height 31
click at [913, 36] on button "button" at bounding box center [918, 28] width 31 height 31
click at [955, 190] on div at bounding box center [859, 180] width 267 height 23
click at [952, 180] on icon at bounding box center [949, 179] width 14 height 14
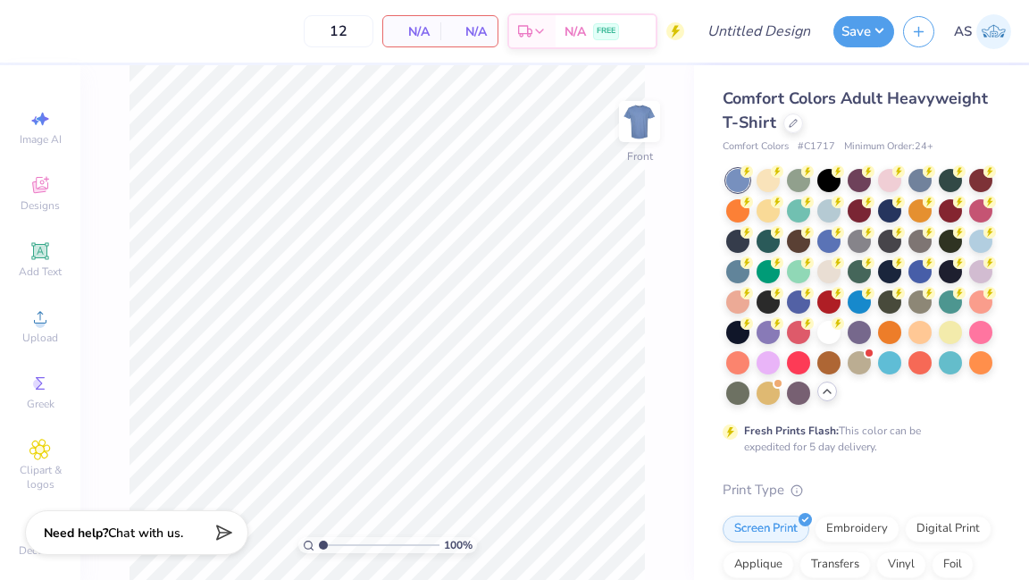
click at [680, 29] on icon at bounding box center [676, 32] width 8 height 13
click at [637, 29] on div "N/A FREE" at bounding box center [606, 34] width 100 height 32
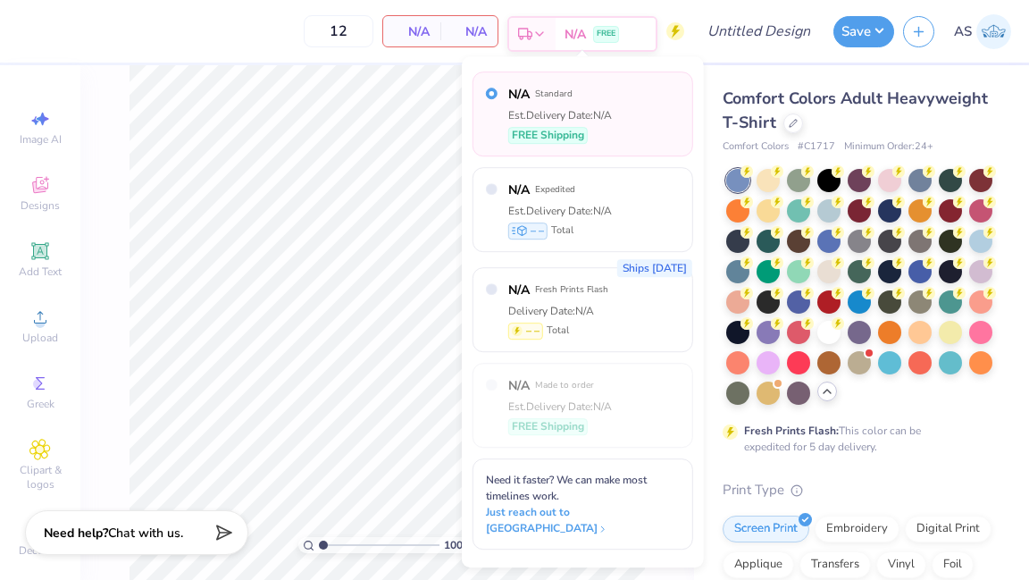
click at [637, 29] on div "N/A FREE" at bounding box center [606, 34] width 100 height 32
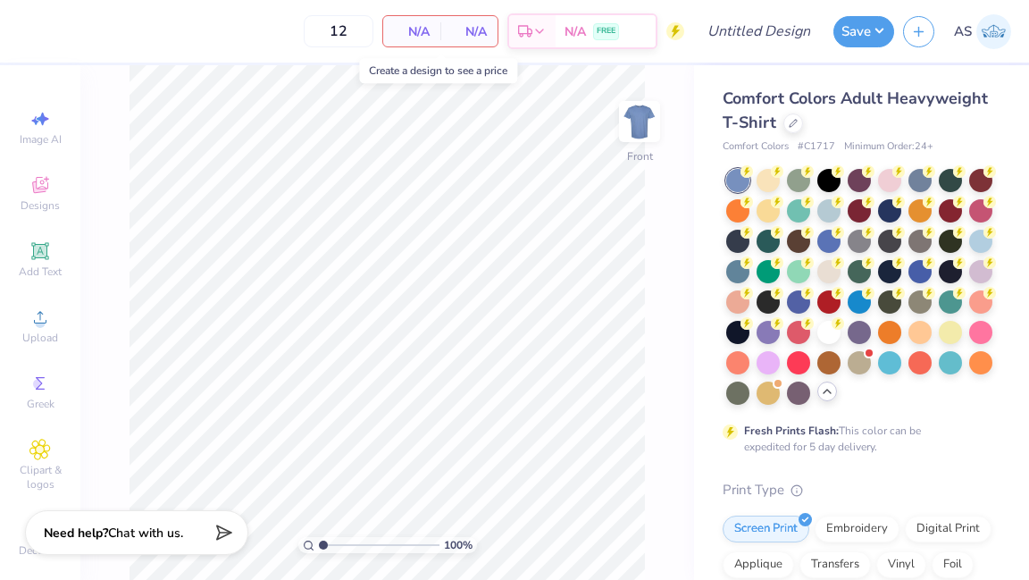
click at [417, 30] on span "N/A" at bounding box center [412, 31] width 36 height 19
click at [323, 35] on input "12" at bounding box center [339, 31] width 70 height 32
click at [335, 33] on input "12" at bounding box center [339, 31] width 70 height 32
click at [336, 33] on input "12" at bounding box center [339, 31] width 70 height 32
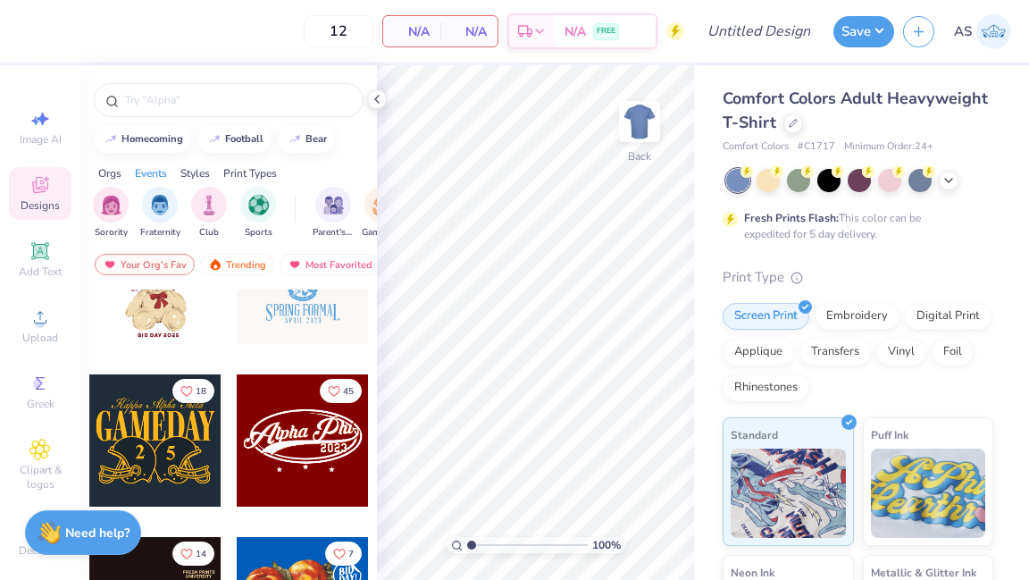
scroll to position [450, 0]
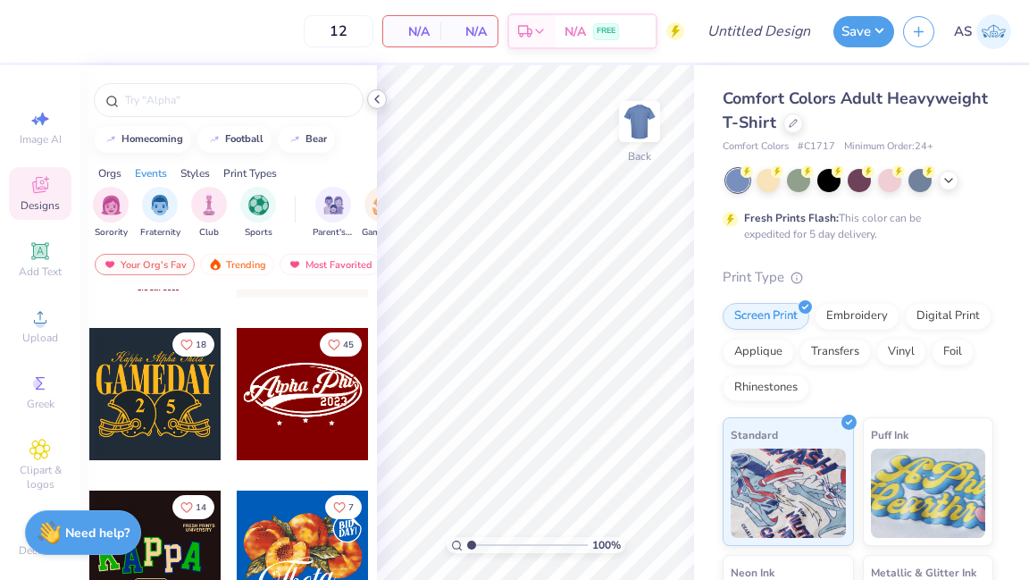
click at [382, 99] on icon at bounding box center [377, 99] width 14 height 14
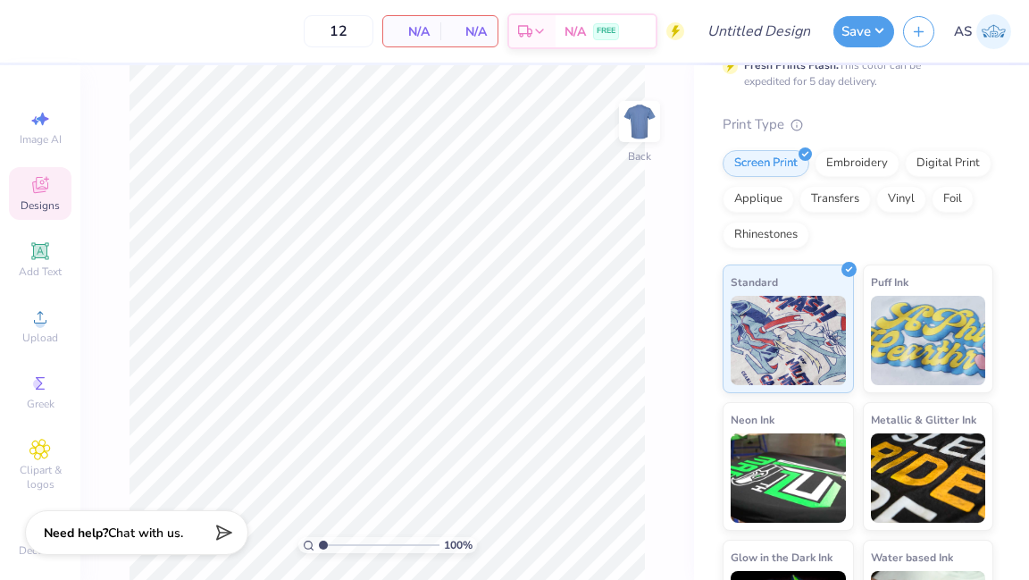
scroll to position [0, 0]
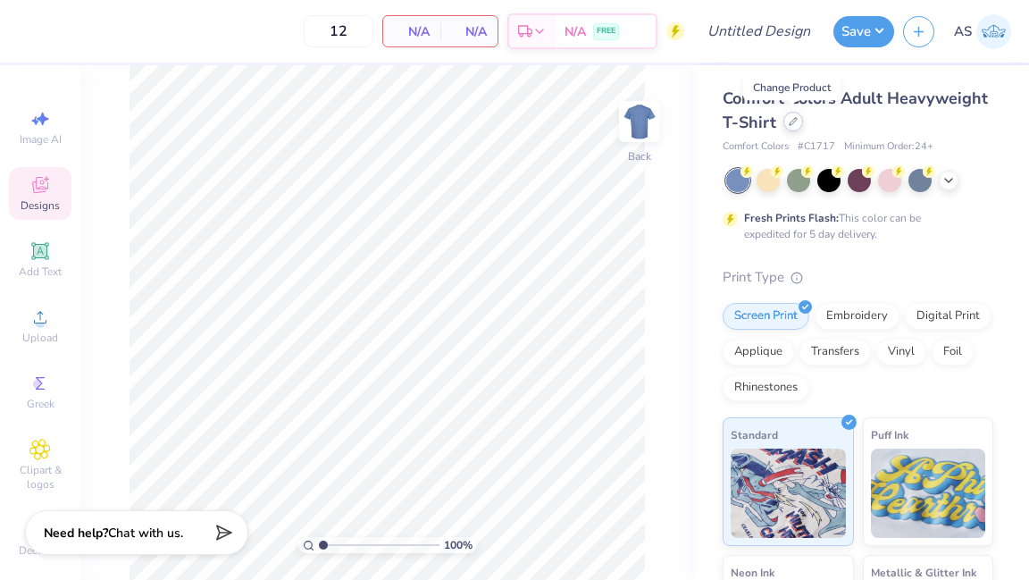
click at [794, 123] on icon at bounding box center [793, 121] width 9 height 9
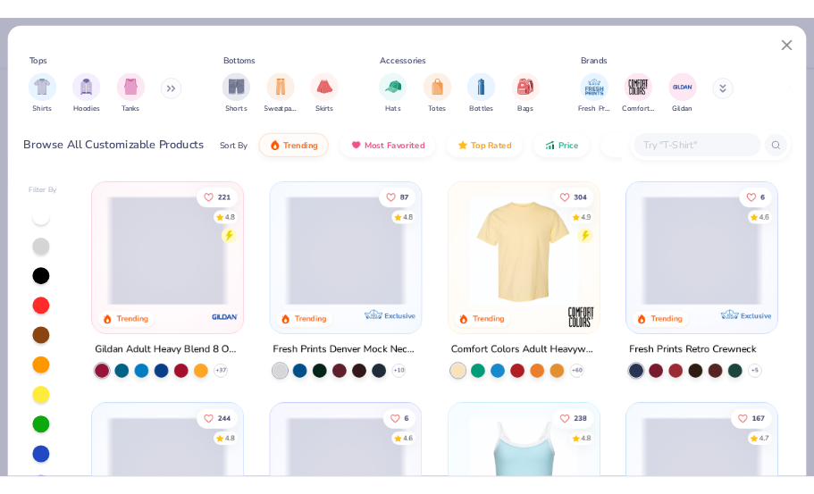
scroll to position [10, 0]
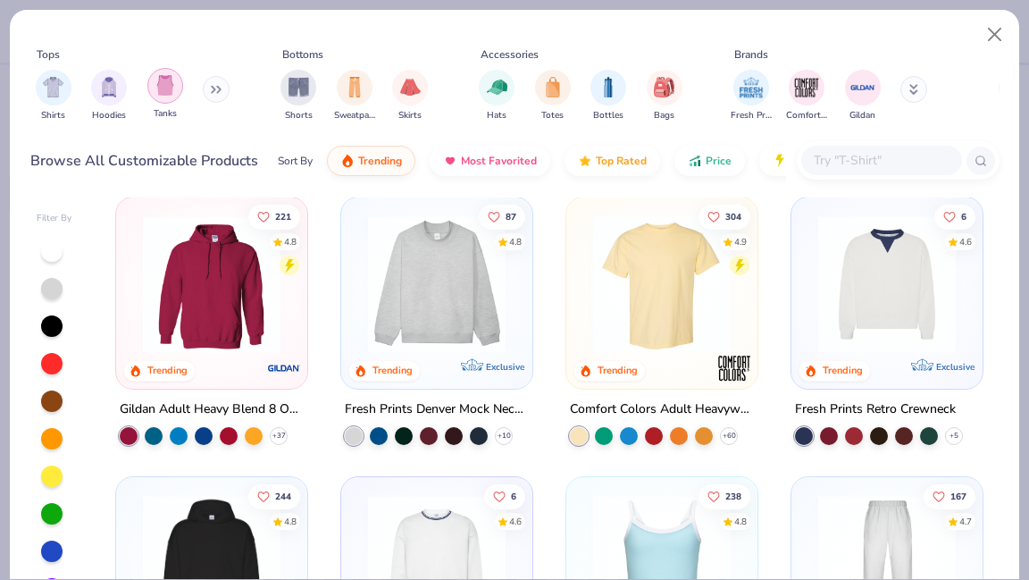
click at [176, 90] on div "filter for Tanks" at bounding box center [165, 86] width 36 height 36
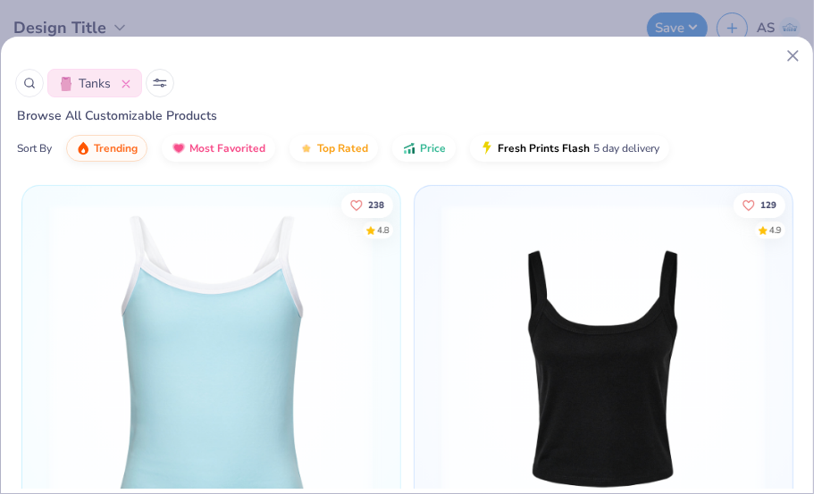
click at [777, 58] on div at bounding box center [396, 55] width 812 height 19
click at [789, 57] on icon at bounding box center [793, 55] width 19 height 19
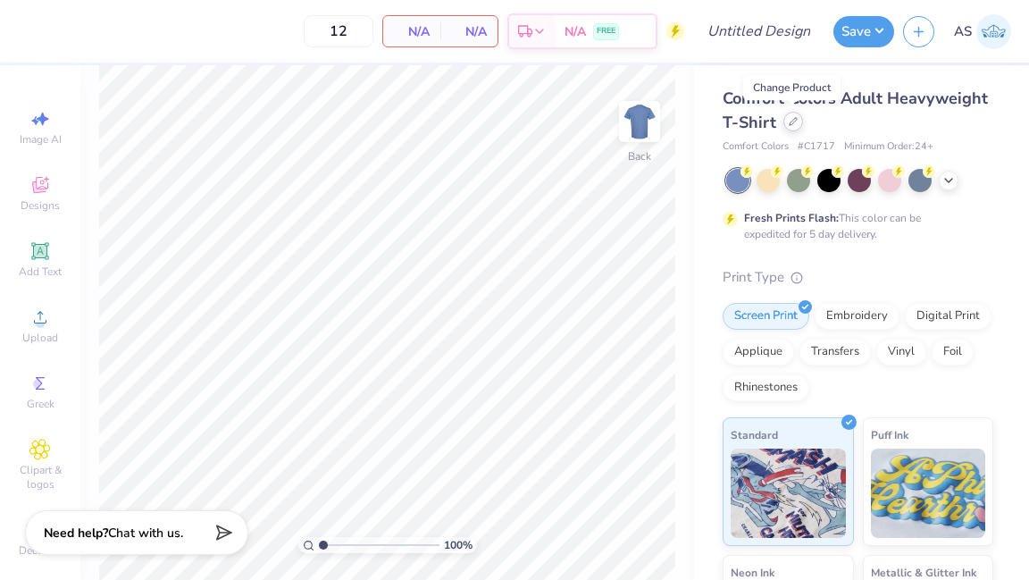
click at [792, 128] on div at bounding box center [794, 122] width 20 height 20
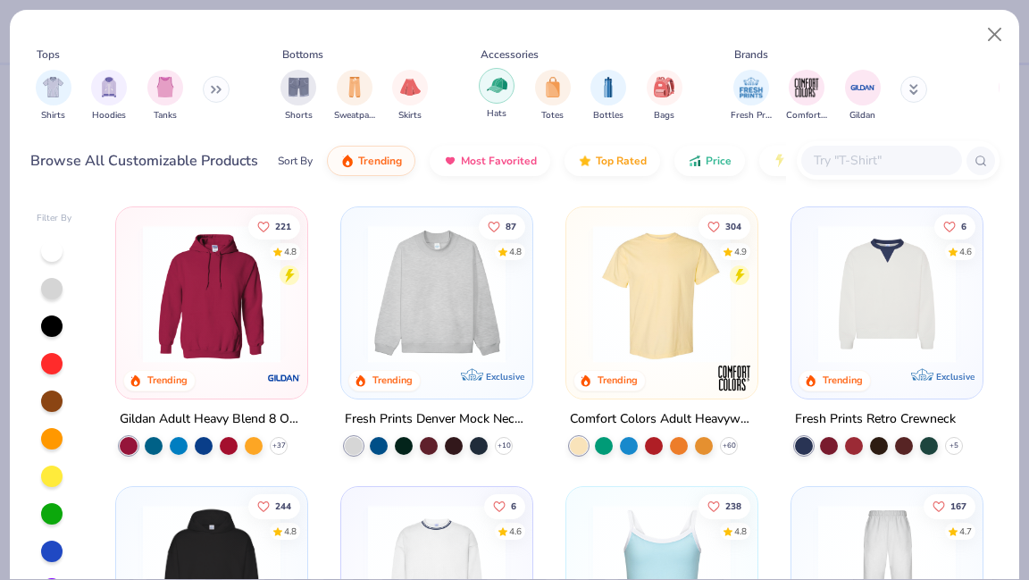
click at [494, 91] on img "filter for Hats" at bounding box center [497, 85] width 21 height 21
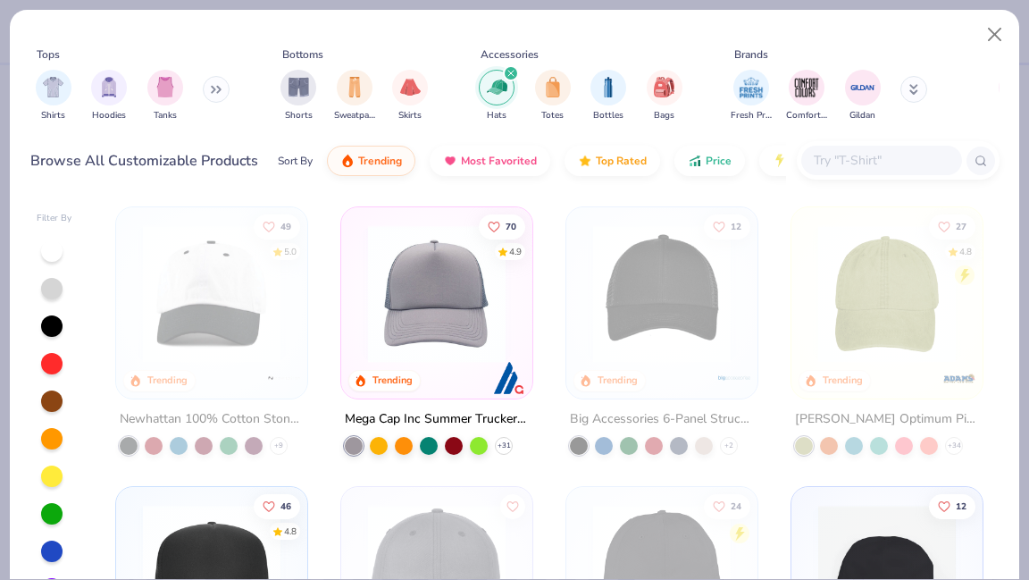
click at [138, 96] on div "Shirts Hoodies Tanks" at bounding box center [132, 96] width 205 height 66
click at [158, 97] on div "filter for Tanks" at bounding box center [165, 86] width 36 height 36
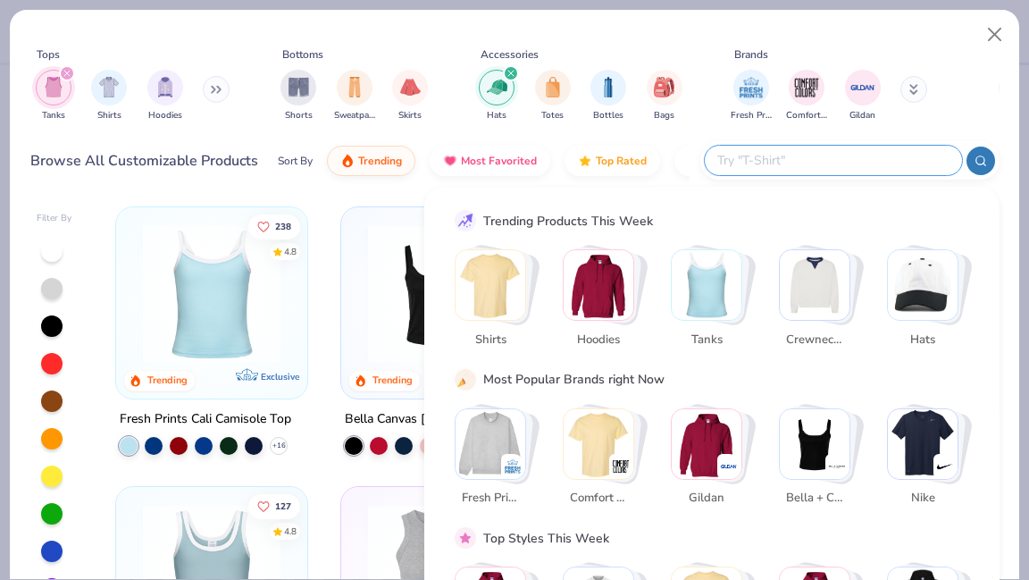
click at [834, 169] on input "text" at bounding box center [833, 160] width 234 height 21
click at [725, 441] on img "Stack Card Button Gildan" at bounding box center [707, 444] width 70 height 70
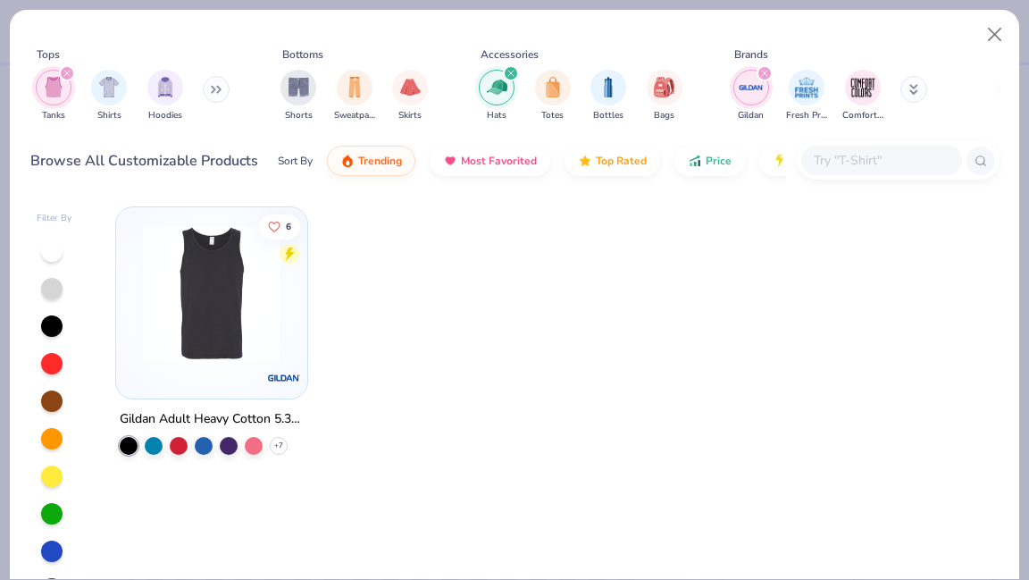
click at [264, 345] on img at bounding box center [211, 294] width 155 height 138
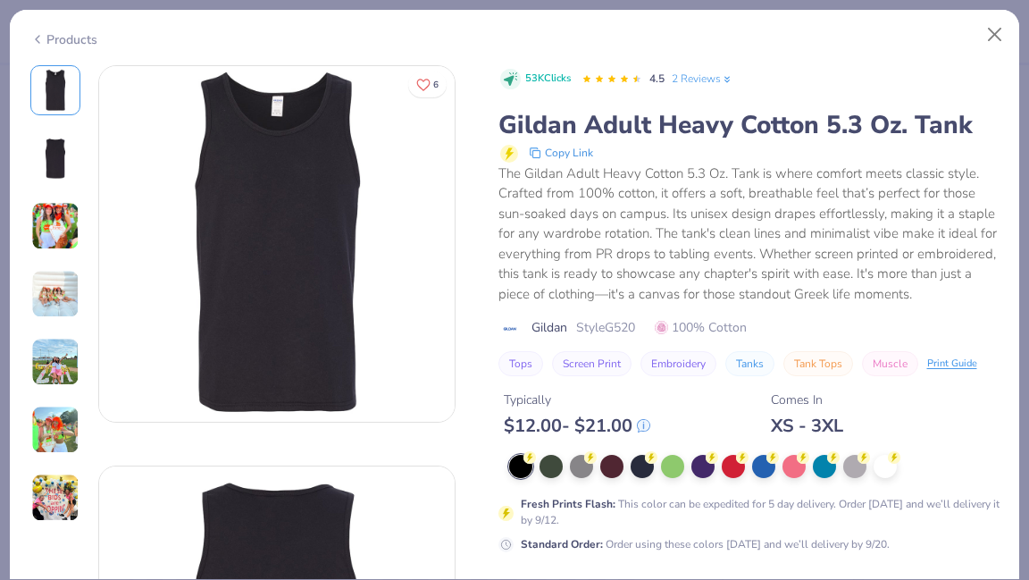
click at [61, 231] on img at bounding box center [55, 226] width 48 height 48
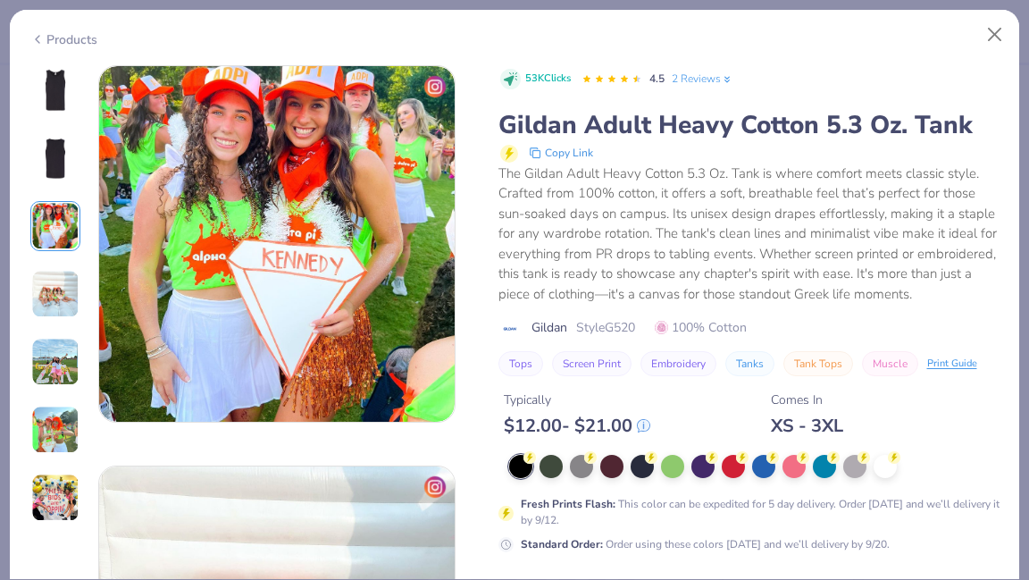
click at [60, 276] on img at bounding box center [55, 294] width 48 height 48
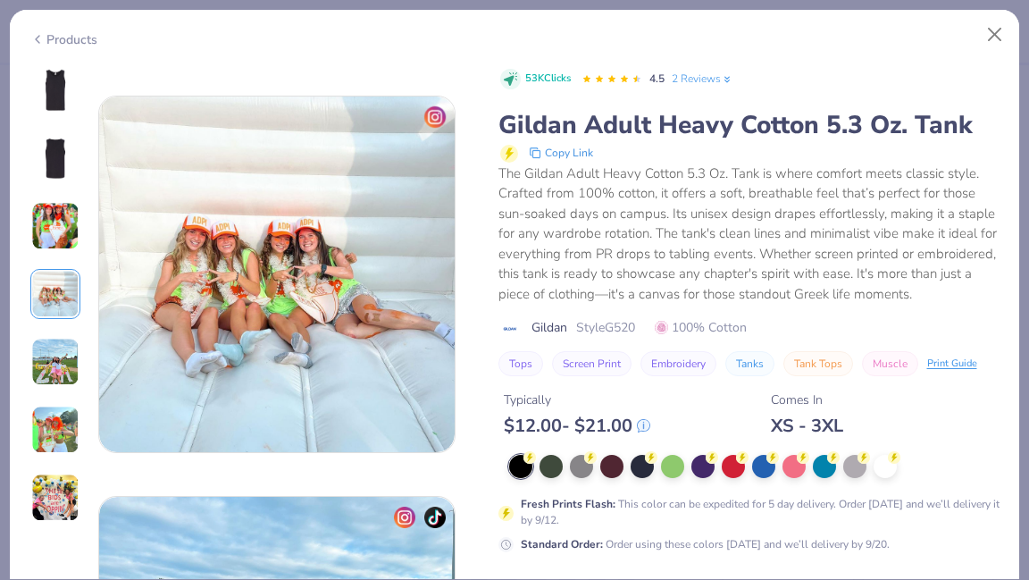
scroll to position [1201, 0]
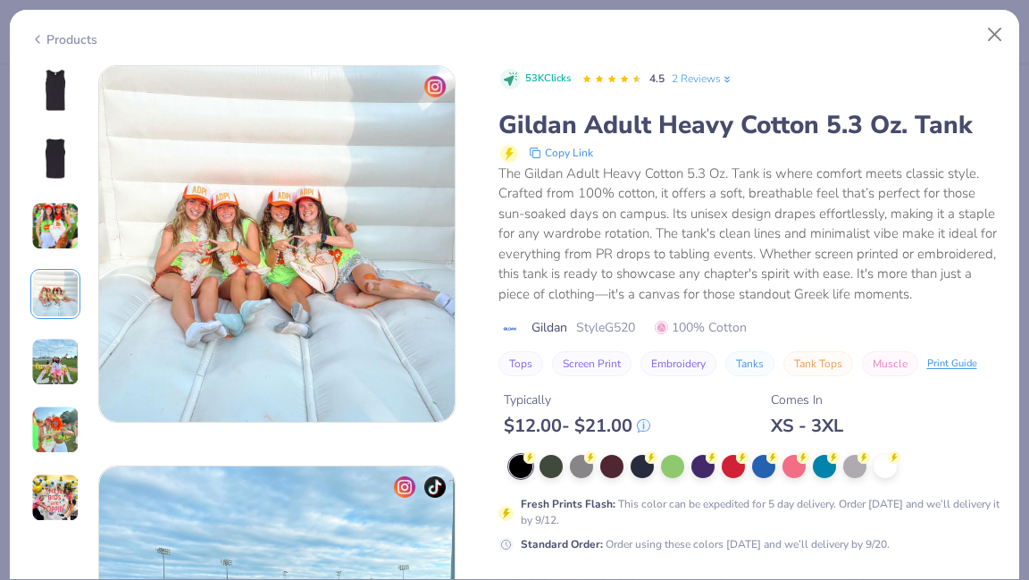
click at [64, 330] on div at bounding box center [55, 293] width 50 height 457
click at [59, 356] on img at bounding box center [55, 362] width 48 height 48
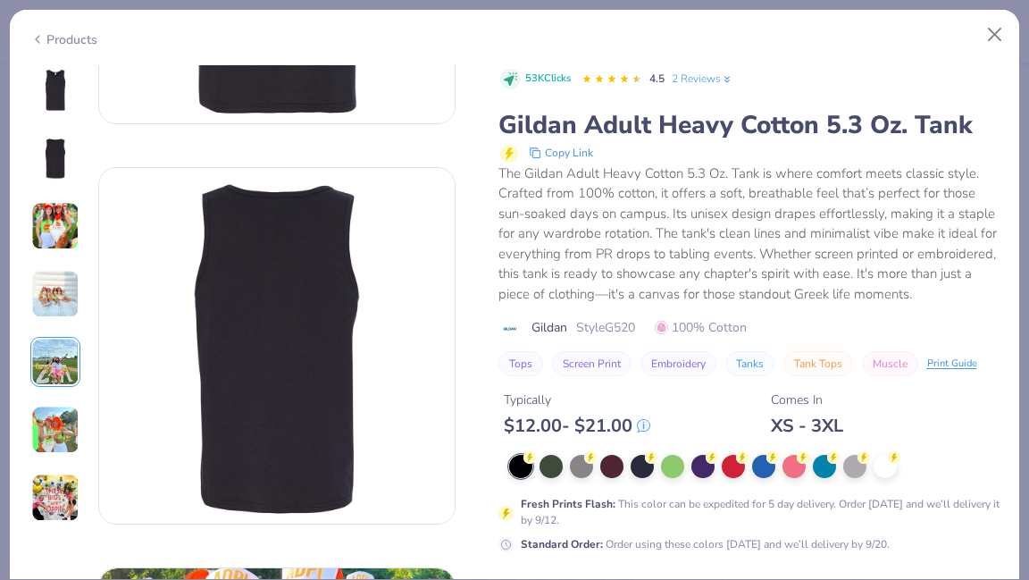
scroll to position [0, 0]
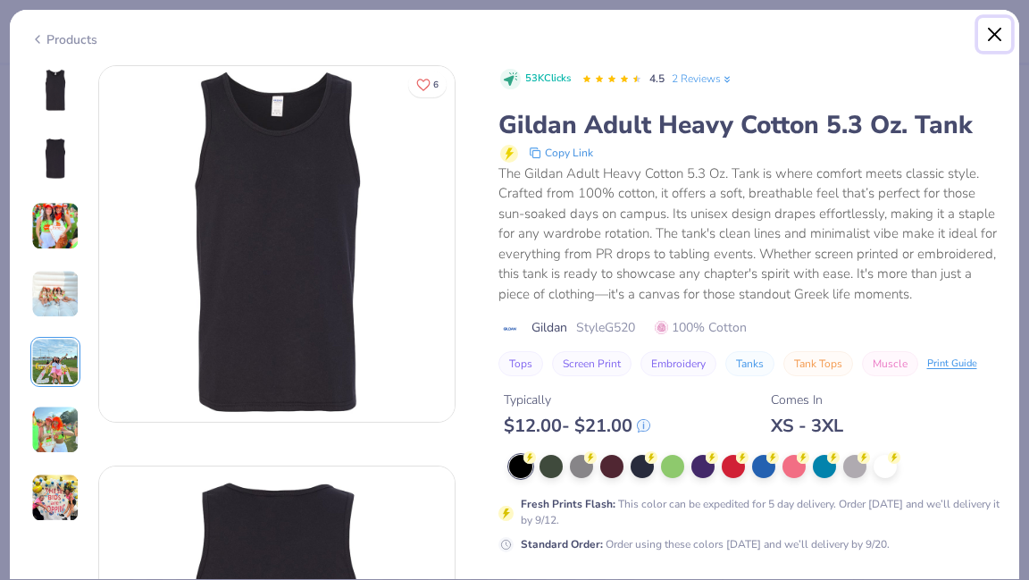
click at [999, 38] on button "Close" at bounding box center [995, 35] width 34 height 34
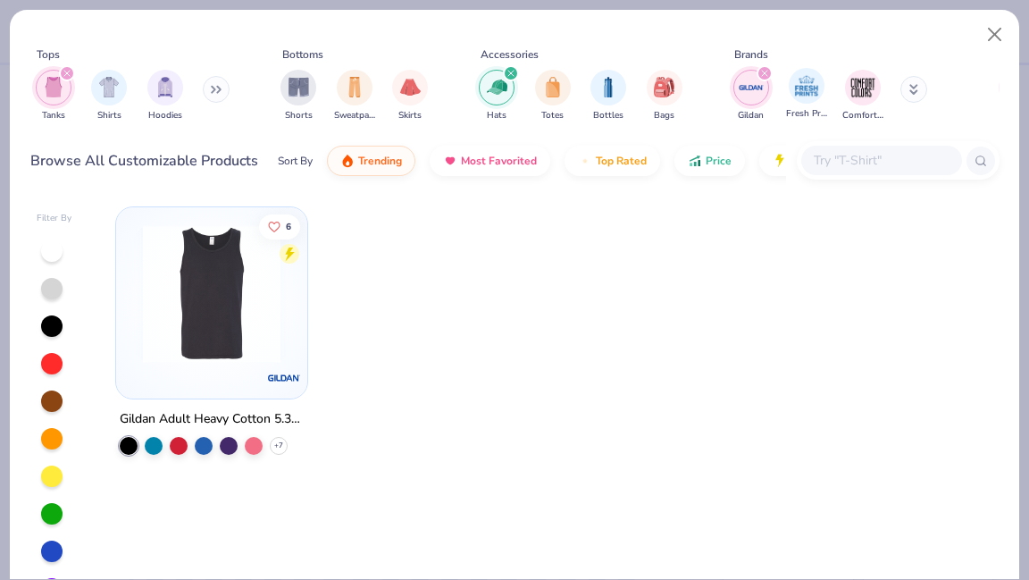
click at [789, 95] on div "Fresh Prints" at bounding box center [806, 94] width 41 height 53
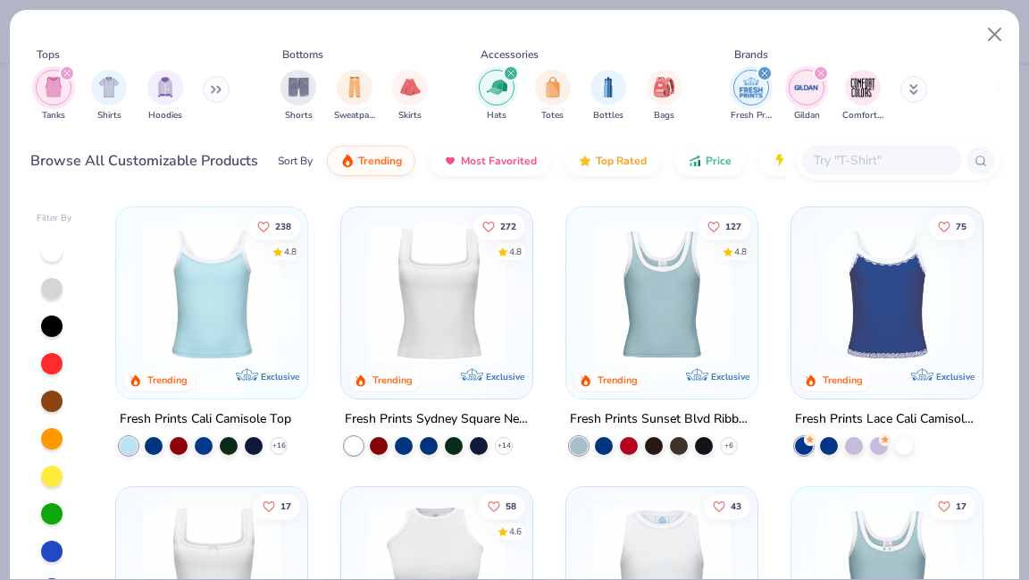
click at [918, 94] on icon at bounding box center [914, 92] width 6 height 3
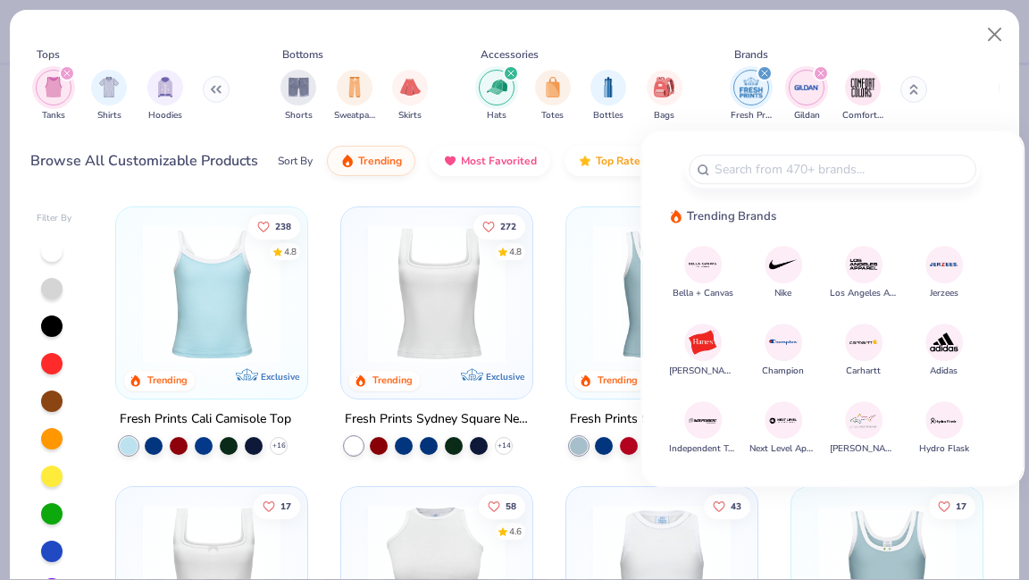
click at [917, 95] on button at bounding box center [914, 89] width 27 height 27
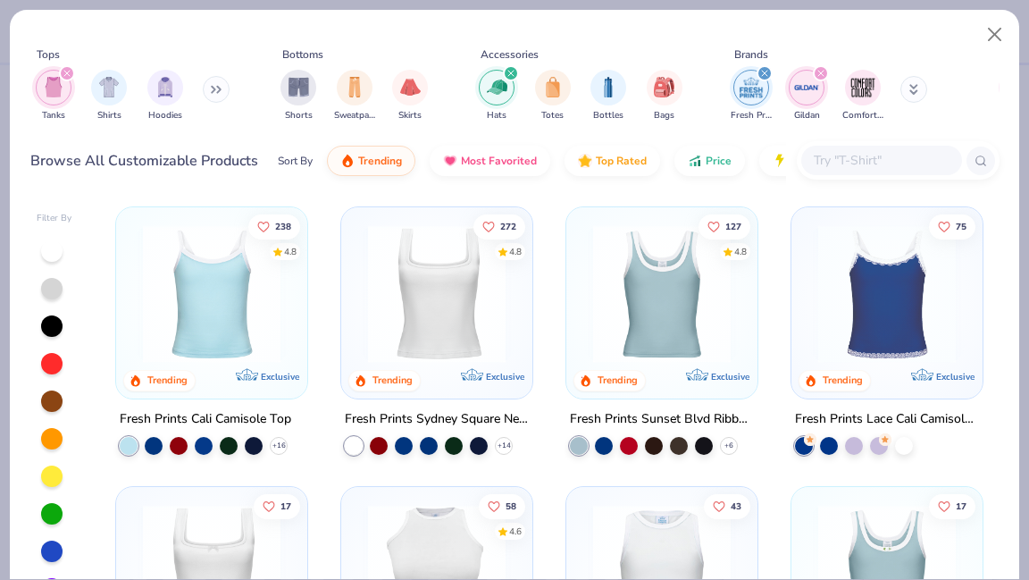
click at [450, 320] on img at bounding box center [436, 294] width 155 height 138
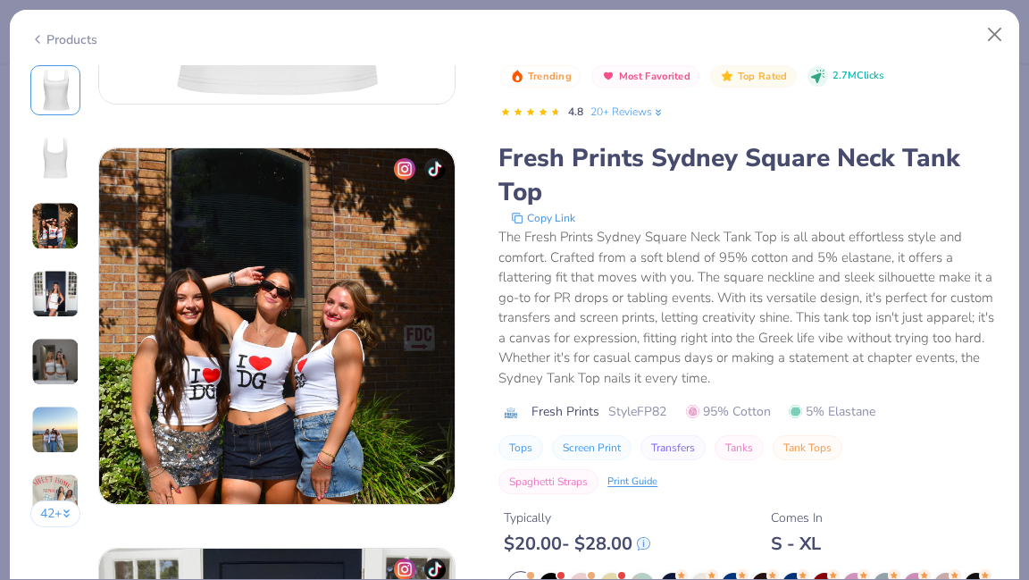
scroll to position [721, 0]
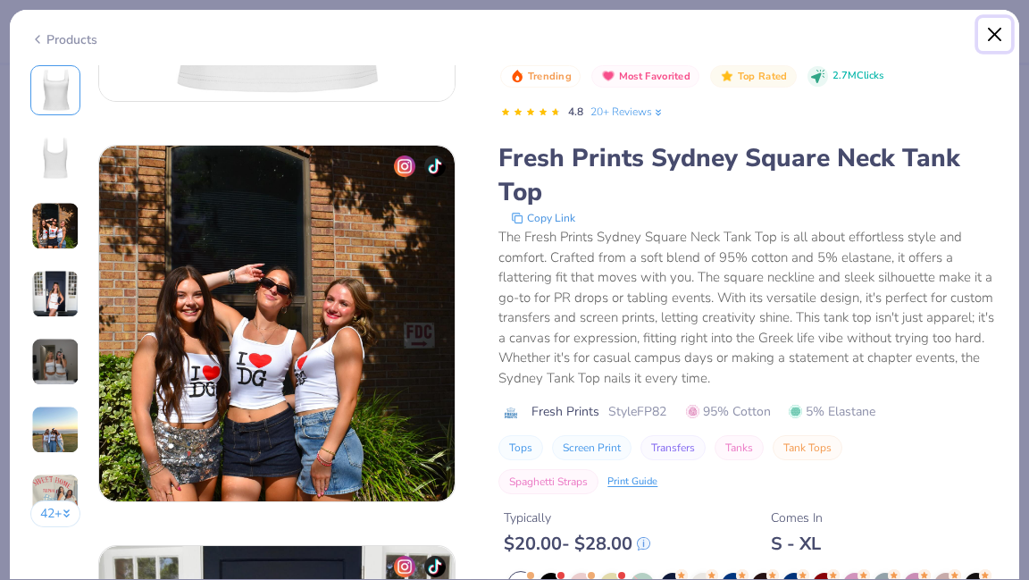
click at [993, 47] on button "Close" at bounding box center [995, 35] width 34 height 34
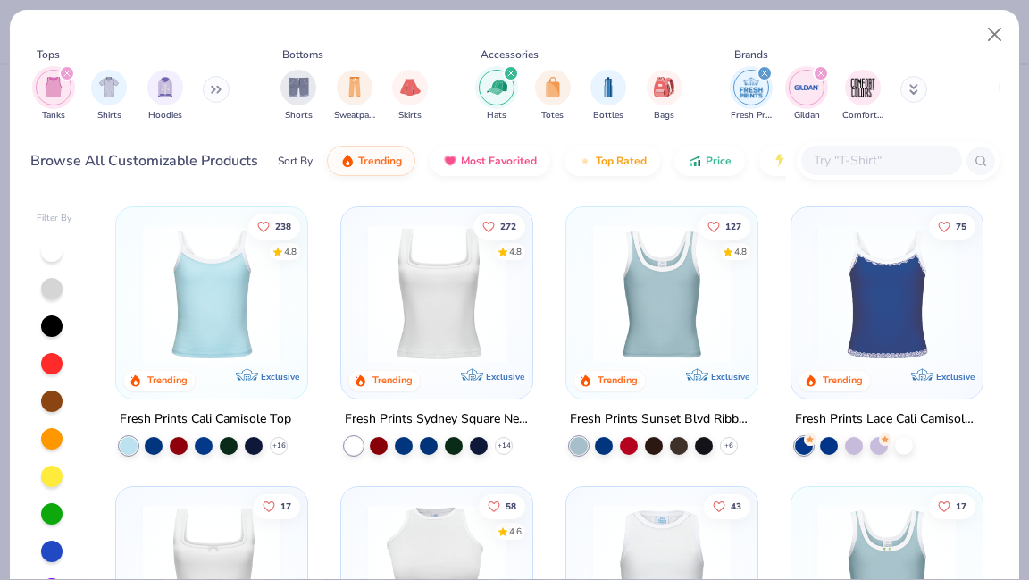
click at [763, 73] on icon "filter for Fresh Prints" at bounding box center [764, 73] width 5 height 5
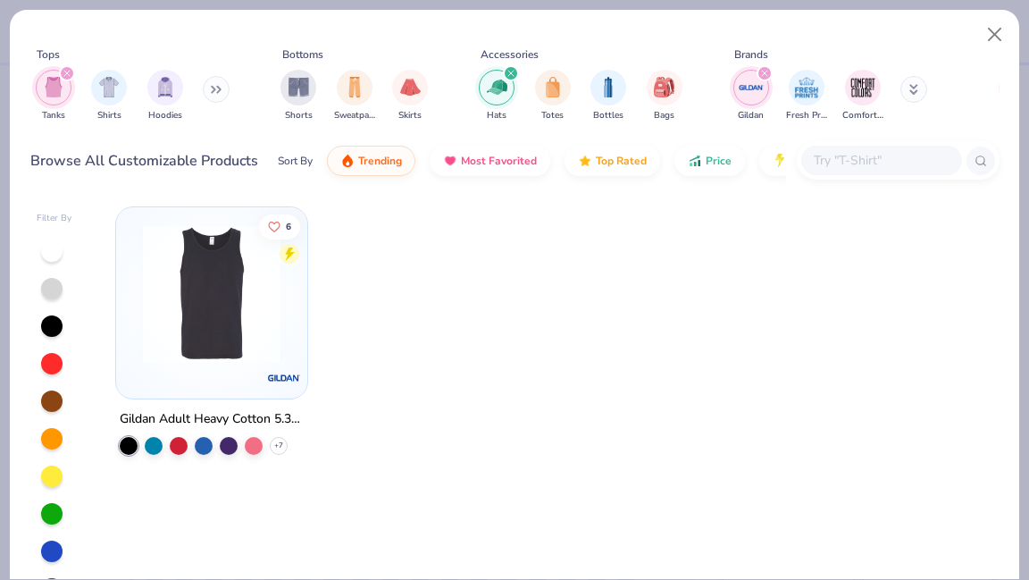
click at [763, 73] on icon "filter for Gildan" at bounding box center [764, 73] width 7 height 7
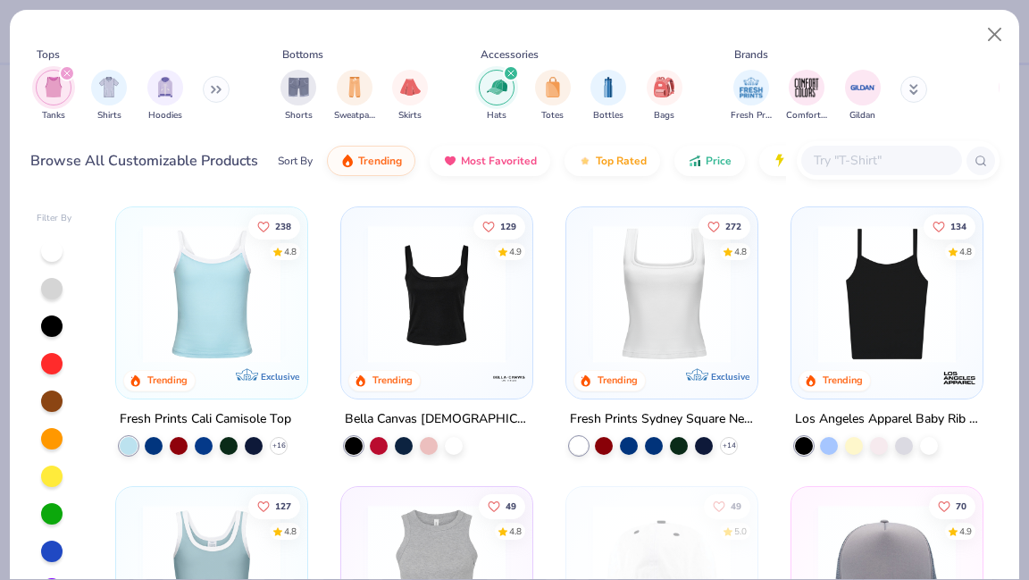
click at [511, 75] on icon "filter for Hats" at bounding box center [510, 73] width 7 height 7
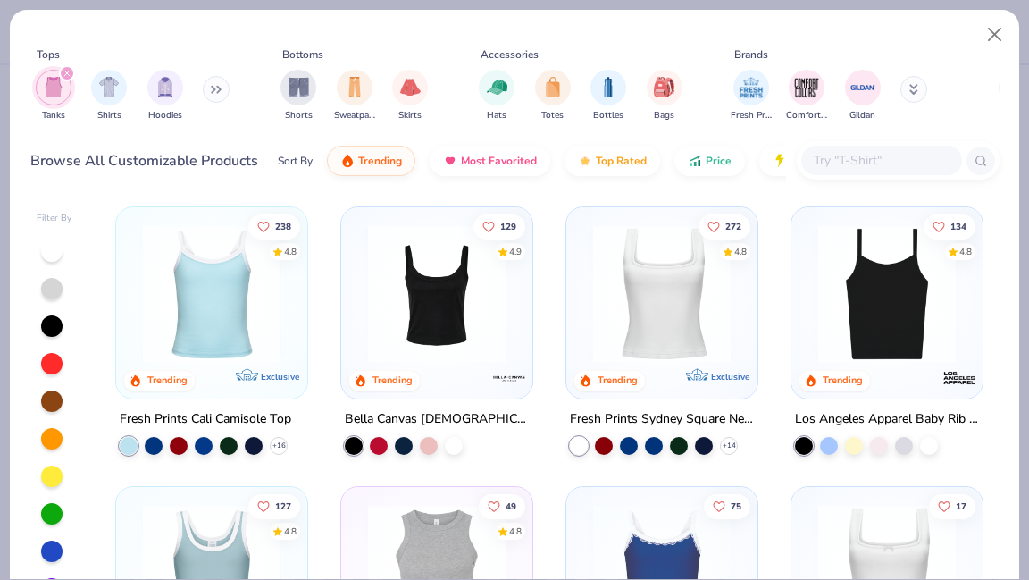
click at [263, 330] on img at bounding box center [211, 294] width 155 height 138
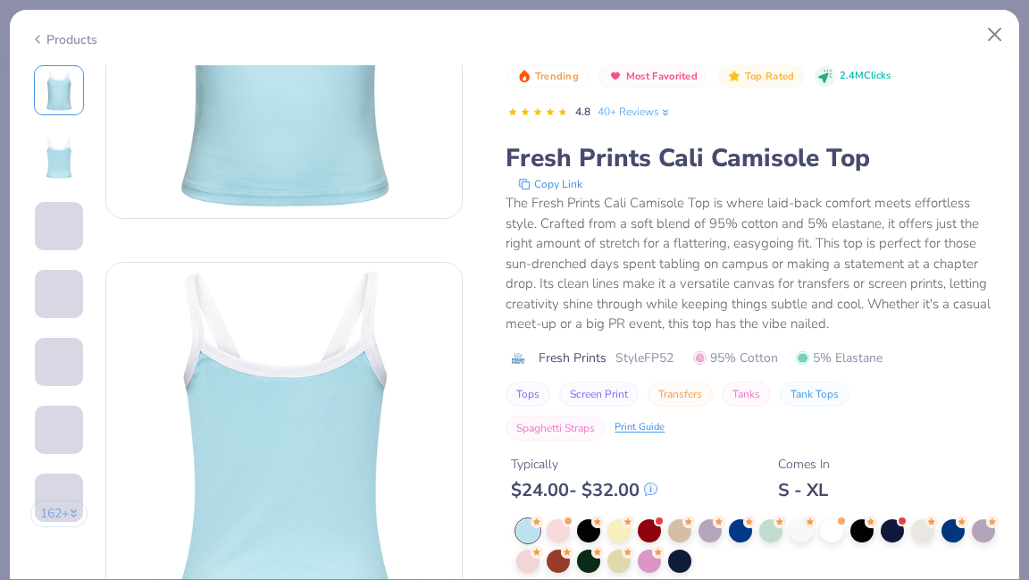
scroll to position [293, 0]
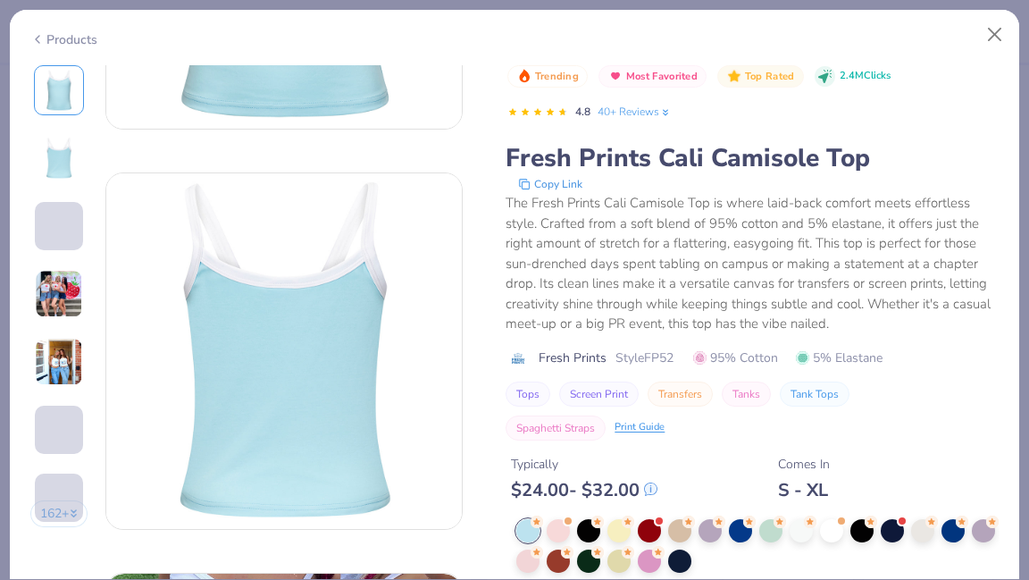
click at [62, 365] on img at bounding box center [59, 362] width 48 height 48
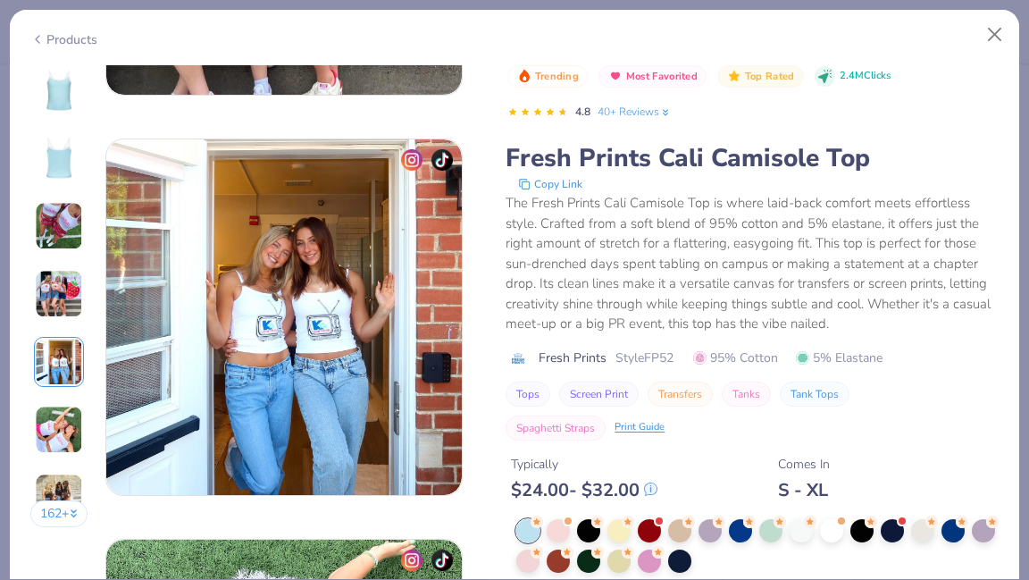
scroll to position [1601, 0]
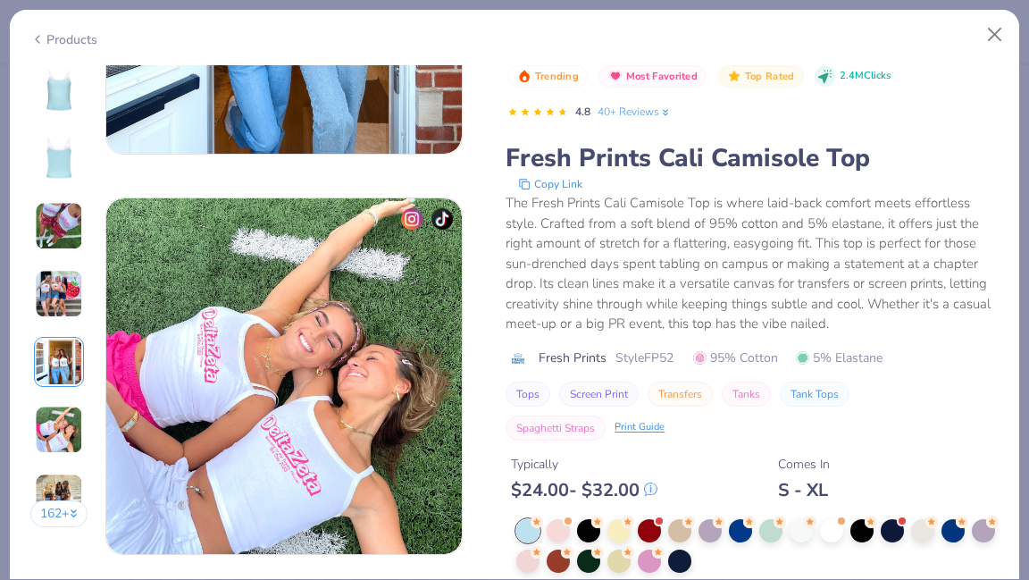
click at [71, 217] on img at bounding box center [59, 226] width 48 height 48
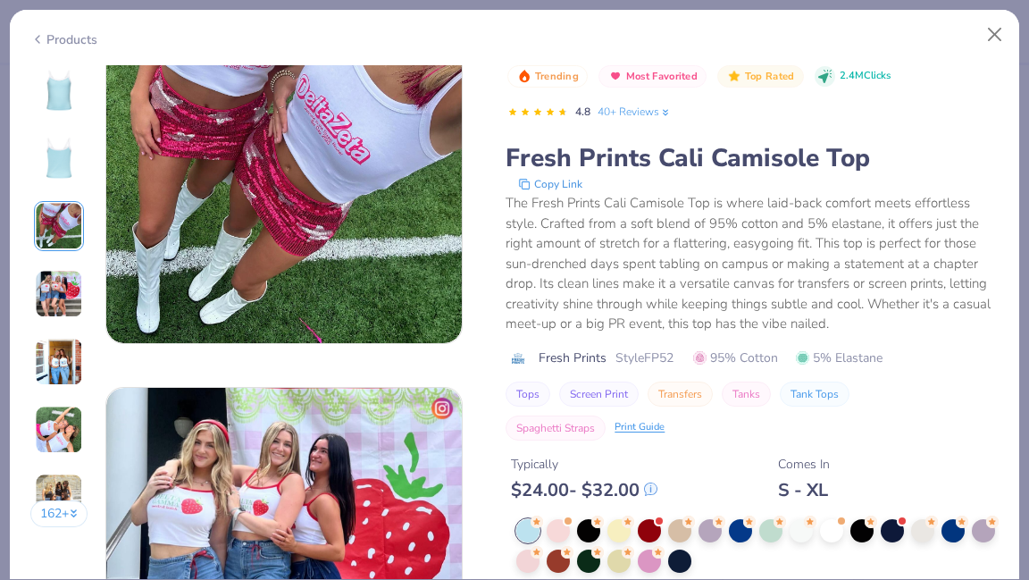
scroll to position [801, 0]
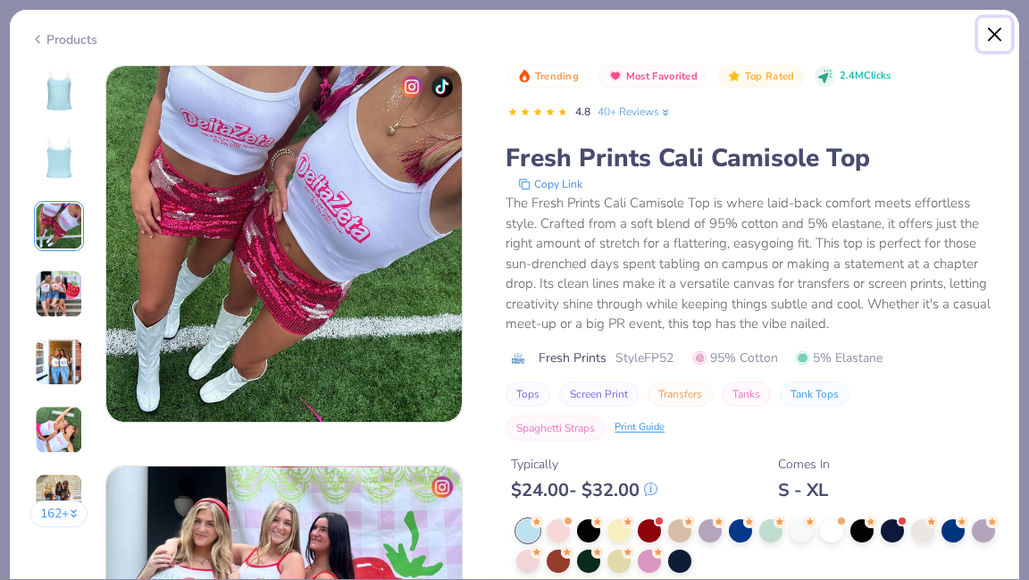
click at [988, 37] on button "Close" at bounding box center [995, 35] width 34 height 34
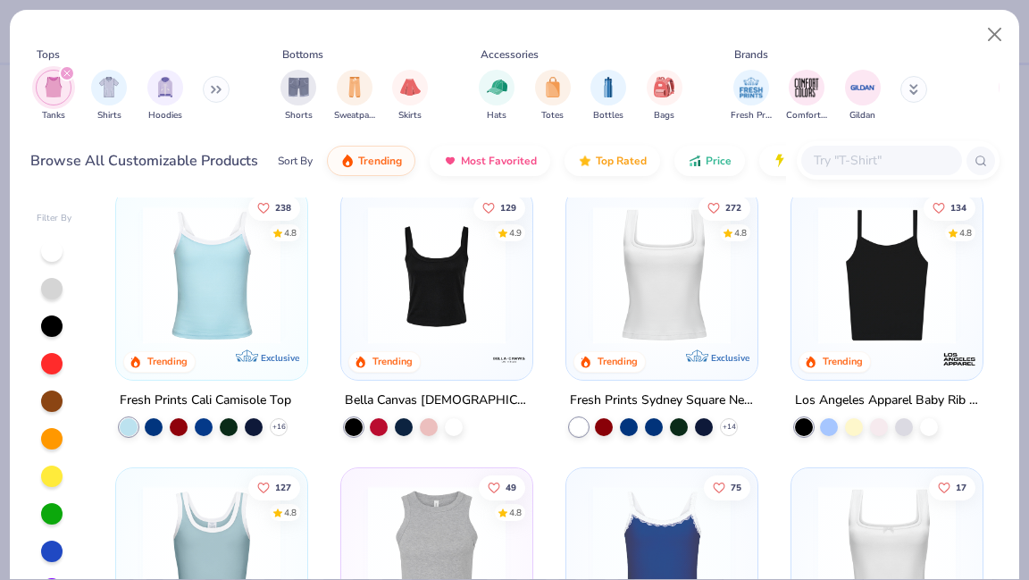
scroll to position [20, 0]
click at [658, 295] on img at bounding box center [661, 274] width 155 height 138
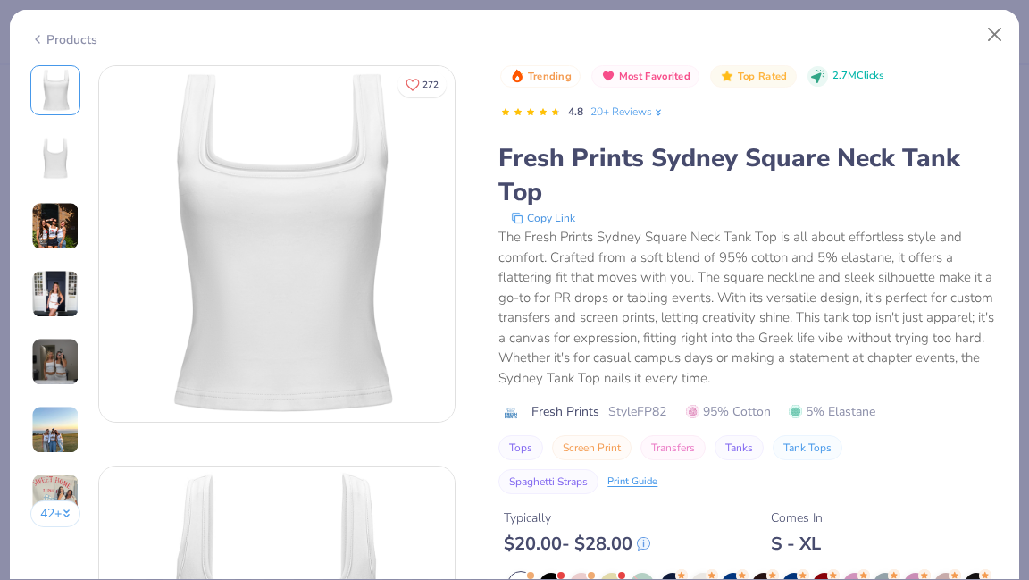
click at [66, 333] on div "42 +" at bounding box center [55, 302] width 51 height 475
click at [54, 297] on img at bounding box center [55, 294] width 48 height 48
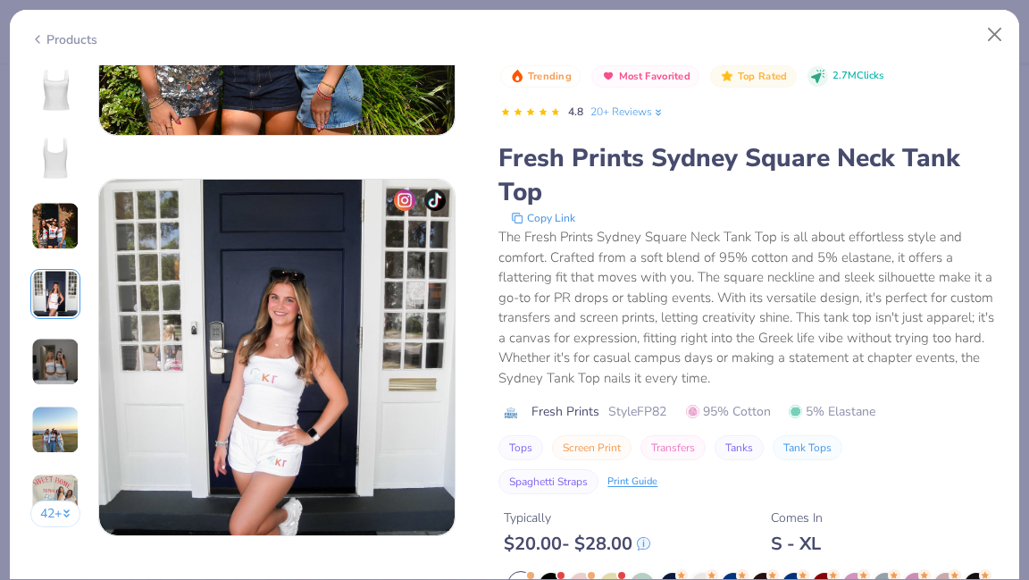
scroll to position [1201, 0]
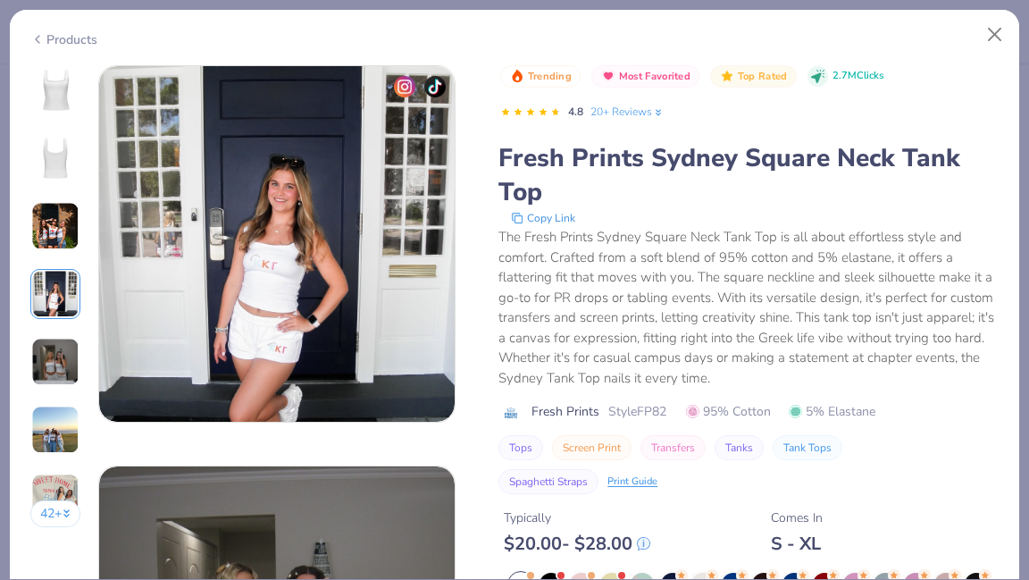
click at [65, 356] on img at bounding box center [55, 362] width 48 height 48
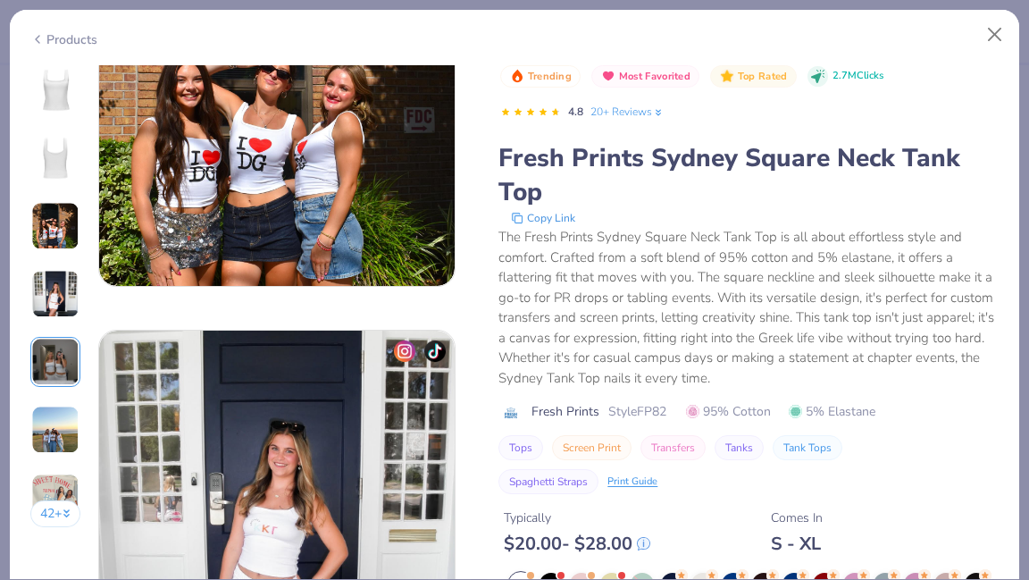
scroll to position [747, 0]
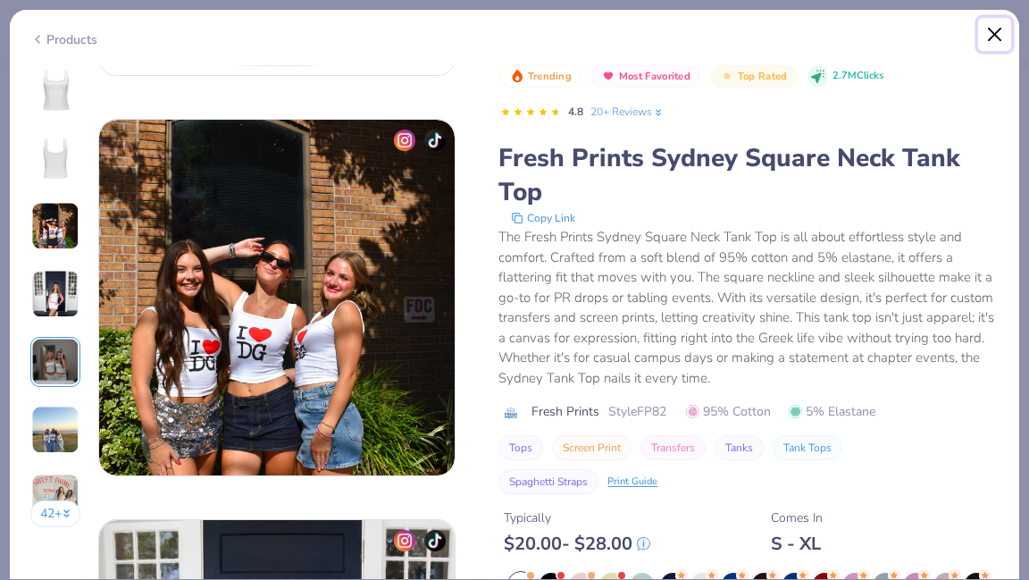
click at [1000, 45] on button "Close" at bounding box center [995, 35] width 34 height 34
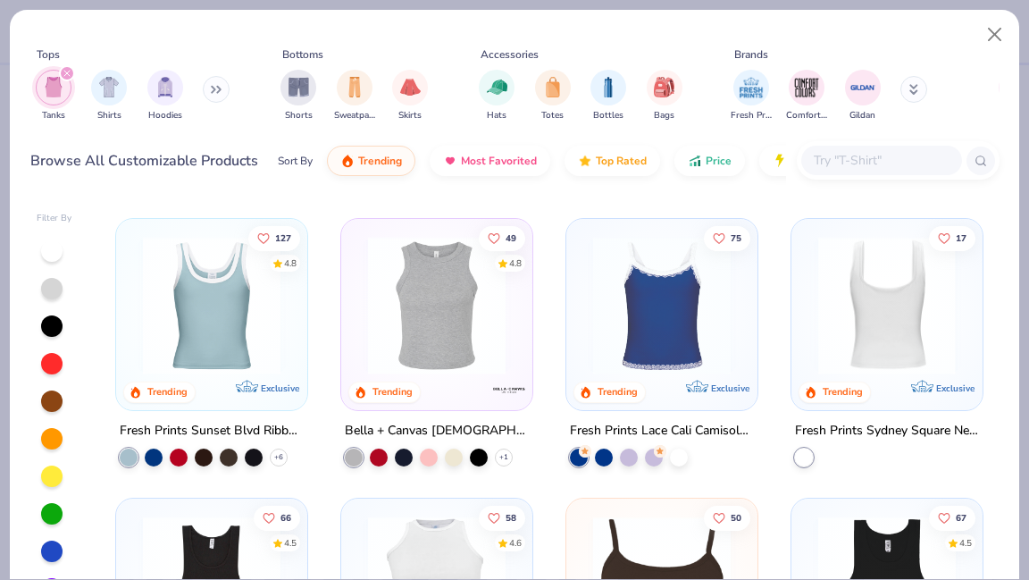
scroll to position [273, 0]
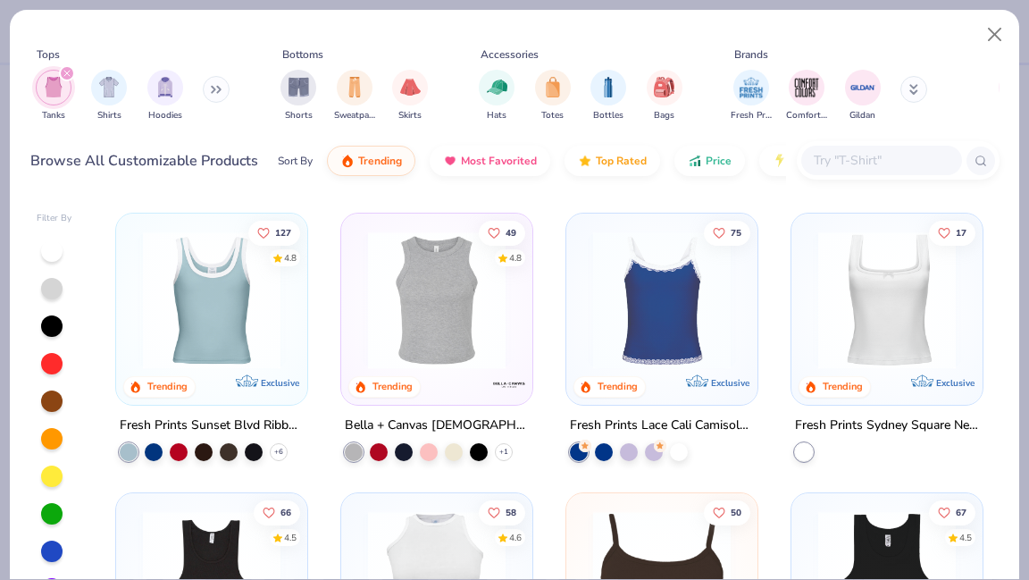
click at [218, 102] on button at bounding box center [216, 89] width 27 height 27
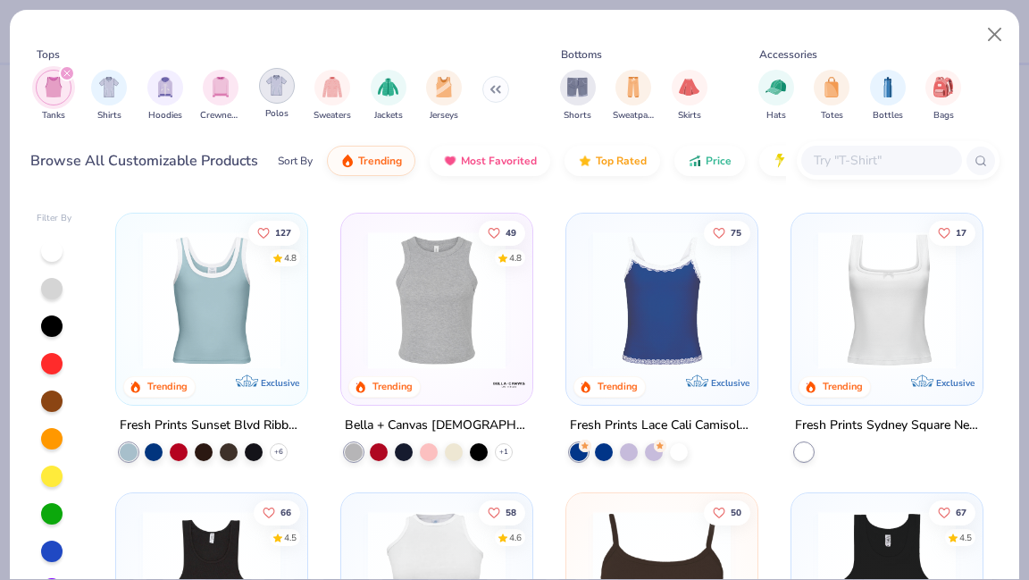
click at [279, 100] on div "filter for Polos" at bounding box center [277, 86] width 36 height 36
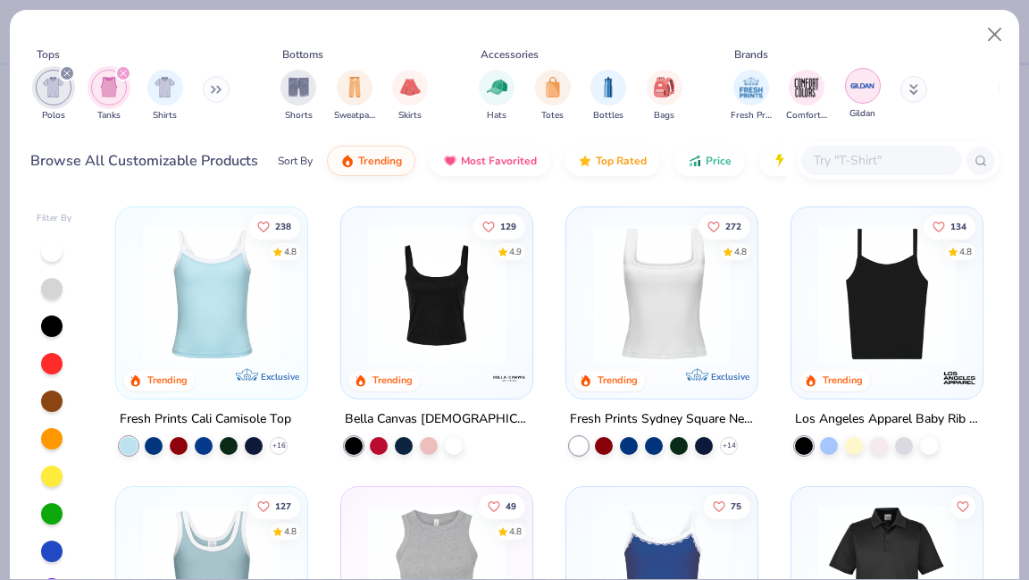
click at [860, 93] on img "filter for Gildan" at bounding box center [863, 85] width 27 height 27
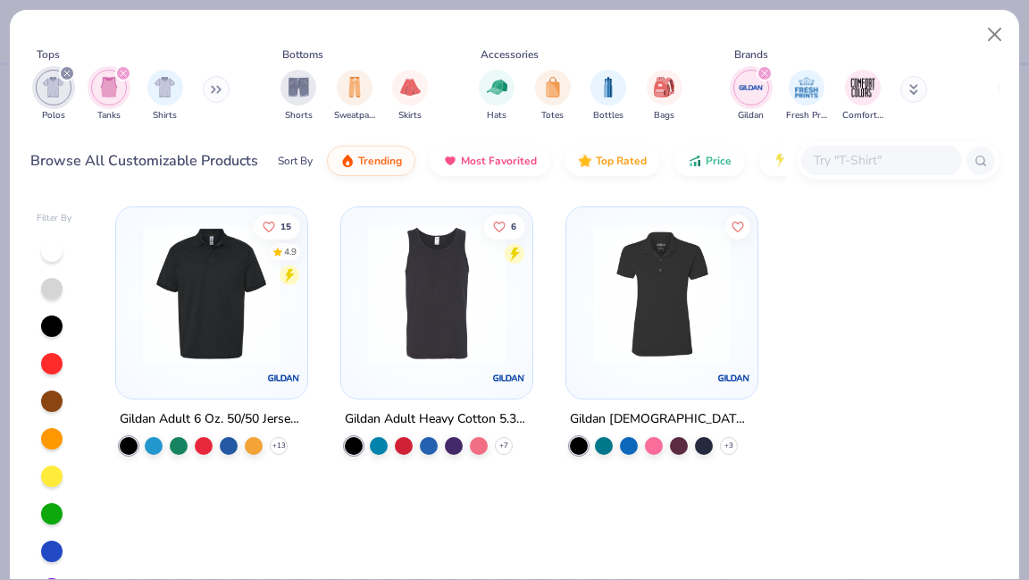
click at [452, 324] on img at bounding box center [436, 294] width 155 height 138
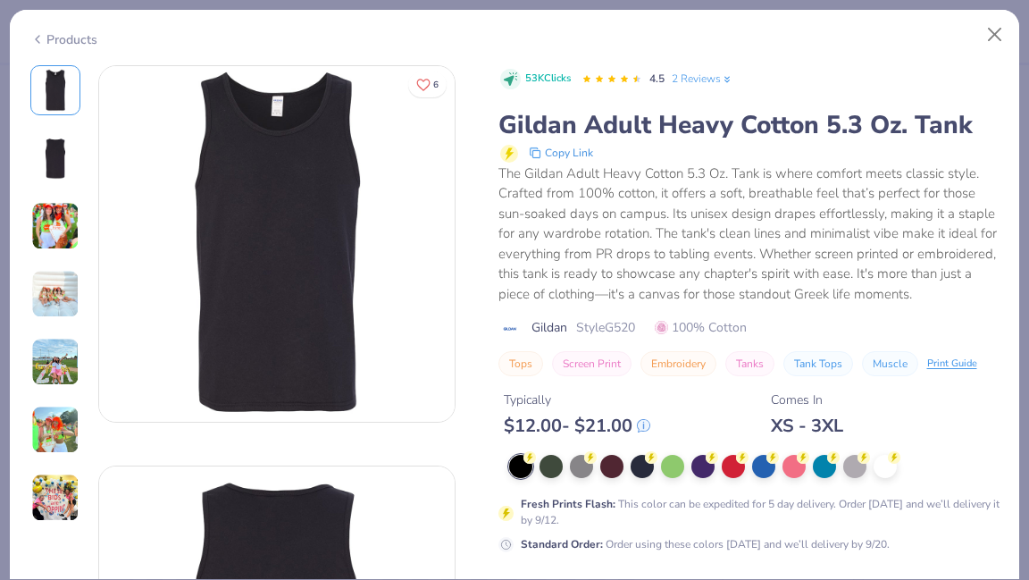
click at [54, 365] on img at bounding box center [55, 362] width 48 height 48
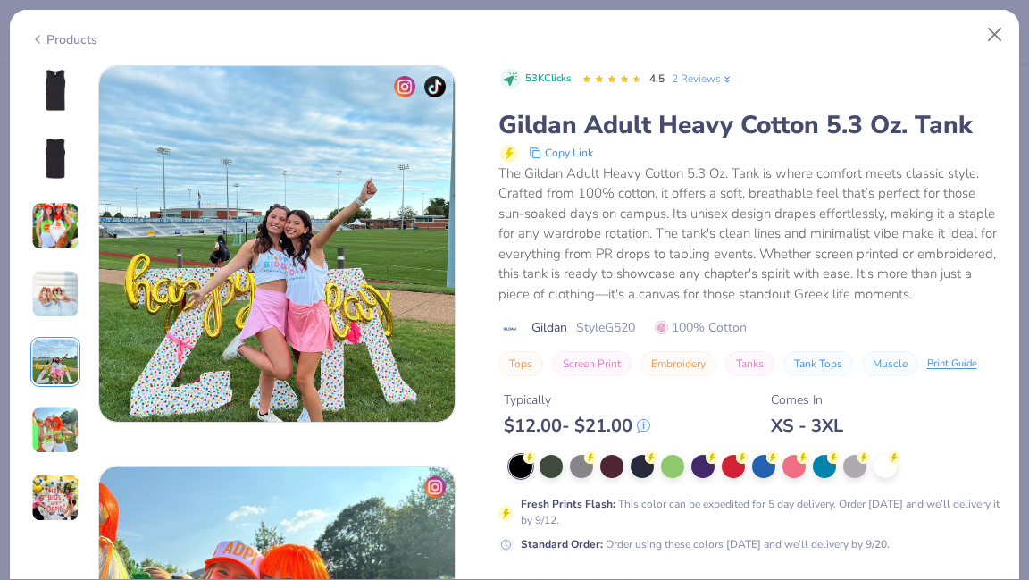
click at [52, 425] on img at bounding box center [55, 430] width 48 height 48
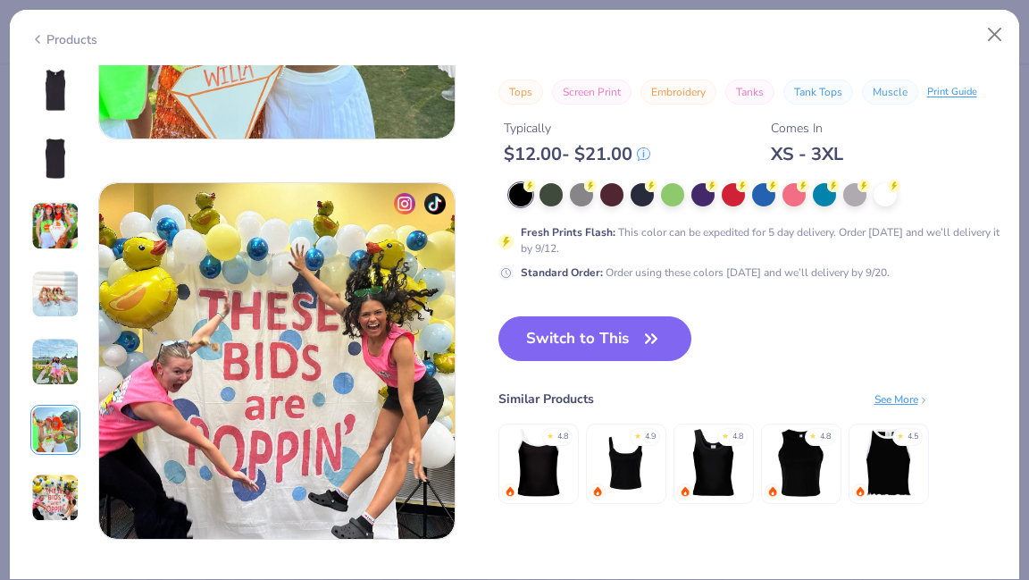
scroll to position [2323, 0]
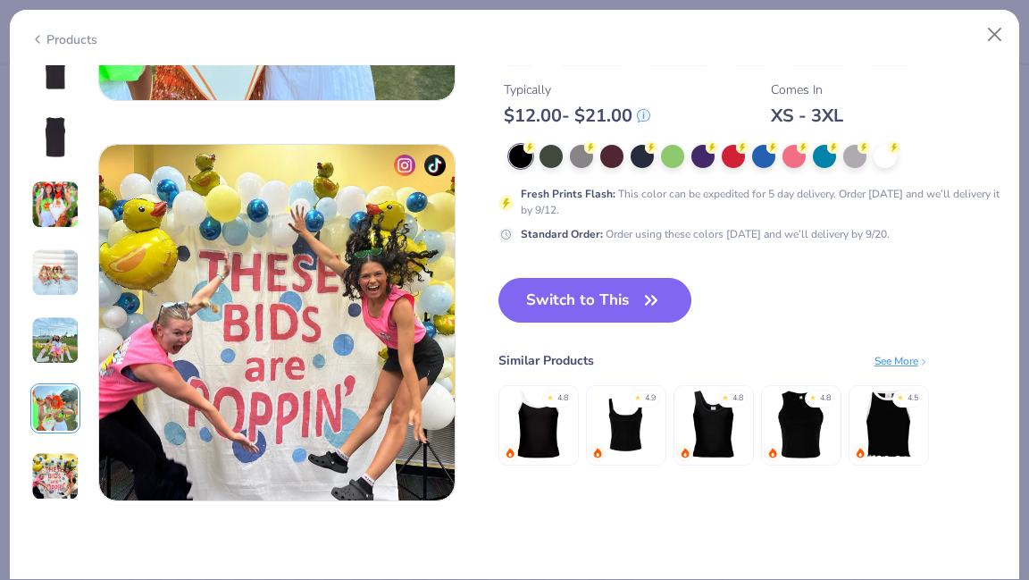
click at [58, 204] on img at bounding box center [55, 204] width 48 height 48
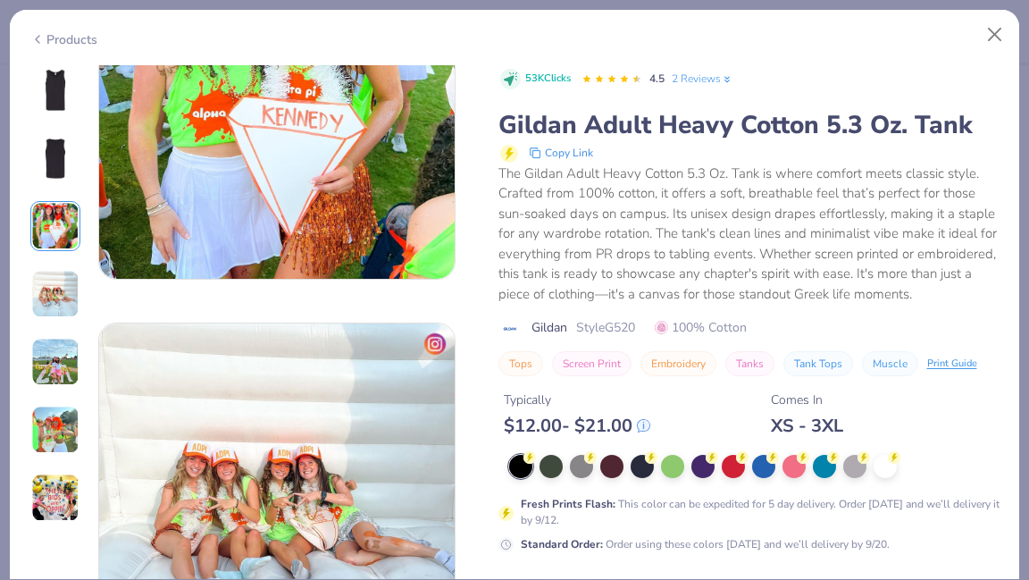
scroll to position [801, 0]
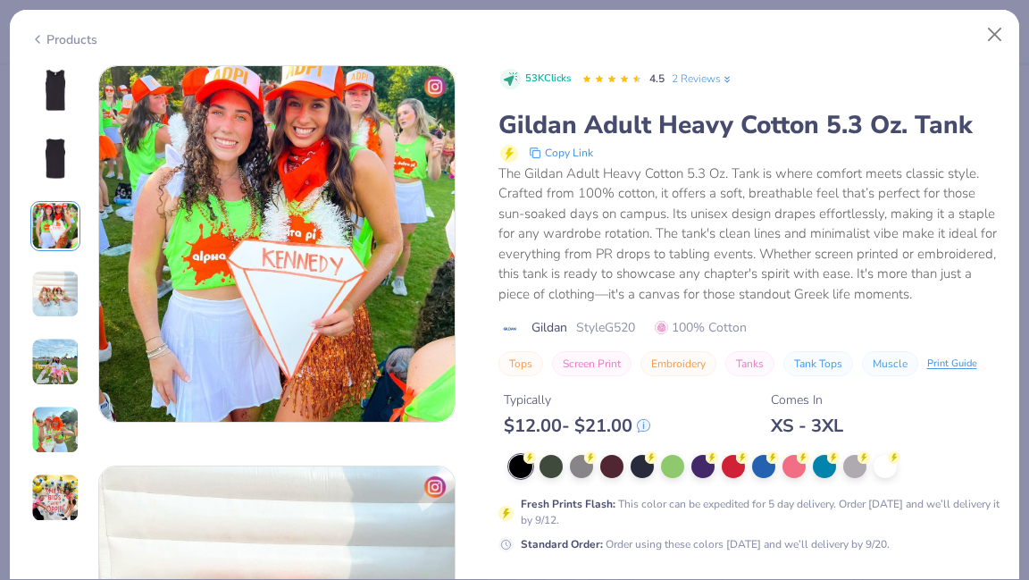
click at [66, 157] on img at bounding box center [55, 158] width 43 height 43
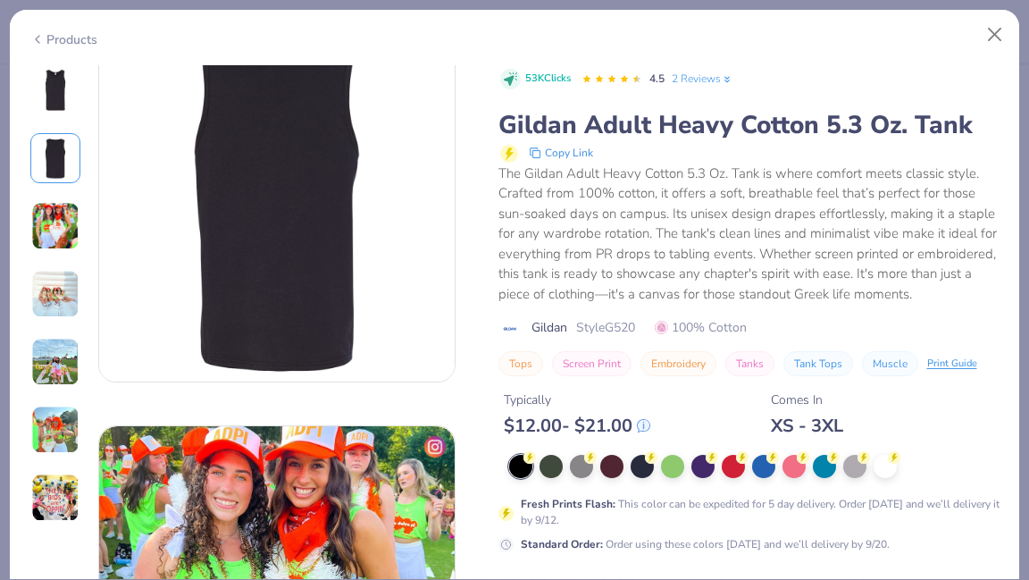
scroll to position [400, 0]
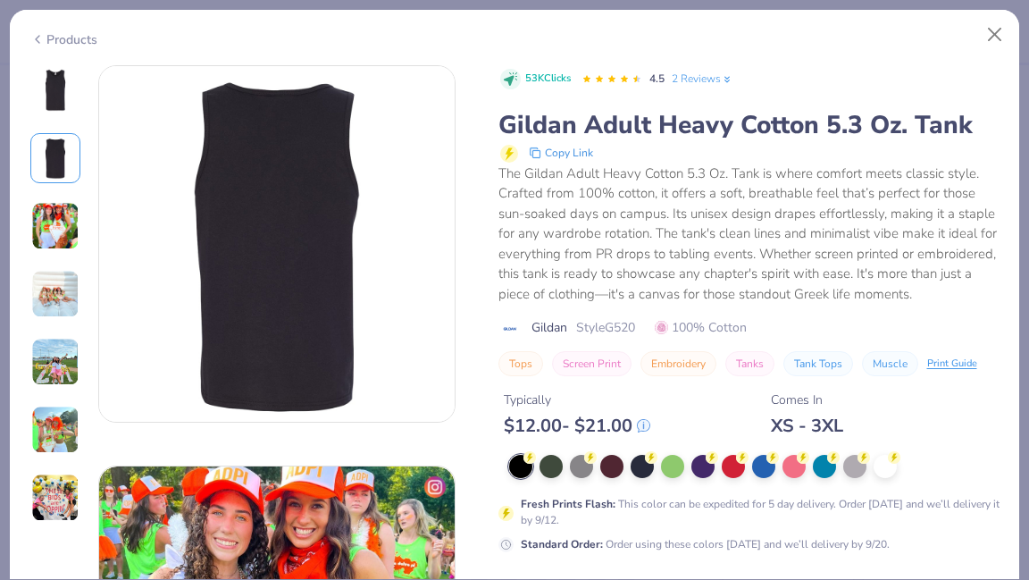
click at [52, 119] on div at bounding box center [55, 293] width 50 height 457
click at [63, 116] on div at bounding box center [55, 293] width 50 height 457
click at [64, 112] on div at bounding box center [55, 90] width 50 height 50
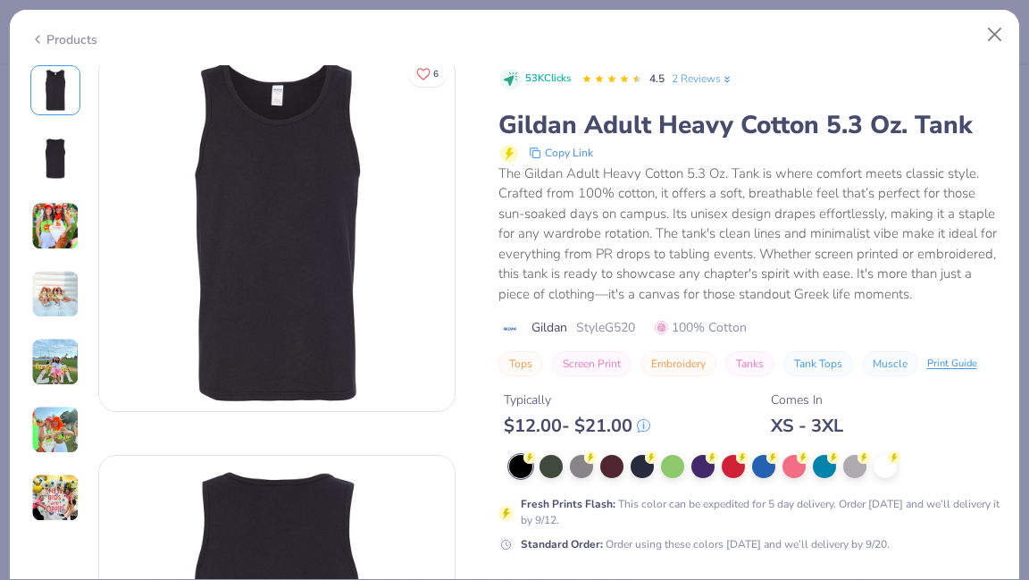
scroll to position [0, 0]
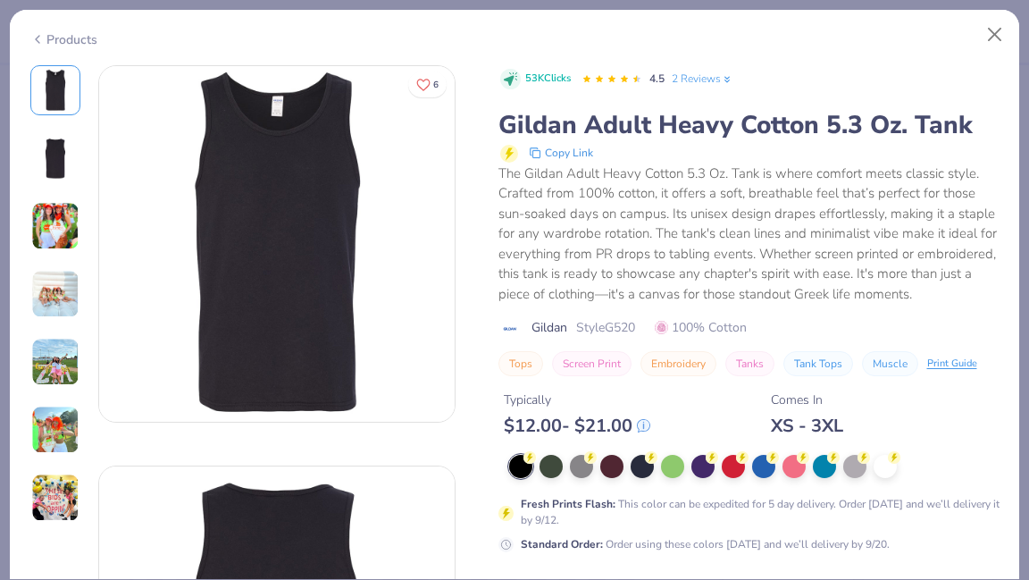
click at [50, 39] on div "Products" at bounding box center [63, 39] width 67 height 19
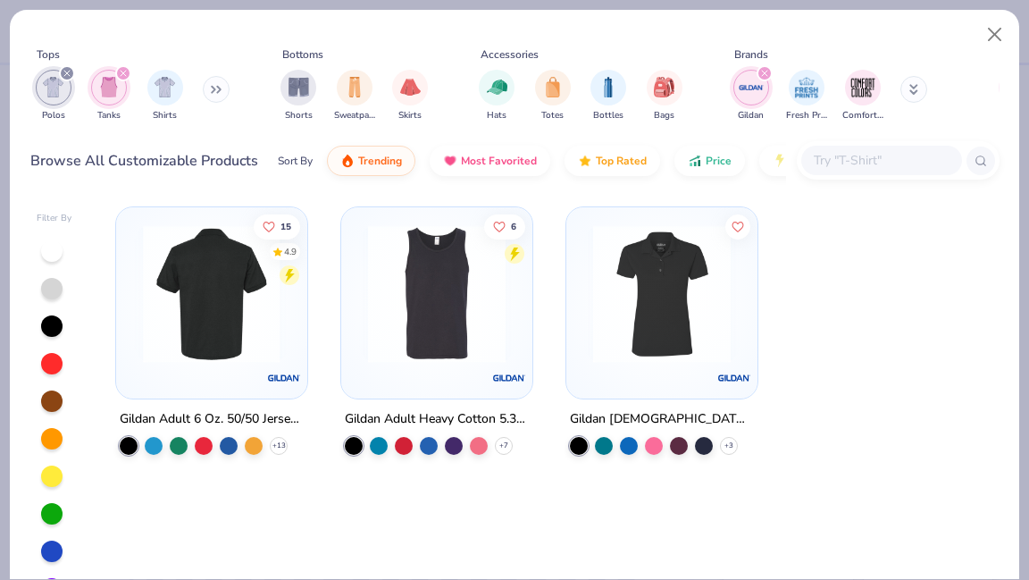
click at [207, 353] on img at bounding box center [211, 294] width 155 height 138
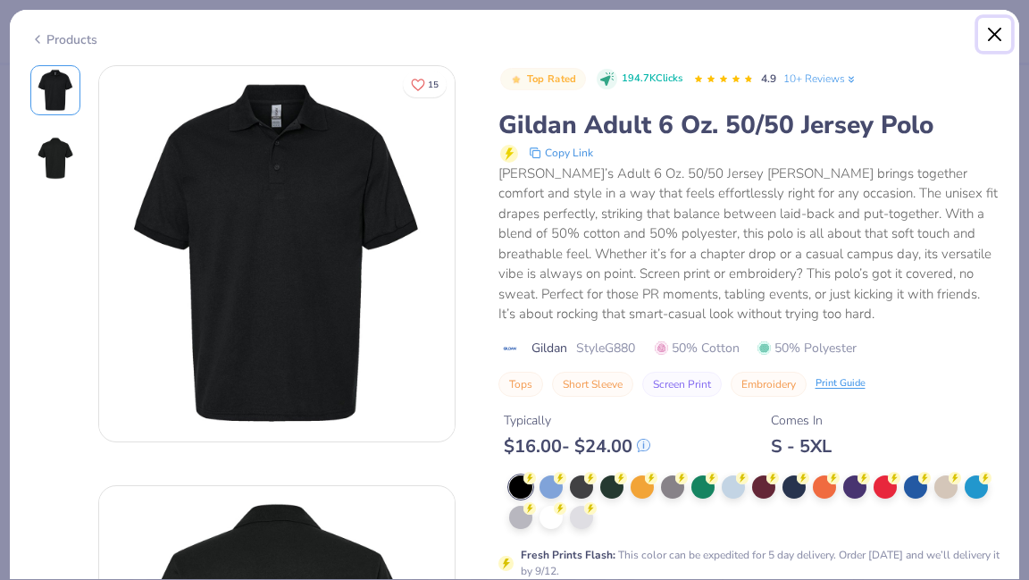
click at [995, 37] on button "Close" at bounding box center [995, 35] width 34 height 34
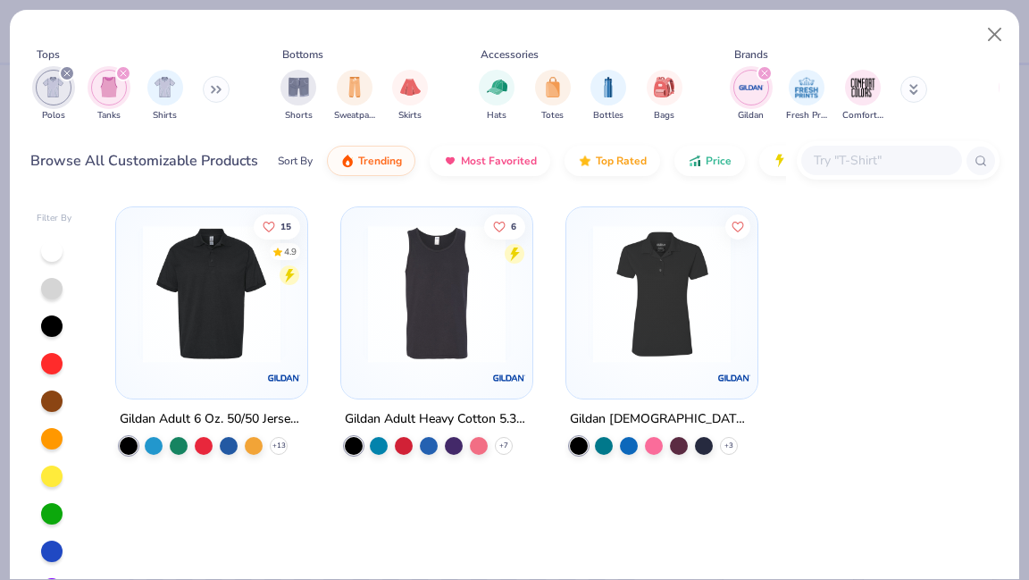
click at [676, 296] on img at bounding box center [661, 294] width 155 height 138
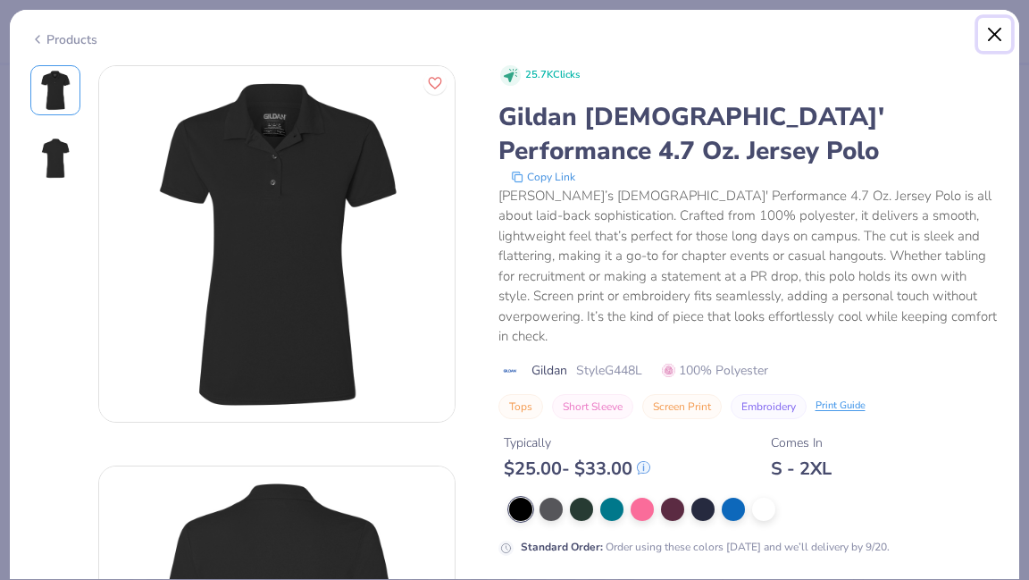
click at [1001, 36] on button "Close" at bounding box center [995, 35] width 34 height 34
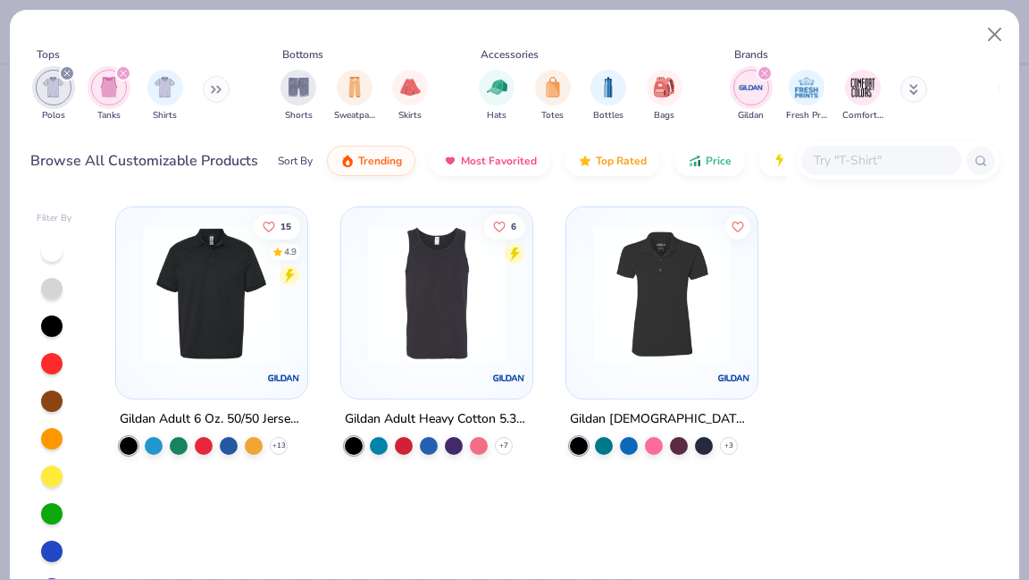
click at [768, 74] on div "filter for Gildan" at bounding box center [765, 73] width 16 height 16
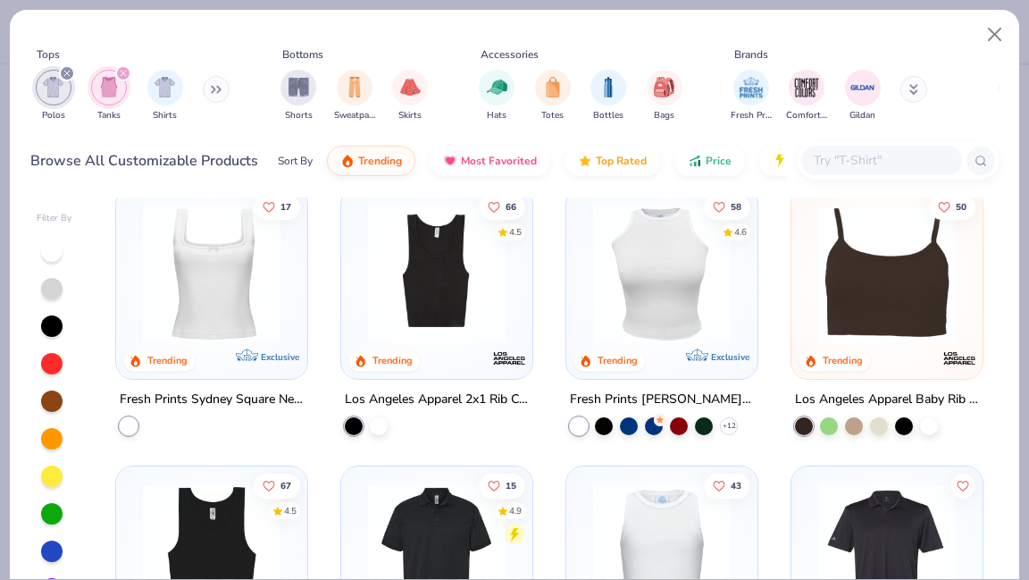
scroll to position [583, 0]
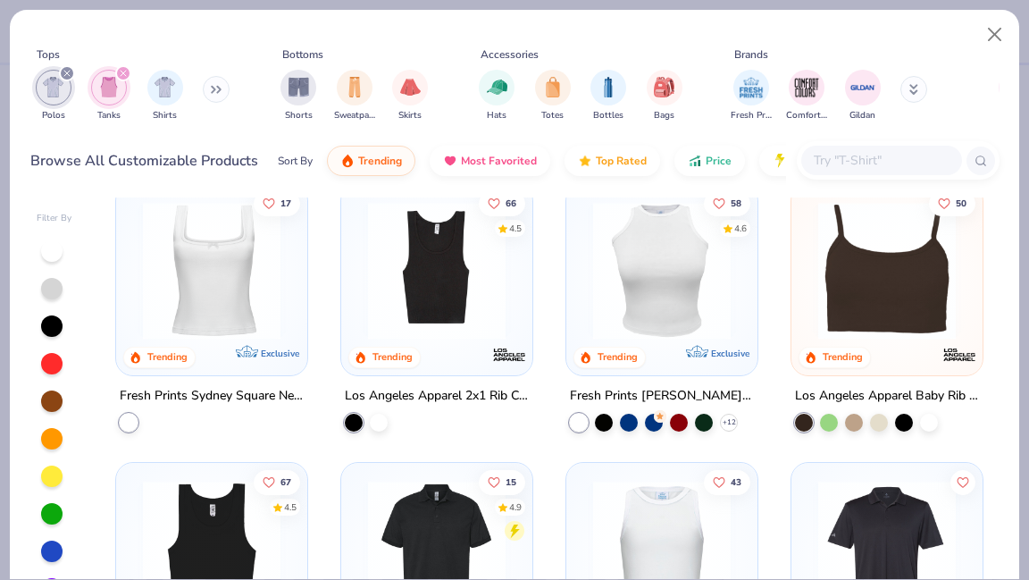
click at [435, 341] on div at bounding box center [436, 274] width 173 height 164
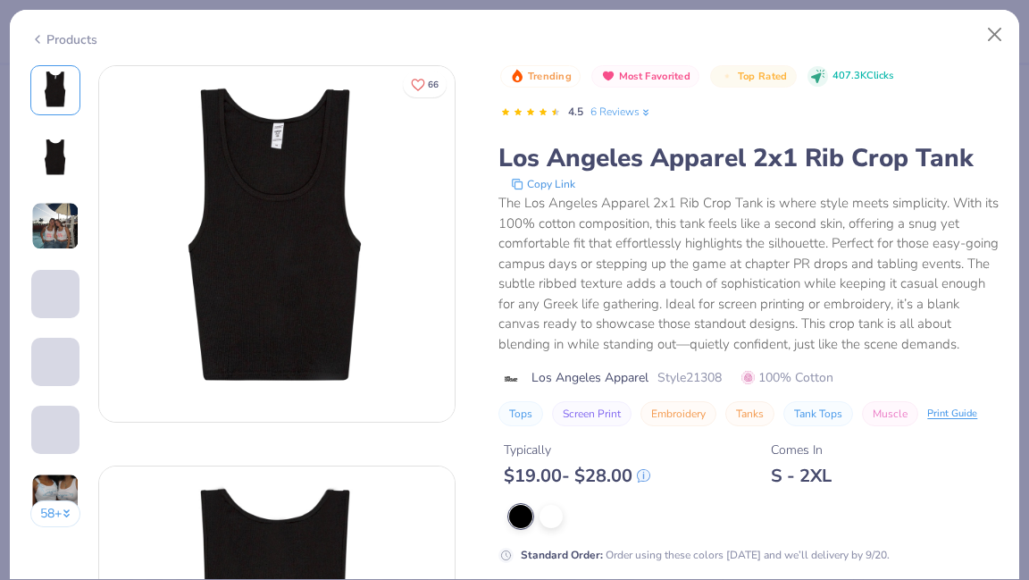
click at [60, 235] on img at bounding box center [55, 226] width 48 height 48
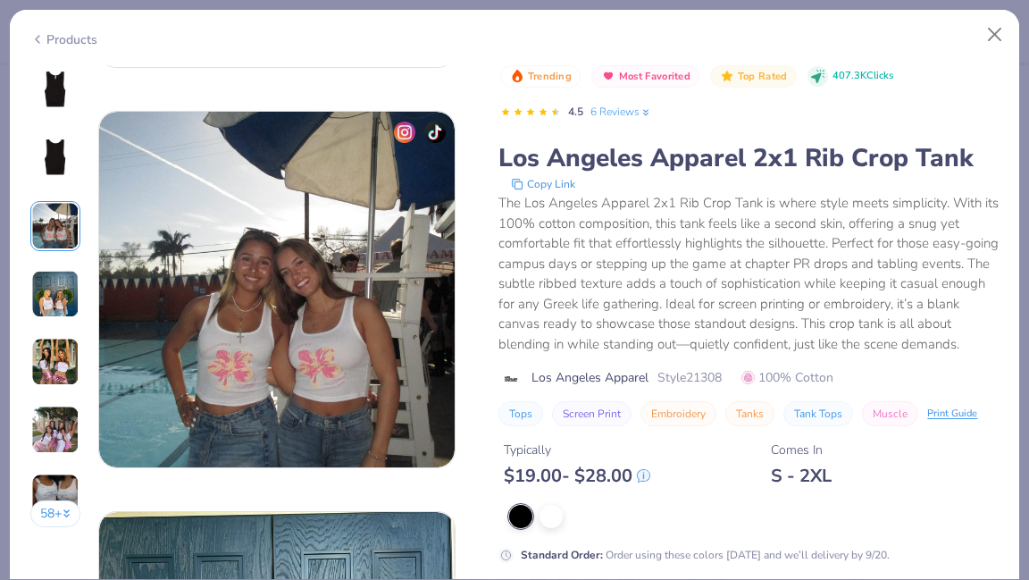
scroll to position [801, 0]
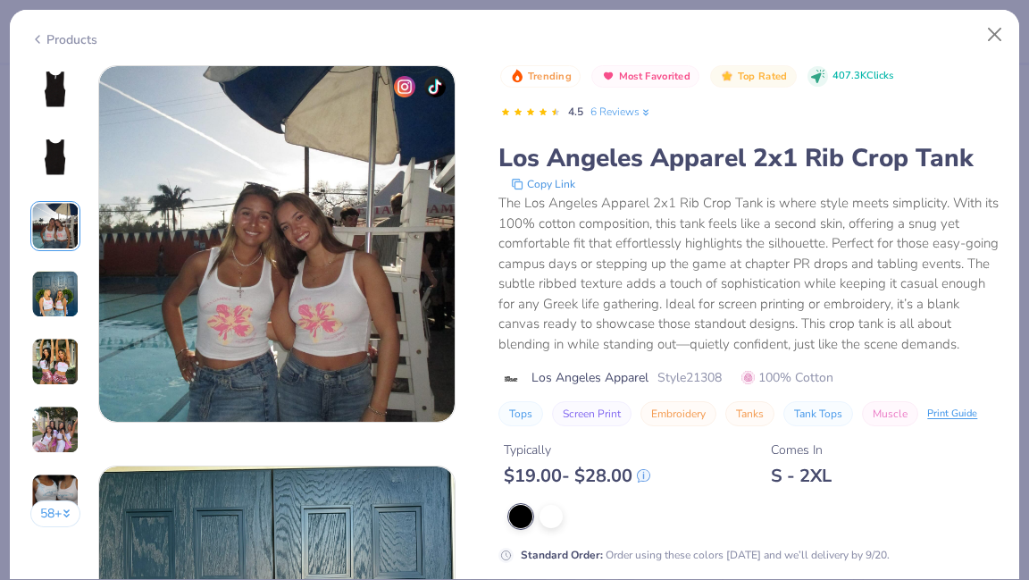
click at [62, 283] on img at bounding box center [55, 294] width 48 height 48
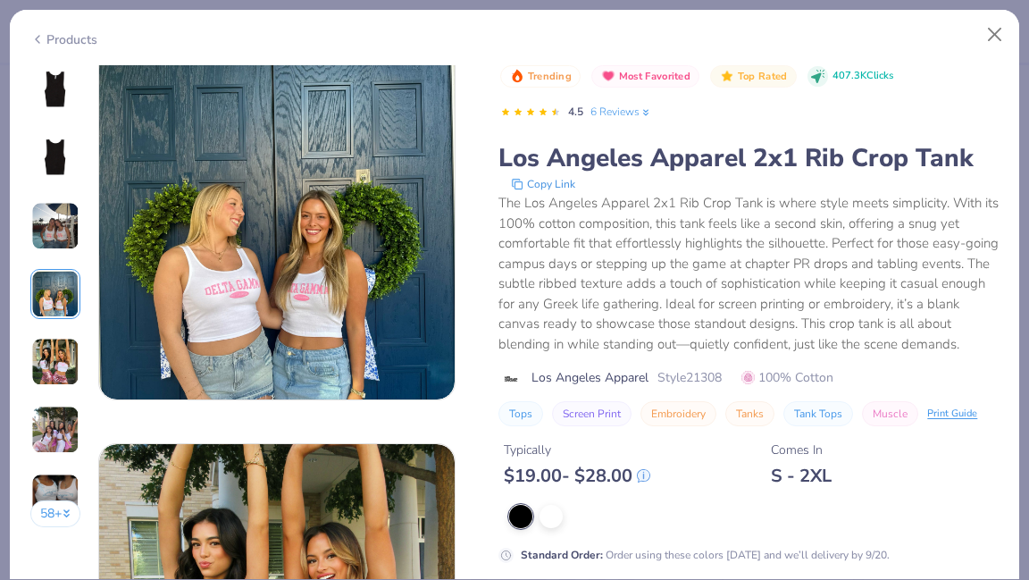
scroll to position [1224, 0]
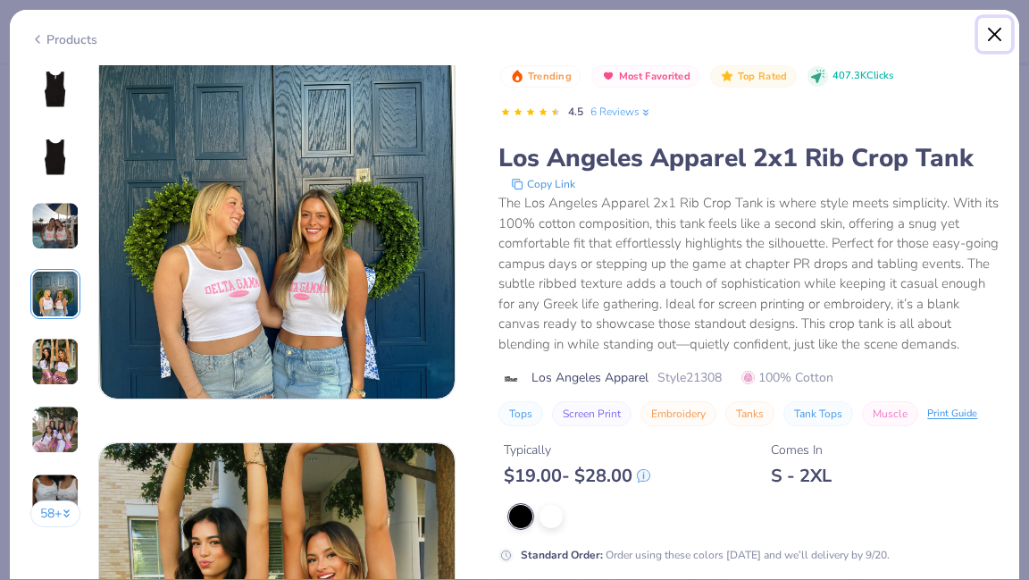
click at [993, 36] on button "Close" at bounding box center [995, 35] width 34 height 34
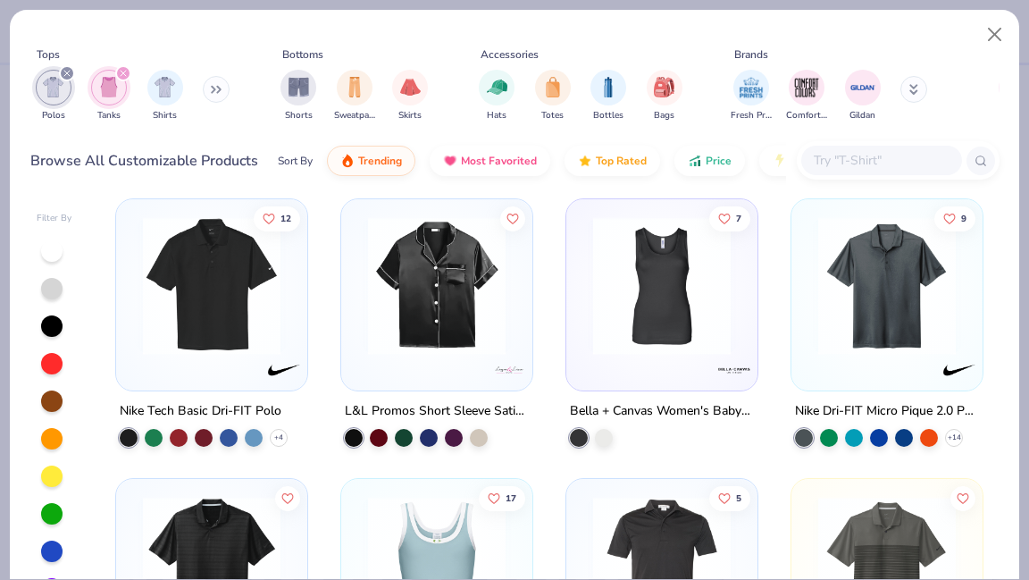
scroll to position [1127, 0]
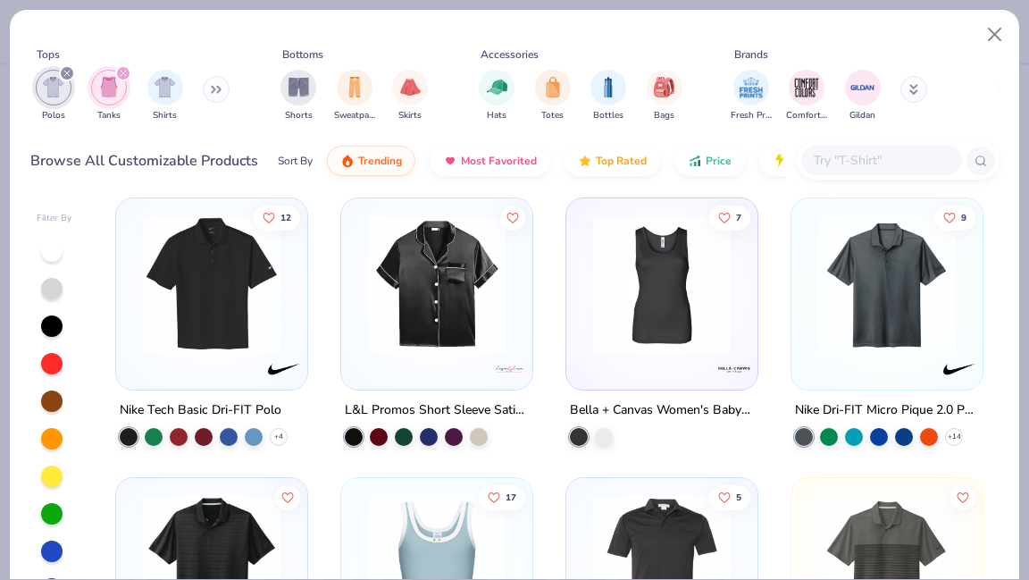
click at [689, 362] on div at bounding box center [661, 289] width 173 height 164
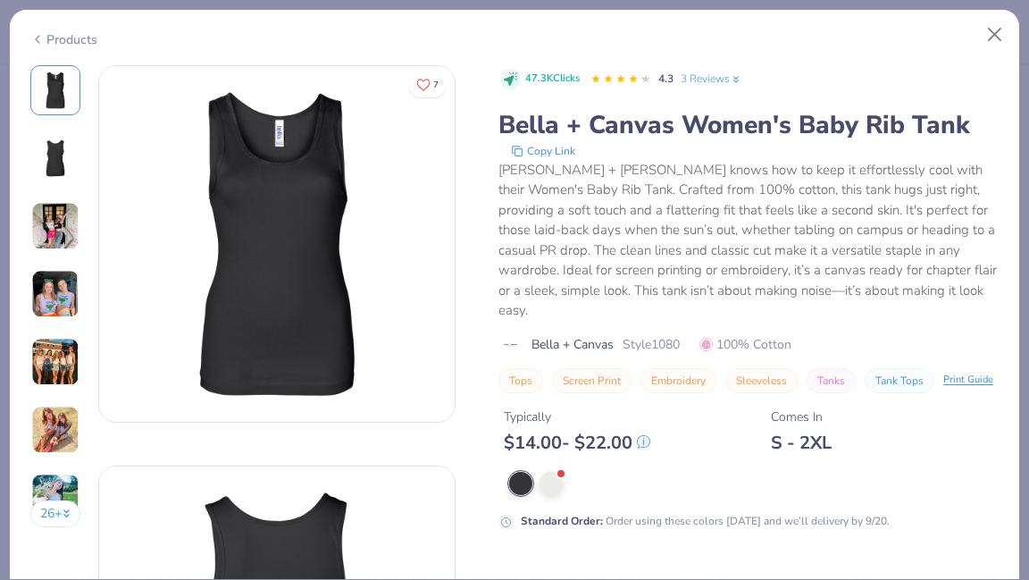
click at [60, 227] on img at bounding box center [55, 226] width 48 height 48
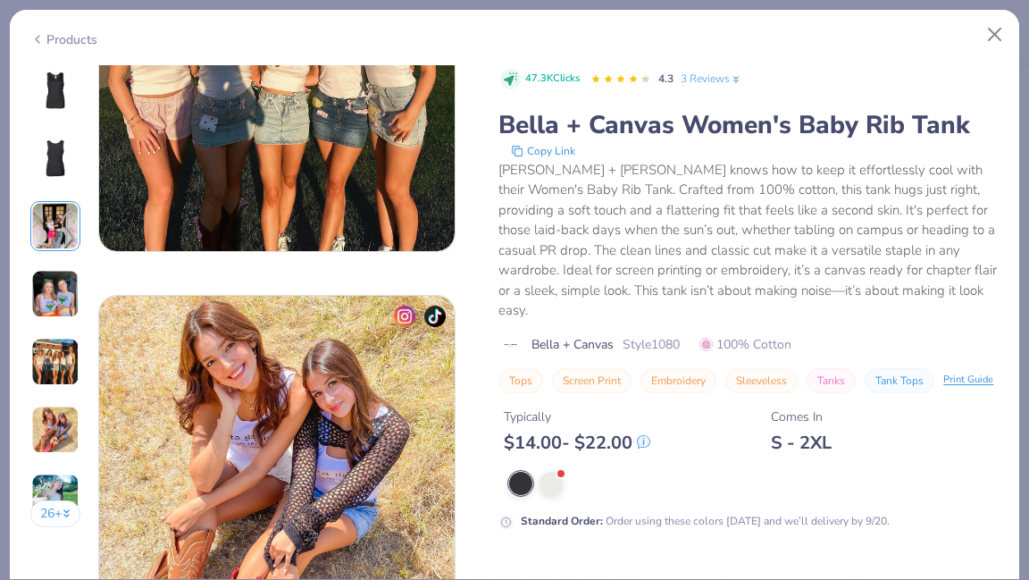
scroll to position [1788, 0]
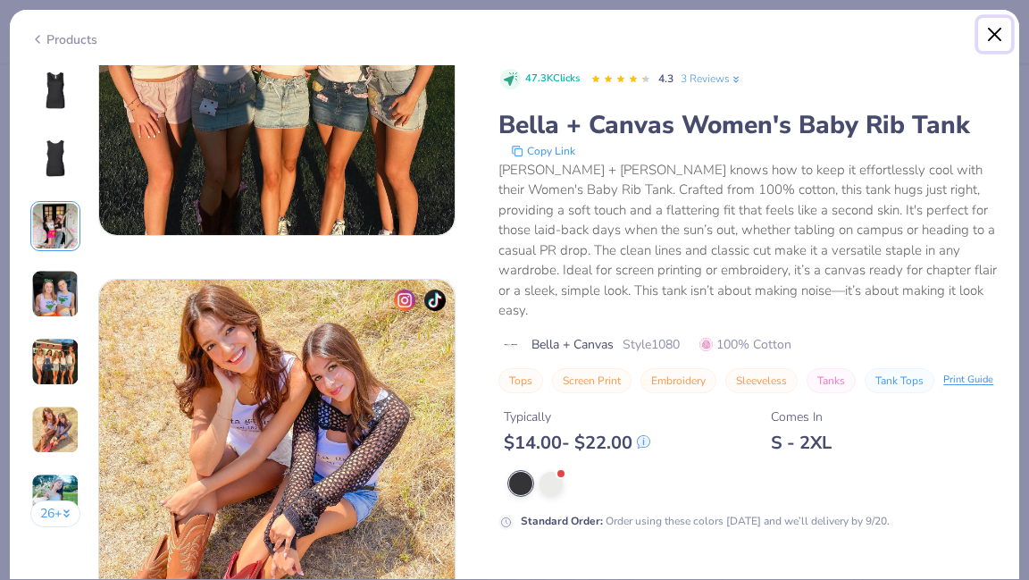
click at [997, 48] on button "Close" at bounding box center [995, 35] width 34 height 34
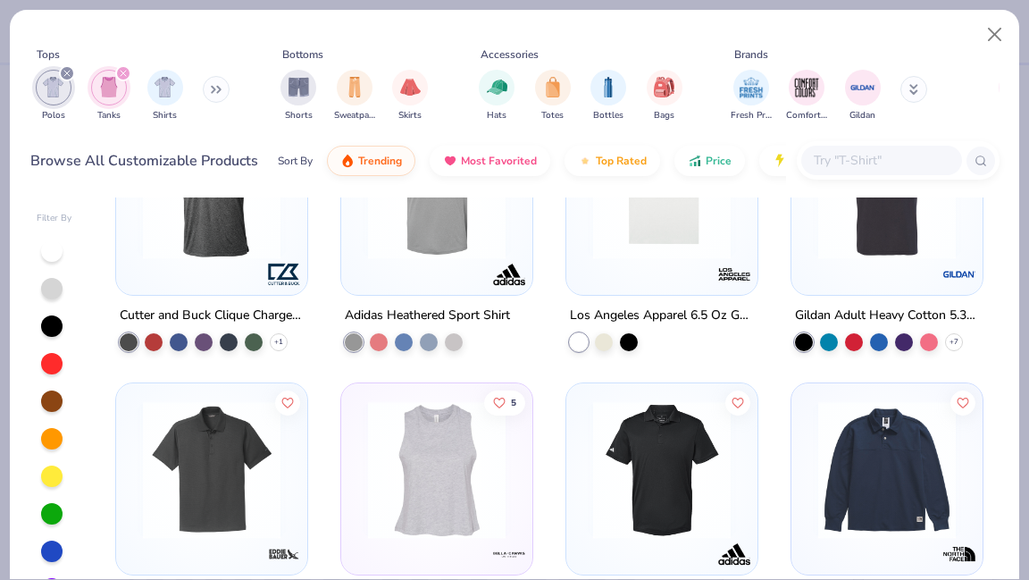
scroll to position [2058, 0]
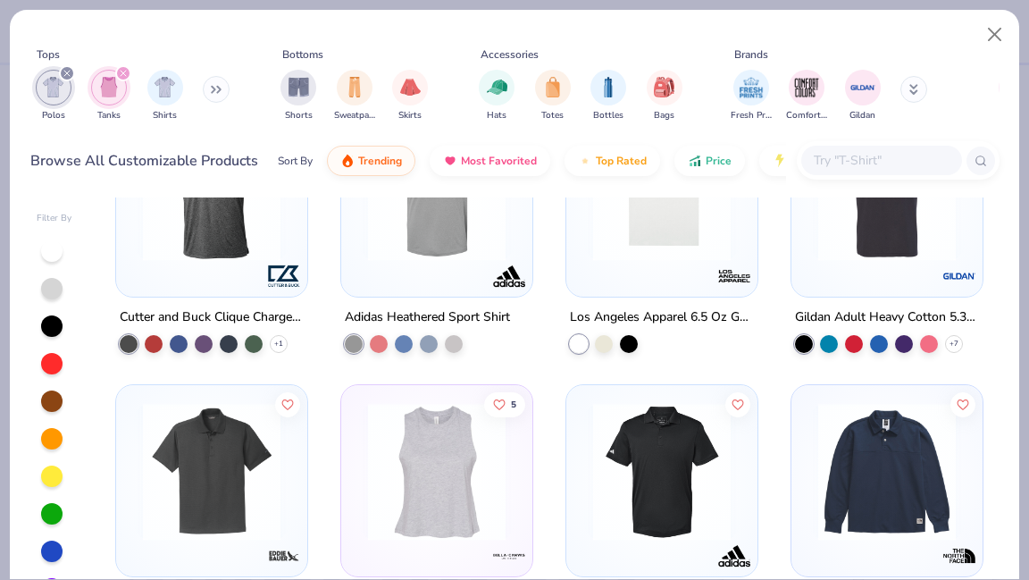
click at [910, 86] on button at bounding box center [914, 89] width 27 height 27
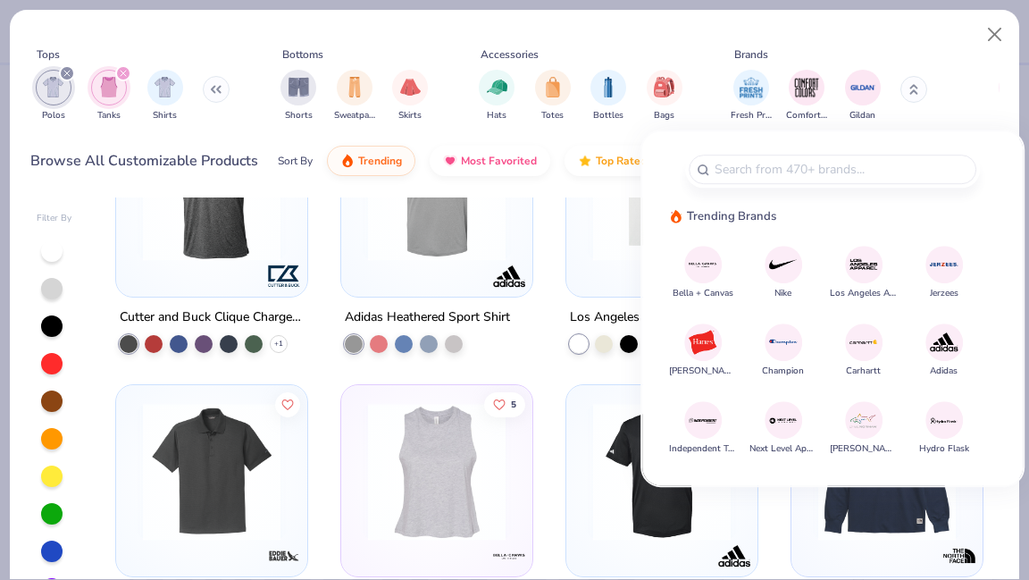
click at [776, 272] on img at bounding box center [782, 263] width 31 height 31
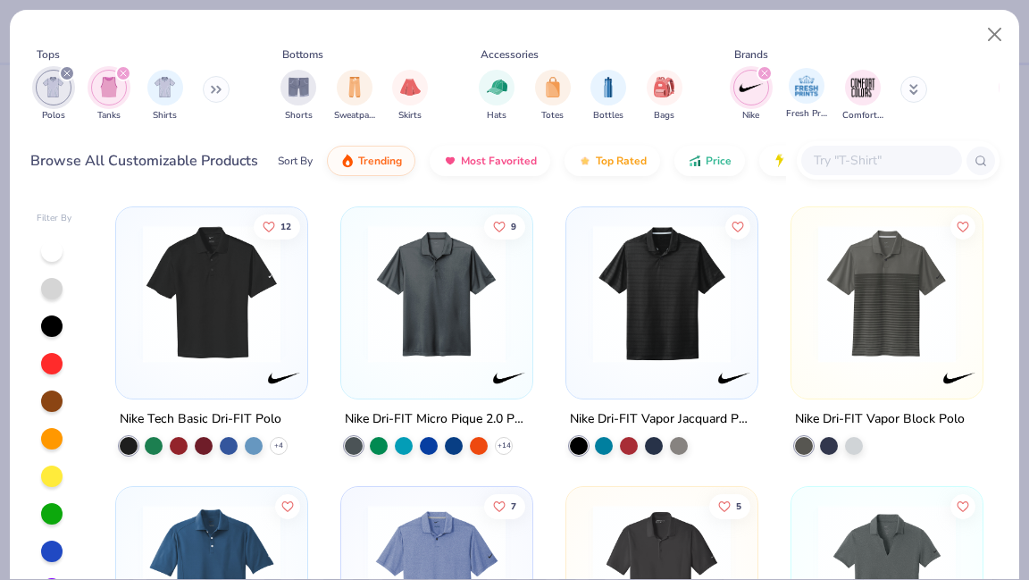
click at [767, 74] on icon "filter for Nike" at bounding box center [764, 73] width 7 height 7
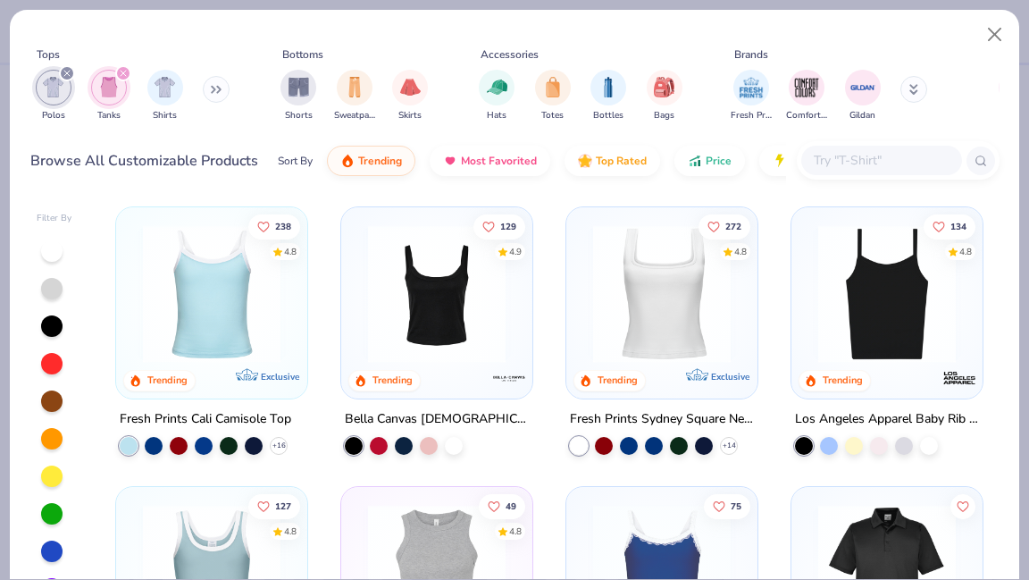
click at [911, 88] on icon at bounding box center [914, 89] width 9 height 11
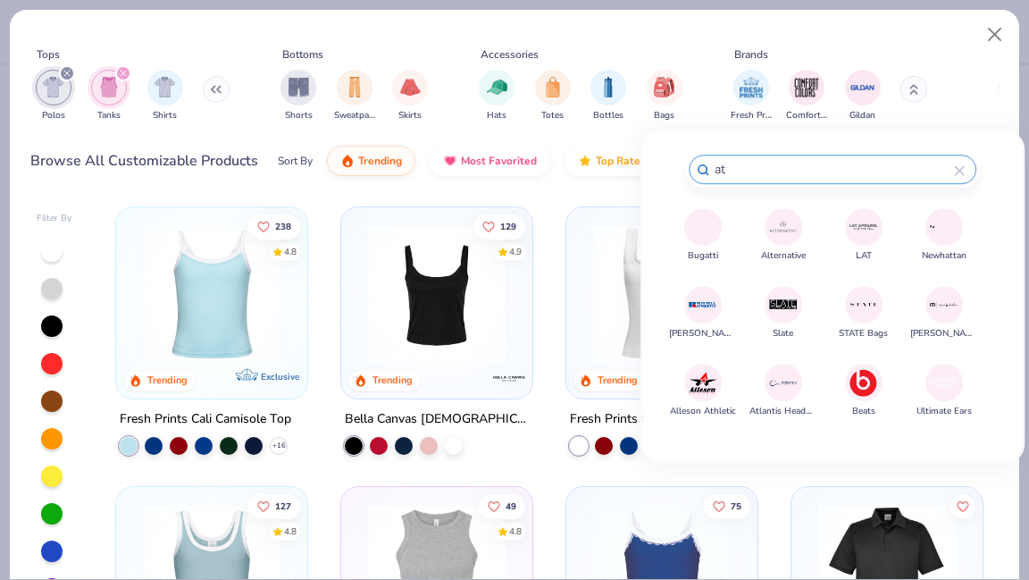
type input "ath"
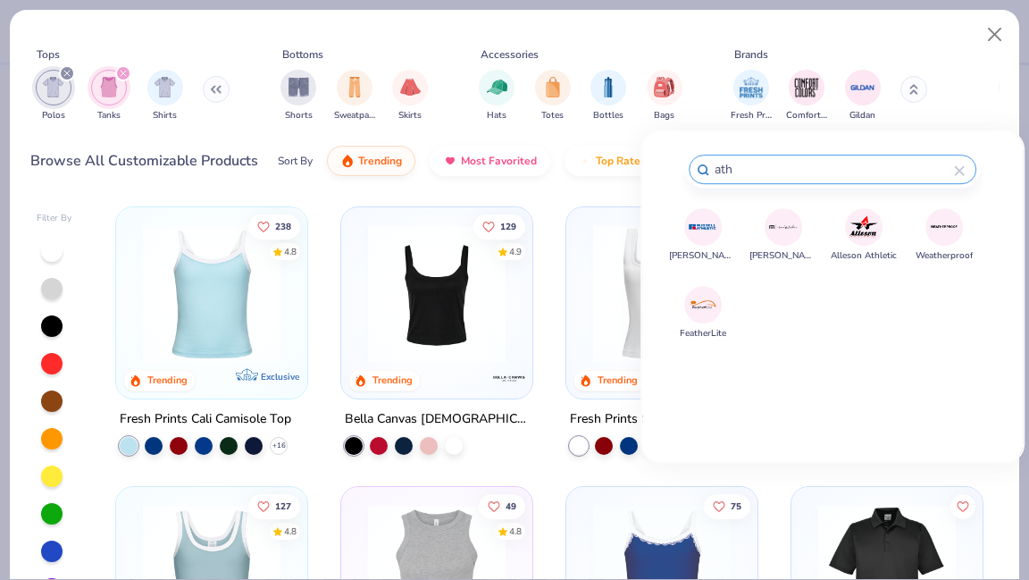
click at [964, 168] on icon at bounding box center [959, 170] width 11 height 11
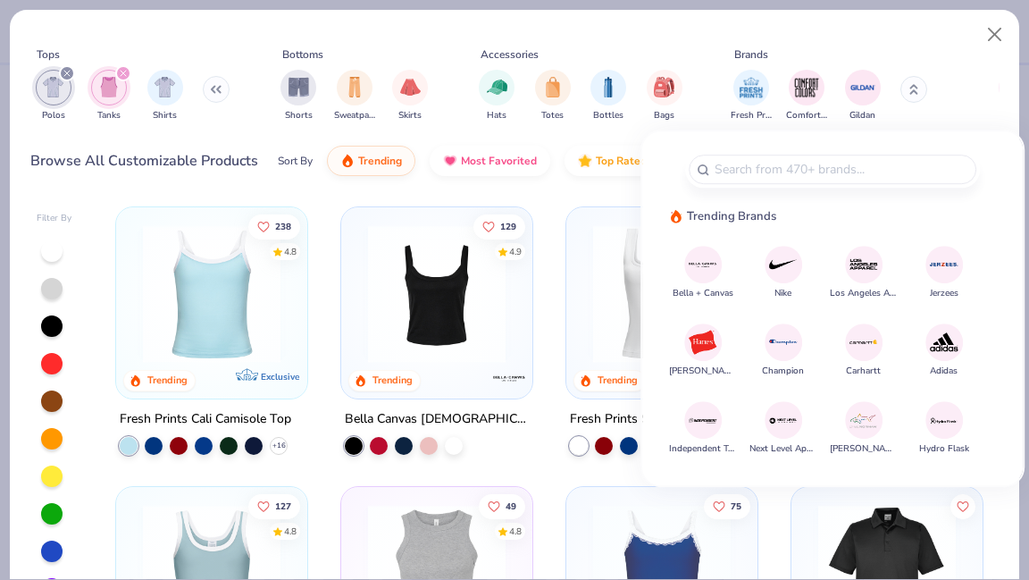
click at [957, 113] on div "Tops Polos Tanks Shirts Bottoms Shorts Sweatpants Skirts Accessories Hats Totes…" at bounding box center [514, 87] width 969 height 82
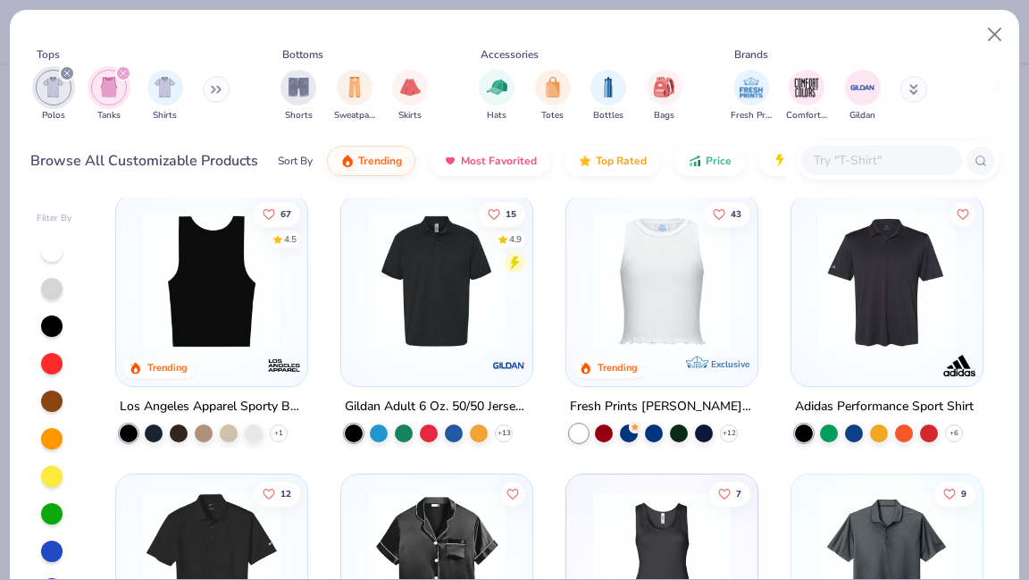
scroll to position [902, 0]
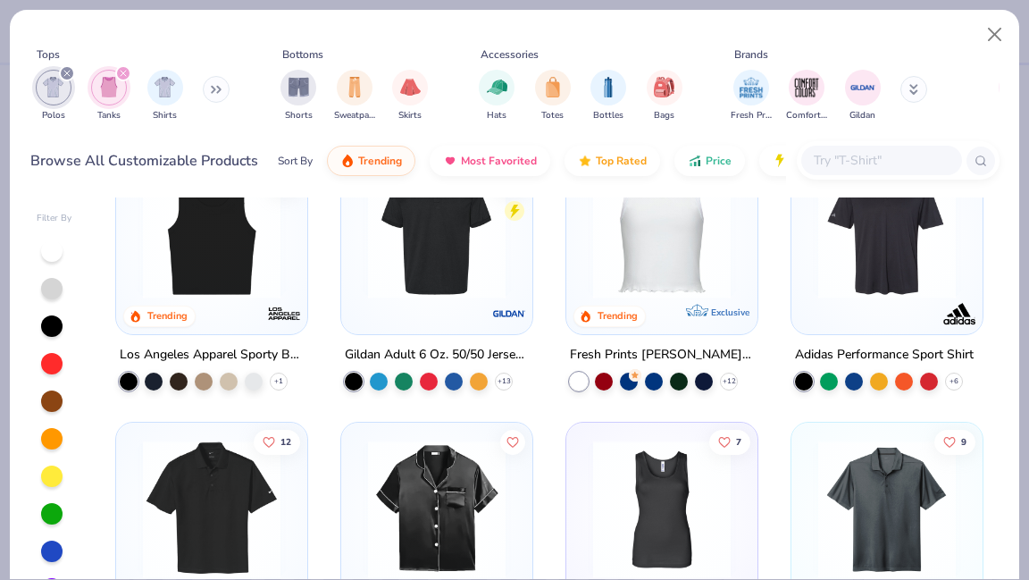
click at [241, 247] on img at bounding box center [211, 230] width 155 height 138
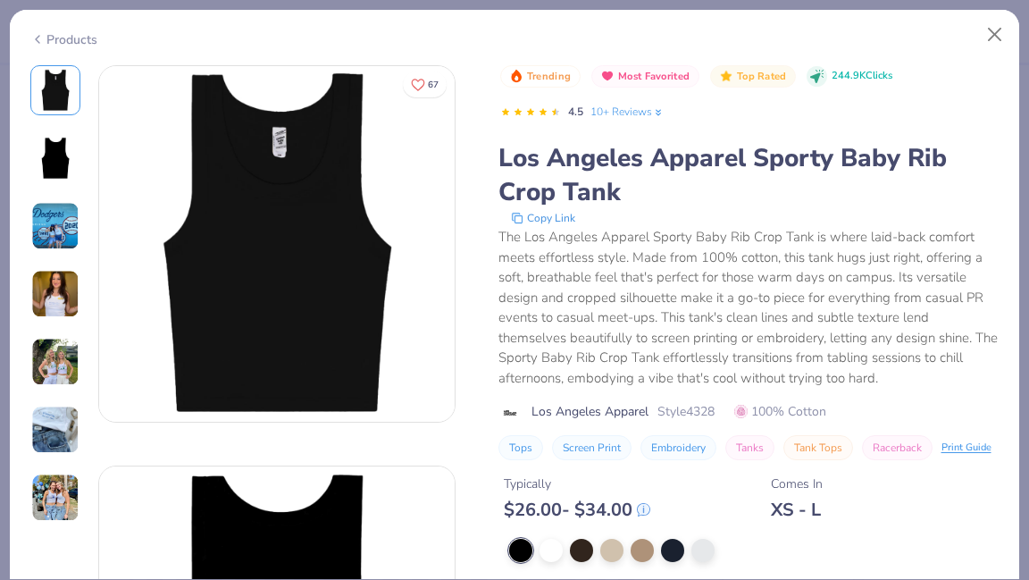
click at [51, 371] on img at bounding box center [55, 362] width 48 height 48
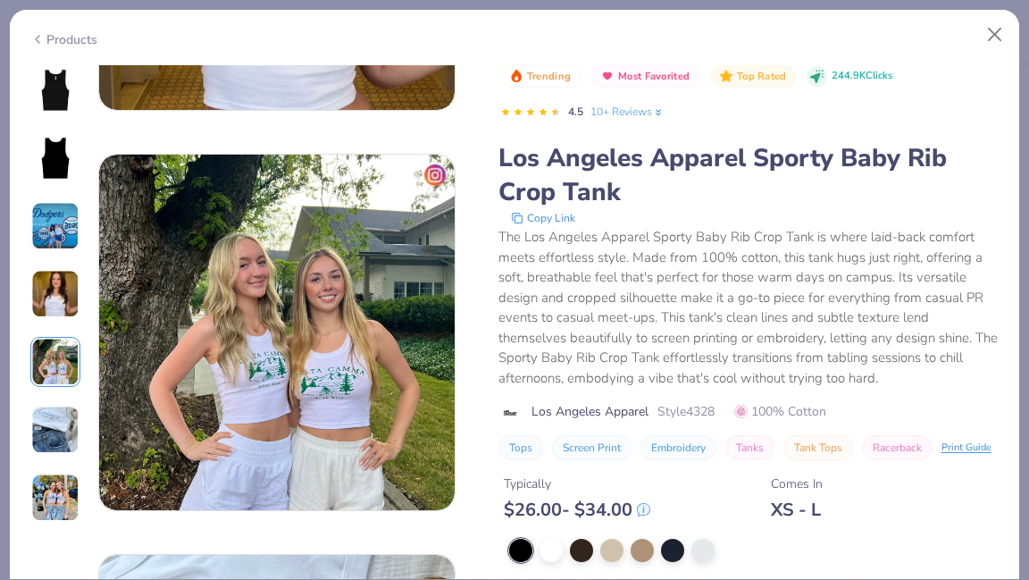
scroll to position [1601, 0]
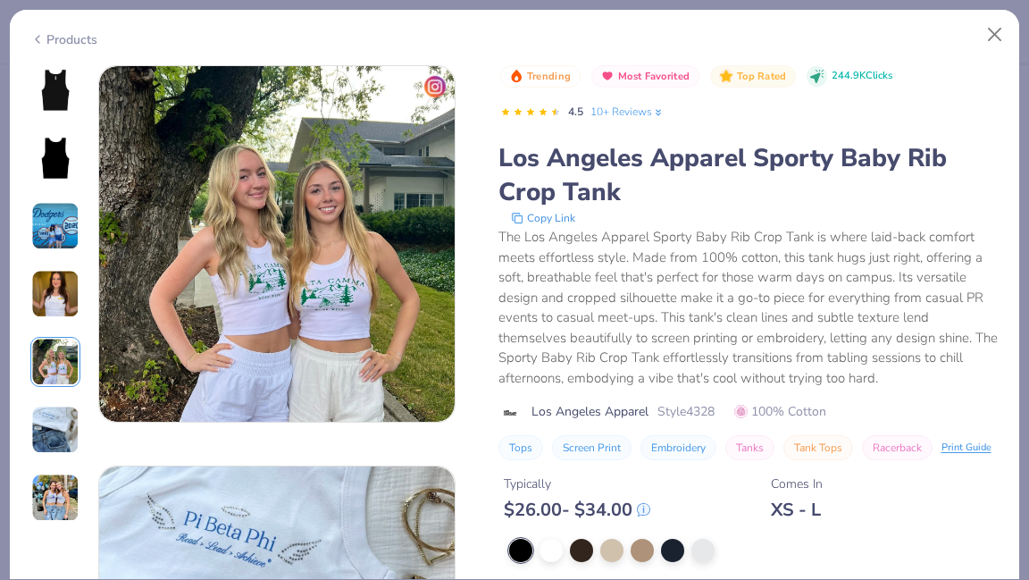
click at [64, 277] on img at bounding box center [55, 294] width 48 height 48
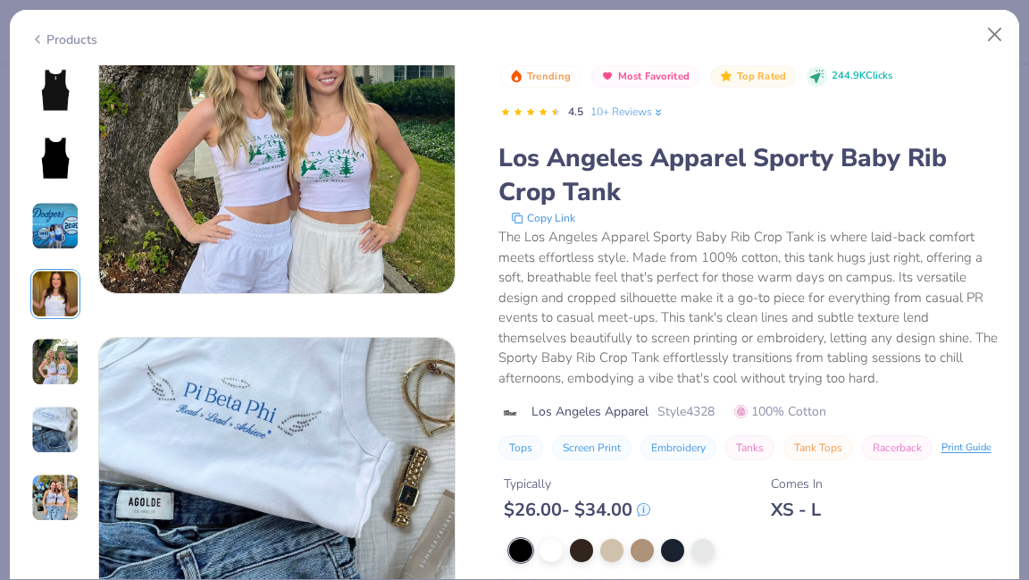
scroll to position [1733, 0]
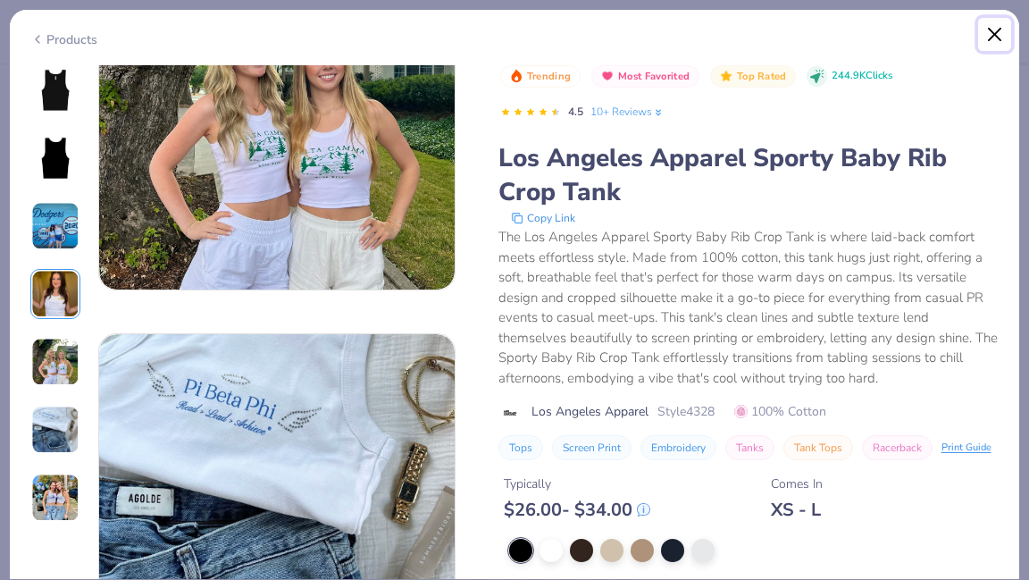
click at [988, 30] on button "Close" at bounding box center [995, 35] width 34 height 34
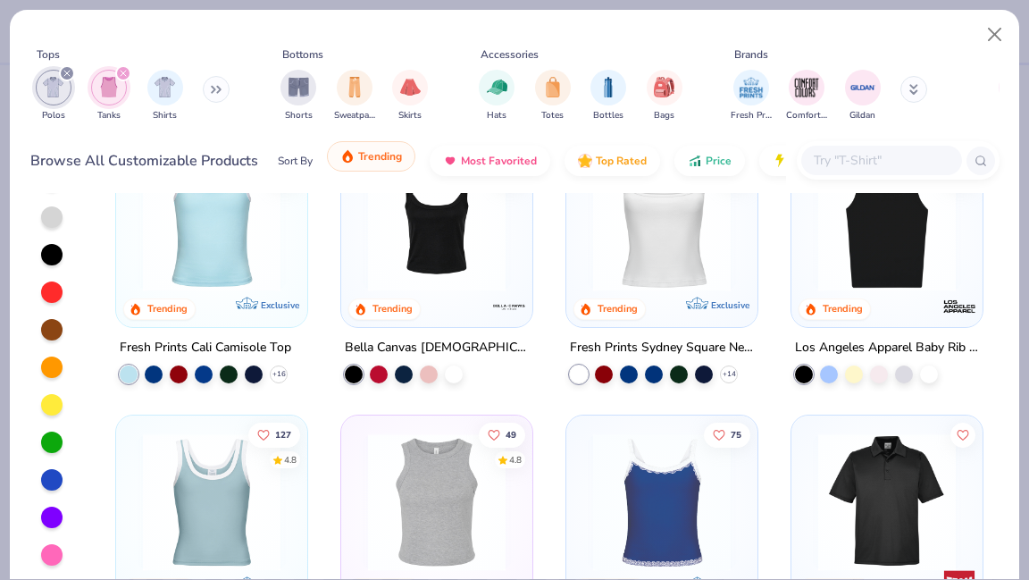
click at [377, 158] on span "Trending" at bounding box center [380, 156] width 44 height 14
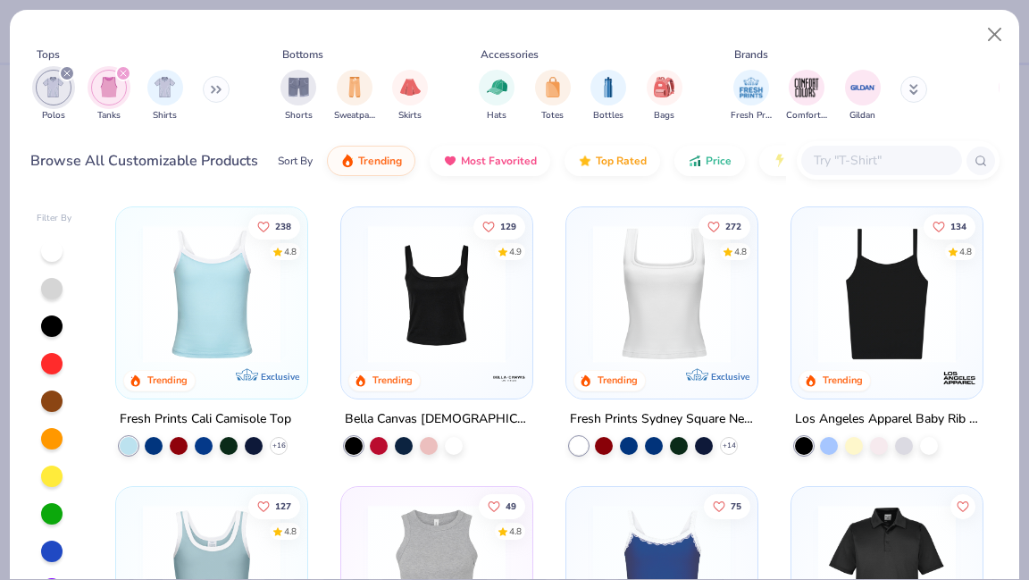
click at [641, 332] on img at bounding box center [661, 294] width 155 height 138
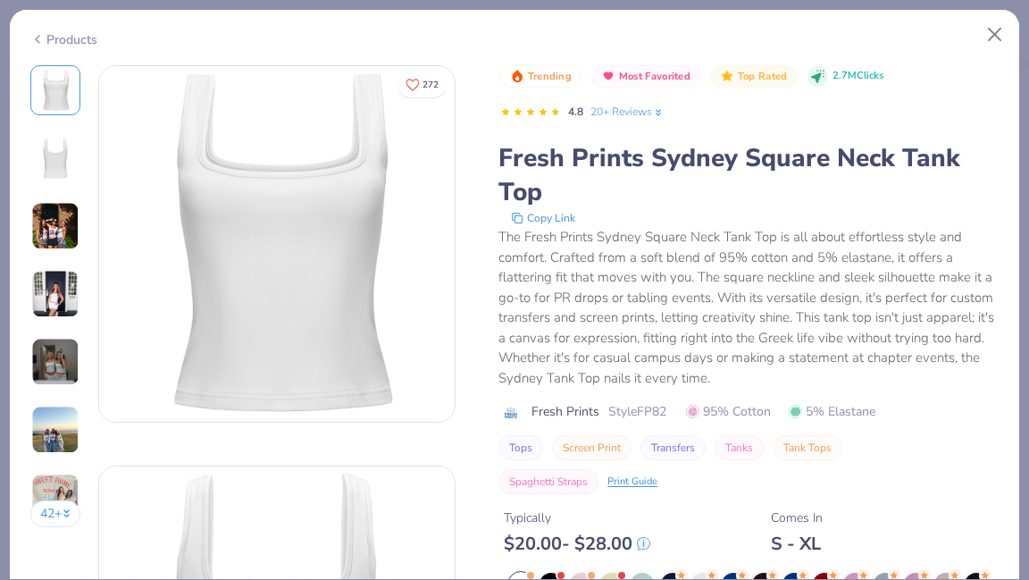
click at [62, 421] on img at bounding box center [55, 430] width 48 height 48
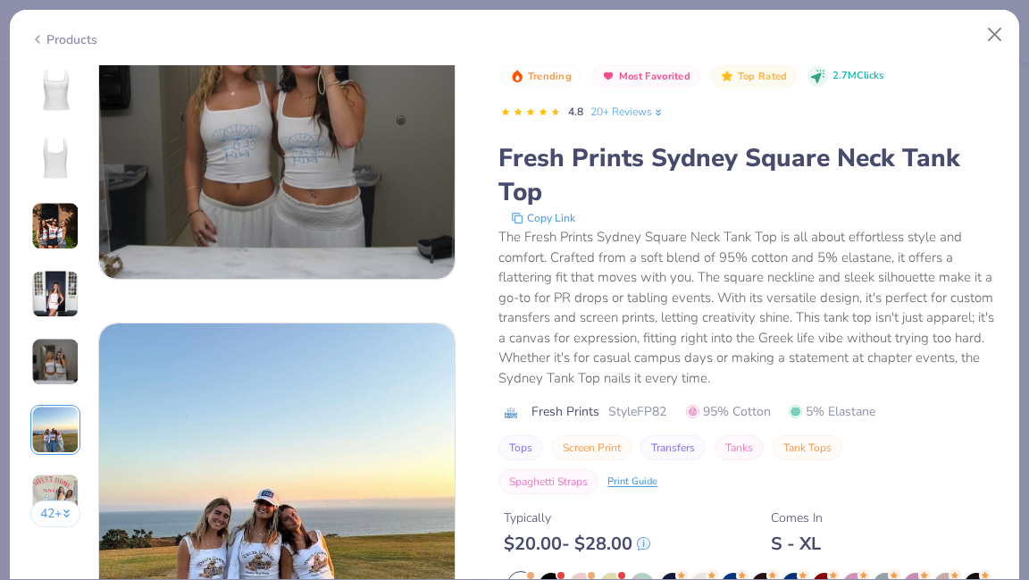
scroll to position [1746, 0]
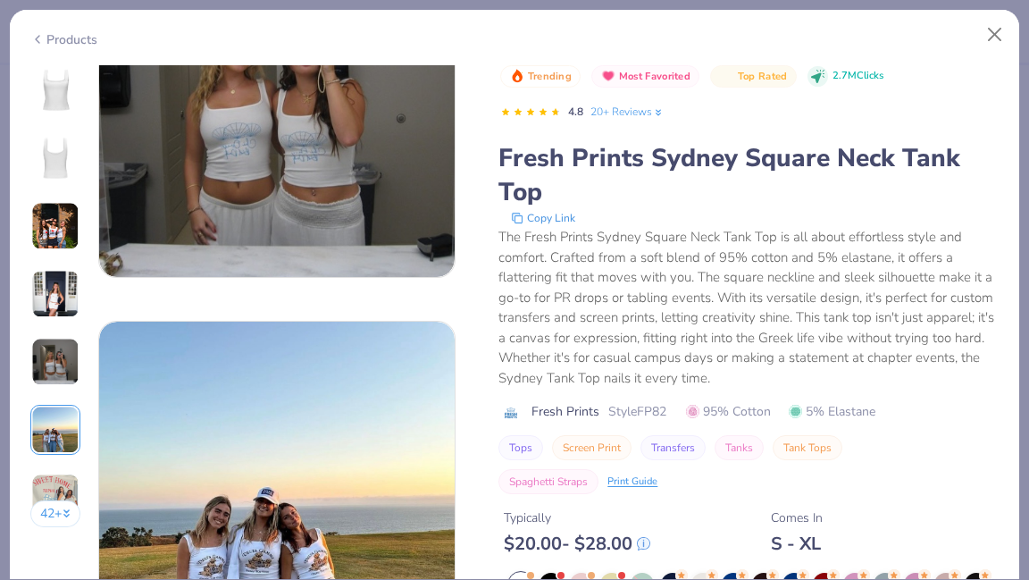
click at [914, 340] on div "The Fresh Prints Sydney Square Neck Tank Top is all about effortless style and …" at bounding box center [749, 307] width 500 height 161
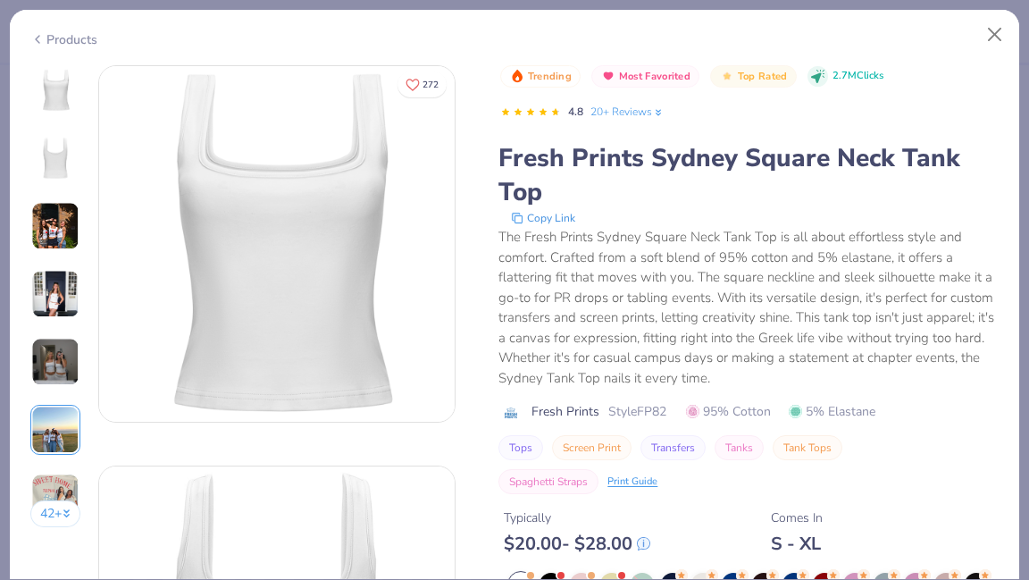
scroll to position [0, 0]
click at [994, 204] on div "Fresh Prints Sydney Square Neck Tank Top" at bounding box center [749, 175] width 500 height 68
click at [1015, 55] on div "Products" at bounding box center [515, 33] width 1010 height 46
click at [1002, 50] on button "Close" at bounding box center [995, 35] width 34 height 34
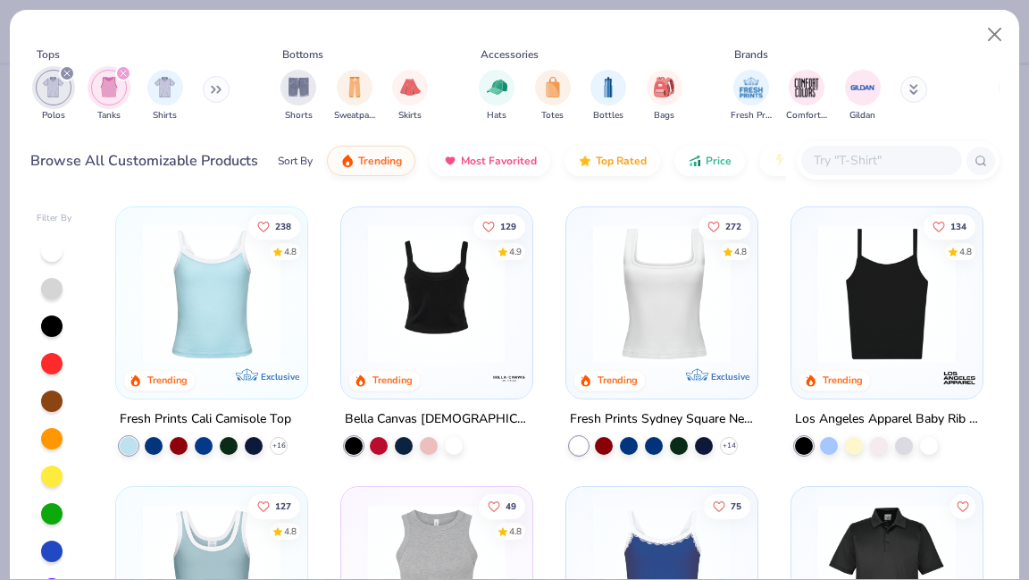
click at [359, 287] on img at bounding box center [281, 294] width 155 height 138
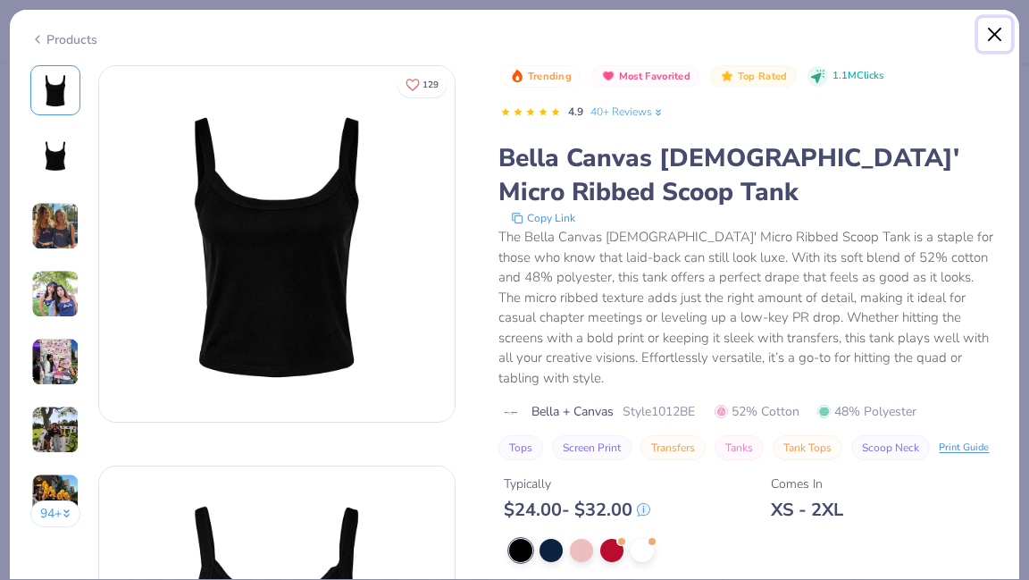
click at [1001, 32] on button "Close" at bounding box center [995, 35] width 34 height 34
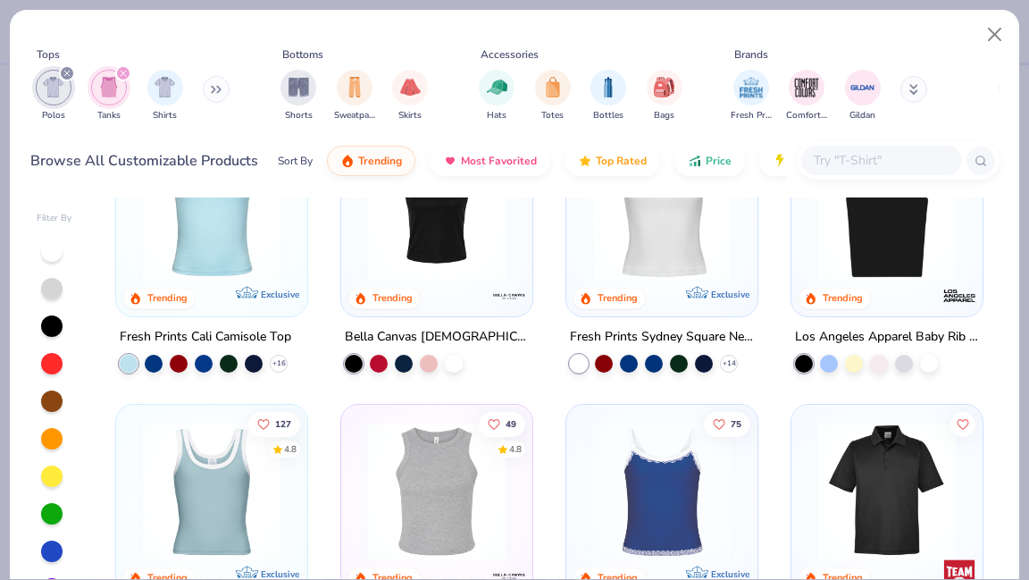
scroll to position [84, 0]
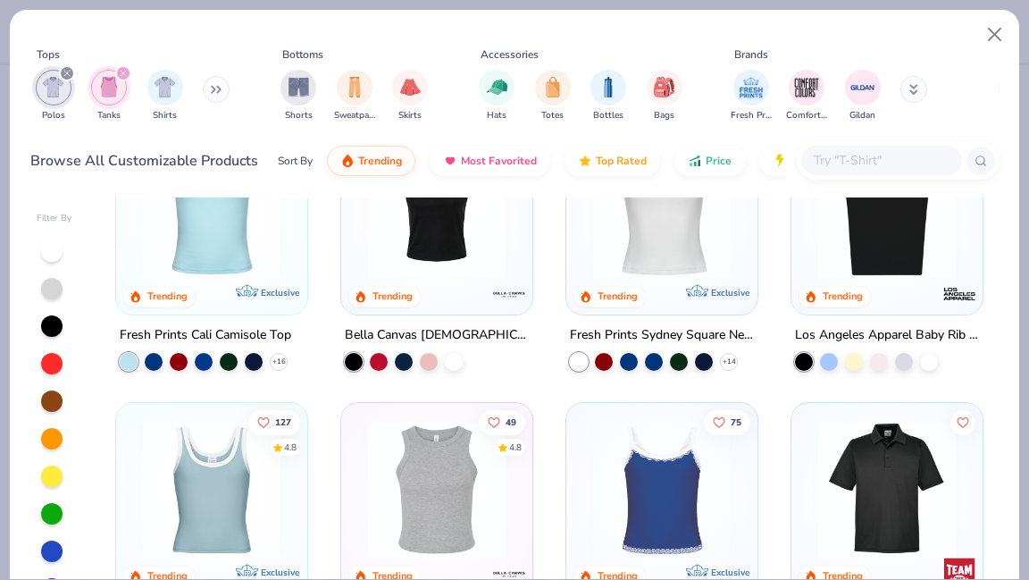
click at [232, 481] on img at bounding box center [211, 490] width 155 height 138
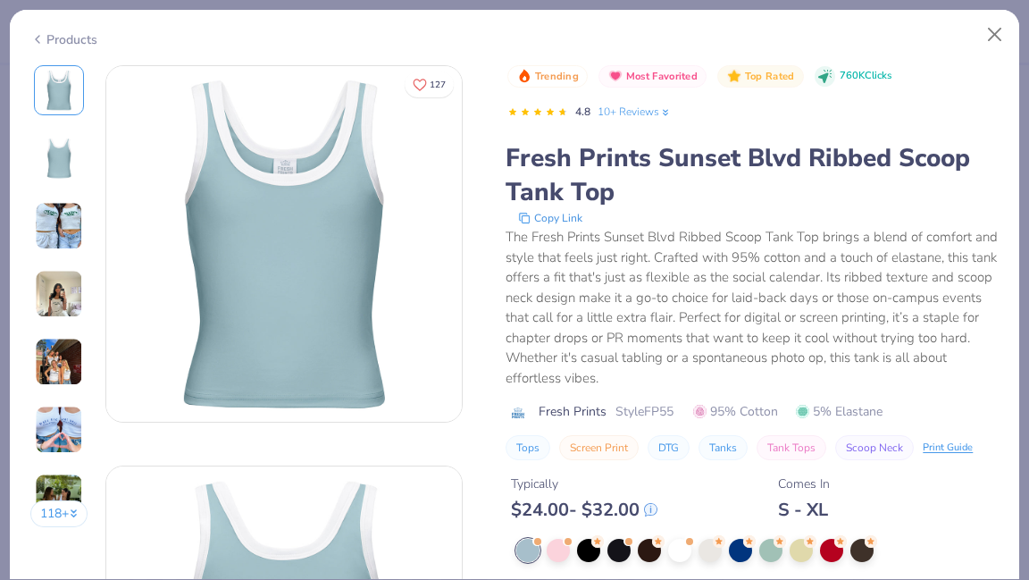
click at [52, 353] on img at bounding box center [59, 362] width 48 height 48
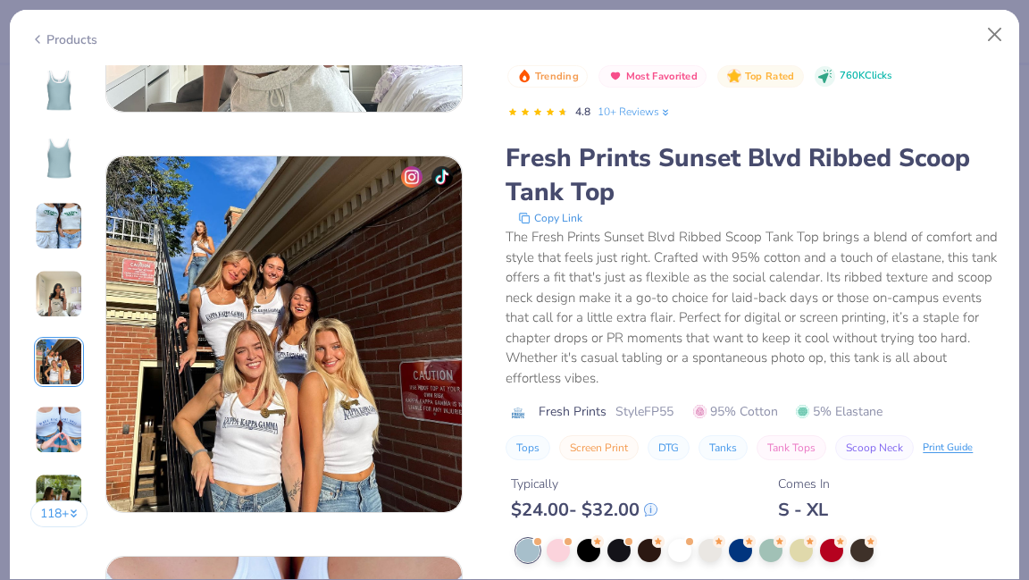
scroll to position [1601, 0]
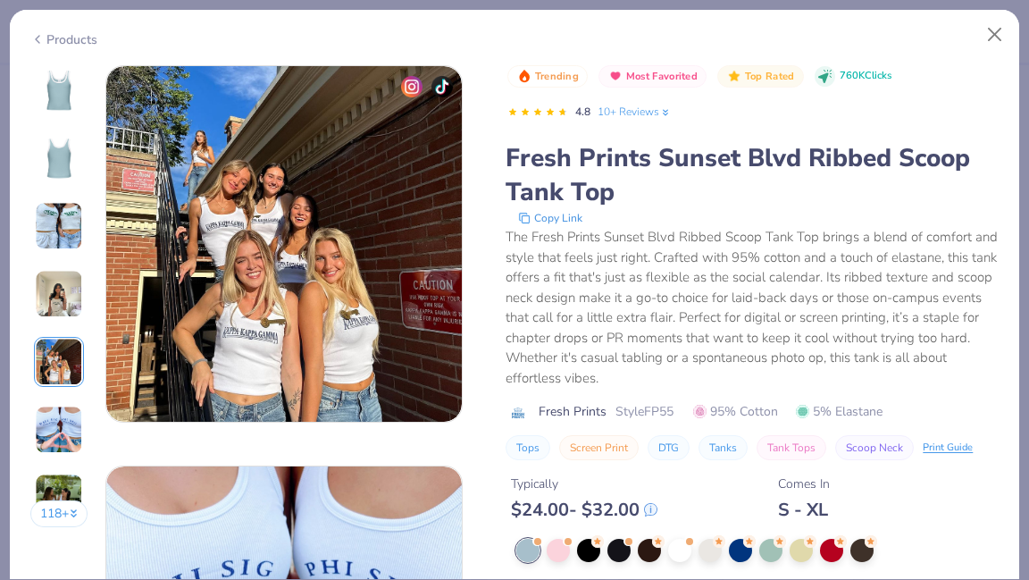
click at [57, 302] on img at bounding box center [59, 294] width 48 height 48
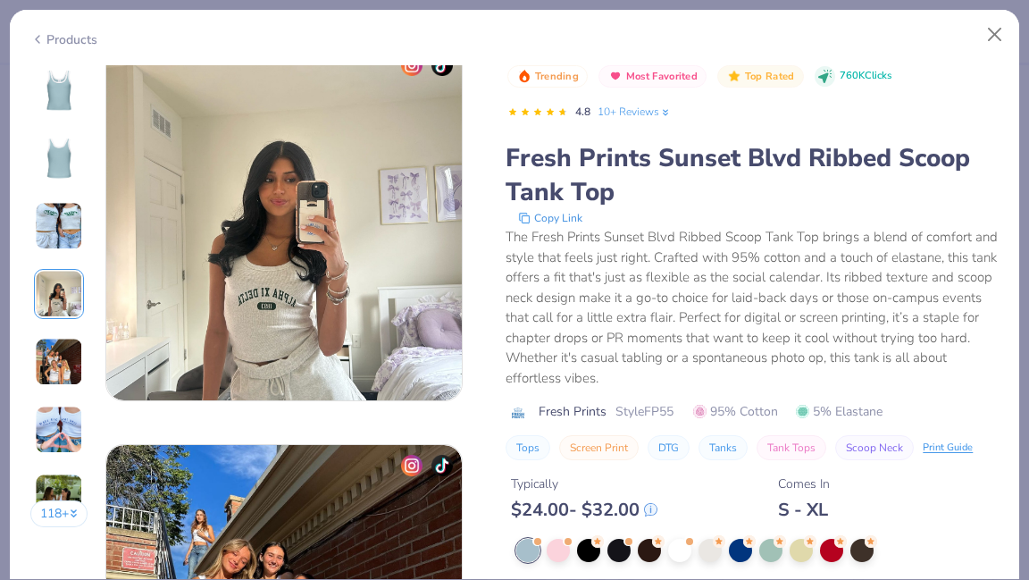
scroll to position [1201, 0]
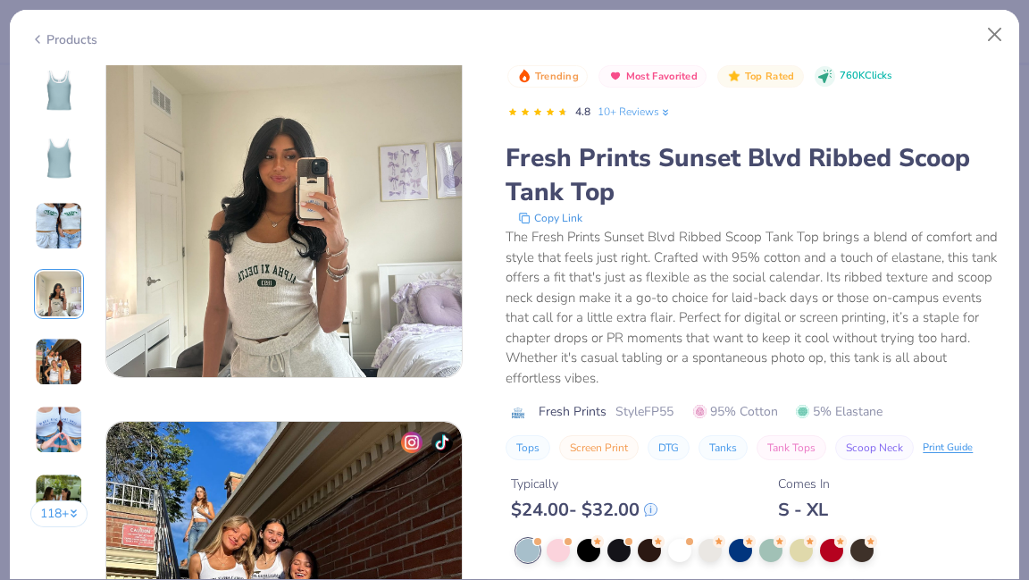
click at [62, 208] on img at bounding box center [59, 226] width 48 height 48
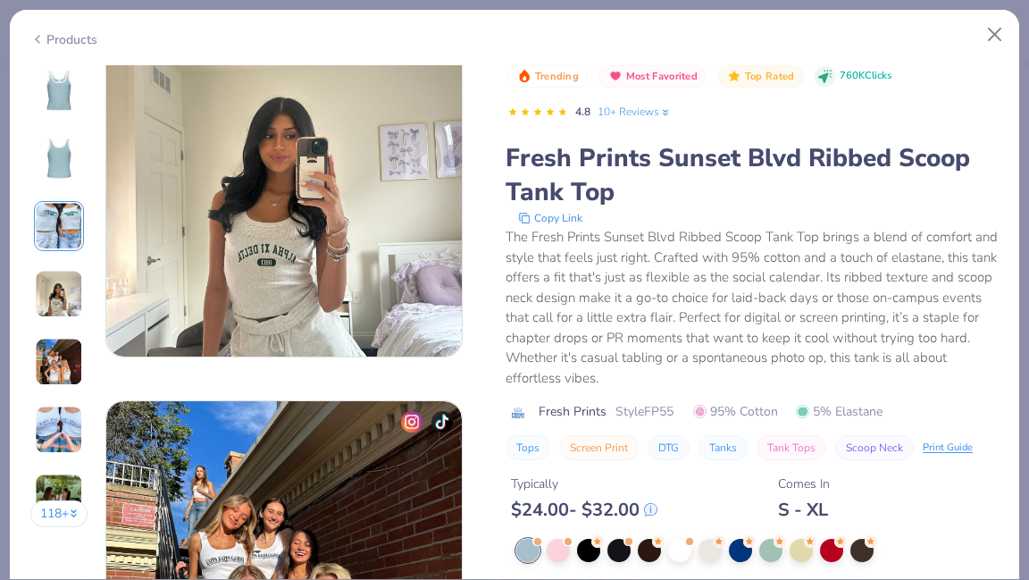
scroll to position [1160, 0]
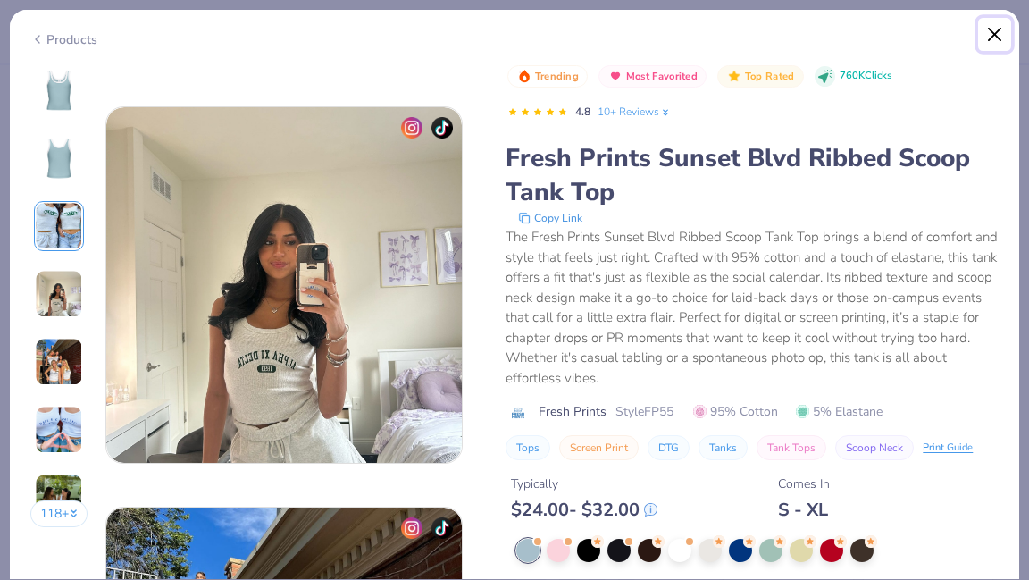
click at [995, 33] on button "Close" at bounding box center [995, 35] width 34 height 34
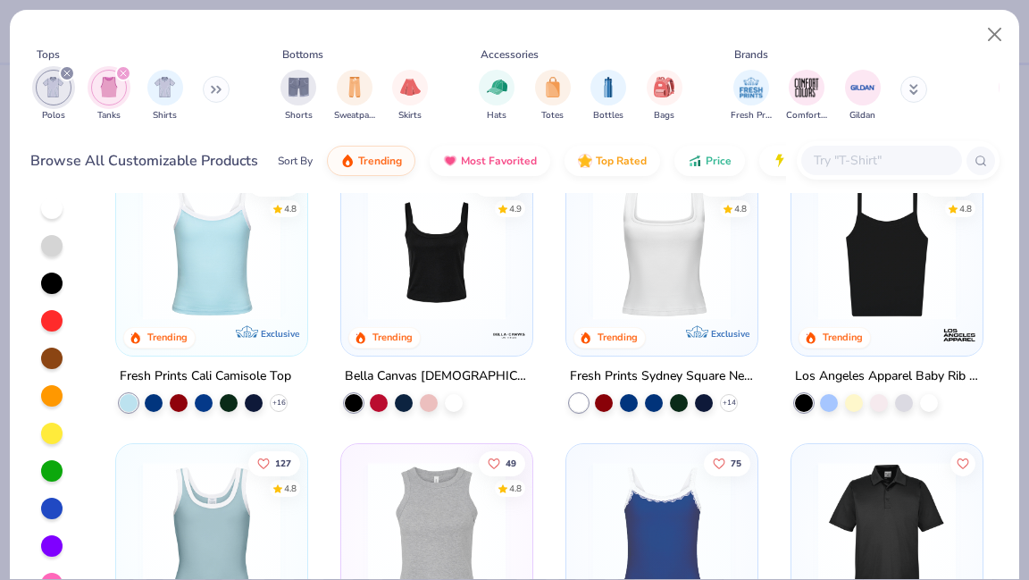
scroll to position [71, 0]
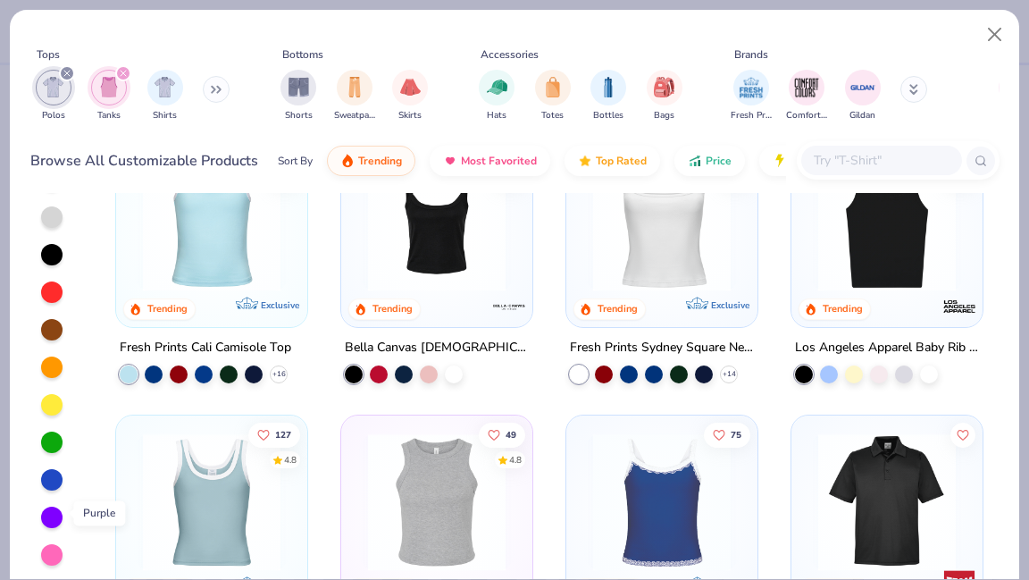
click at [49, 514] on div at bounding box center [51, 517] width 21 height 21
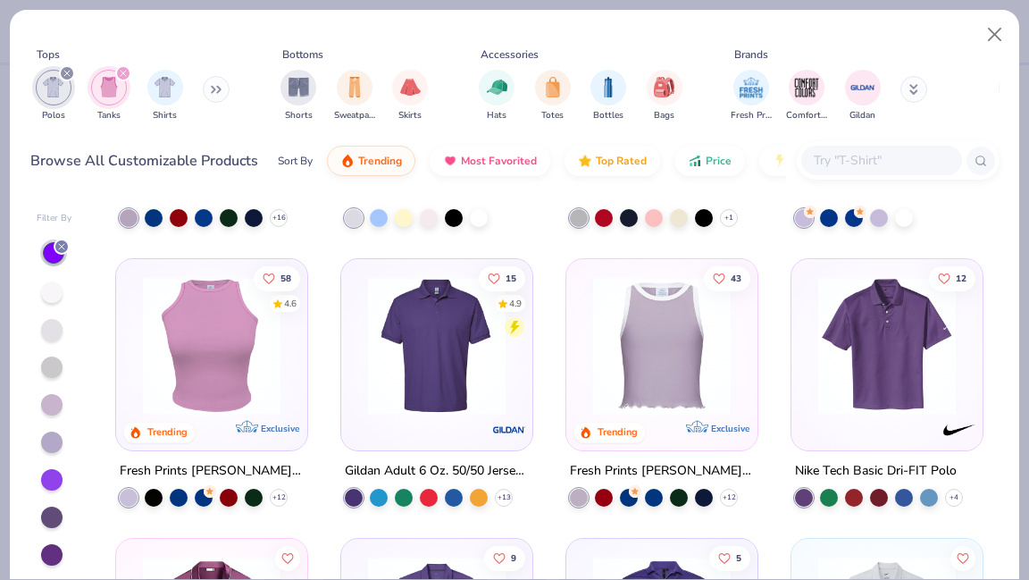
scroll to position [227, 0]
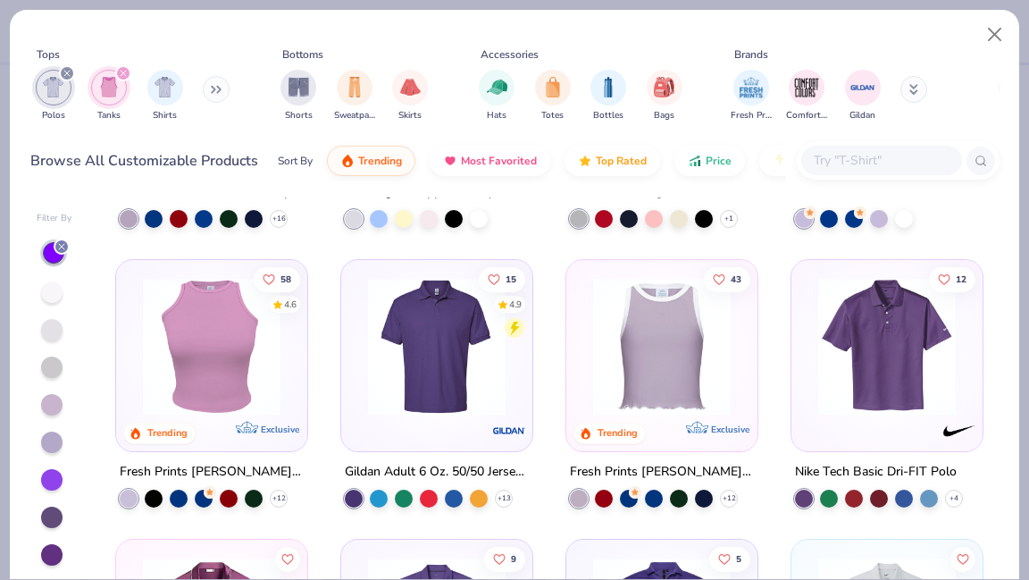
click at [399, 374] on img at bounding box center [436, 347] width 155 height 138
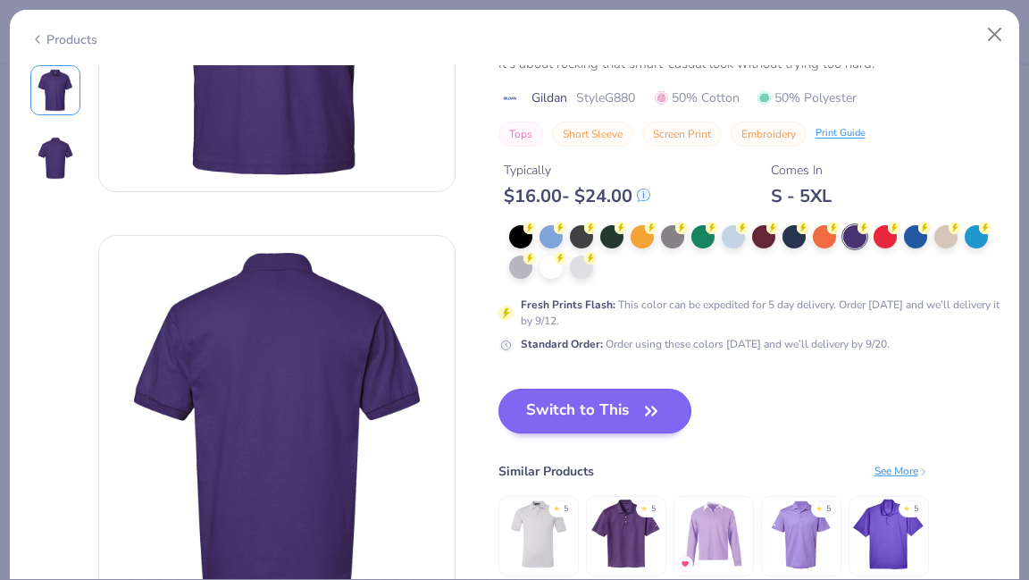
scroll to position [269, 0]
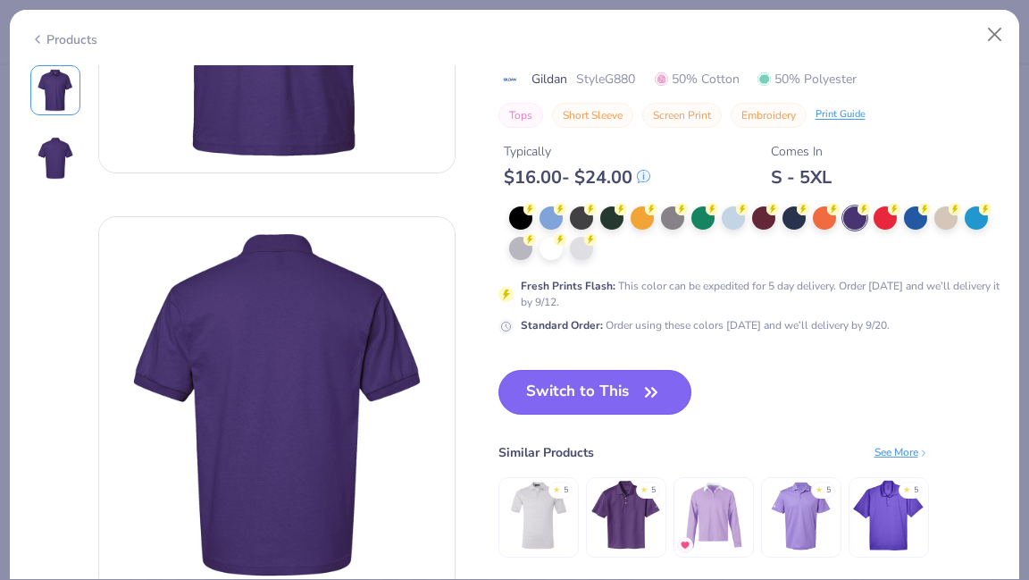
click at [557, 405] on button "Switch to This" at bounding box center [596, 392] width 194 height 45
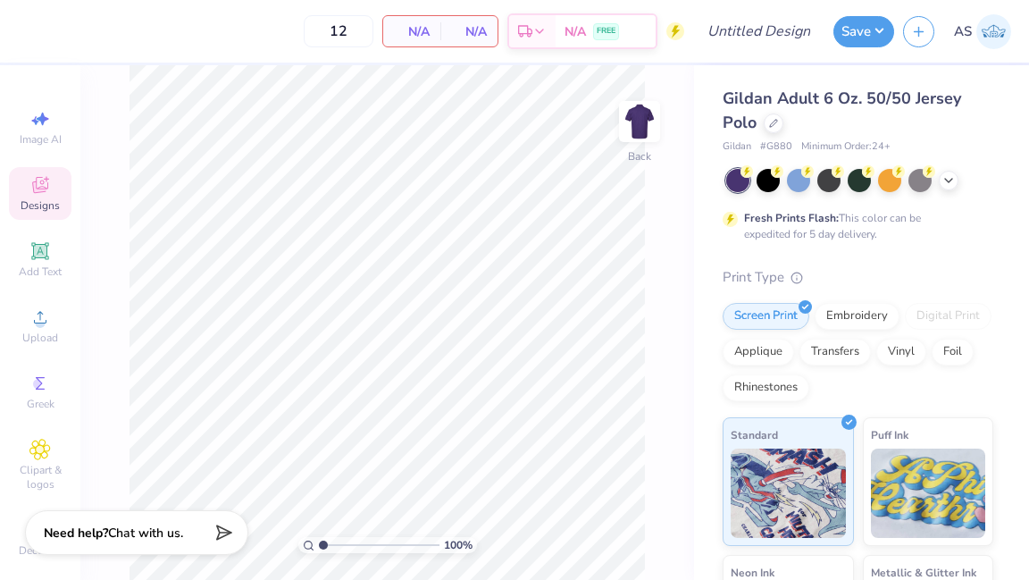
click at [45, 205] on span "Designs" at bounding box center [40, 205] width 39 height 14
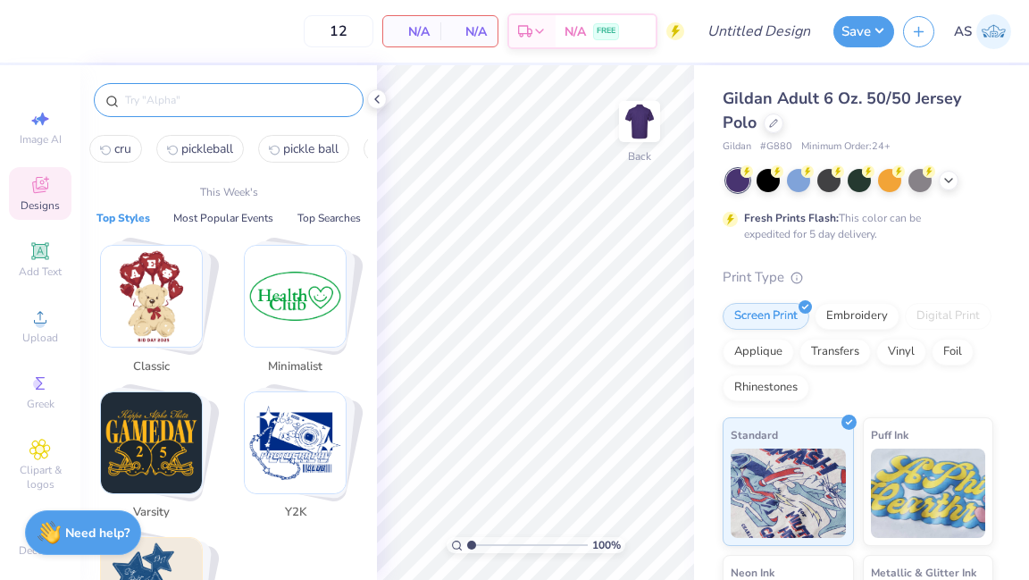
click at [232, 99] on input "text" at bounding box center [237, 100] width 229 height 18
click at [226, 155] on span "pickleball" at bounding box center [207, 148] width 52 height 17
type input "pickleball"
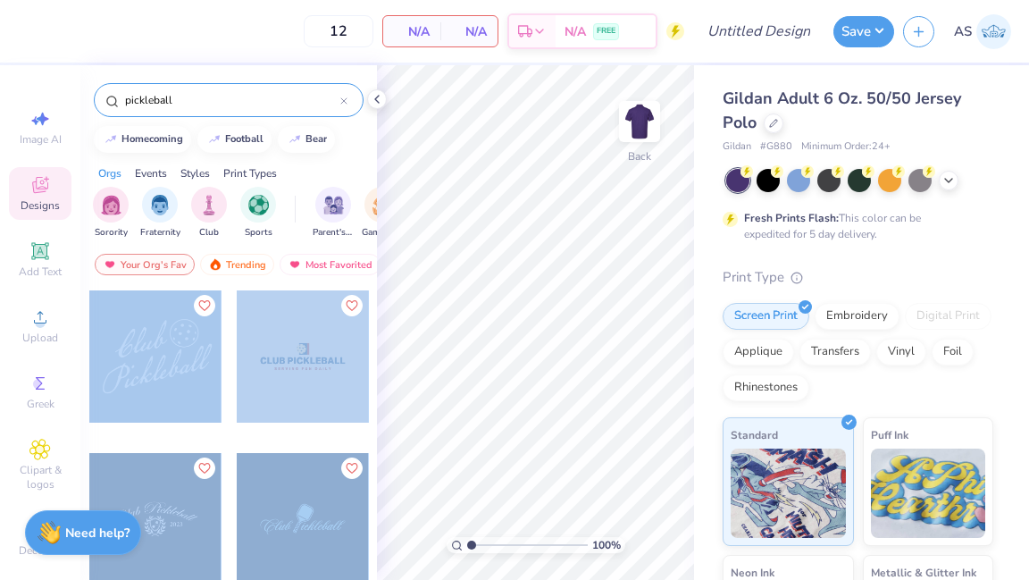
click at [393, 317] on div "12 N/A Per Item N/A Total Est. Delivery N/A FREE Design Title Save AS Image AI …" at bounding box center [514, 290] width 1029 height 580
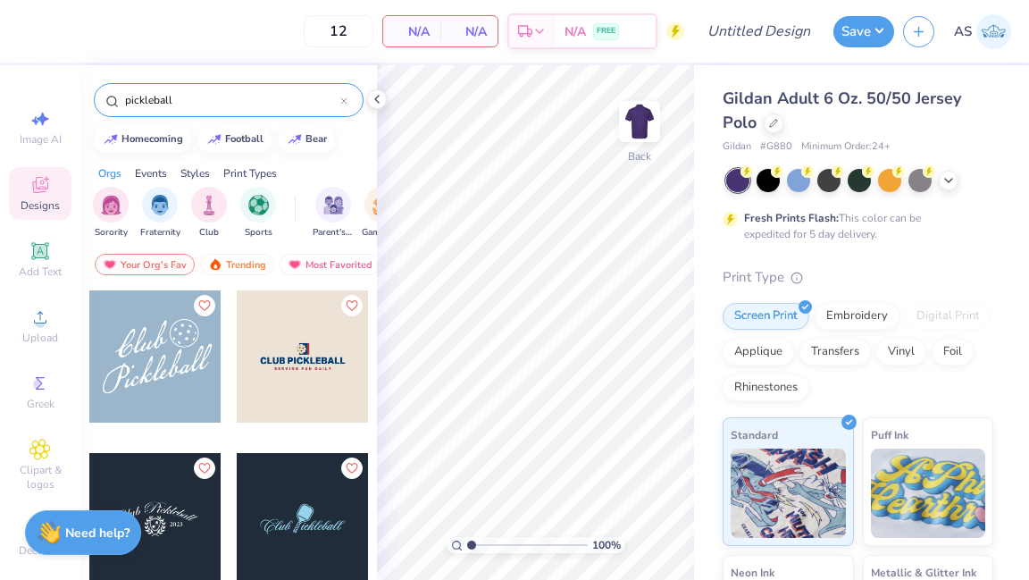
click at [146, 392] on div at bounding box center [155, 356] width 132 height 132
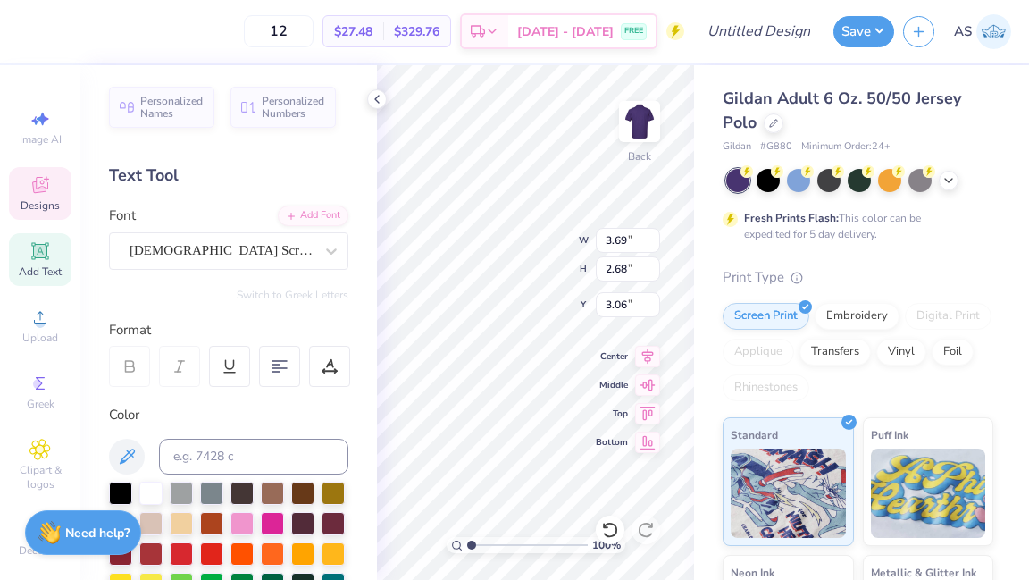
type textarea "w"
type textarea "WCU"
type input "5.06"
type input "3.07"
type input "3.00"
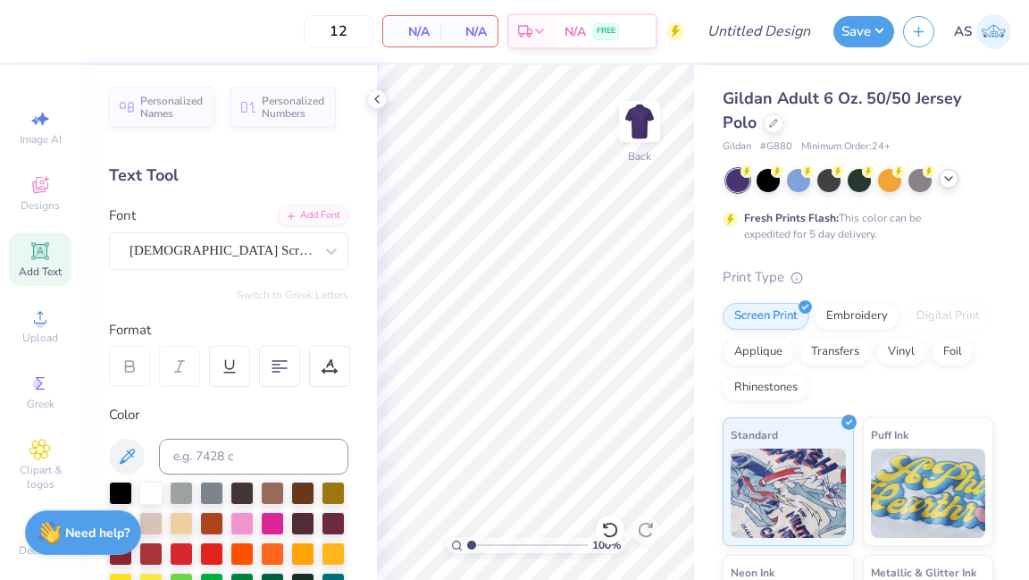
click at [952, 187] on div at bounding box center [949, 179] width 20 height 20
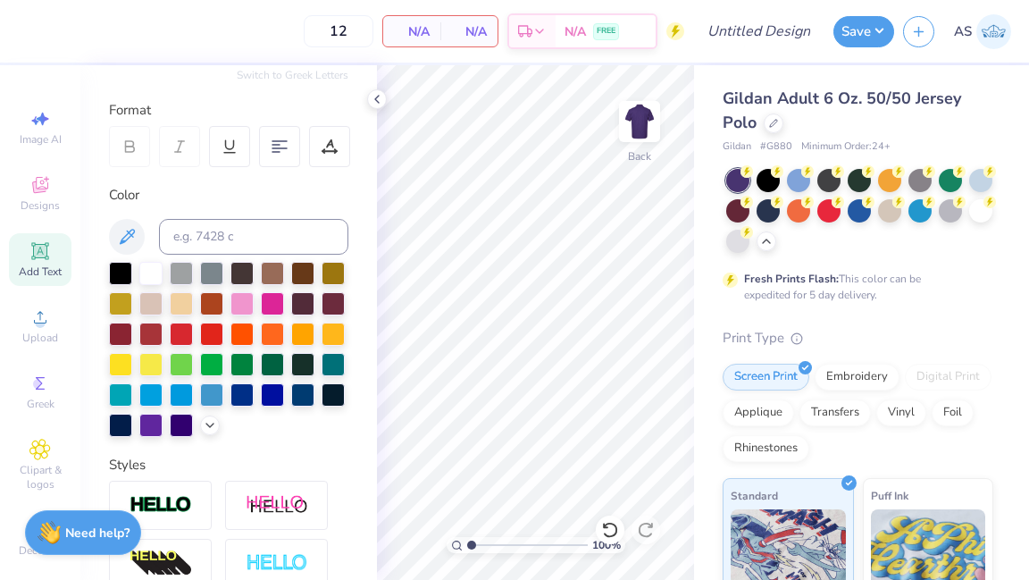
scroll to position [231, 0]
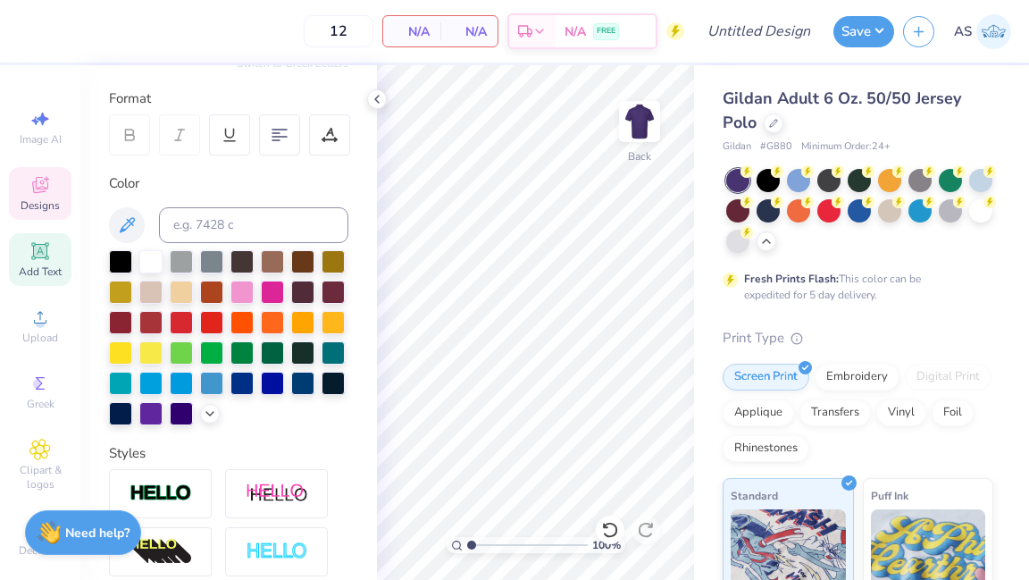
click at [36, 193] on icon at bounding box center [39, 184] width 21 height 21
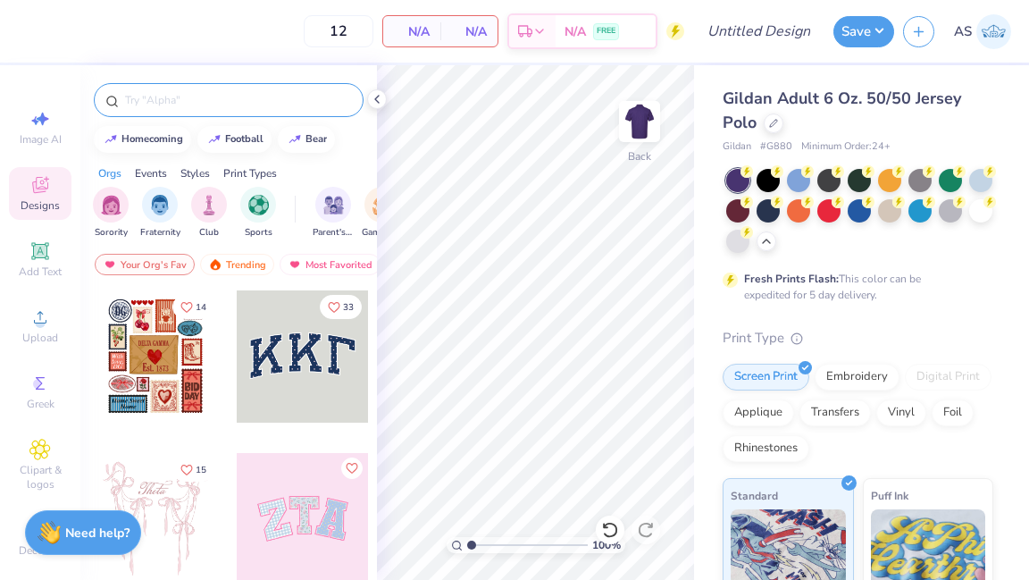
click at [177, 105] on input "text" at bounding box center [237, 100] width 229 height 18
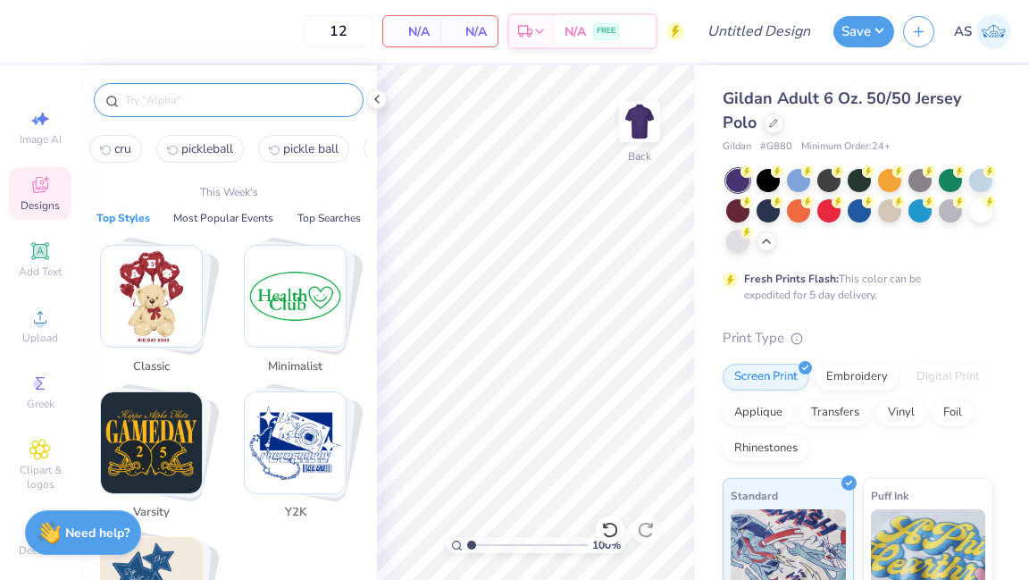
click at [204, 151] on span "pickleball" at bounding box center [207, 148] width 52 height 17
type input "pickleball"
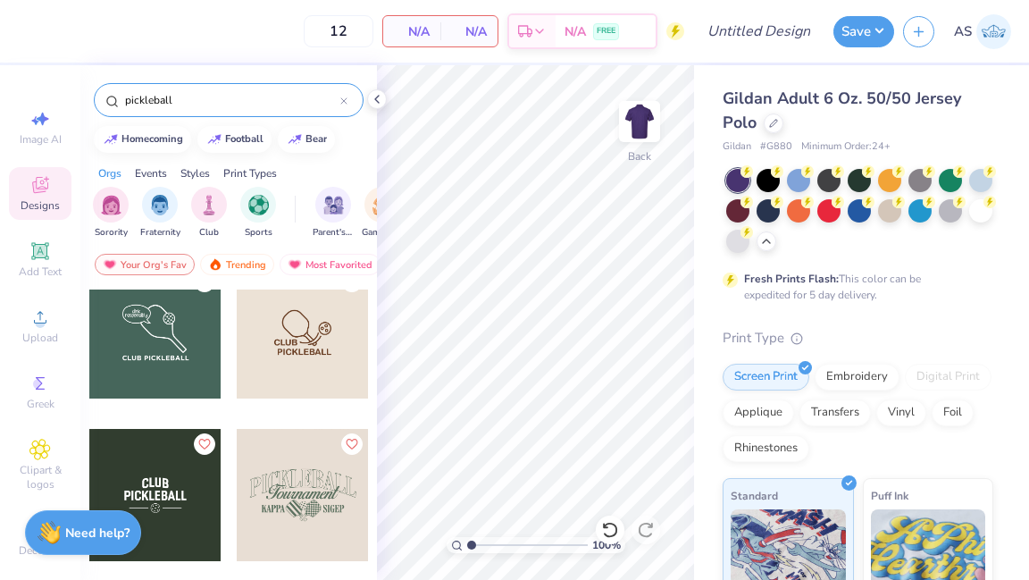
scroll to position [350, 0]
click at [377, 102] on icon at bounding box center [377, 99] width 14 height 14
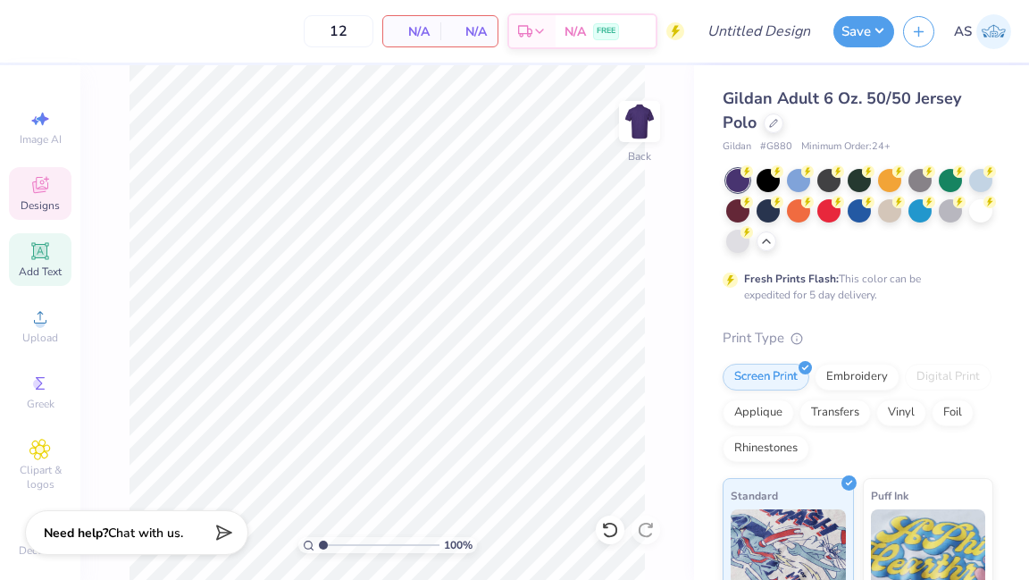
click at [41, 273] on span "Add Text" at bounding box center [40, 271] width 43 height 14
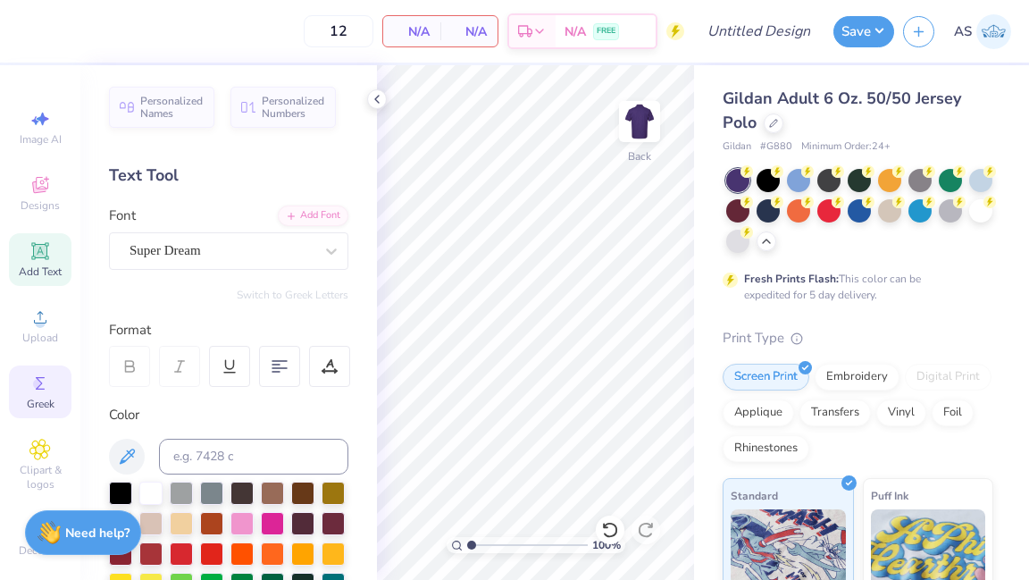
scroll to position [22, 0]
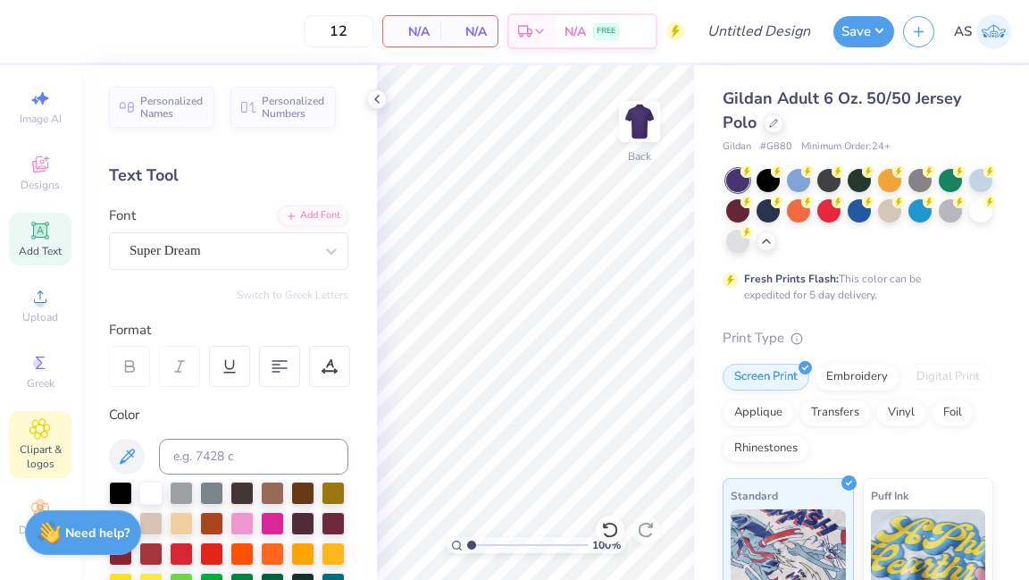
click at [40, 440] on div "Clipart & logos" at bounding box center [40, 444] width 63 height 67
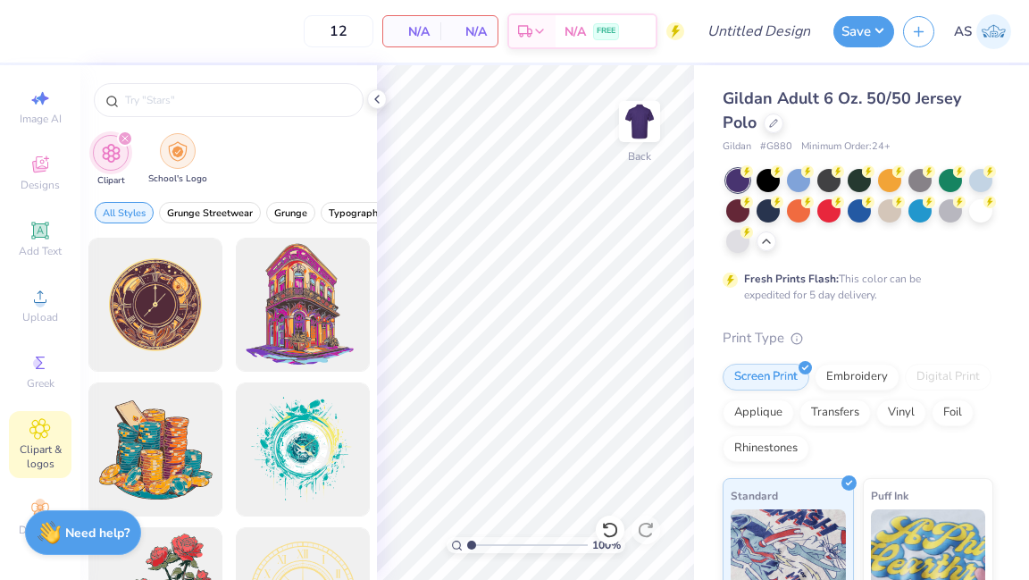
click at [172, 150] on img "filter for School's Logo" at bounding box center [178, 151] width 20 height 21
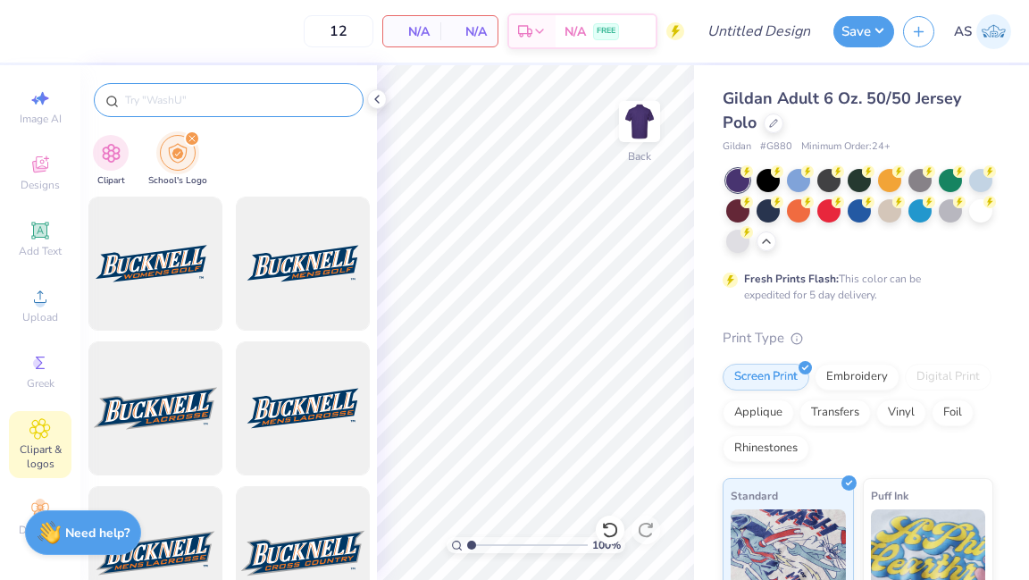
click at [170, 99] on input "text" at bounding box center [237, 100] width 229 height 18
type input "W"
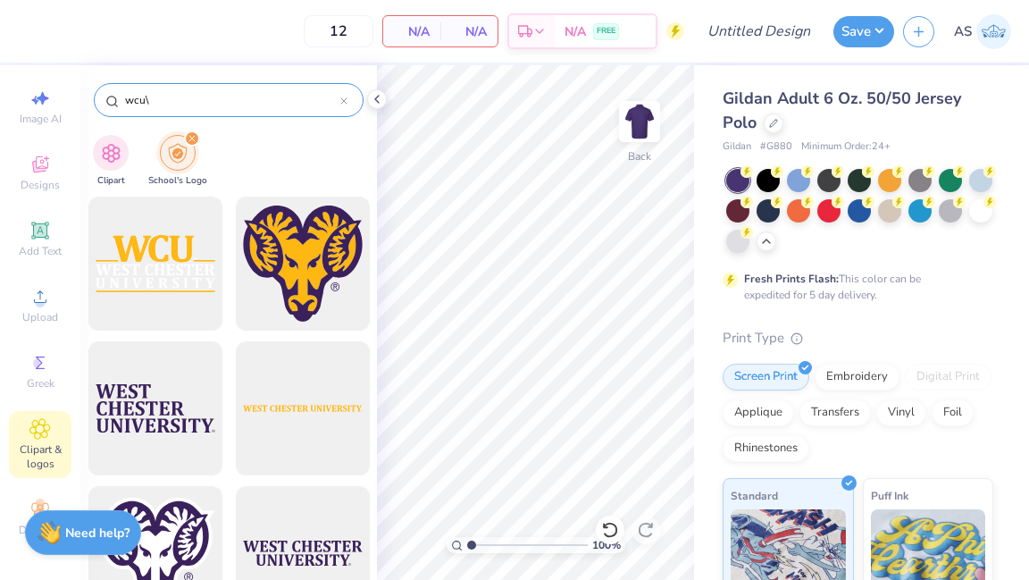
click at [177, 94] on input "wcu\" at bounding box center [231, 100] width 217 height 18
type input "wcu"
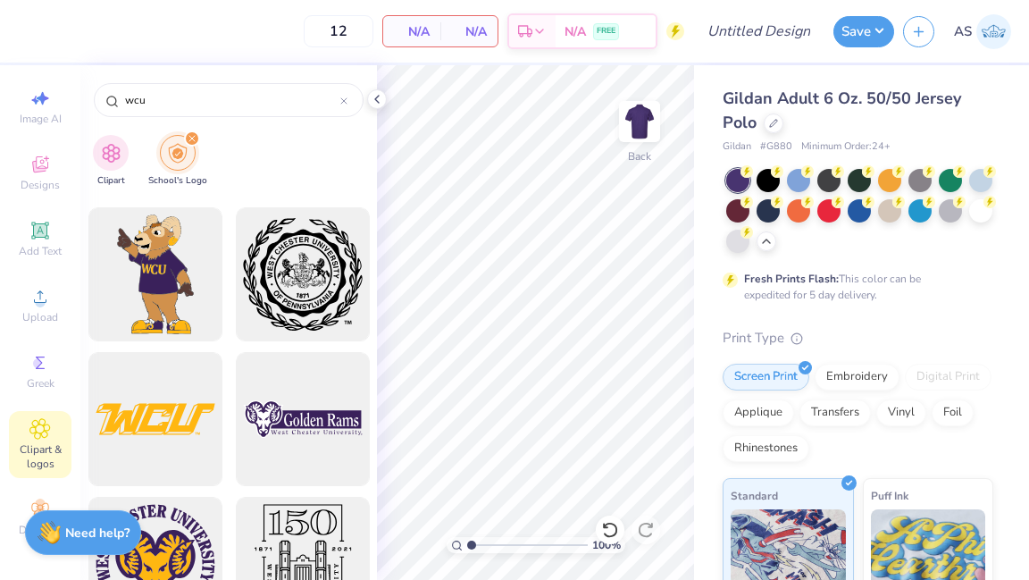
scroll to position [1726, 0]
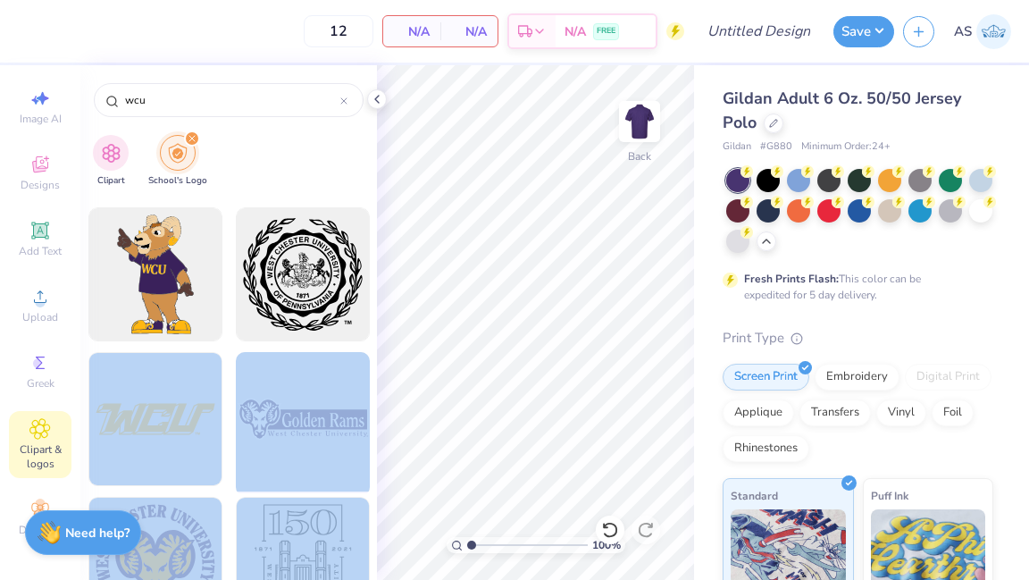
click at [498, 277] on div "12 N/A Per Item N/A Total Est. Delivery N/A FREE Design Title Save AS Image AI …" at bounding box center [514, 290] width 1029 height 580
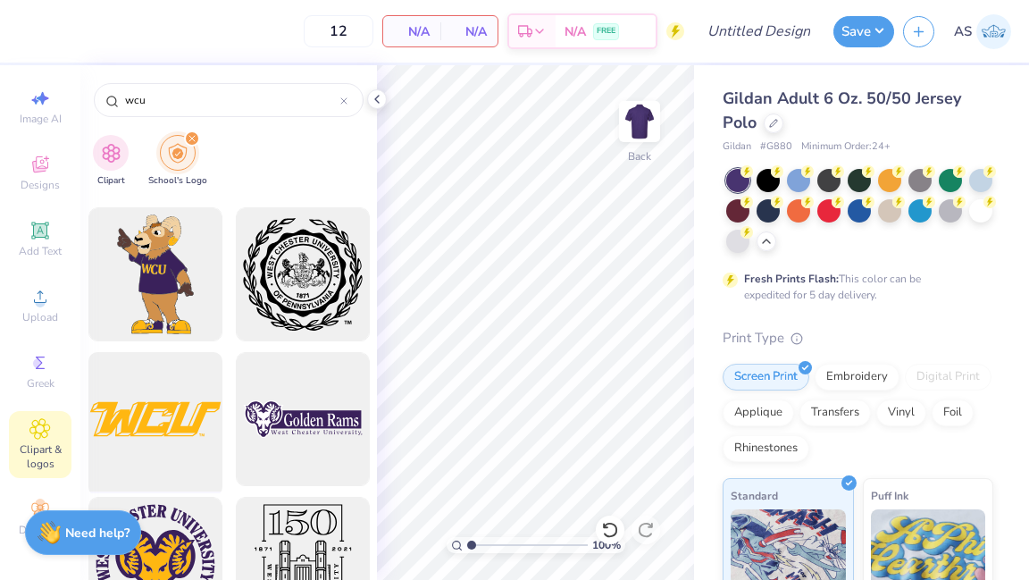
click at [183, 454] on div at bounding box center [154, 419] width 147 height 147
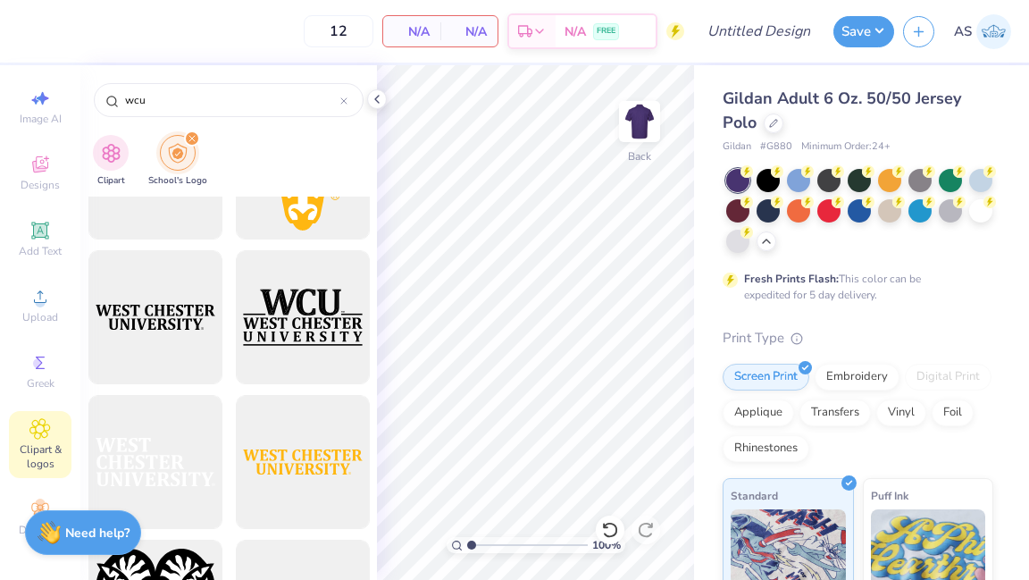
scroll to position [1109, 0]
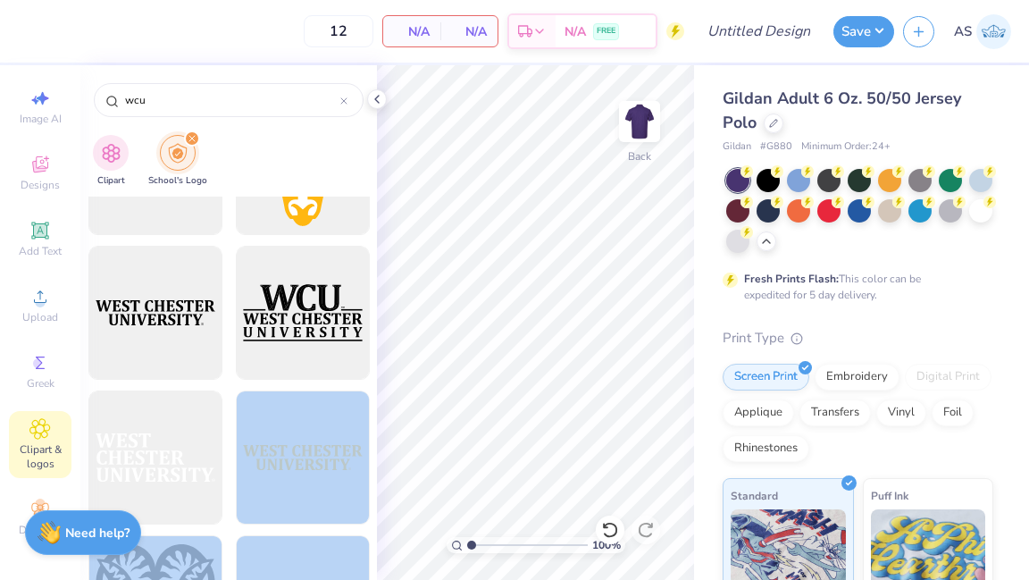
click at [427, 257] on div "12 N/A Per Item N/A Total Est. Delivery N/A FREE Design Title Save AS Image AI …" at bounding box center [514, 290] width 1029 height 580
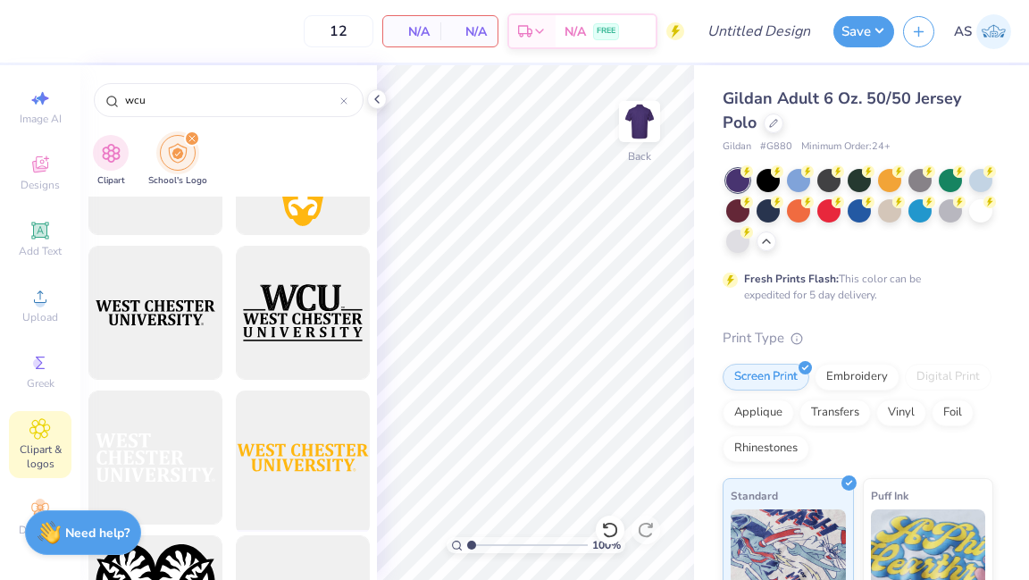
click at [321, 509] on div at bounding box center [302, 457] width 147 height 147
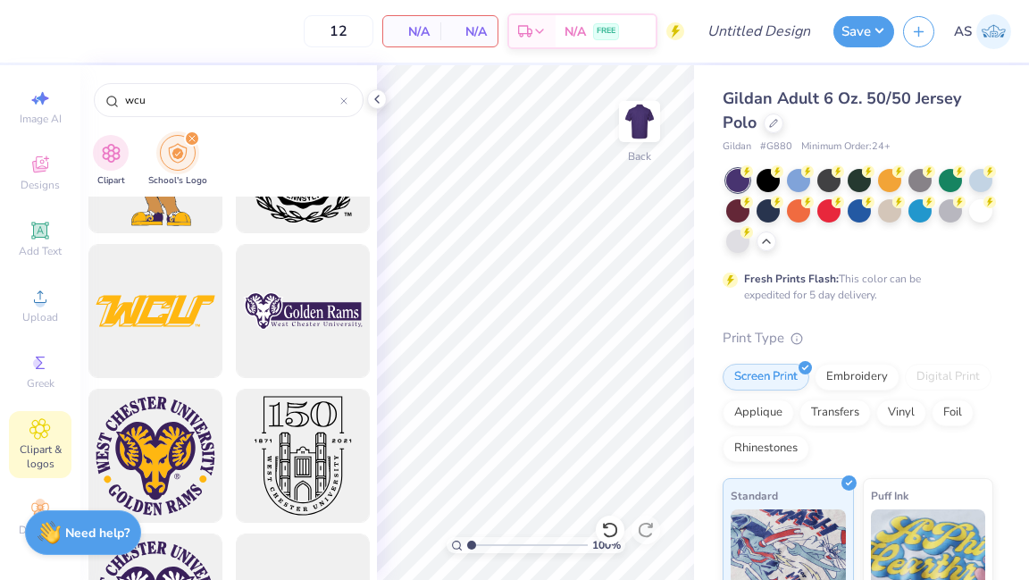
scroll to position [1903, 0]
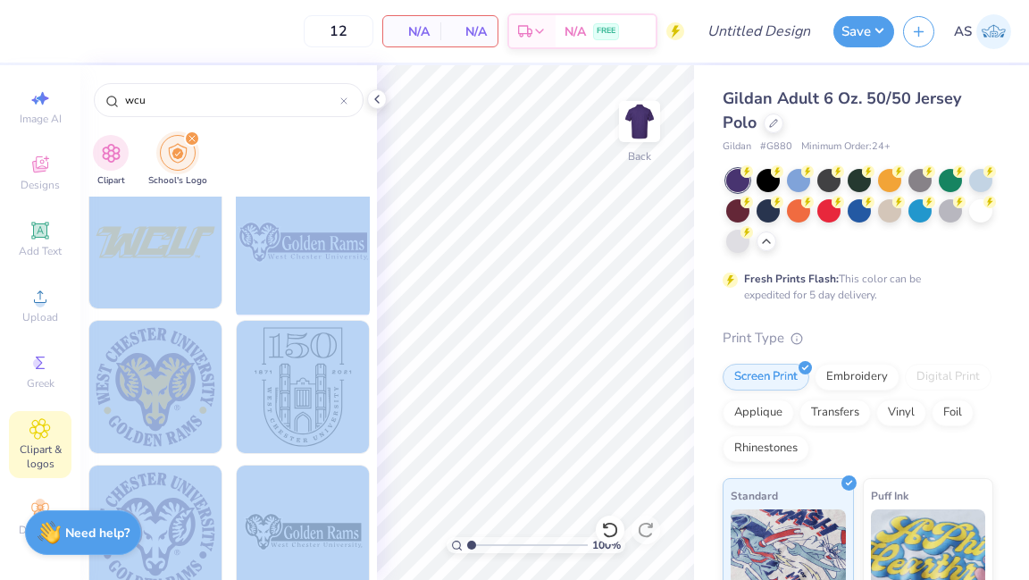
click at [656, 214] on div "12 N/A Per Item N/A Total Est. Delivery N/A FREE Design Title Save AS Image AI …" at bounding box center [514, 290] width 1029 height 580
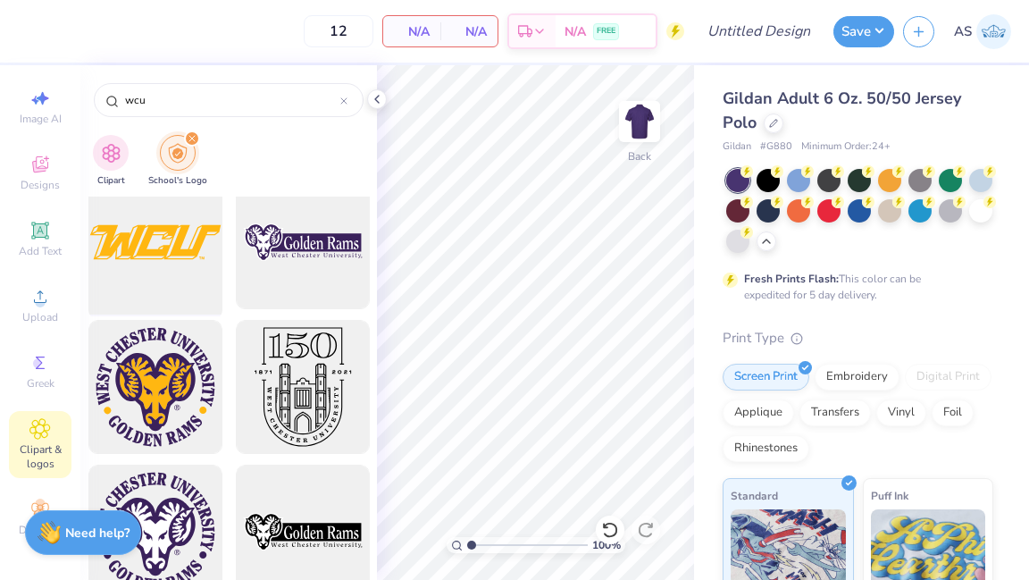
click at [170, 289] on div at bounding box center [154, 242] width 147 height 147
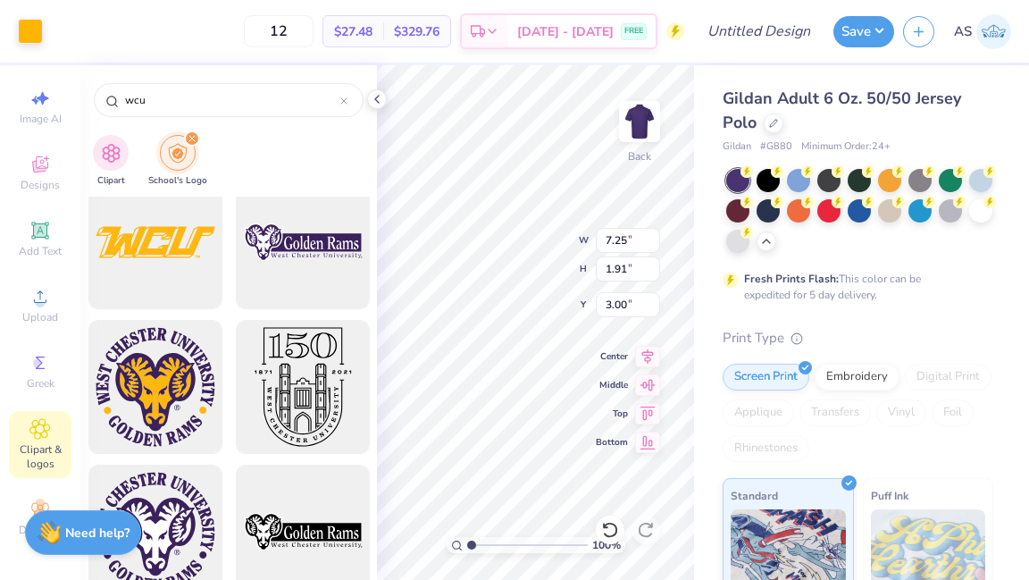
type input "5.51"
type input "1.45"
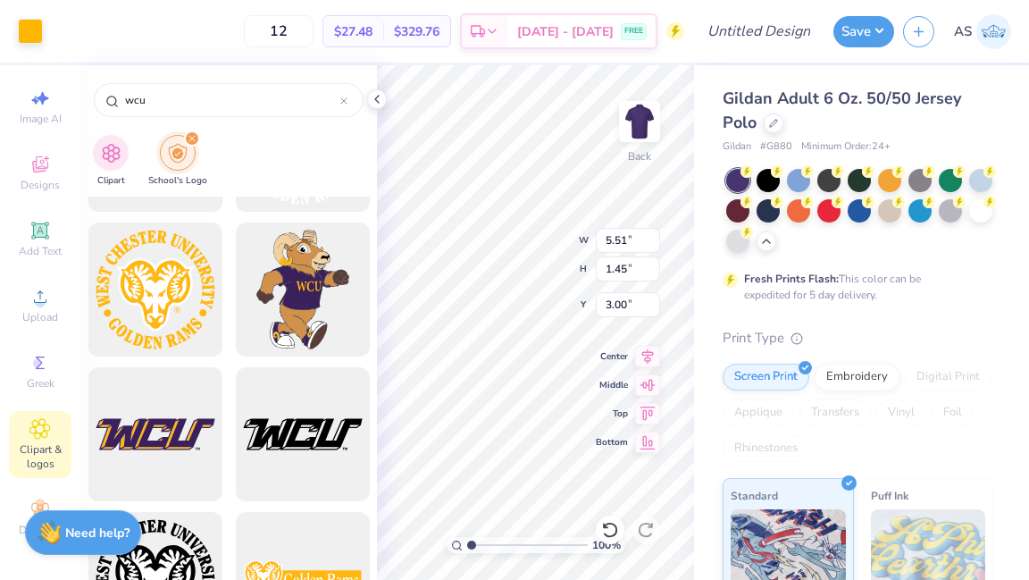
scroll to position [2459, 0]
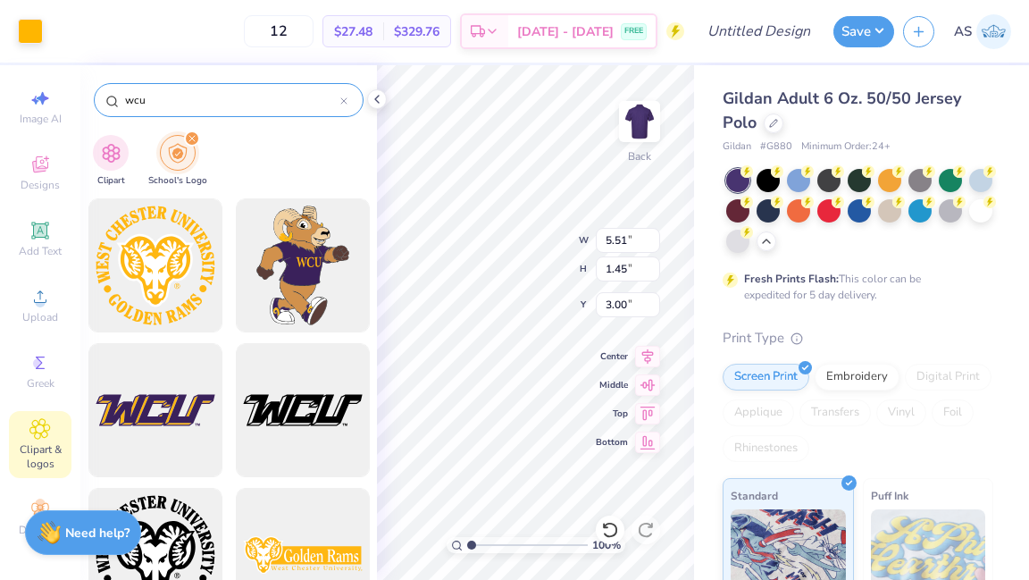
click at [348, 94] on div "wcu" at bounding box center [229, 100] width 270 height 34
click at [348, 96] on div at bounding box center [343, 100] width 7 height 16
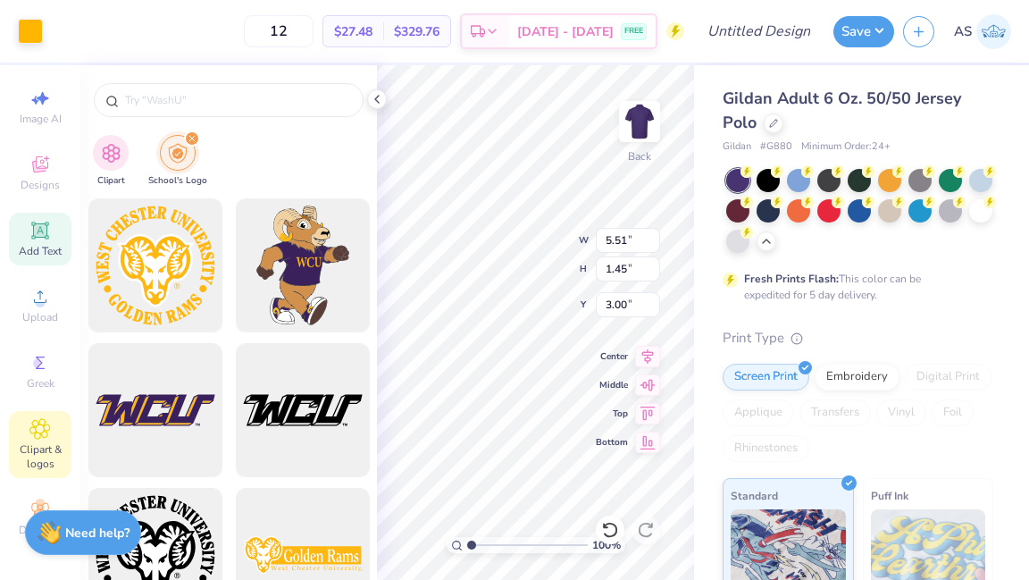
scroll to position [1931, 0]
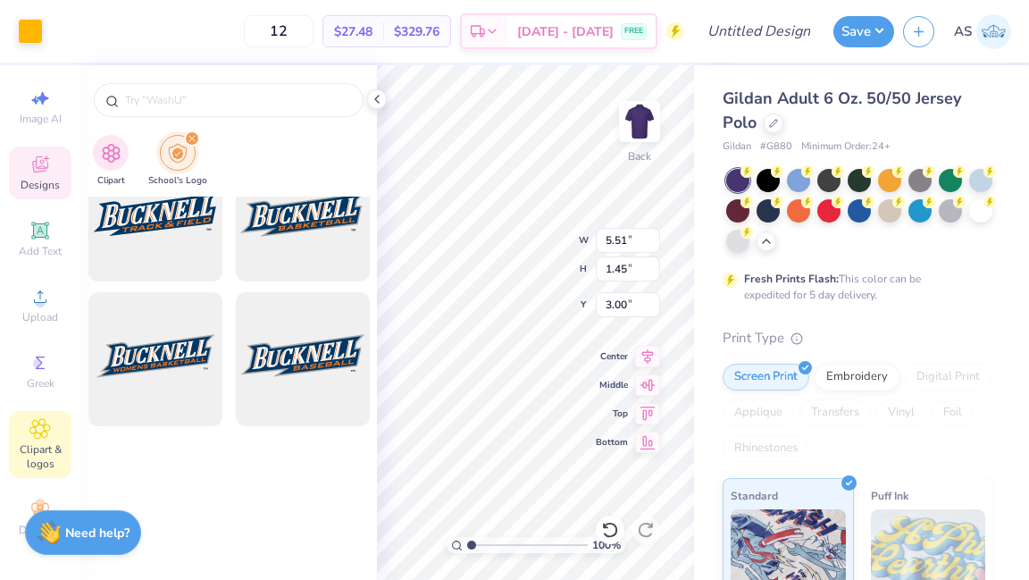
click at [52, 172] on div "Designs" at bounding box center [40, 173] width 63 height 53
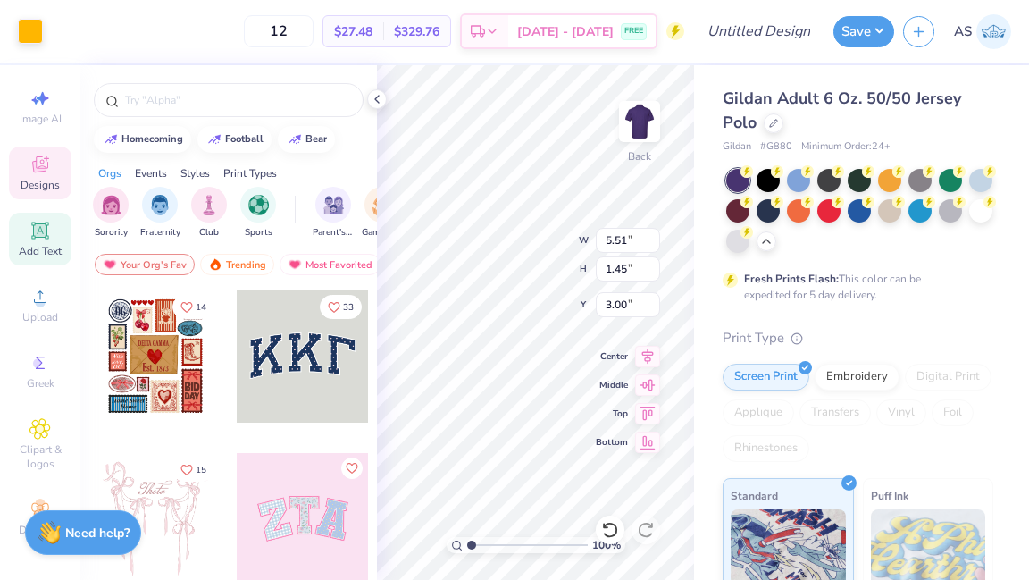
click at [43, 227] on icon at bounding box center [39, 229] width 13 height 13
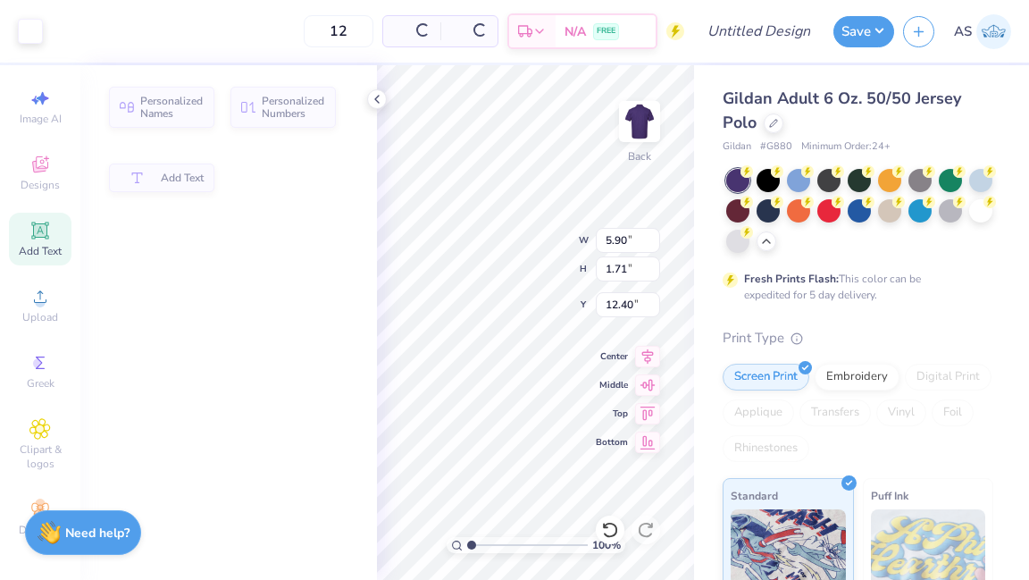
type input "5.90"
type input "1.71"
type input "12.40"
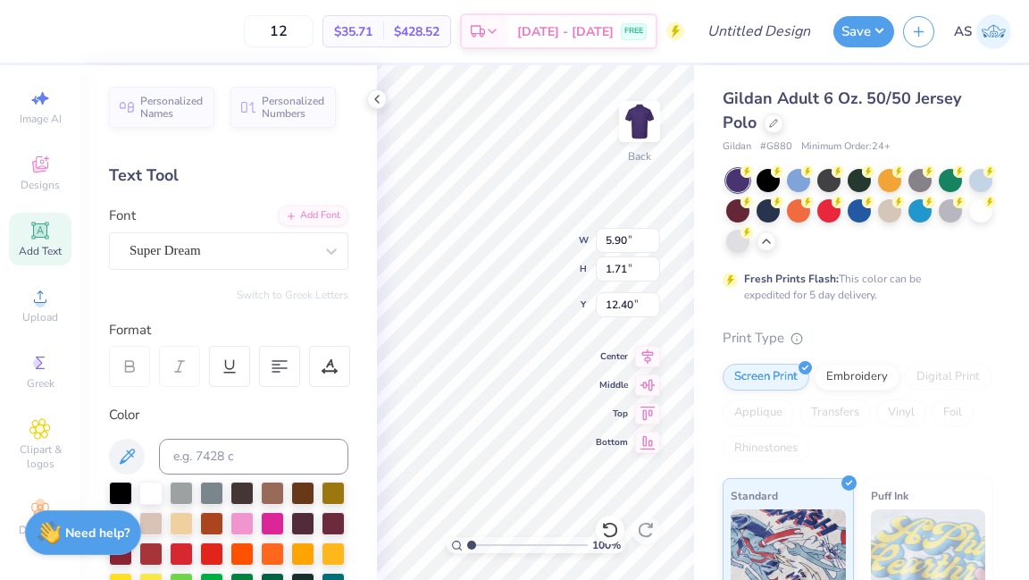
scroll to position [0, 0]
type textarea "pickleball club"
type input "5.51"
type input "1.45"
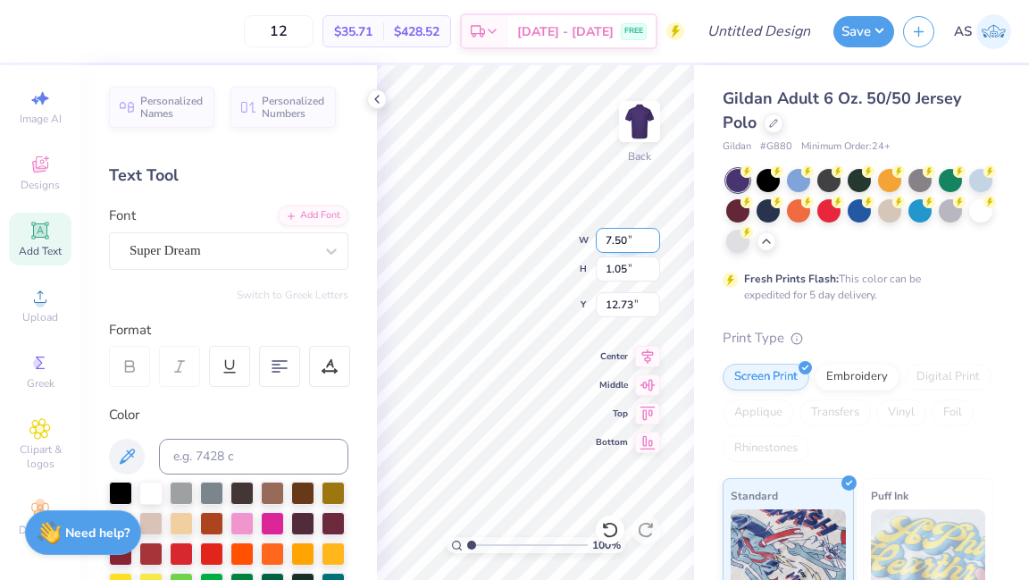
type input "3.00"
type input "4.82"
type input "1.27"
type input "7.50"
type input "1.05"
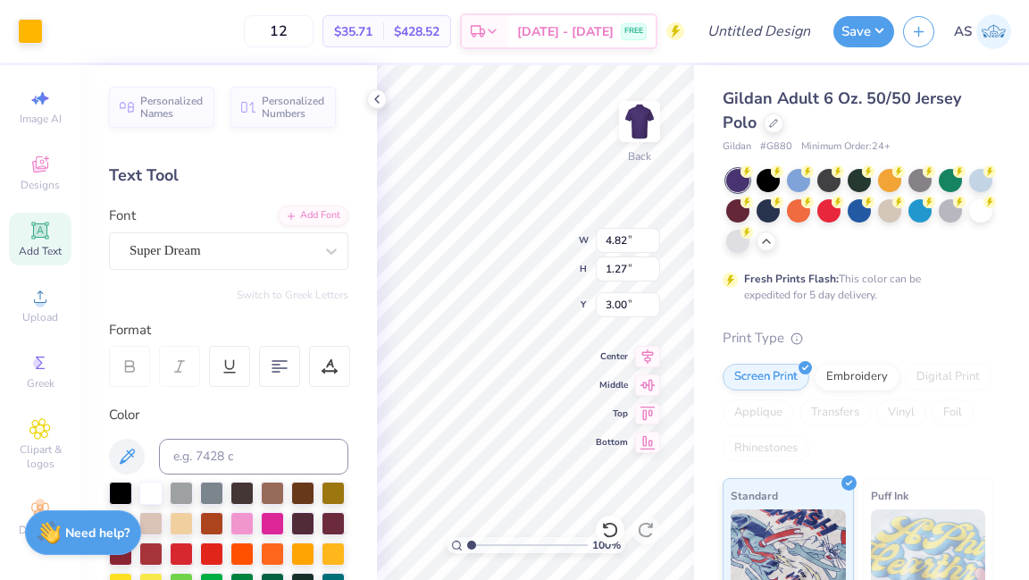
type input "12.73"
type input "6.17"
type input "0.86"
type input "4.62"
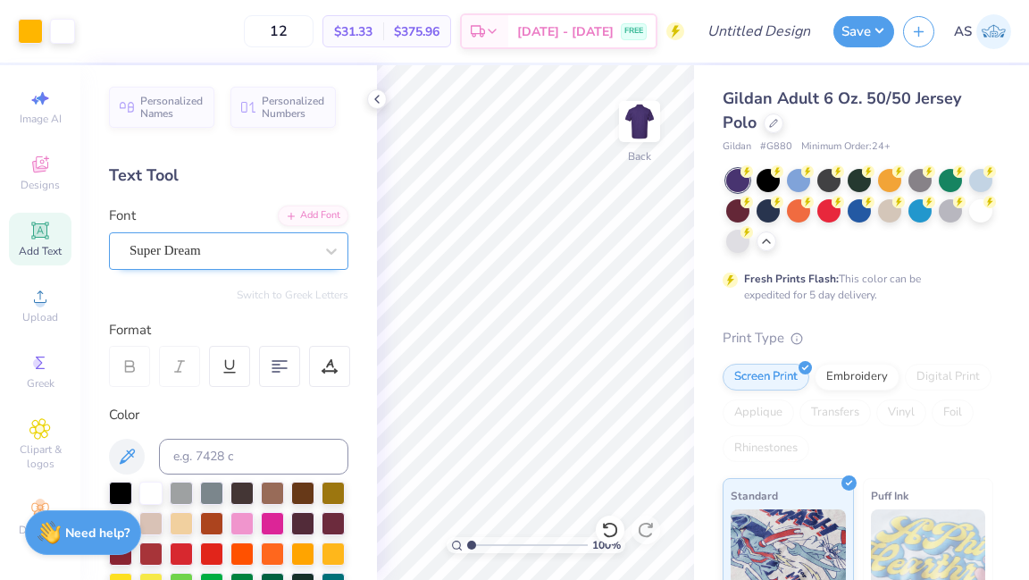
click at [273, 240] on div "Super Dream" at bounding box center [222, 251] width 188 height 28
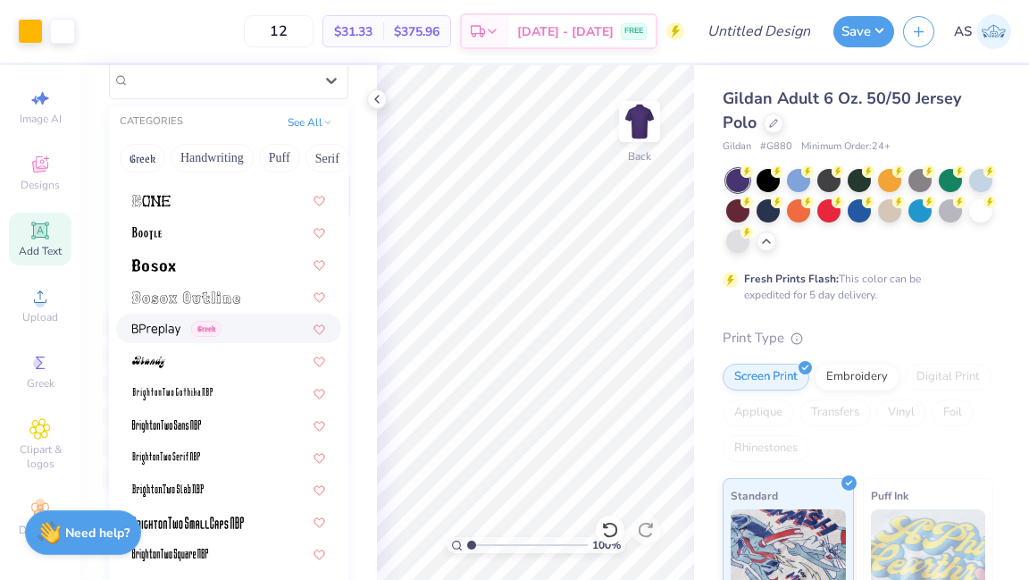
scroll to position [1239, 0]
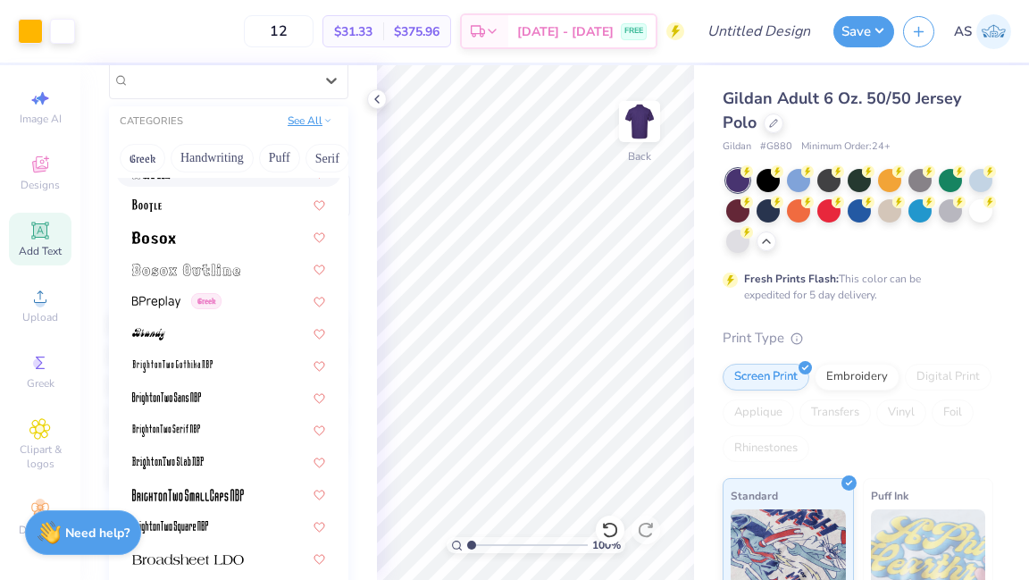
click at [309, 123] on button "See All" at bounding box center [309, 121] width 55 height 18
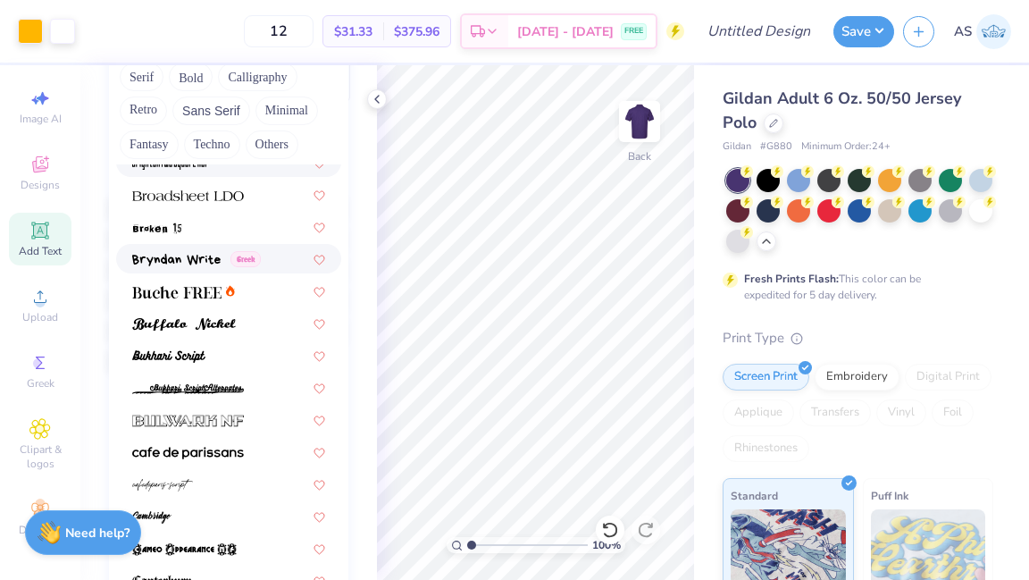
scroll to position [1593, 0]
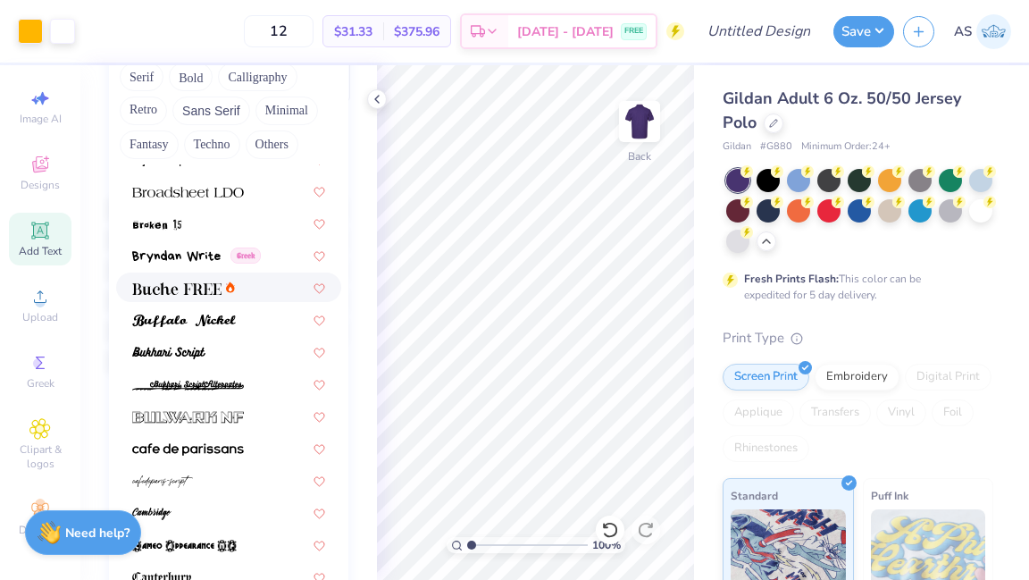
click at [231, 289] on icon at bounding box center [230, 286] width 9 height 11
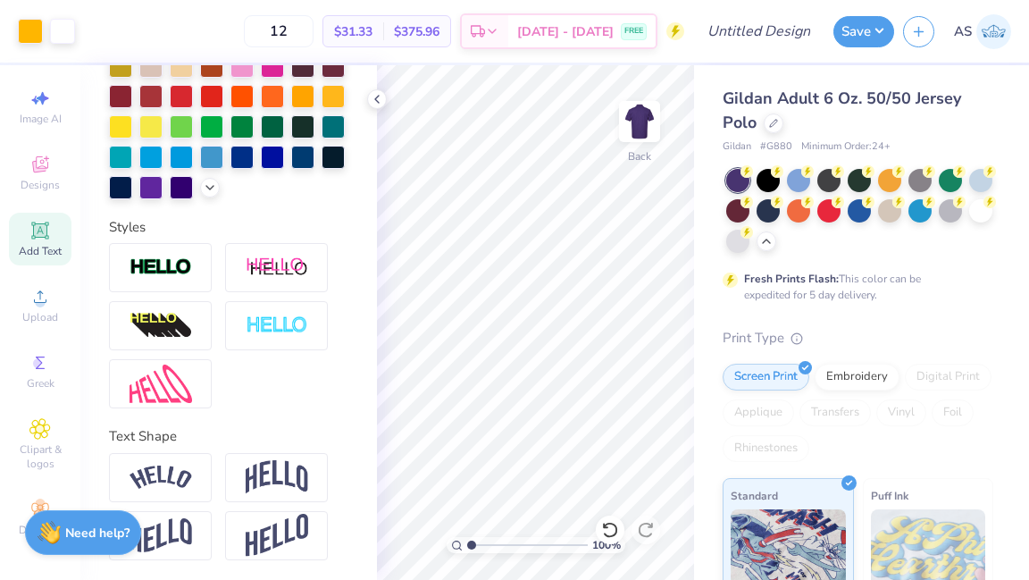
scroll to position [0, 0]
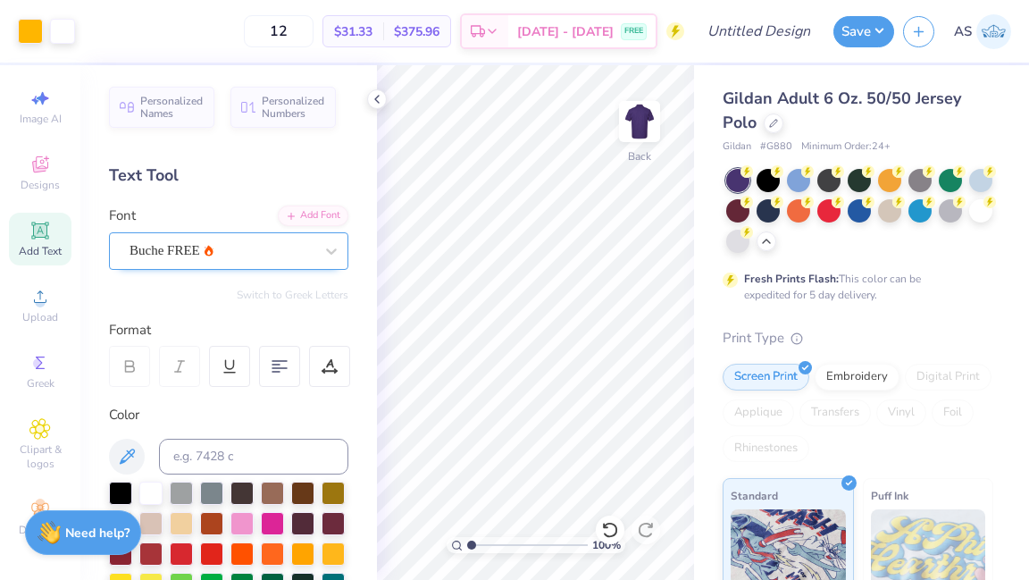
click at [275, 256] on div "Buche FREE" at bounding box center [222, 251] width 188 height 28
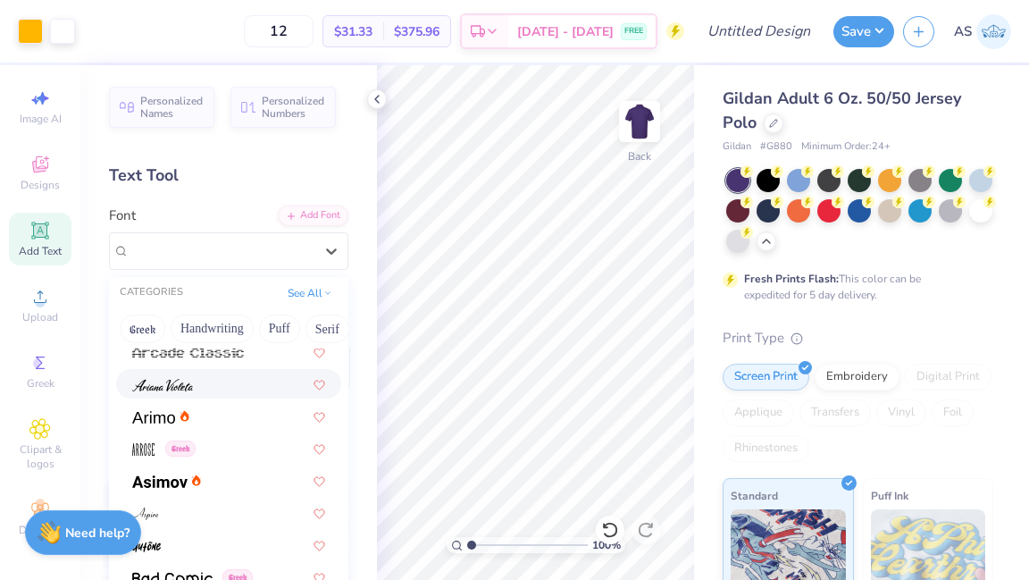
scroll to position [622, 0]
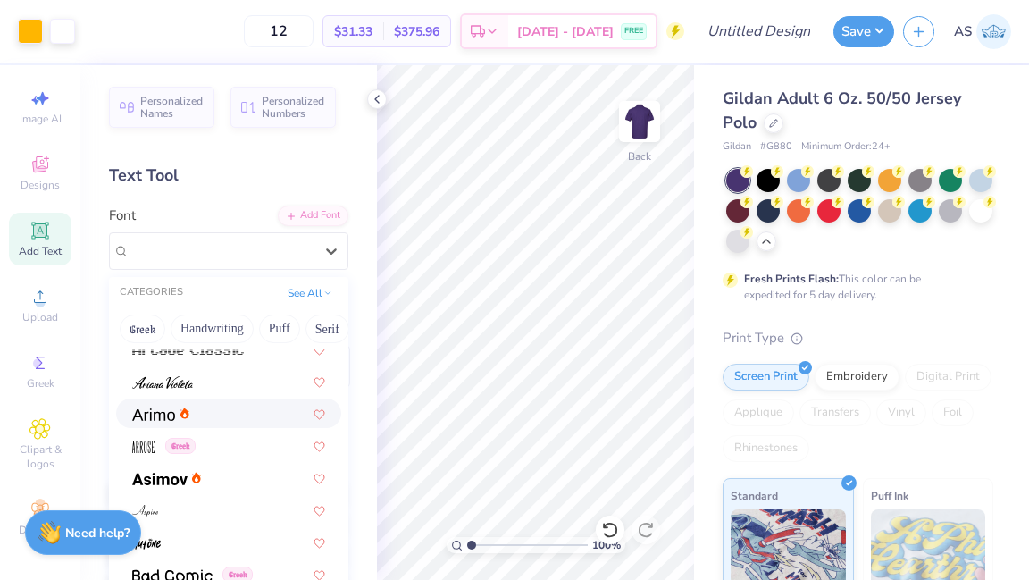
click at [265, 412] on div at bounding box center [228, 413] width 193 height 19
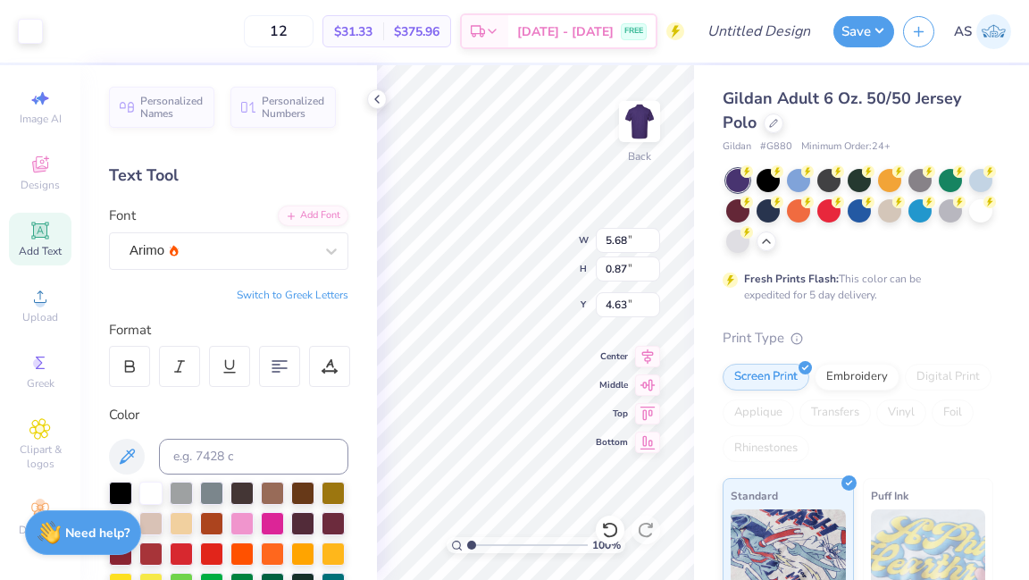
type input "4.63"
type input "4.56"
click at [301, 237] on div "Arimo" at bounding box center [222, 251] width 188 height 28
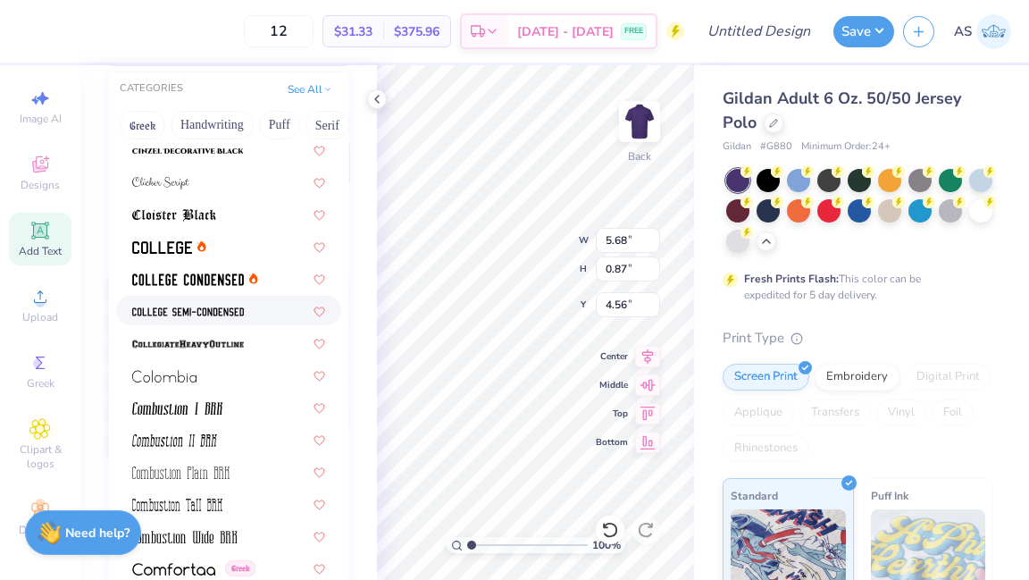
scroll to position [2327, 0]
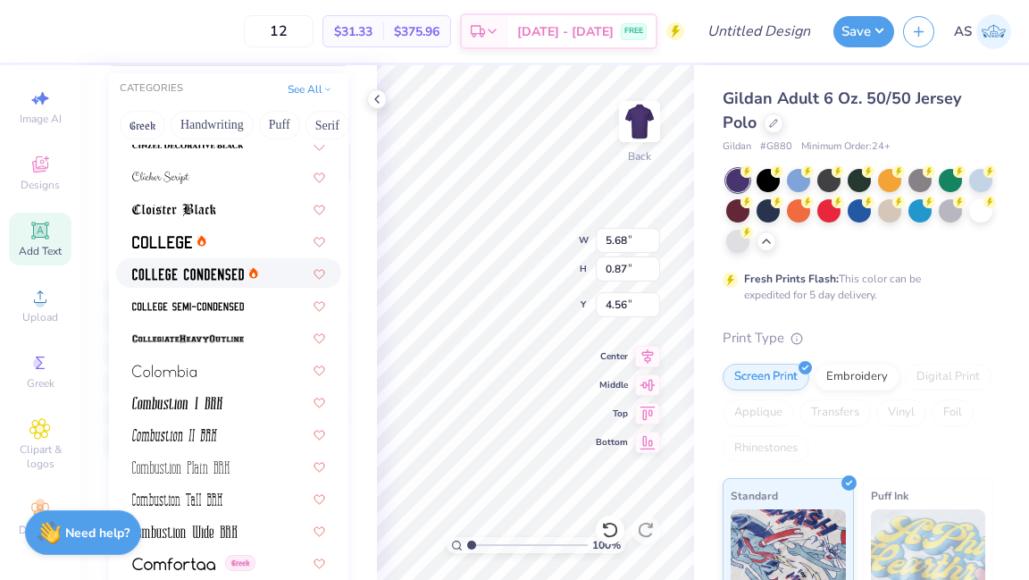
click at [271, 277] on div at bounding box center [228, 273] width 193 height 19
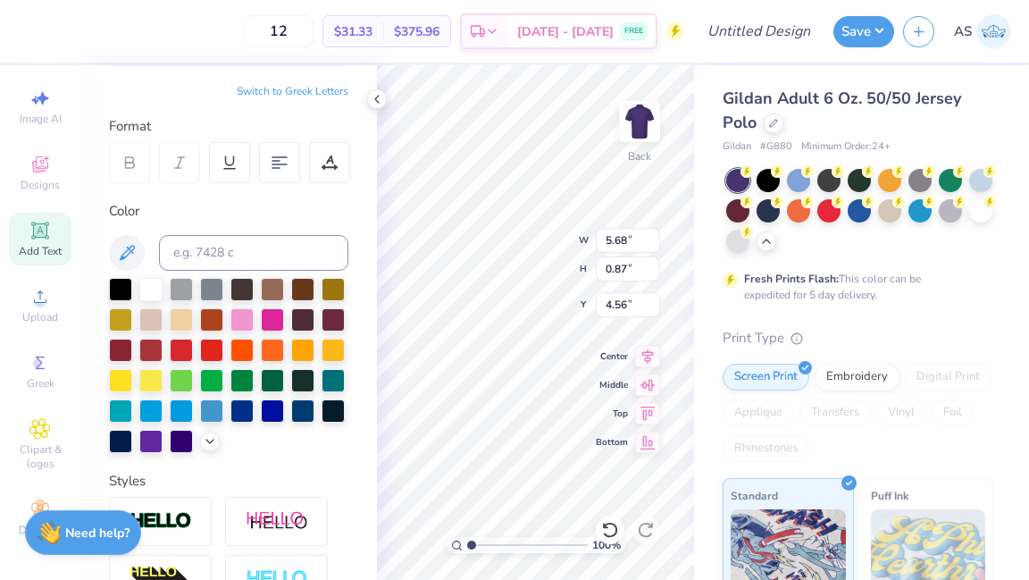
type input "5.21"
type input "0.63"
type input "4.67"
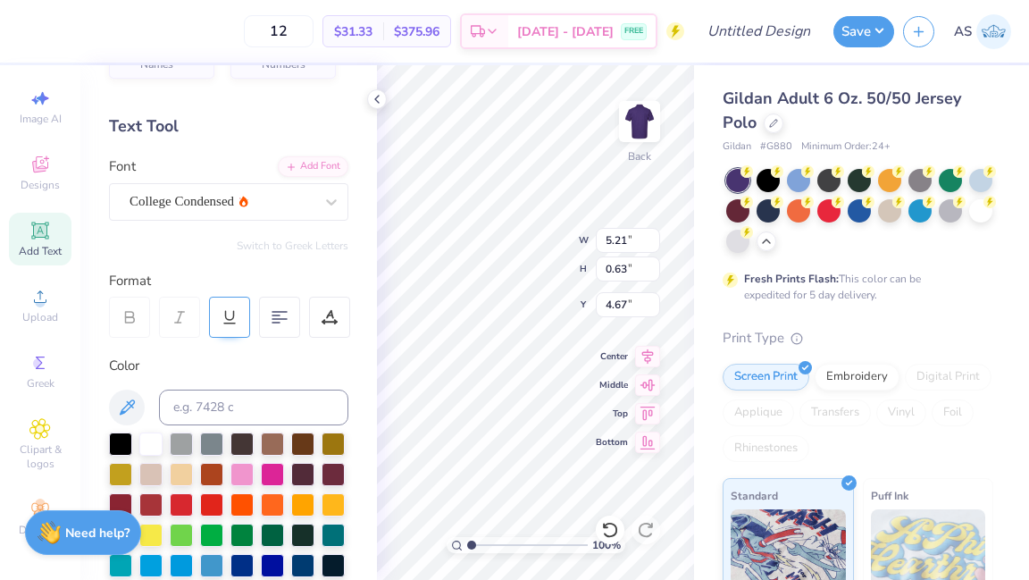
scroll to position [0, 0]
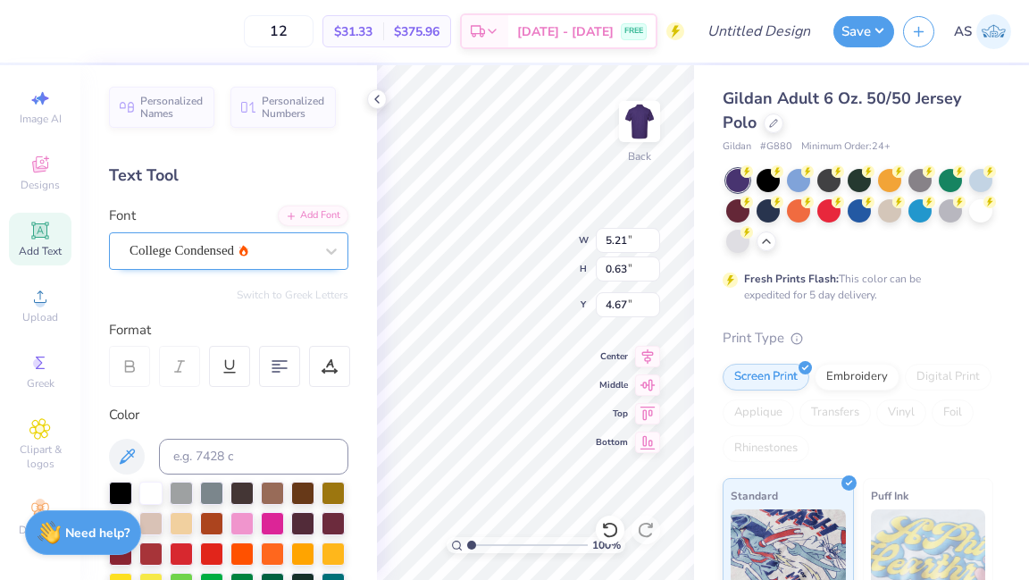
click at [222, 243] on div "College Condensed" at bounding box center [222, 251] width 188 height 28
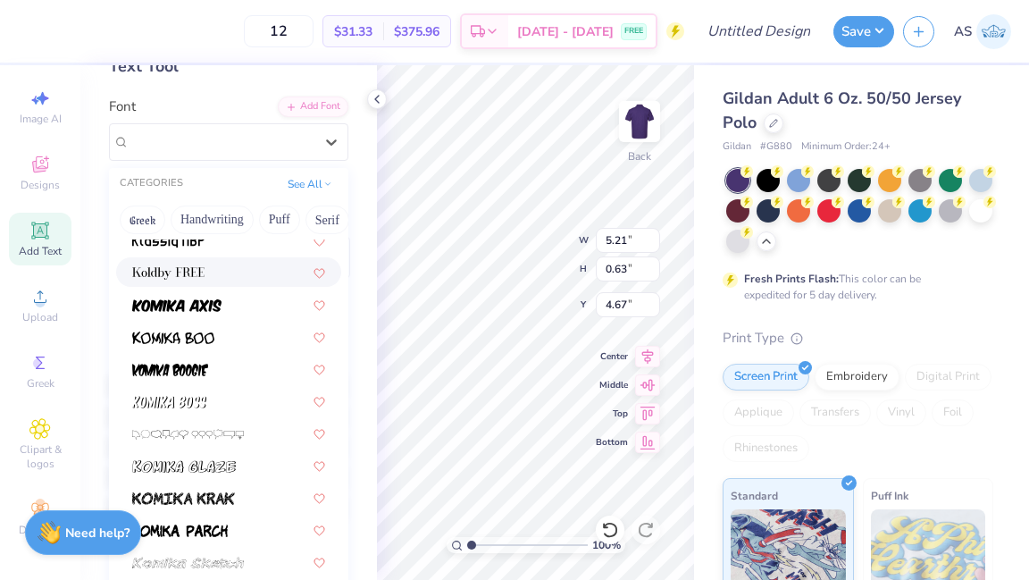
scroll to position [5194, 0]
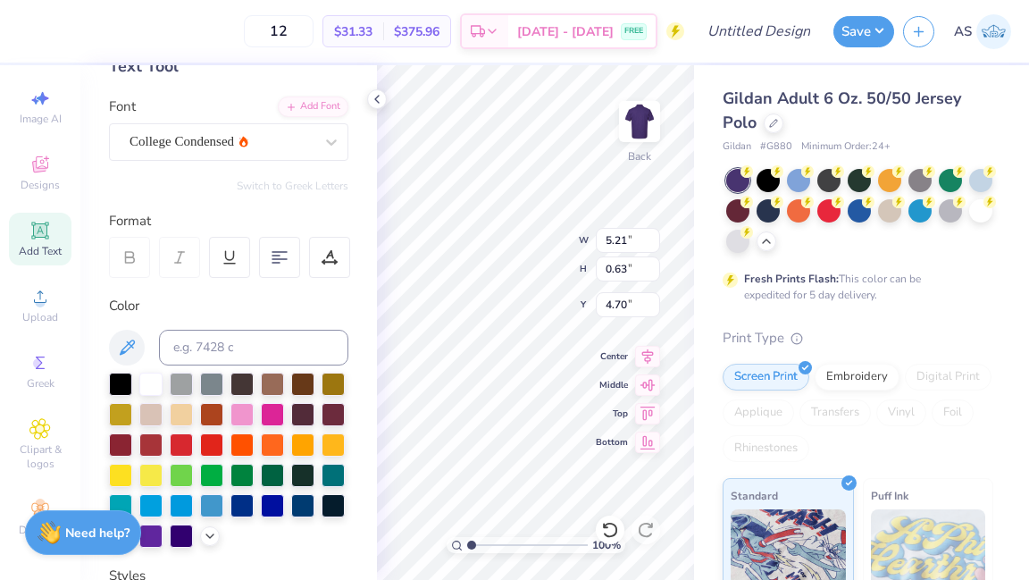
type input "4.70"
type input "5.25"
type input "1.39"
type input "2.89"
type input "5.18"
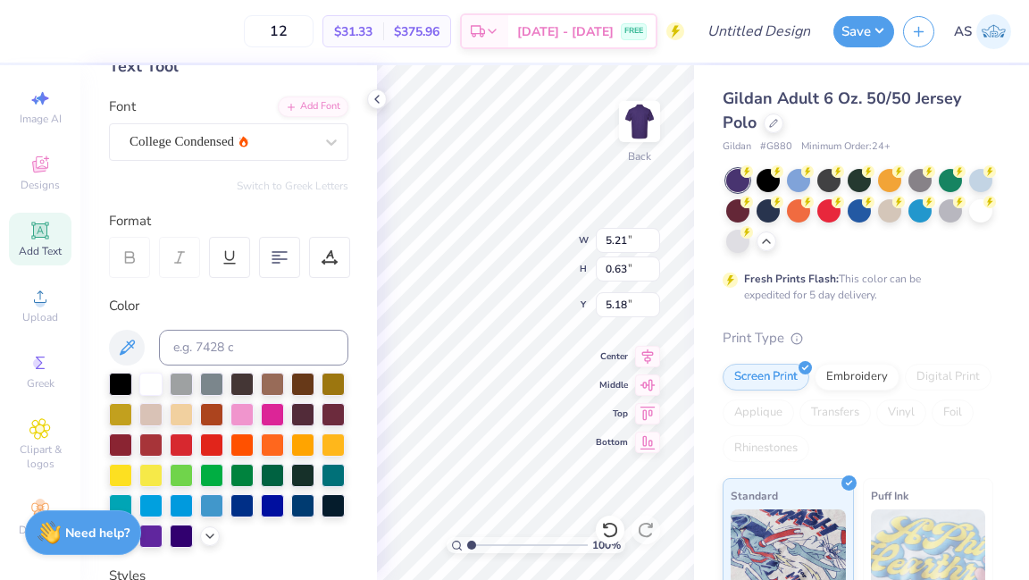
type input "5.25"
type input "1.39"
type input "3.00"
type input "5.00"
type input "0.61"
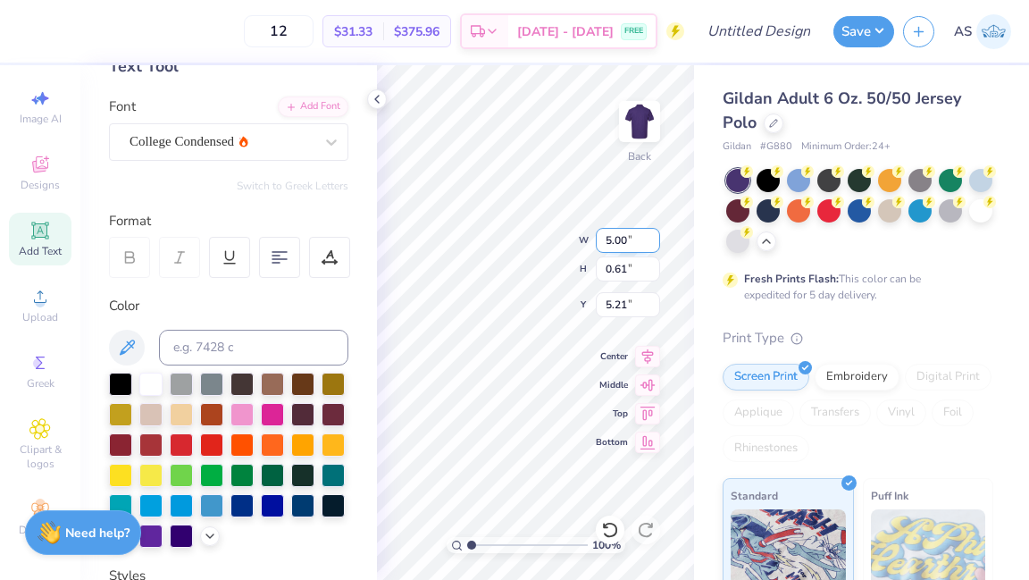
type input "5.21"
type input "4.83"
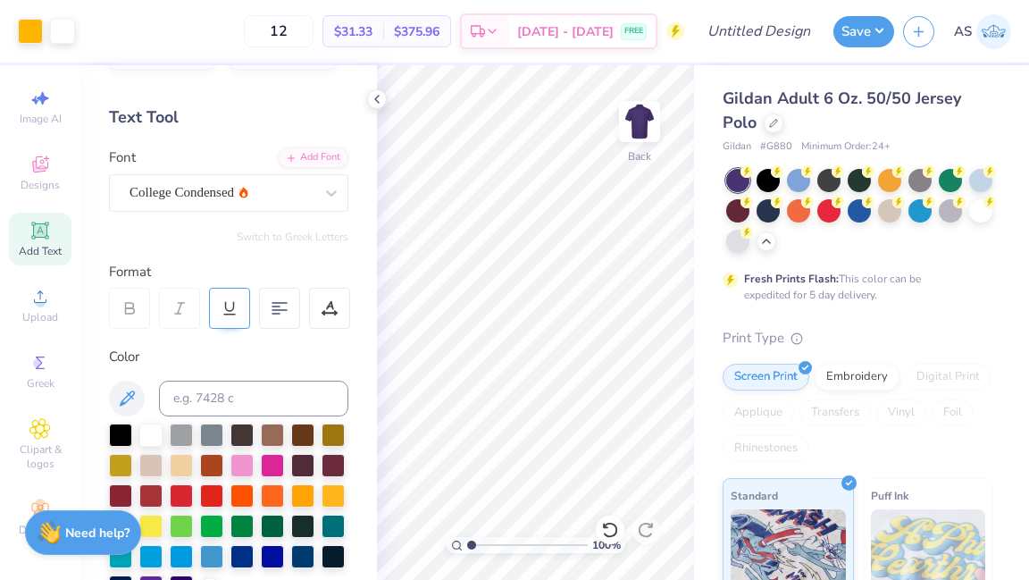
scroll to position [0, 0]
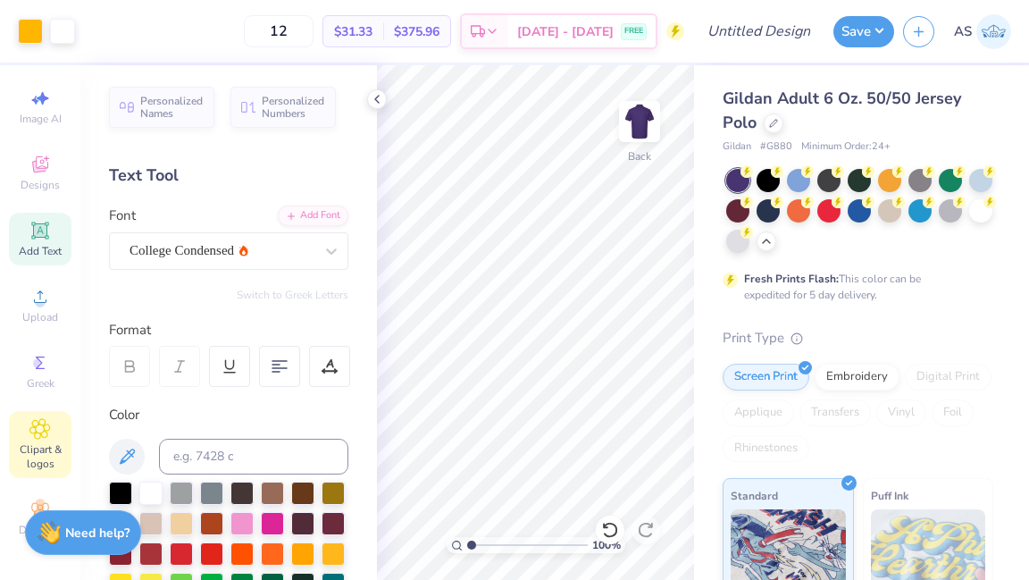
click at [29, 448] on span "Clipart & logos" at bounding box center [40, 456] width 63 height 29
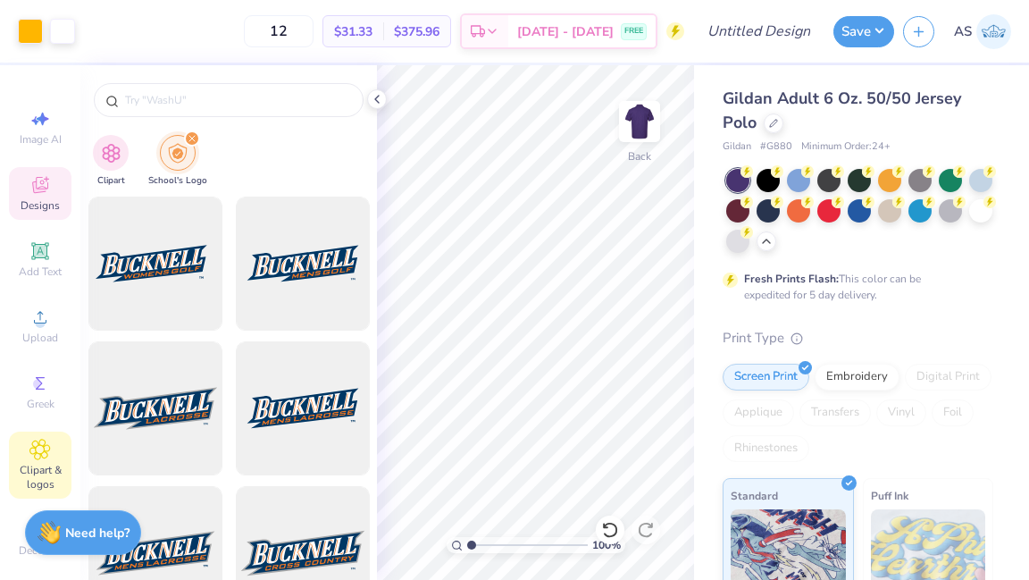
click at [56, 203] on span "Designs" at bounding box center [40, 205] width 39 height 14
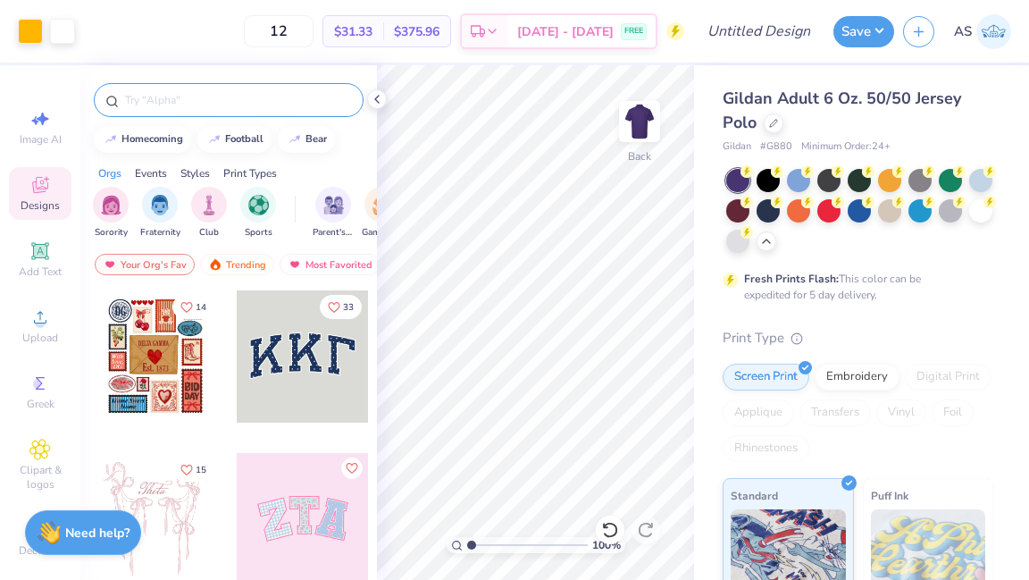
click at [160, 102] on input "text" at bounding box center [237, 100] width 229 height 18
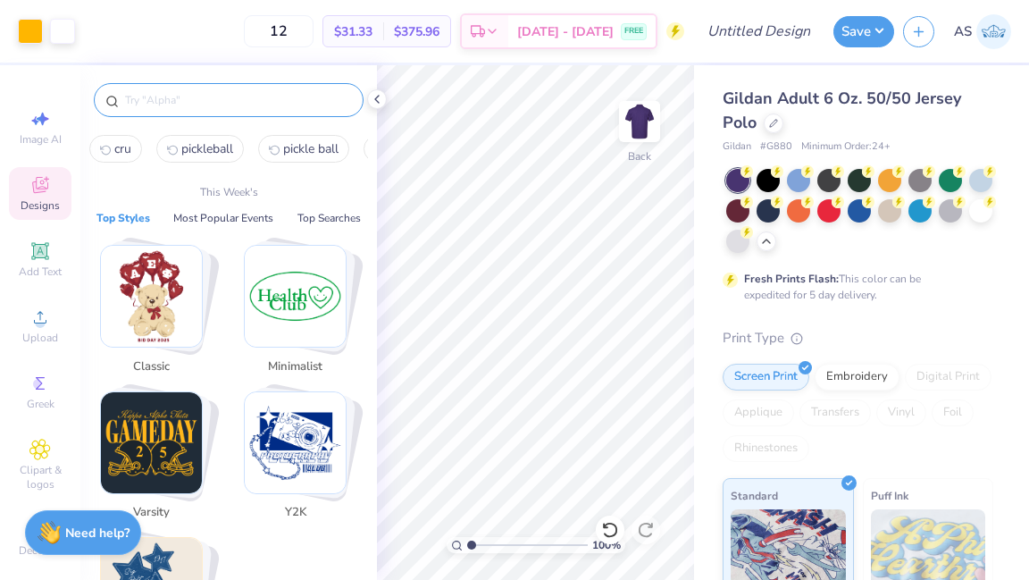
click at [199, 146] on span "pickleball" at bounding box center [207, 148] width 52 height 17
type input "pickleball"
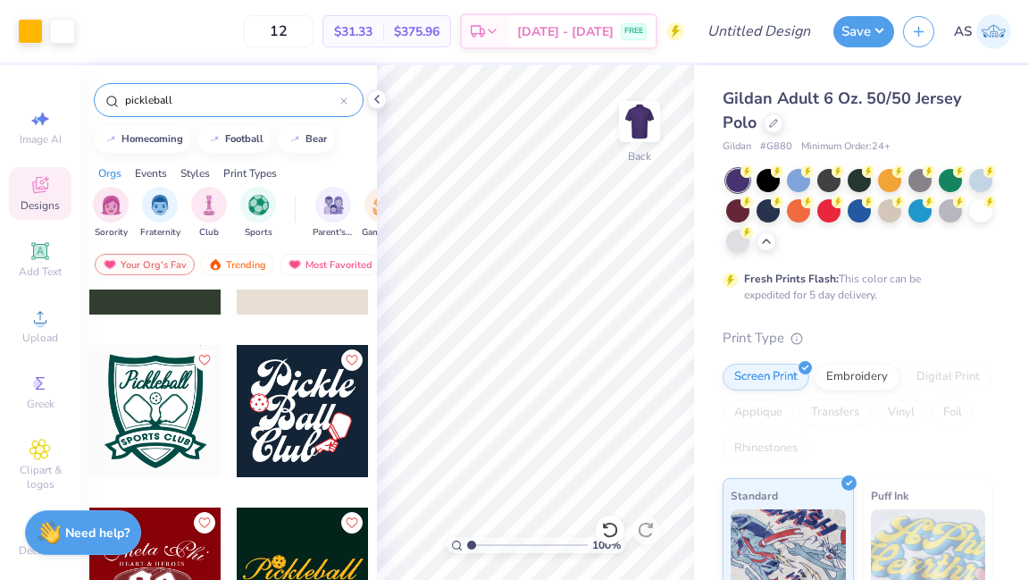
scroll to position [598, 0]
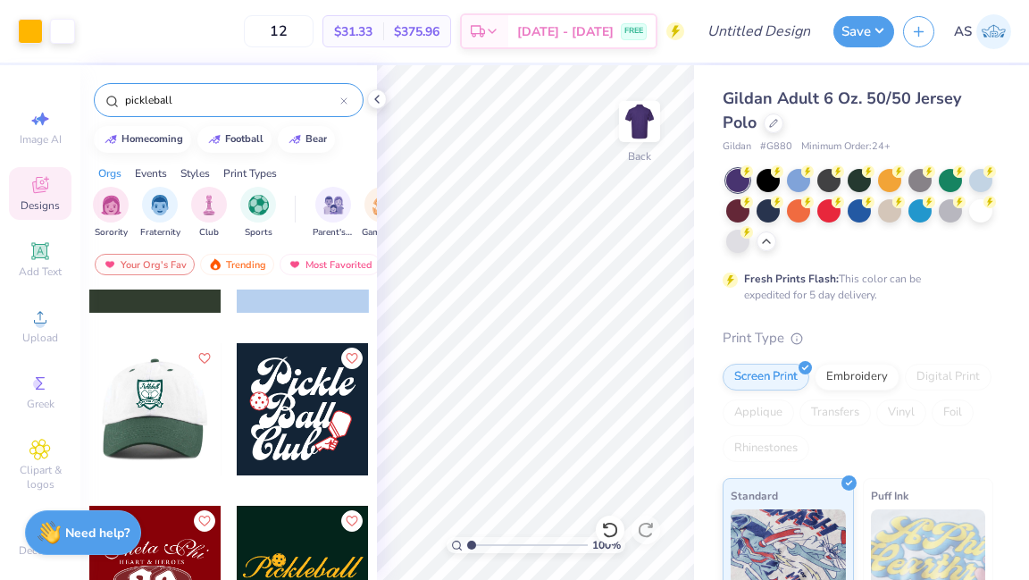
drag, startPoint x: 172, startPoint y: 421, endPoint x: 356, endPoint y: 309, distance: 216.0
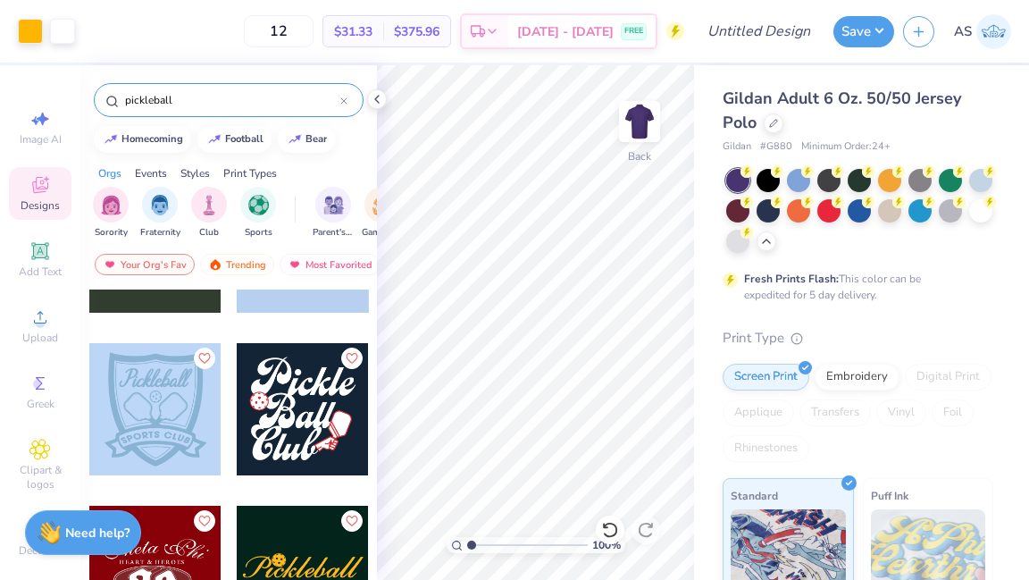
click at [162, 408] on div at bounding box center [155, 409] width 132 height 132
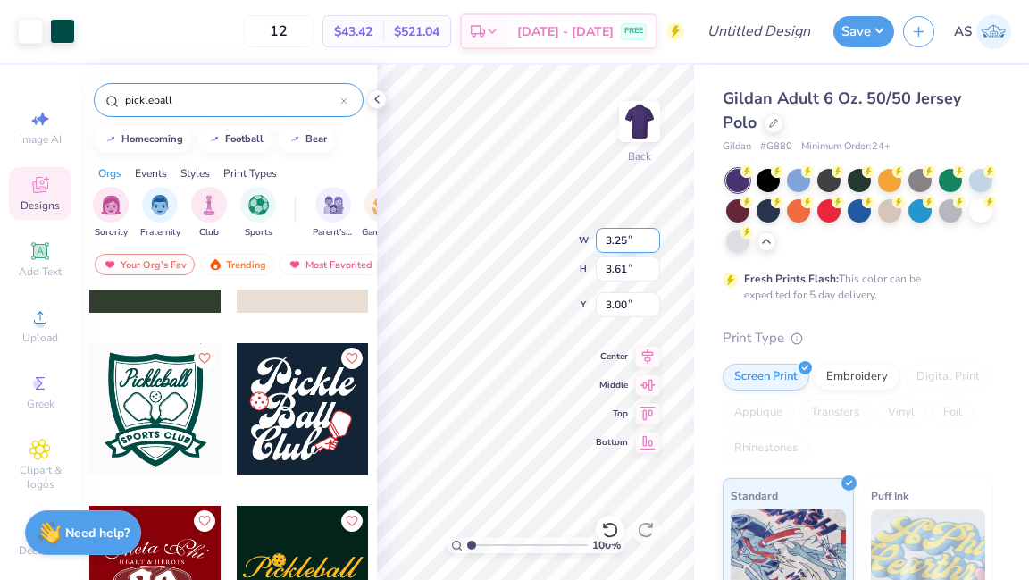
type input "3.25"
type input "3.61"
type input "2.33"
type input "2.59"
click at [891, 185] on div at bounding box center [889, 178] width 23 height 23
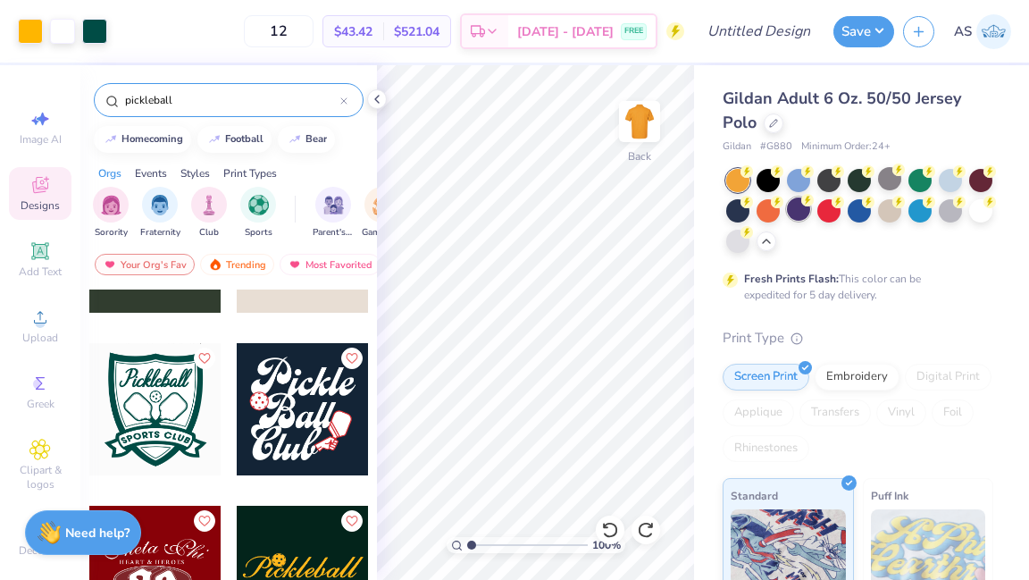
click at [801, 213] on div at bounding box center [798, 208] width 23 height 23
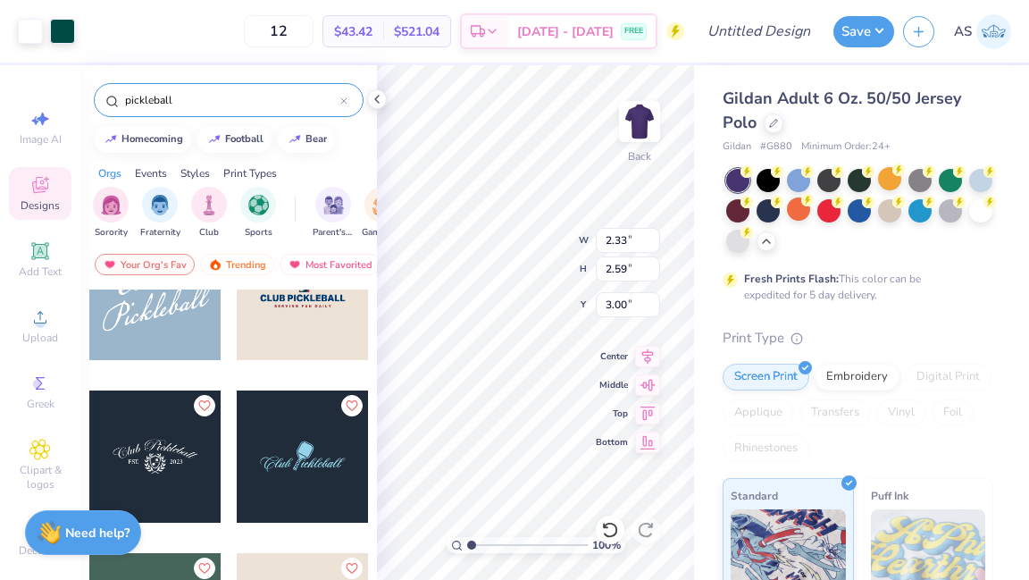
scroll to position [0, 0]
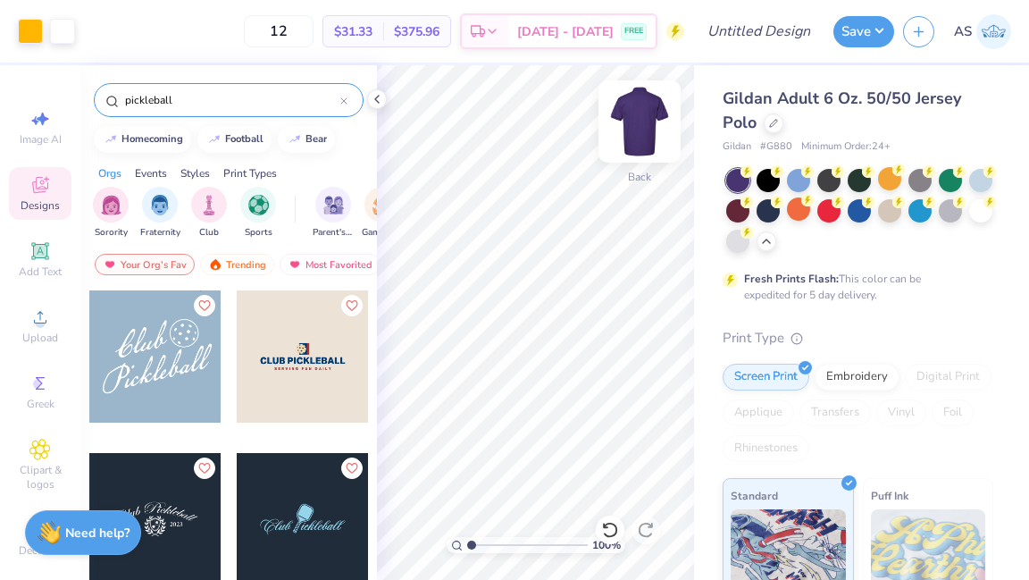
click at [653, 112] on img at bounding box center [639, 121] width 71 height 71
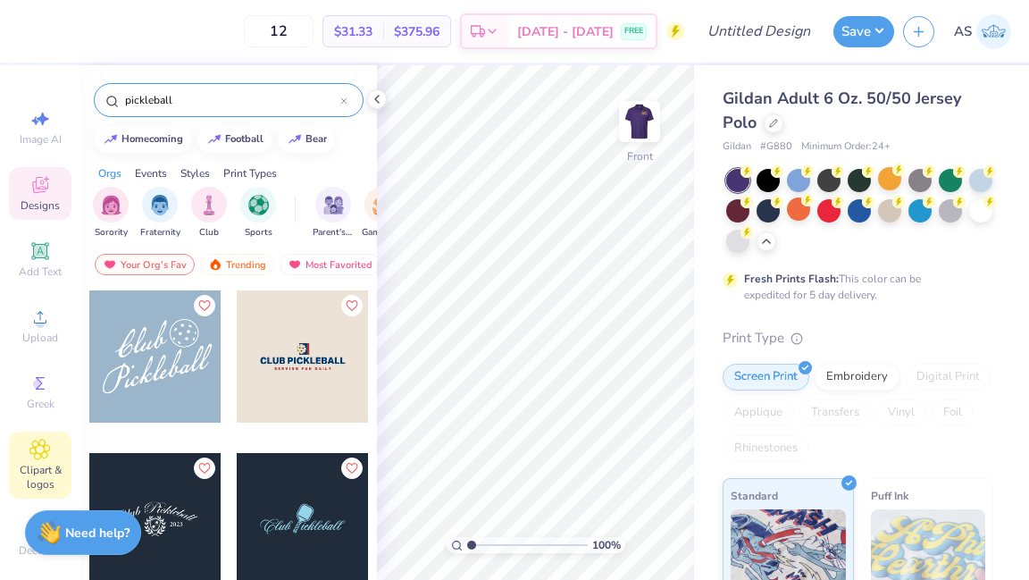
click at [39, 456] on icon at bounding box center [39, 449] width 21 height 21
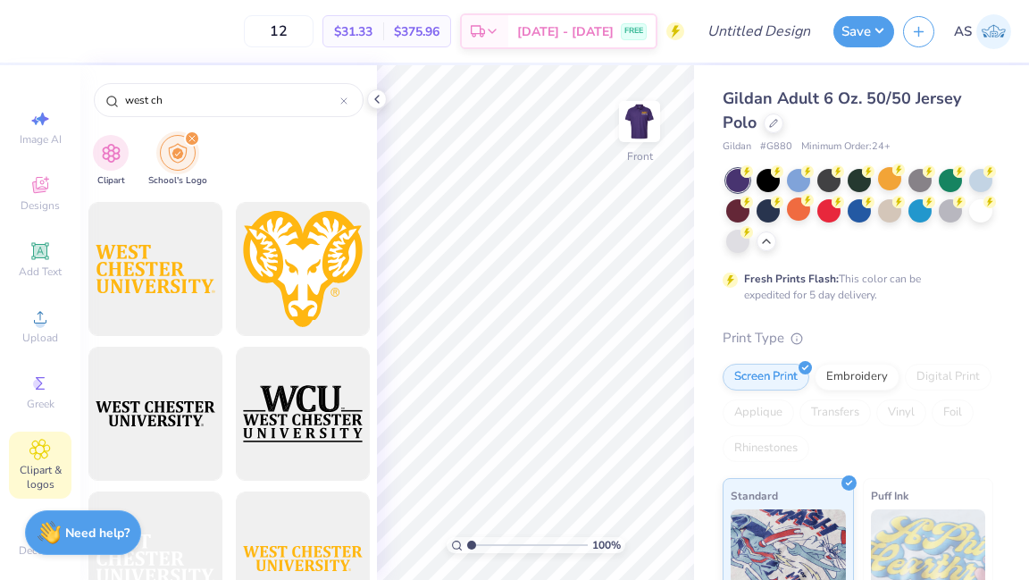
scroll to position [1008, 0]
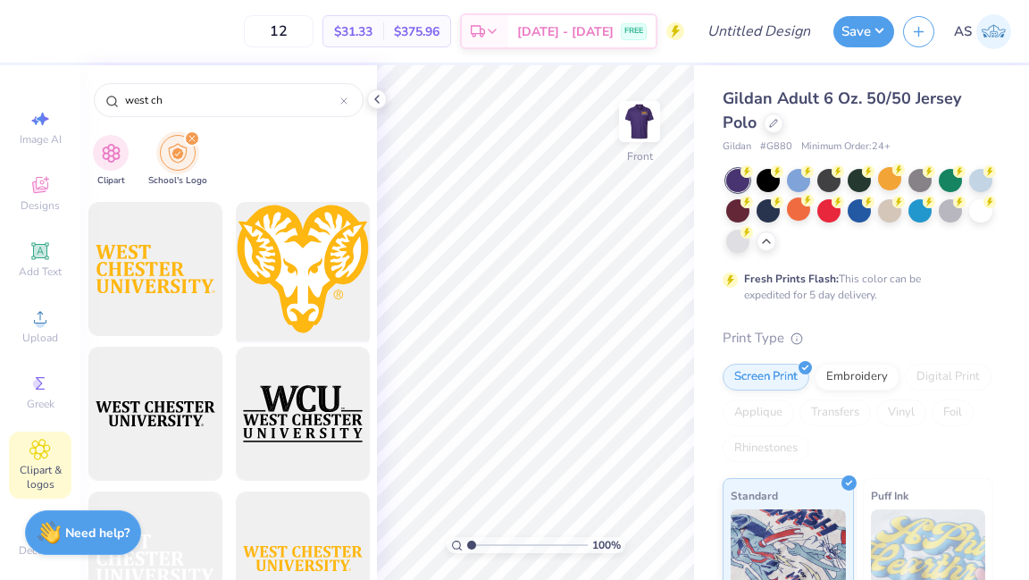
type input "west ch"
click at [284, 273] on div at bounding box center [302, 269] width 147 height 147
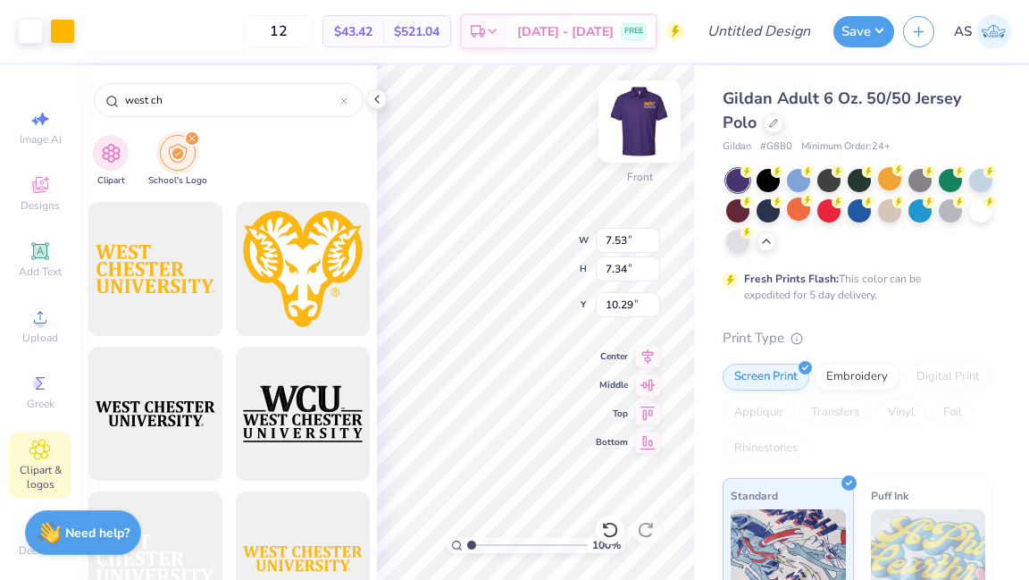
type input "7.53"
type input "7.34"
type input "3.00"
type input "16.27"
type input "5.88"
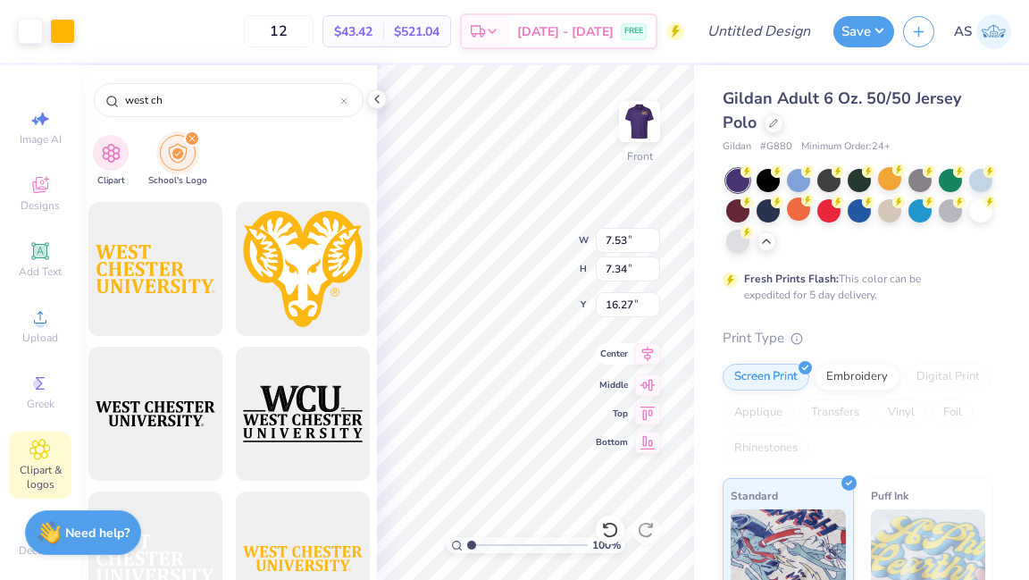
type input "5.73"
type input "17.88"
type input "3.00"
type input "6.51"
type input "6.35"
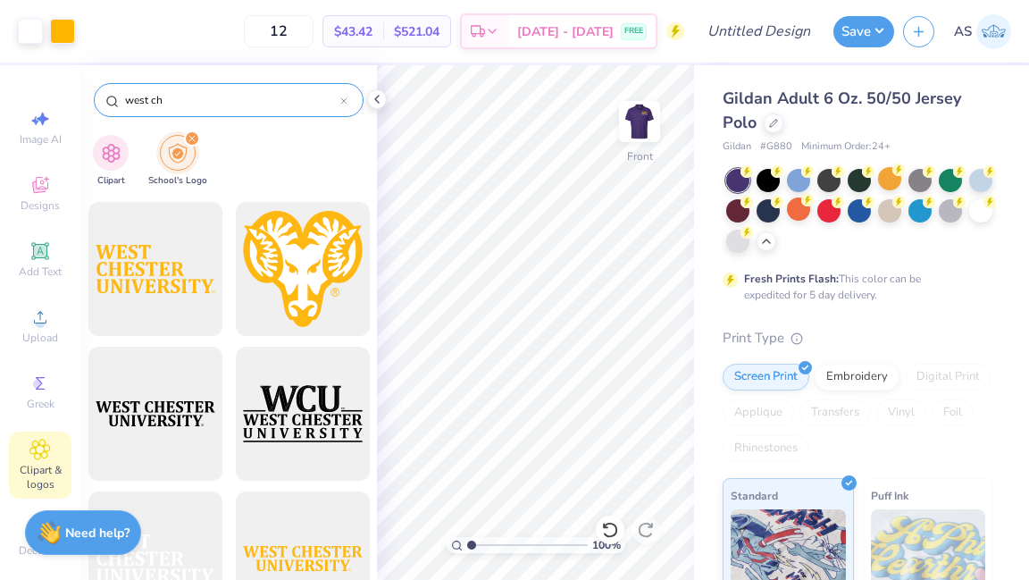
click at [347, 102] on icon at bounding box center [343, 100] width 7 height 7
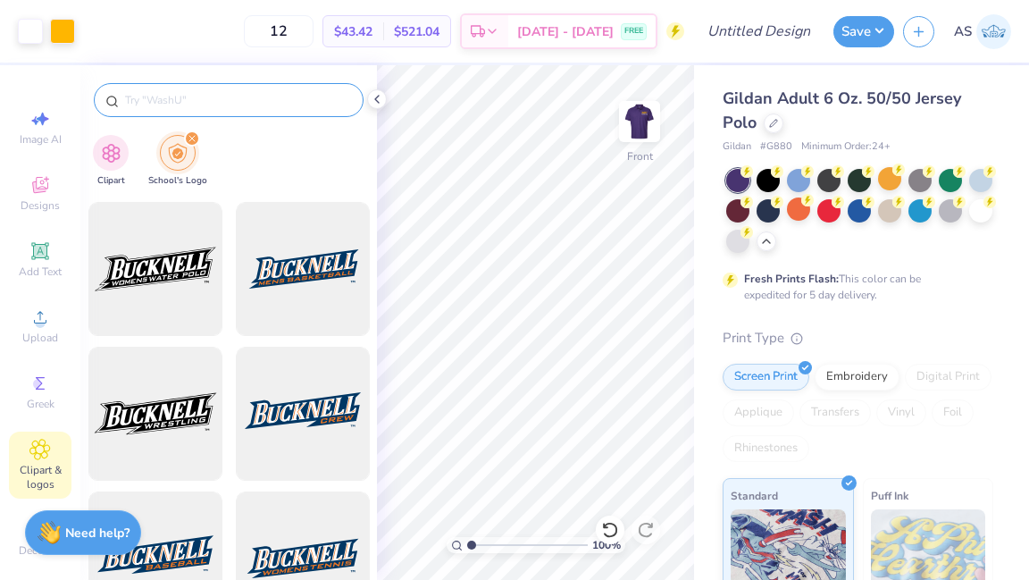
click at [255, 96] on input "text" at bounding box center [237, 100] width 229 height 18
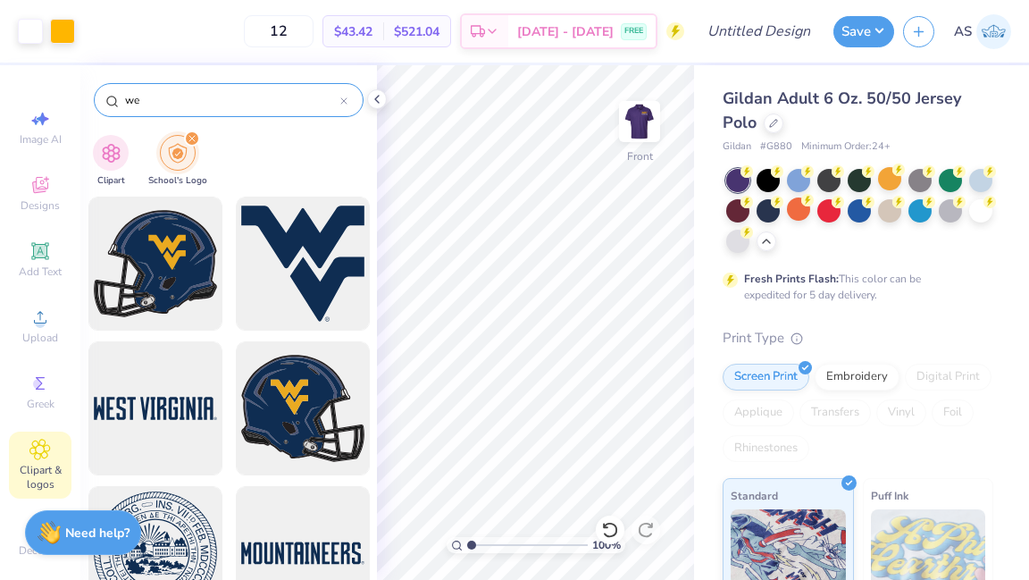
type input "w"
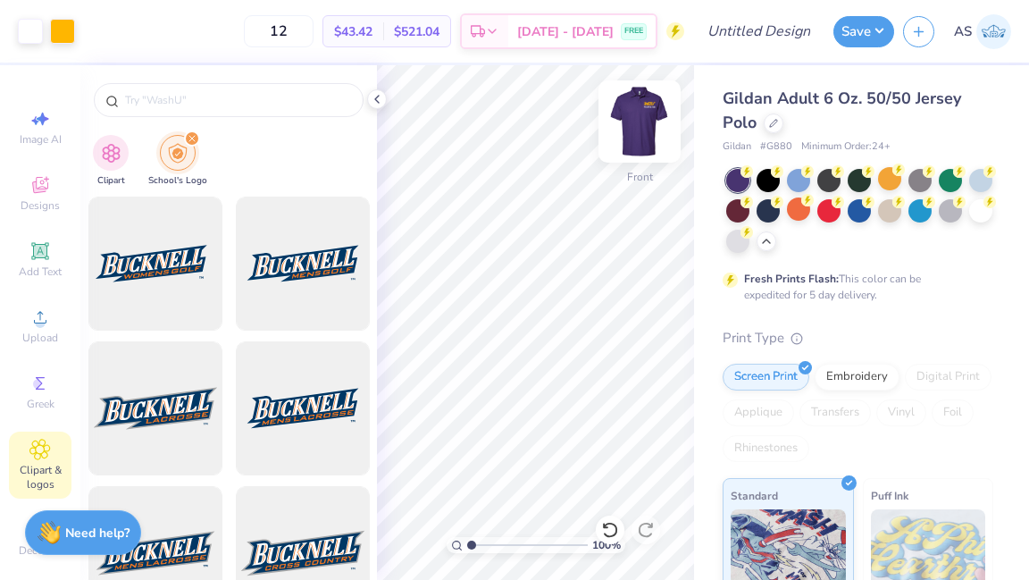
click at [645, 128] on img at bounding box center [639, 121] width 71 height 71
click at [633, 158] on div "Front" at bounding box center [639, 132] width 41 height 63
click at [383, 98] on icon at bounding box center [377, 99] width 14 height 14
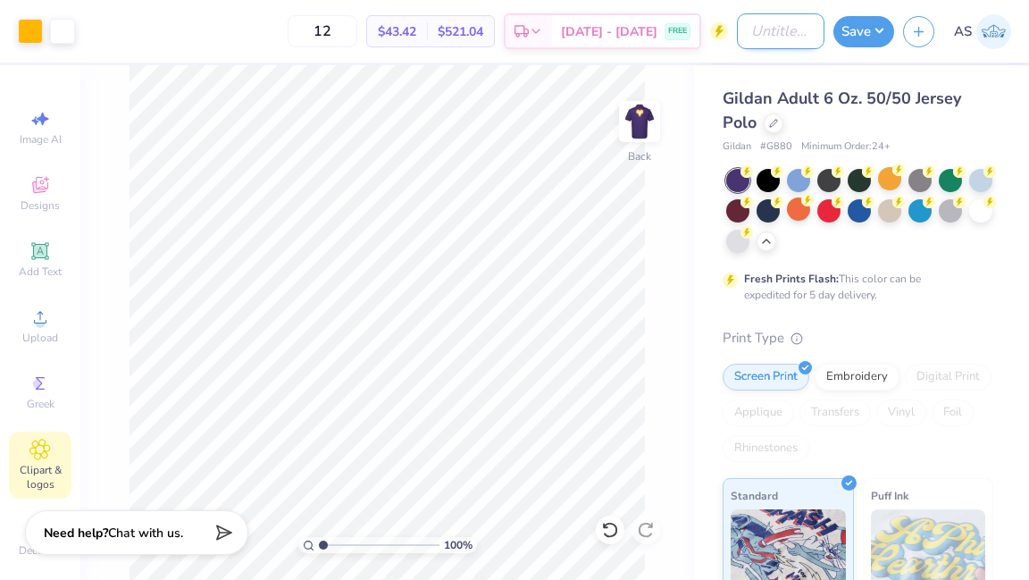
click at [774, 40] on input "Design Title" at bounding box center [781, 31] width 88 height 36
type input "polo uniform sample 1"
click at [659, 341] on div "100 % Back" at bounding box center [387, 322] width 614 height 515
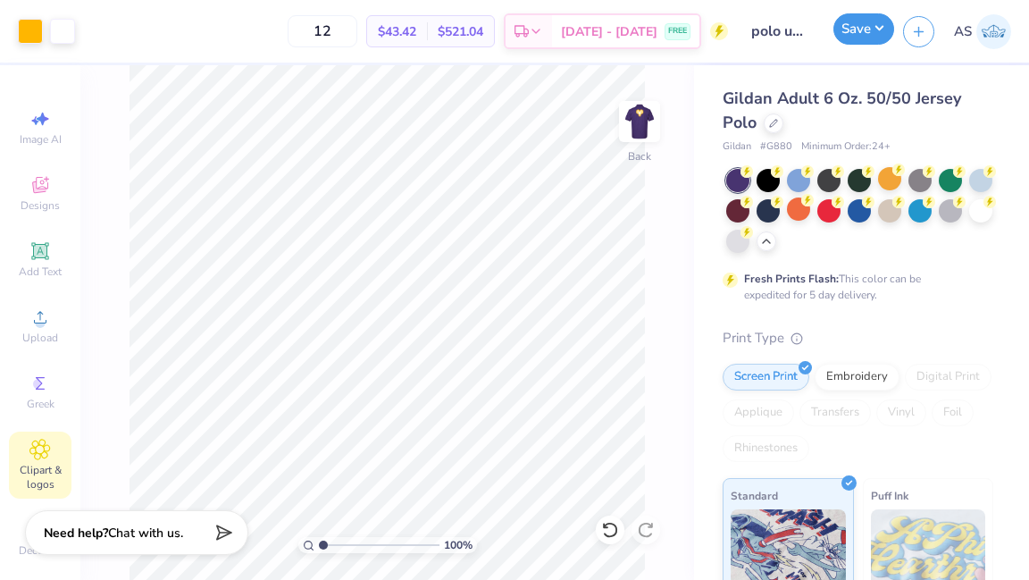
click at [874, 38] on button "Save" at bounding box center [864, 28] width 61 height 31
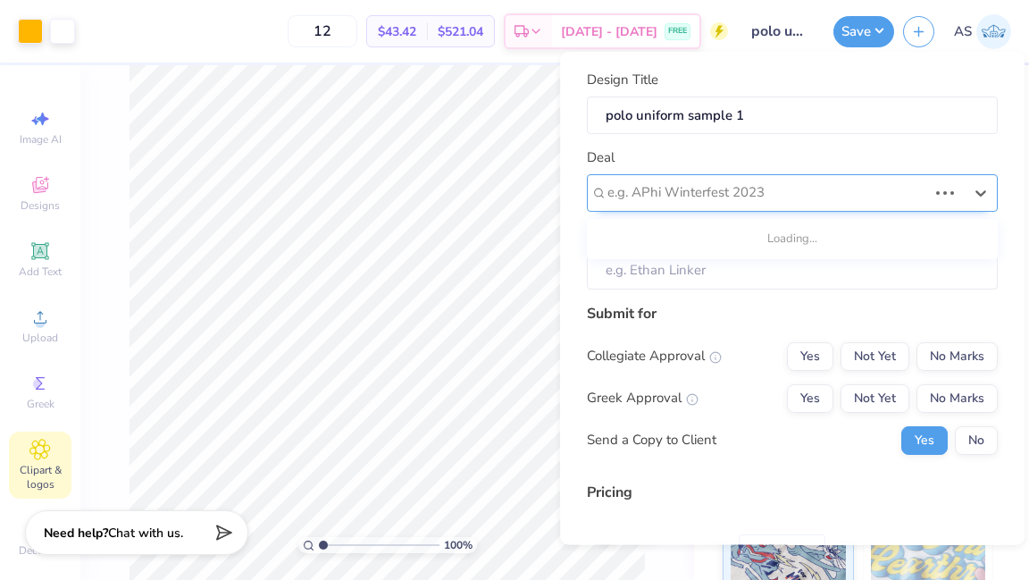
click at [755, 192] on div at bounding box center [768, 192] width 320 height 24
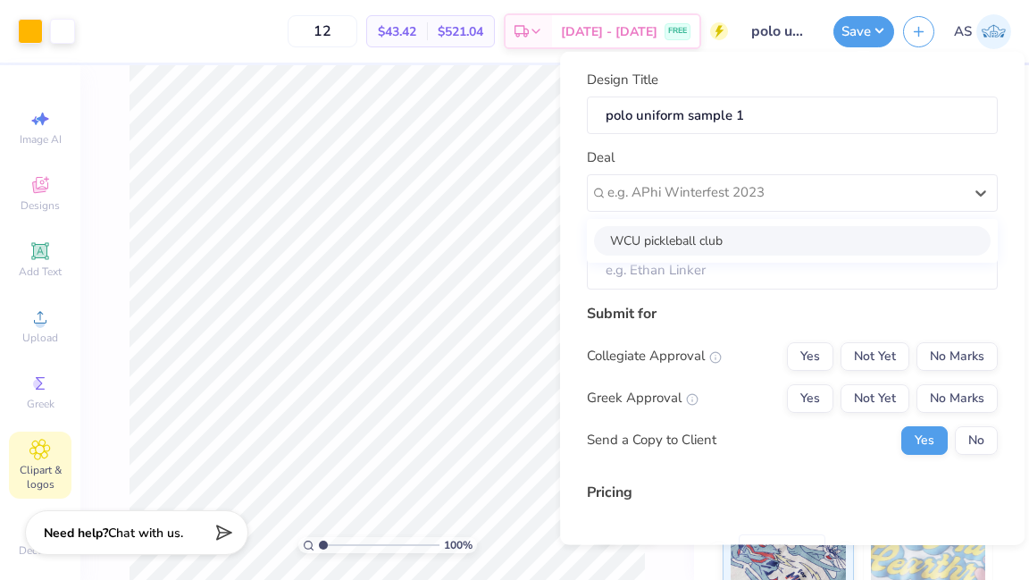
click at [739, 235] on div "WCU pickleball club" at bounding box center [792, 239] width 397 height 29
type input "Olivia Ope"
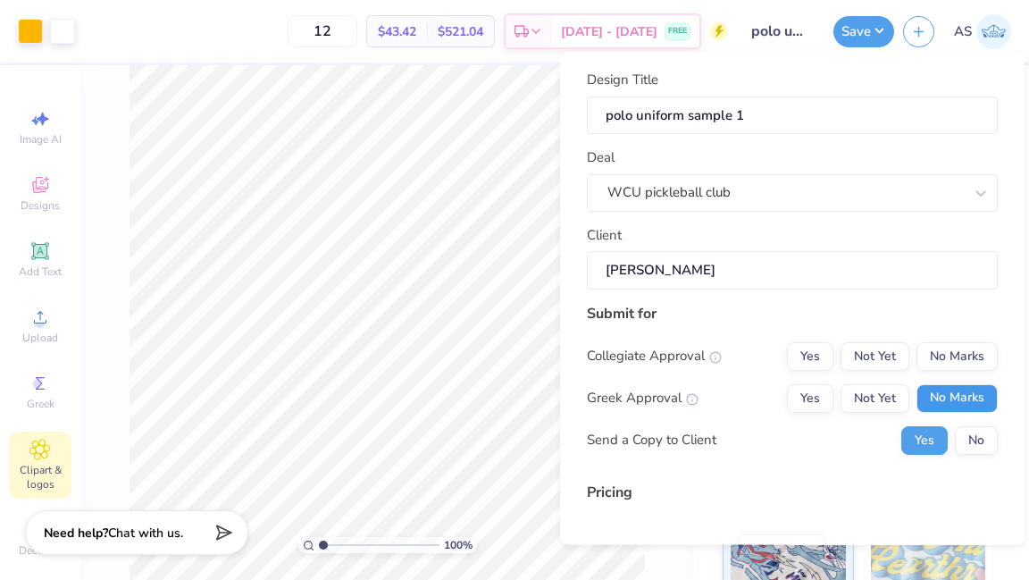
click at [932, 397] on button "No Marks" at bounding box center [957, 397] width 81 height 29
click at [893, 356] on button "Not Yet" at bounding box center [875, 355] width 69 height 29
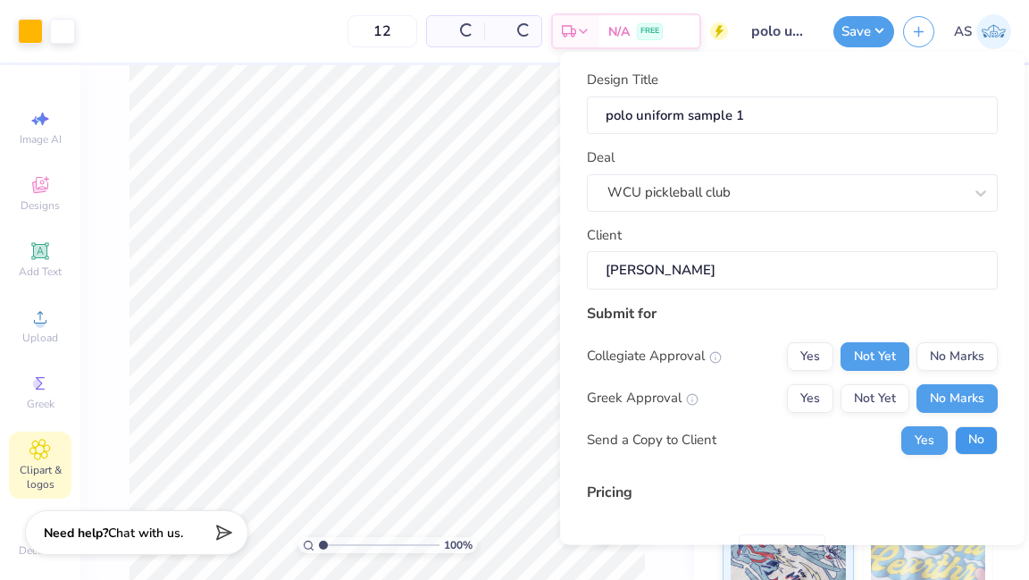
click at [976, 438] on button "No" at bounding box center [976, 439] width 43 height 29
type input "$43.42"
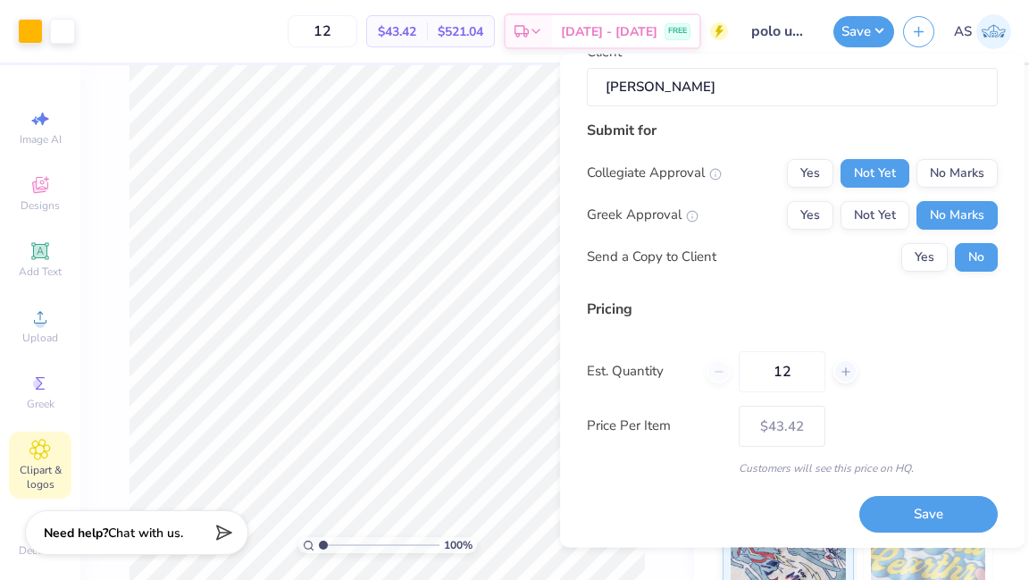
scroll to position [187, 0]
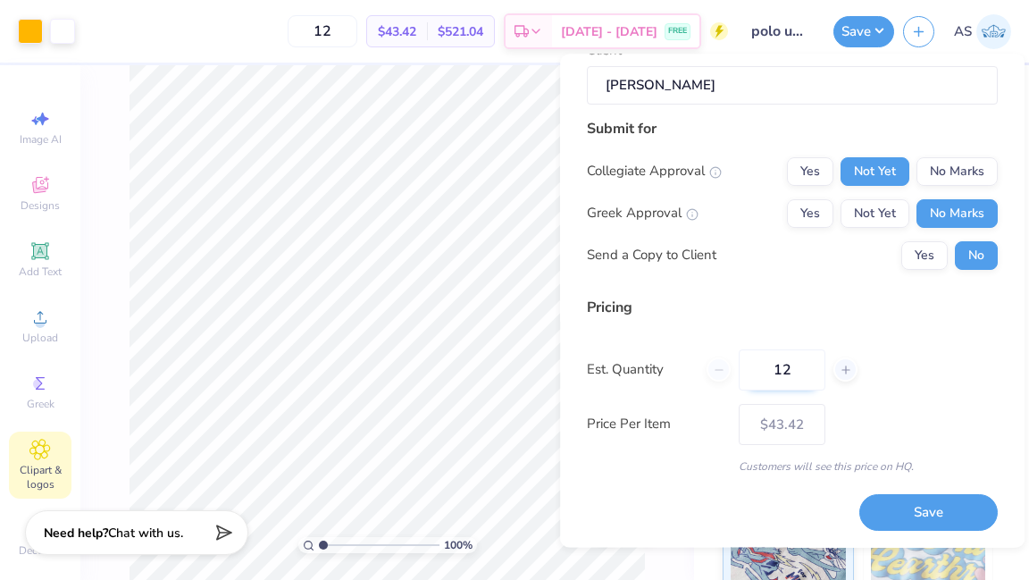
click at [794, 378] on input "12" at bounding box center [782, 369] width 87 height 41
drag, startPoint x: 802, startPoint y: 373, endPoint x: 753, endPoint y: 373, distance: 49.1
click at [753, 373] on input "12" at bounding box center [782, 369] width 87 height 41
type input "1"
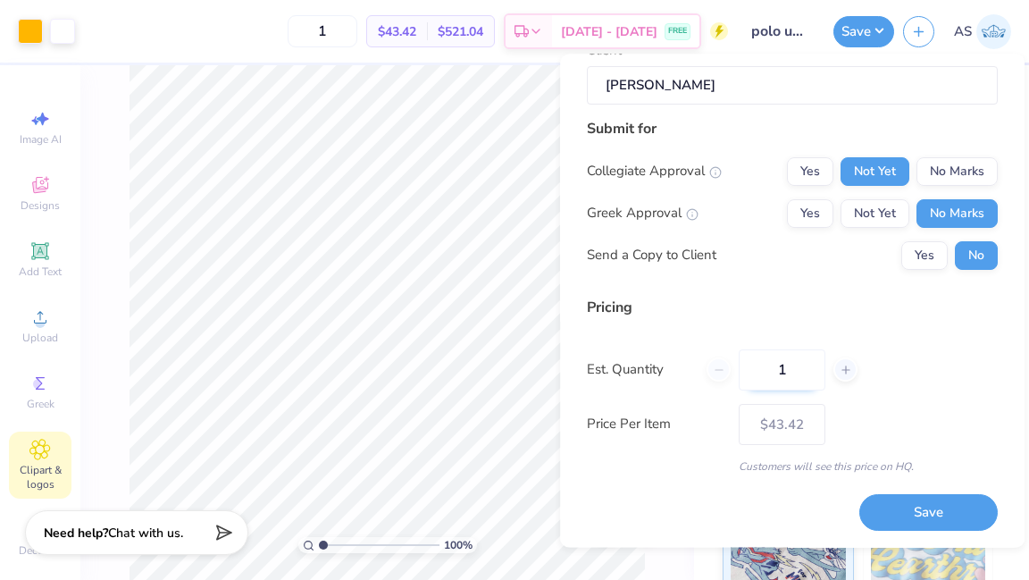
type input "15"
type input "$40.04"
type input "15"
click at [898, 430] on div "Price Per Item $40.04" at bounding box center [792, 424] width 411 height 41
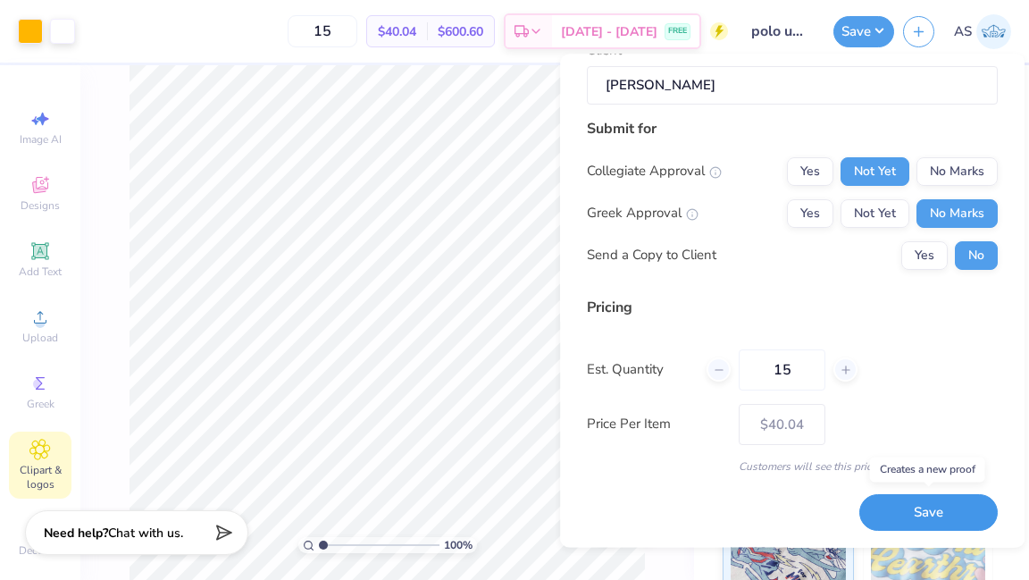
click at [903, 508] on button "Save" at bounding box center [928, 512] width 138 height 37
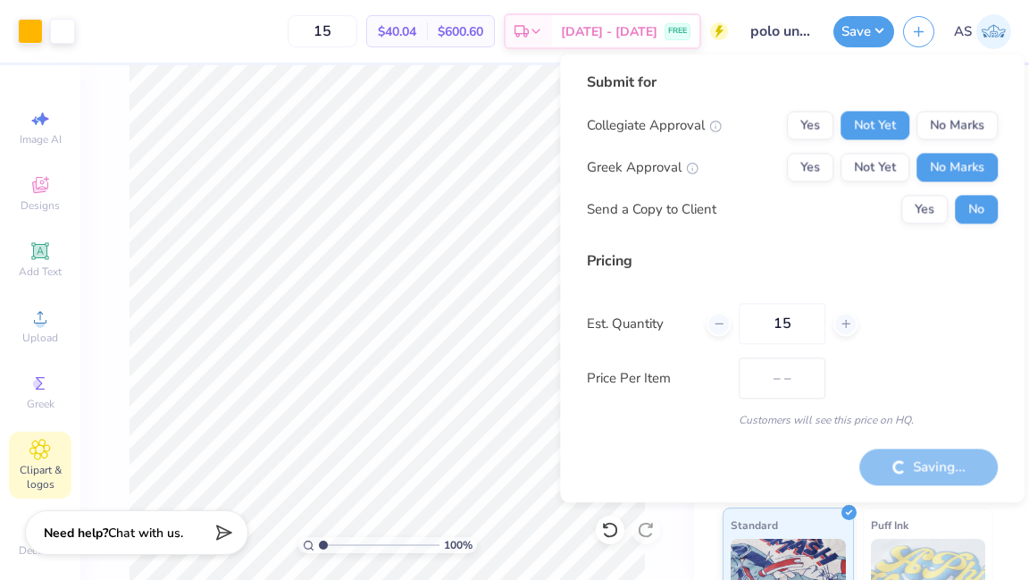
type input "$40.04"
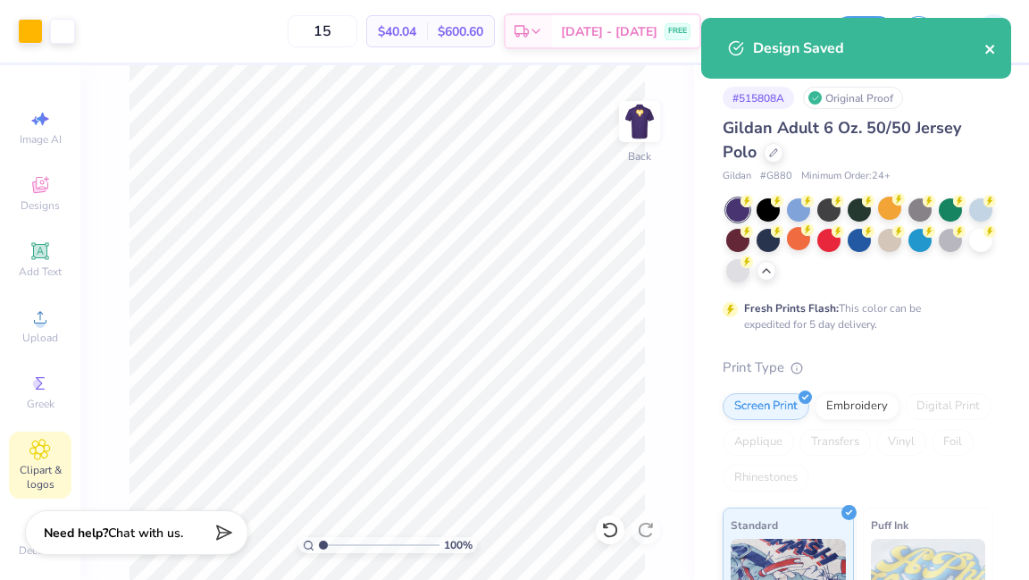
click at [994, 47] on icon "close" at bounding box center [991, 49] width 13 height 14
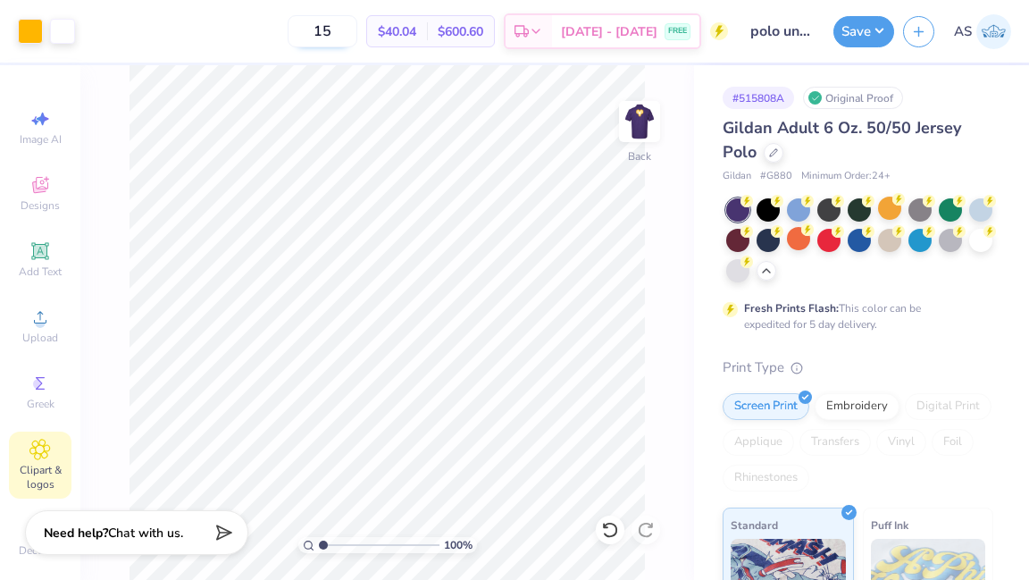
click at [349, 30] on input "15" at bounding box center [323, 31] width 70 height 32
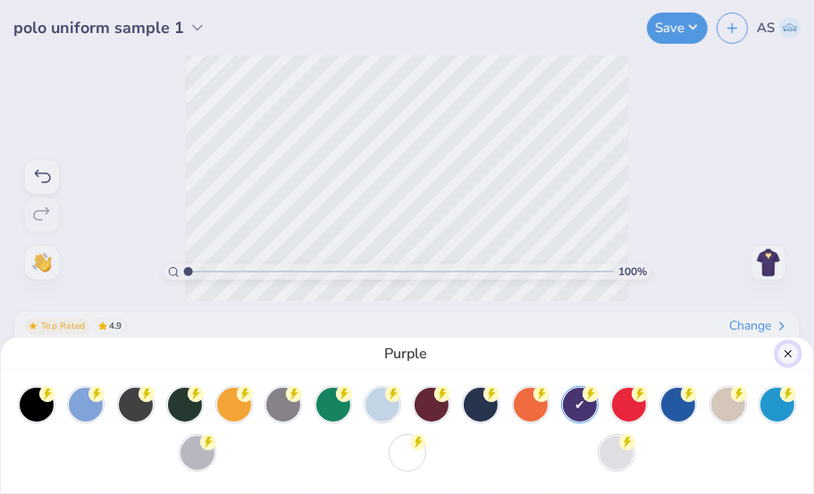
click at [792, 356] on button "Close" at bounding box center [787, 353] width 21 height 21
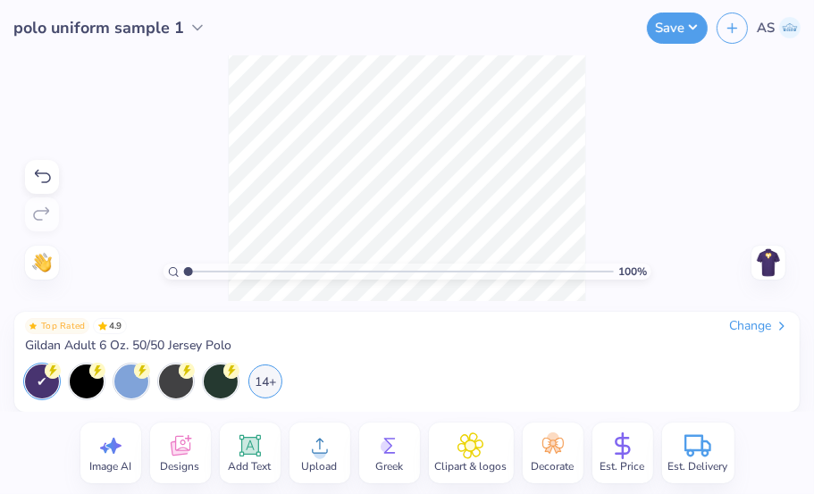
click at [777, 266] on img at bounding box center [768, 262] width 29 height 29
click at [764, 265] on img at bounding box center [768, 262] width 29 height 29
click at [151, 31] on span "polo uniform sample 1" at bounding box center [98, 28] width 171 height 24
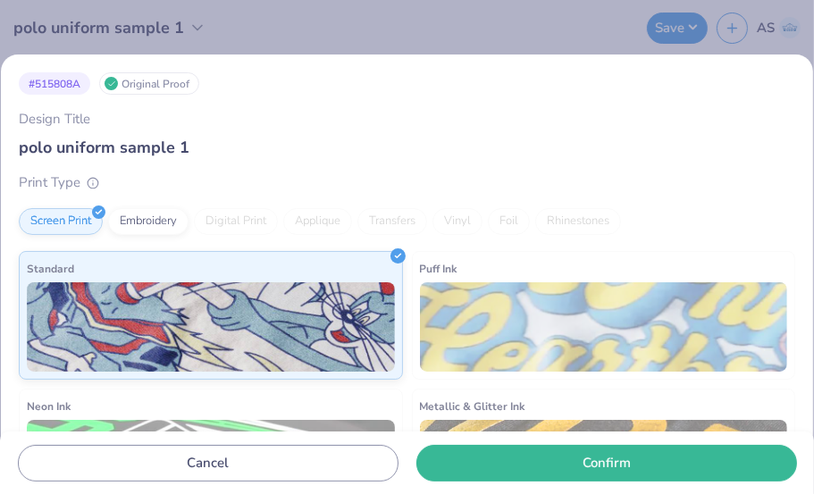
click at [264, 52] on div "# 515808A Original Proof Design Title polo uniform sample 1 Print Type Screen P…" at bounding box center [407, 247] width 814 height 494
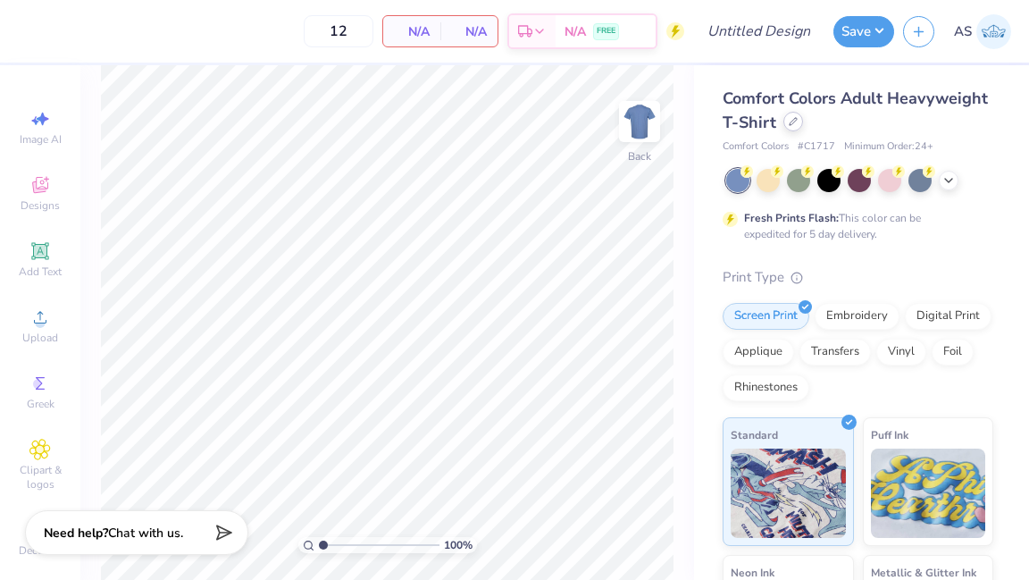
click at [787, 123] on div at bounding box center [794, 122] width 20 height 20
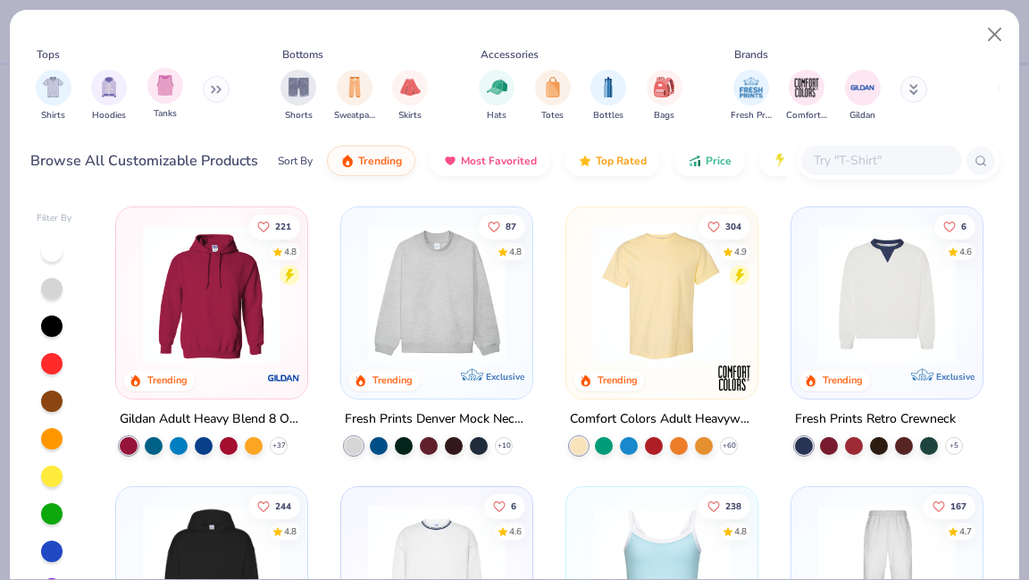
click at [170, 107] on span "Tanks" at bounding box center [165, 113] width 23 height 13
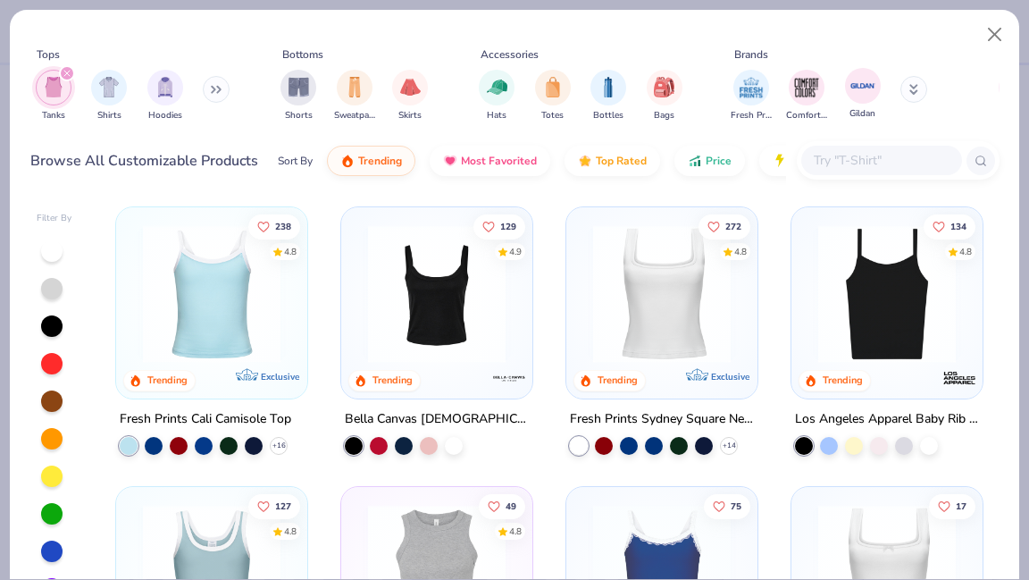
click at [813, 93] on div "Gildan" at bounding box center [863, 94] width 36 height 53
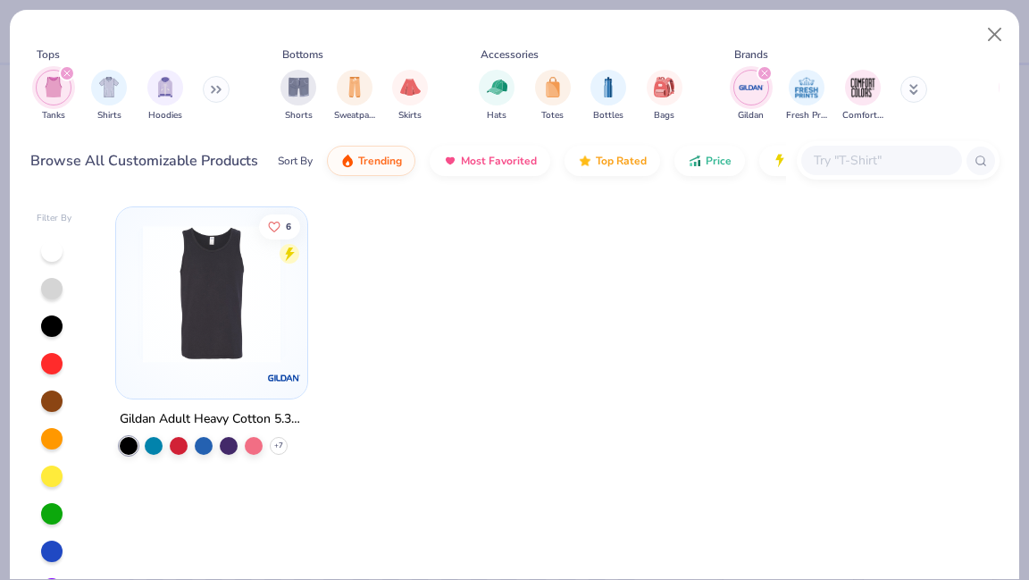
click at [767, 72] on icon "filter for Gildan" at bounding box center [764, 73] width 7 height 7
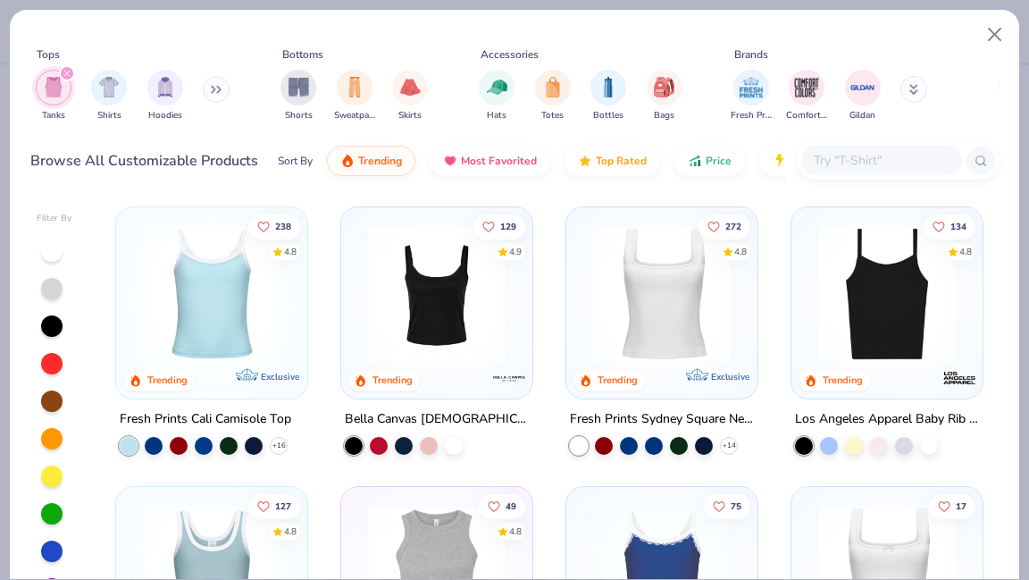
click at [51, 493] on div at bounding box center [51, 588] width 21 height 21
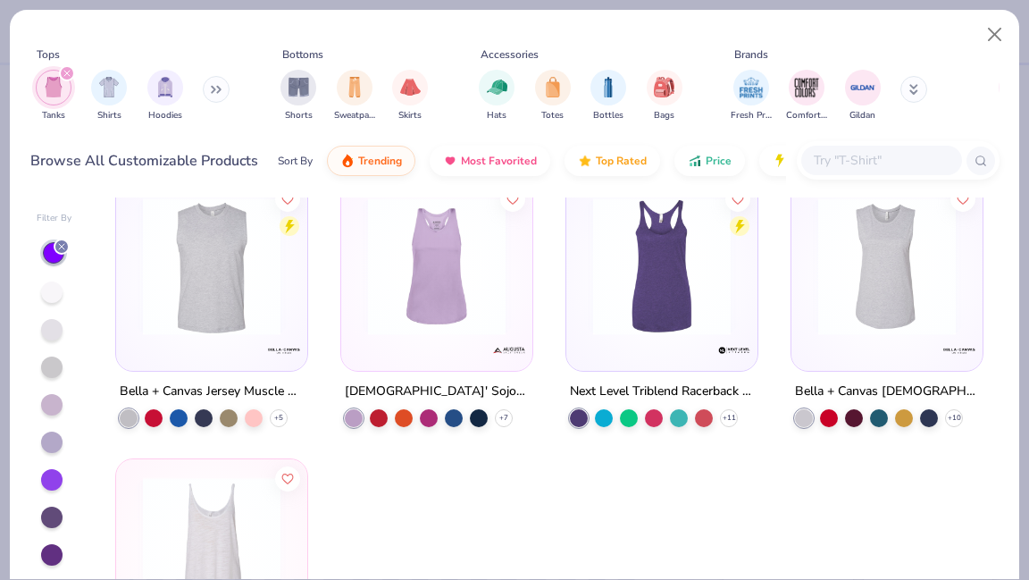
scroll to position [1145, 0]
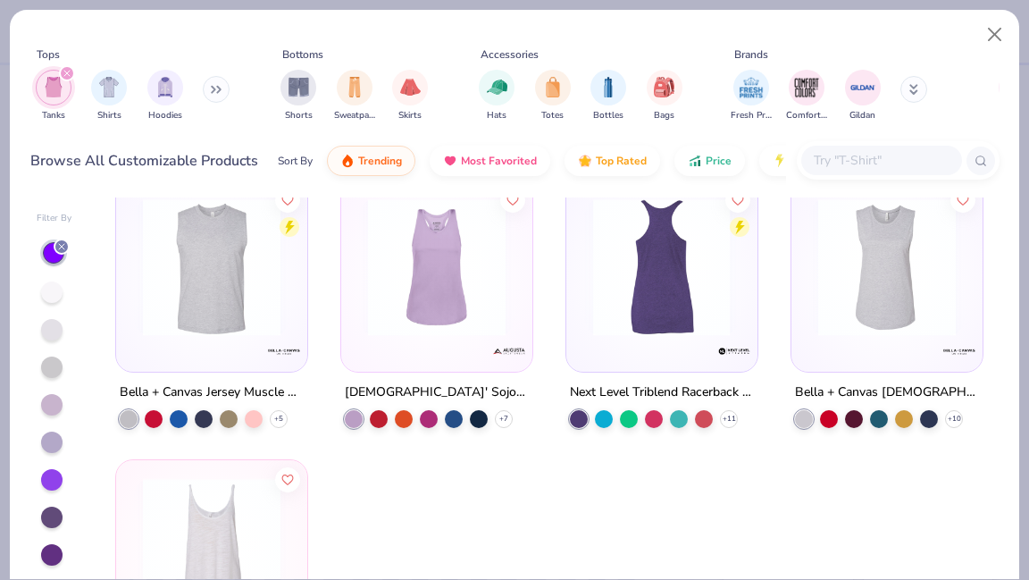
click at [584, 273] on img at bounding box center [506, 267] width 155 height 138
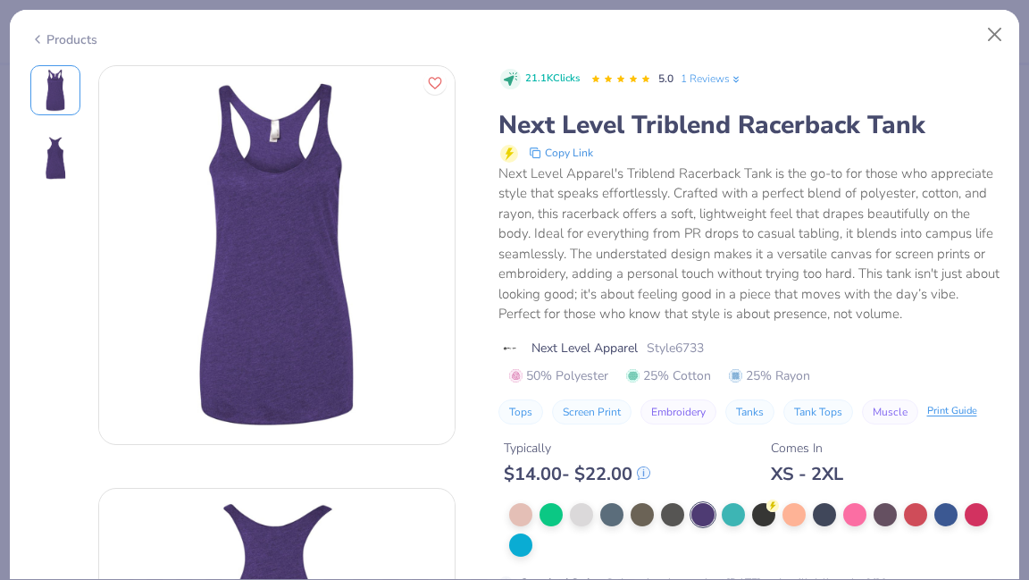
click at [58, 39] on div "Products" at bounding box center [63, 39] width 67 height 19
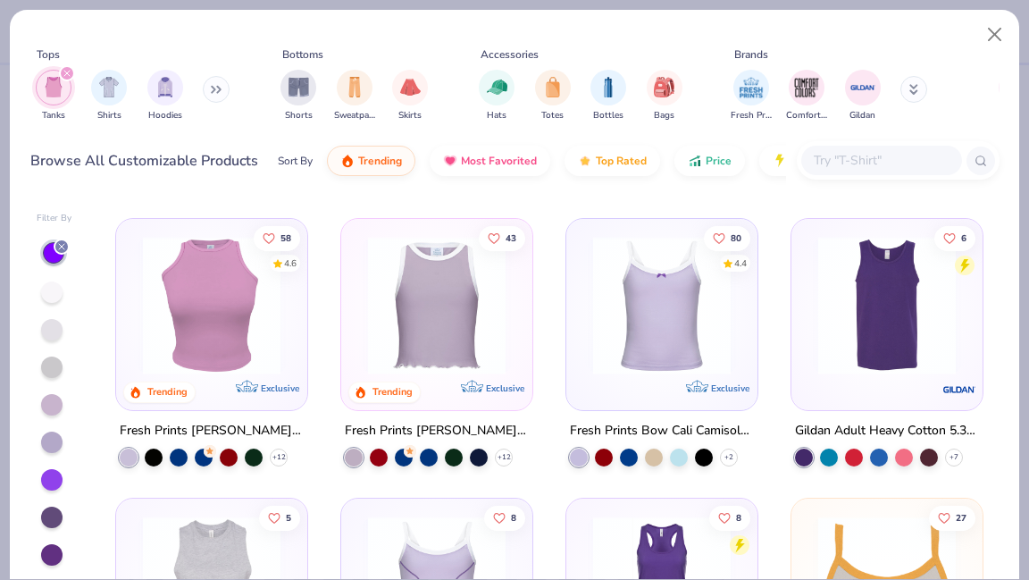
scroll to position [268, 0]
click at [809, 305] on img at bounding box center [731, 306] width 155 height 138
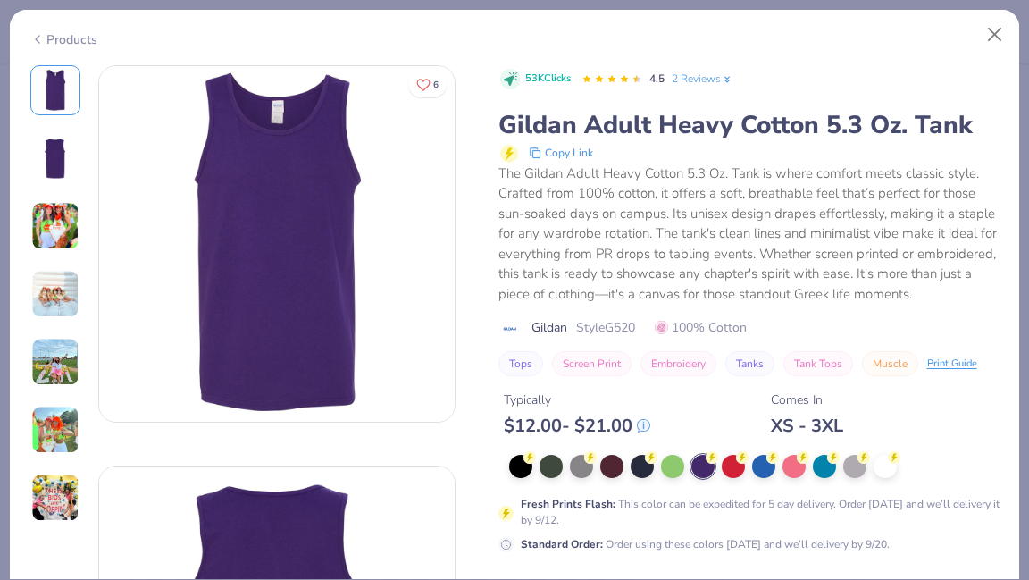
click at [41, 187] on div at bounding box center [55, 293] width 50 height 457
click at [50, 172] on img at bounding box center [55, 158] width 43 height 43
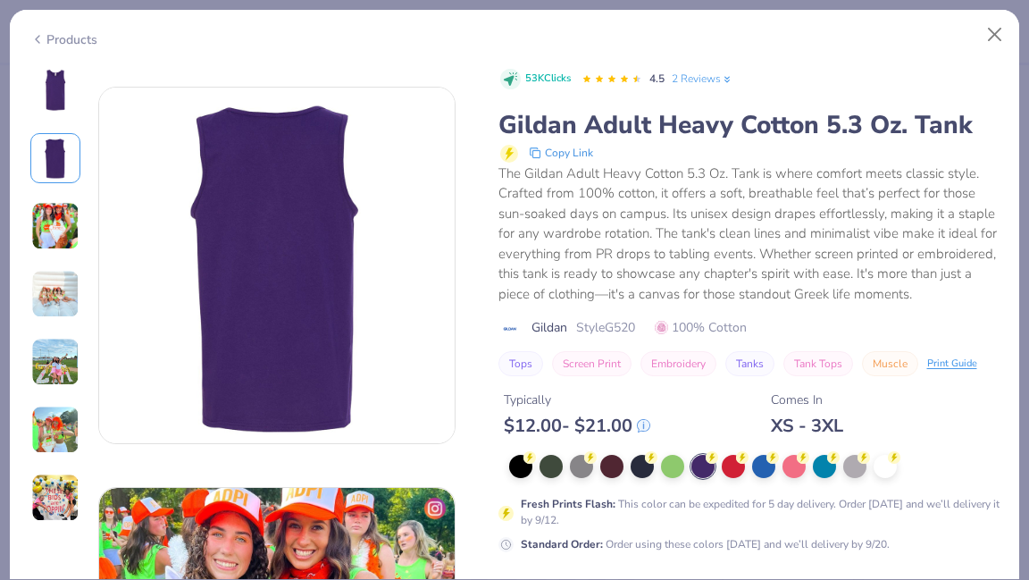
scroll to position [400, 0]
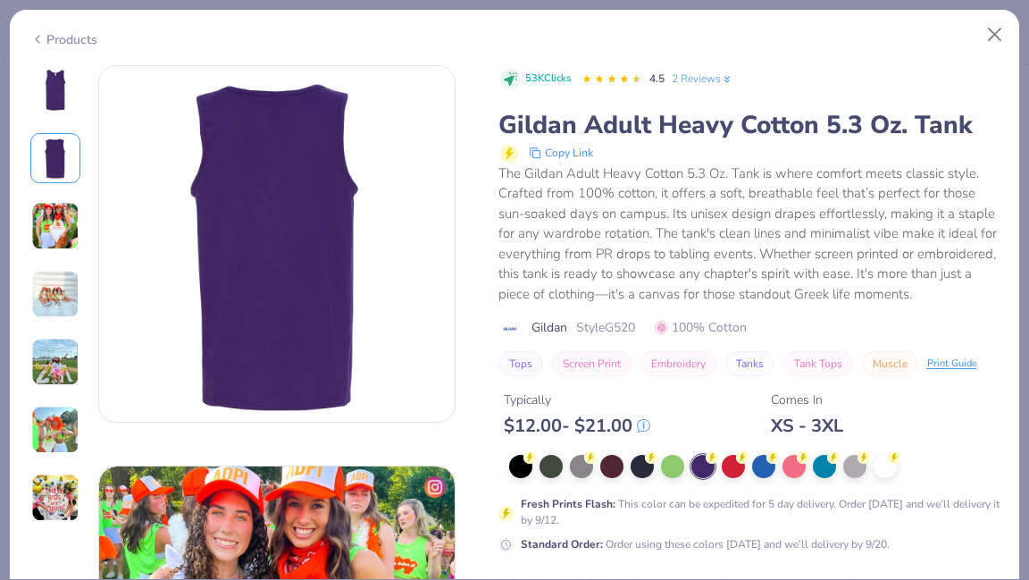
click at [57, 250] on div at bounding box center [55, 293] width 50 height 457
click at [55, 227] on img at bounding box center [55, 226] width 48 height 48
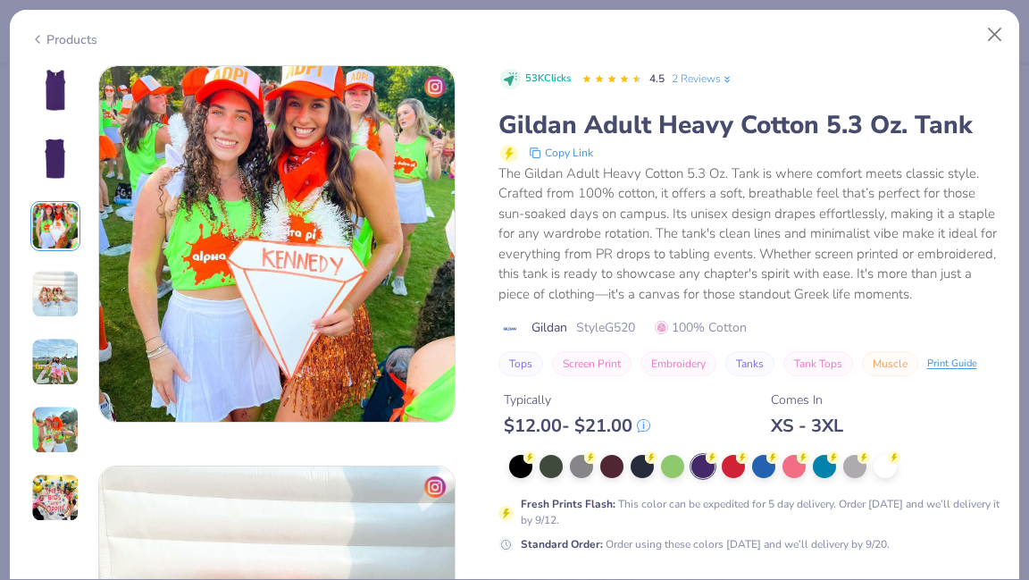
click at [56, 295] on img at bounding box center [55, 294] width 48 height 48
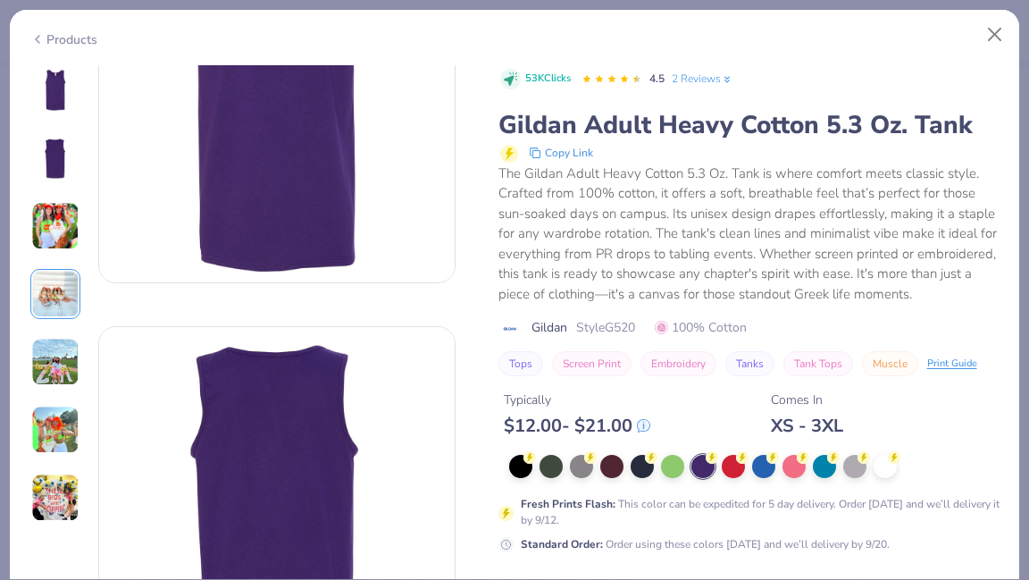
scroll to position [0, 0]
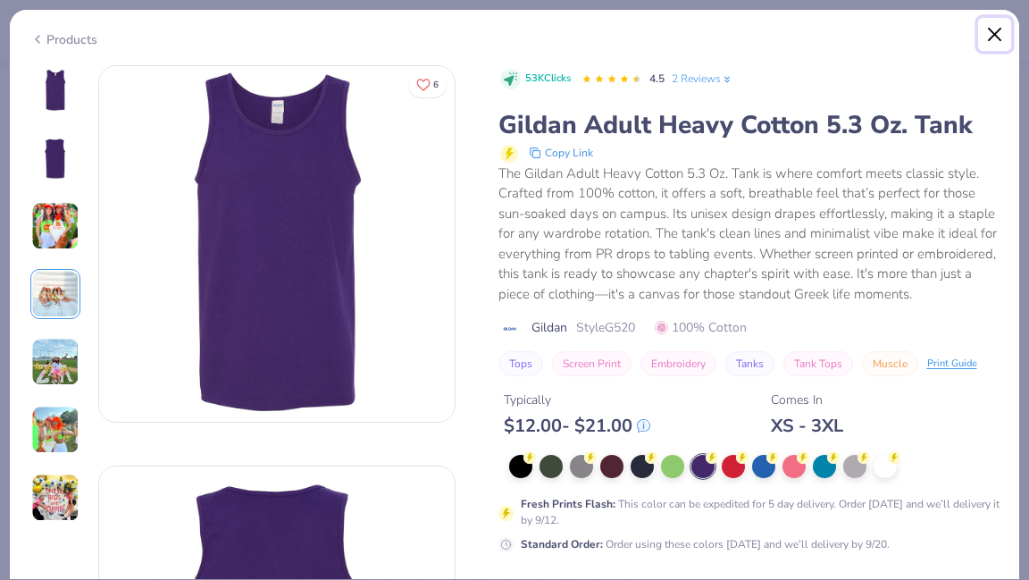
click at [813, 41] on button "Close" at bounding box center [995, 35] width 34 height 34
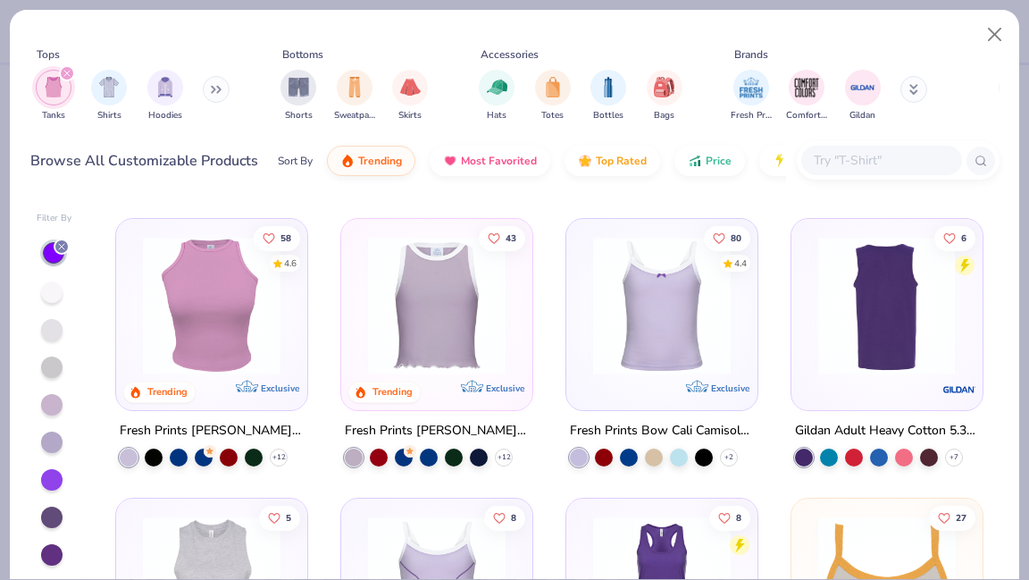
click at [813, 339] on div at bounding box center [886, 306] width 465 height 138
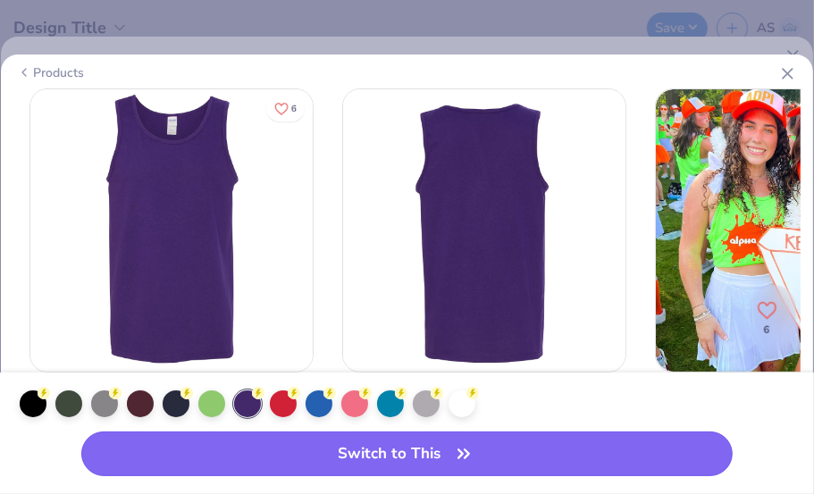
click at [415, 449] on button "Switch to This" at bounding box center [406, 454] width 651 height 45
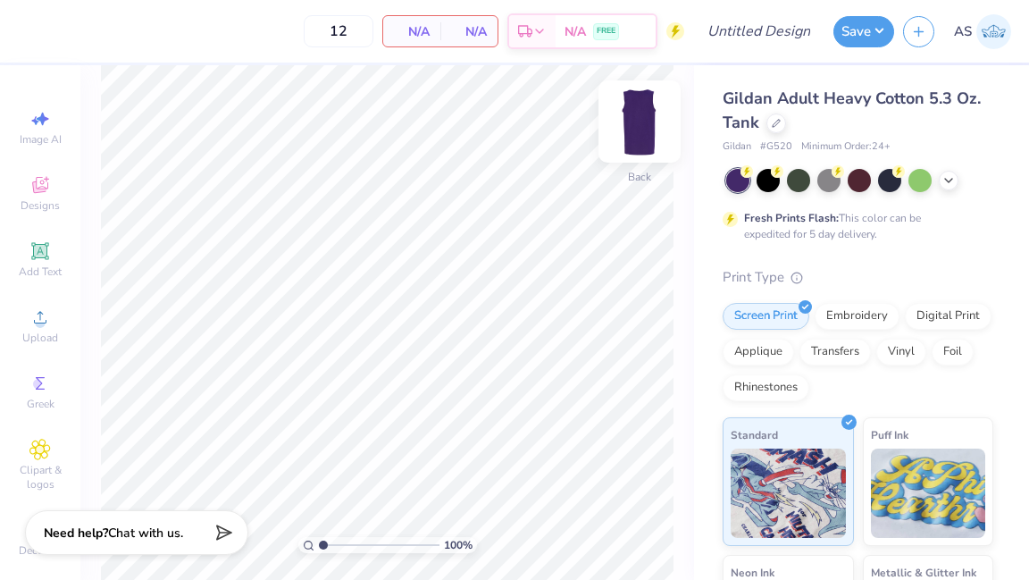
click at [647, 132] on img at bounding box center [639, 121] width 71 height 71
click at [647, 132] on img at bounding box center [640, 122] width 36 height 36
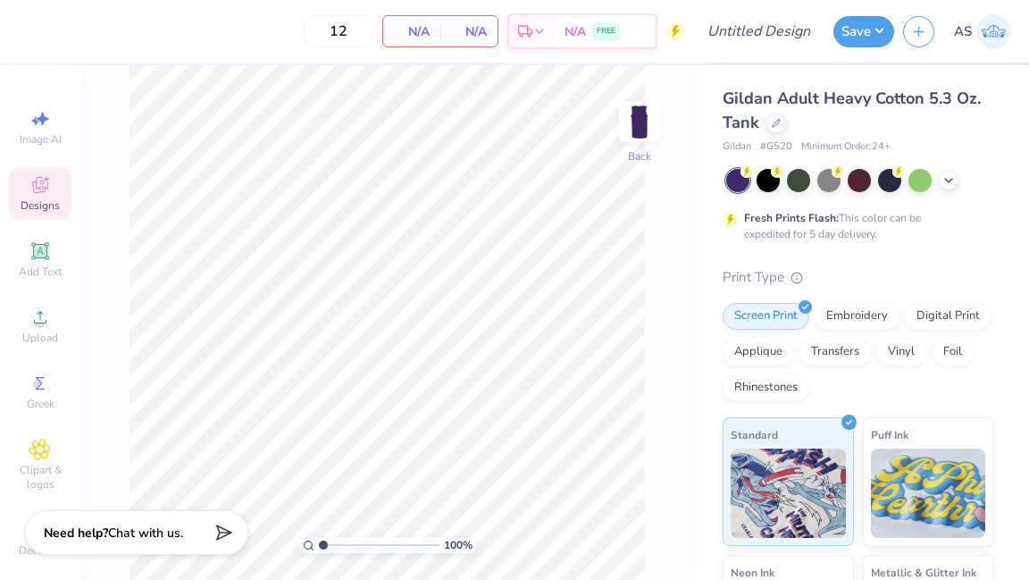
click at [54, 193] on div "Designs" at bounding box center [40, 193] width 63 height 53
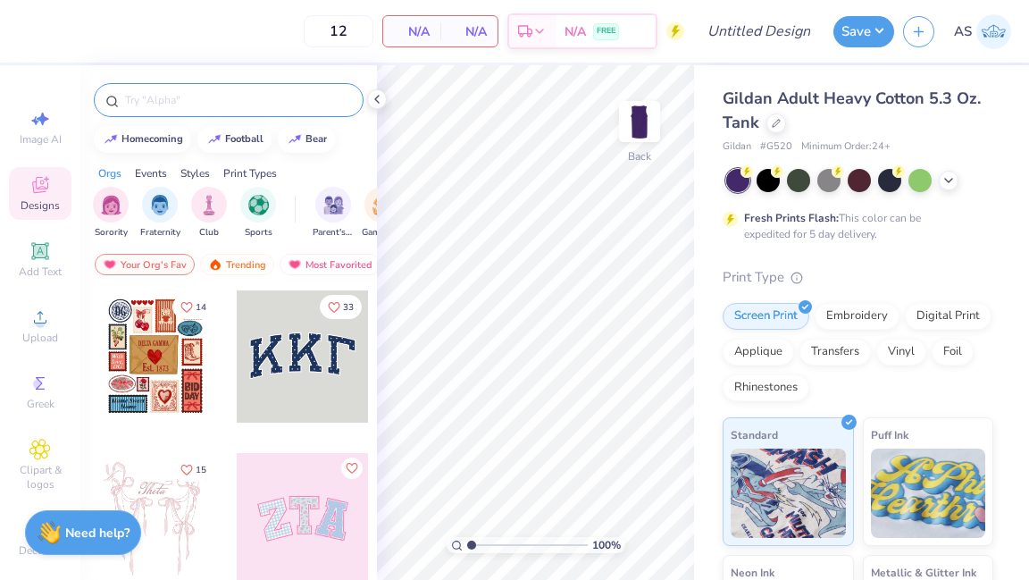
click at [213, 98] on input "text" at bounding box center [237, 100] width 229 height 18
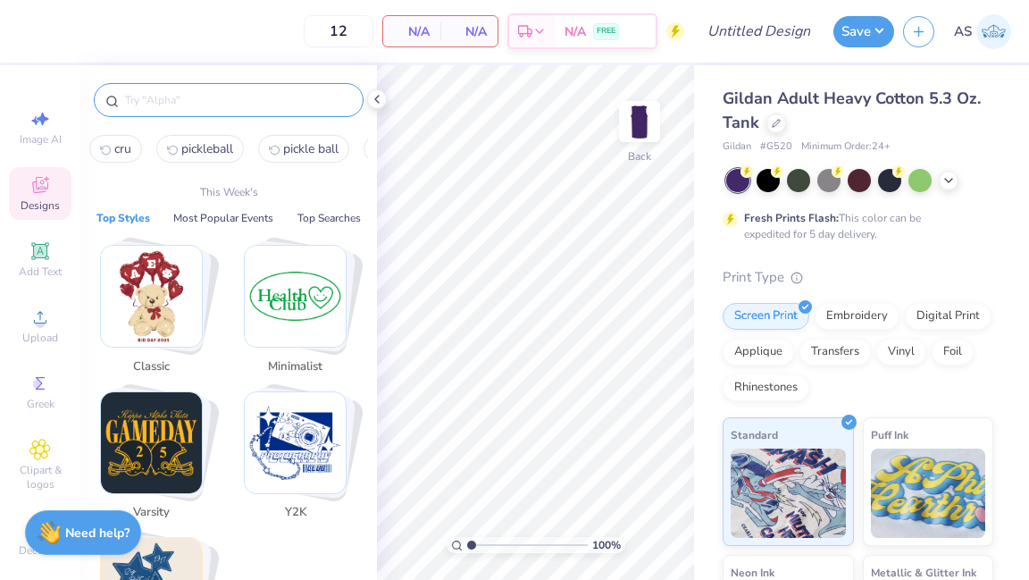
click at [196, 146] on span "pickleball" at bounding box center [207, 148] width 52 height 17
type input "pickleball"
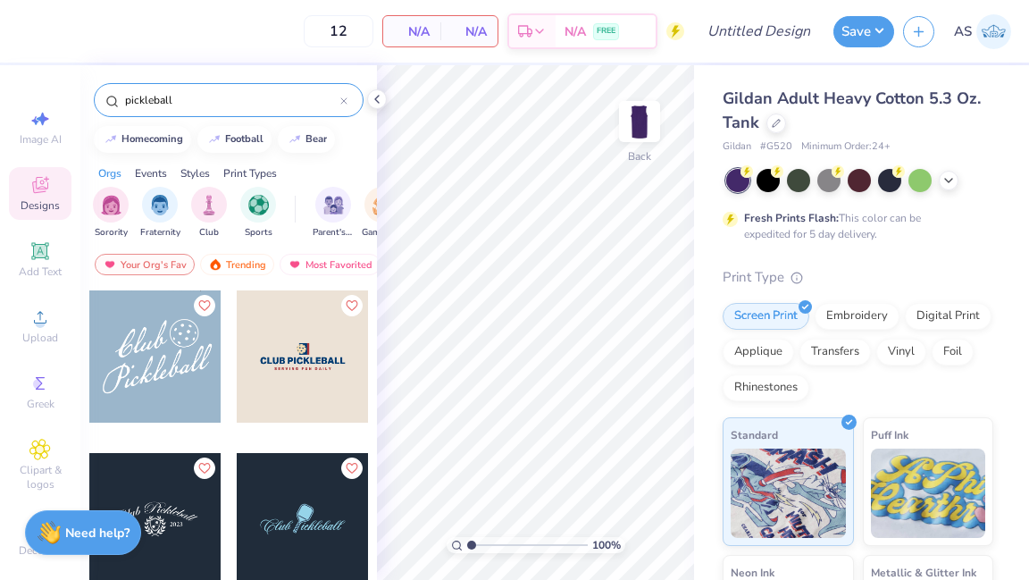
click at [348, 99] on div "pickleball" at bounding box center [229, 100] width 270 height 34
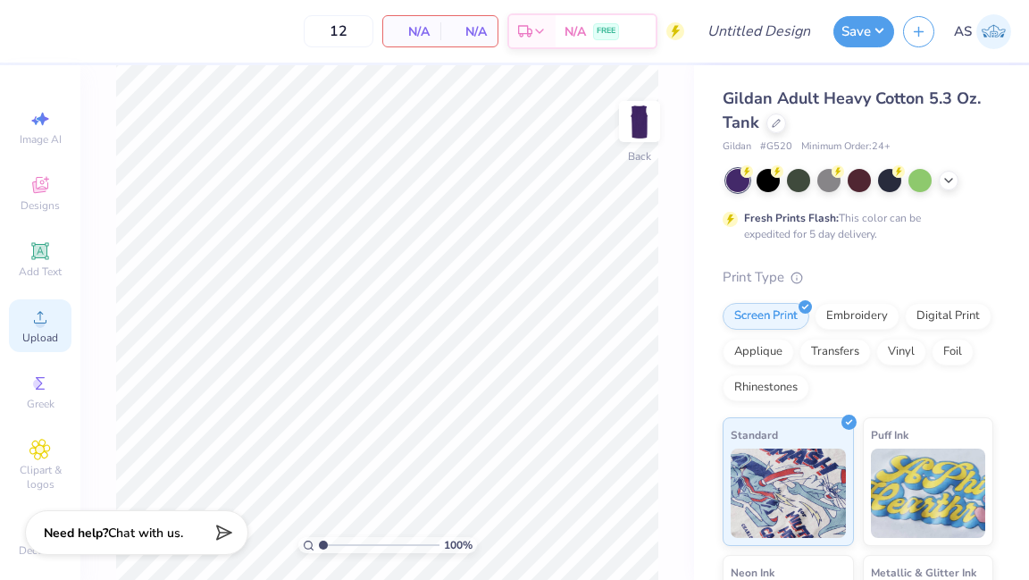
scroll to position [22, 0]
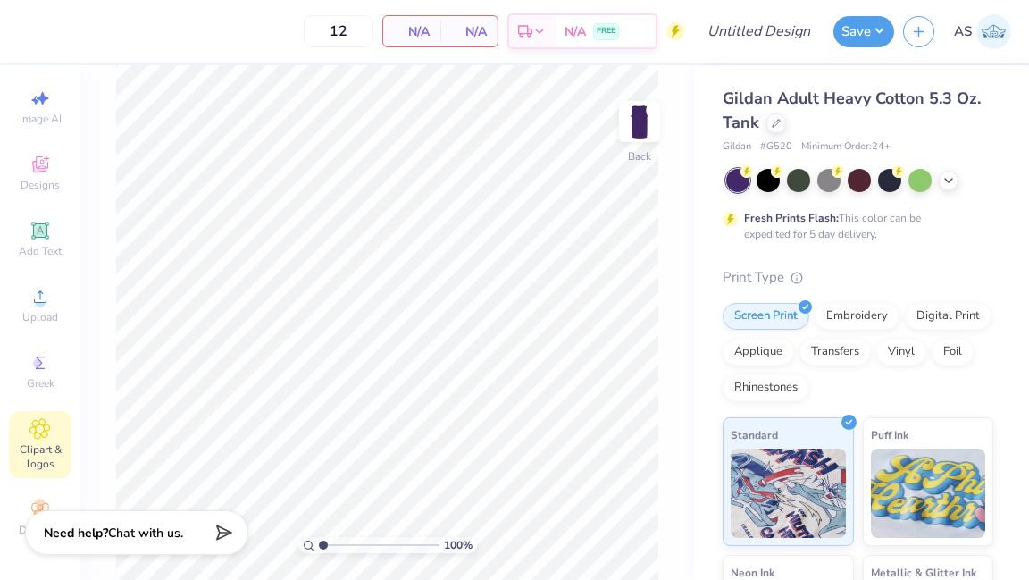
click at [44, 419] on icon at bounding box center [40, 429] width 20 height 20
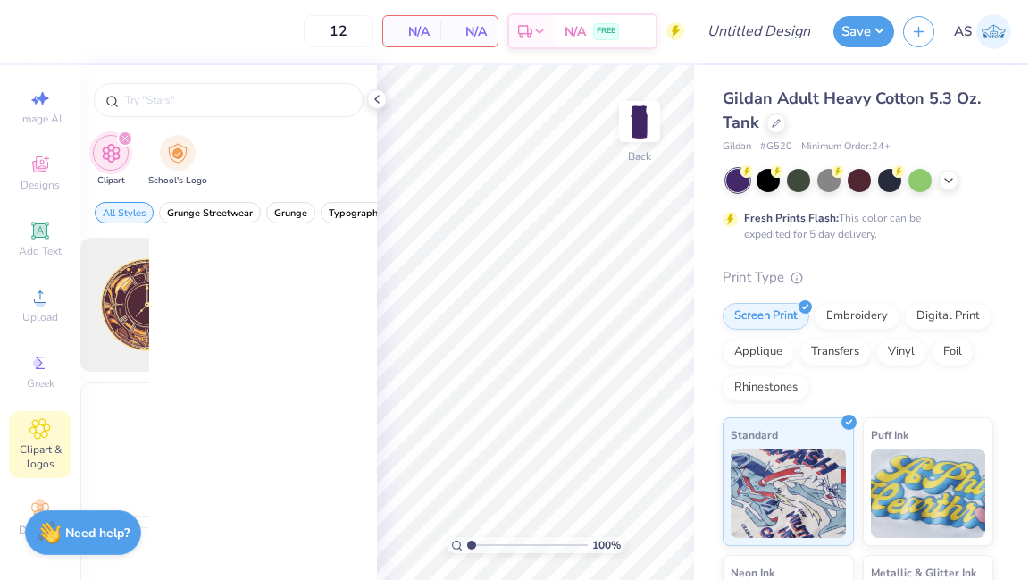
scroll to position [0, 0]
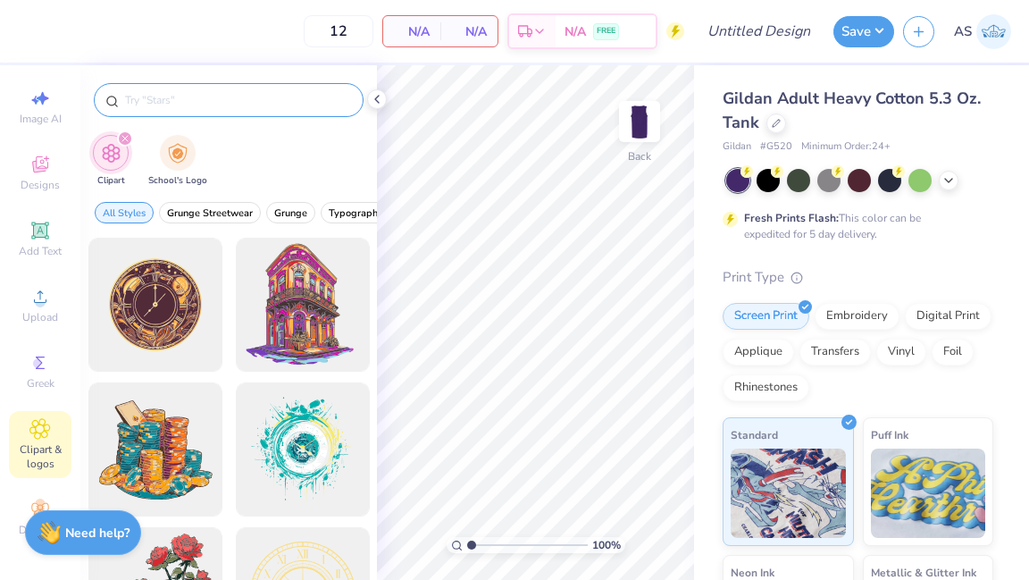
click at [175, 96] on input "text" at bounding box center [237, 100] width 229 height 18
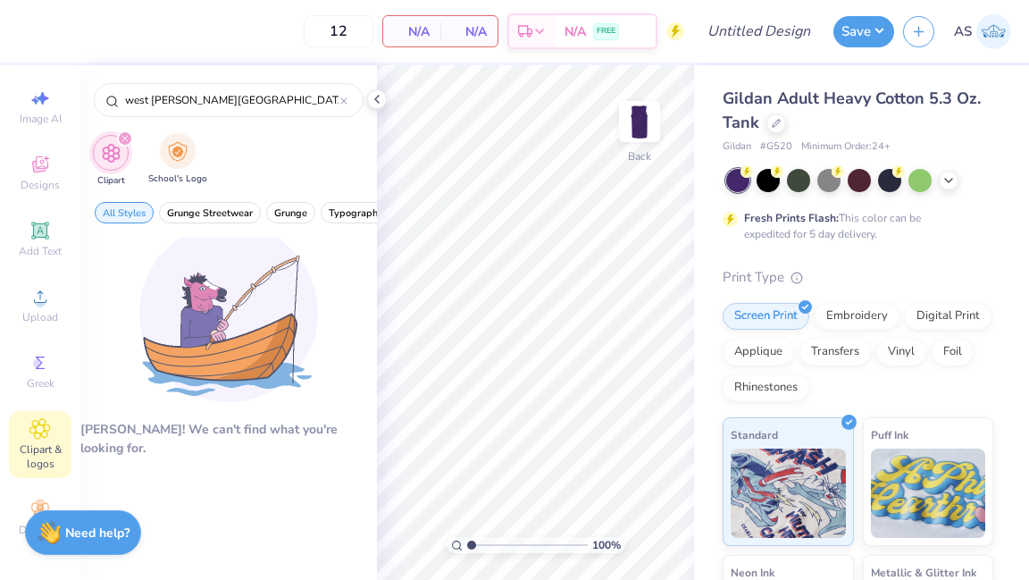
type input "west [PERSON_NAME][GEOGRAPHIC_DATA]"
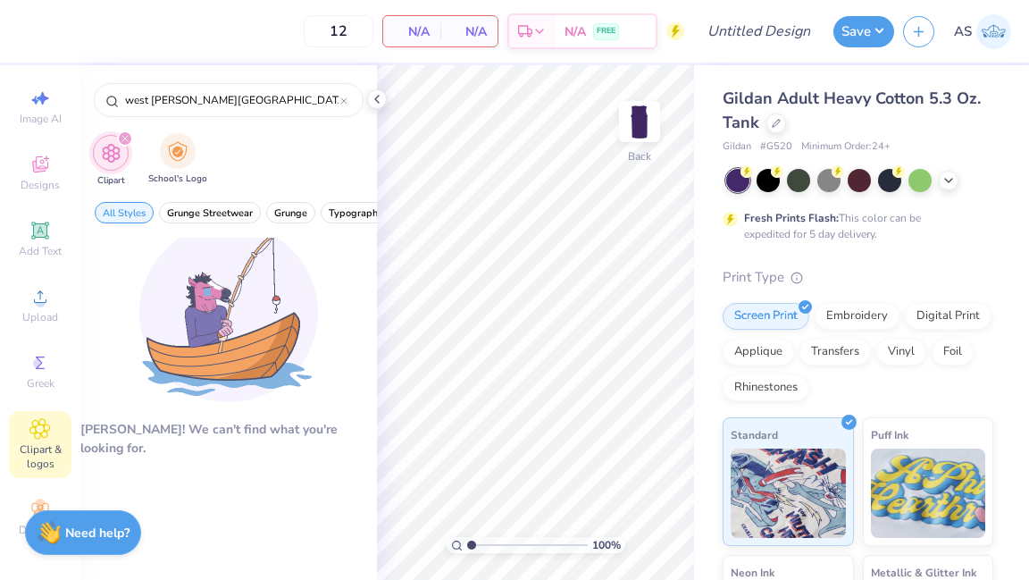
click at [157, 157] on div "School's Logo" at bounding box center [177, 159] width 59 height 53
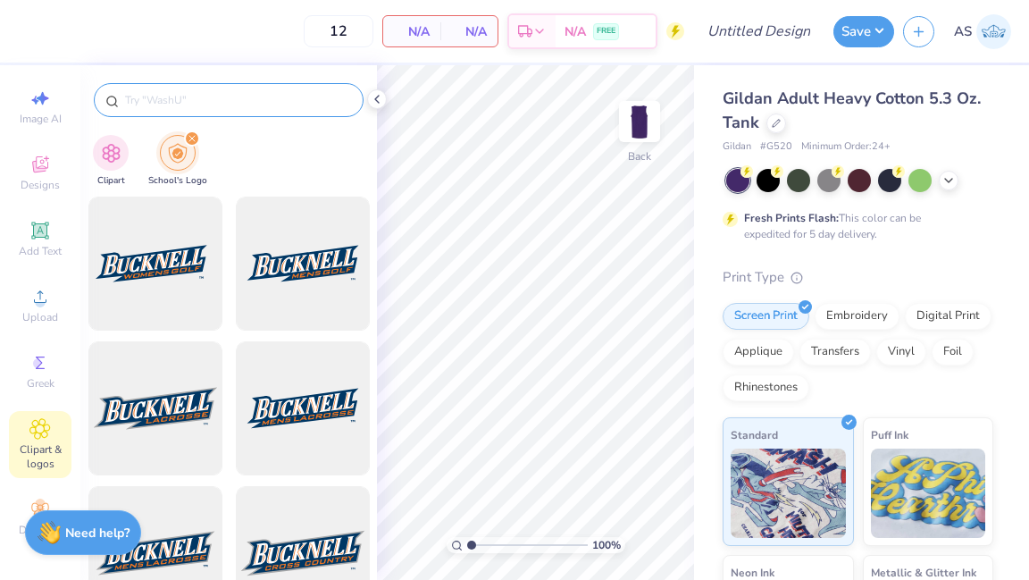
click at [179, 113] on div at bounding box center [229, 100] width 270 height 34
click at [177, 104] on input "text" at bounding box center [237, 100] width 229 height 18
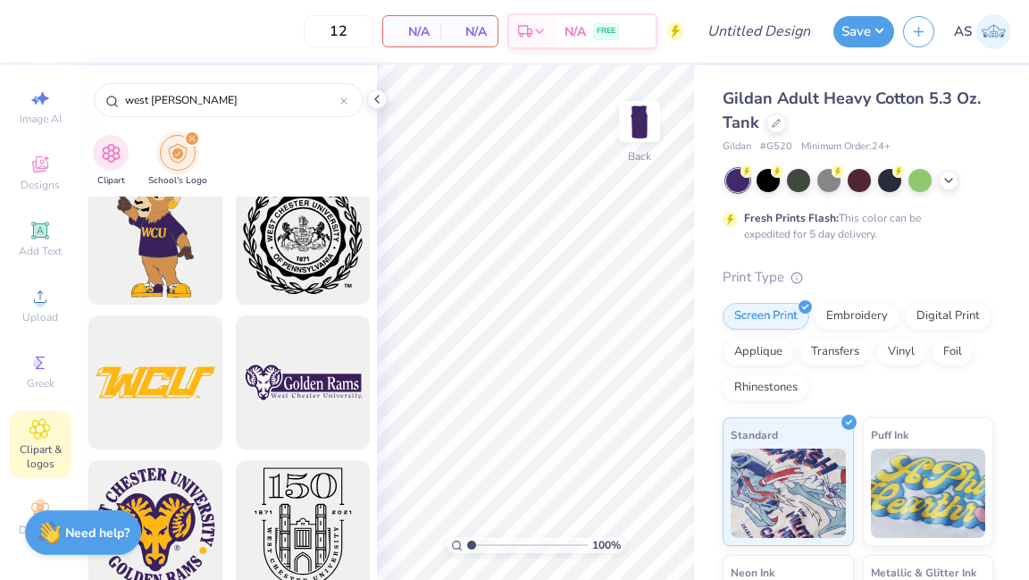
scroll to position [1802, 0]
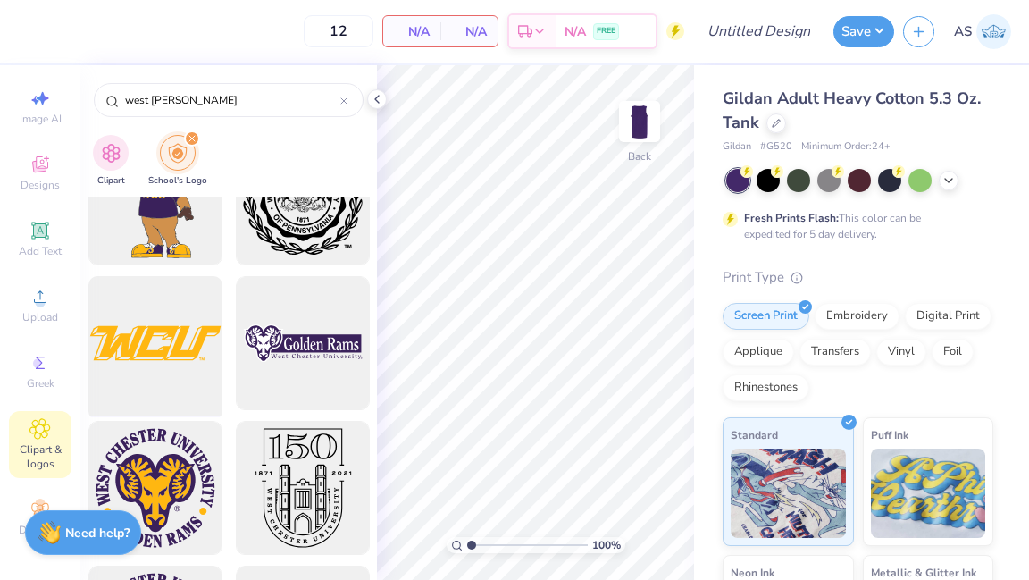
type input "west [PERSON_NAME]"
drag, startPoint x: 174, startPoint y: 365, endPoint x: 161, endPoint y: 364, distance: 13.5
click at [161, 364] on div at bounding box center [154, 343] width 147 height 147
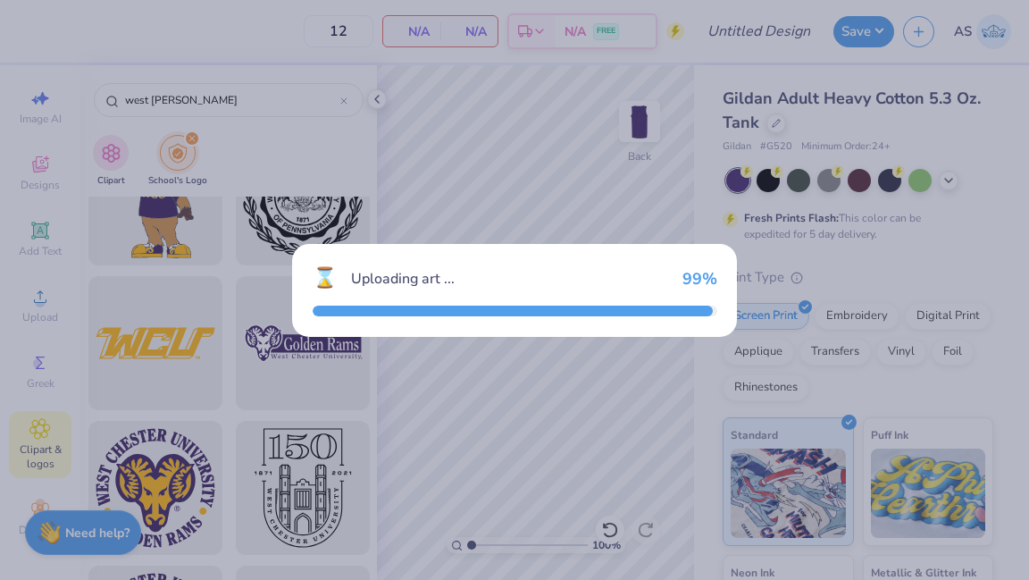
click at [161, 364] on div "⌛ Uploading art ... 99 %" at bounding box center [514, 290] width 1029 height 580
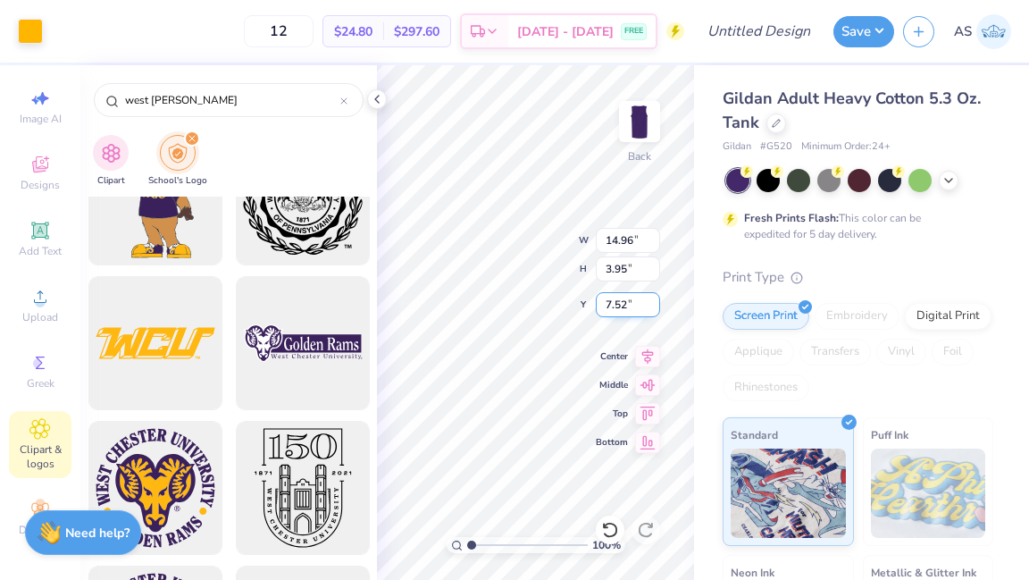
type input "8.68"
type input "2.29"
type input "2.39"
type input "2.72"
type input "2.74"
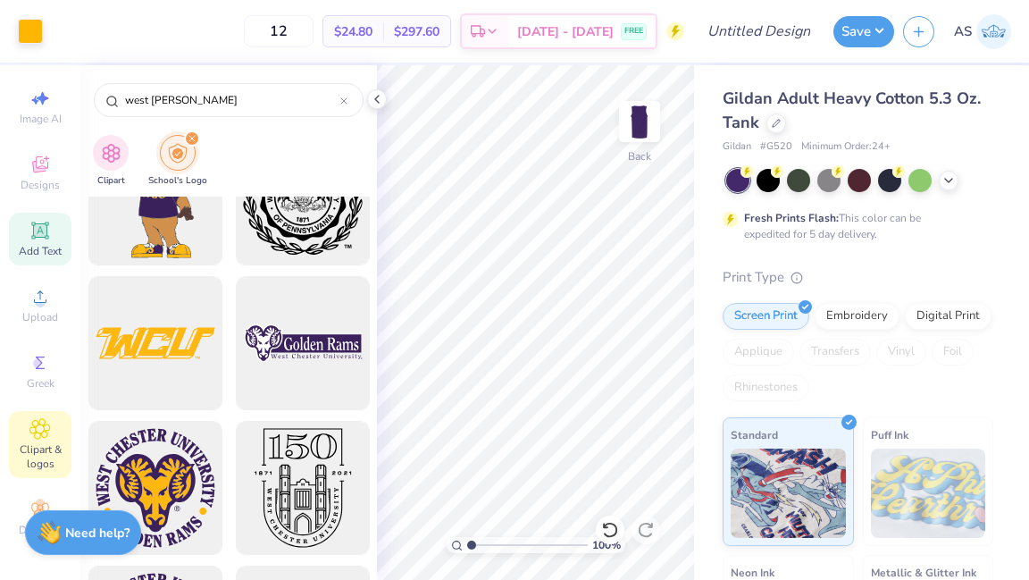
click at [34, 222] on icon at bounding box center [39, 230] width 17 height 17
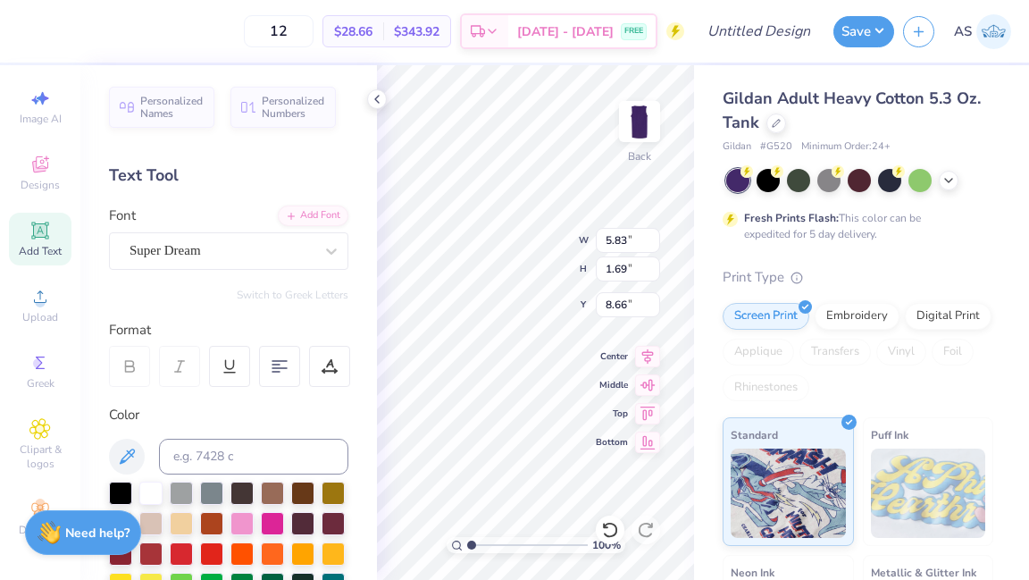
scroll to position [0, 0]
type textarea "picleball club"
type textarea "pickleball club"
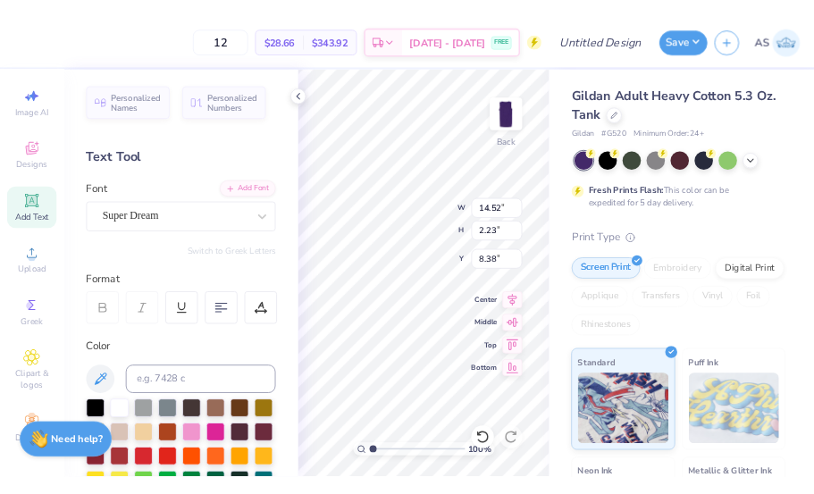
scroll to position [0, 0]
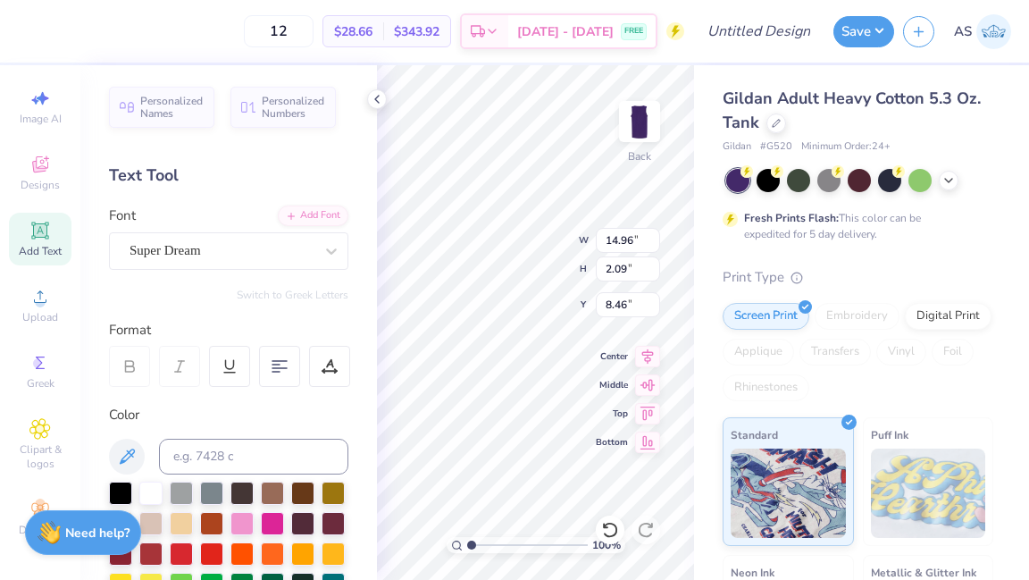
type input "10.59"
type input "1.48"
type input "5.80"
click at [273, 255] on div "Super Dream" at bounding box center [222, 251] width 188 height 28
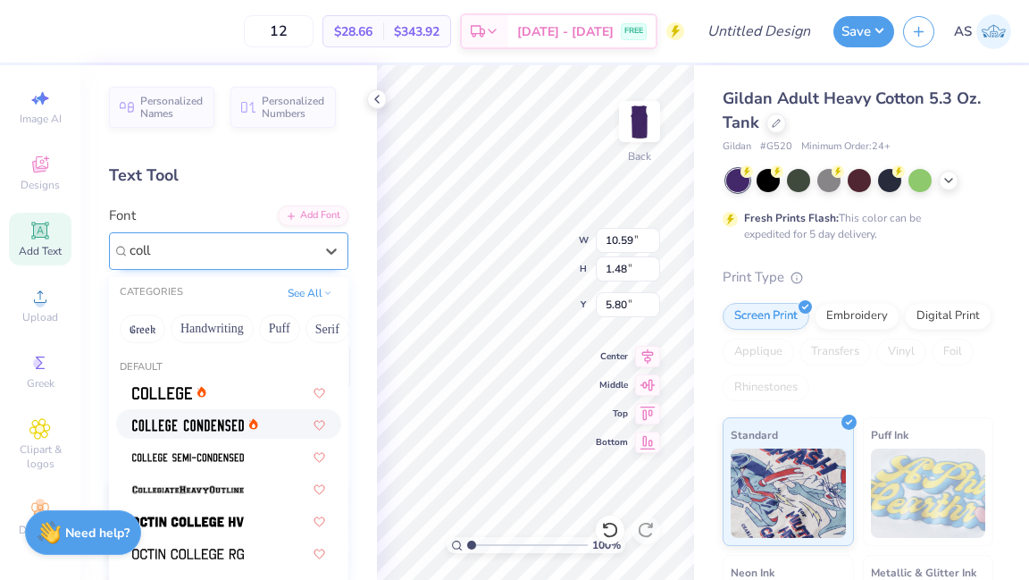
click at [275, 420] on div at bounding box center [228, 424] width 193 height 19
type input "coll"
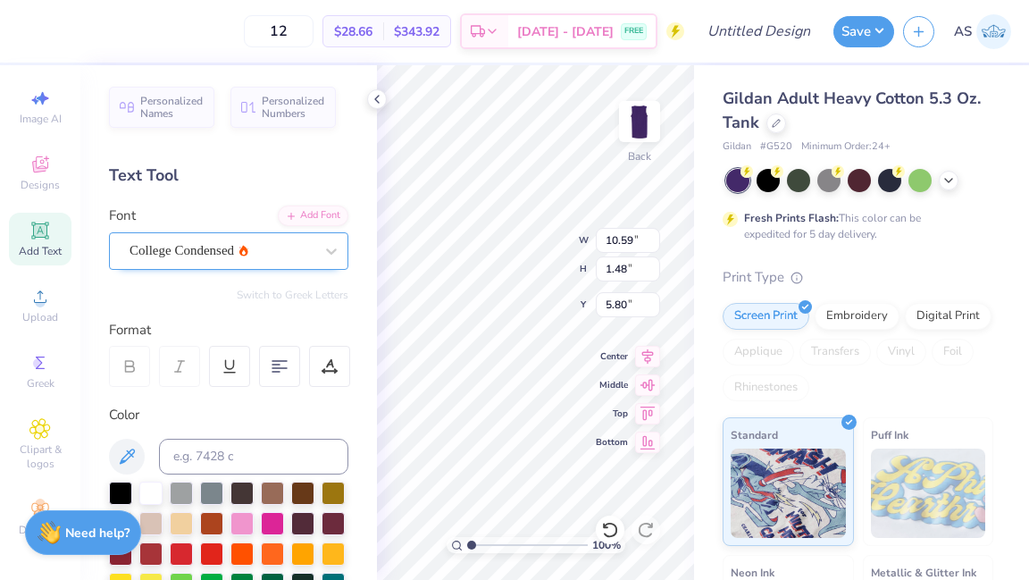
type input "8.94"
type input "1.09"
type input "5.99"
type input "6.06"
type input "2.62"
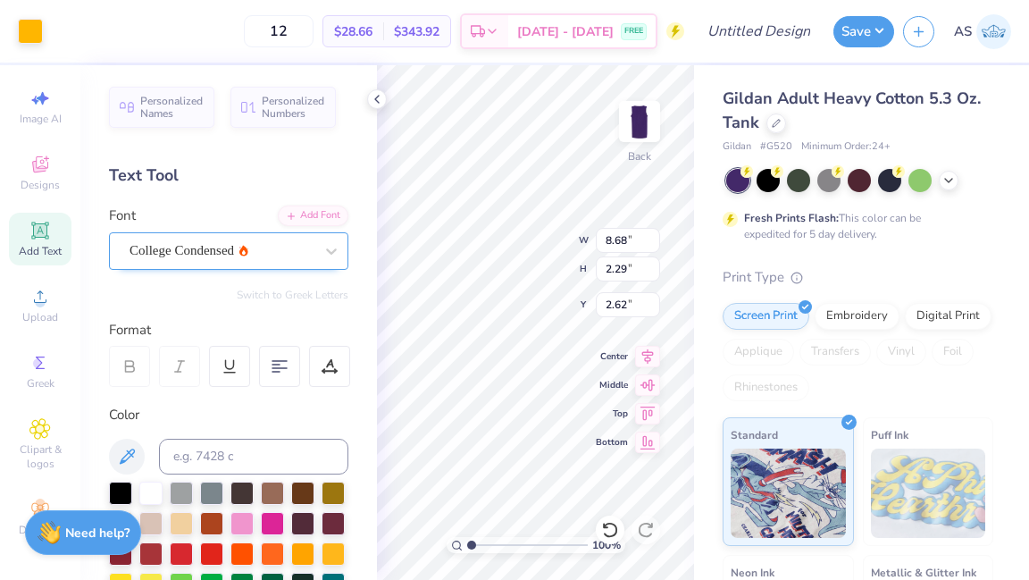
type input "8.94"
type input "1.09"
type input "6.71"
type input "8.46"
type input "1.03"
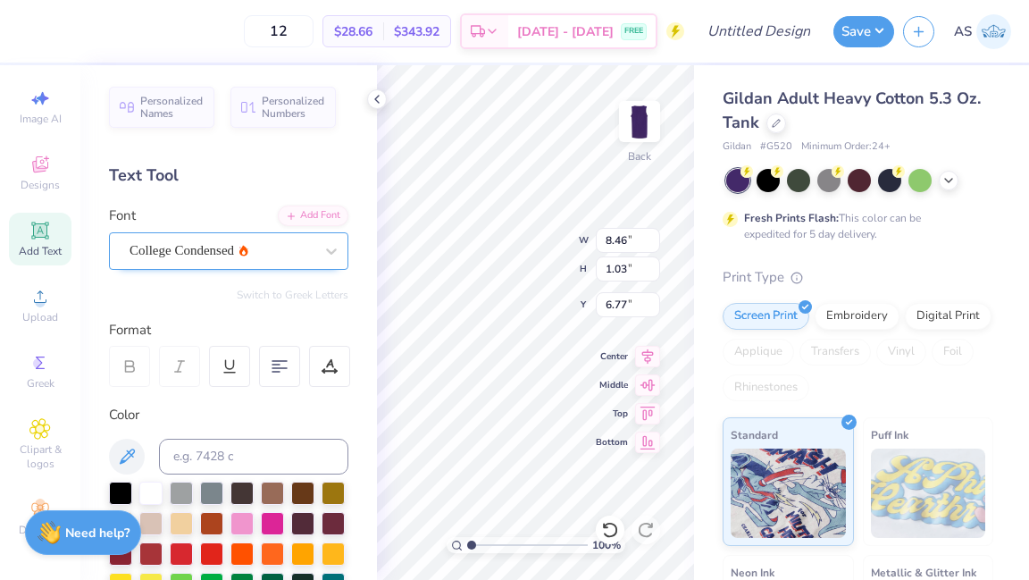
type input "5.64"
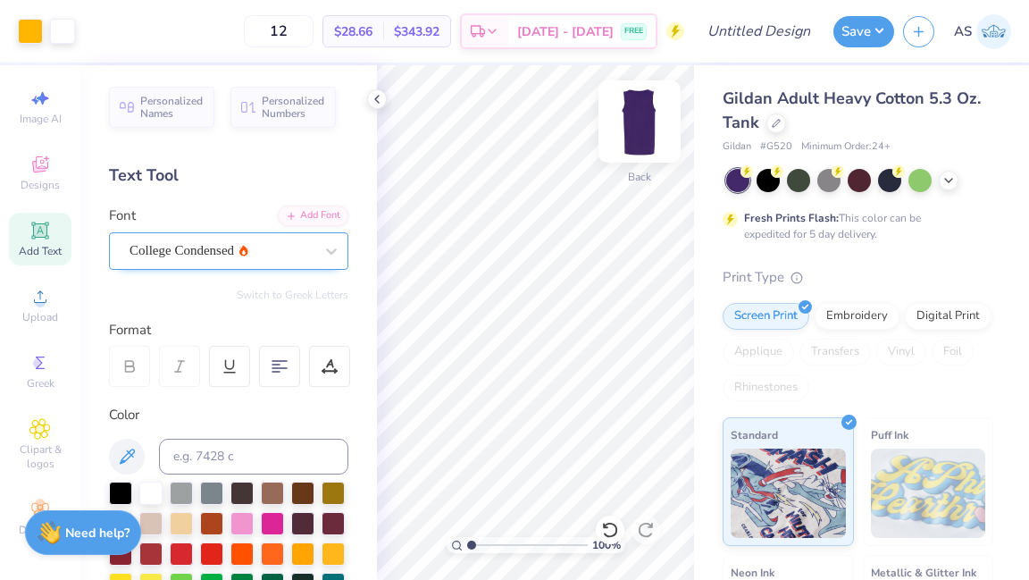
click at [638, 131] on img at bounding box center [639, 121] width 71 height 71
click at [642, 118] on img at bounding box center [639, 121] width 71 height 71
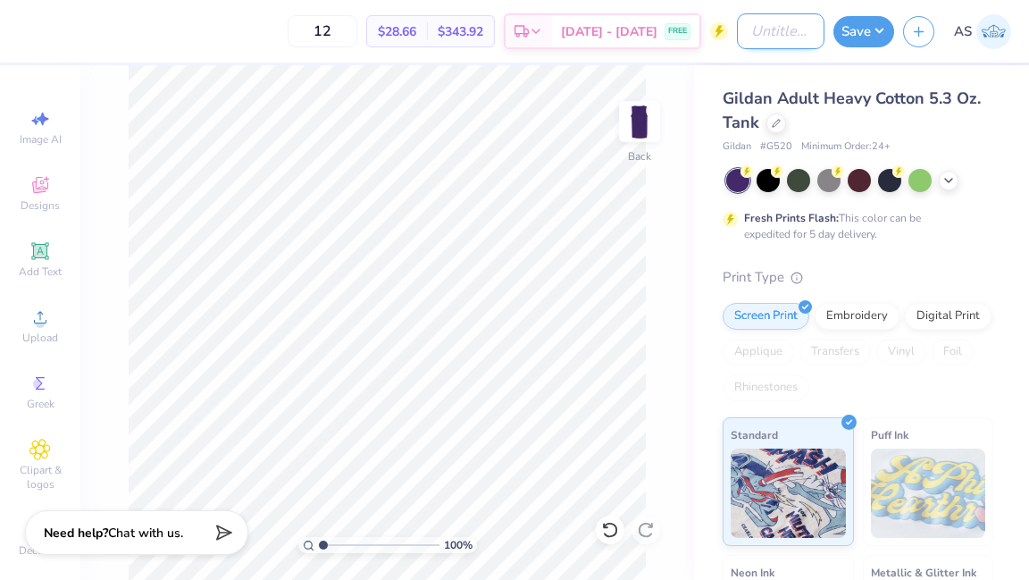
click at [753, 38] on input "Design Title" at bounding box center [781, 31] width 88 height 36
click at [763, 40] on input "polo uniform sample 1" at bounding box center [781, 31] width 88 height 36
type input "tank uniform sample 1"
click at [813, 27] on button "Save" at bounding box center [864, 28] width 61 height 31
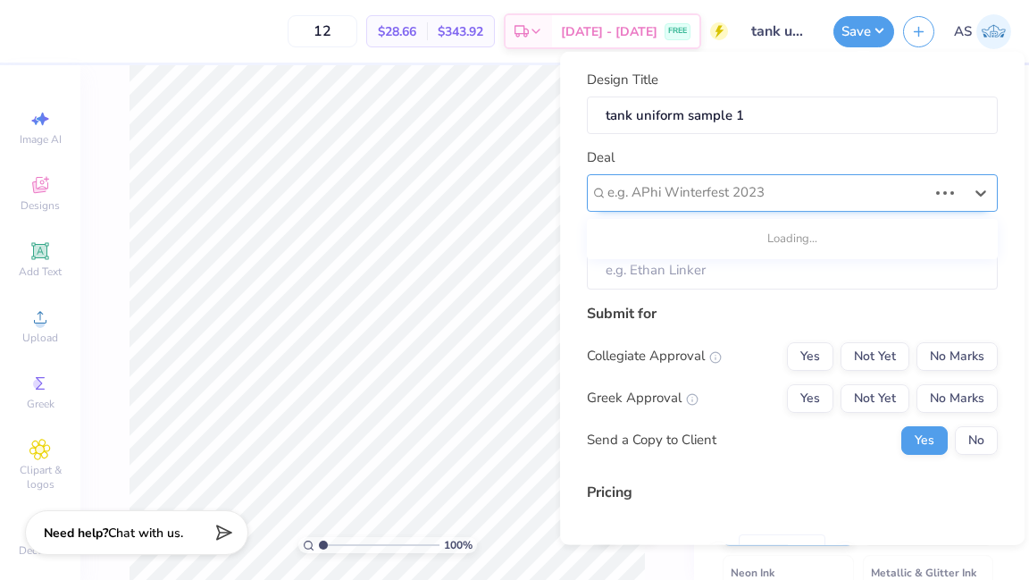
click at [801, 186] on div at bounding box center [768, 192] width 320 height 24
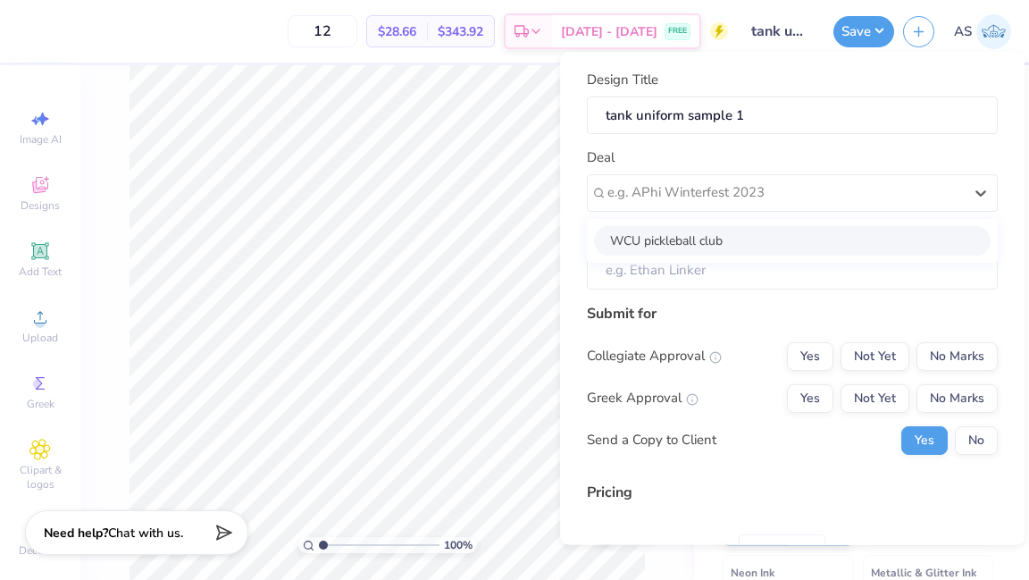
click at [783, 239] on div "WCU pickleball club" at bounding box center [792, 239] width 397 height 29
type input "[PERSON_NAME]"
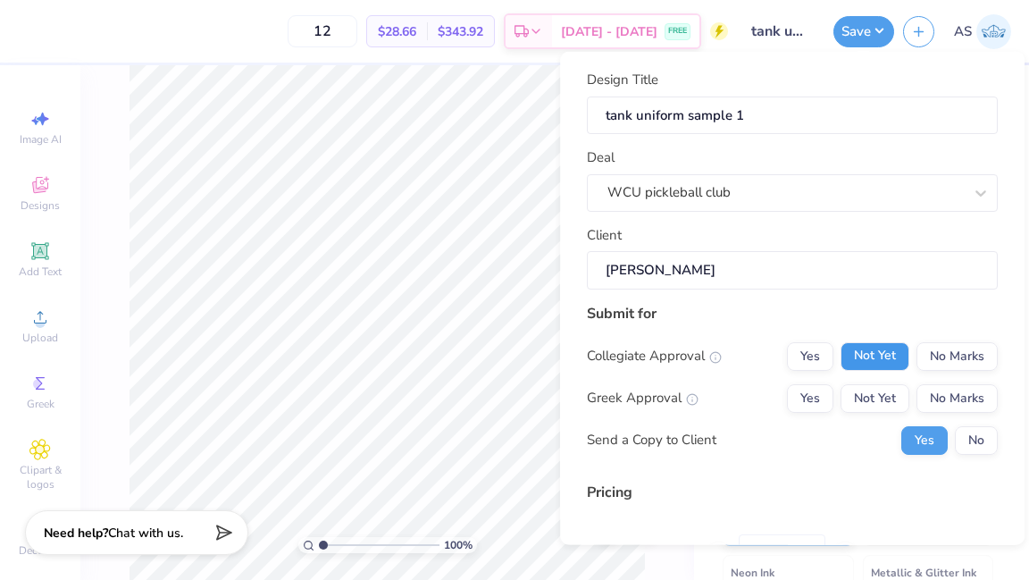
click at [813, 358] on button "Not Yet" at bounding box center [875, 355] width 69 height 29
click at [813, 391] on button "No Marks" at bounding box center [957, 397] width 81 height 29
type input "$28.66"
click at [813, 432] on button "No" at bounding box center [976, 439] width 43 height 29
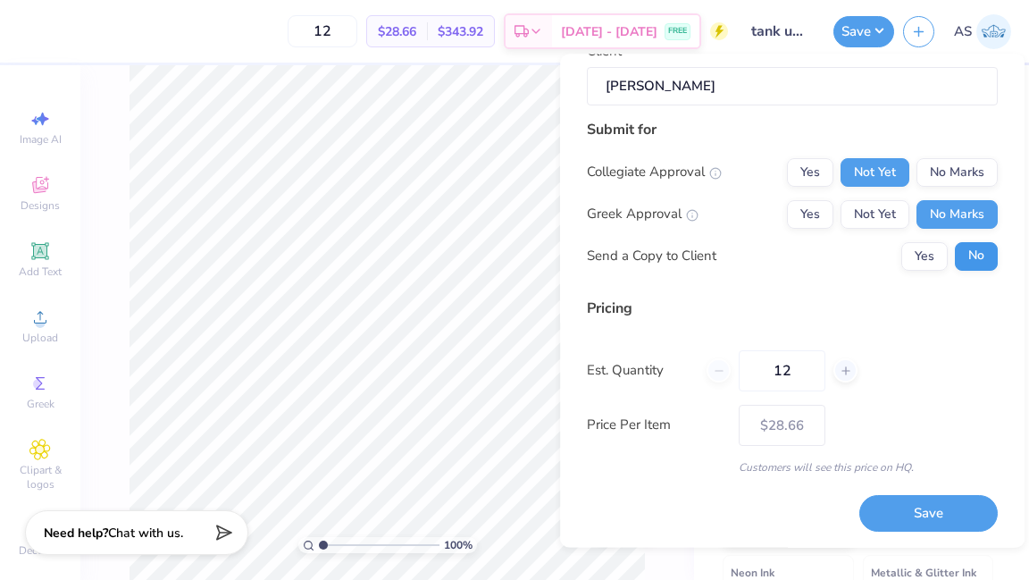
scroll to position [187, 0]
click at [805, 370] on input "12" at bounding box center [782, 369] width 87 height 41
type input "15"
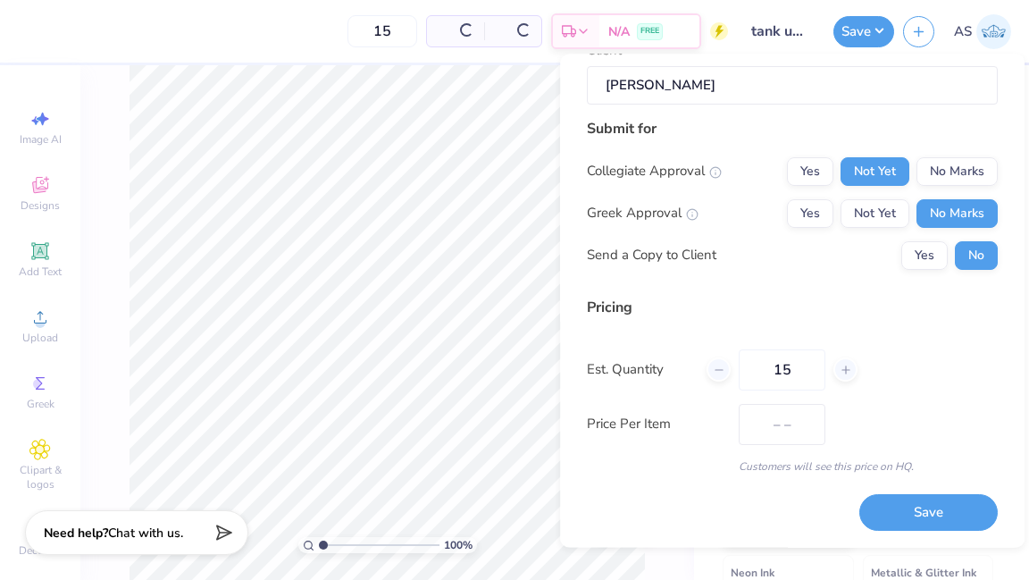
type input "$26.46"
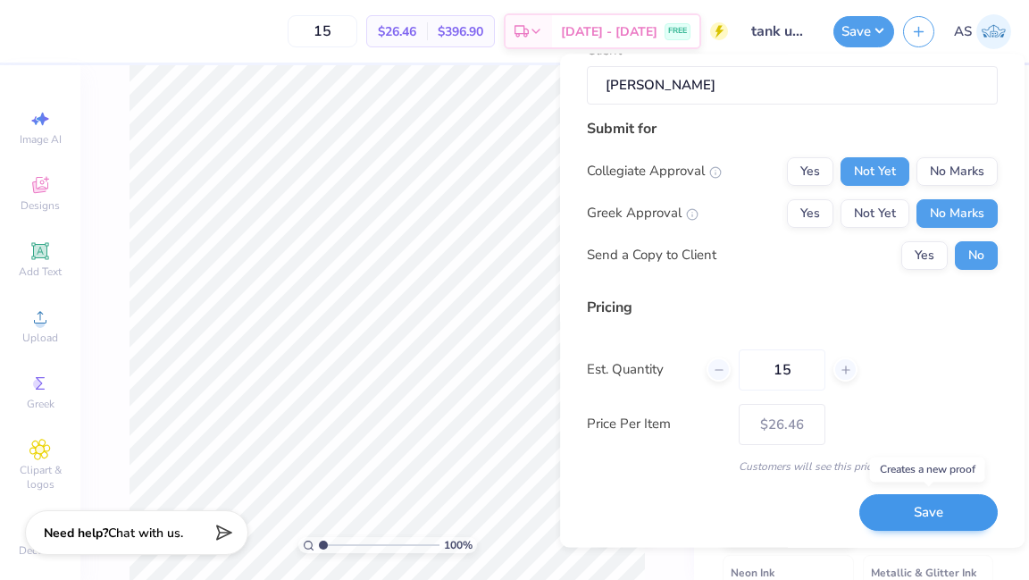
type input "15"
click at [813, 493] on button "Save" at bounding box center [928, 512] width 138 height 37
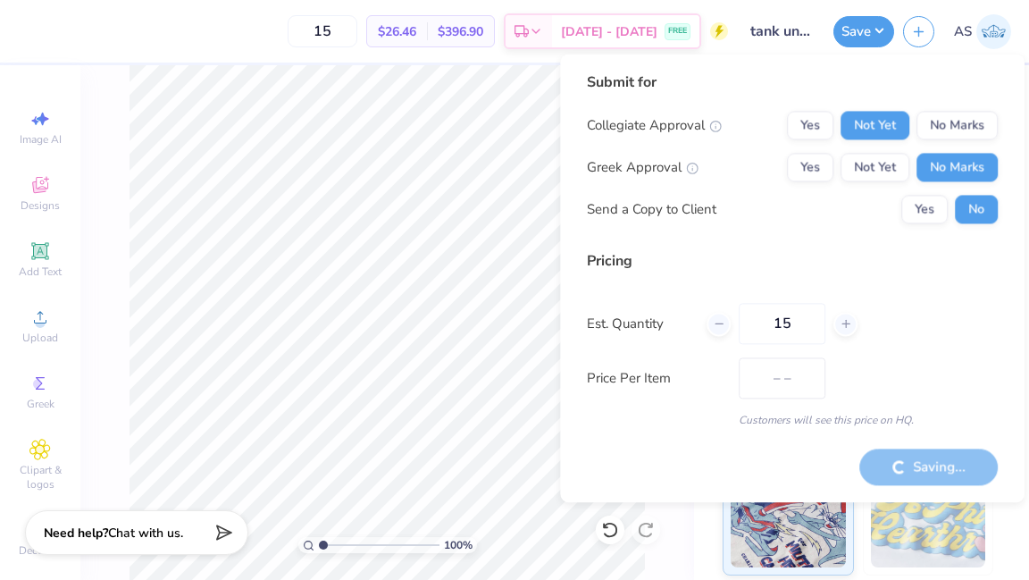
type input "$26.46"
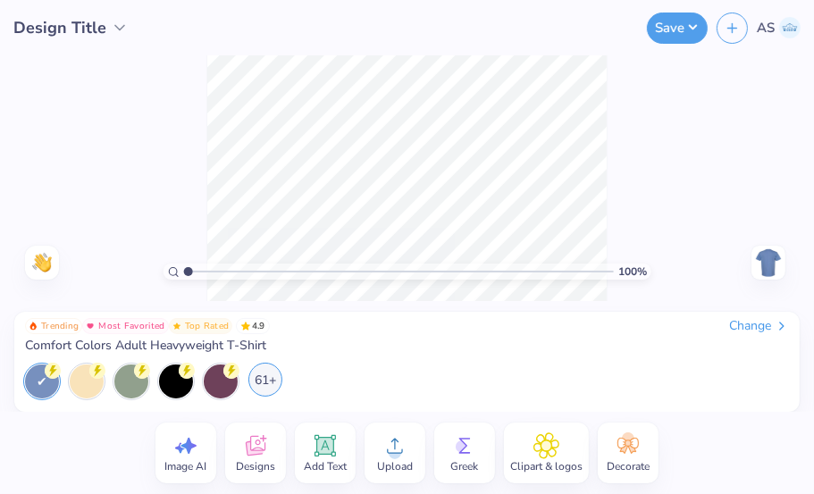
click at [269, 369] on div "61+" at bounding box center [265, 380] width 34 height 34
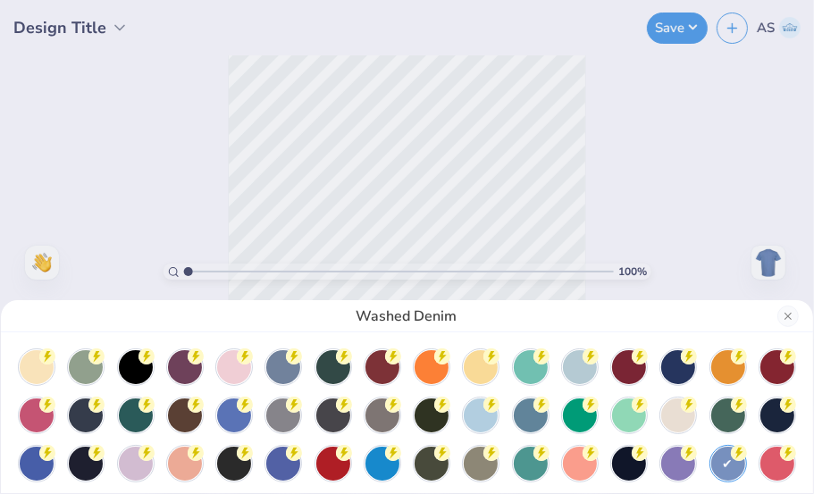
click at [658, 155] on div "Washed Denim" at bounding box center [407, 247] width 814 height 494
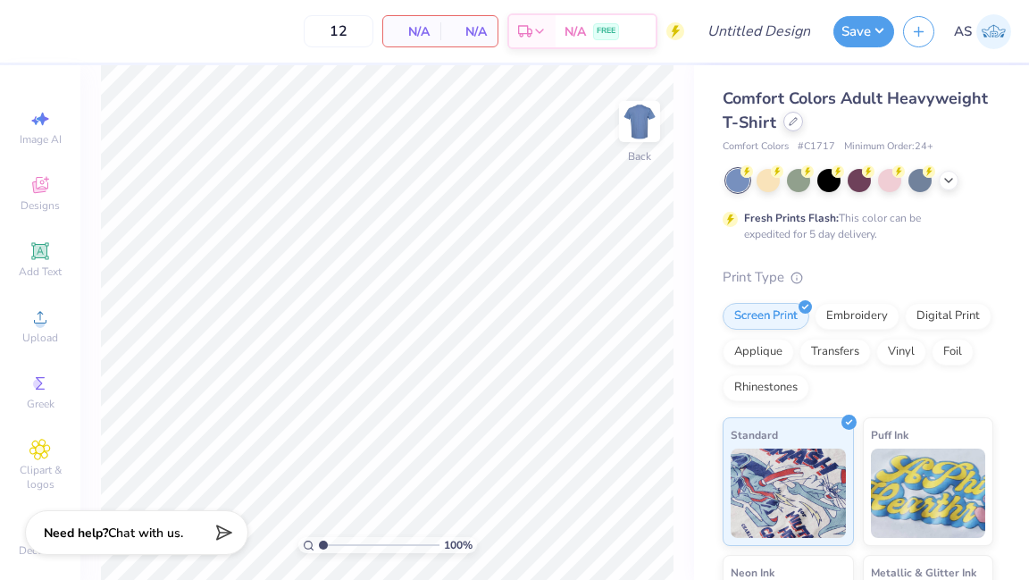
click at [791, 119] on icon at bounding box center [793, 121] width 9 height 9
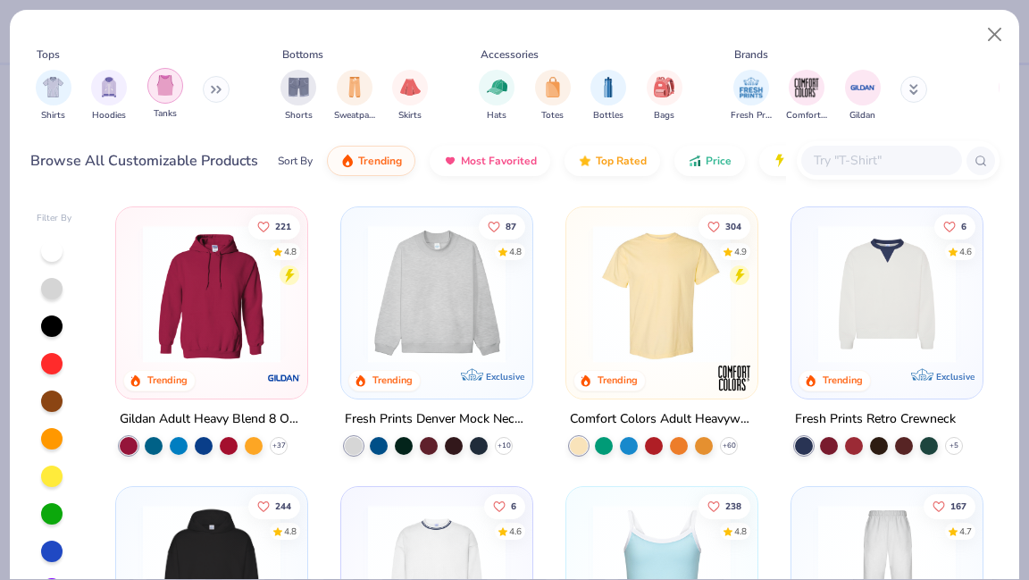
click at [175, 83] on div "filter for Tanks" at bounding box center [165, 86] width 36 height 36
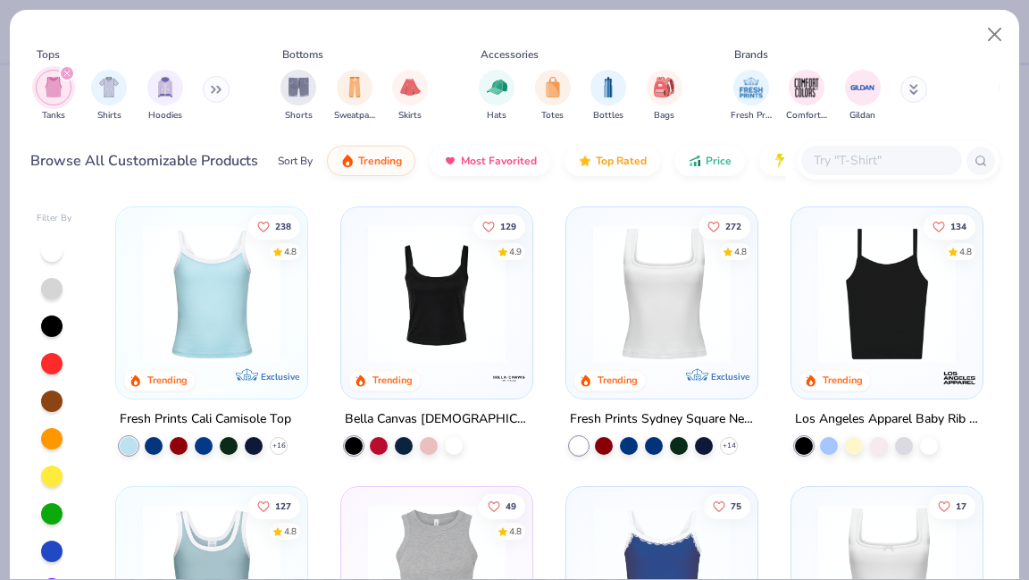
click at [55, 578] on div at bounding box center [51, 588] width 21 height 21
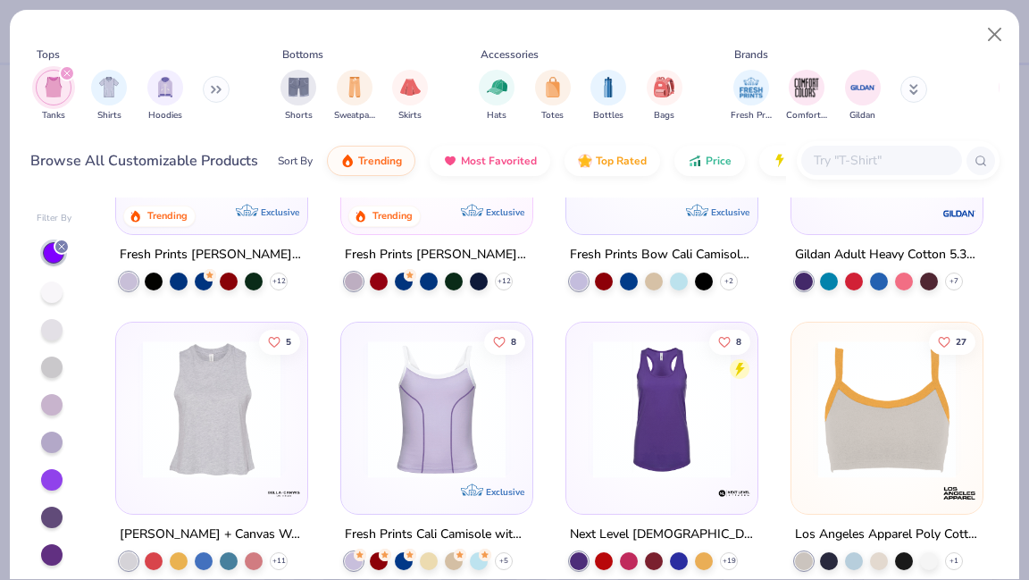
scroll to position [549, 0]
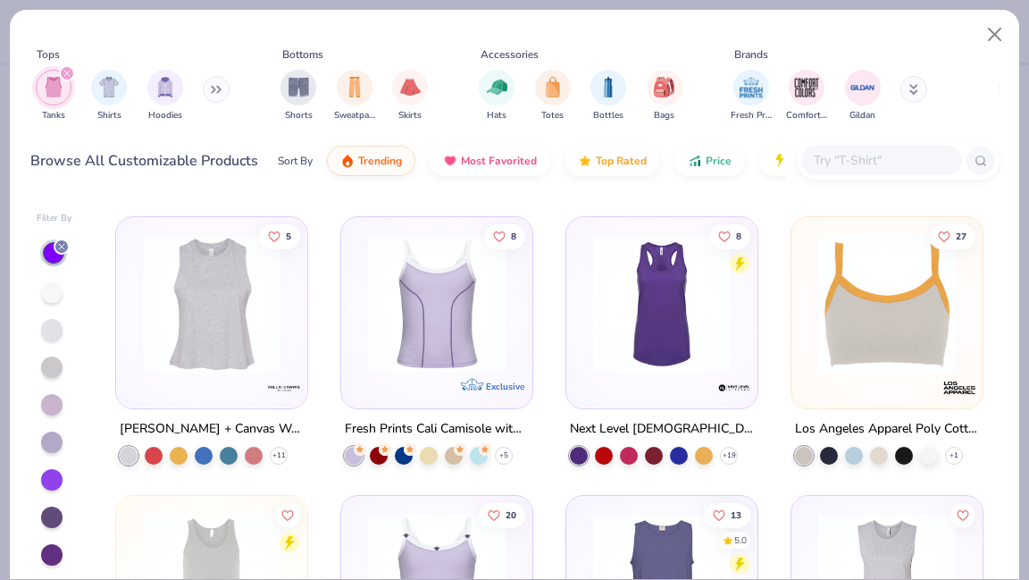
click at [667, 298] on img at bounding box center [661, 303] width 155 height 138
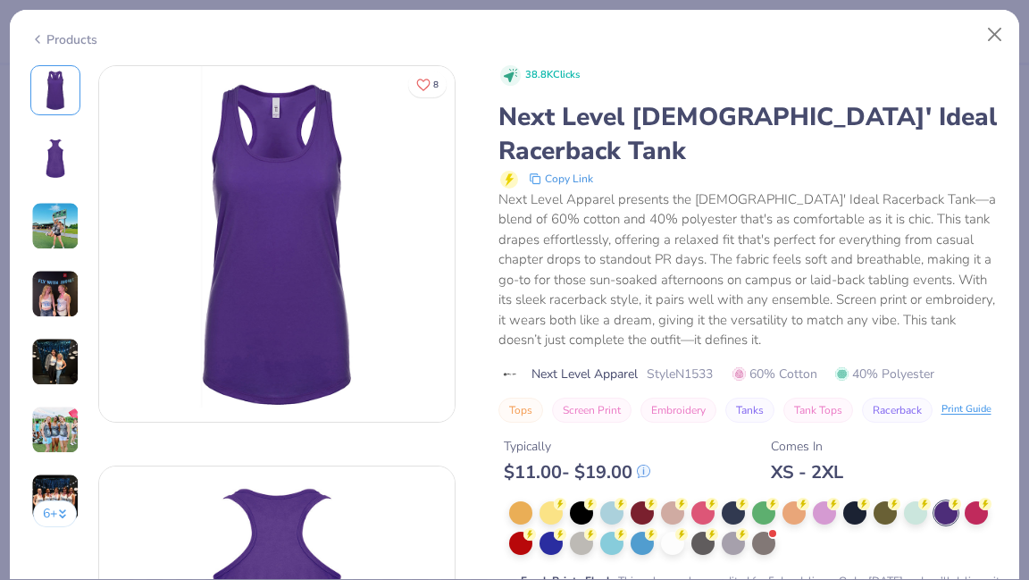
click at [321, 305] on img at bounding box center [277, 244] width 356 height 356
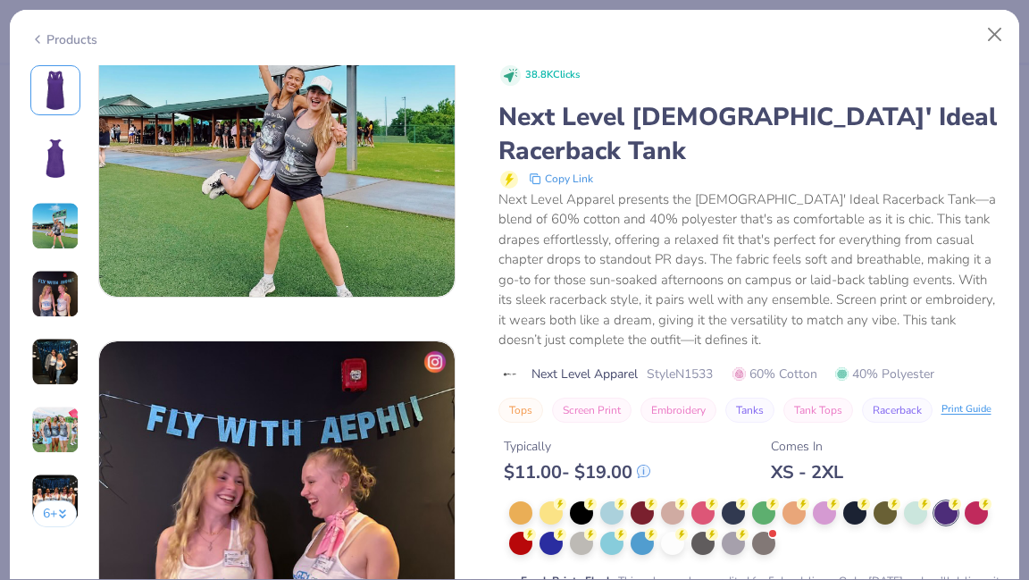
scroll to position [136, 0]
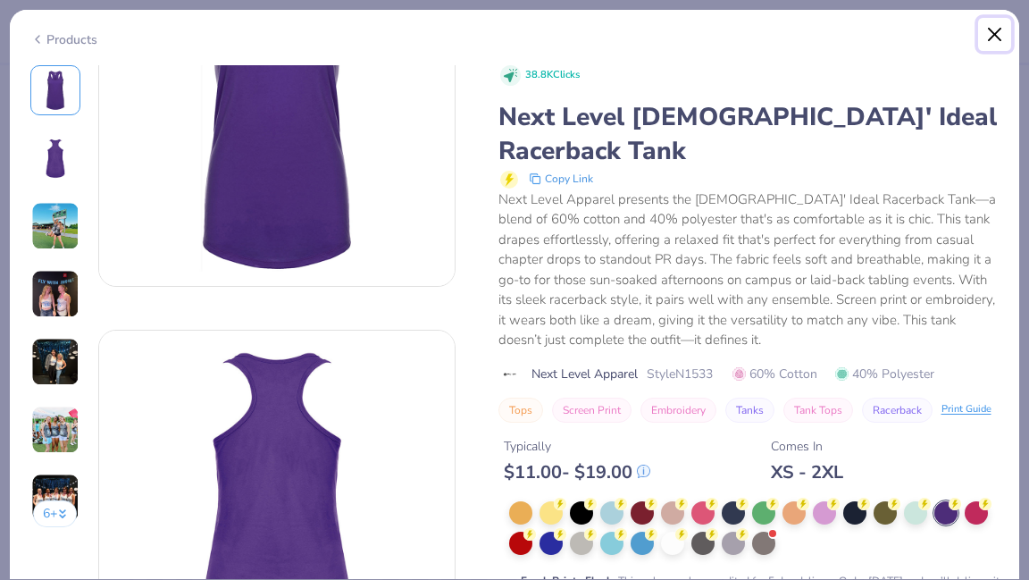
click at [996, 35] on button "Close" at bounding box center [995, 35] width 34 height 34
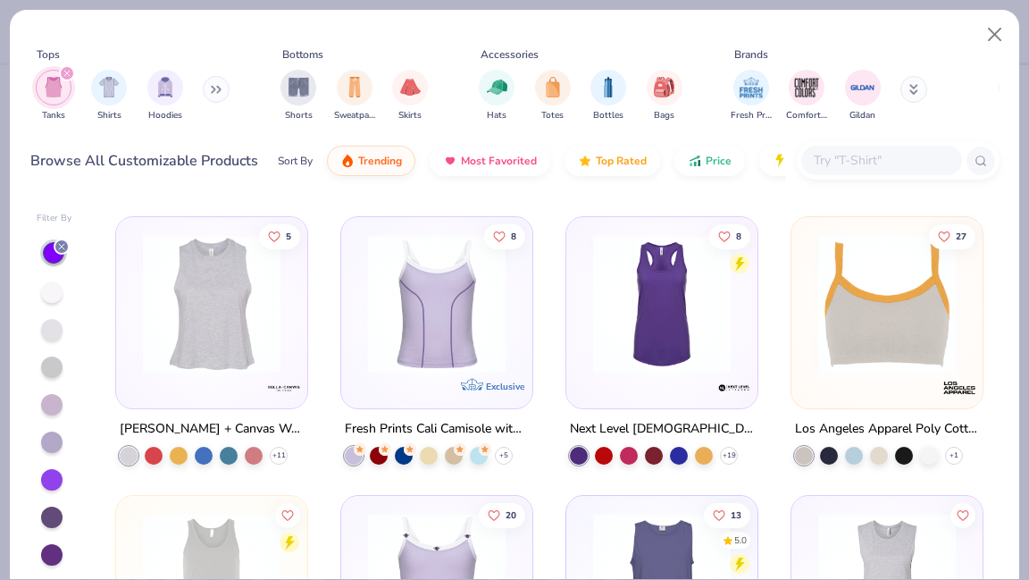
click at [687, 370] on div at bounding box center [661, 307] width 173 height 164
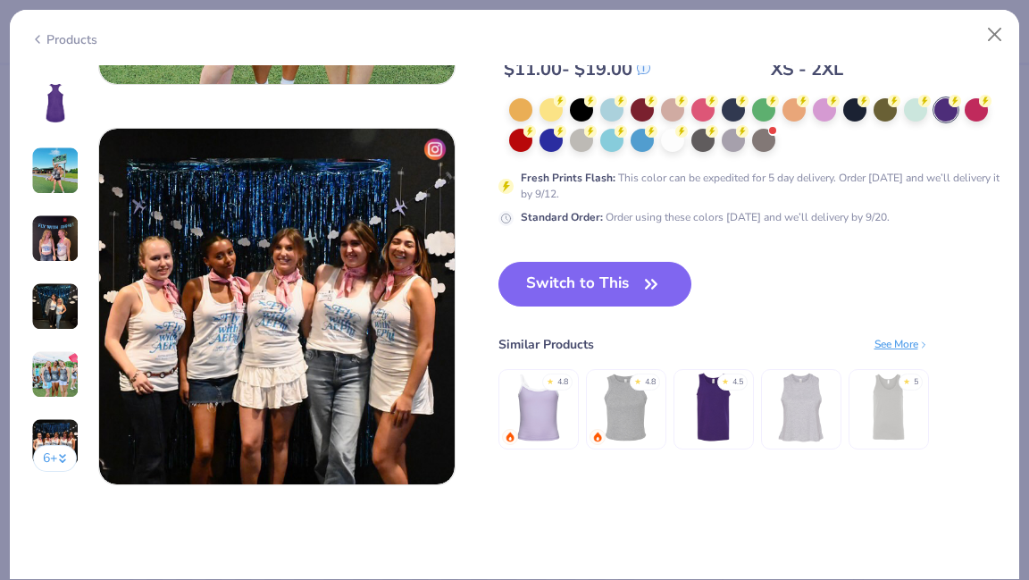
scroll to position [2365, 0]
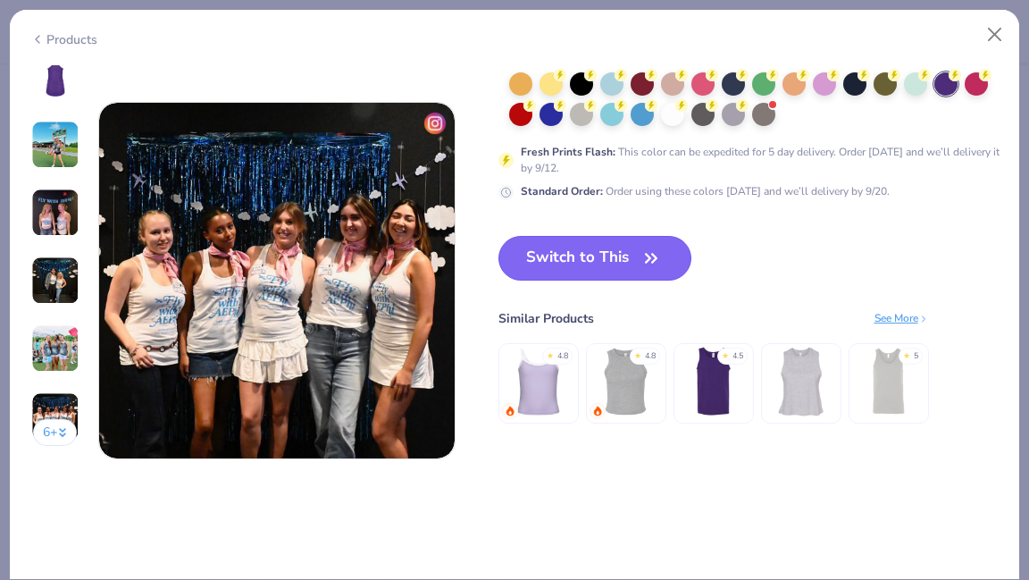
click at [626, 257] on button "Switch to This" at bounding box center [596, 258] width 194 height 45
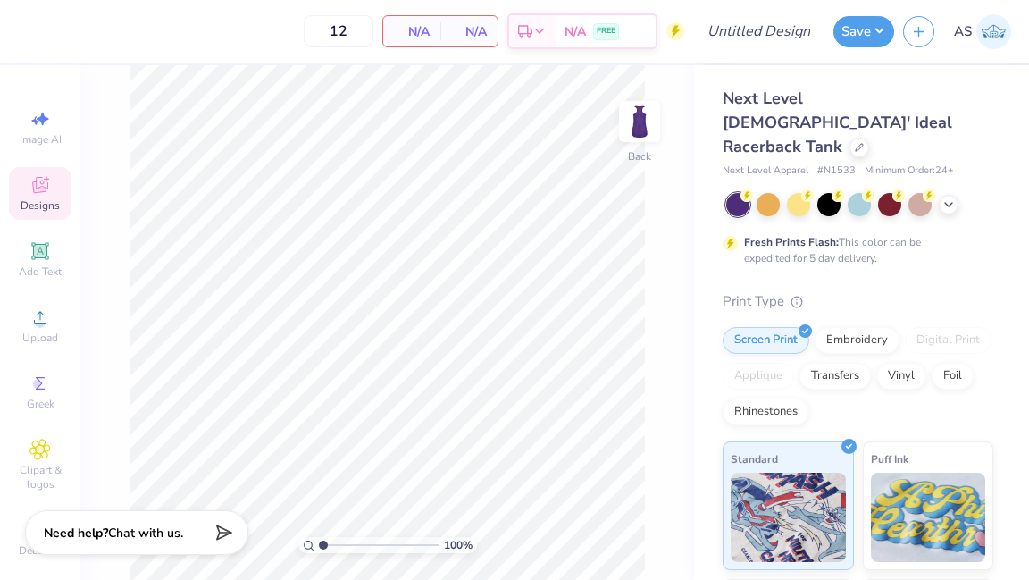
click at [55, 189] on div "Designs" at bounding box center [40, 193] width 63 height 53
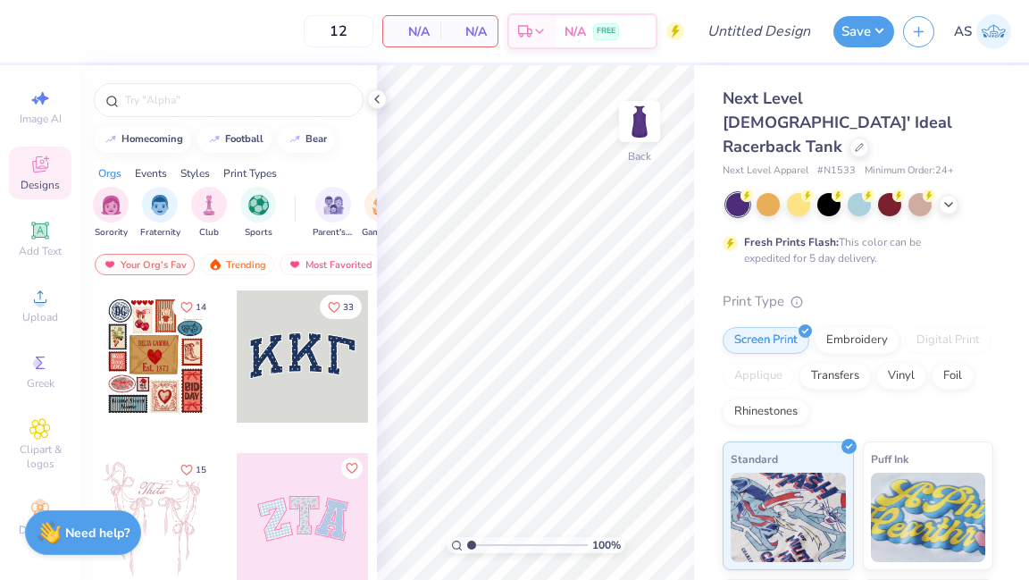
scroll to position [22, 0]
click at [38, 422] on icon at bounding box center [39, 428] width 21 height 21
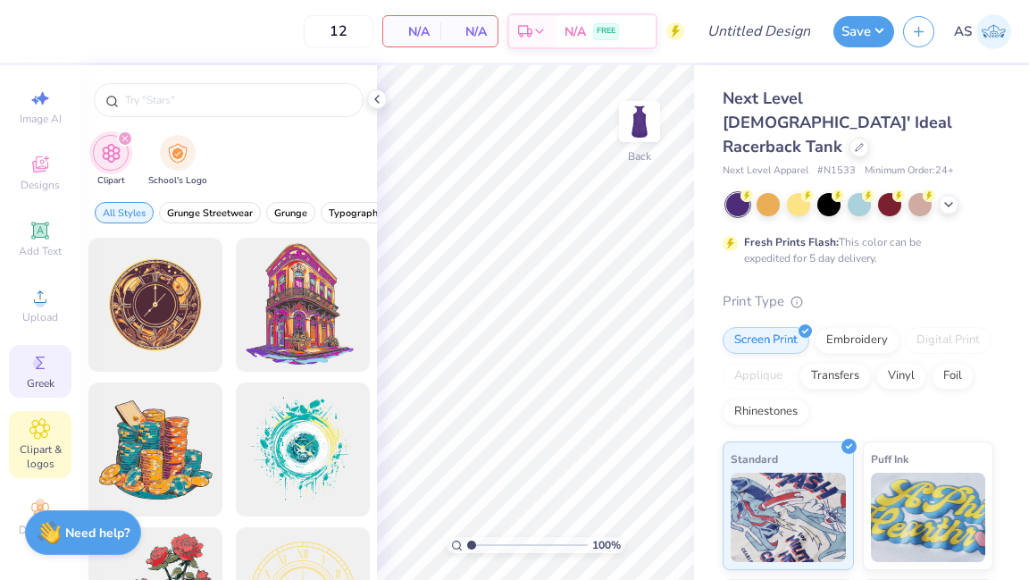
click at [38, 365] on icon at bounding box center [40, 362] width 9 height 13
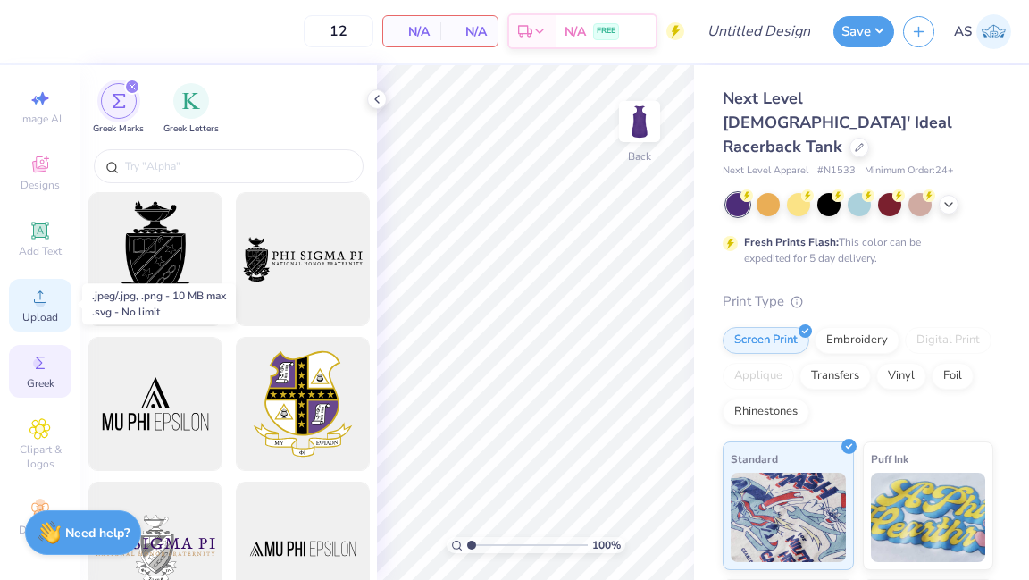
click at [45, 299] on icon at bounding box center [39, 296] width 21 height 21
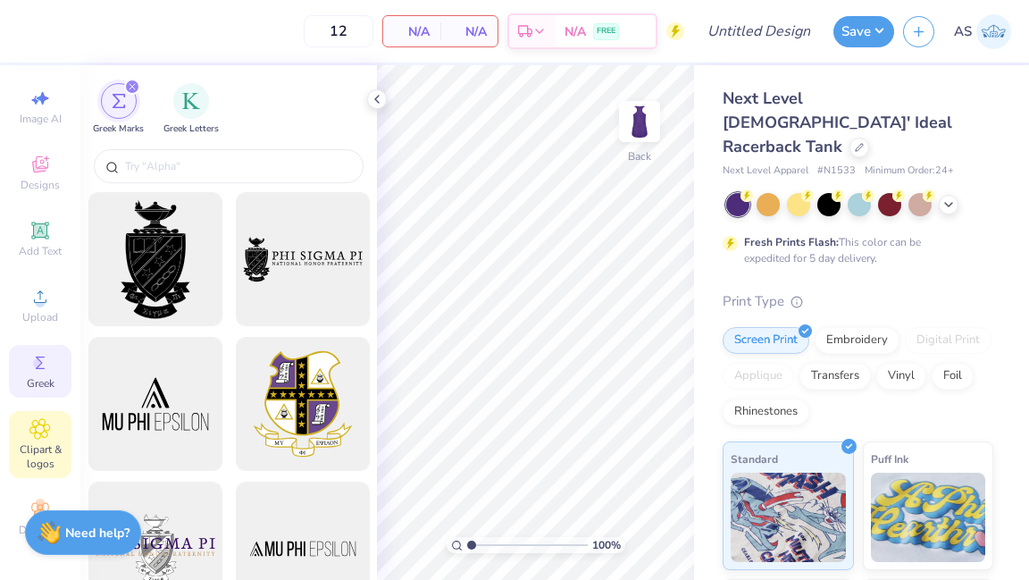
click at [33, 462] on span "Clipart & logos" at bounding box center [40, 456] width 63 height 29
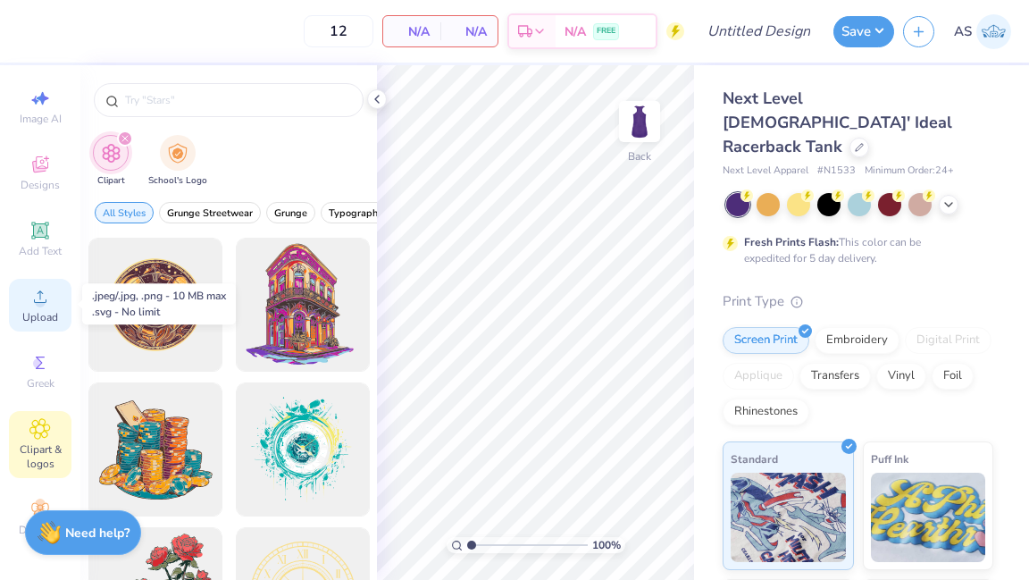
click at [37, 298] on circle at bounding box center [40, 303] width 10 height 10
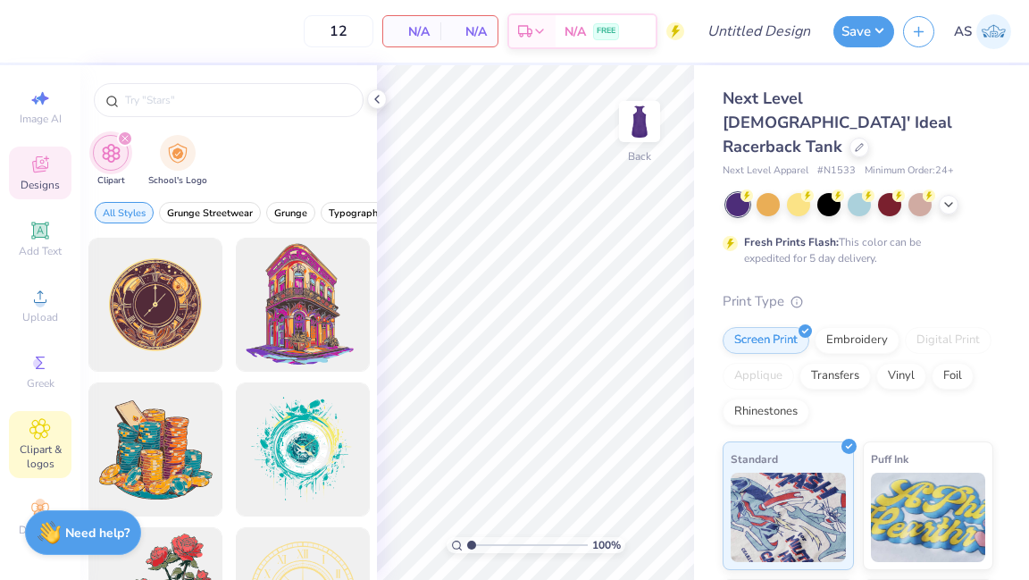
click at [48, 164] on icon at bounding box center [39, 164] width 21 height 21
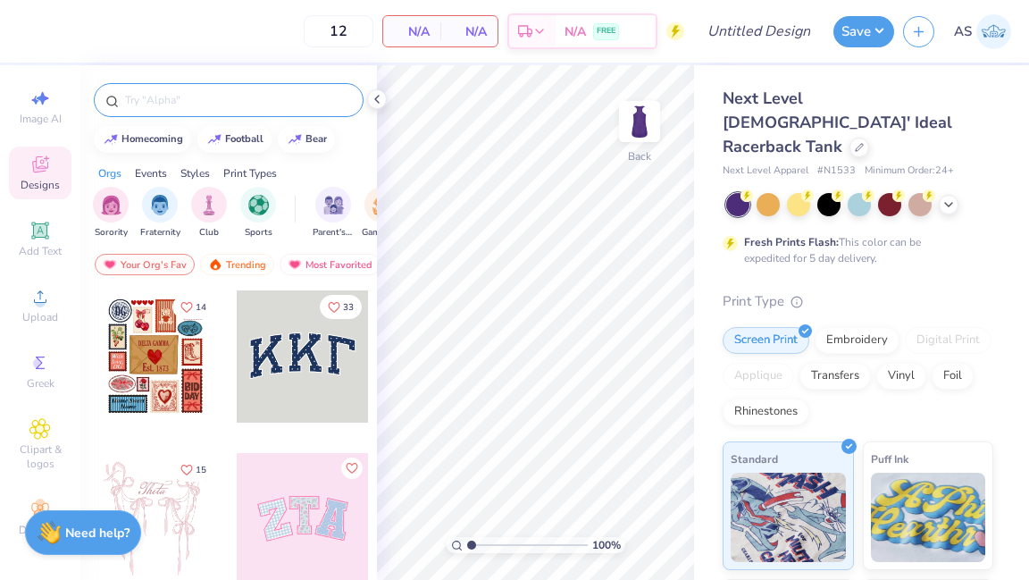
click at [271, 104] on input "text" at bounding box center [237, 100] width 229 height 18
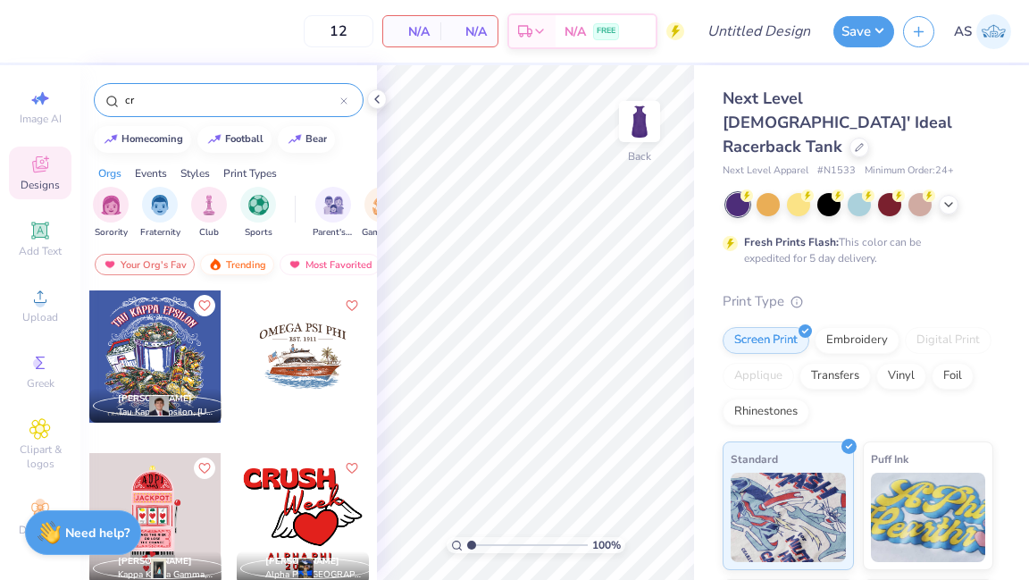
type input "c"
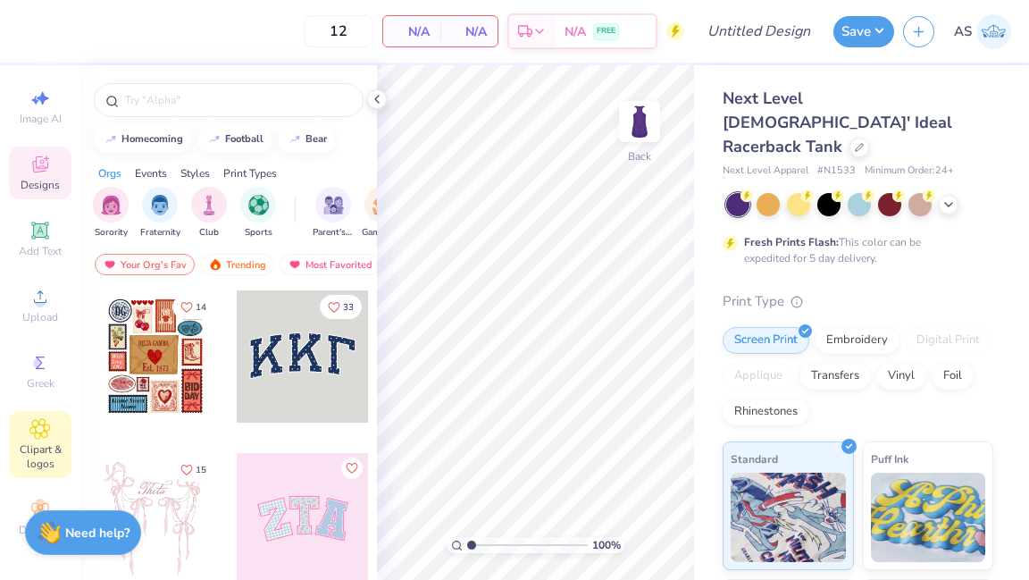
click at [33, 432] on icon at bounding box center [39, 428] width 21 height 21
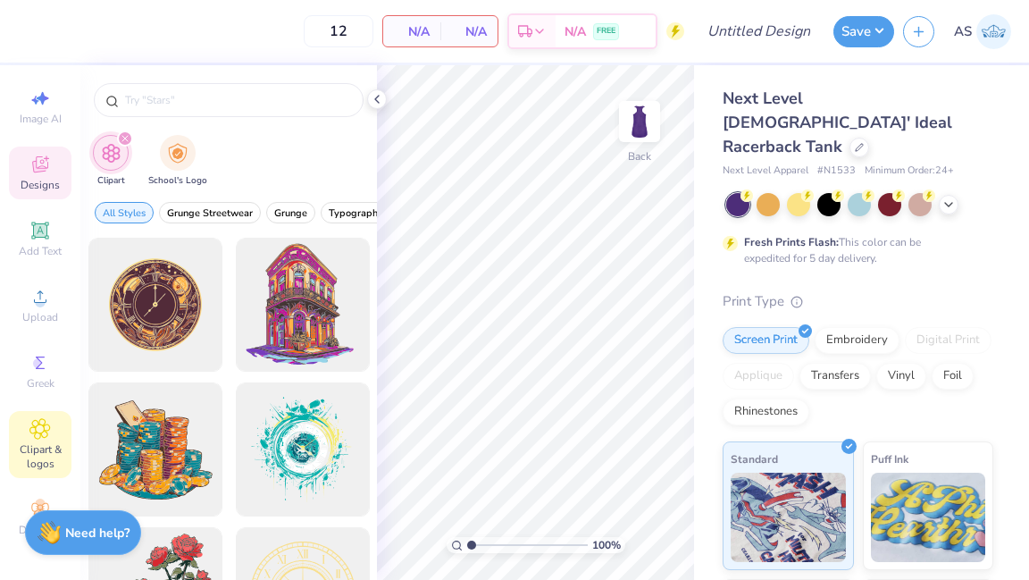
click at [46, 180] on span "Designs" at bounding box center [40, 185] width 39 height 14
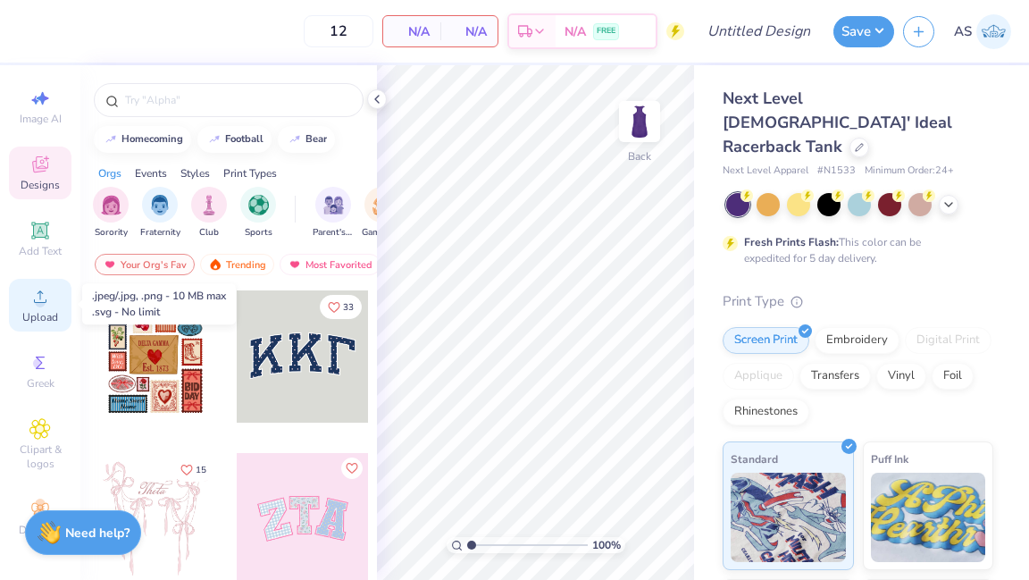
click at [38, 306] on div "Upload" at bounding box center [40, 305] width 63 height 53
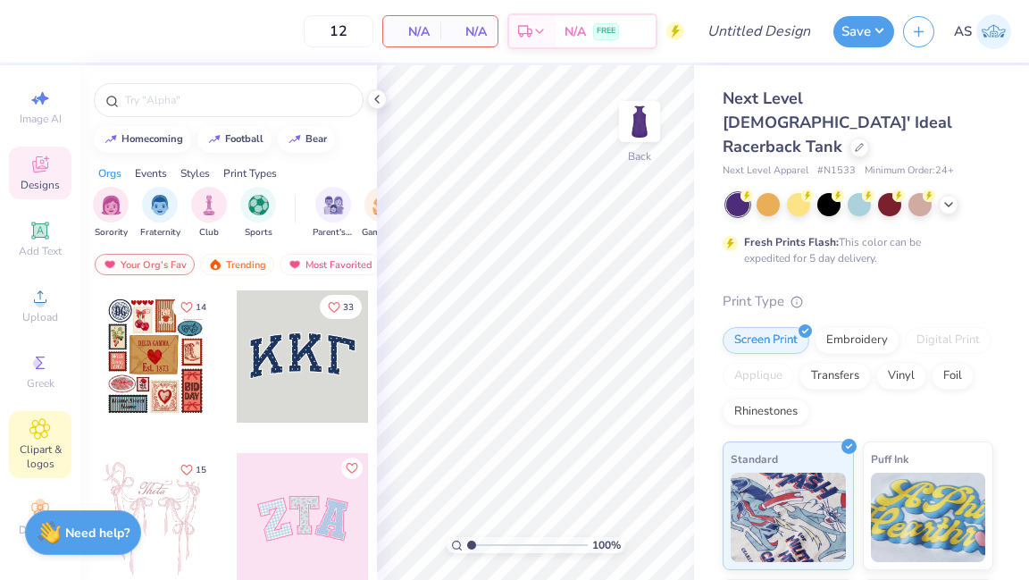
click at [45, 424] on icon at bounding box center [39, 428] width 21 height 21
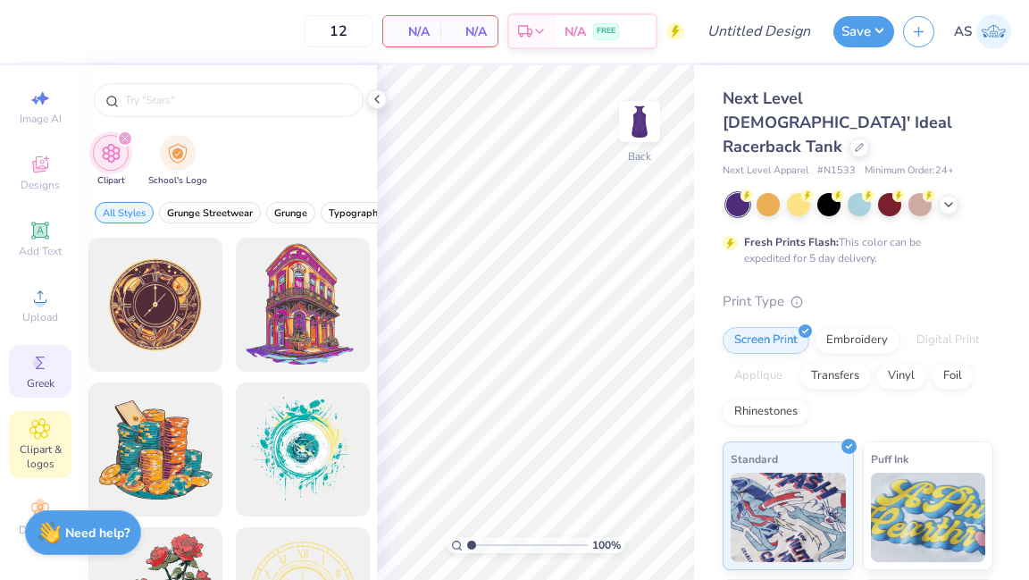
click at [33, 373] on div "Greek" at bounding box center [40, 371] width 63 height 53
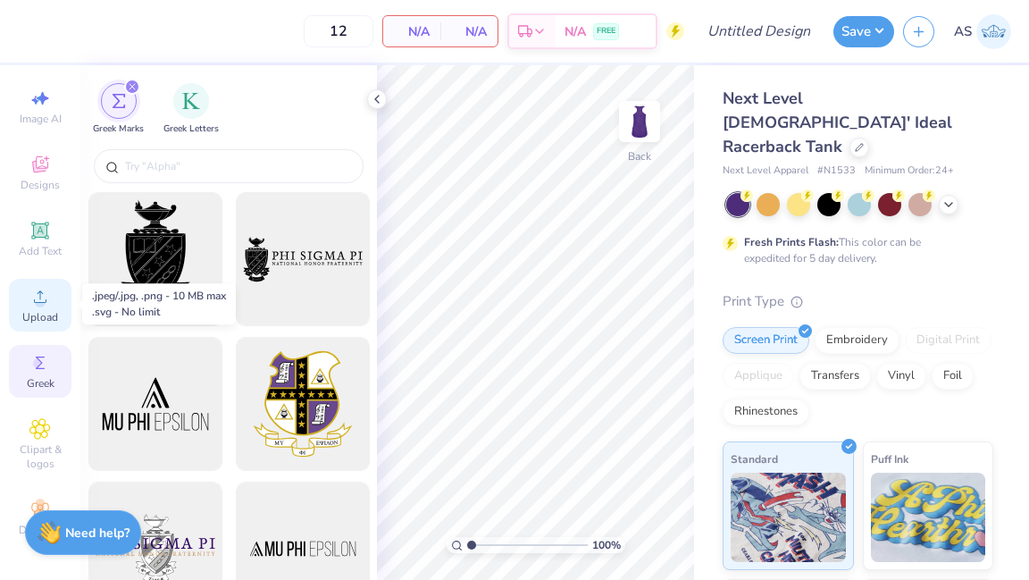
click at [35, 311] on span "Upload" at bounding box center [40, 317] width 36 height 14
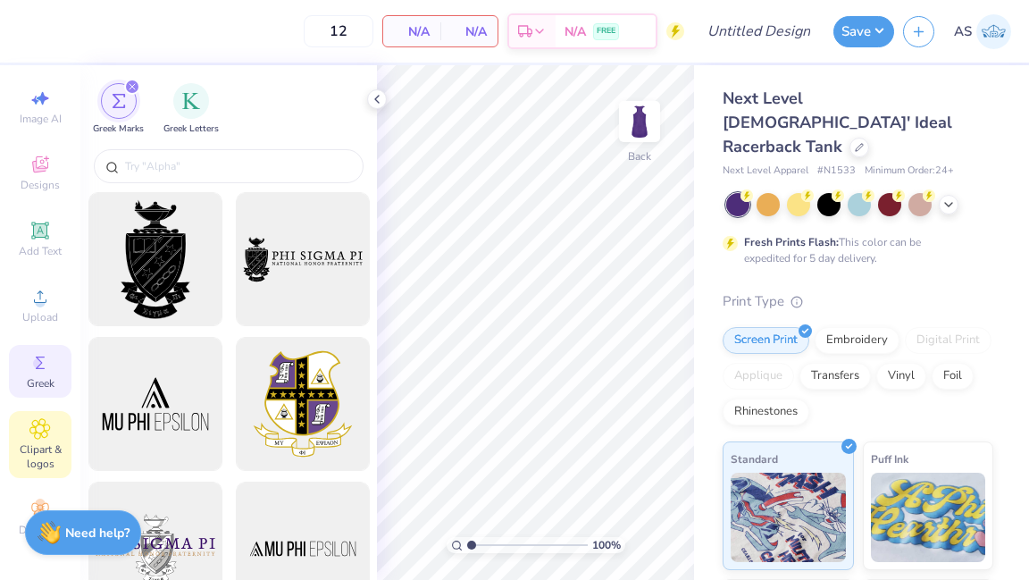
click at [38, 443] on span "Clipart & logos" at bounding box center [40, 456] width 63 height 29
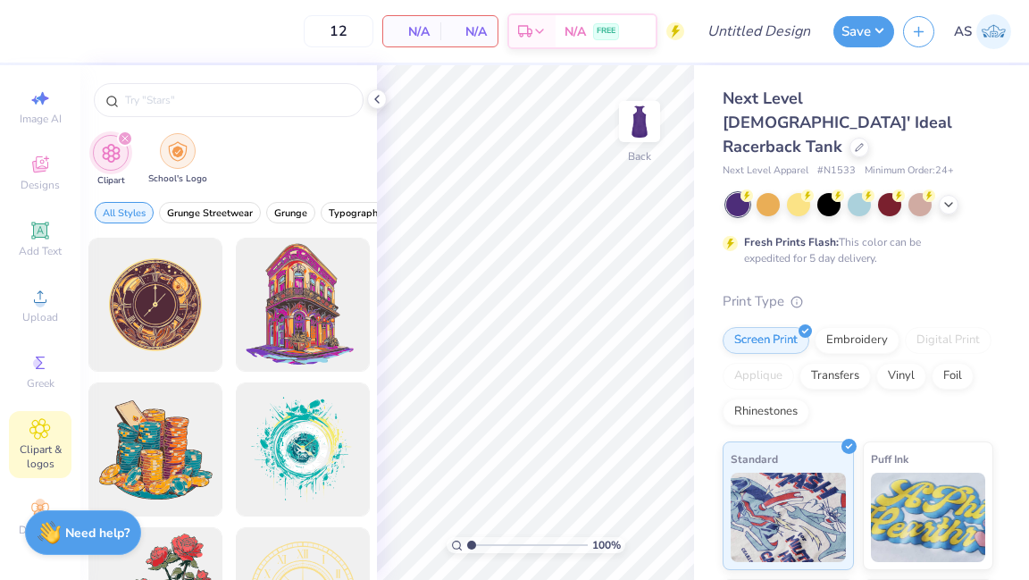
click at [164, 162] on div "filter for School's Logo" at bounding box center [178, 151] width 36 height 36
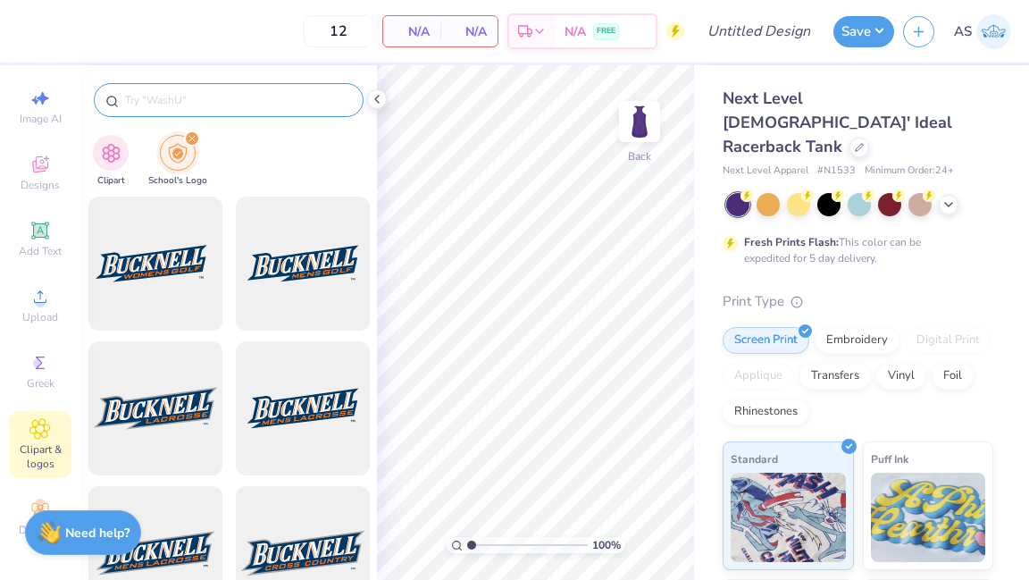
click at [202, 102] on input "text" at bounding box center [237, 100] width 229 height 18
type input "wcu"
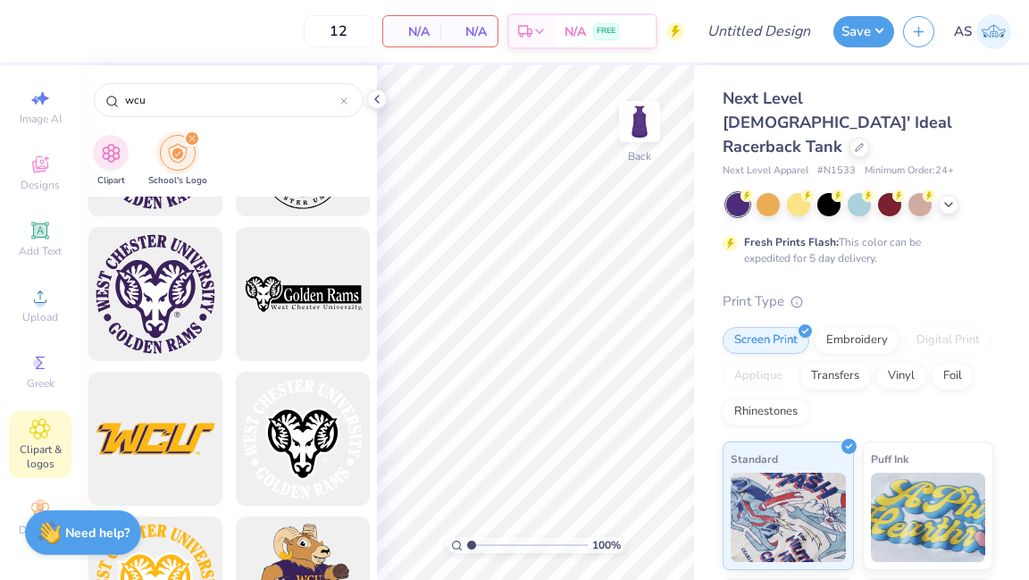
scroll to position [2202, 0]
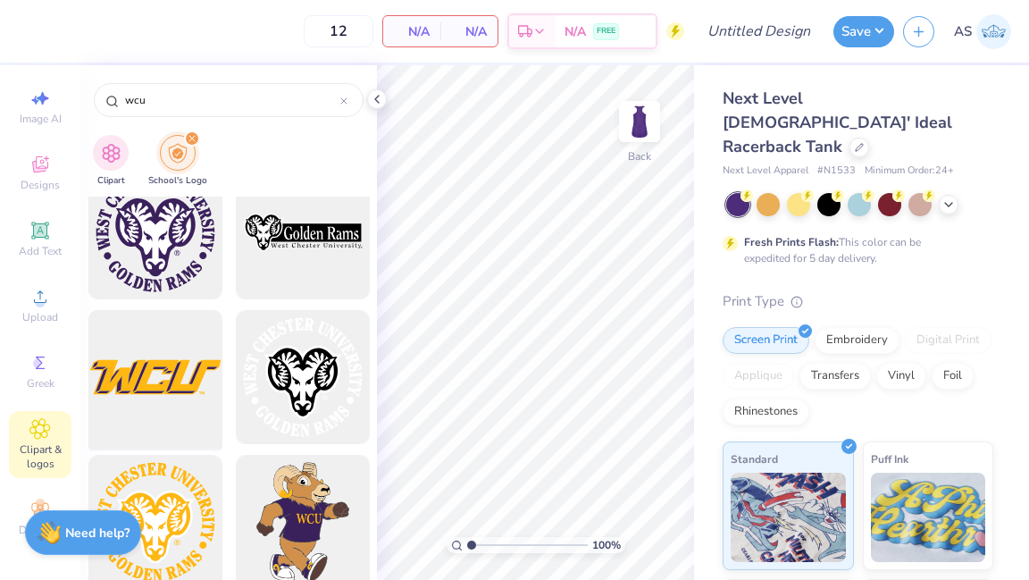
drag, startPoint x: 181, startPoint y: 390, endPoint x: 155, endPoint y: 382, distance: 28.0
click at [155, 382] on div at bounding box center [154, 377] width 147 height 147
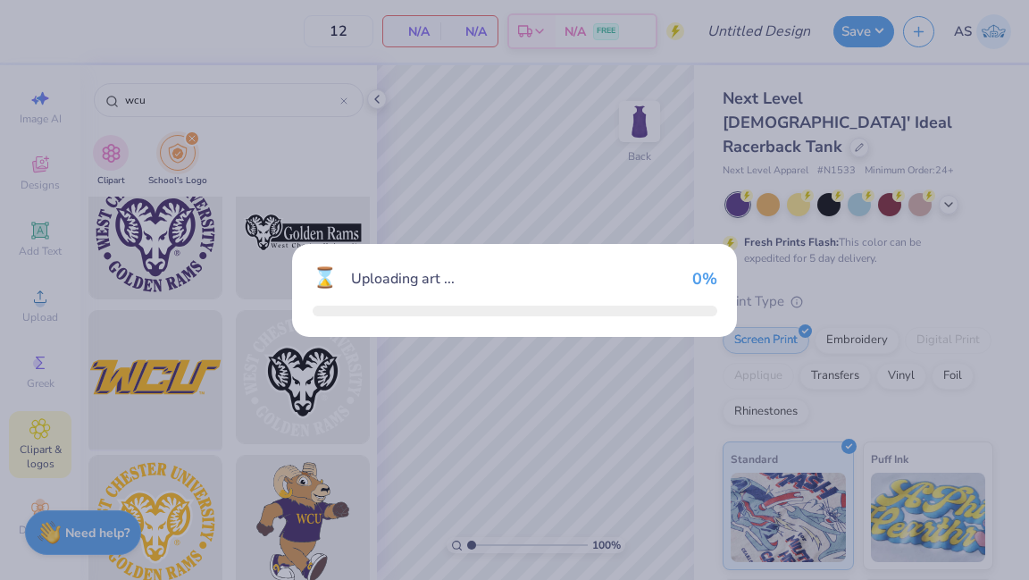
click at [155, 382] on div "⌛ Uploading art ... 0 %" at bounding box center [514, 290] width 1029 height 580
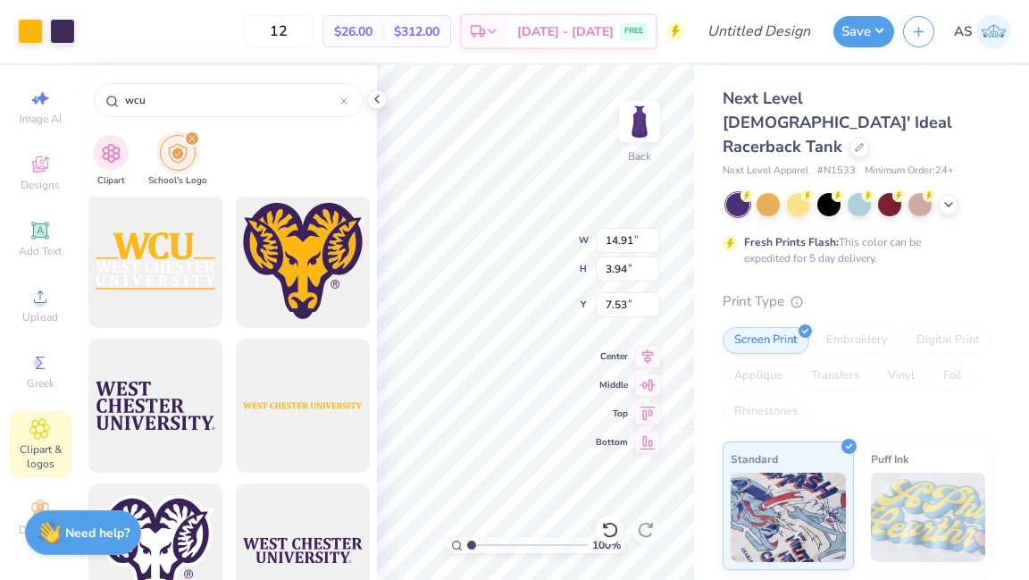
scroll to position [0, 0]
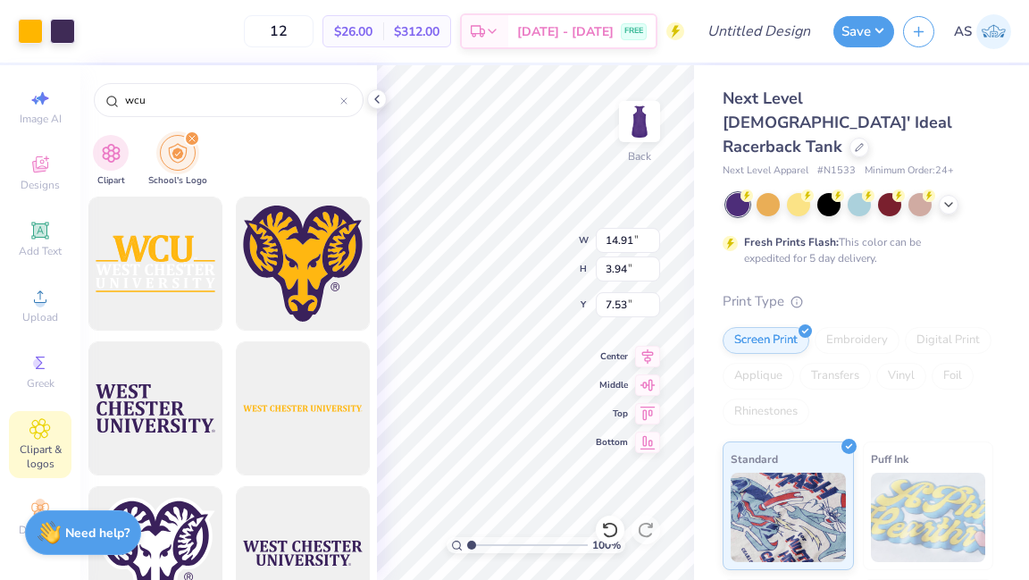
type input "8.83"
type input "2.33"
type input "2.84"
type input "10.00"
type input "2.64"
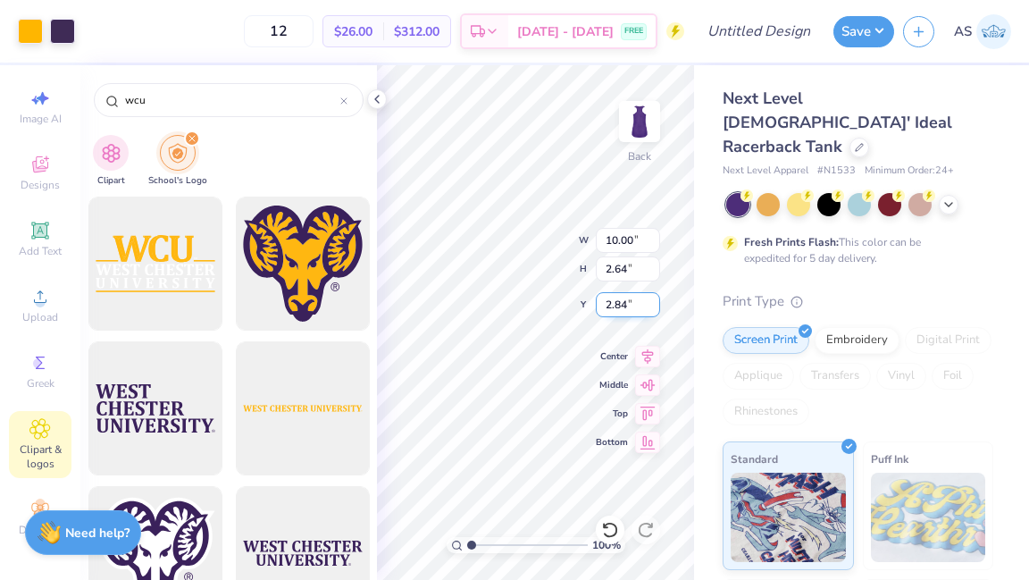
type input "1.23"
type input "8.81"
type input "2.33"
type input "1.86"
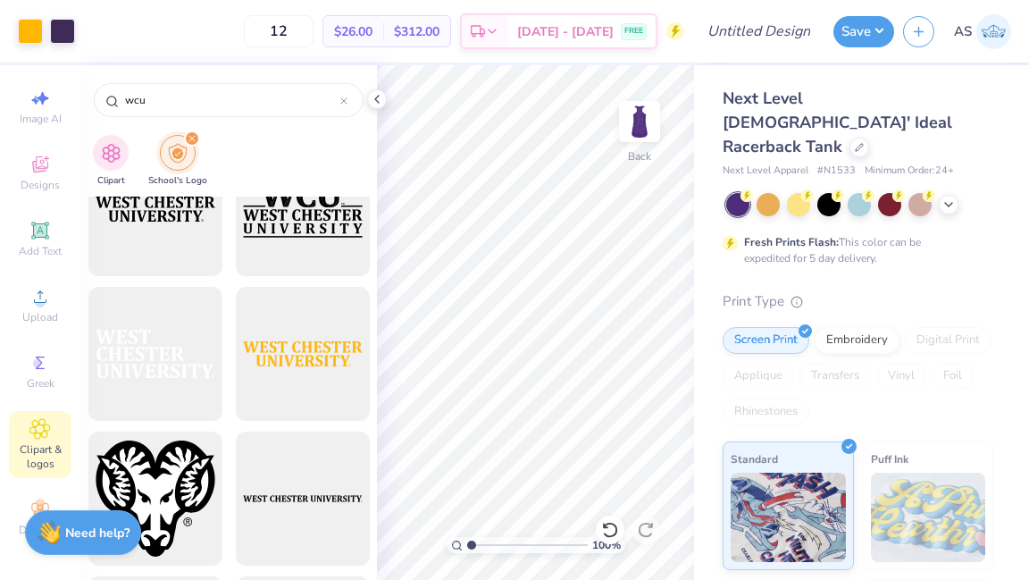
scroll to position [1212, 0]
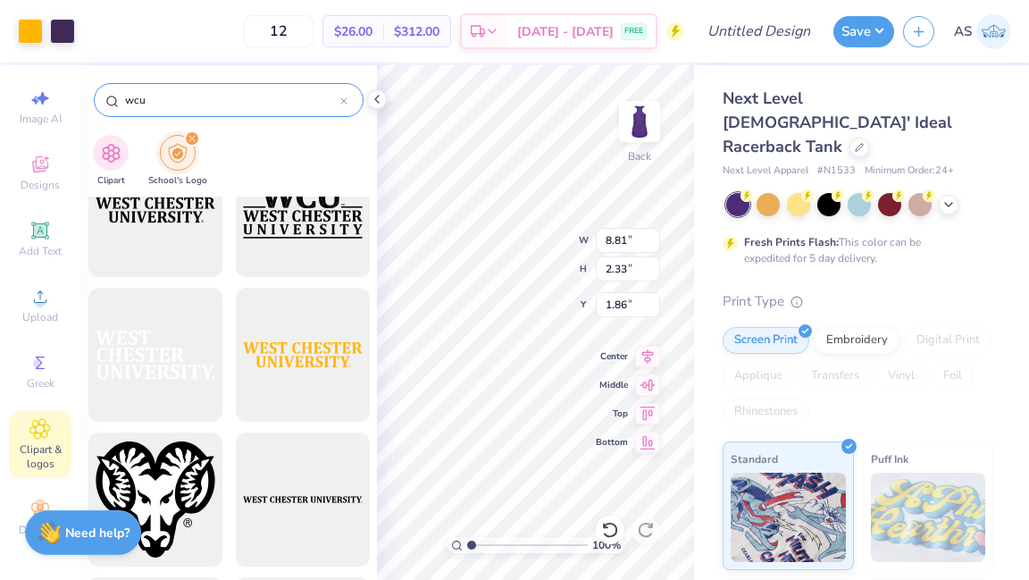
click at [255, 98] on input "wcu" at bounding box center [231, 100] width 217 height 18
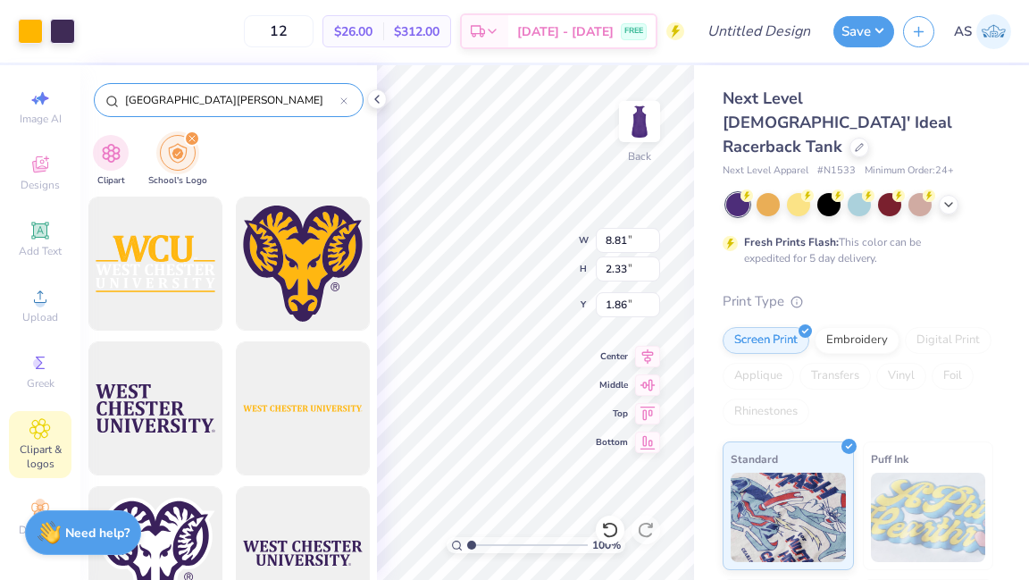
type input "west chester university"
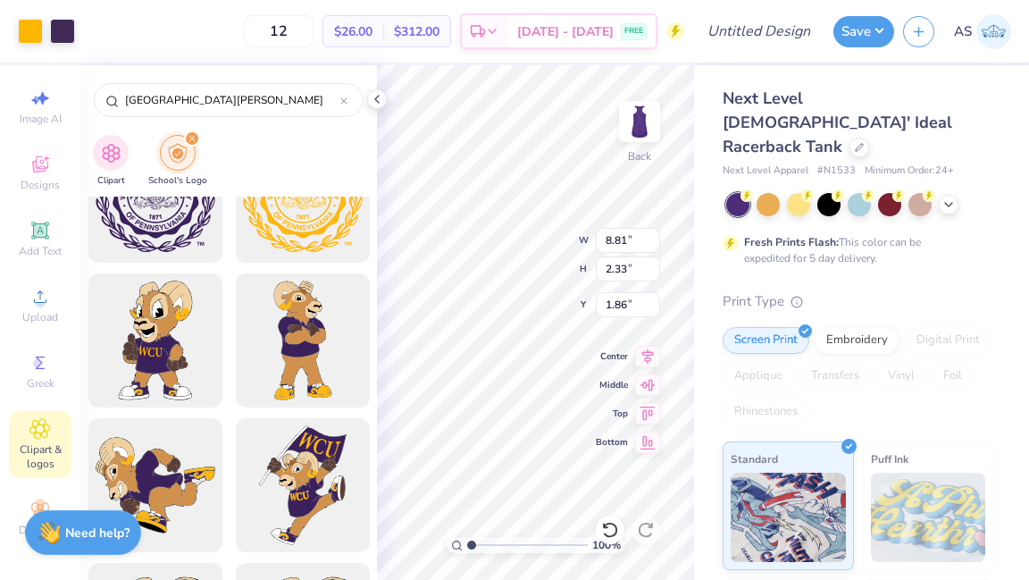
scroll to position [3378, 0]
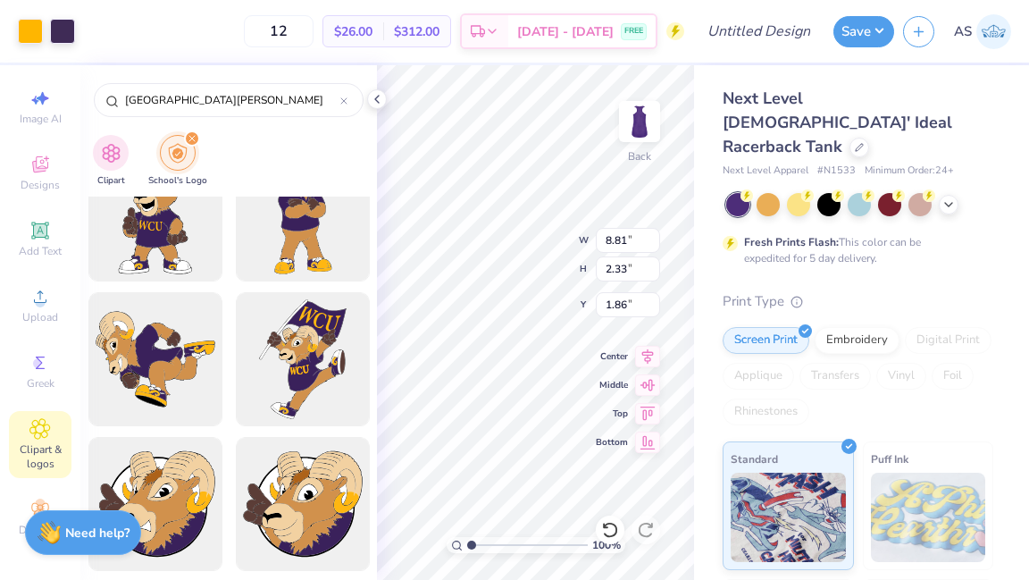
type input "2.02"
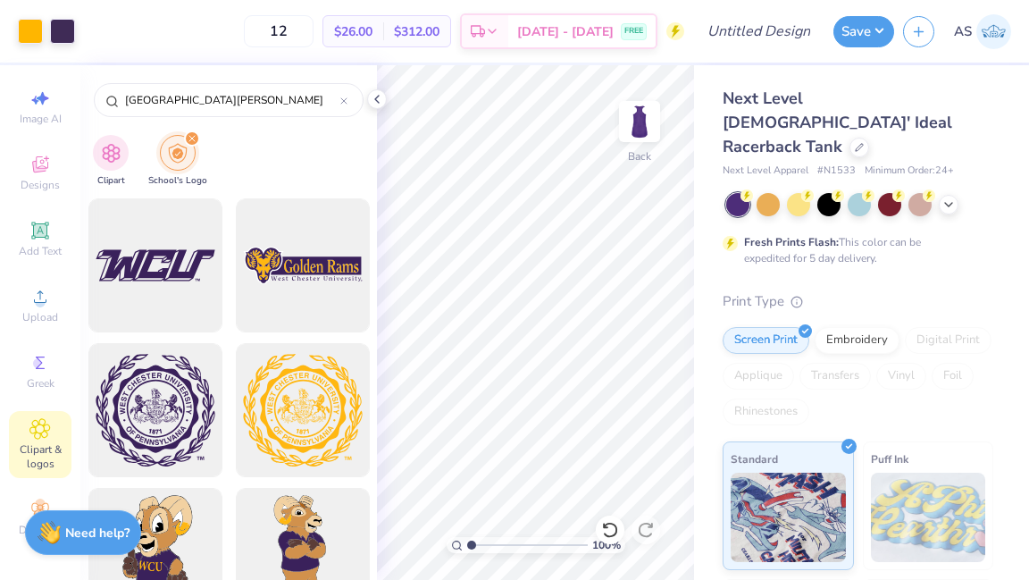
scroll to position [2960, 0]
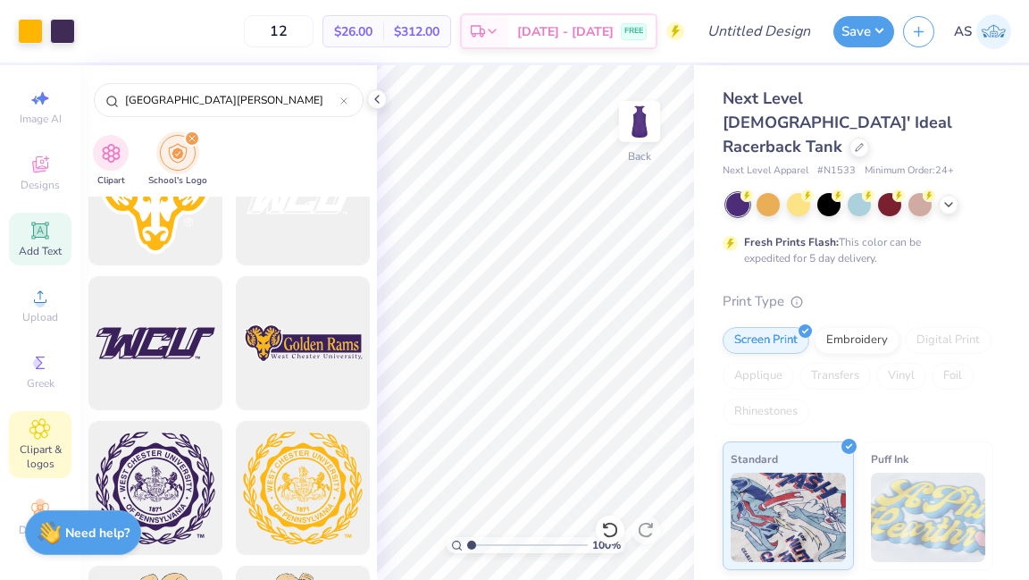
click at [47, 235] on icon at bounding box center [39, 230] width 21 height 21
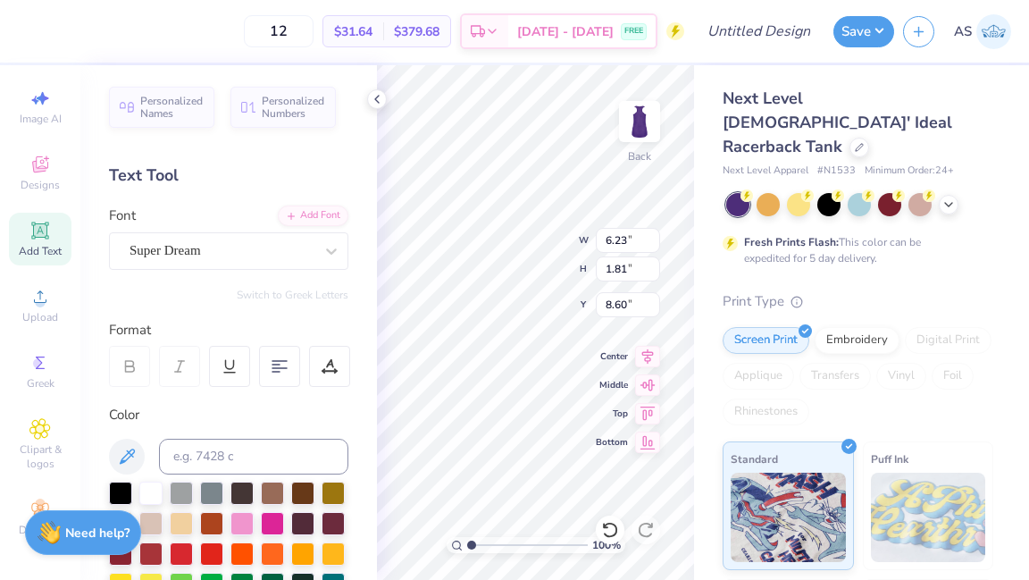
scroll to position [0, 0]
type textarea "pickleball club"
type input "11.41"
type input "1.59"
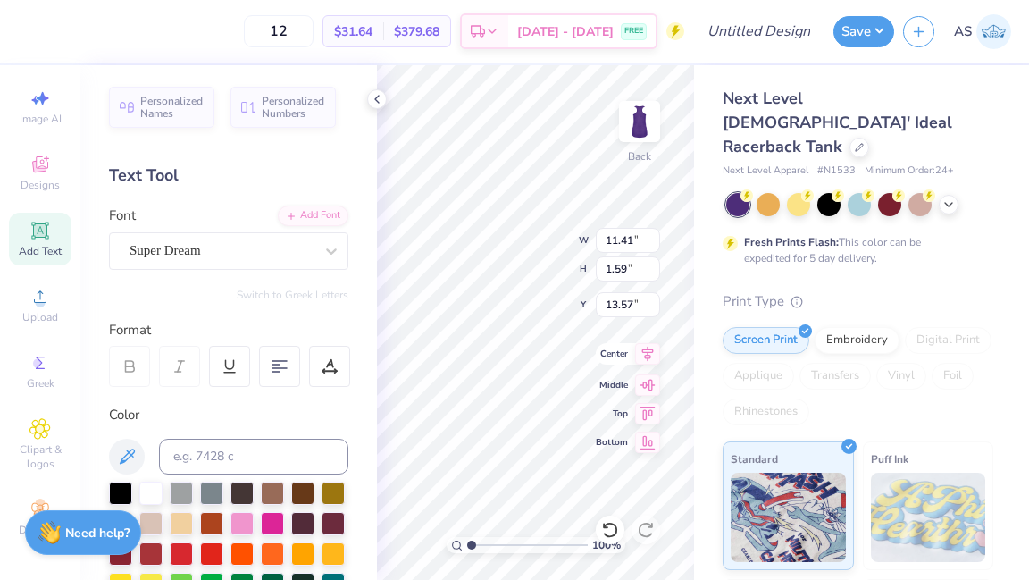
type input "13.64"
type input "9.56"
type input "1.33"
type input "4.94"
click at [330, 242] on icon at bounding box center [332, 251] width 18 height 18
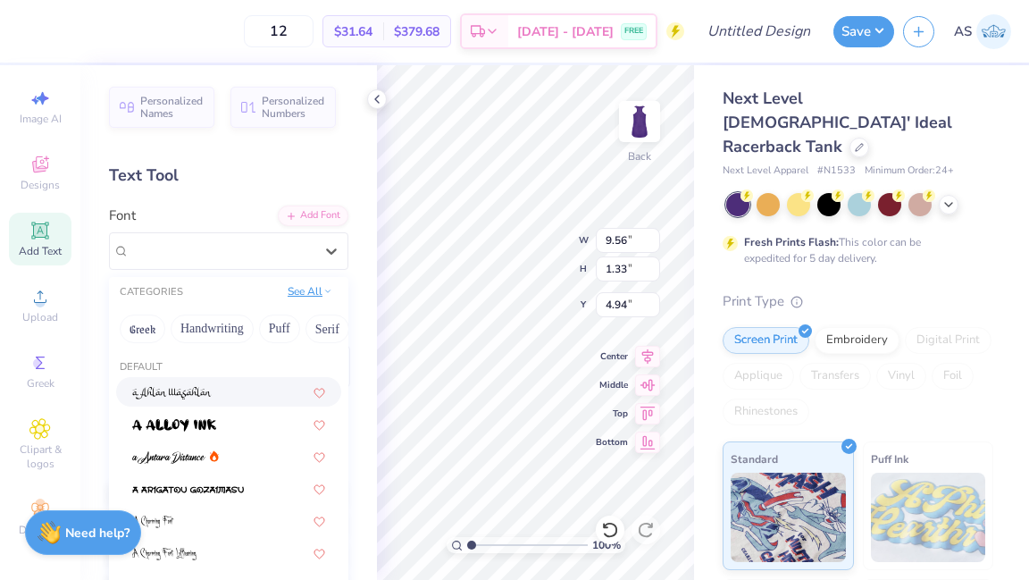
click at [321, 297] on button "See All" at bounding box center [309, 291] width 55 height 18
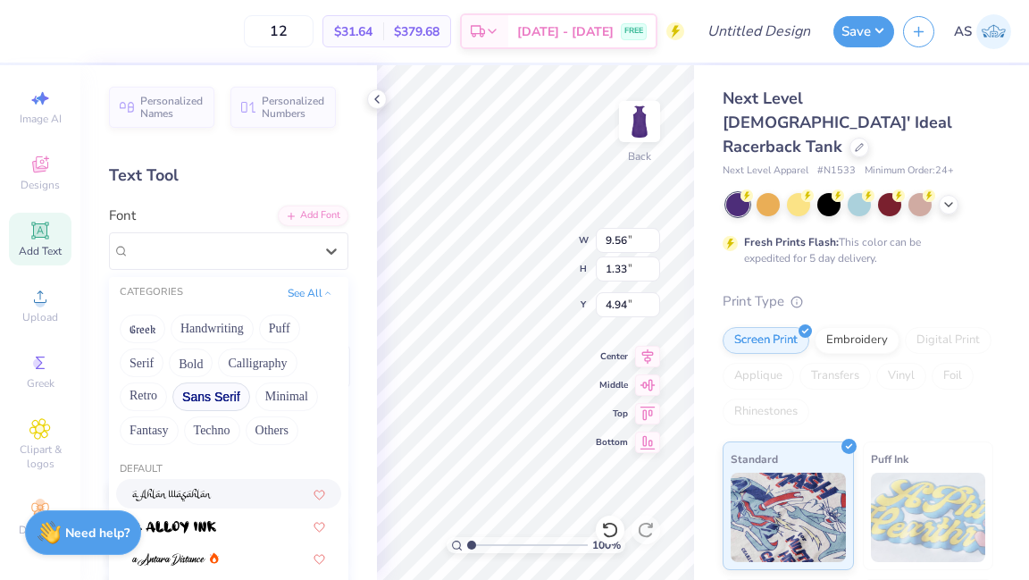
click at [211, 400] on button "Sans Serif" at bounding box center [211, 396] width 78 height 29
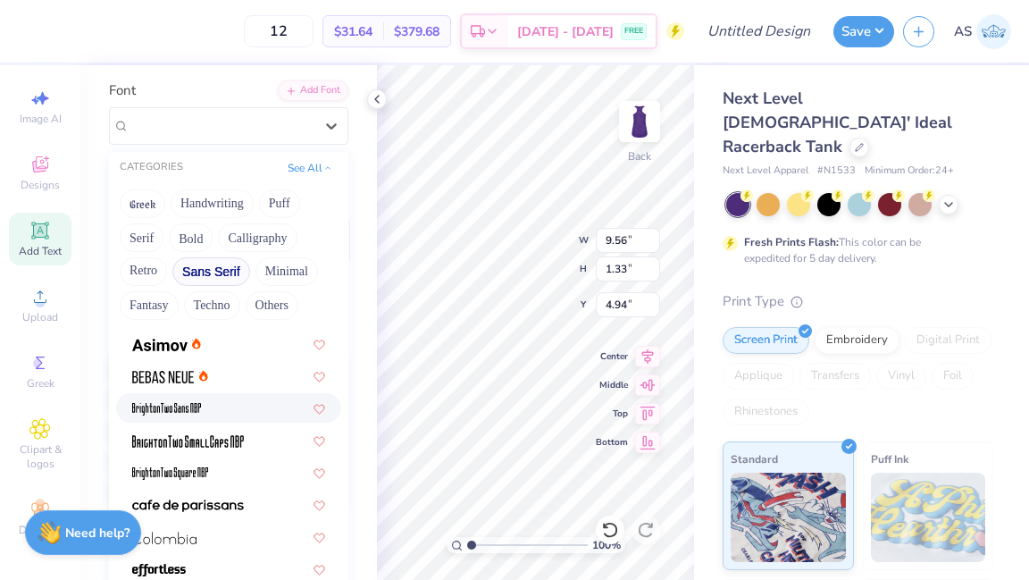
scroll to position [70, 0]
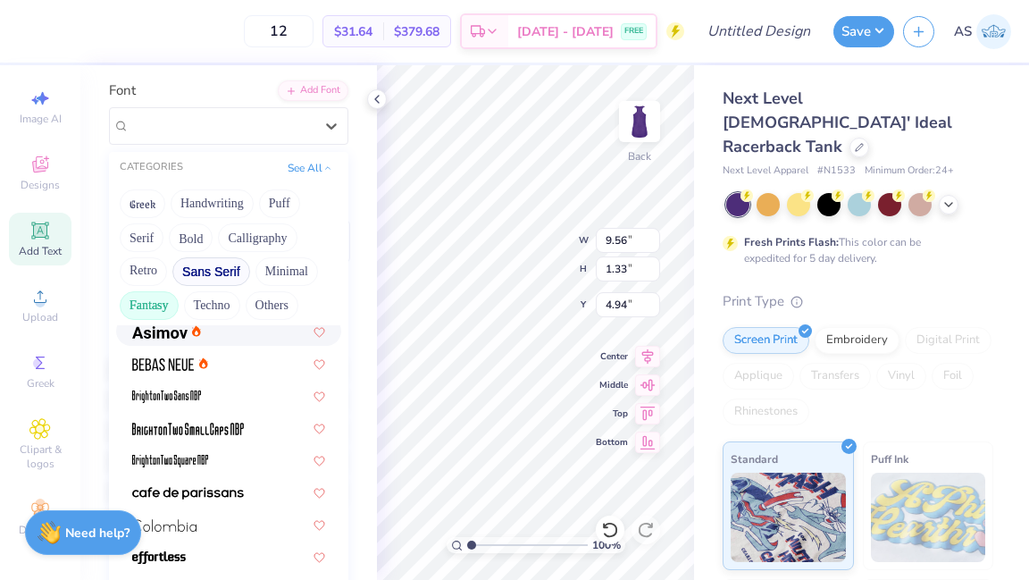
click at [147, 305] on button "Fantasy" at bounding box center [149, 305] width 59 height 29
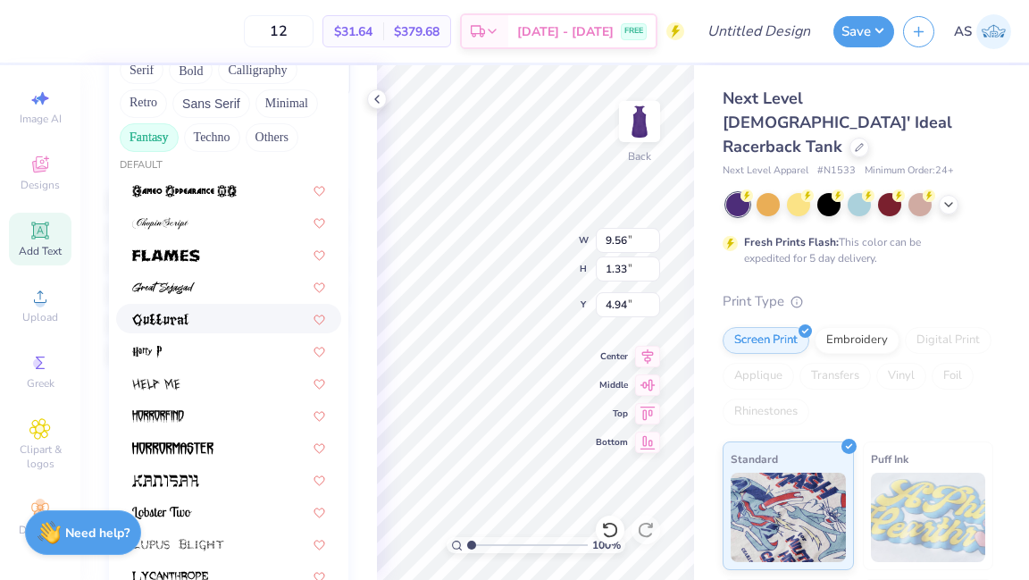
scroll to position [0, 0]
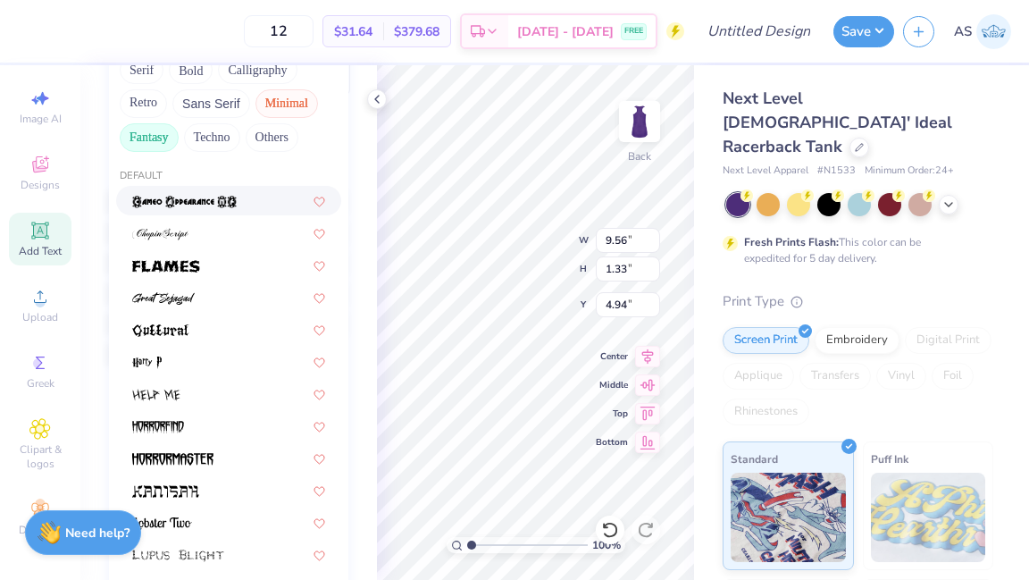
click at [264, 105] on button "Minimal" at bounding box center [287, 103] width 63 height 29
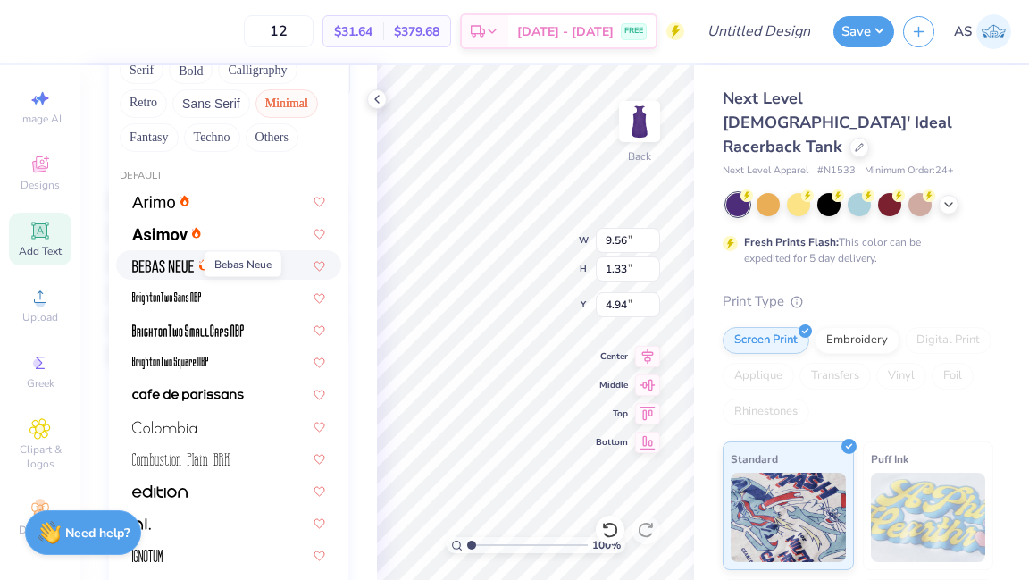
click at [171, 264] on img at bounding box center [163, 266] width 62 height 13
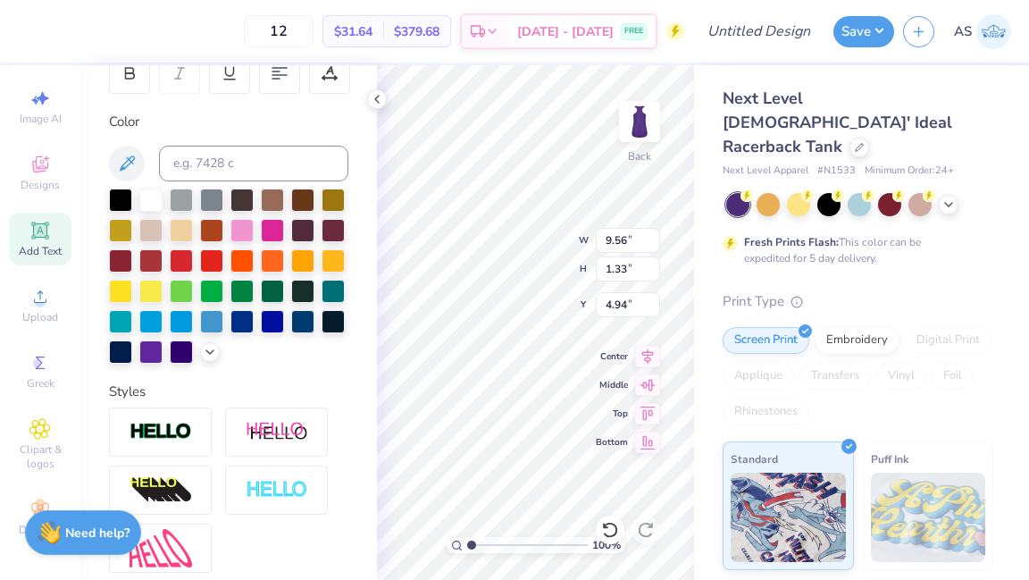
type input "7.30"
type input "1.03"
type input "5.09"
type input "4.91"
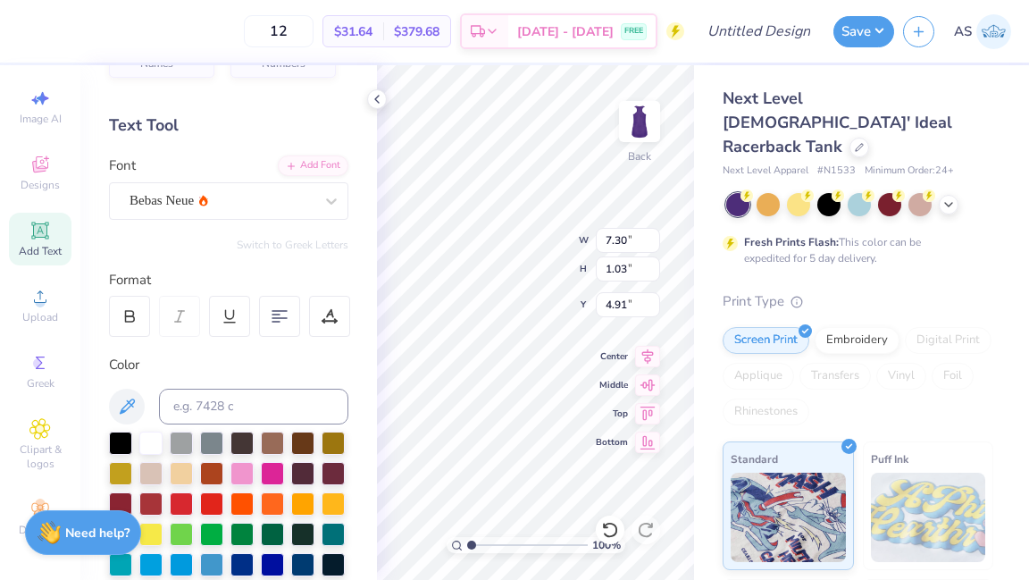
scroll to position [2, 0]
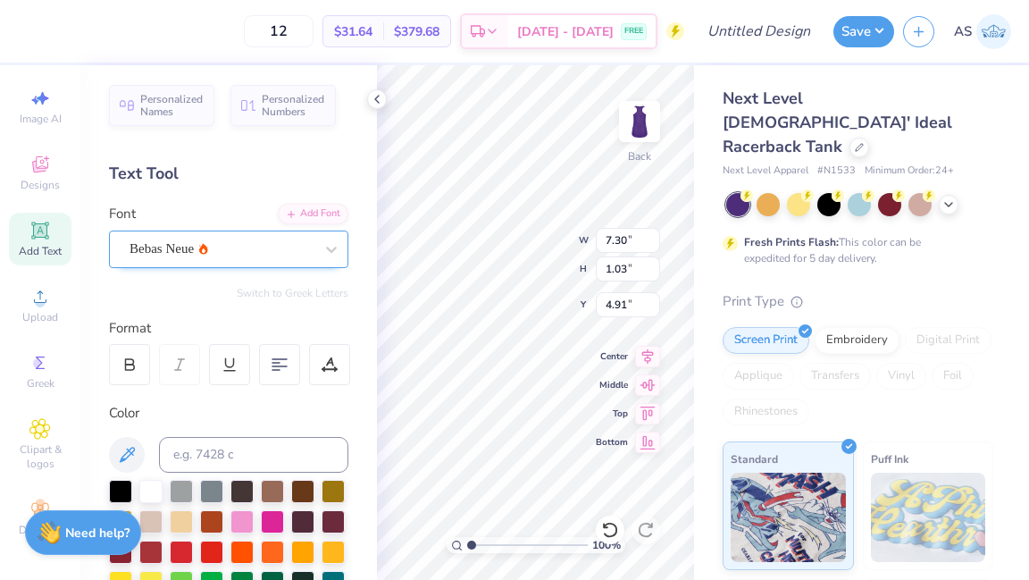
click at [278, 250] on div "Bebas Neue" at bounding box center [222, 249] width 188 height 28
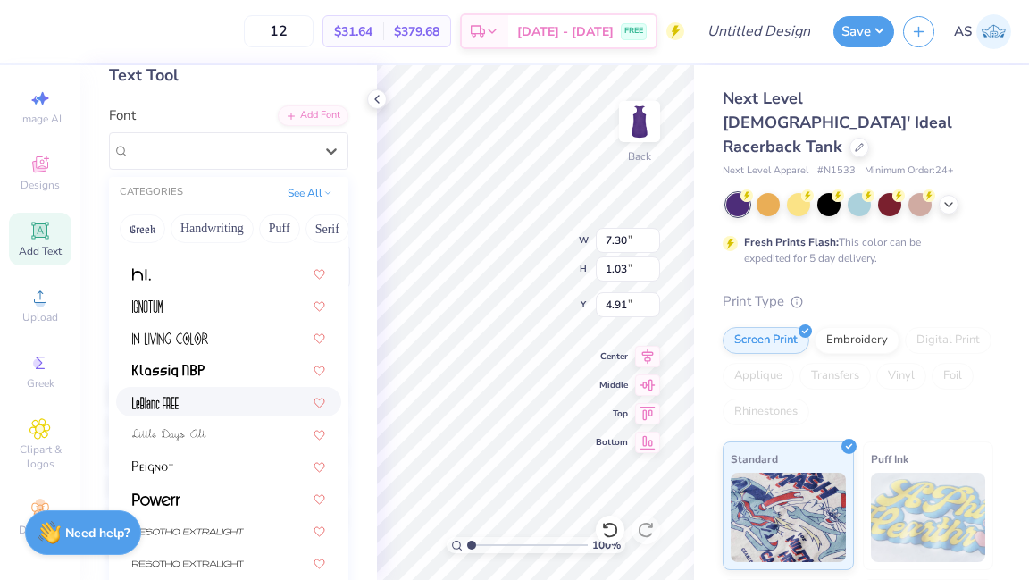
scroll to position [114, 0]
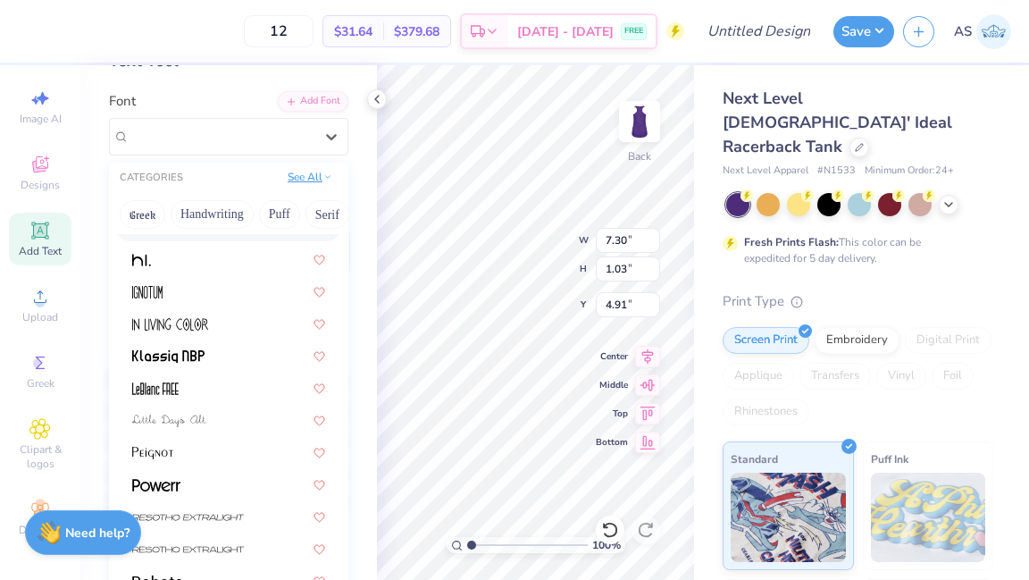
click at [312, 183] on button "See All" at bounding box center [309, 177] width 55 height 18
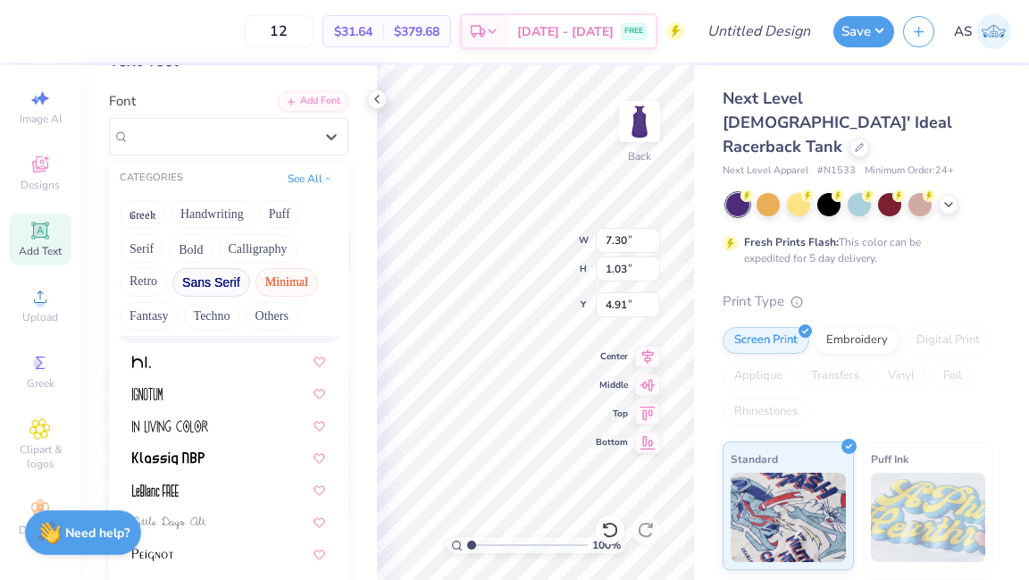
click at [233, 279] on button "Sans Serif" at bounding box center [211, 282] width 78 height 29
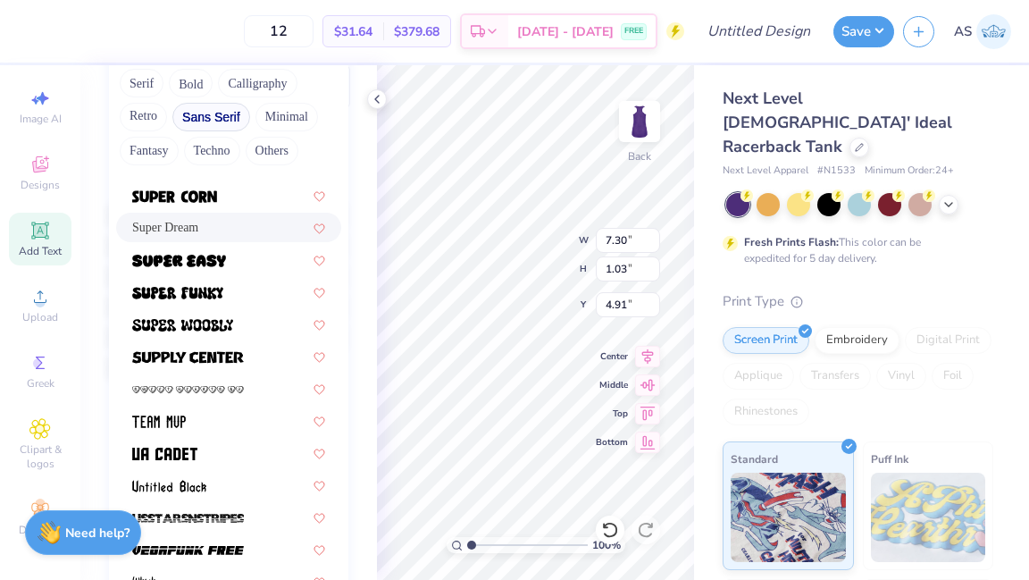
scroll to position [322, 0]
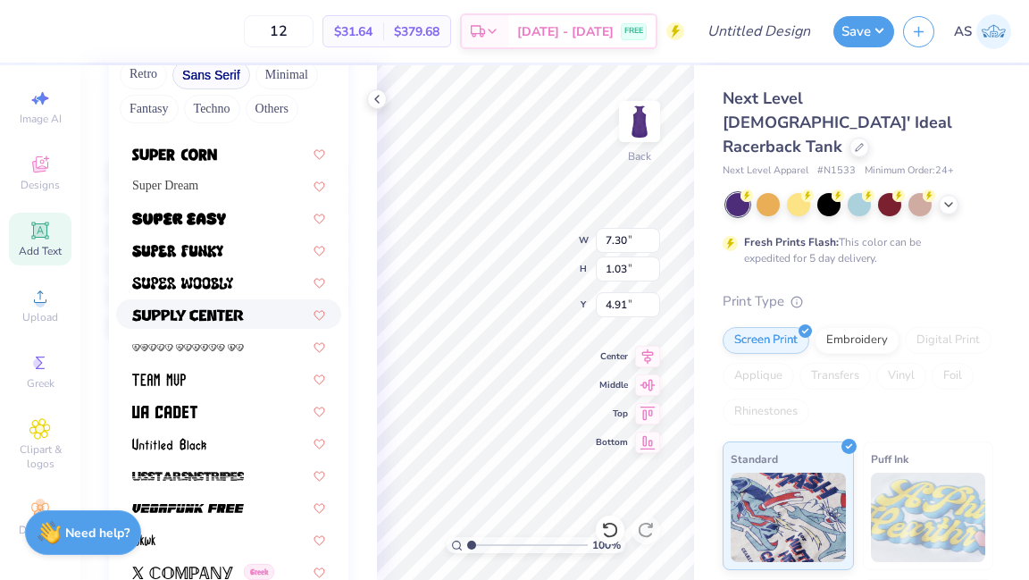
click at [244, 314] on div at bounding box center [228, 314] width 193 height 19
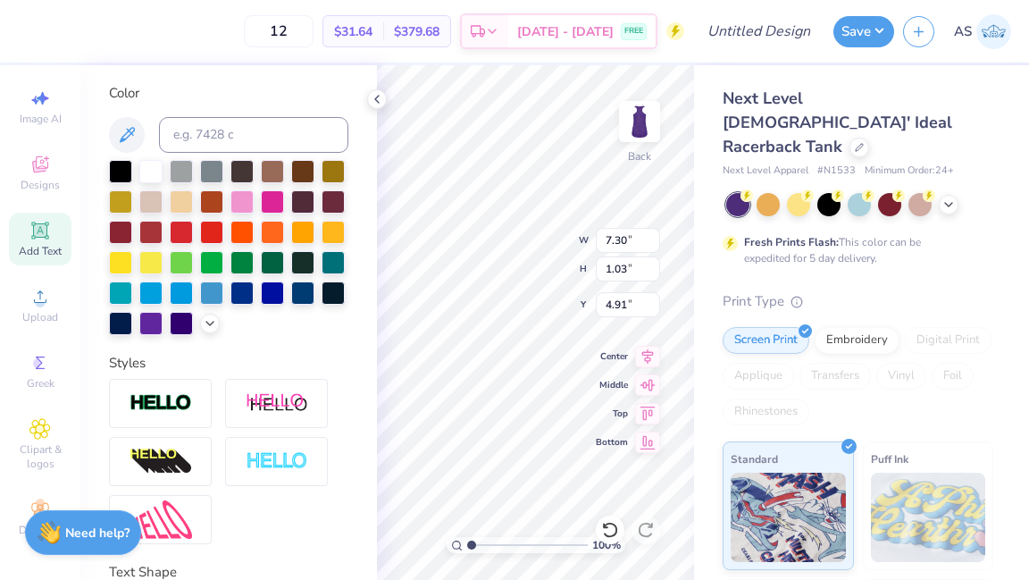
type input "14.91"
type input "1.39"
type input "4.73"
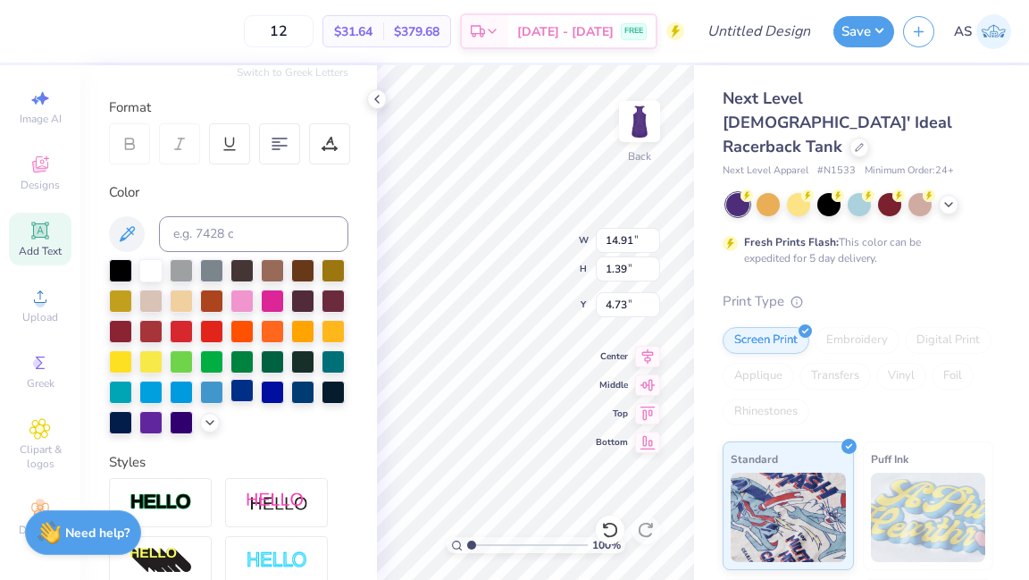
scroll to position [0, 0]
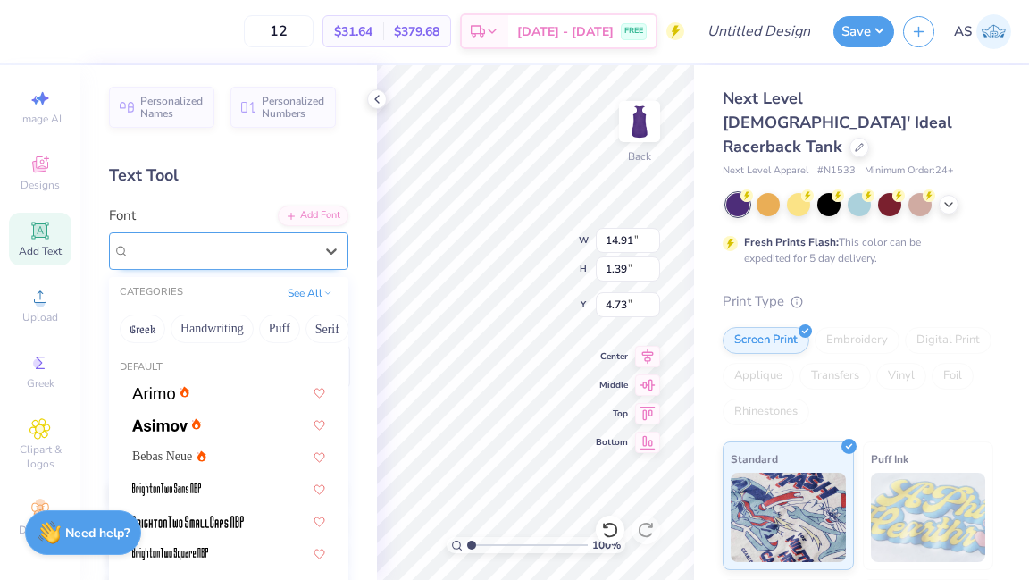
click at [252, 258] on div "Supply Center" at bounding box center [222, 251] width 188 height 28
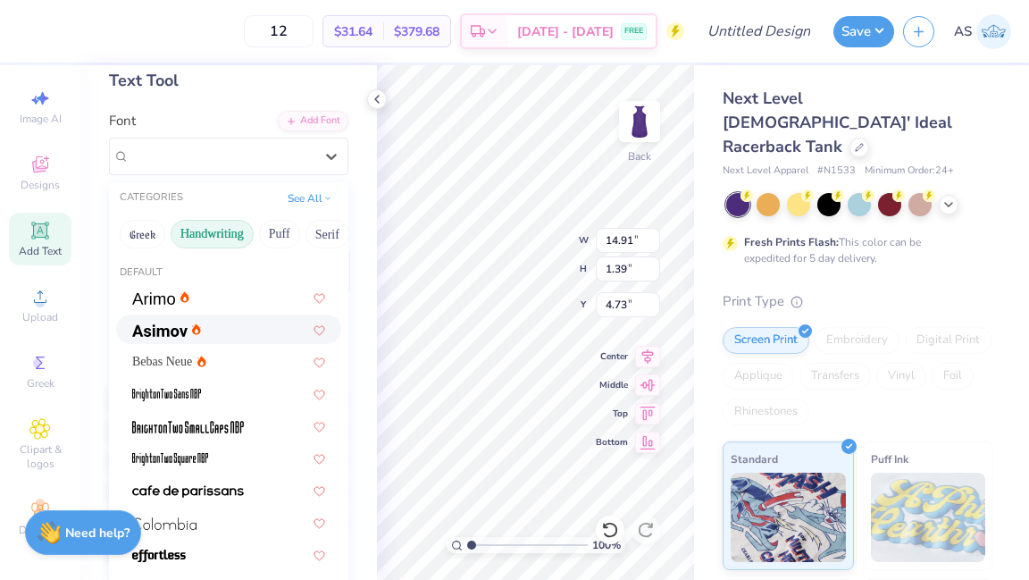
scroll to position [92, 0]
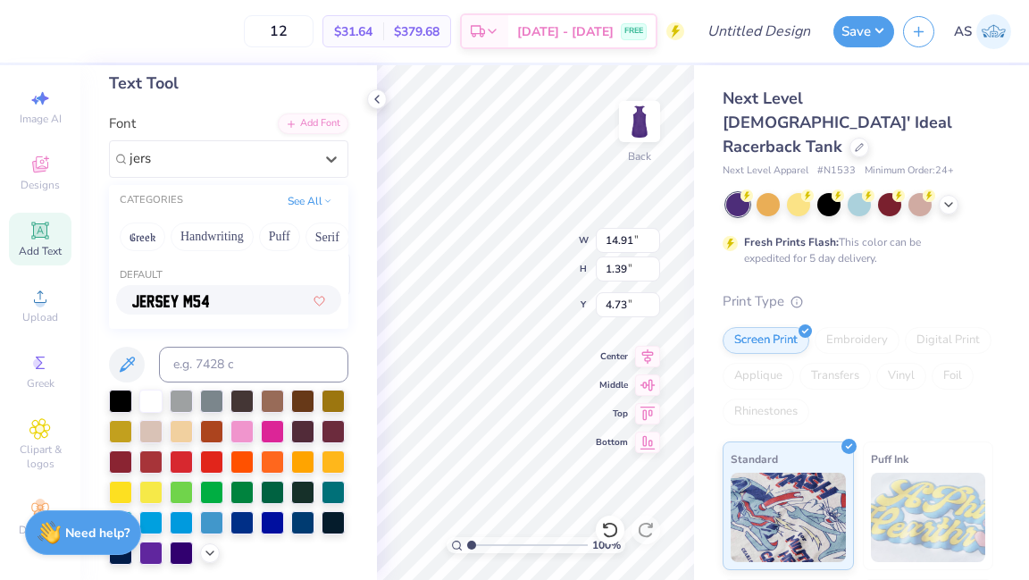
click at [202, 299] on img at bounding box center [170, 301] width 77 height 13
type input "jers"
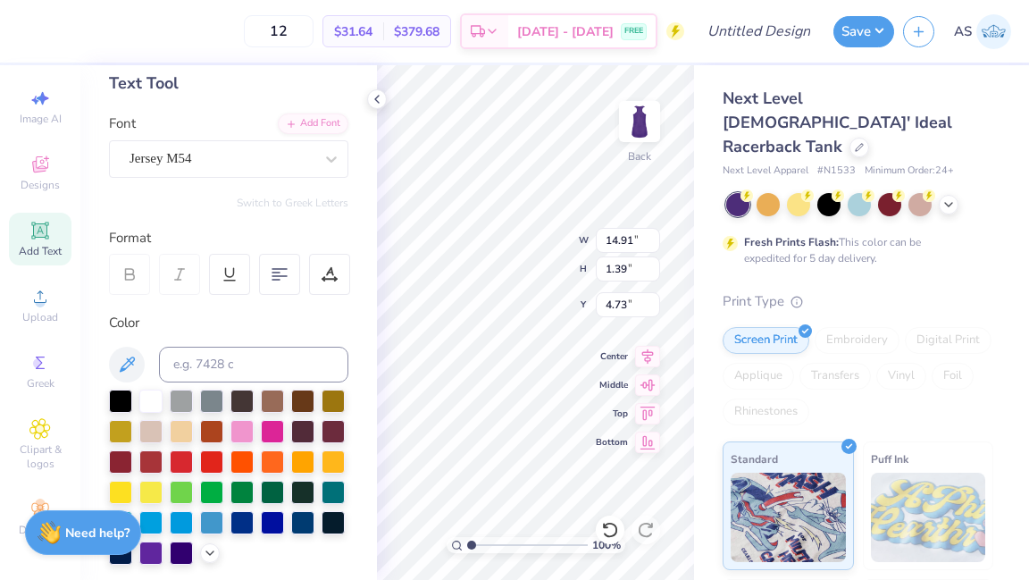
type input "8.71"
type input "1.01"
type input "4.92"
type input "7.53"
type input "0.87"
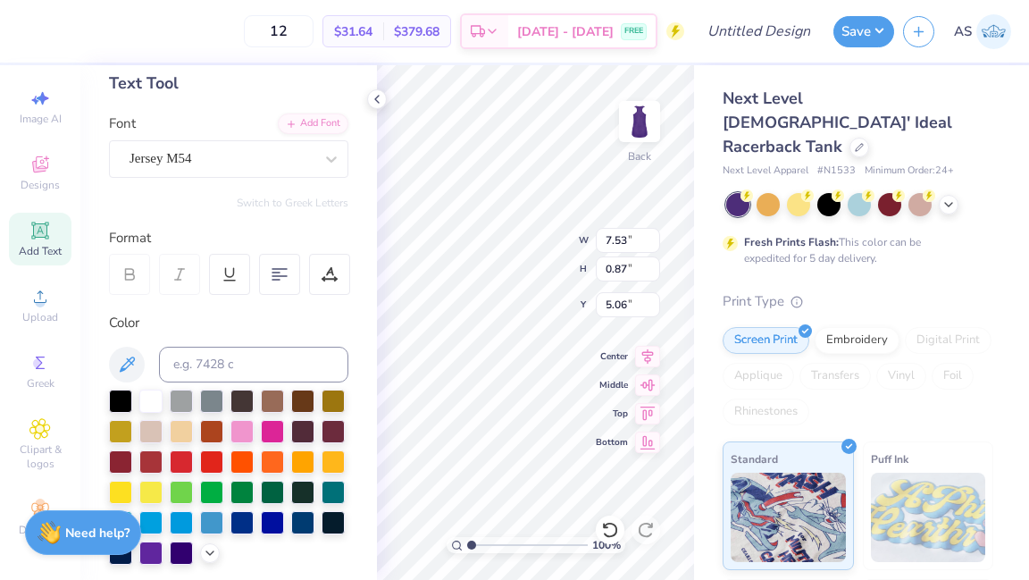
type input "4.88"
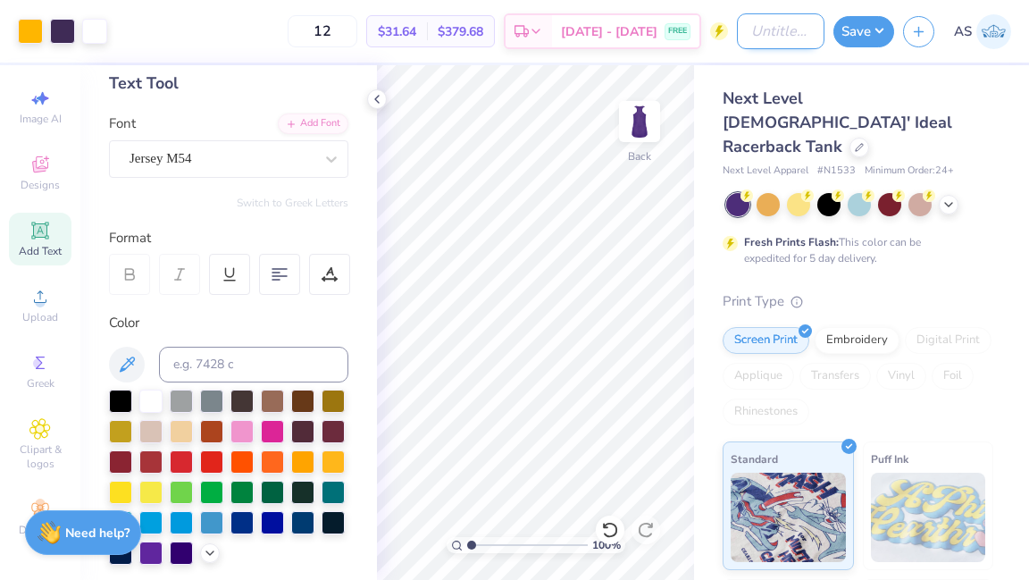
click at [783, 34] on input "Design Title" at bounding box center [781, 31] width 88 height 36
type input "tank unifrom sample 2"
click at [855, 39] on button "Save" at bounding box center [864, 28] width 61 height 31
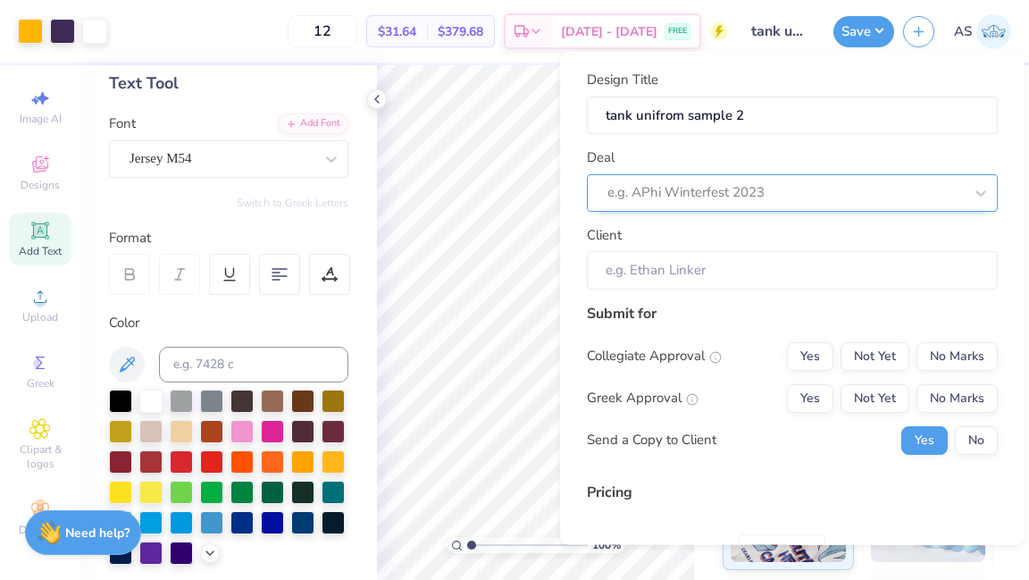
click at [759, 197] on div at bounding box center [786, 192] width 356 height 24
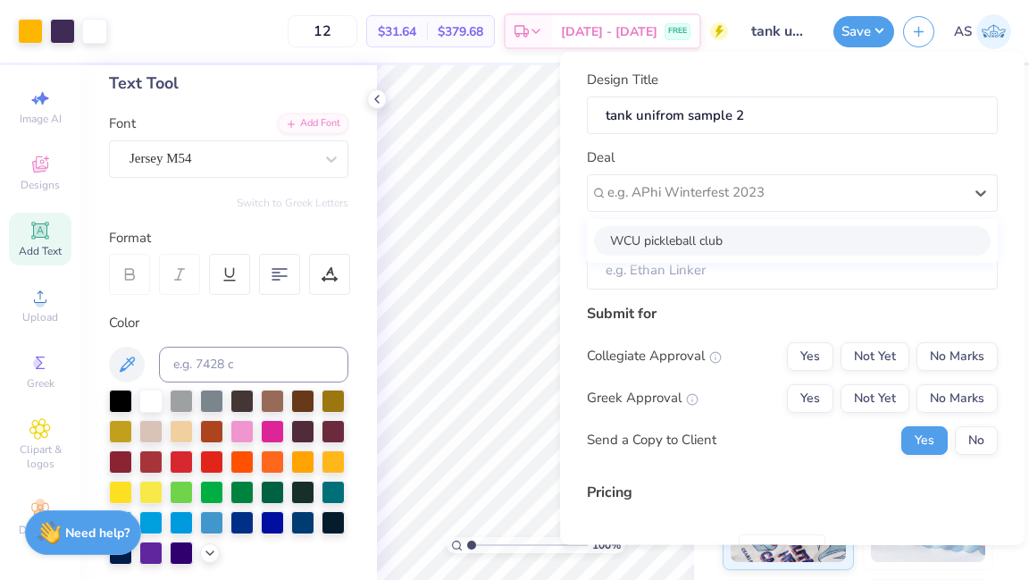
click at [744, 240] on div "WCU pickleball club" at bounding box center [792, 239] width 397 height 29
type input "Olivia Ope"
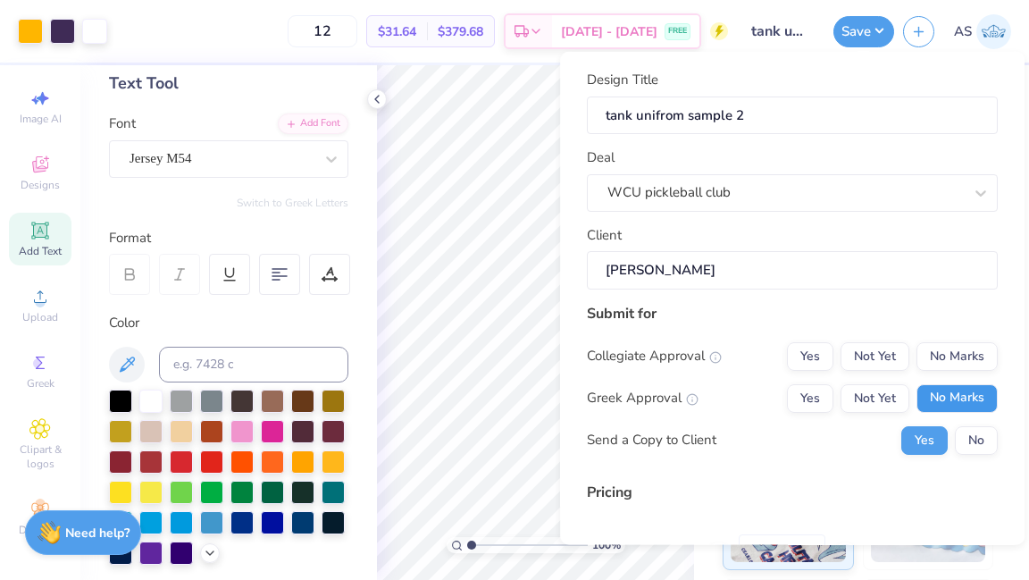
click at [938, 393] on button "No Marks" at bounding box center [957, 397] width 81 height 29
click at [888, 354] on button "Not Yet" at bounding box center [875, 355] width 69 height 29
type input "$31.64"
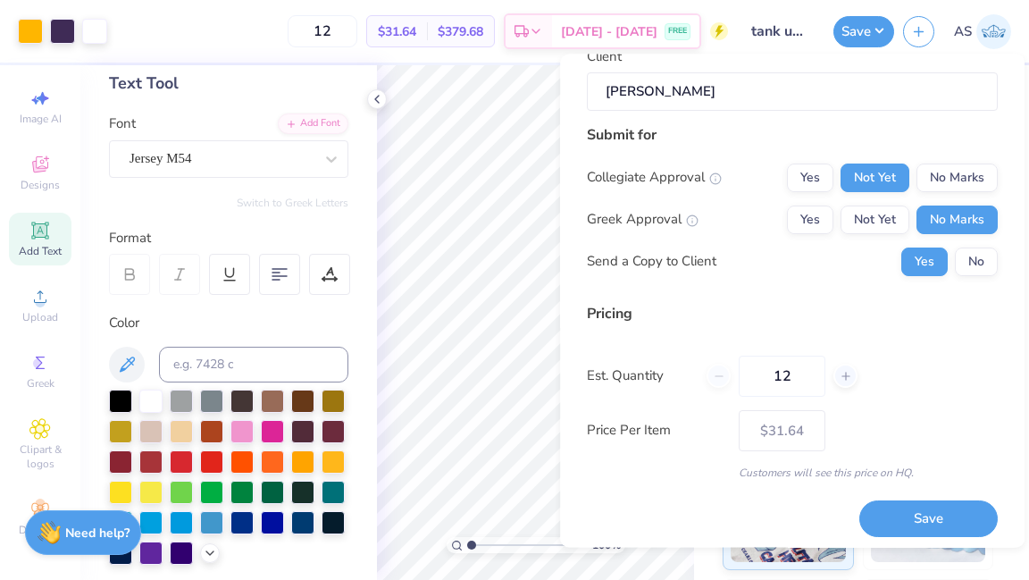
scroll to position [183, 0]
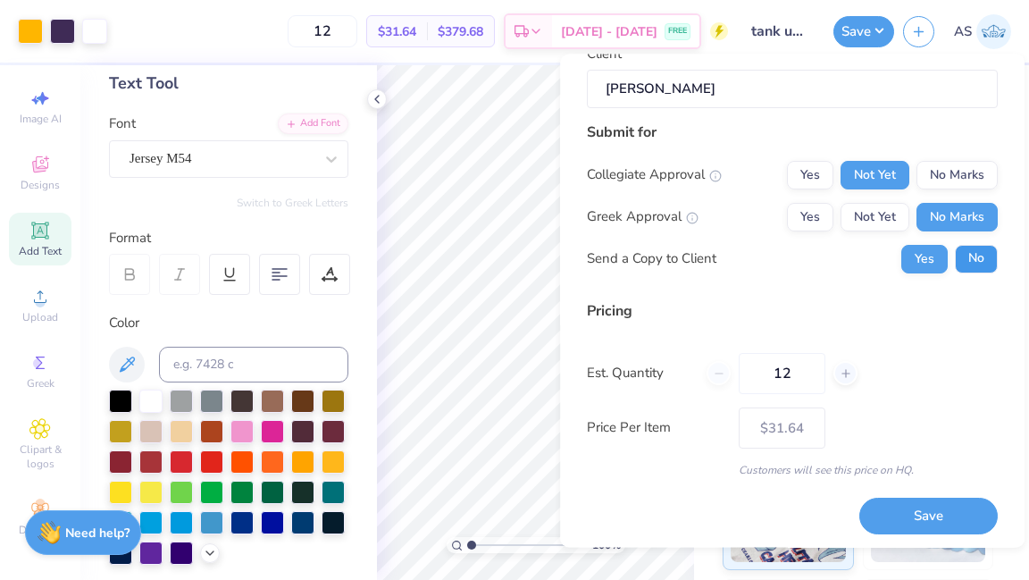
click at [987, 246] on button "No" at bounding box center [976, 259] width 43 height 29
click at [846, 370] on line at bounding box center [846, 373] width 0 height 7
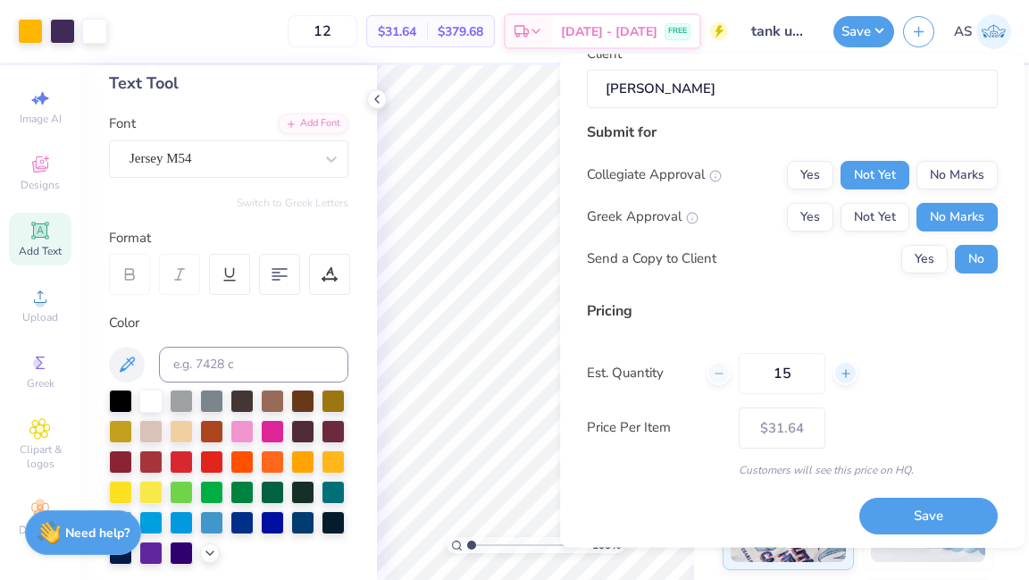
type input "16"
type input "$28.58"
click at [724, 376] on icon at bounding box center [719, 373] width 13 height 13
type input "15"
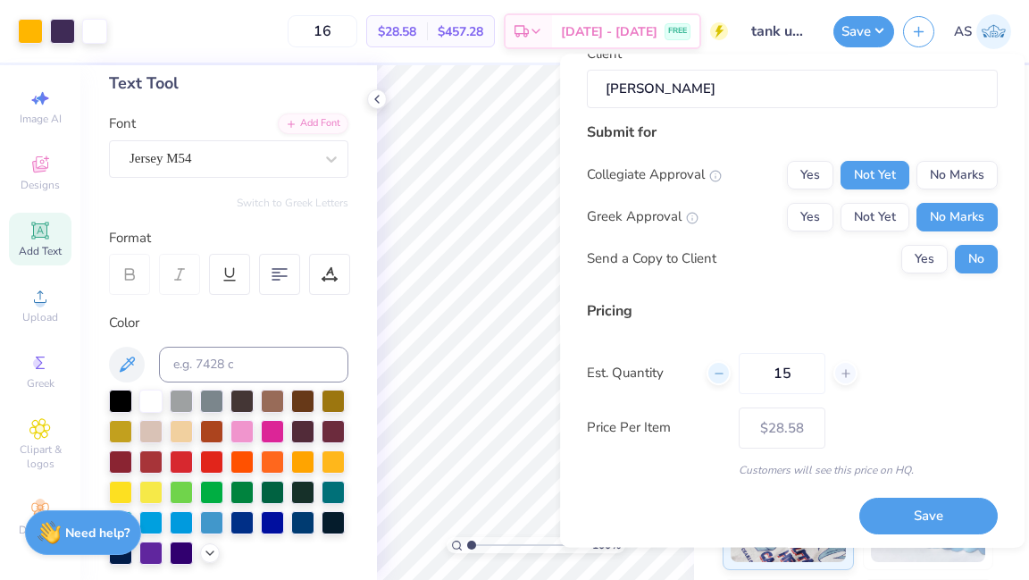
scroll to position [187, 0]
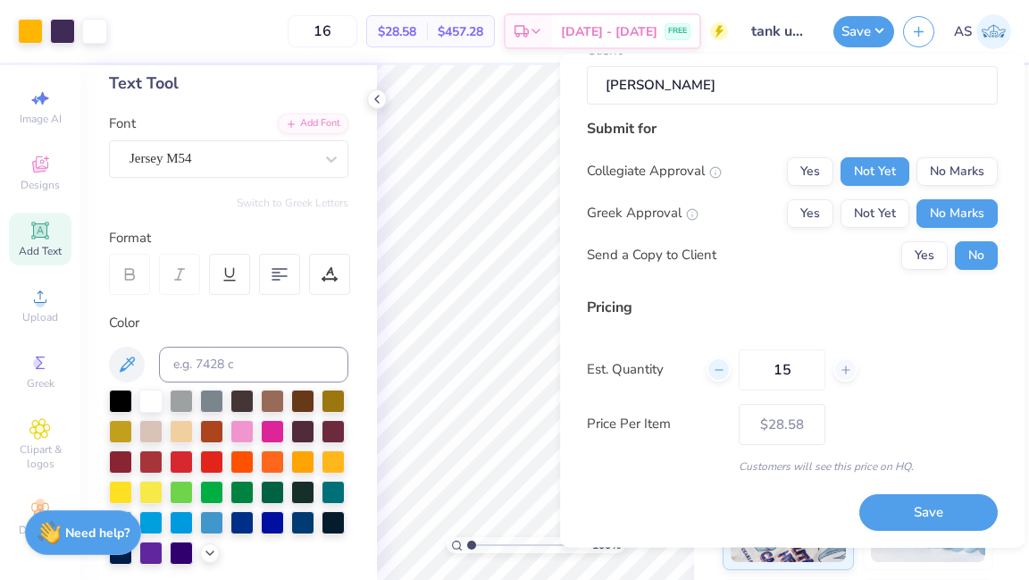
type input "15"
click at [918, 514] on button "Save" at bounding box center [928, 512] width 138 height 37
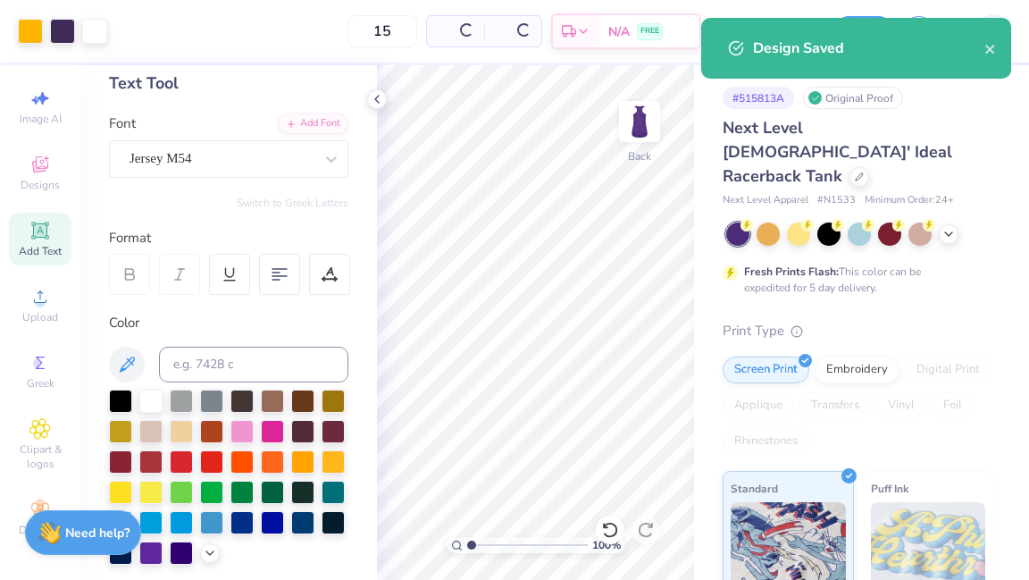
type input "$29.17"
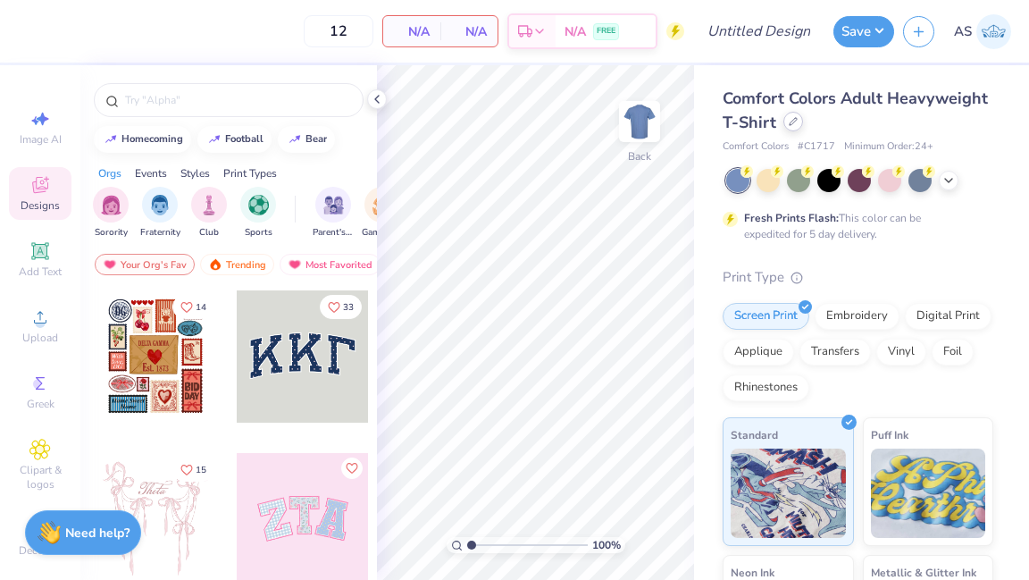
click at [795, 124] on icon at bounding box center [793, 121] width 9 height 9
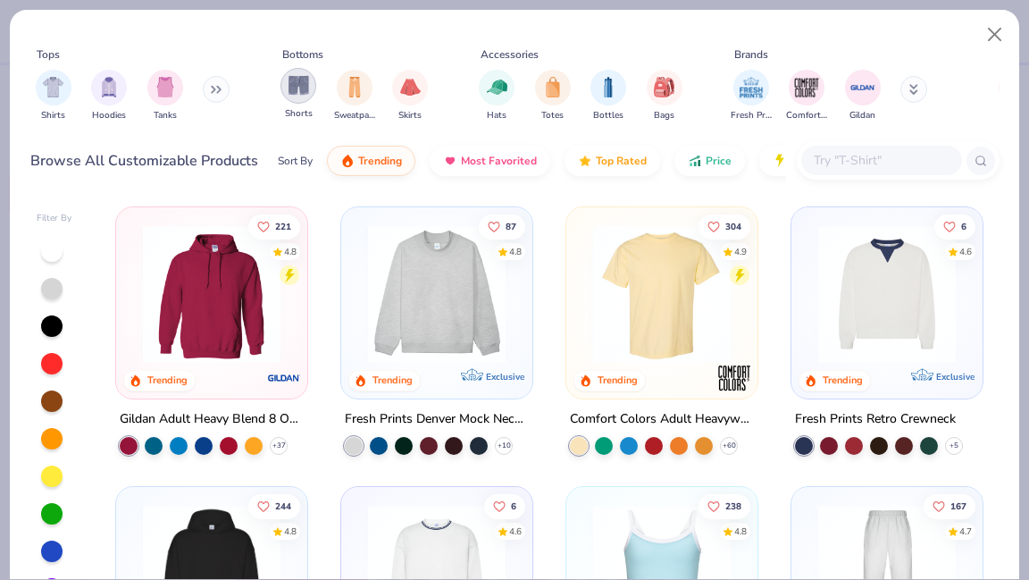
click at [298, 90] on img "filter for Shorts" at bounding box center [299, 85] width 21 height 21
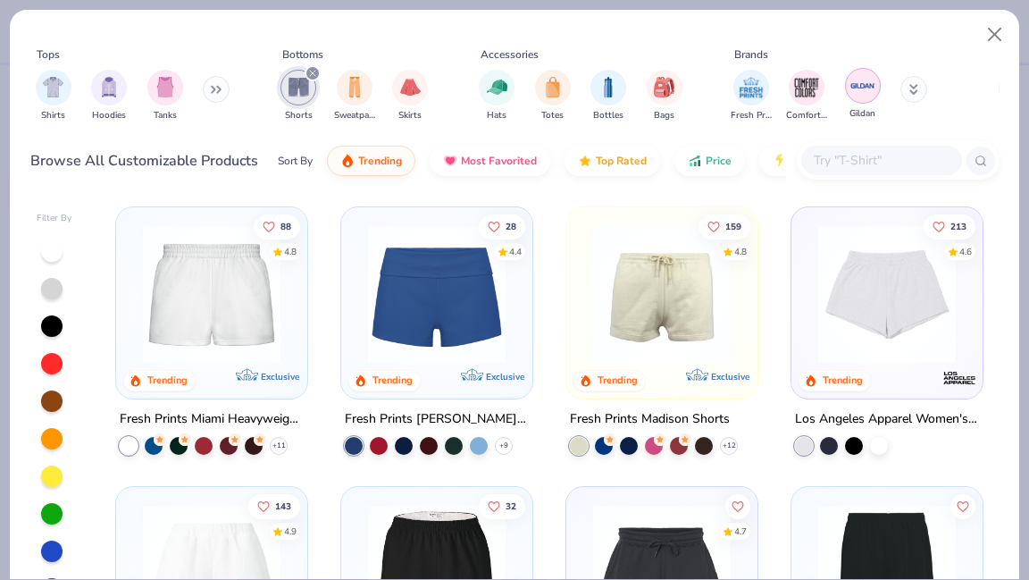
click at [872, 96] on img "filter for Gildan" at bounding box center [863, 85] width 27 height 27
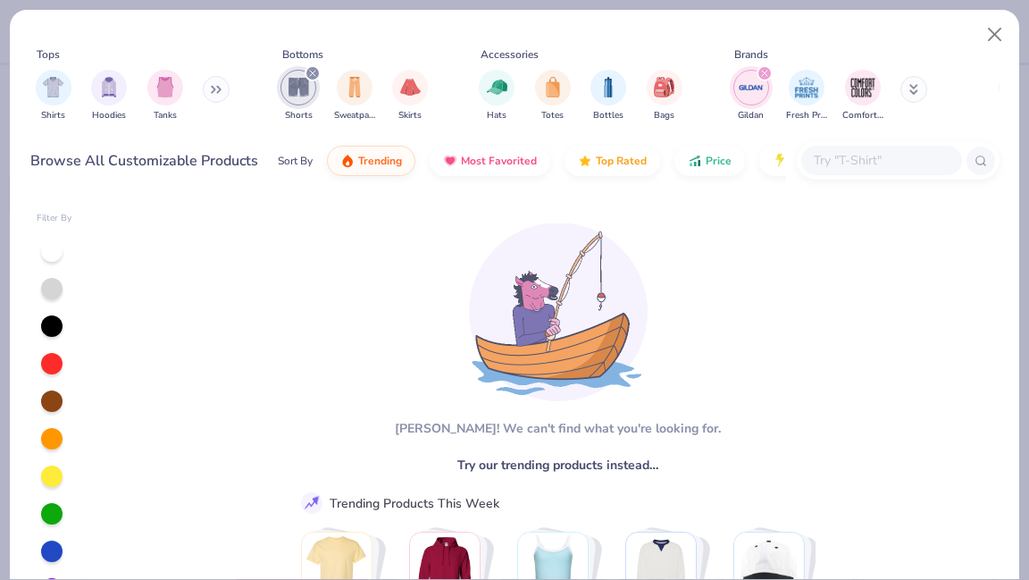
scroll to position [21, 0]
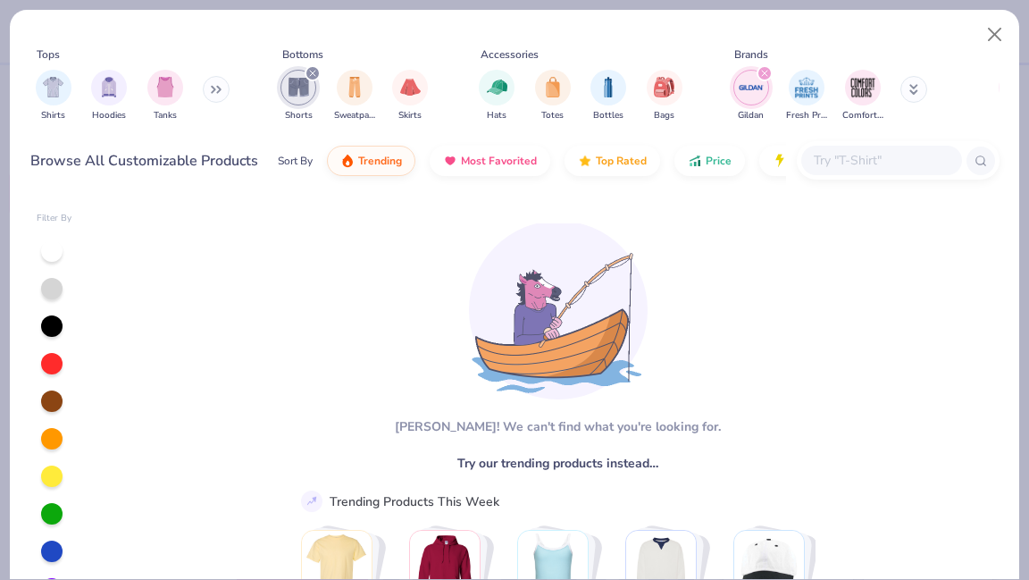
click at [761, 71] on icon "filter for Gildan" at bounding box center [764, 73] width 7 height 7
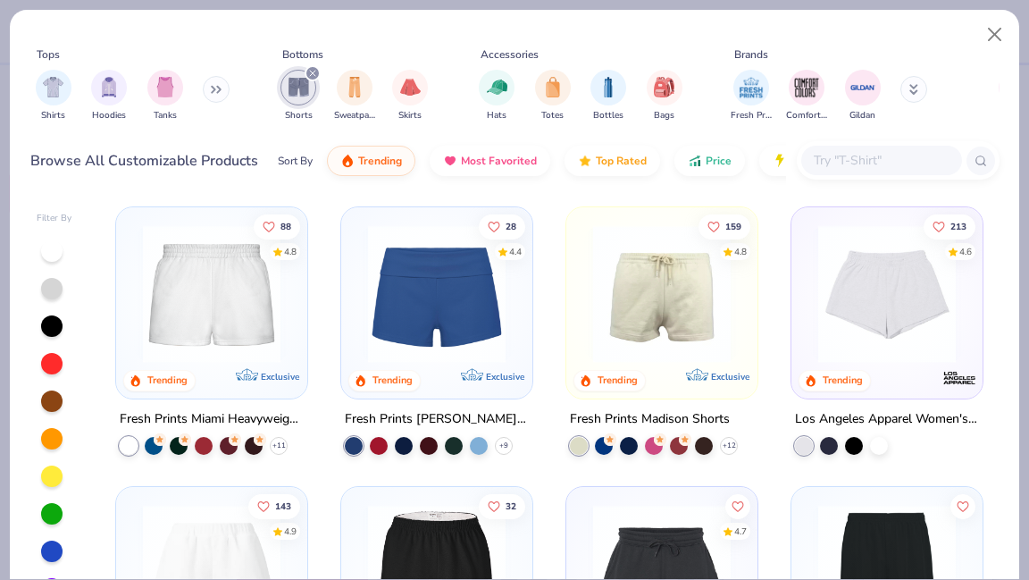
click at [313, 54] on div "Bottoms" at bounding box center [302, 54] width 41 height 16
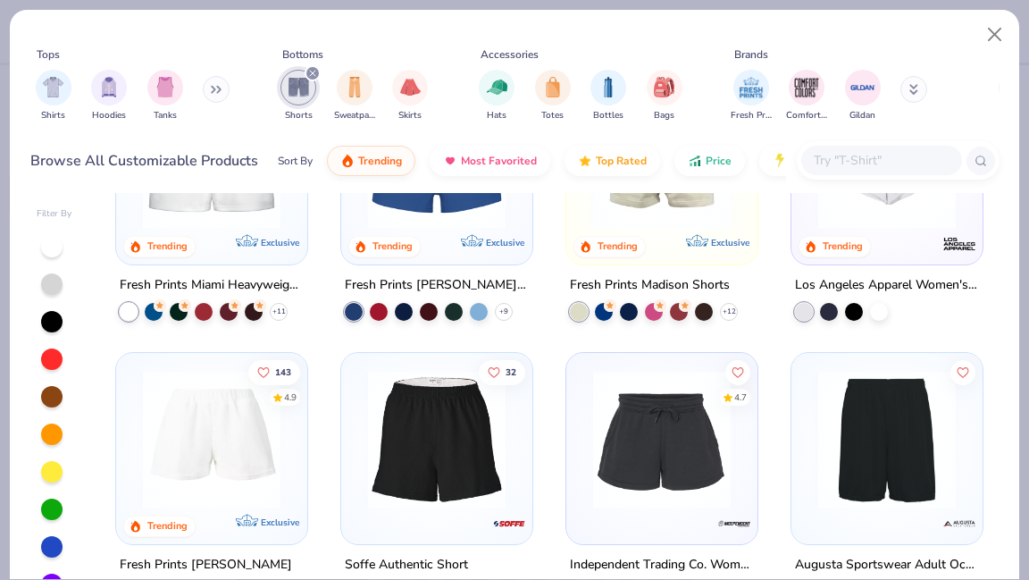
scroll to position [179, 0]
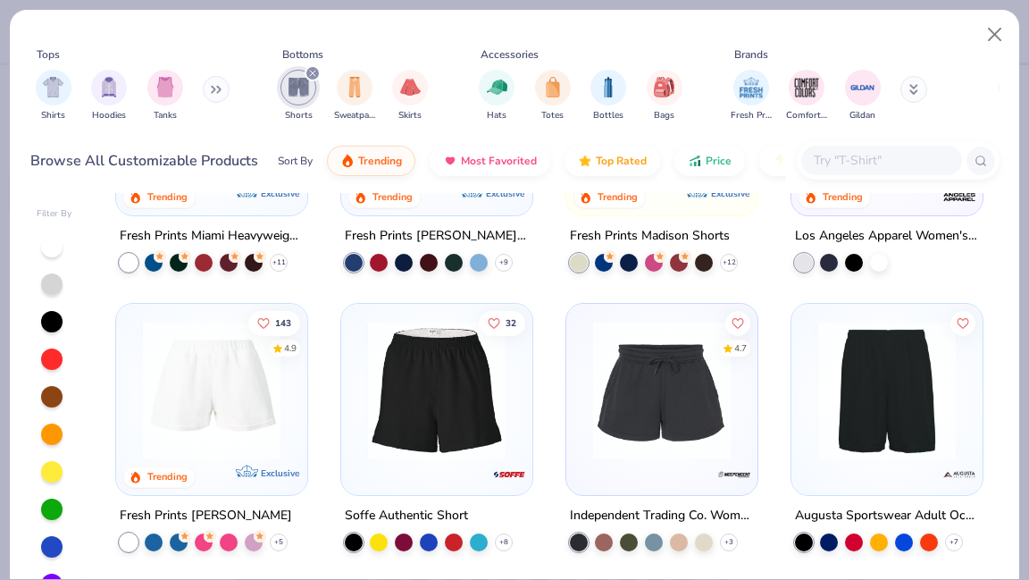
click at [222, 415] on img at bounding box center [211, 391] width 155 height 138
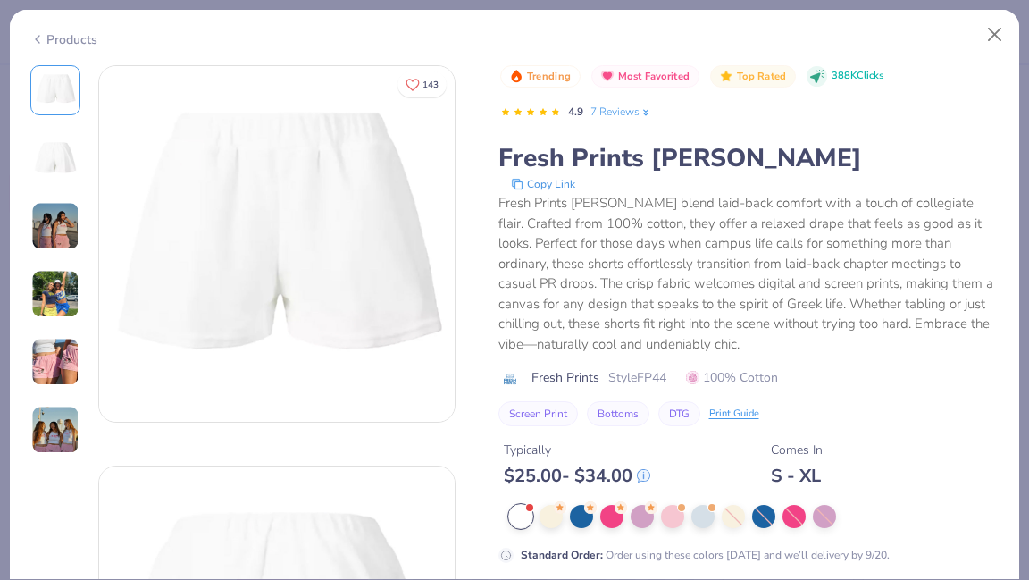
click at [64, 351] on img at bounding box center [55, 362] width 48 height 48
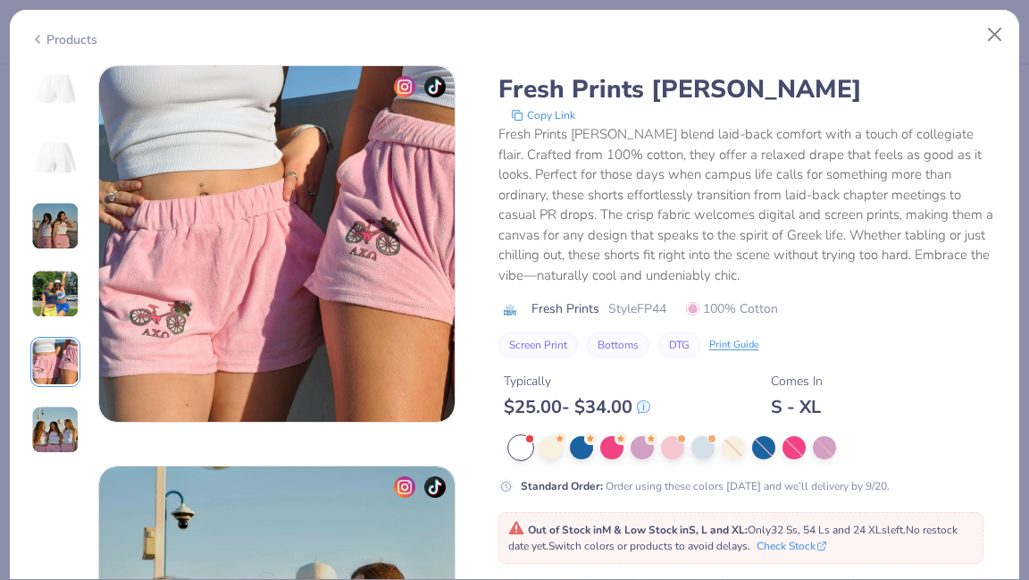
scroll to position [1461, 0]
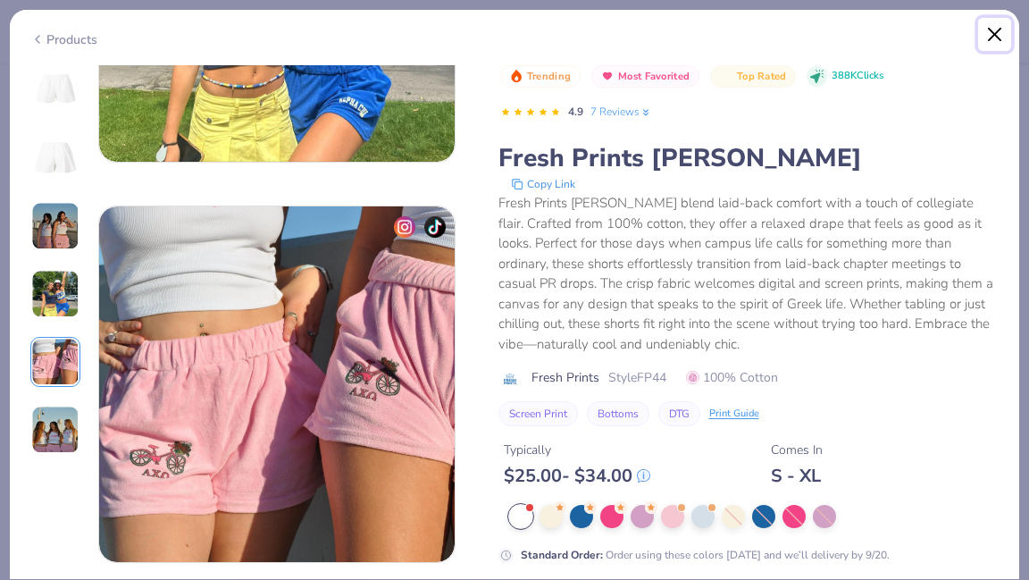
click at [984, 44] on button "Close" at bounding box center [995, 35] width 34 height 34
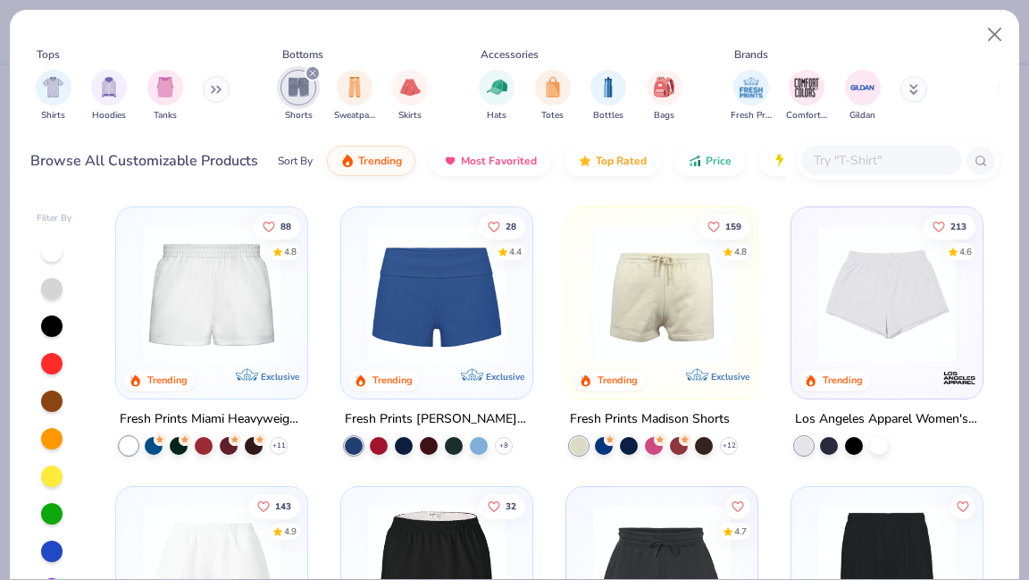
click at [918, 91] on button at bounding box center [914, 89] width 27 height 27
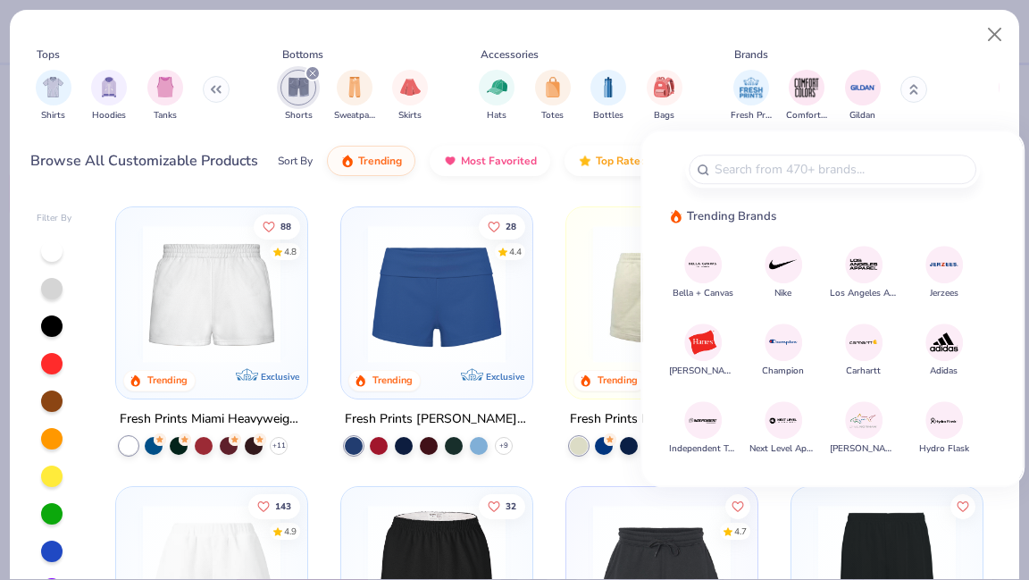
click at [777, 343] on img at bounding box center [782, 342] width 31 height 31
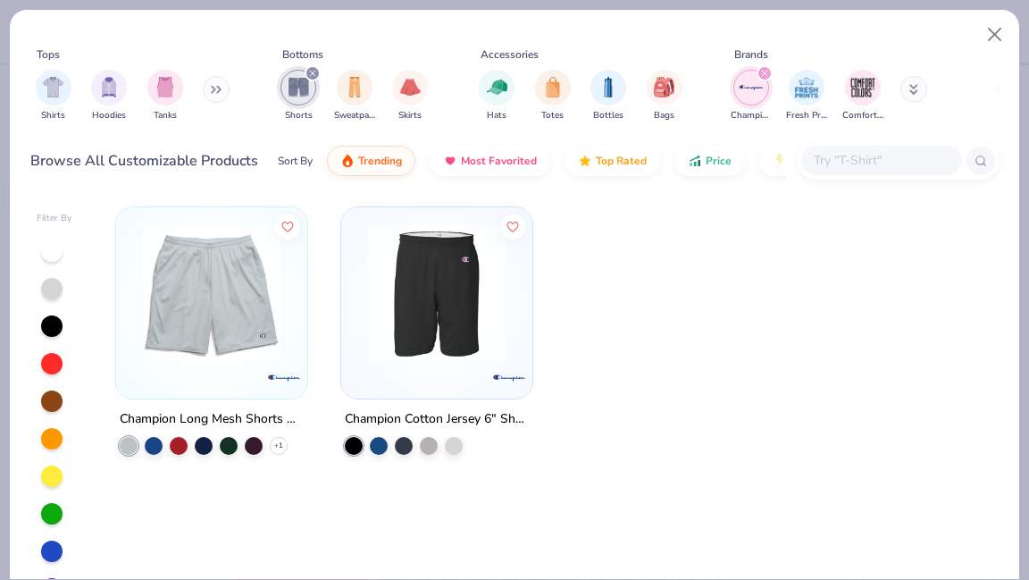
click at [925, 89] on button at bounding box center [914, 89] width 27 height 27
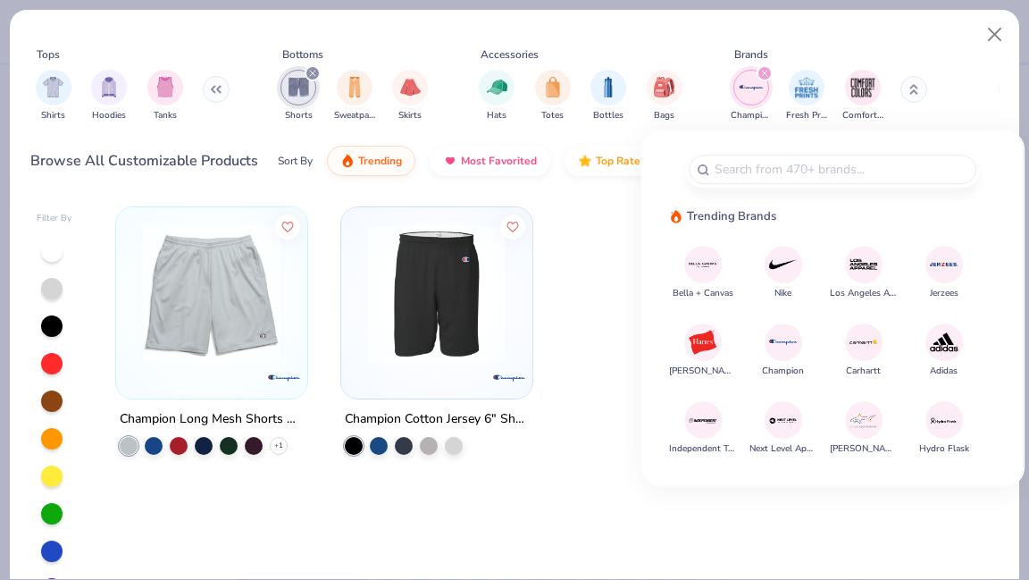
click at [948, 365] on span "Adidas" at bounding box center [944, 371] width 28 height 13
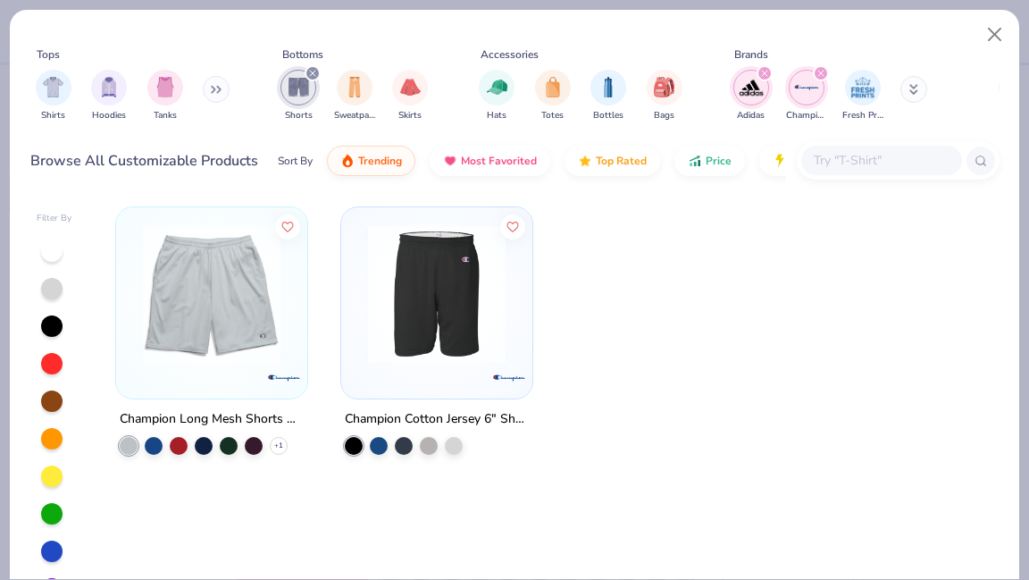
click at [906, 98] on button at bounding box center [914, 89] width 27 height 27
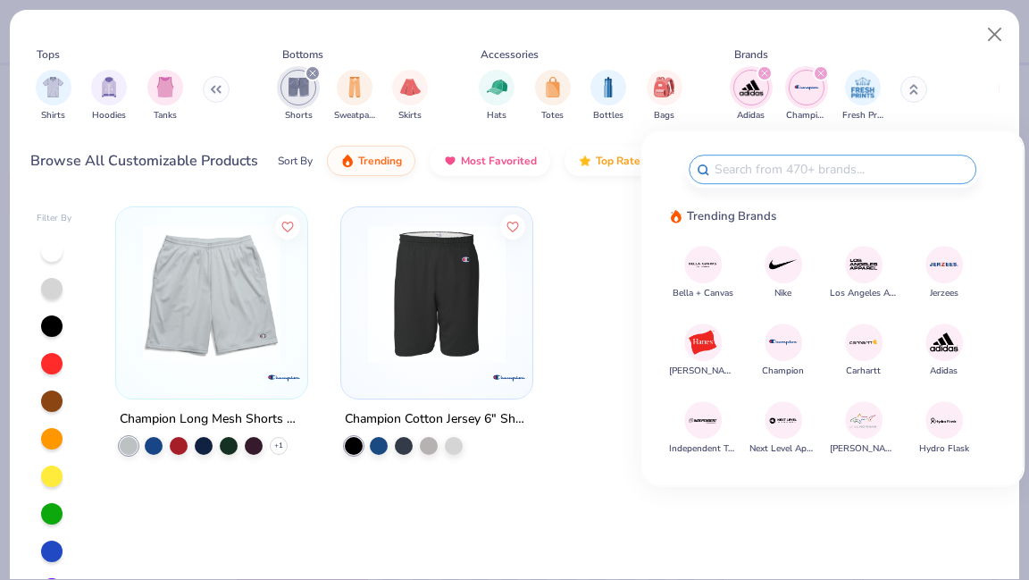
click at [790, 272] on img at bounding box center [782, 263] width 31 height 31
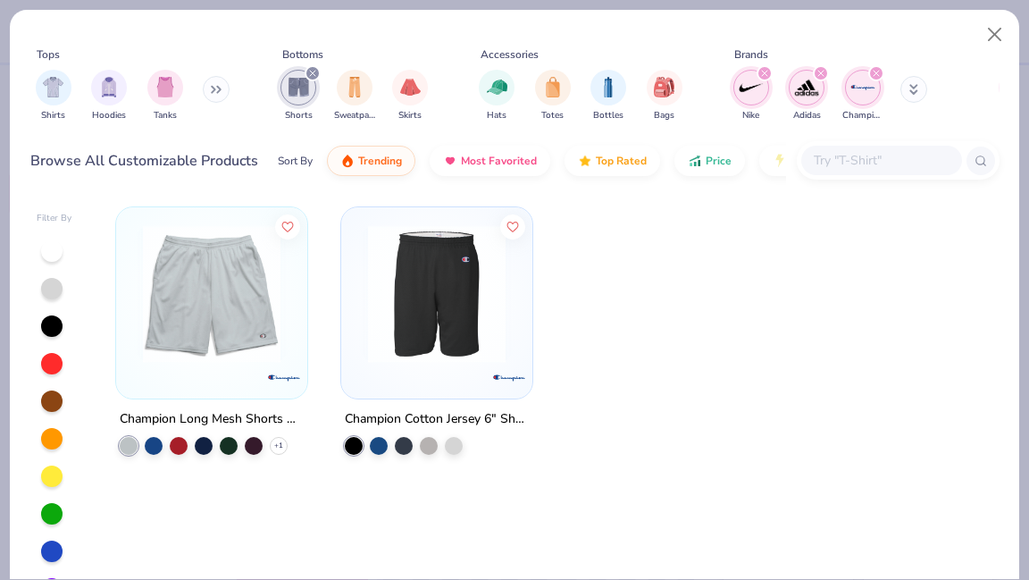
click at [248, 327] on img at bounding box center [211, 294] width 155 height 138
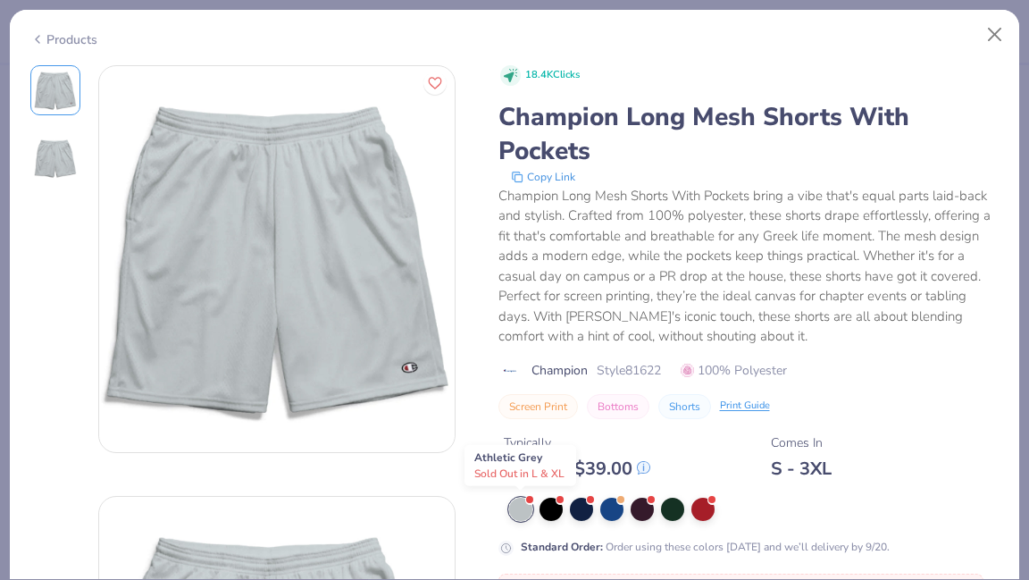
click at [518, 507] on div at bounding box center [520, 509] width 23 height 23
click at [541, 511] on div at bounding box center [551, 507] width 23 height 23
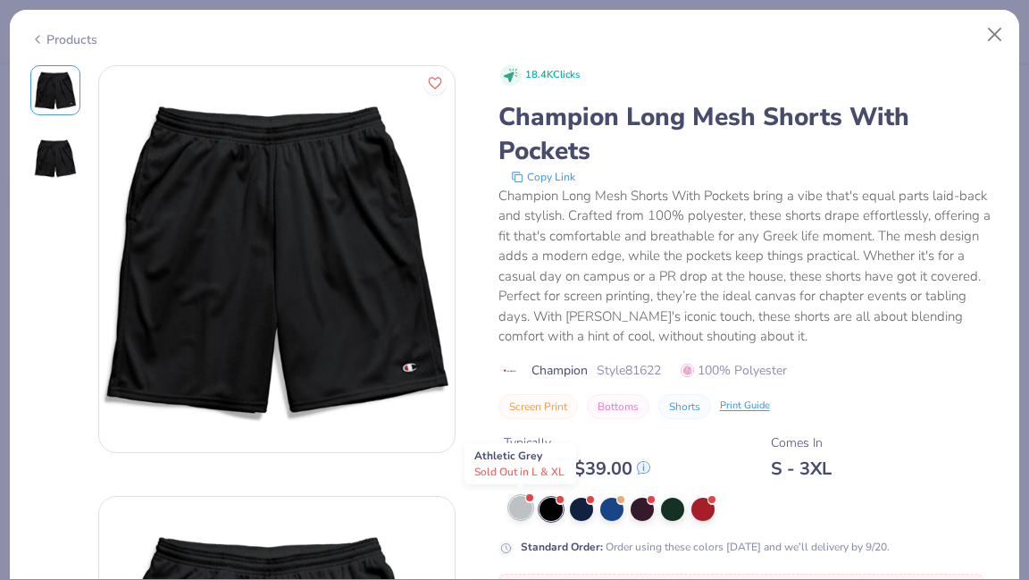
click at [514, 511] on div at bounding box center [520, 507] width 23 height 23
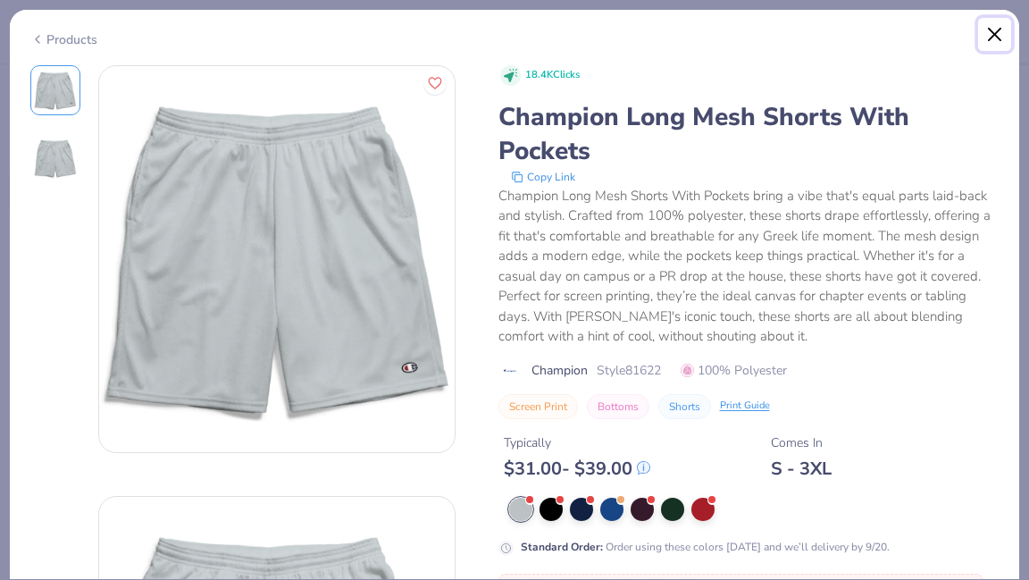
click at [1010, 29] on button "Close" at bounding box center [995, 35] width 34 height 34
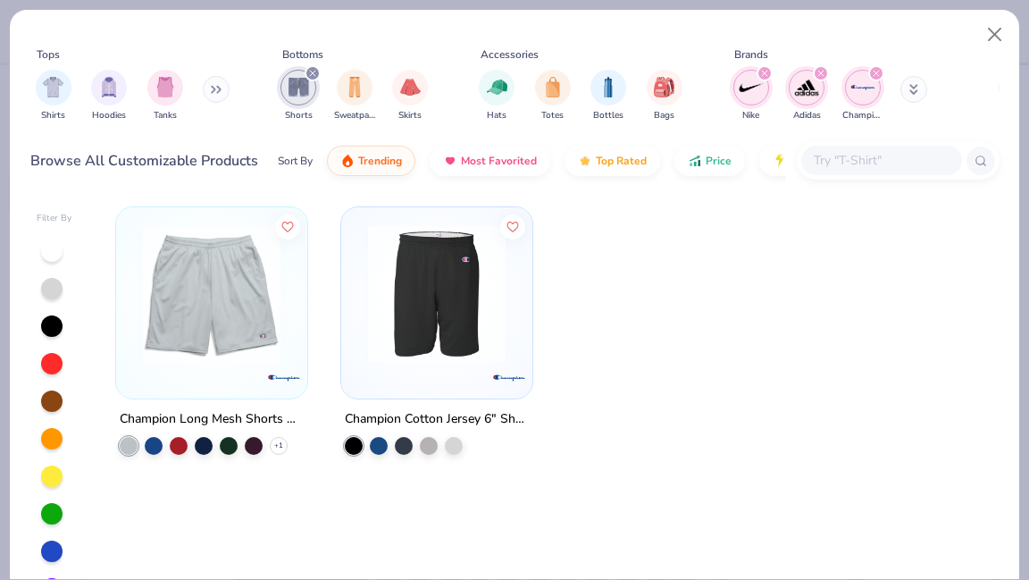
click at [878, 75] on icon "filter for Champion" at bounding box center [876, 73] width 5 height 5
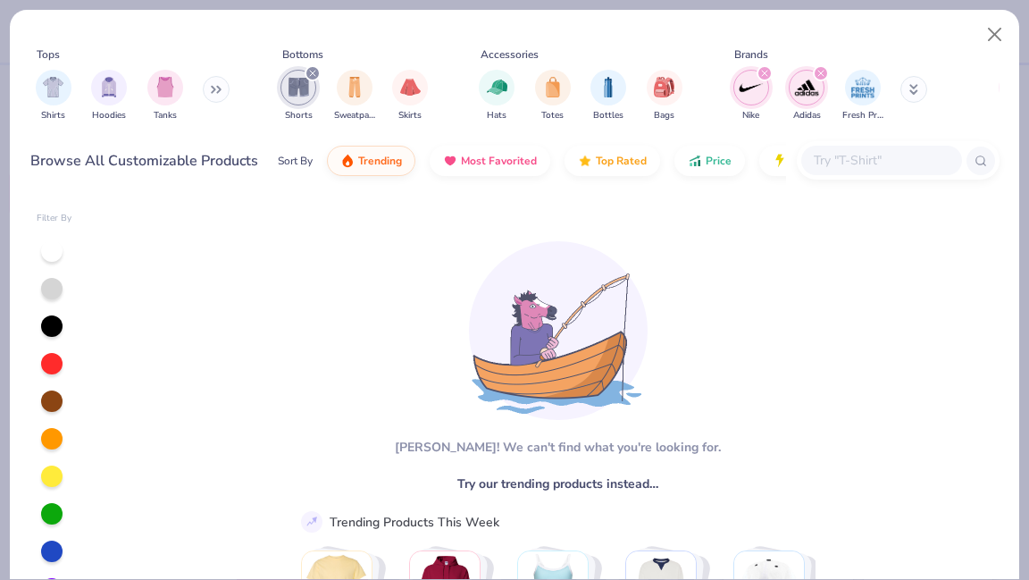
click at [818, 72] on icon "filter for Adidas" at bounding box center [821, 73] width 7 height 7
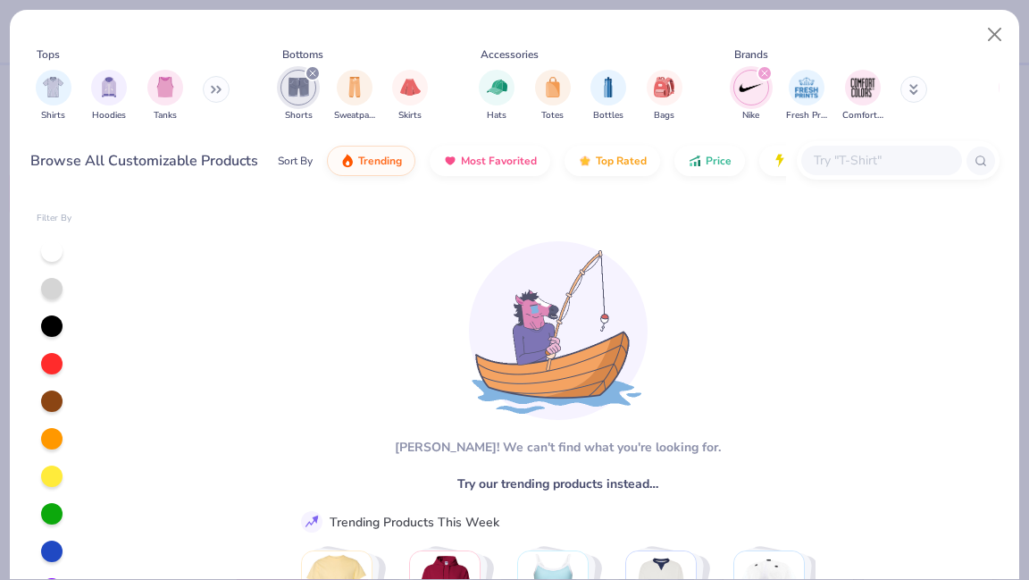
click at [764, 73] on icon "filter for Nike" at bounding box center [764, 73] width 5 height 5
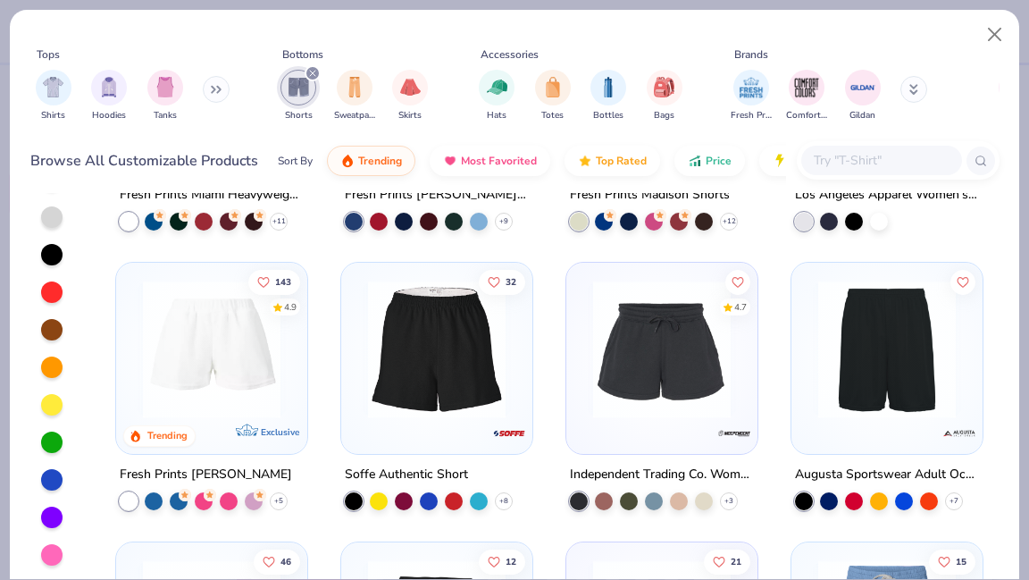
scroll to position [152, 0]
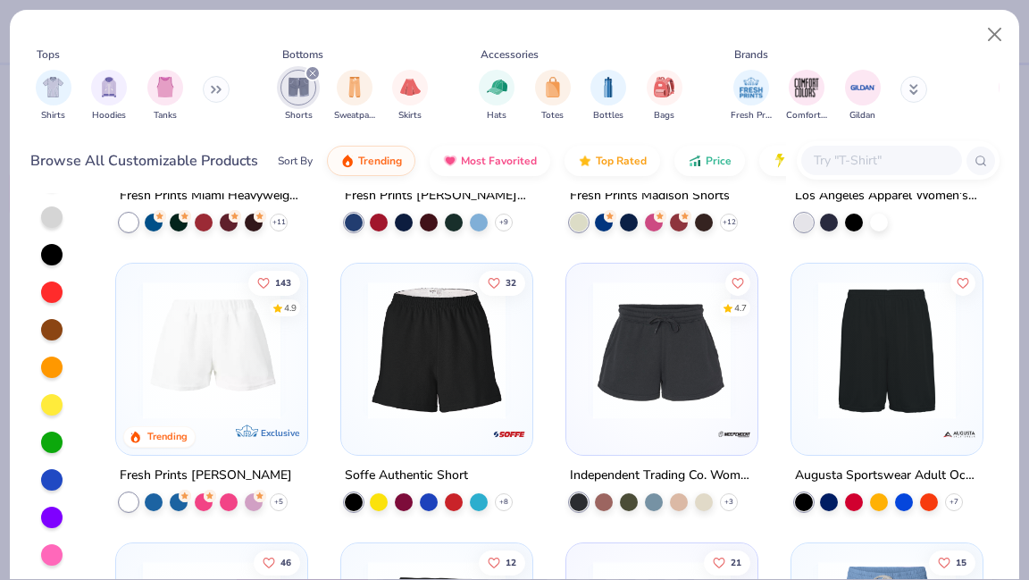
click at [616, 397] on img at bounding box center [661, 350] width 155 height 138
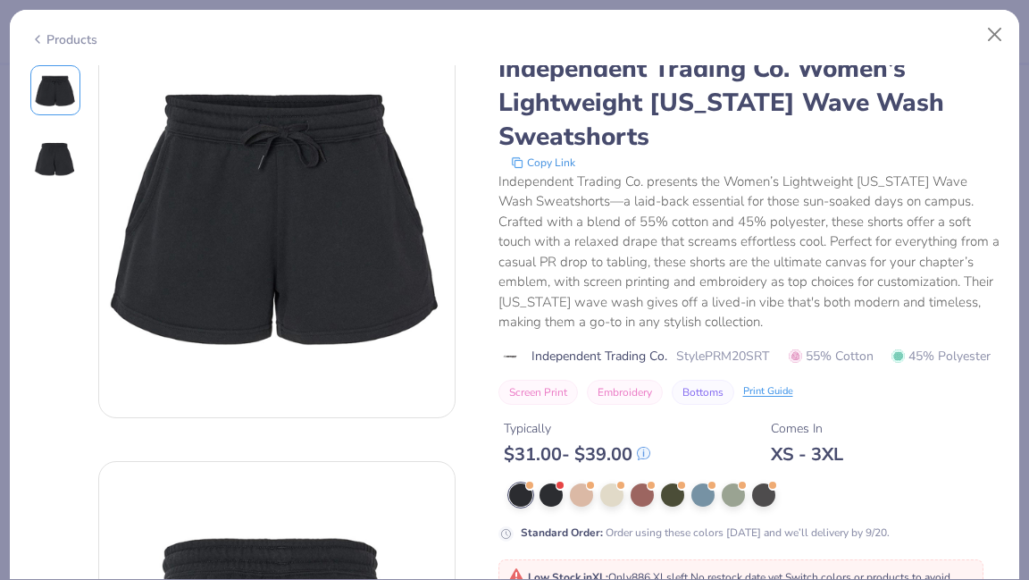
scroll to position [57, 0]
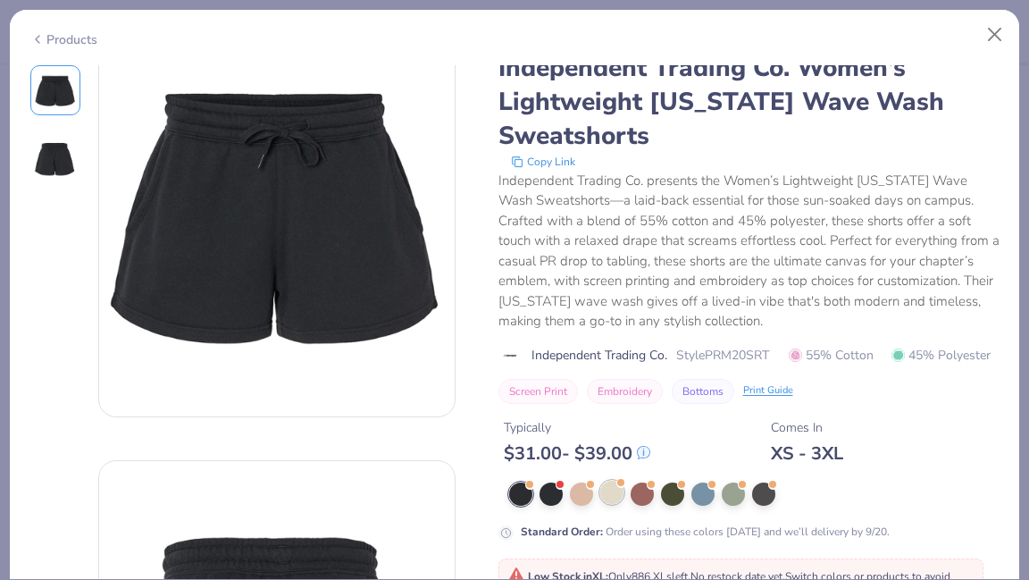
click at [608, 493] on div at bounding box center [611, 492] width 23 height 23
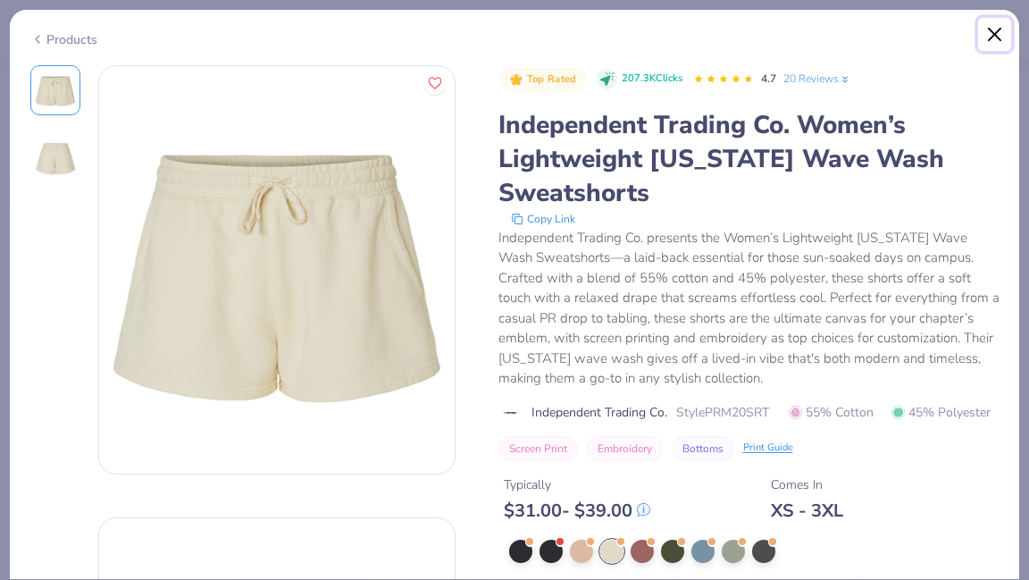
click at [1001, 36] on button "Close" at bounding box center [995, 35] width 34 height 34
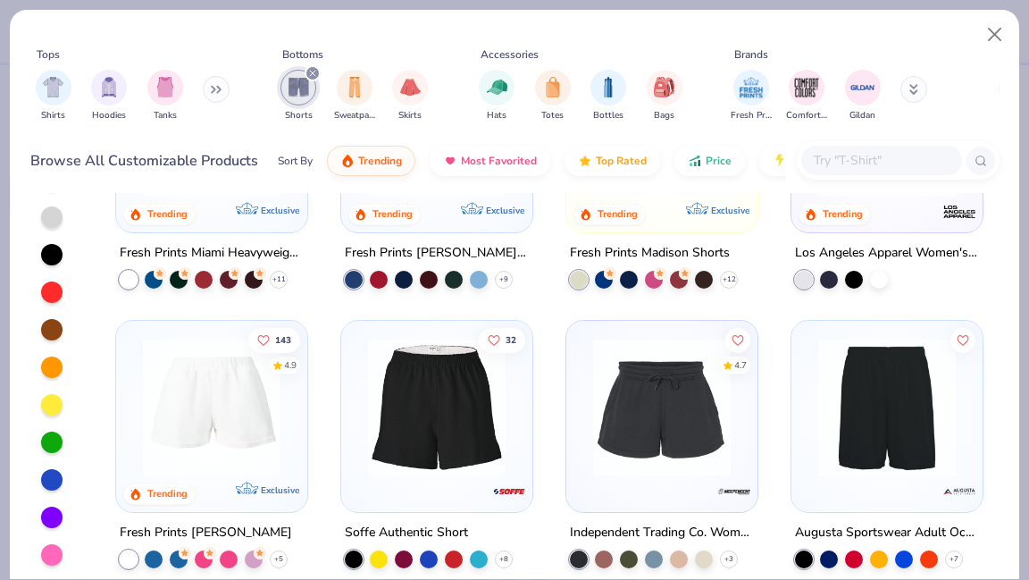
scroll to position [96, 0]
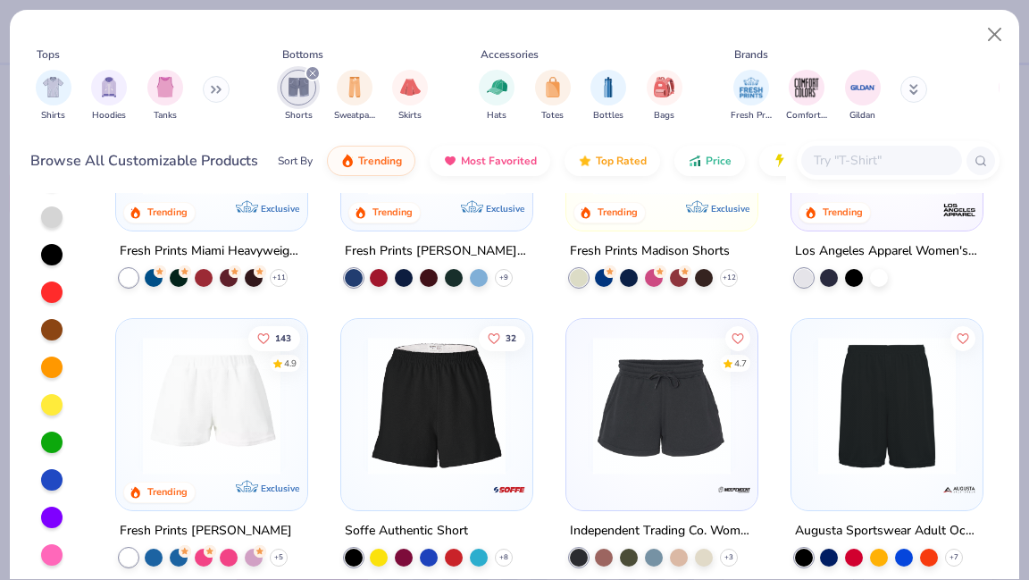
click at [232, 414] on img at bounding box center [211, 406] width 155 height 138
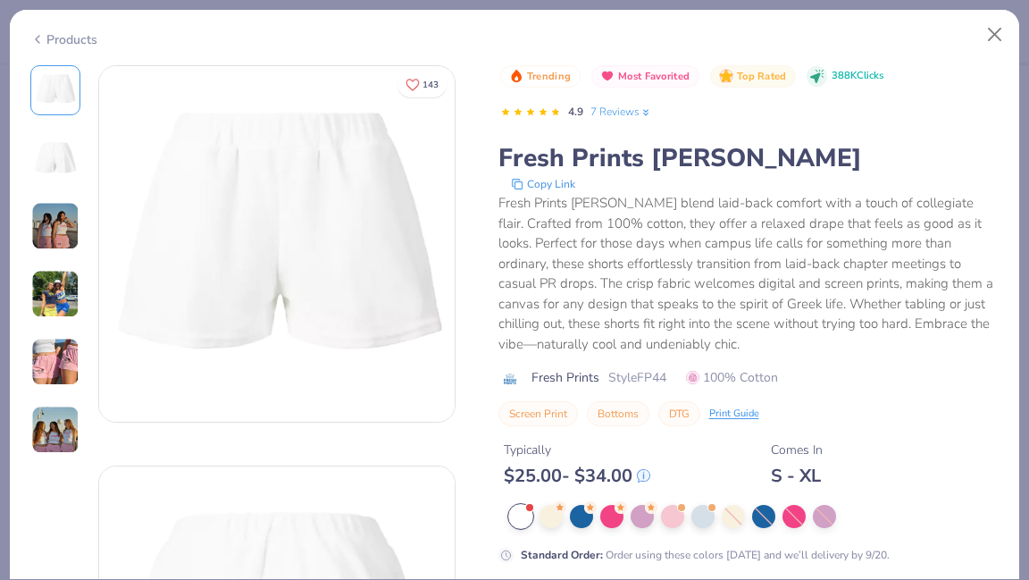
click at [57, 286] on img at bounding box center [55, 294] width 48 height 48
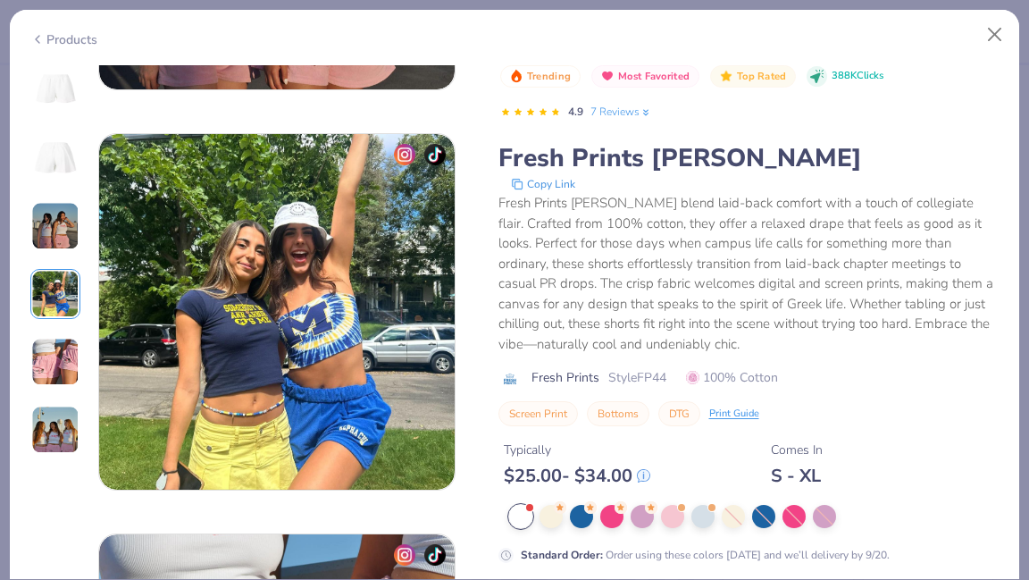
scroll to position [1201, 0]
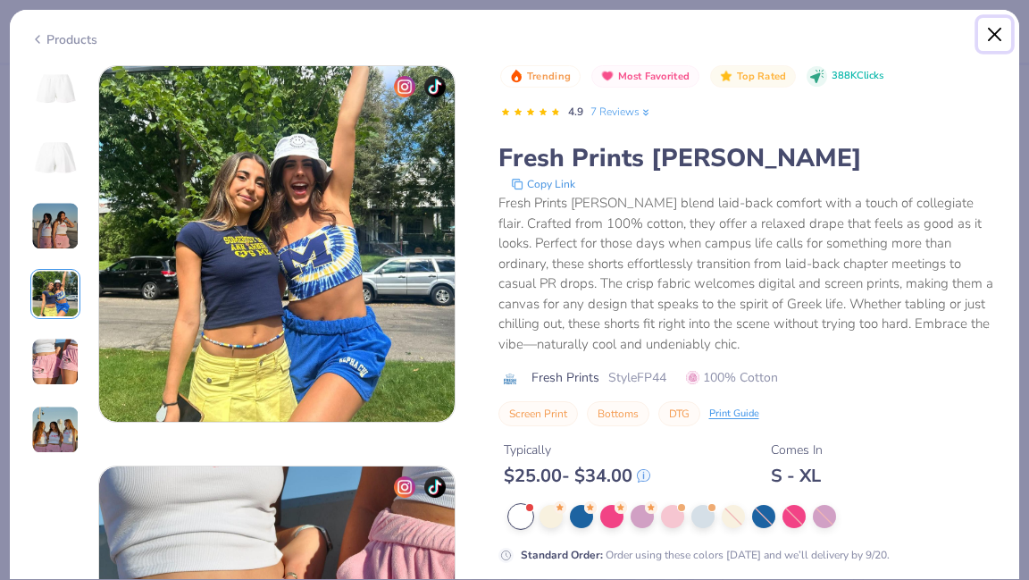
click at [1002, 44] on button "Close" at bounding box center [995, 35] width 34 height 34
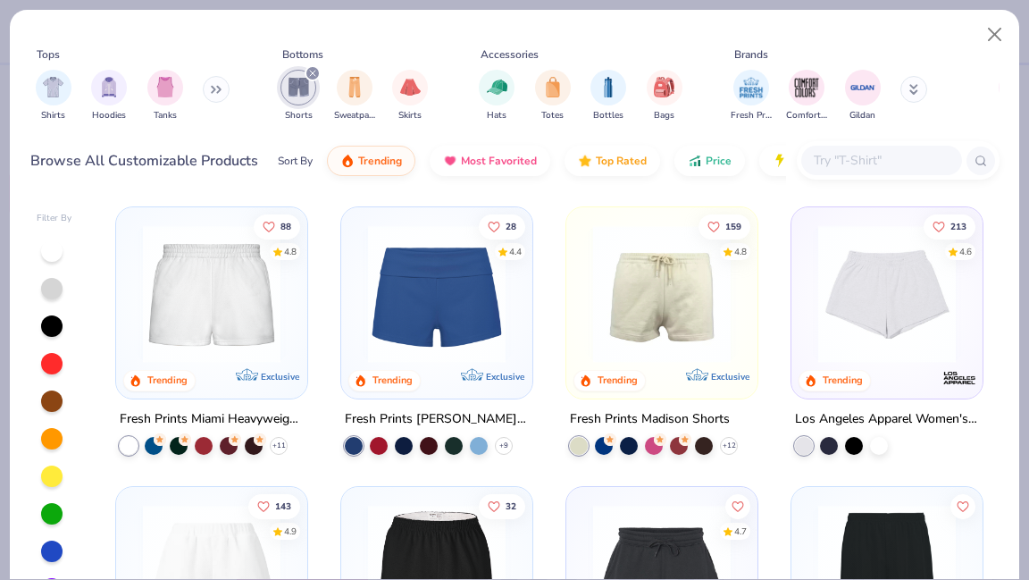
click at [239, 328] on img at bounding box center [211, 294] width 155 height 138
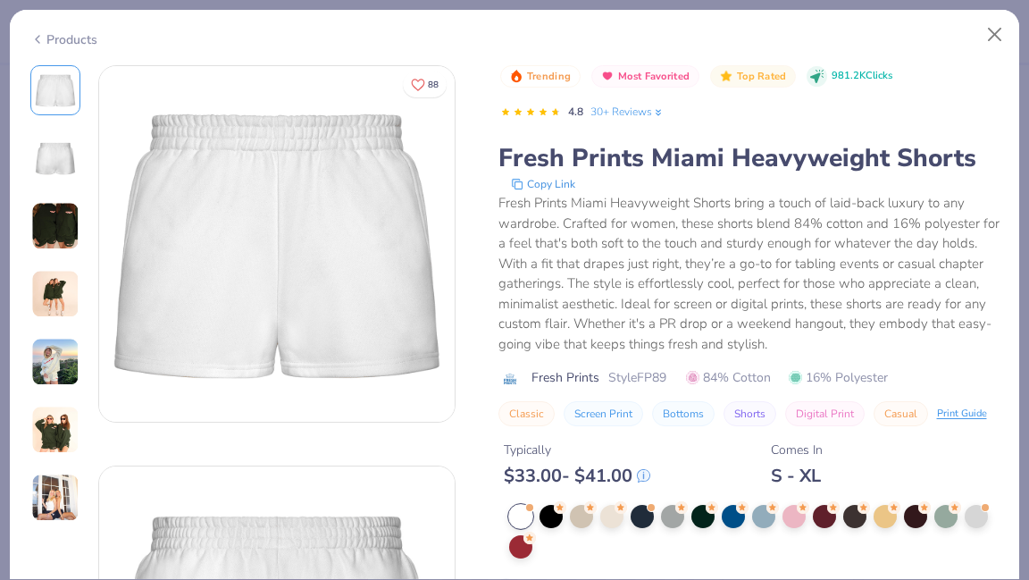
click at [65, 313] on img at bounding box center [55, 294] width 48 height 48
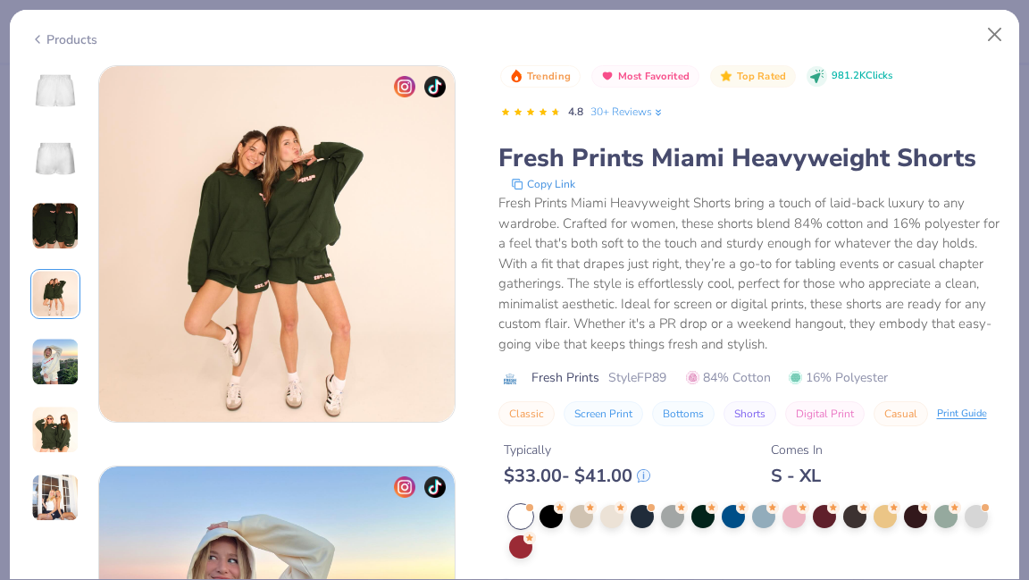
click at [57, 350] on img at bounding box center [55, 362] width 48 height 48
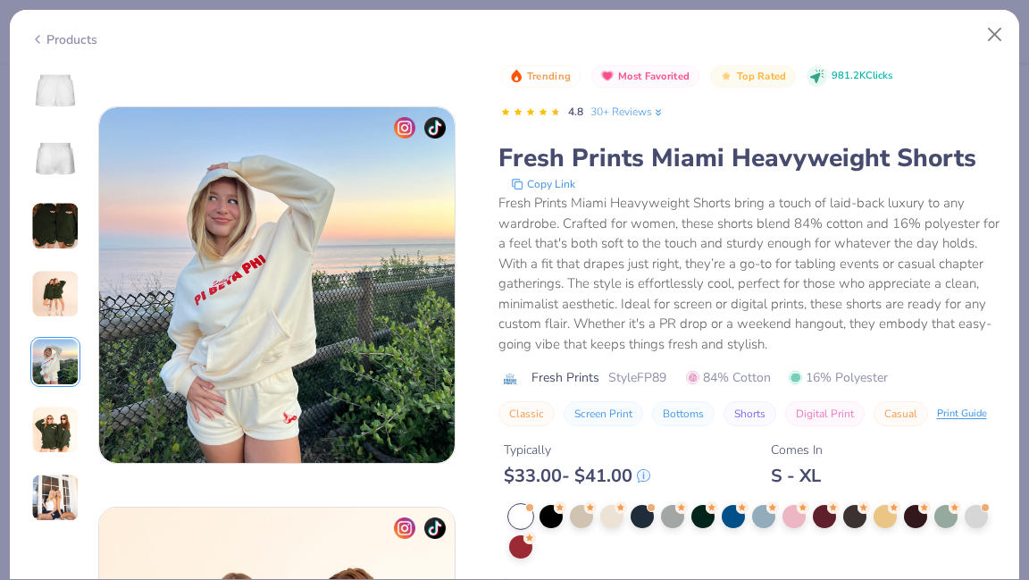
scroll to position [1601, 0]
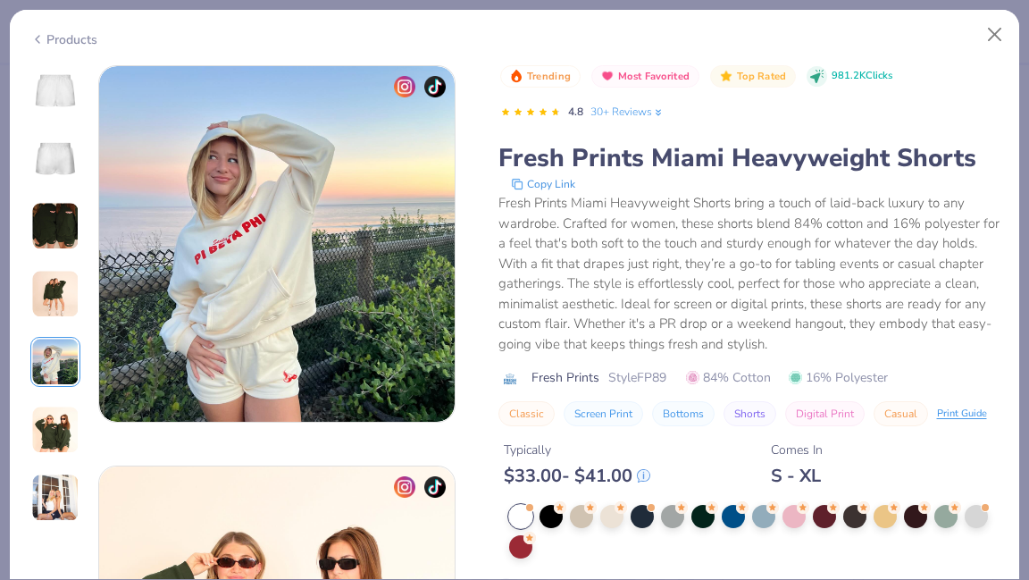
click at [38, 447] on img at bounding box center [55, 430] width 48 height 48
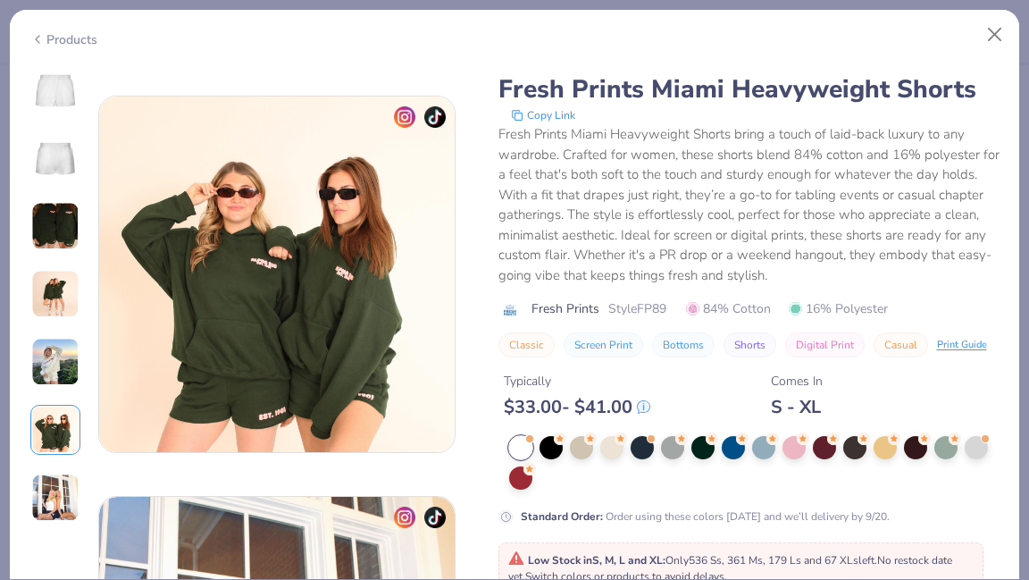
scroll to position [2001, 0]
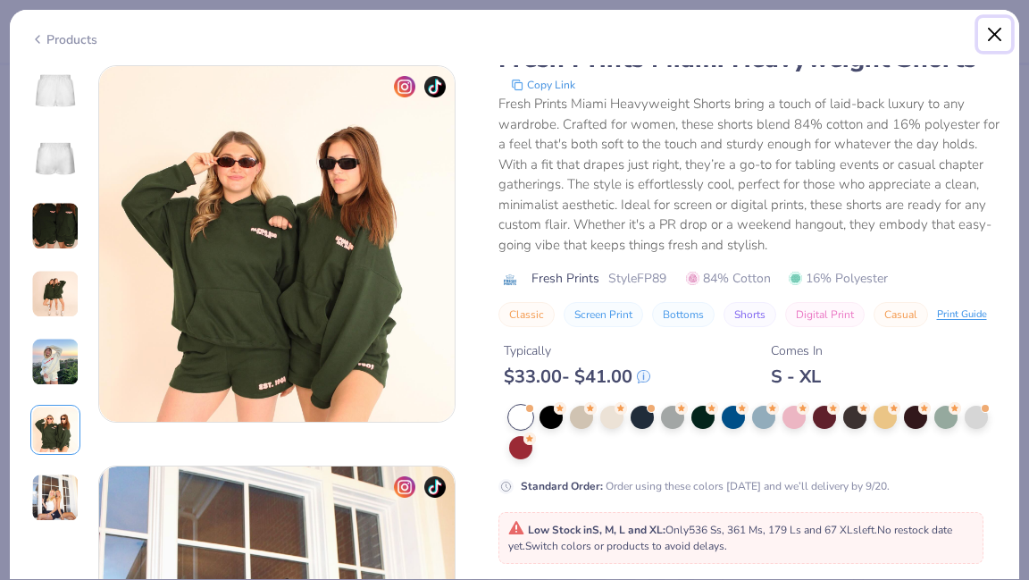
click at [1002, 35] on button "Close" at bounding box center [995, 35] width 34 height 34
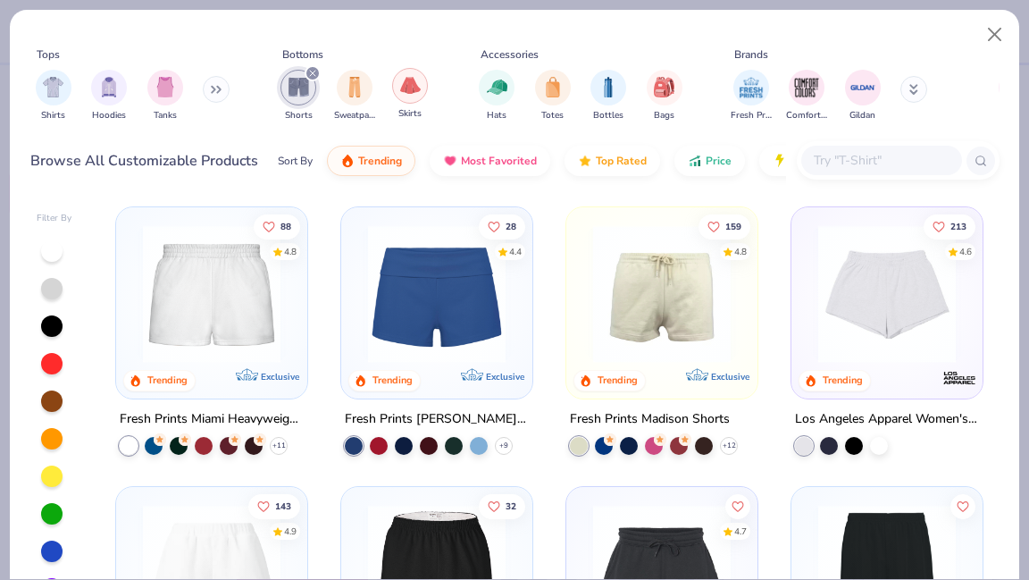
click at [421, 96] on div "filter for Skirts" at bounding box center [410, 86] width 36 height 36
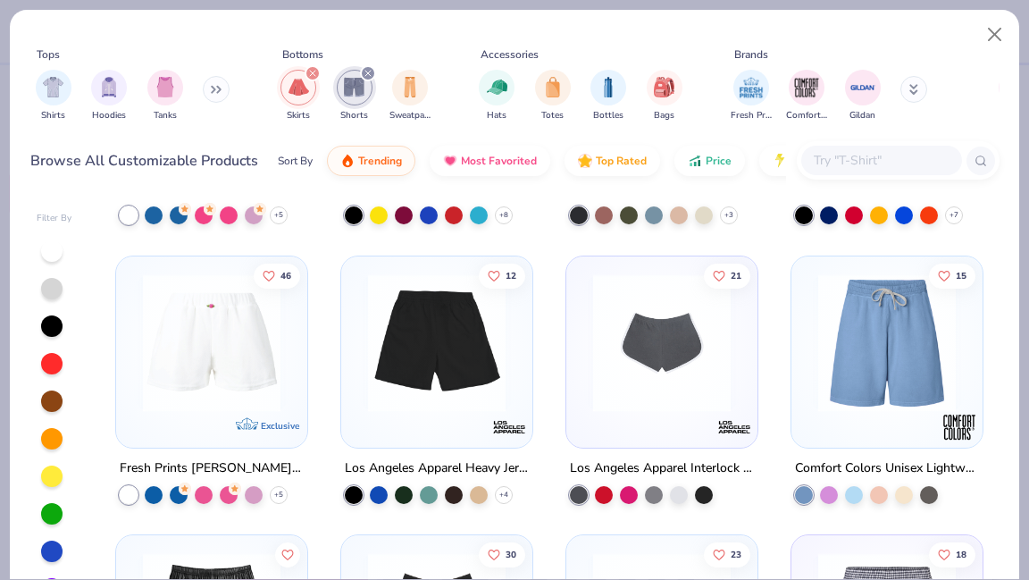
scroll to position [263, 0]
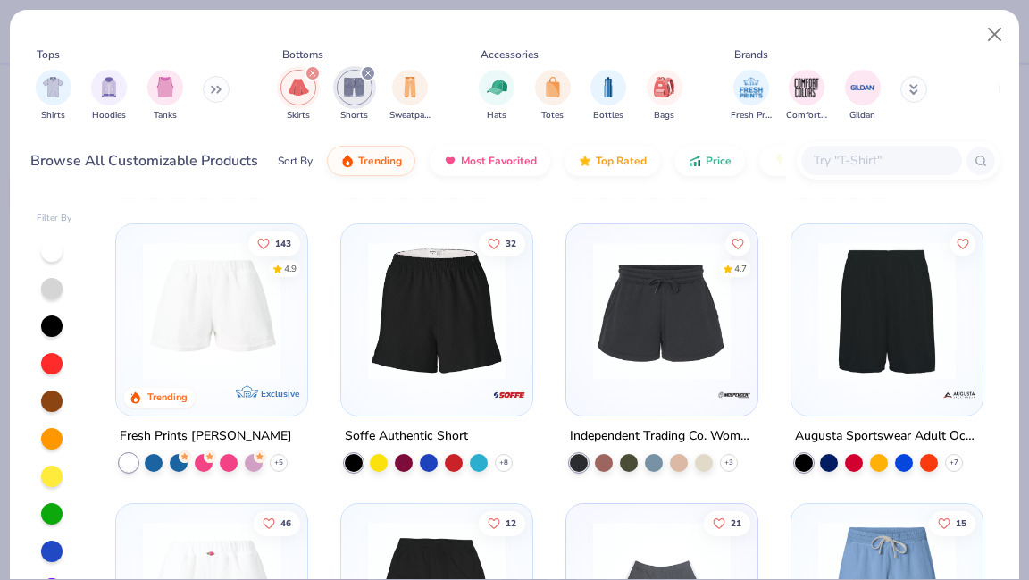
click at [316, 71] on div "filter for Skirts" at bounding box center [313, 73] width 16 height 16
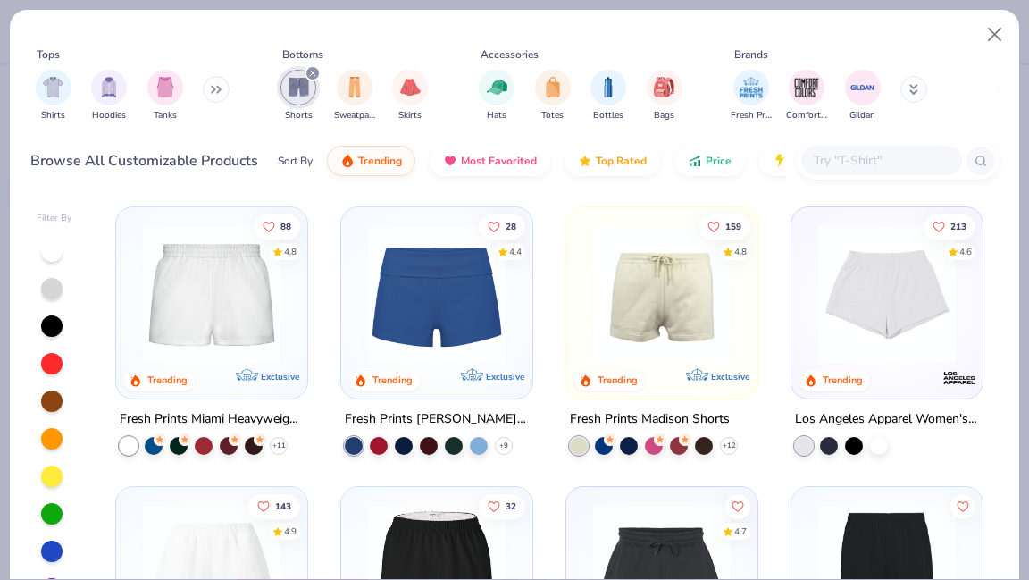
click at [382, 299] on img at bounding box center [436, 294] width 155 height 138
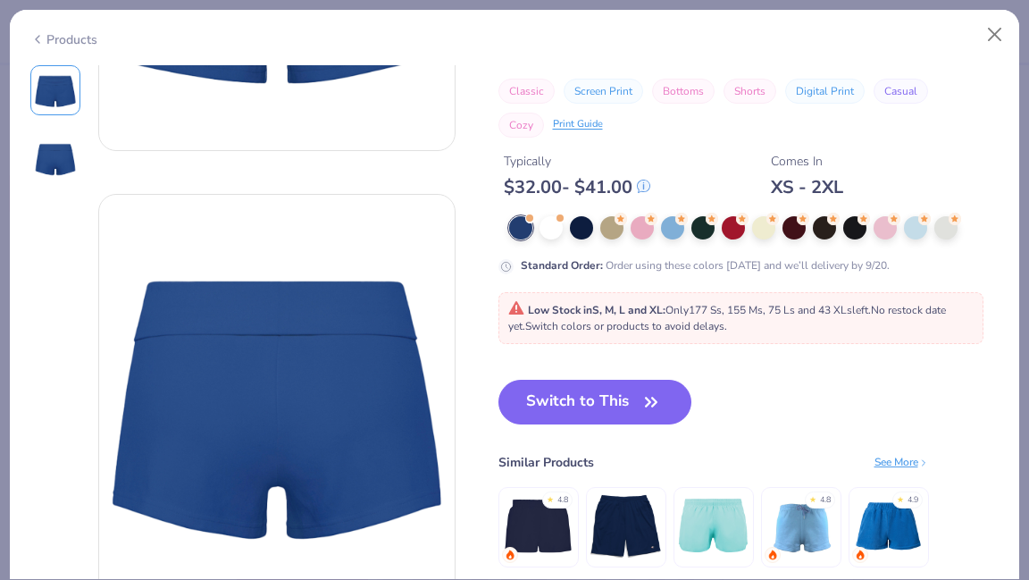
scroll to position [322, 0]
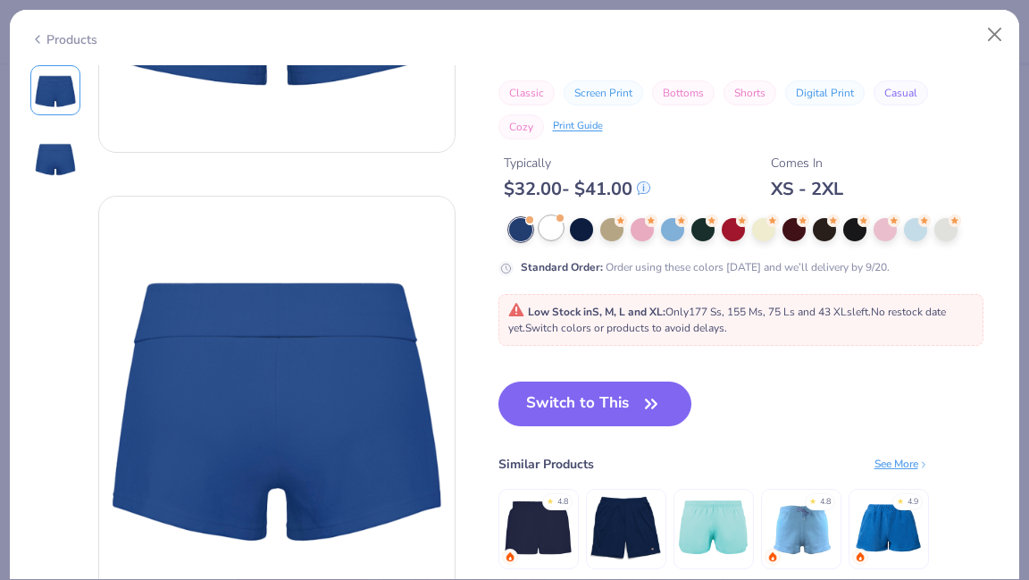
click at [549, 239] on div at bounding box center [551, 227] width 23 height 23
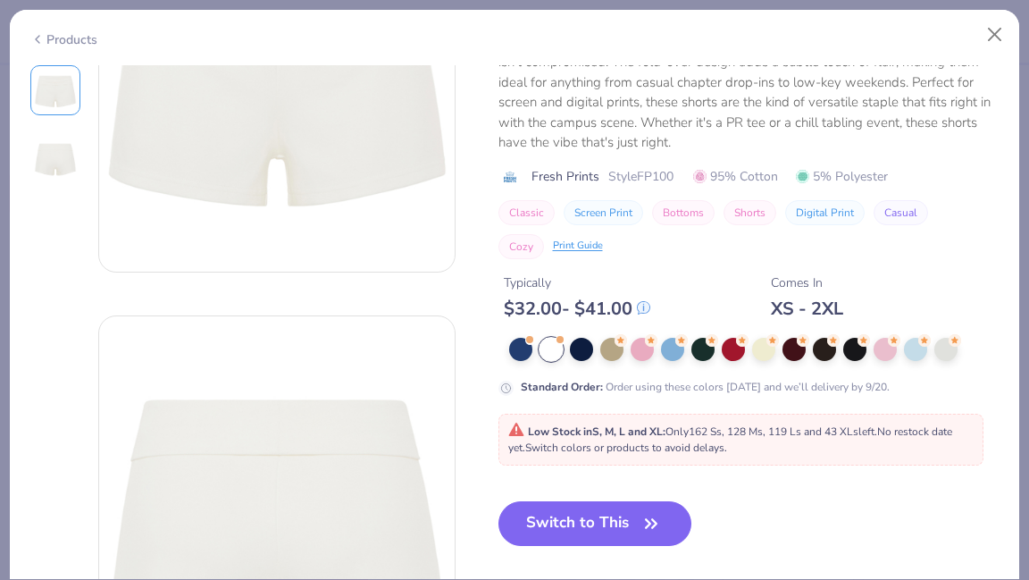
scroll to position [207, 0]
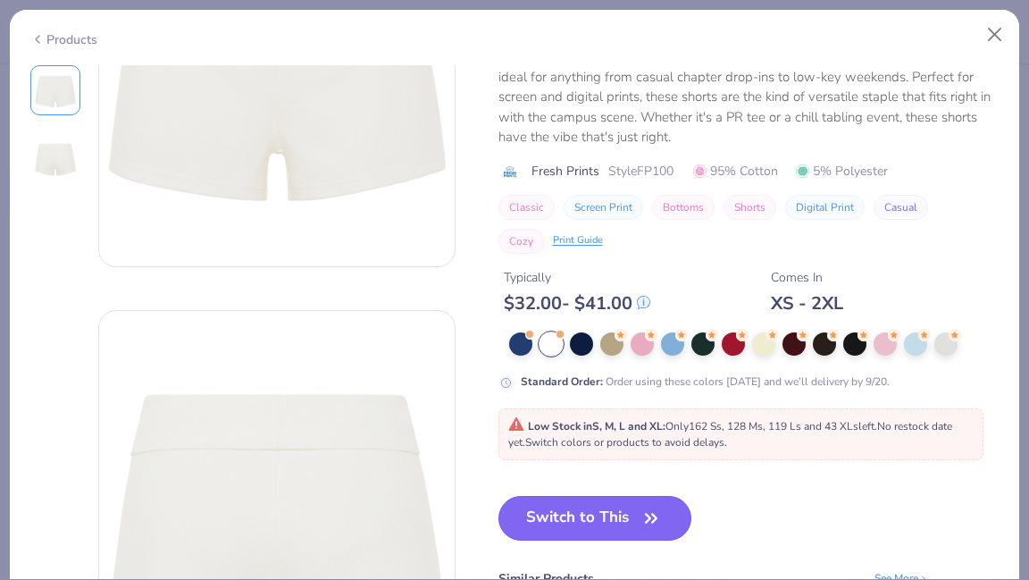
click at [646, 510] on icon "button" at bounding box center [651, 518] width 25 height 25
type input "50"
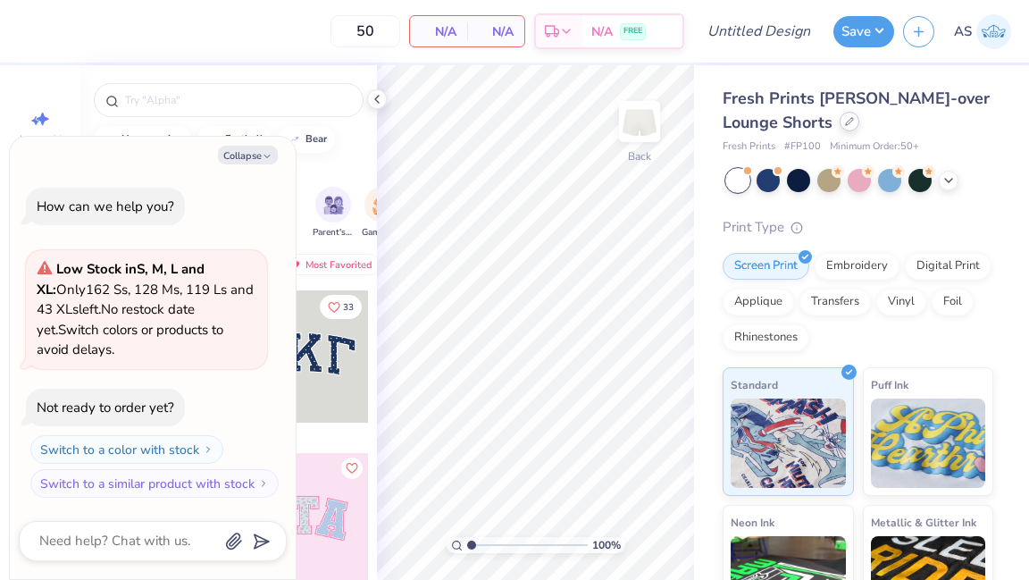
click at [852, 124] on icon at bounding box center [849, 121] width 9 height 9
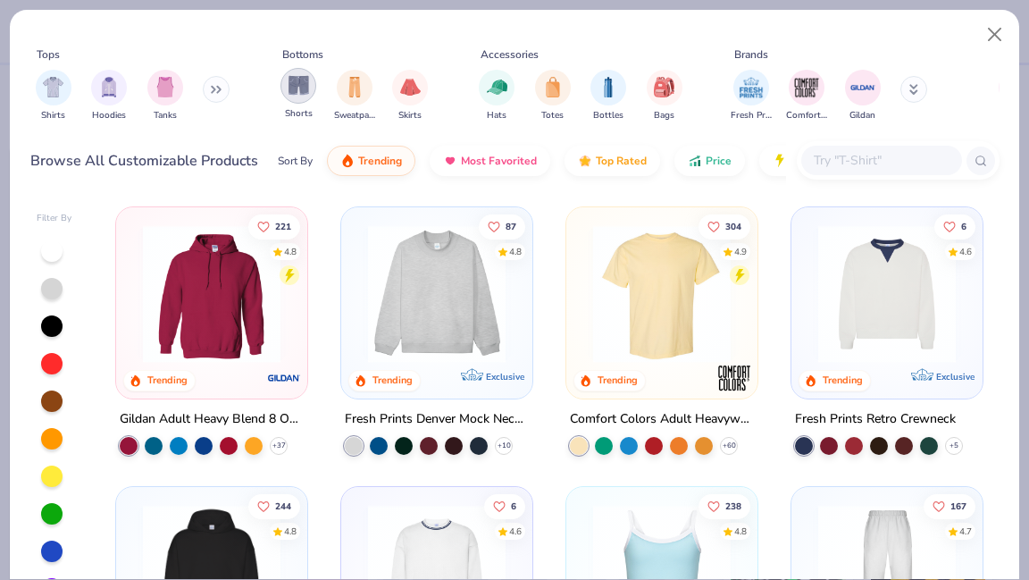
click at [296, 88] on img "filter for Shorts" at bounding box center [299, 85] width 21 height 21
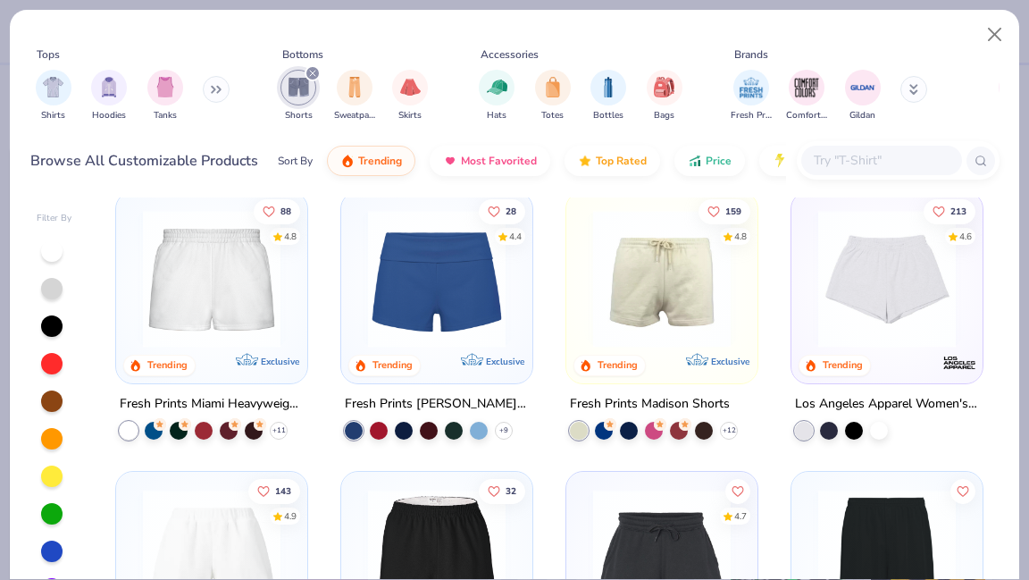
scroll to position [16, 0]
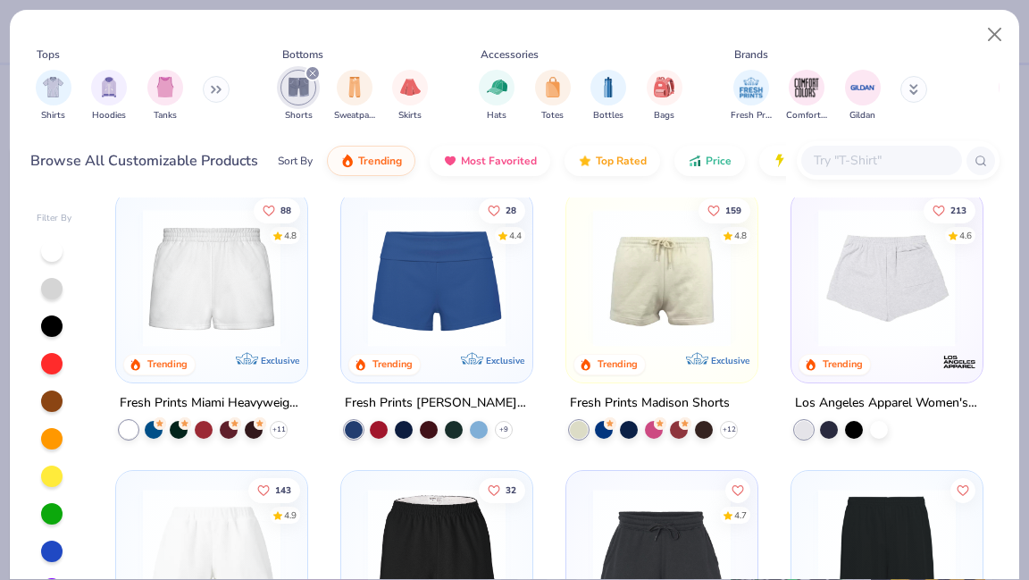
click at [863, 317] on img at bounding box center [886, 278] width 155 height 138
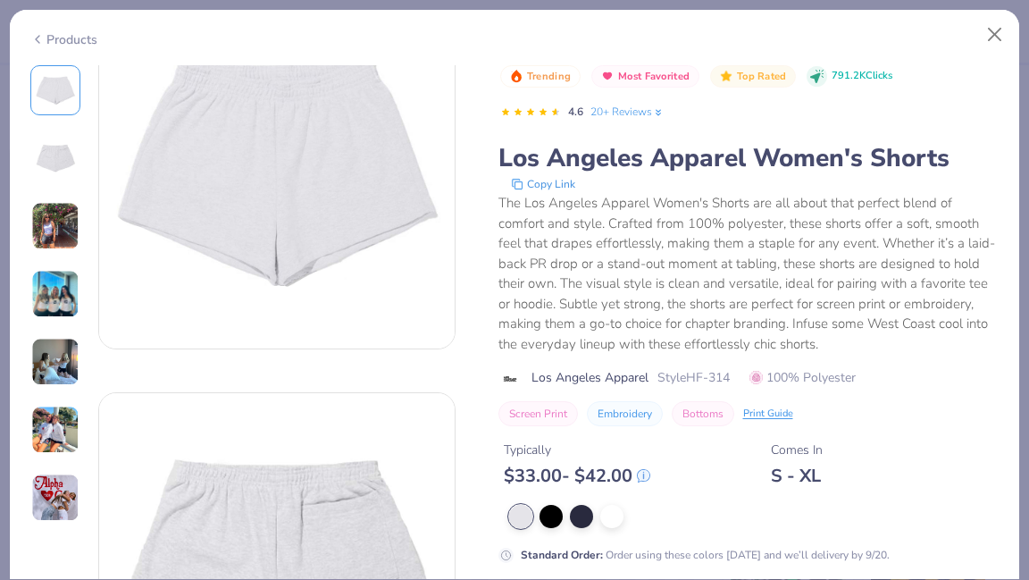
click at [71, 305] on img at bounding box center [55, 294] width 48 height 48
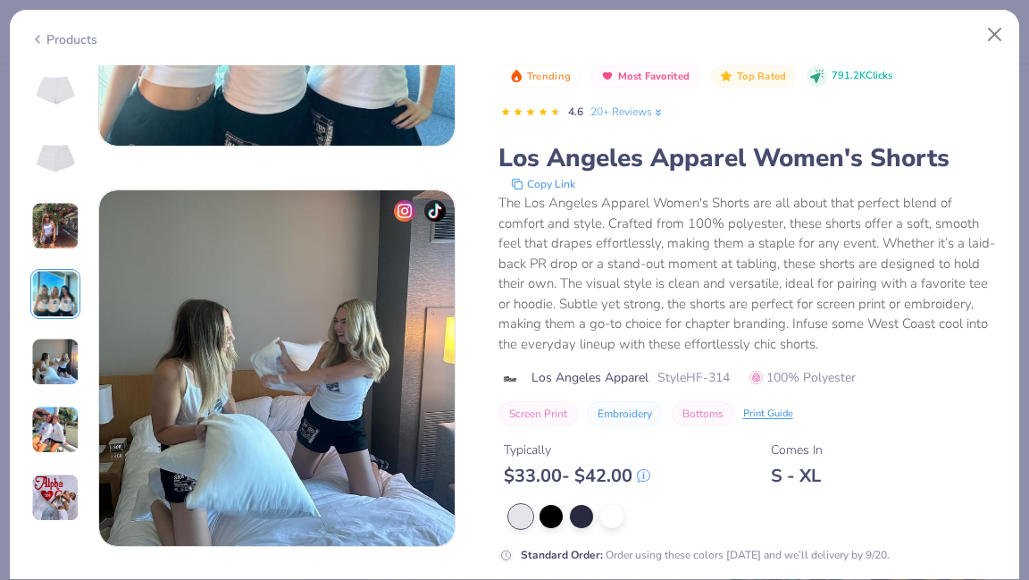
scroll to position [1493, 0]
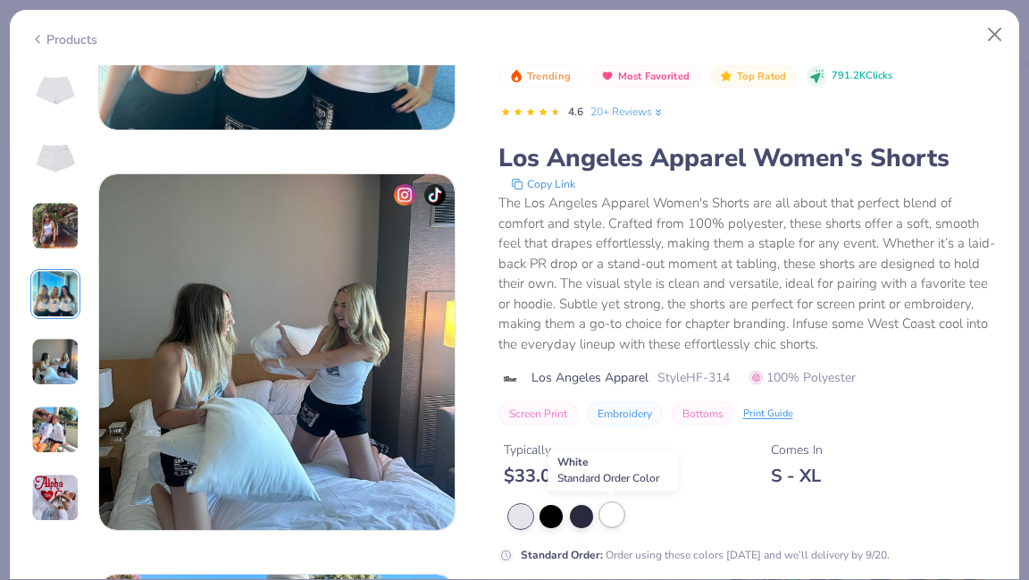
click at [604, 522] on div at bounding box center [611, 514] width 23 height 23
click at [616, 520] on div at bounding box center [611, 516] width 23 height 23
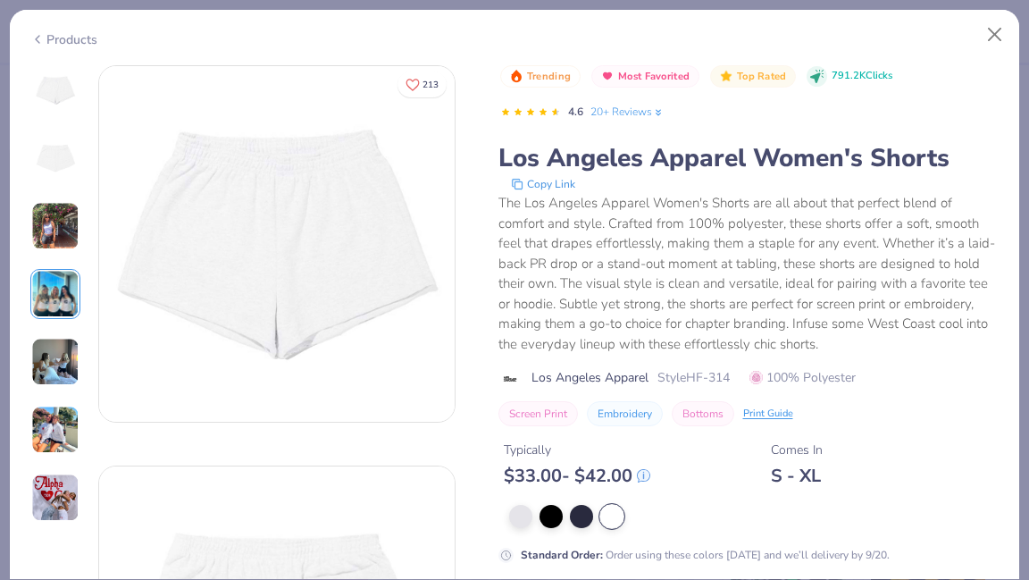
click at [621, 516] on div at bounding box center [611, 516] width 23 height 23
click at [524, 509] on div at bounding box center [520, 514] width 23 height 23
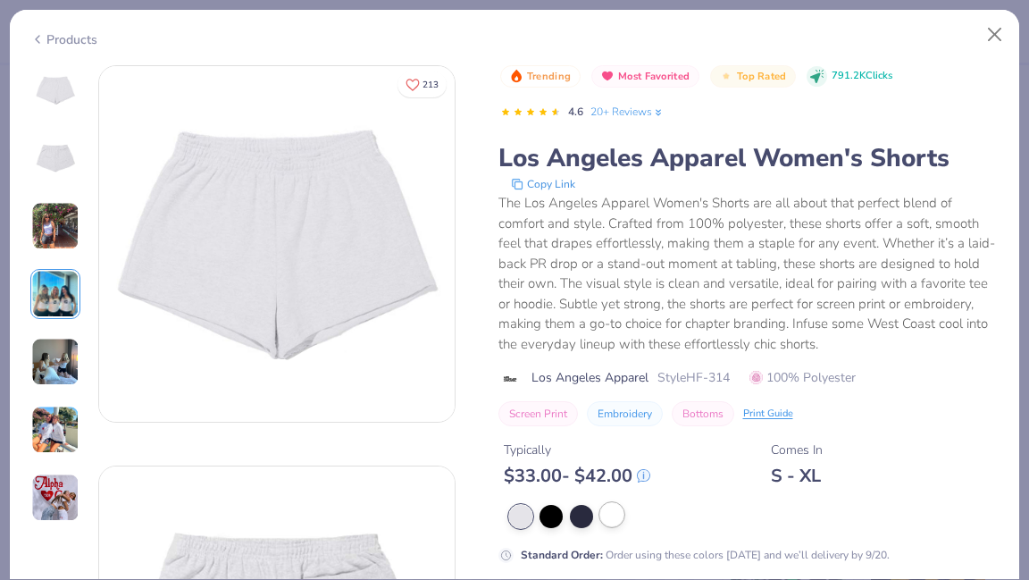
click at [615, 514] on div at bounding box center [611, 514] width 23 height 23
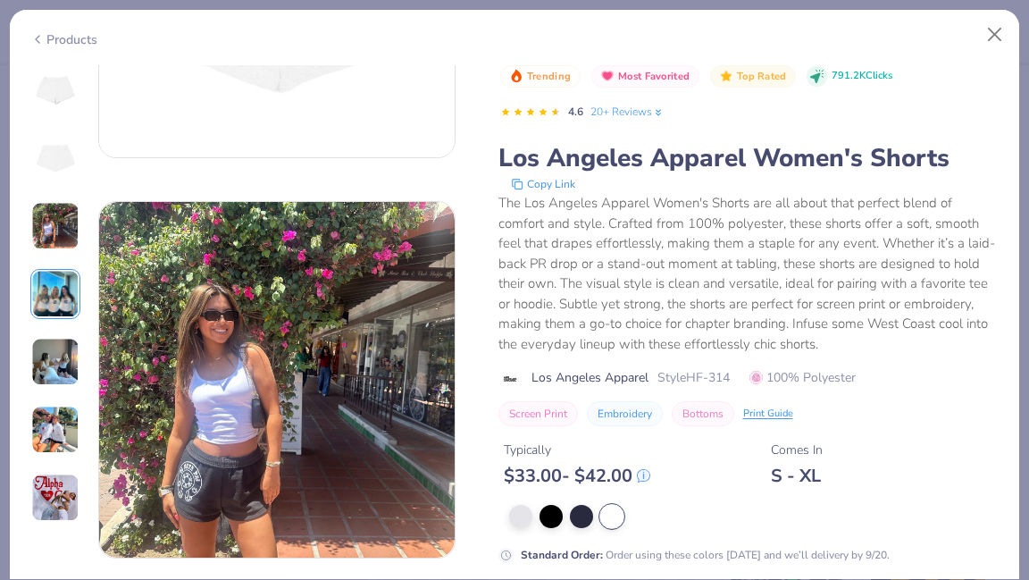
scroll to position [792, 0]
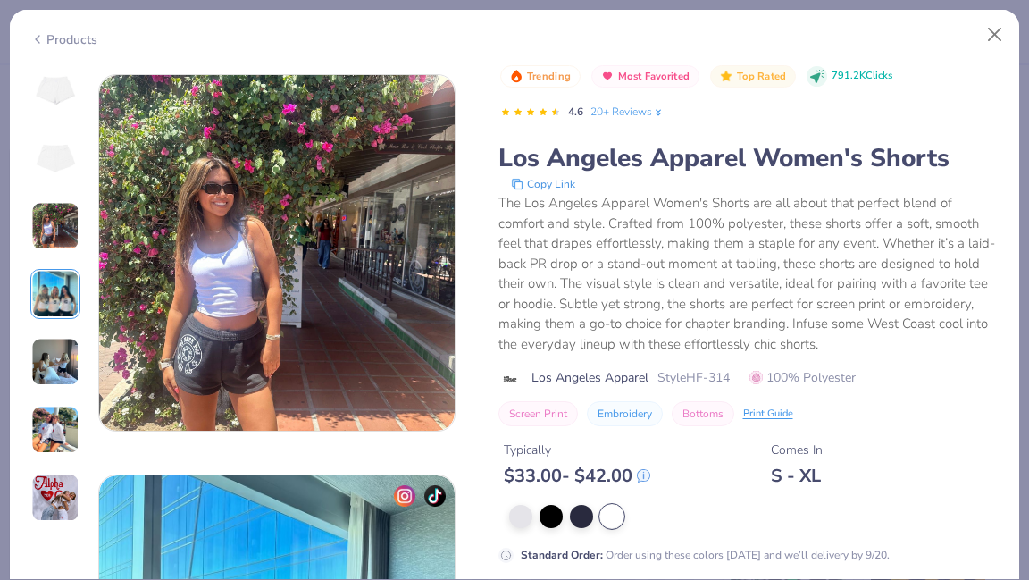
click at [1000, 53] on div "Products" at bounding box center [515, 33] width 1010 height 46
click at [996, 36] on button "Close" at bounding box center [995, 35] width 34 height 34
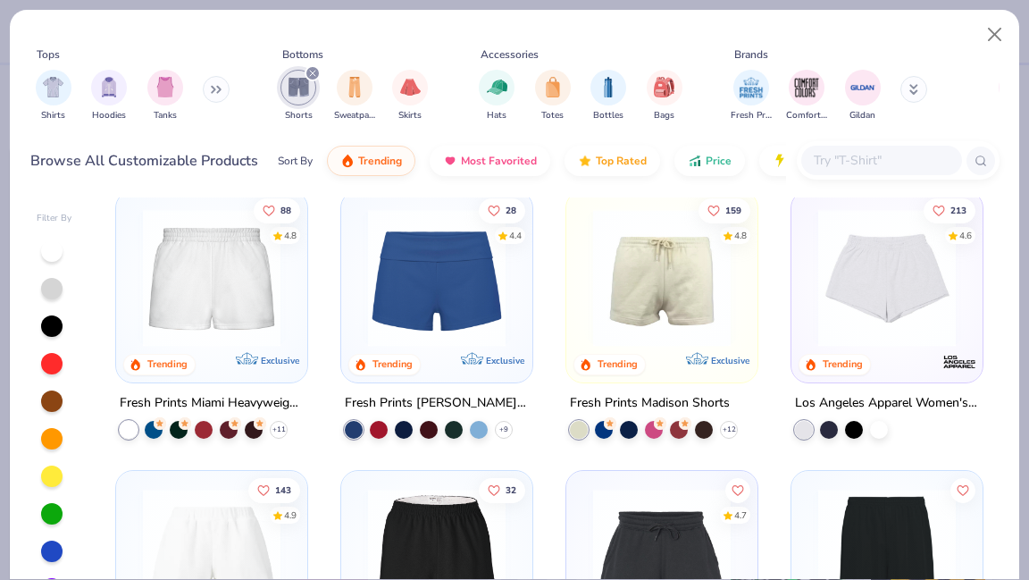
click at [909, 330] on img at bounding box center [886, 278] width 155 height 138
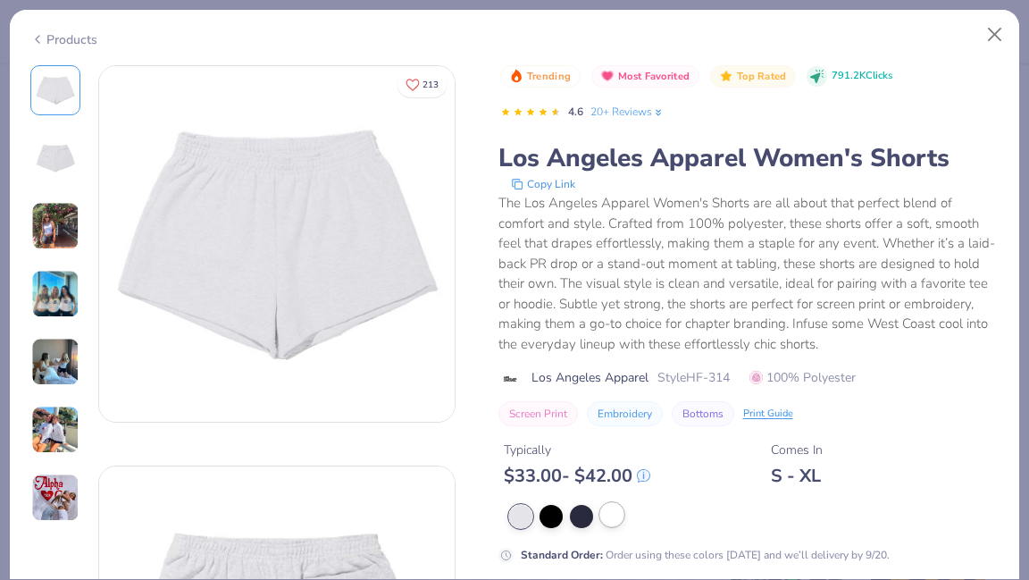
click at [604, 507] on div at bounding box center [611, 514] width 23 height 23
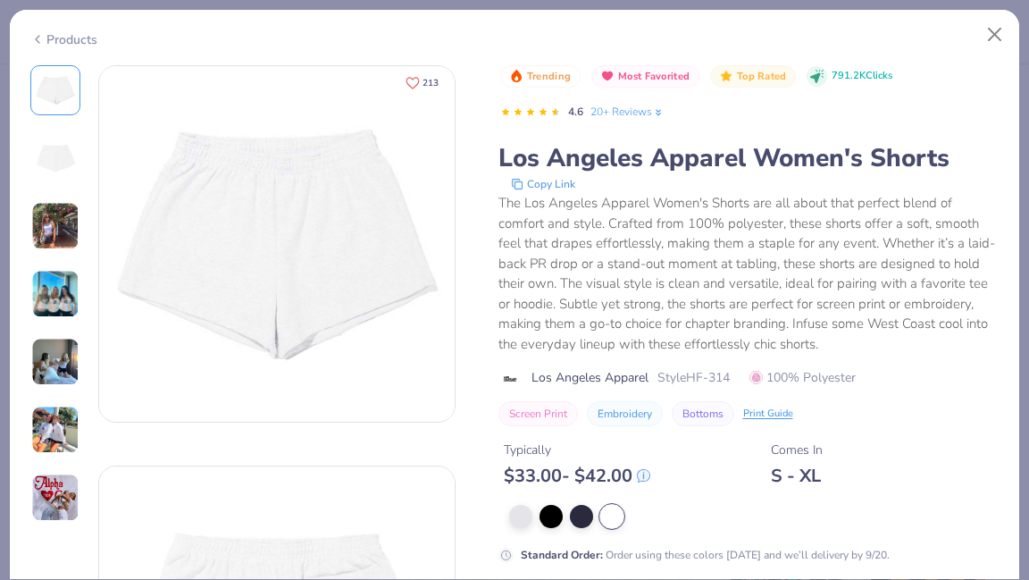
click at [421, 83] on button "213" at bounding box center [422, 83] width 49 height 26
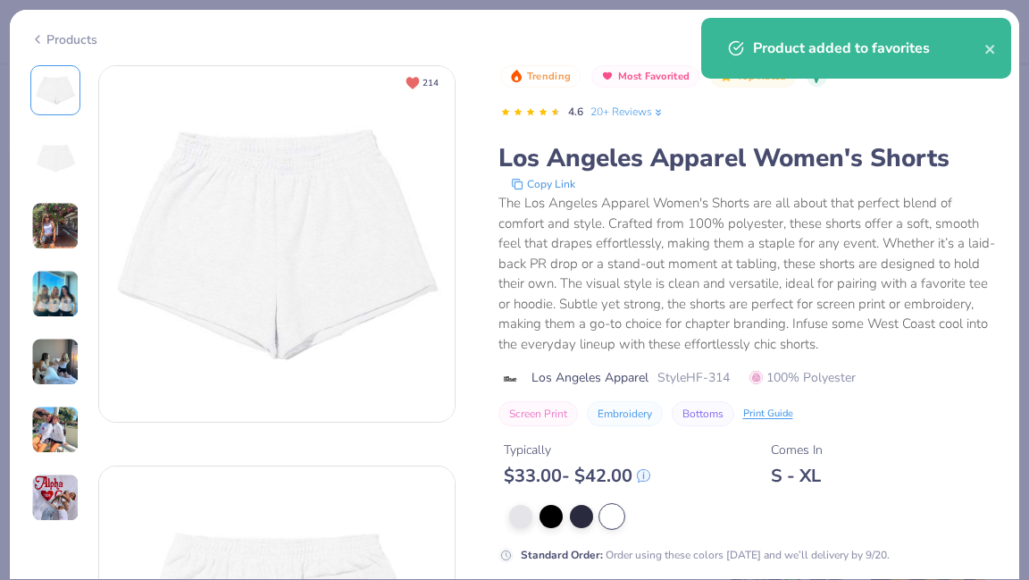
click at [420, 83] on button "214" at bounding box center [422, 83] width 49 height 26
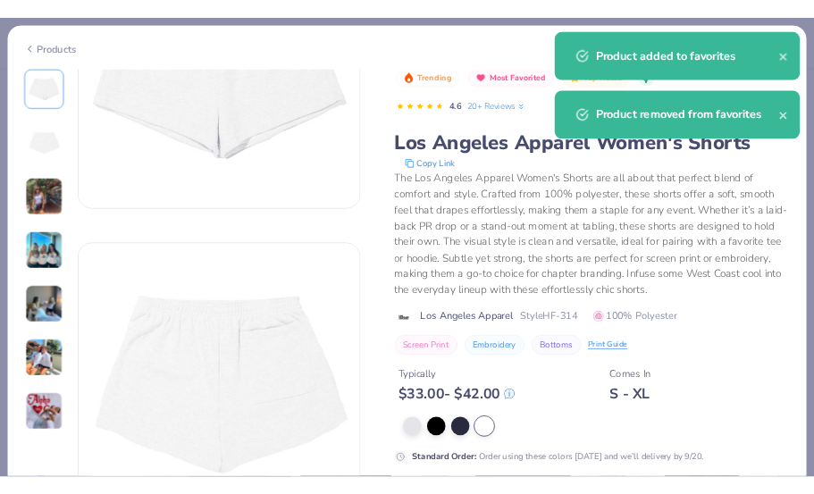
scroll to position [611, 0]
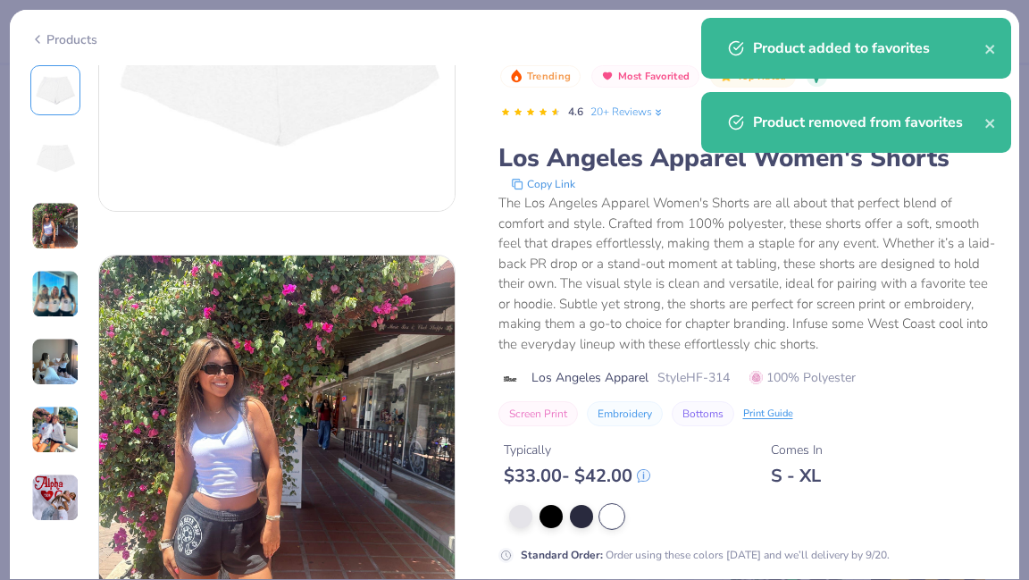
click at [717, 513] on div at bounding box center [754, 516] width 491 height 23
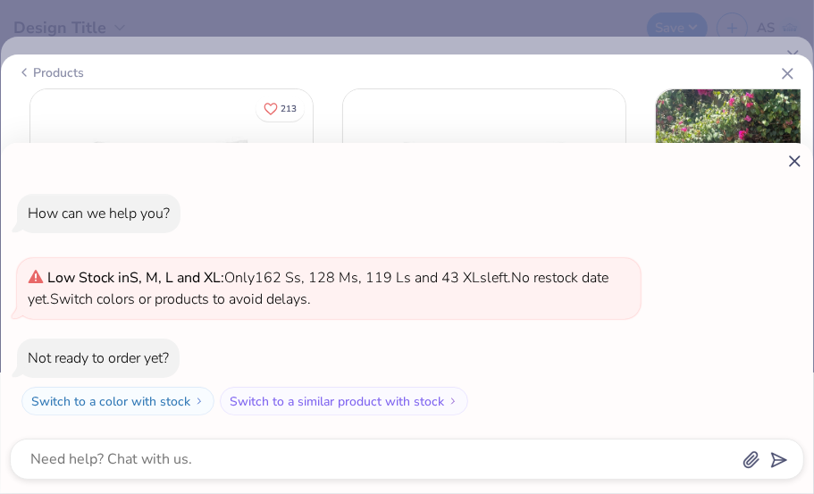
click at [794, 160] on line at bounding box center [795, 161] width 10 height 10
type textarea "x"
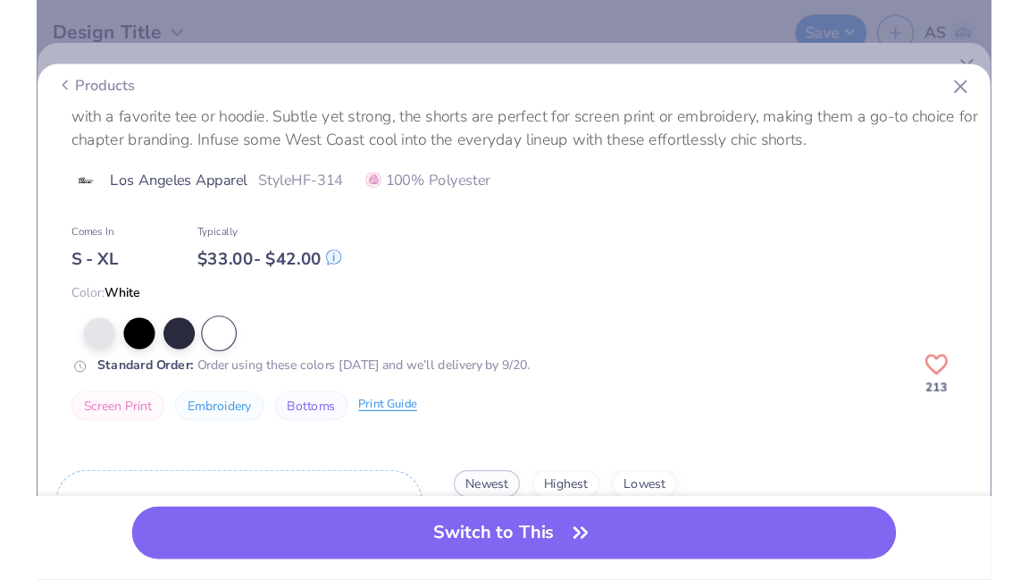
scroll to position [429, 0]
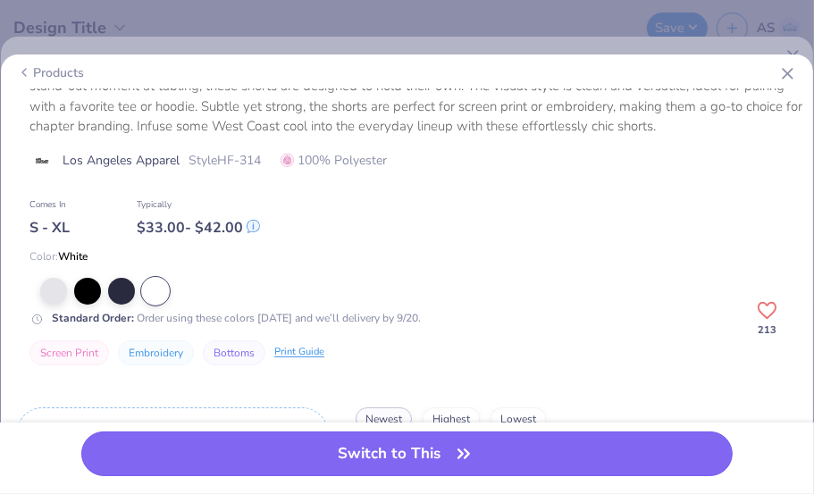
click at [573, 447] on button "Switch to This" at bounding box center [406, 454] width 651 height 45
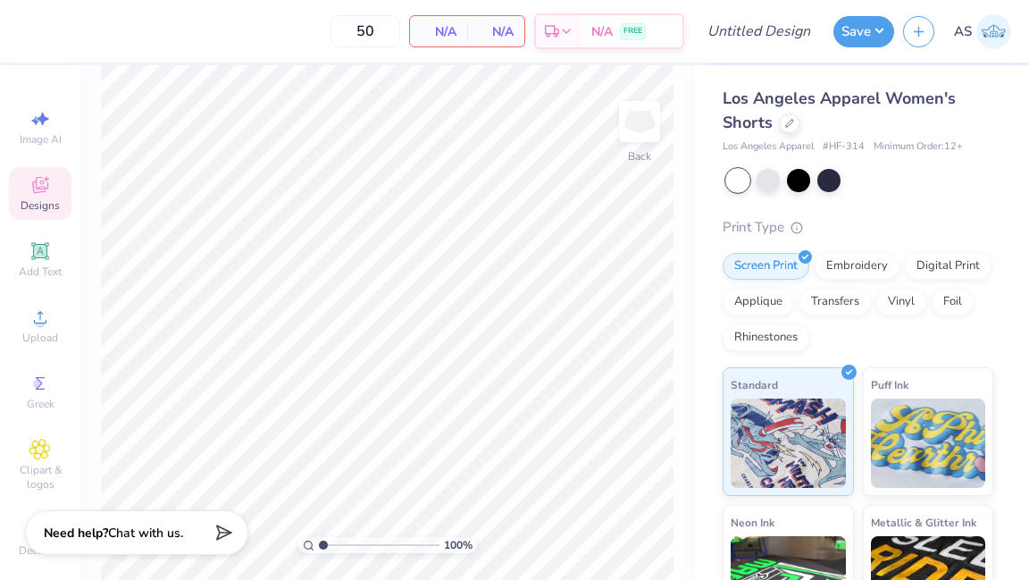
click at [32, 202] on span "Designs" at bounding box center [40, 205] width 39 height 14
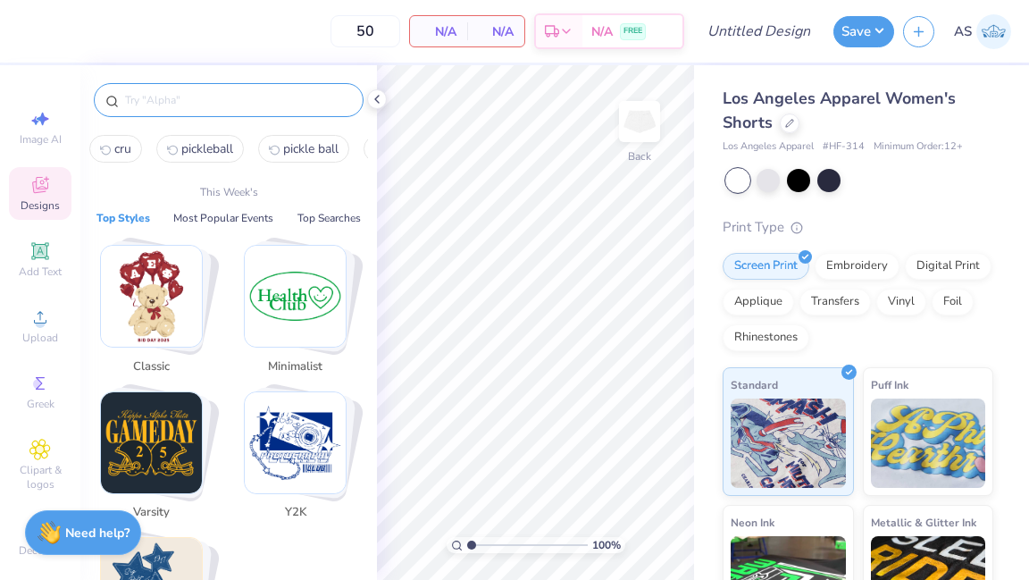
click at [152, 96] on input "text" at bounding box center [237, 100] width 229 height 18
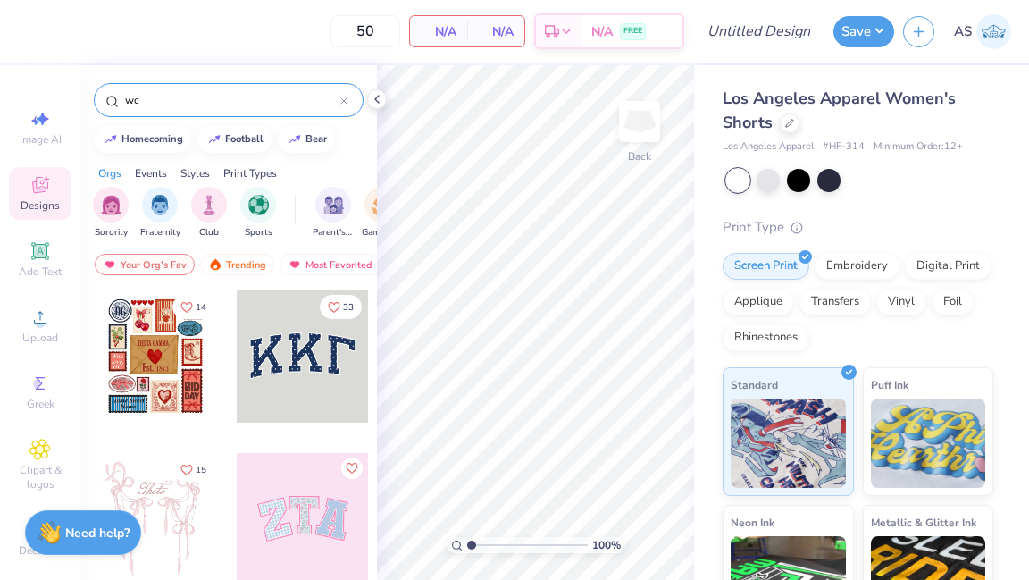
type input "w"
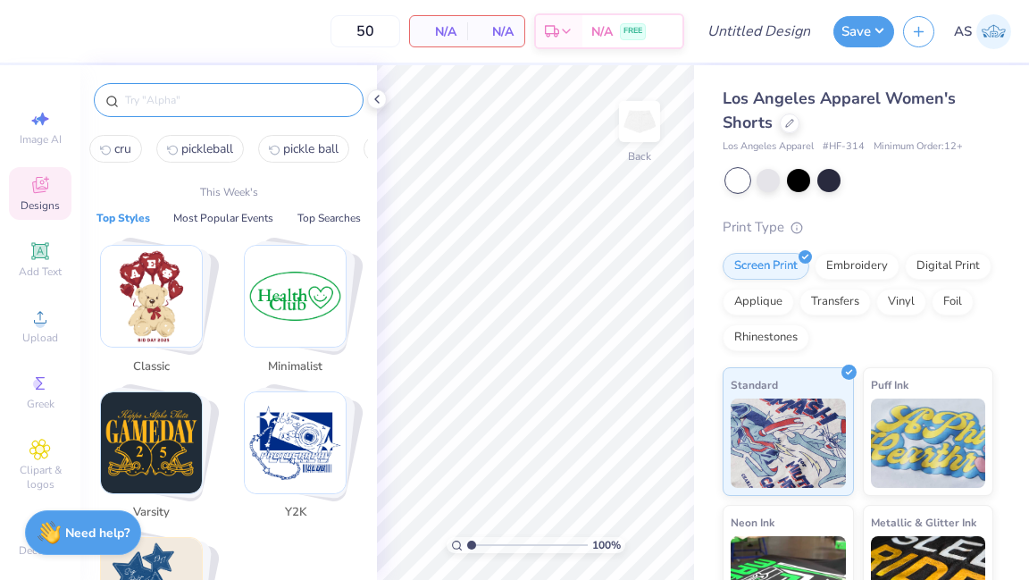
click at [202, 152] on span "pickleball" at bounding box center [207, 148] width 52 height 17
type input "pickleball"
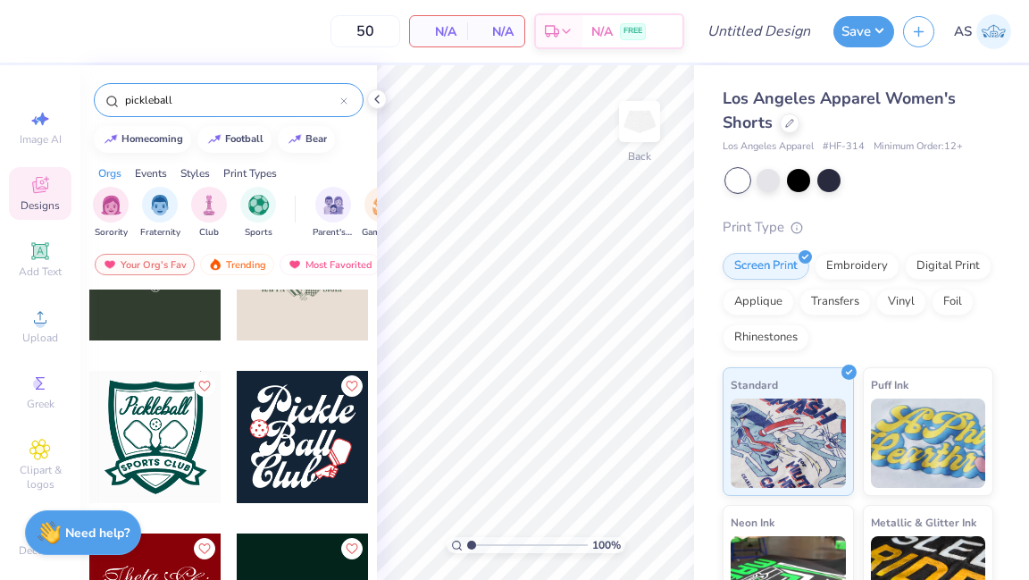
scroll to position [574, 0]
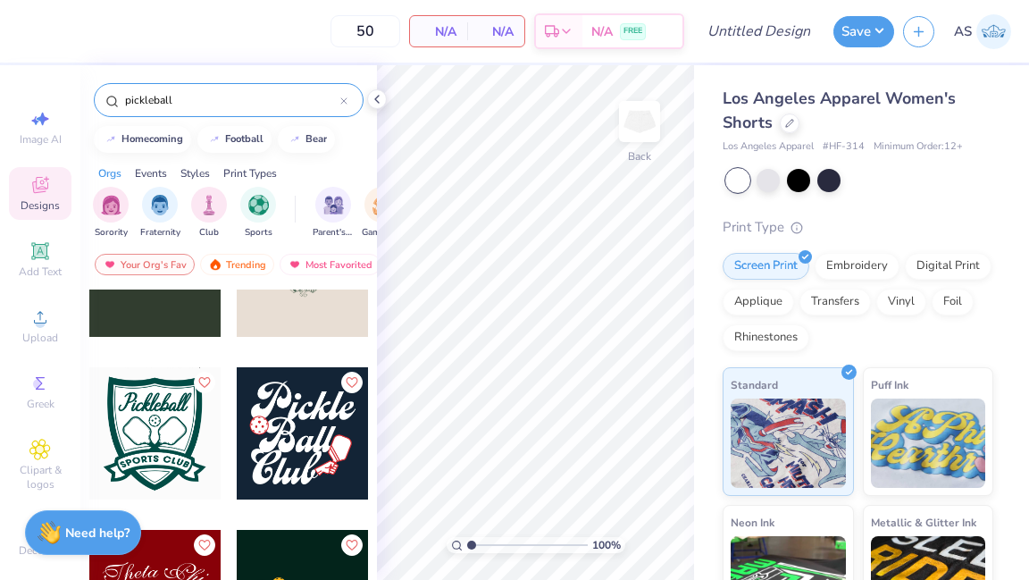
click at [171, 466] on div at bounding box center [22, 433] width 397 height 132
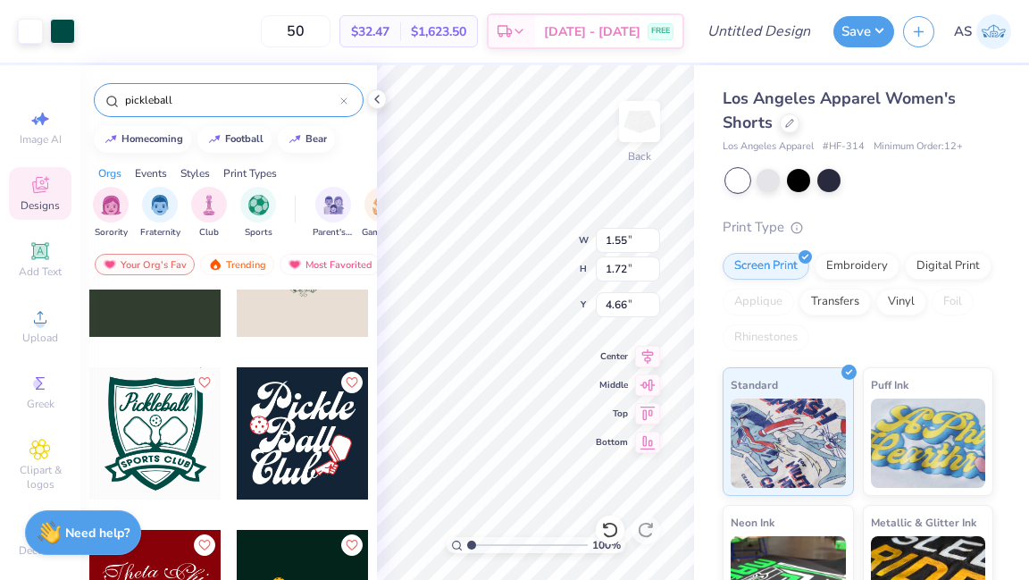
type input "1.55"
type input "1.72"
type input "4.66"
type input "2.34"
type input "2.60"
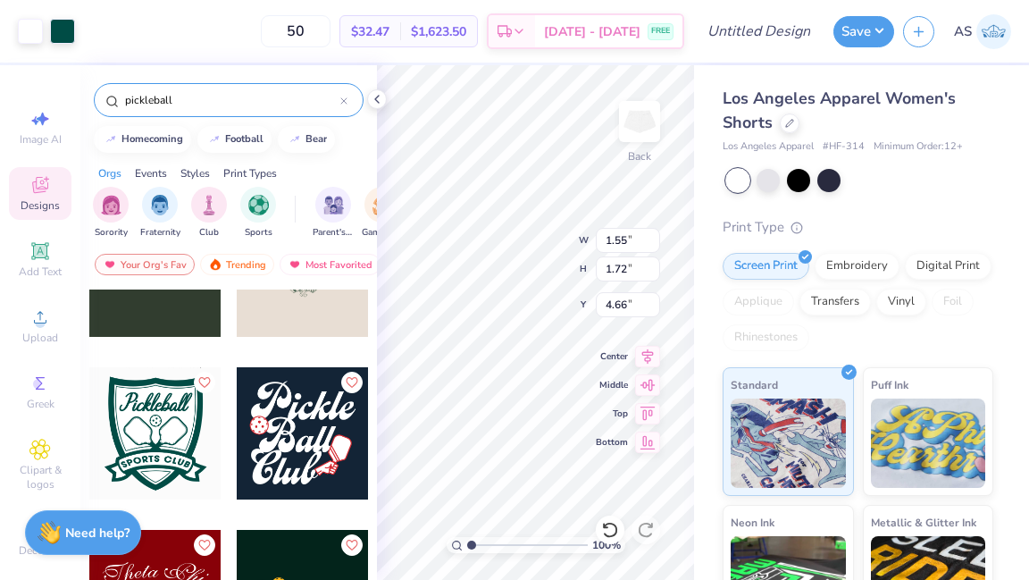
type input "3.78"
click at [350, 95] on div "pickleball" at bounding box center [229, 100] width 270 height 34
click at [350, 96] on div "pickleball" at bounding box center [229, 100] width 270 height 34
click at [344, 101] on icon at bounding box center [343, 100] width 5 height 5
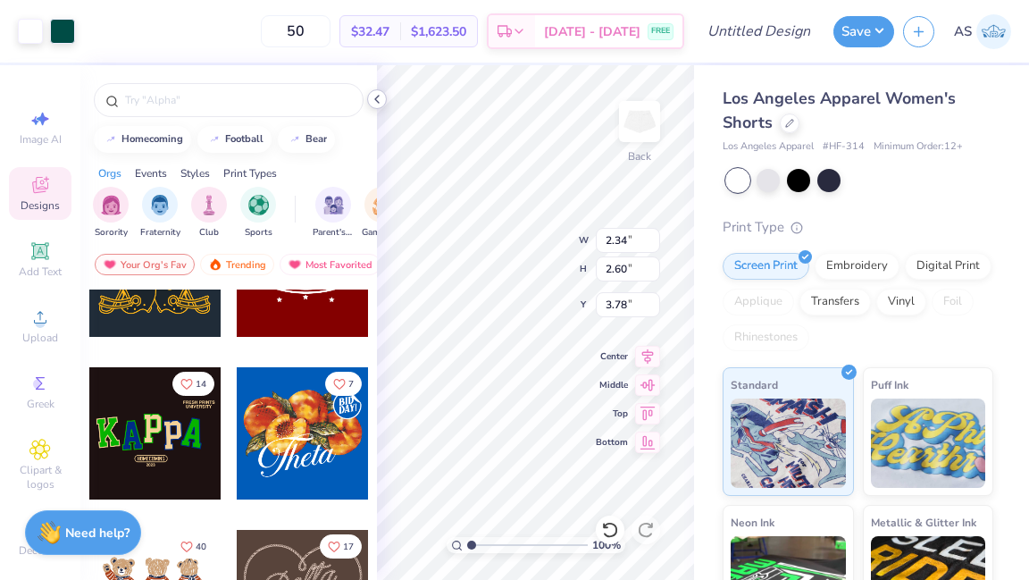
click at [378, 98] on icon at bounding box center [377, 99] width 14 height 14
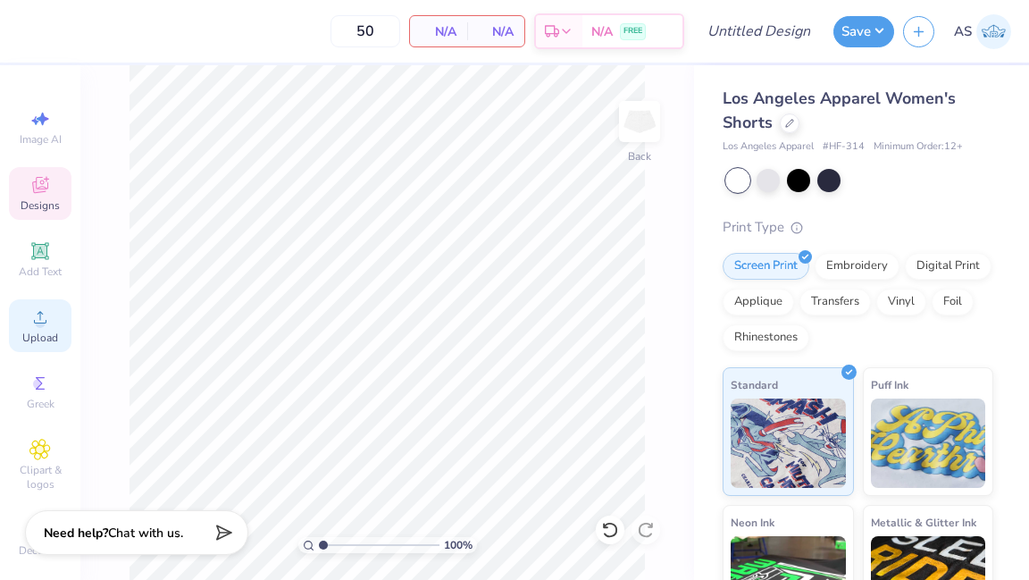
click at [45, 312] on icon at bounding box center [39, 316] width 21 height 21
click at [42, 453] on icon at bounding box center [40, 449] width 9 height 9
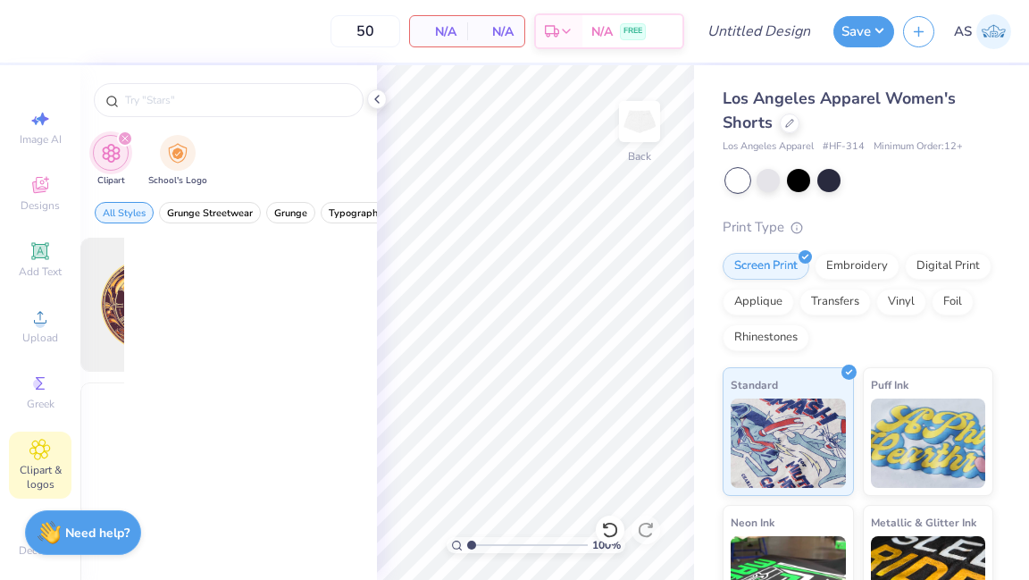
scroll to position [0, 0]
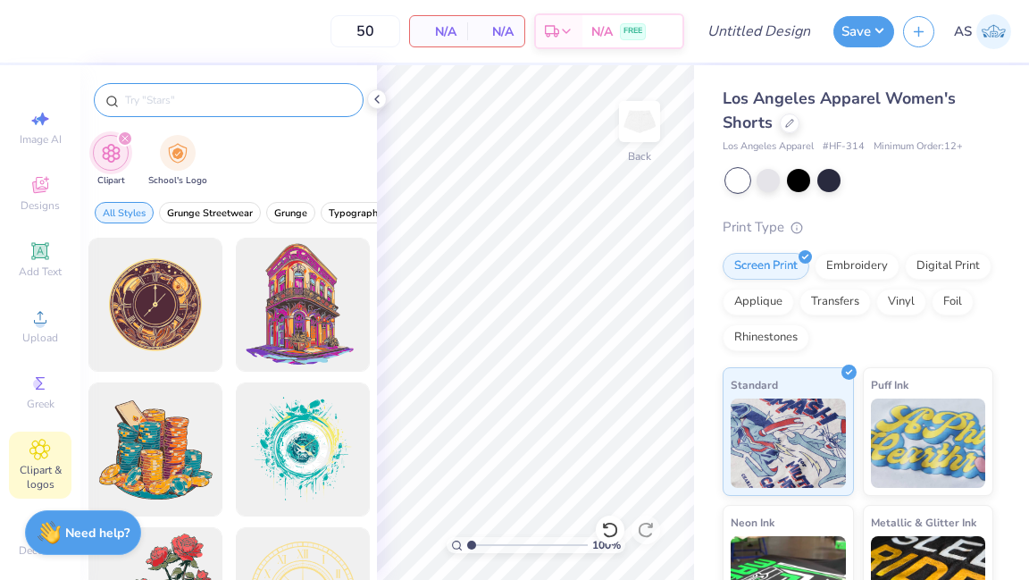
click at [195, 96] on input "text" at bounding box center [237, 100] width 229 height 18
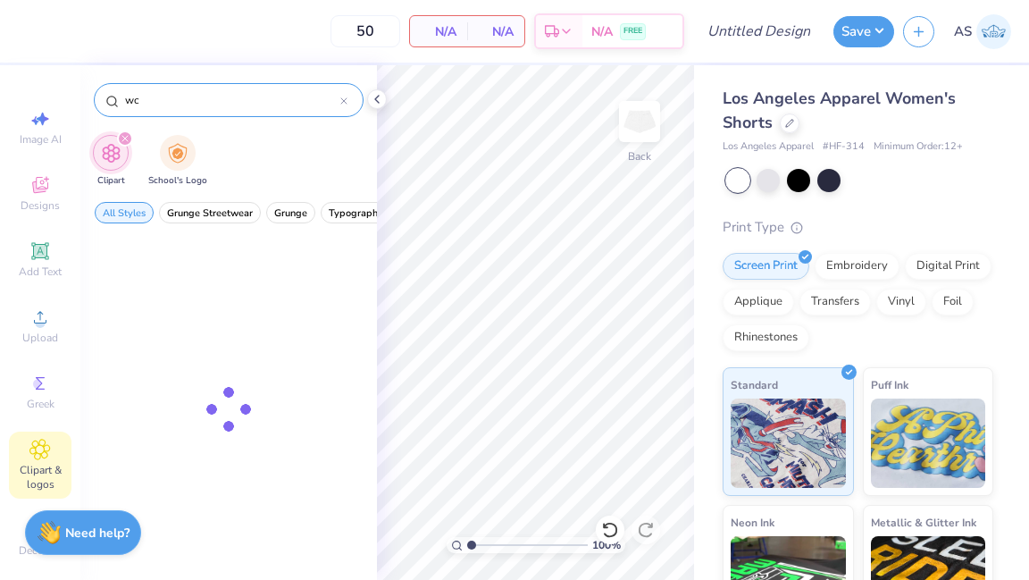
type input "w"
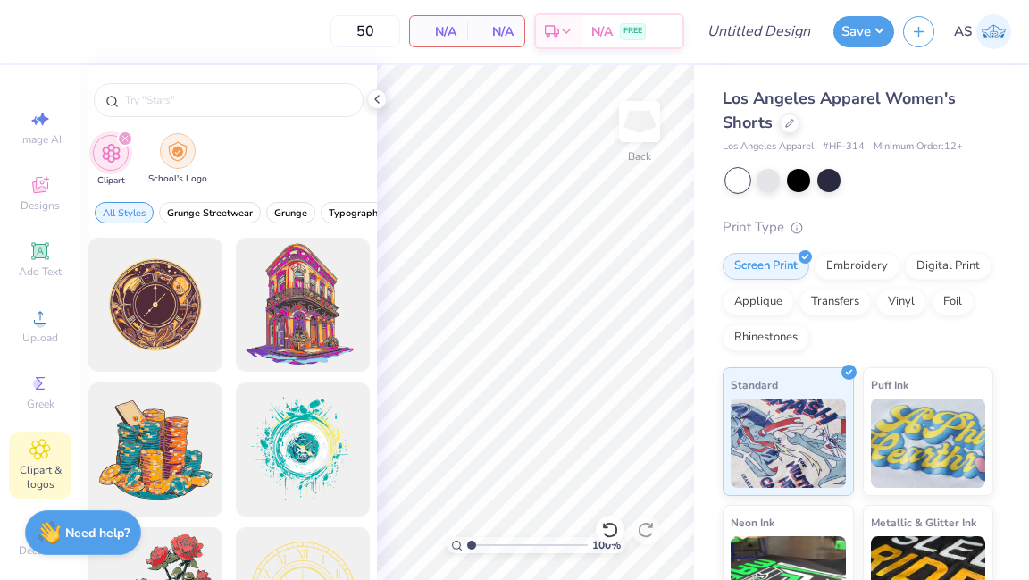
click at [175, 162] on div "filter for School's Logo" at bounding box center [178, 151] width 36 height 36
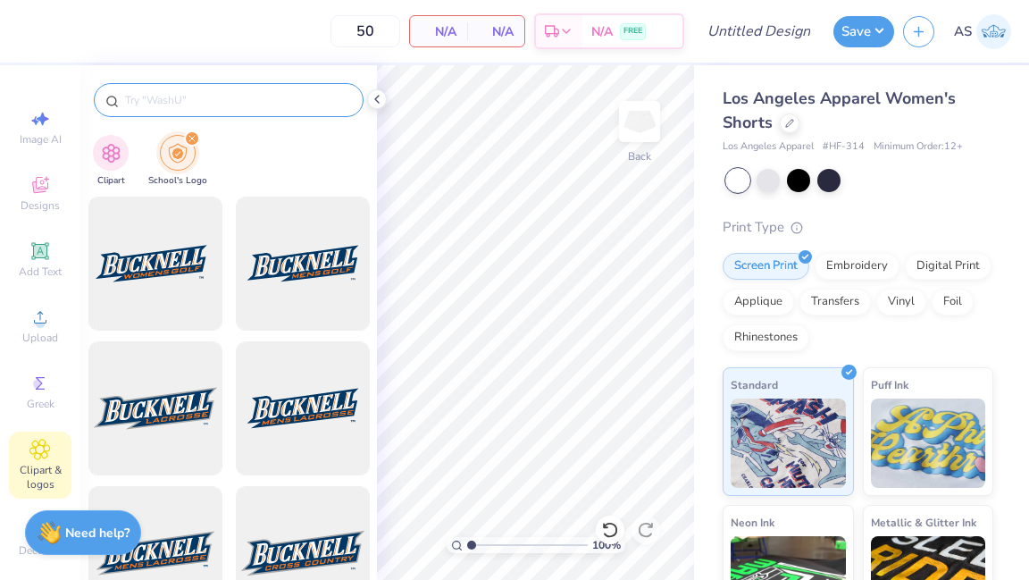
click at [160, 98] on input "text" at bounding box center [237, 100] width 229 height 18
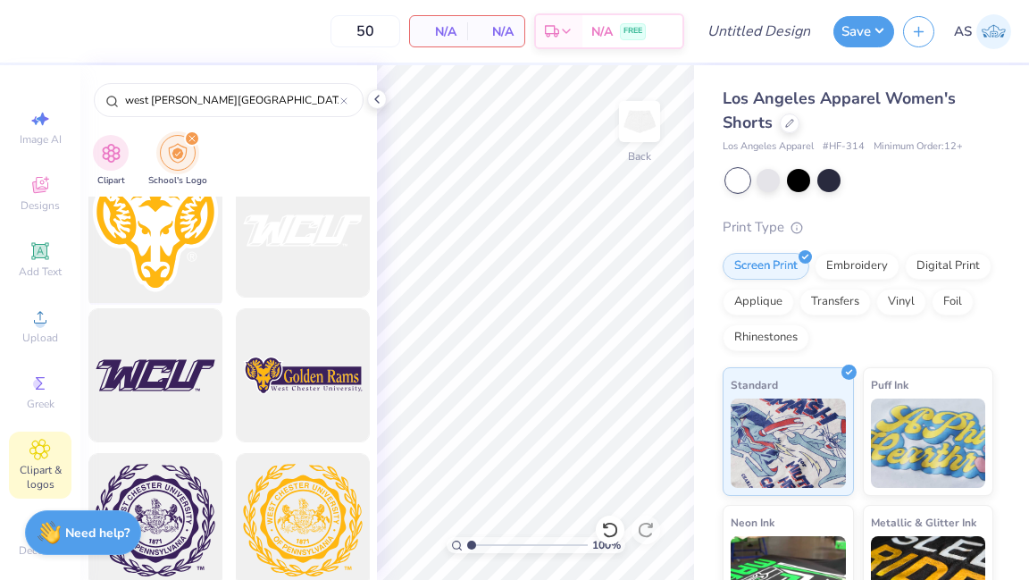
scroll to position [2927, 0]
type input "west chester uni"
click at [174, 256] on div at bounding box center [154, 231] width 147 height 147
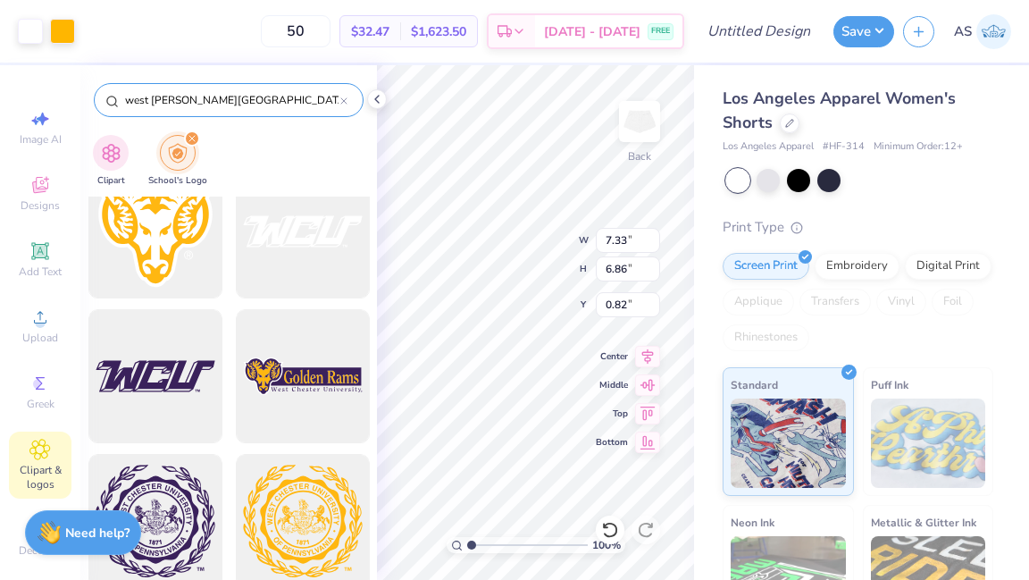
click at [348, 101] on div "west chester uni" at bounding box center [229, 100] width 270 height 34
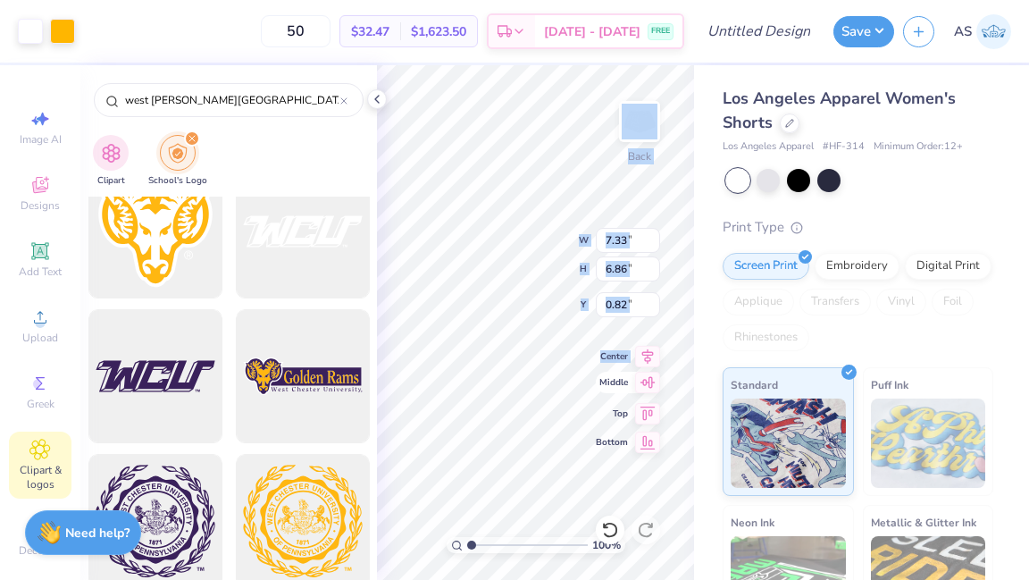
click at [489, 369] on div "100 % Back W 7.33 7.33 " H 6.86 6.86 " Y 0.82 0.82 " Center Middle Top Bottom" at bounding box center [535, 322] width 317 height 515
type input "3.44"
type input "3.22"
drag, startPoint x: 600, startPoint y: 379, endPoint x: 623, endPoint y: 388, distance: 24.1
click at [623, 388] on div "100 % Back W 3.44 3.44 " H 3.22 3.22 " Y 0.82 0.82 " Center Middle Top Bottom" at bounding box center [535, 322] width 317 height 515
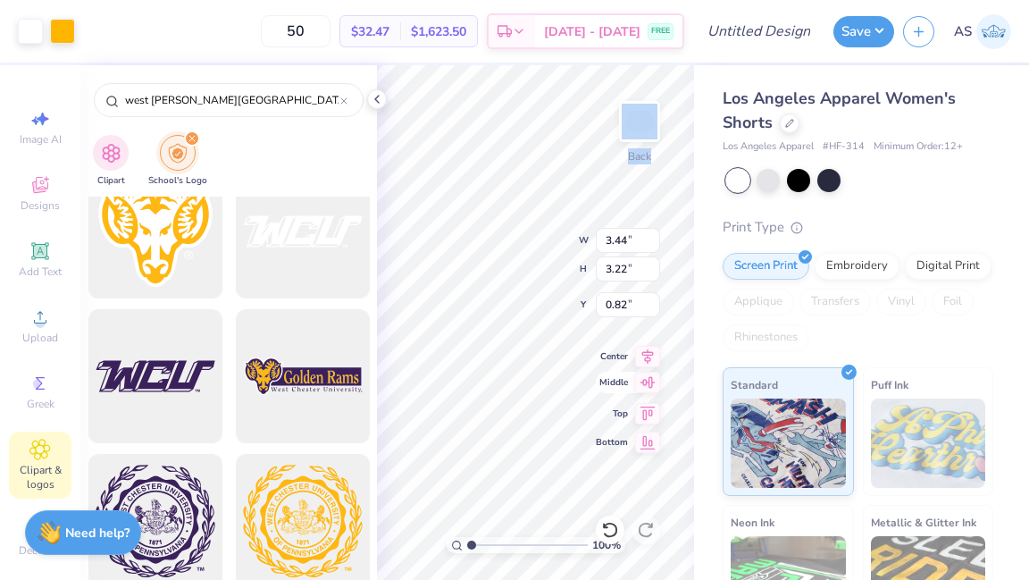
type input "3.79"
click at [381, 102] on icon at bounding box center [377, 99] width 14 height 14
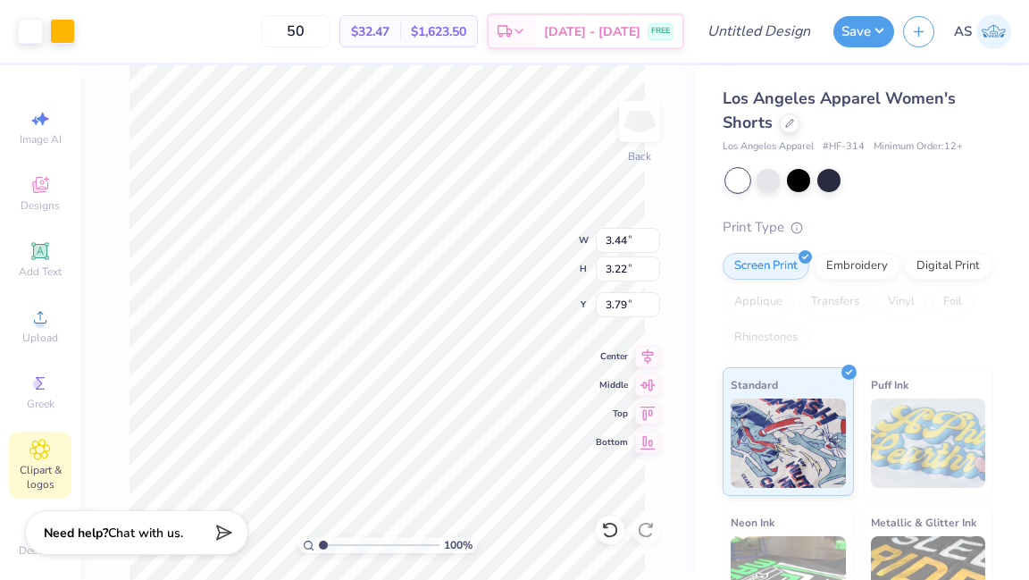
type input "2.64"
type input "2.62"
type input "2.45"
click at [645, 446] on icon at bounding box center [647, 439] width 25 height 21
type input "3.68"
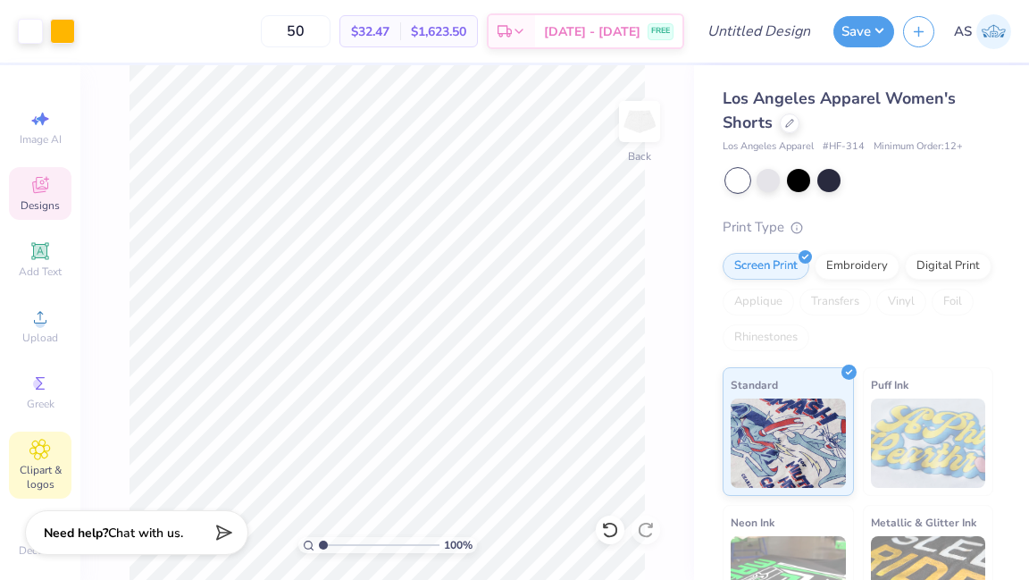
click at [51, 196] on div "Designs" at bounding box center [40, 193] width 63 height 53
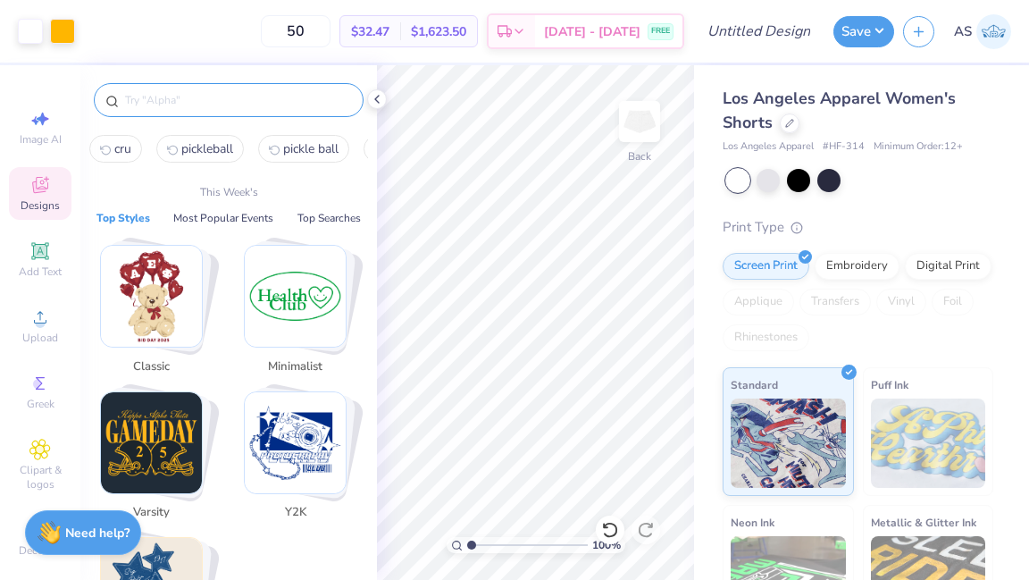
click at [132, 102] on input "text" at bounding box center [237, 100] width 229 height 18
click at [217, 151] on span "pickleball" at bounding box center [207, 148] width 52 height 17
type input "pickleball"
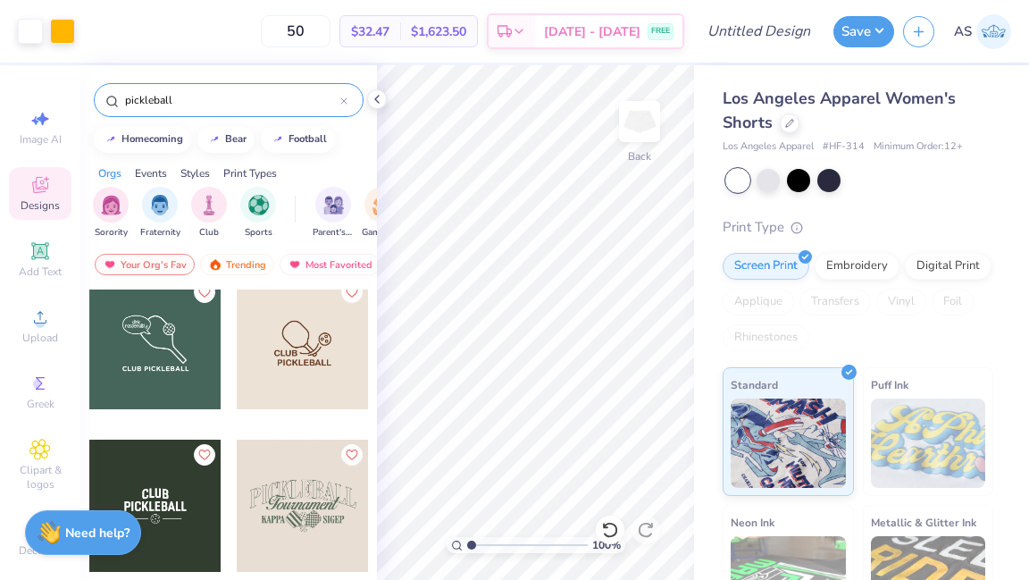
scroll to position [335, 0]
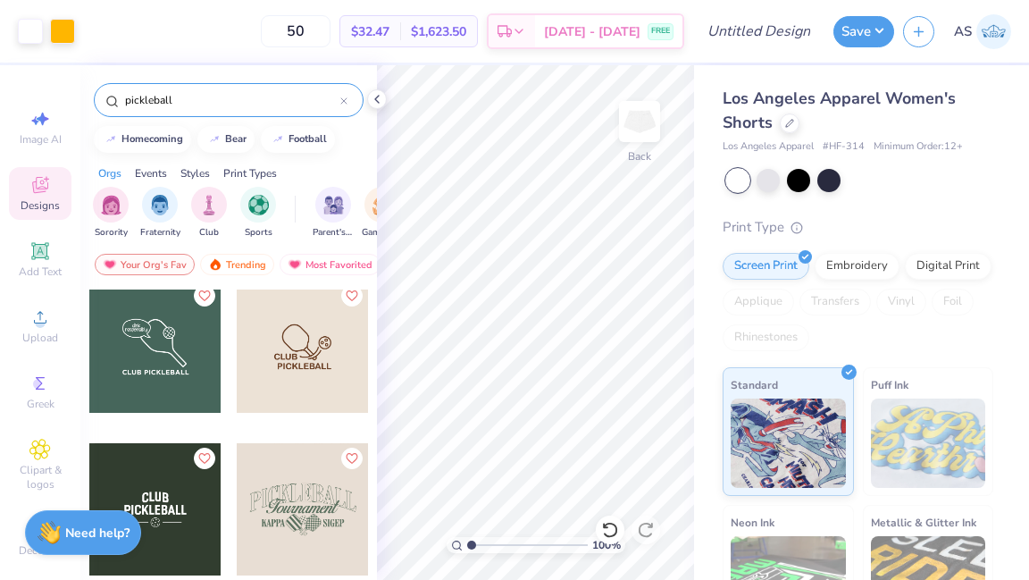
click at [297, 352] on div at bounding box center [303, 347] width 132 height 132
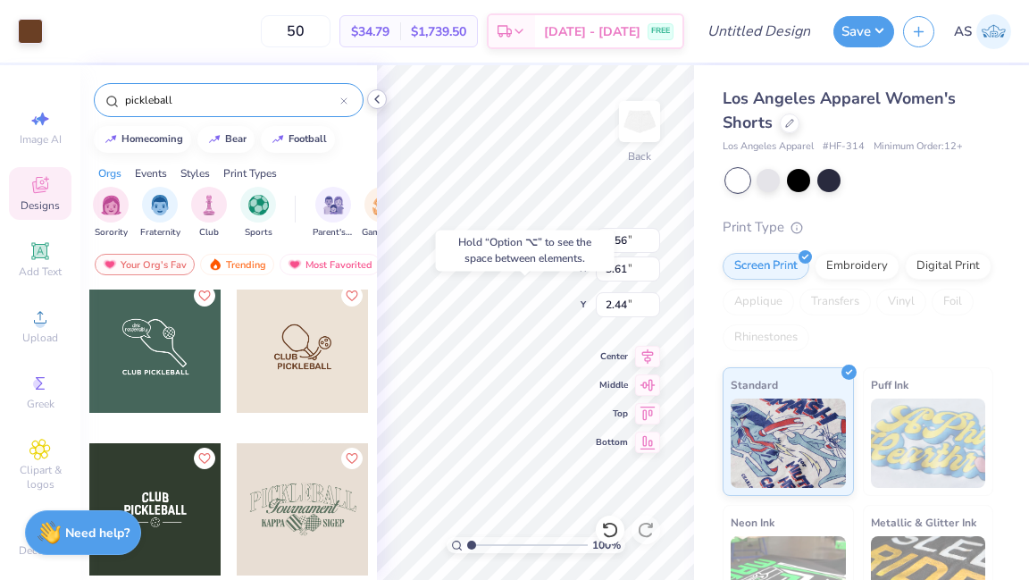
click at [373, 96] on icon at bounding box center [377, 99] width 14 height 14
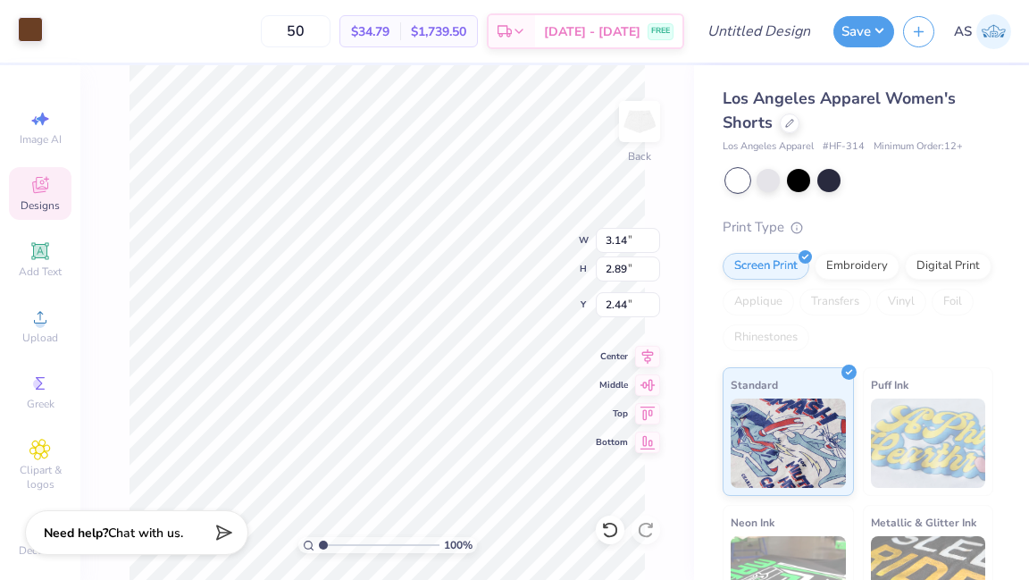
click at [21, 23] on div at bounding box center [30, 29] width 25 height 25
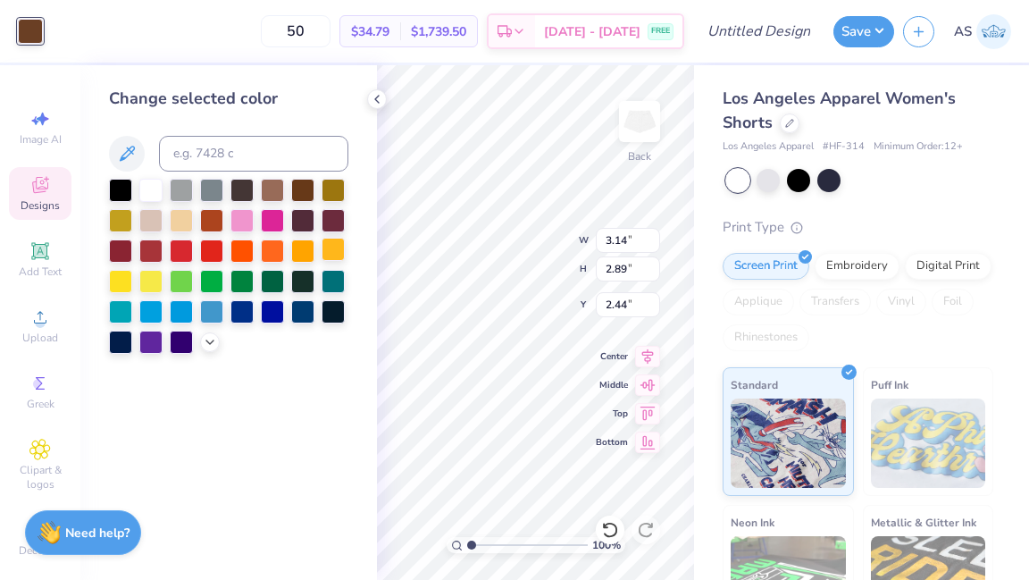
click at [335, 249] on div at bounding box center [333, 249] width 23 height 23
type input "1.02"
type input "1.04"
type input "3.41"
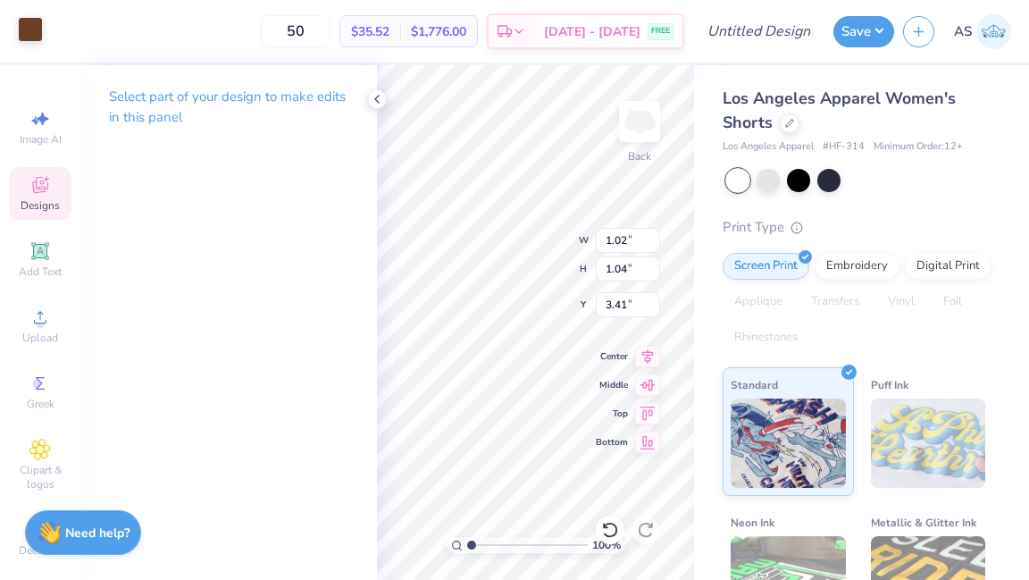
click at [41, 41] on div at bounding box center [30, 29] width 25 height 25
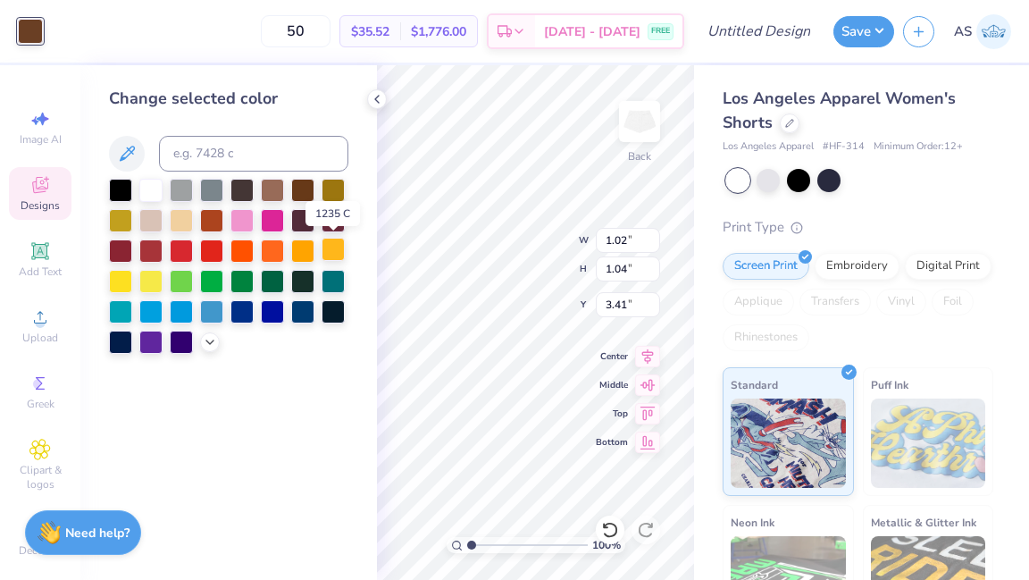
click at [333, 250] on div at bounding box center [333, 249] width 23 height 23
type input "4.28"
type input "0.51"
type input "5.55"
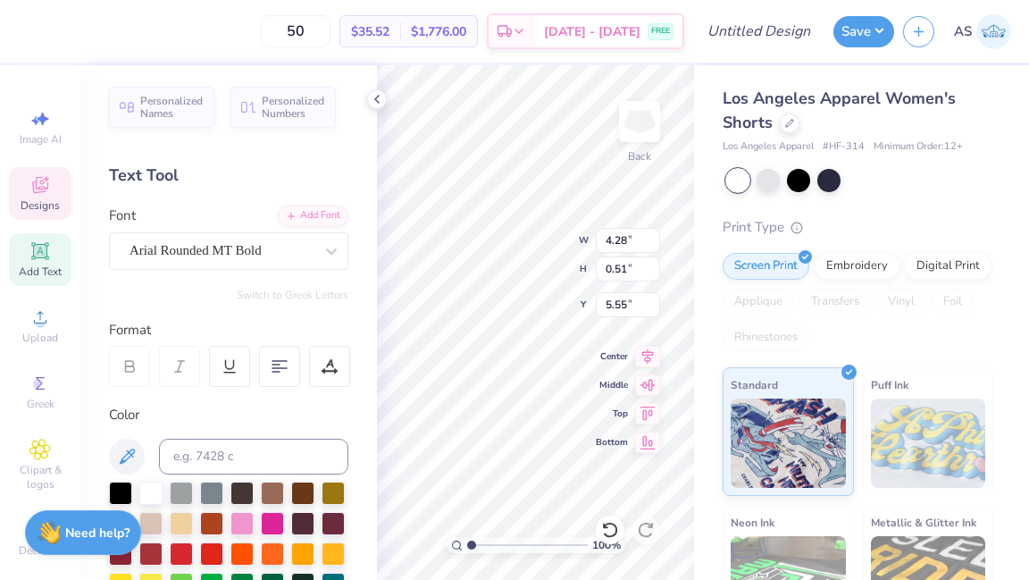
click at [335, 549] on div at bounding box center [333, 553] width 23 height 23
type input "1.84"
type input "4.83"
click at [340, 548] on div at bounding box center [333, 552] width 23 height 23
click at [373, 99] on icon at bounding box center [377, 99] width 14 height 14
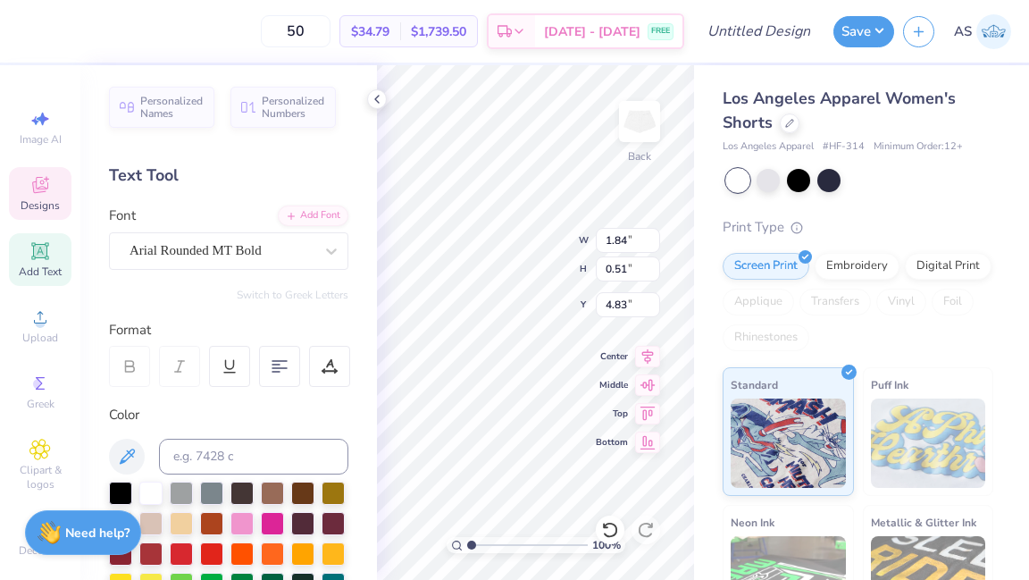
type textarea "WCU"
click at [382, 102] on icon at bounding box center [377, 99] width 14 height 14
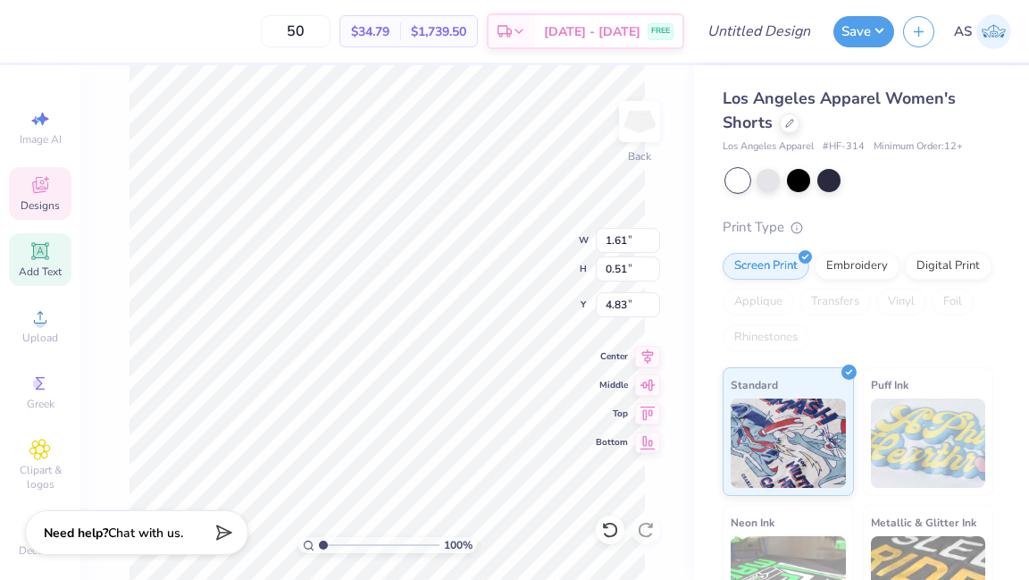
type input "1.61"
type input "2.41"
type input "2.22"
type input "3.12"
type input "1.02"
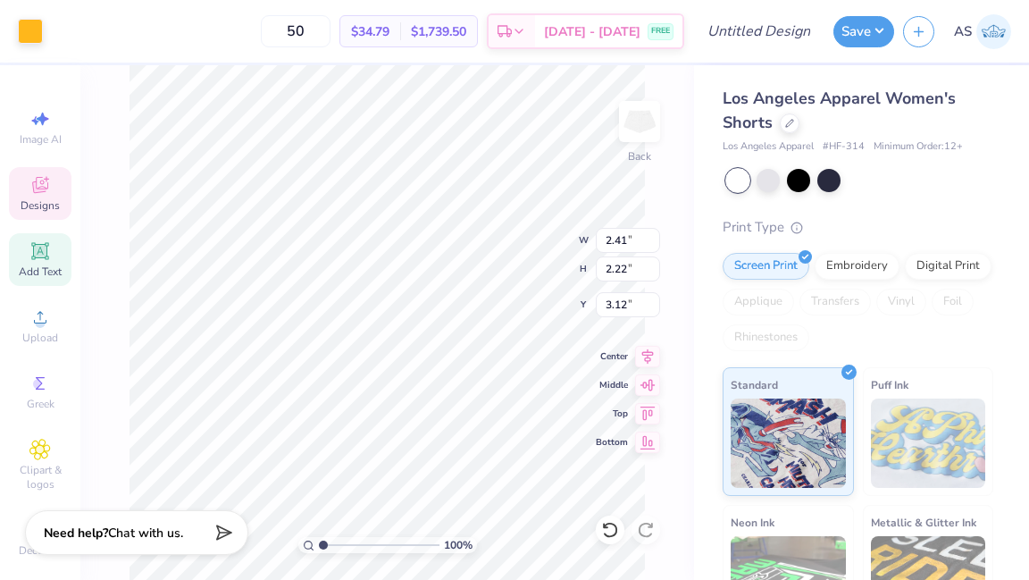
type input "1.04"
type input "3.41"
type input "0.79"
type input "0.81"
type input "3.64"
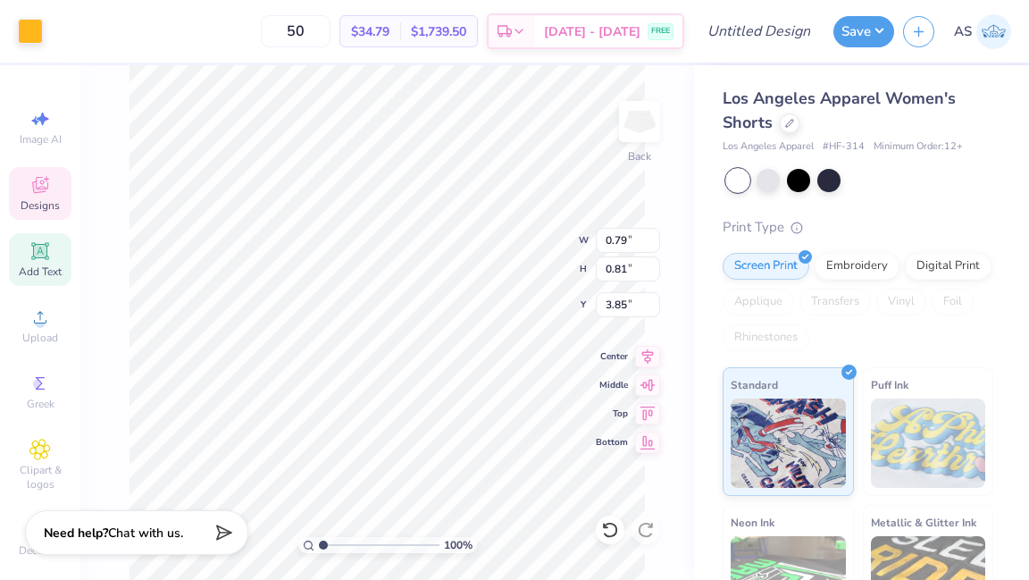
type input "3.85"
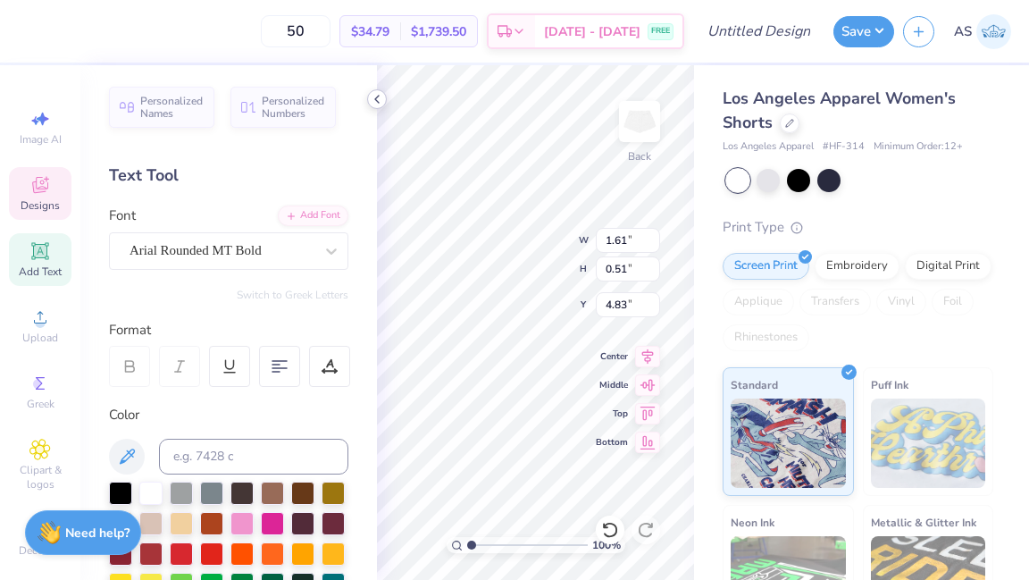
click at [378, 96] on icon at bounding box center [377, 99] width 14 height 14
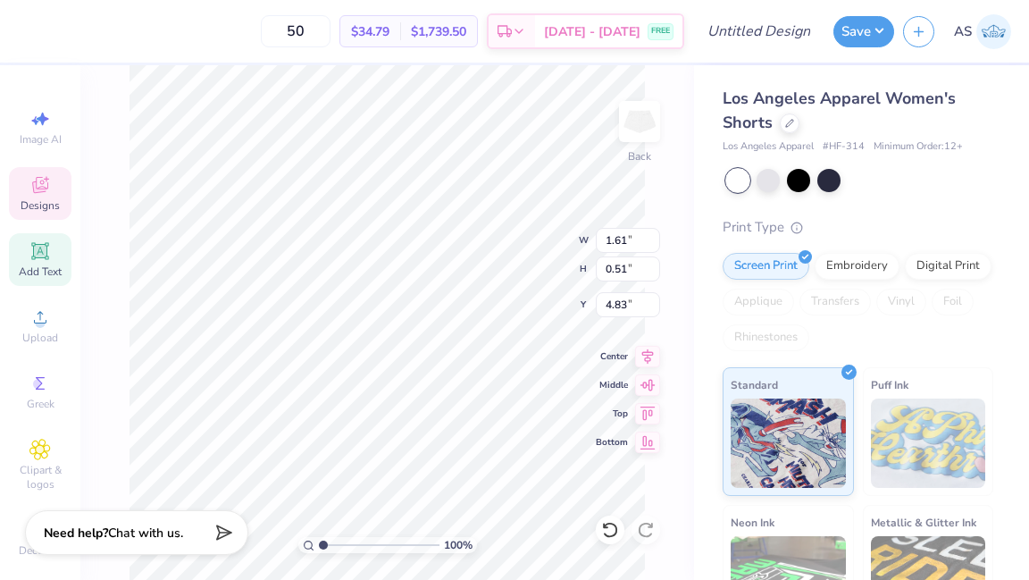
type input "4.65"
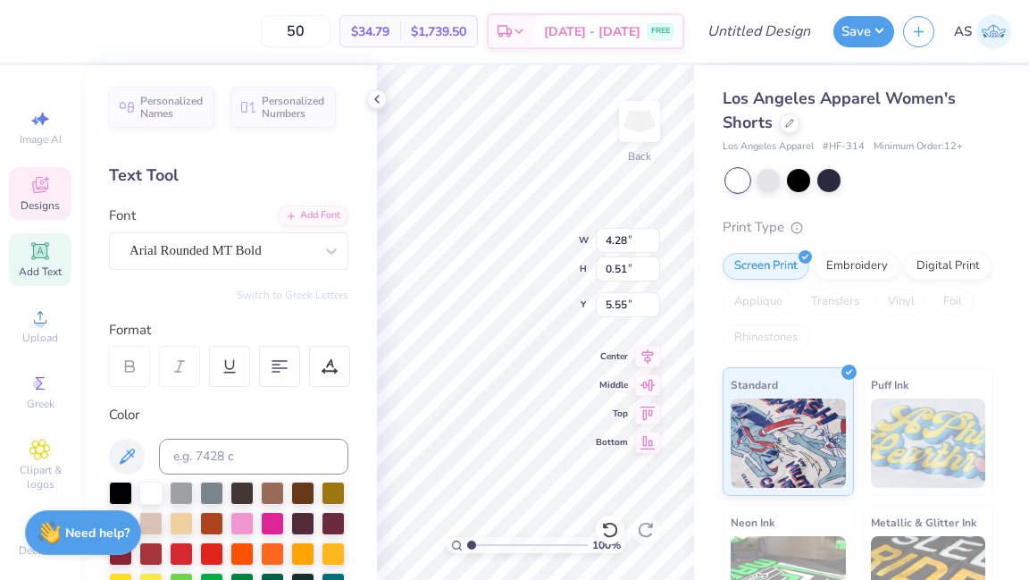
type input "5.33"
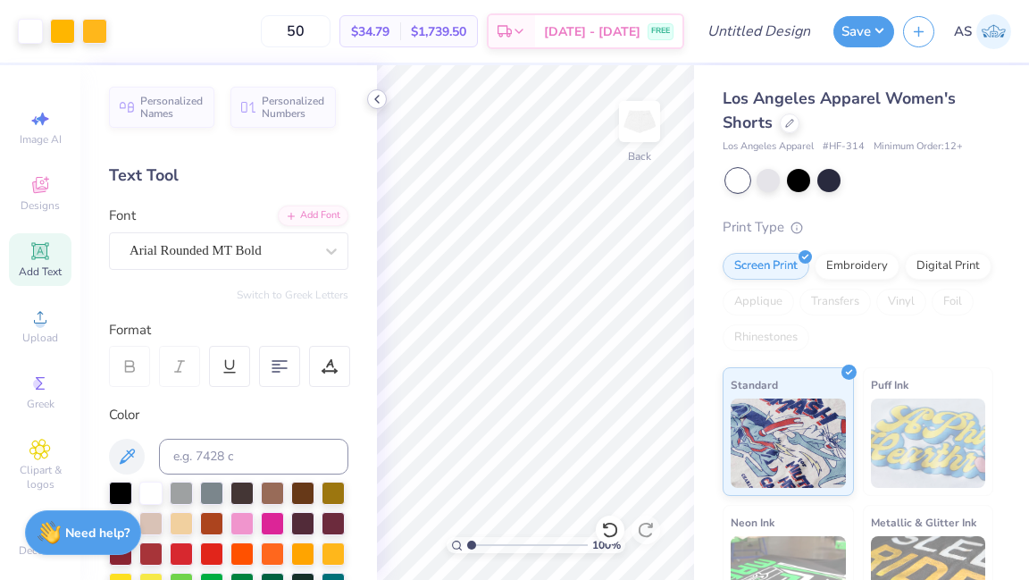
click at [377, 96] on polyline at bounding box center [377, 99] width 4 height 7
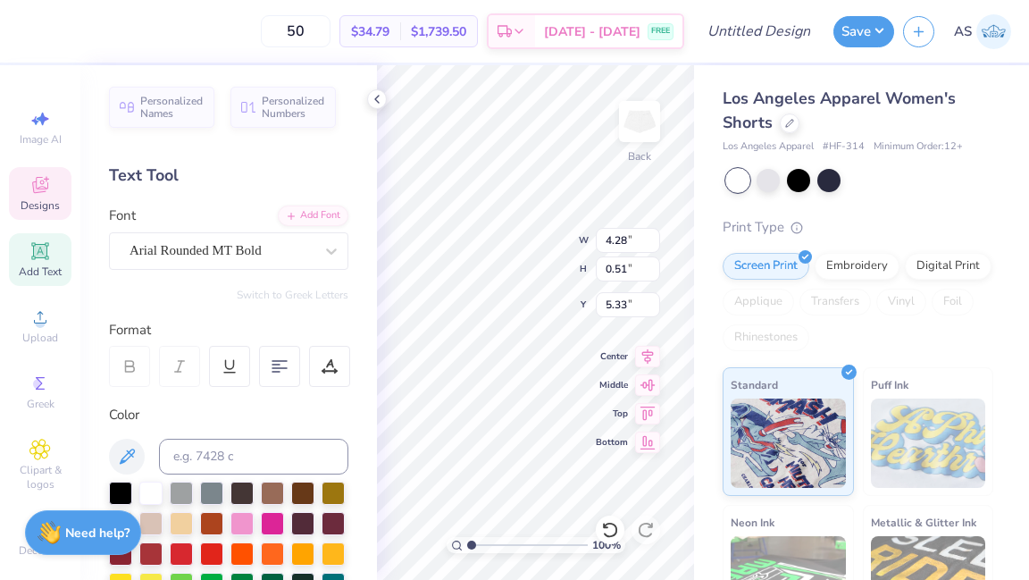
type input "4.07"
type input "0.48"
click at [375, 101] on icon at bounding box center [377, 99] width 14 height 14
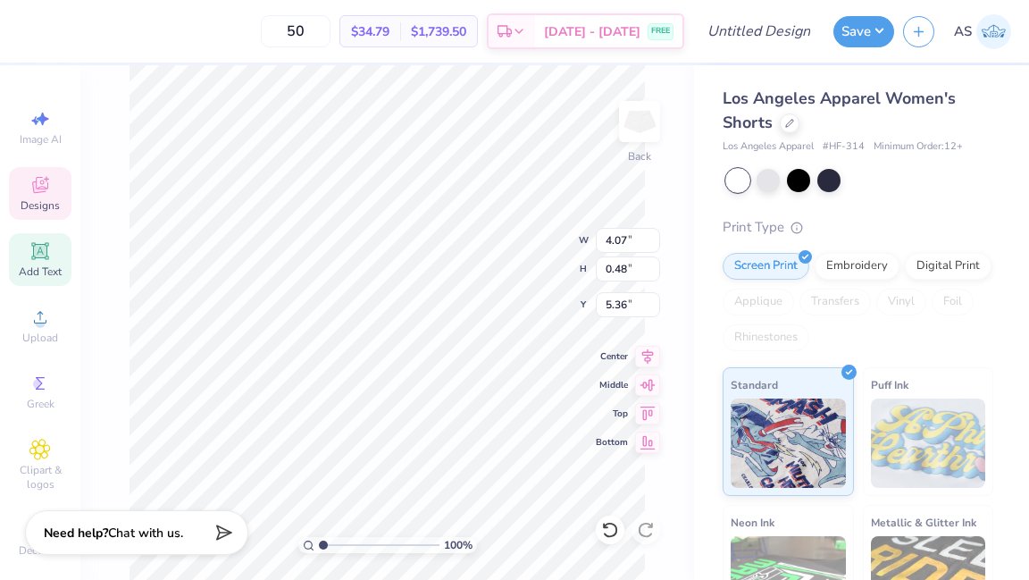
type input "5.33"
type input "2.94"
type input "3.65"
type input "3.37"
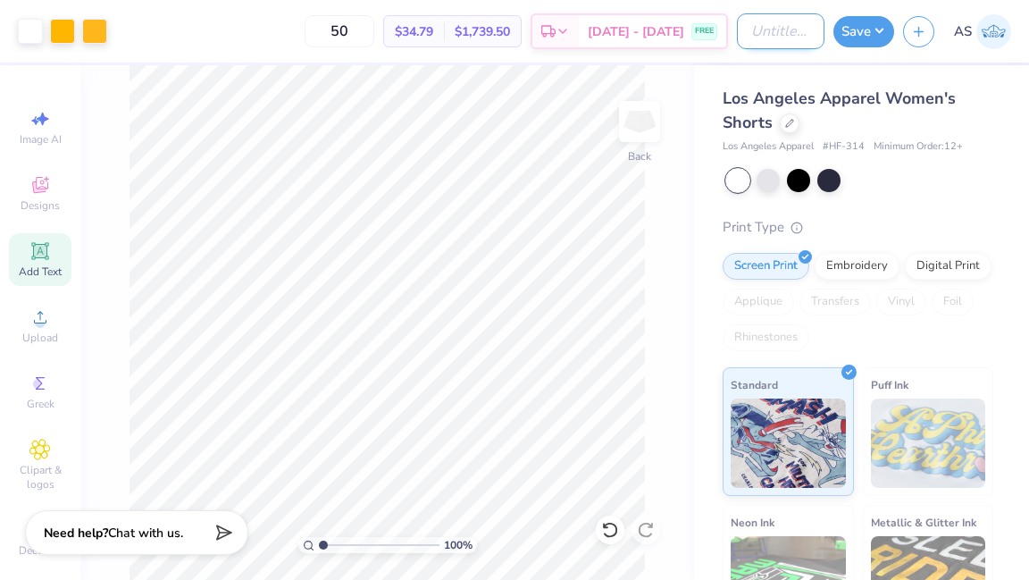
click at [758, 44] on input "Design Title" at bounding box center [781, 31] width 88 height 36
type input "shorts uniform sample 1"
click at [857, 25] on button "Save" at bounding box center [864, 28] width 61 height 31
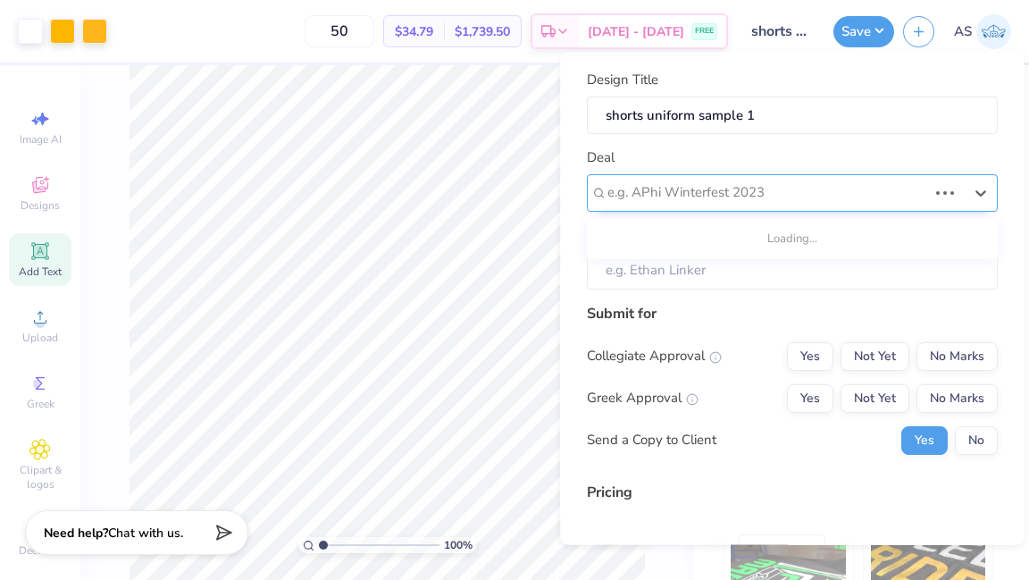
click at [745, 205] on div "e.g. APhi Winterfest 2023" at bounding box center [792, 192] width 411 height 38
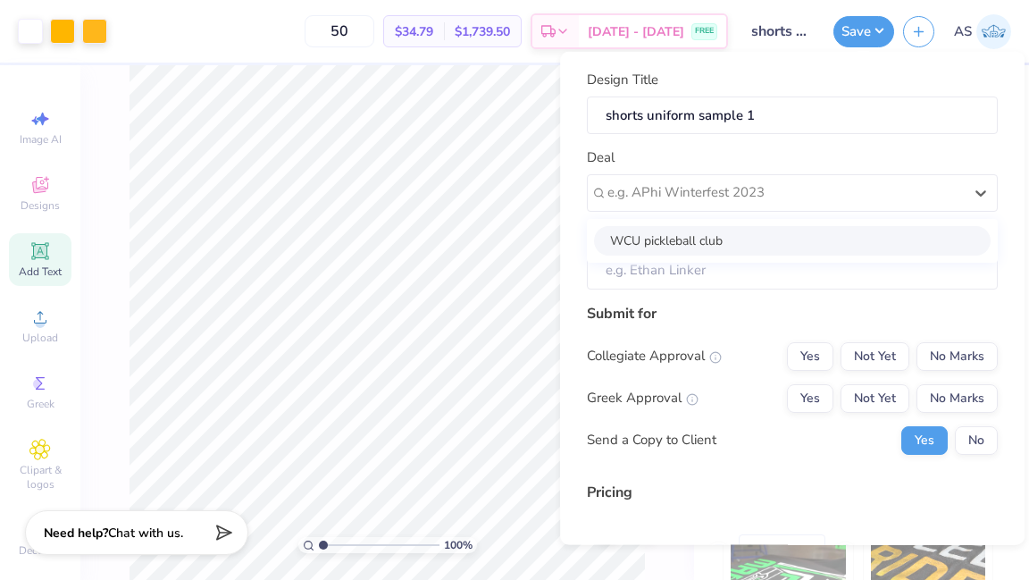
click at [728, 235] on div "WCU pickleball club" at bounding box center [792, 239] width 397 height 29
type input "Olivia Ope"
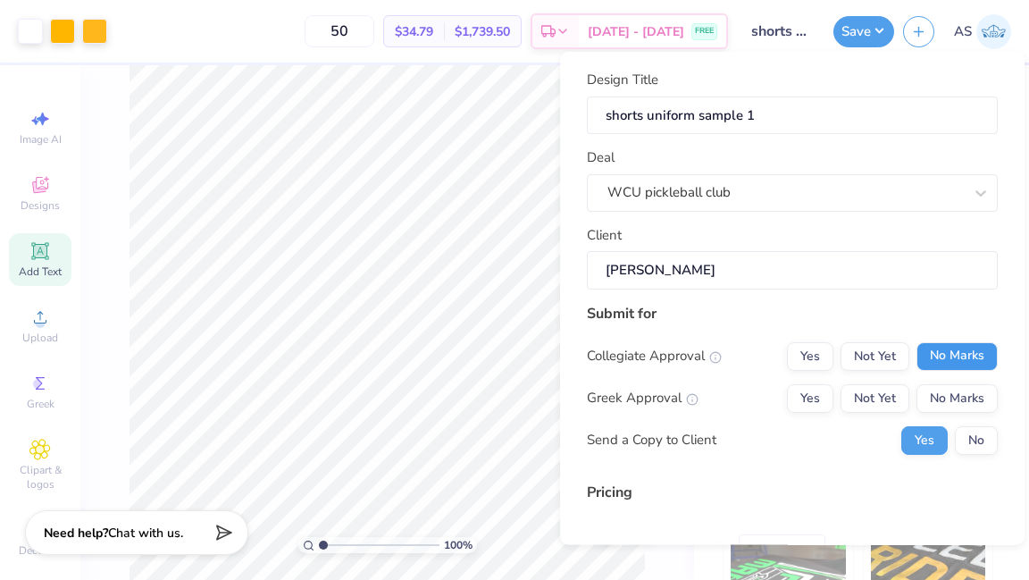
click at [977, 343] on button "No Marks" at bounding box center [957, 355] width 81 height 29
click at [898, 356] on button "Not Yet" at bounding box center [875, 355] width 69 height 29
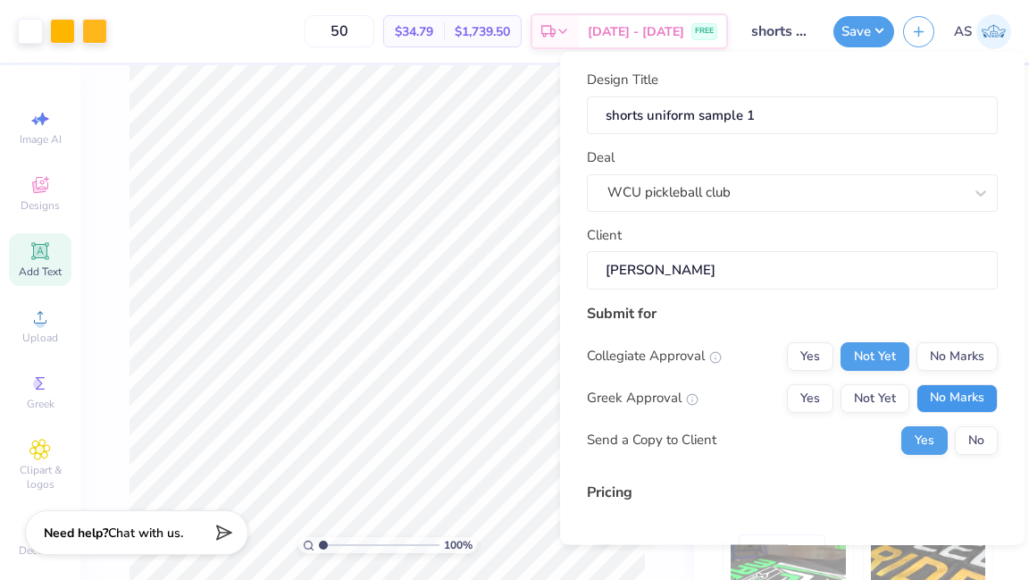
click at [993, 390] on button "No Marks" at bounding box center [957, 397] width 81 height 29
type input "$34.79"
click at [973, 433] on button "No" at bounding box center [976, 439] width 43 height 29
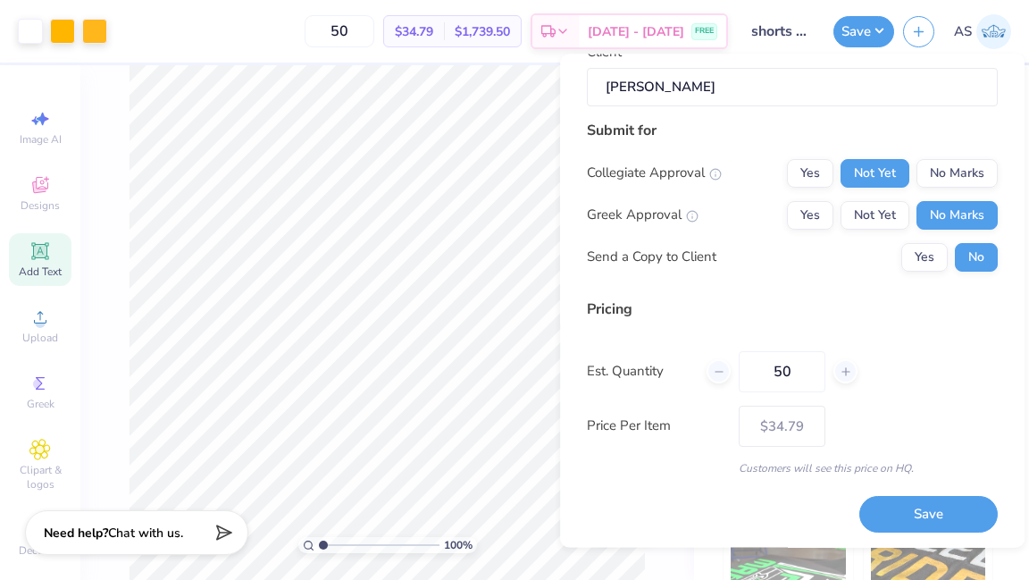
scroll to position [187, 0]
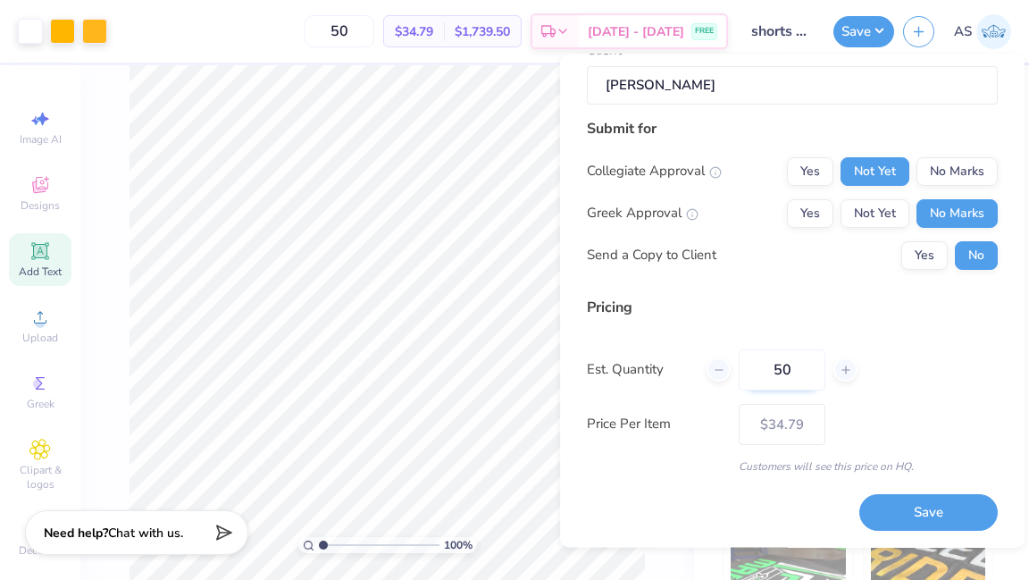
drag, startPoint x: 797, startPoint y: 370, endPoint x: 756, endPoint y: 370, distance: 41.1
click at [756, 370] on input "50" at bounding box center [782, 369] width 87 height 41
type input "2"
type input "3"
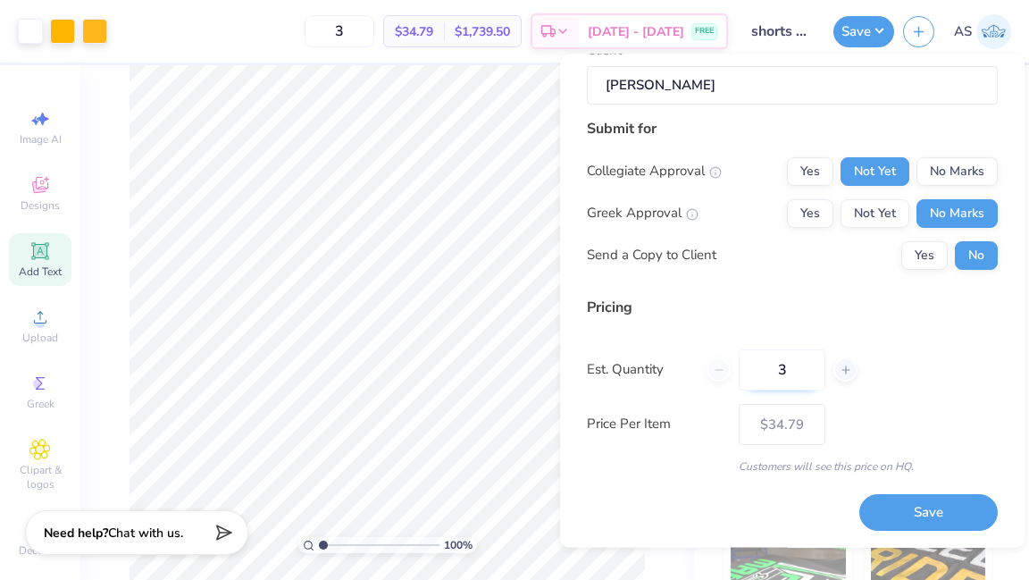
type input "30"
type input "$37.69"
type input "30"
click at [922, 509] on button "Save" at bounding box center [928, 512] width 138 height 37
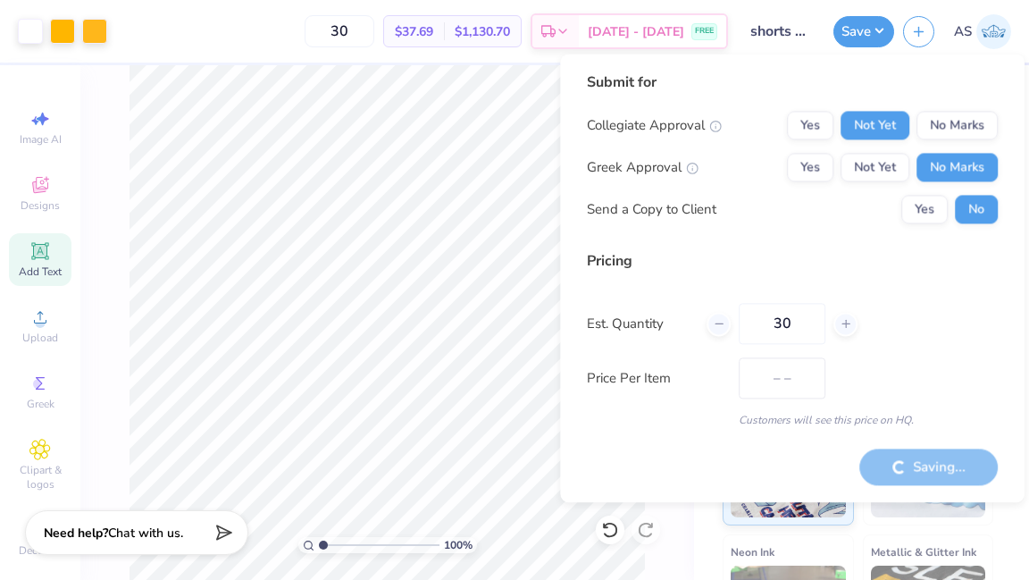
type input "$37.69"
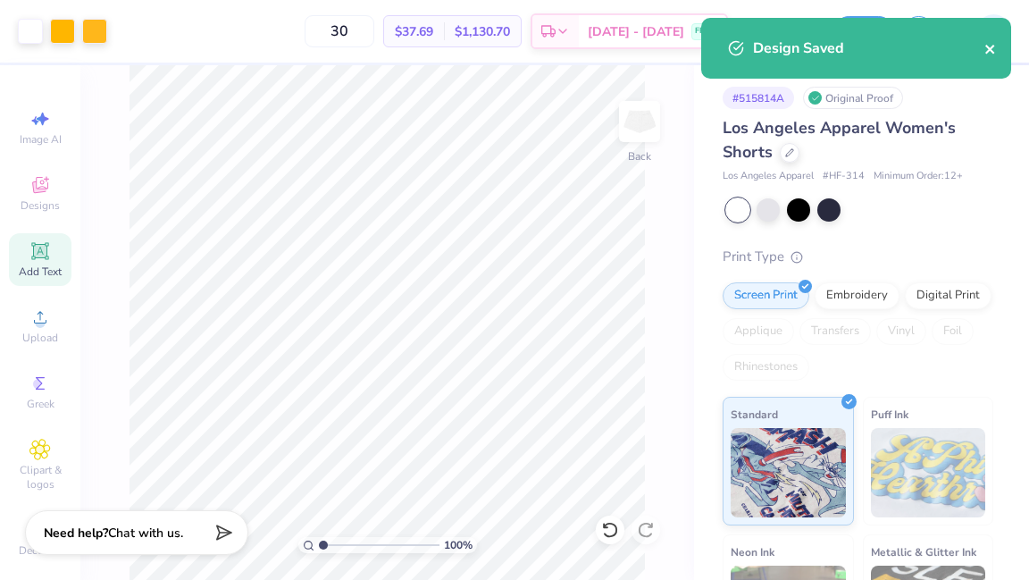
click at [995, 56] on icon "close" at bounding box center [991, 49] width 13 height 14
